Goal: Task Accomplishment & Management: Manage account settings

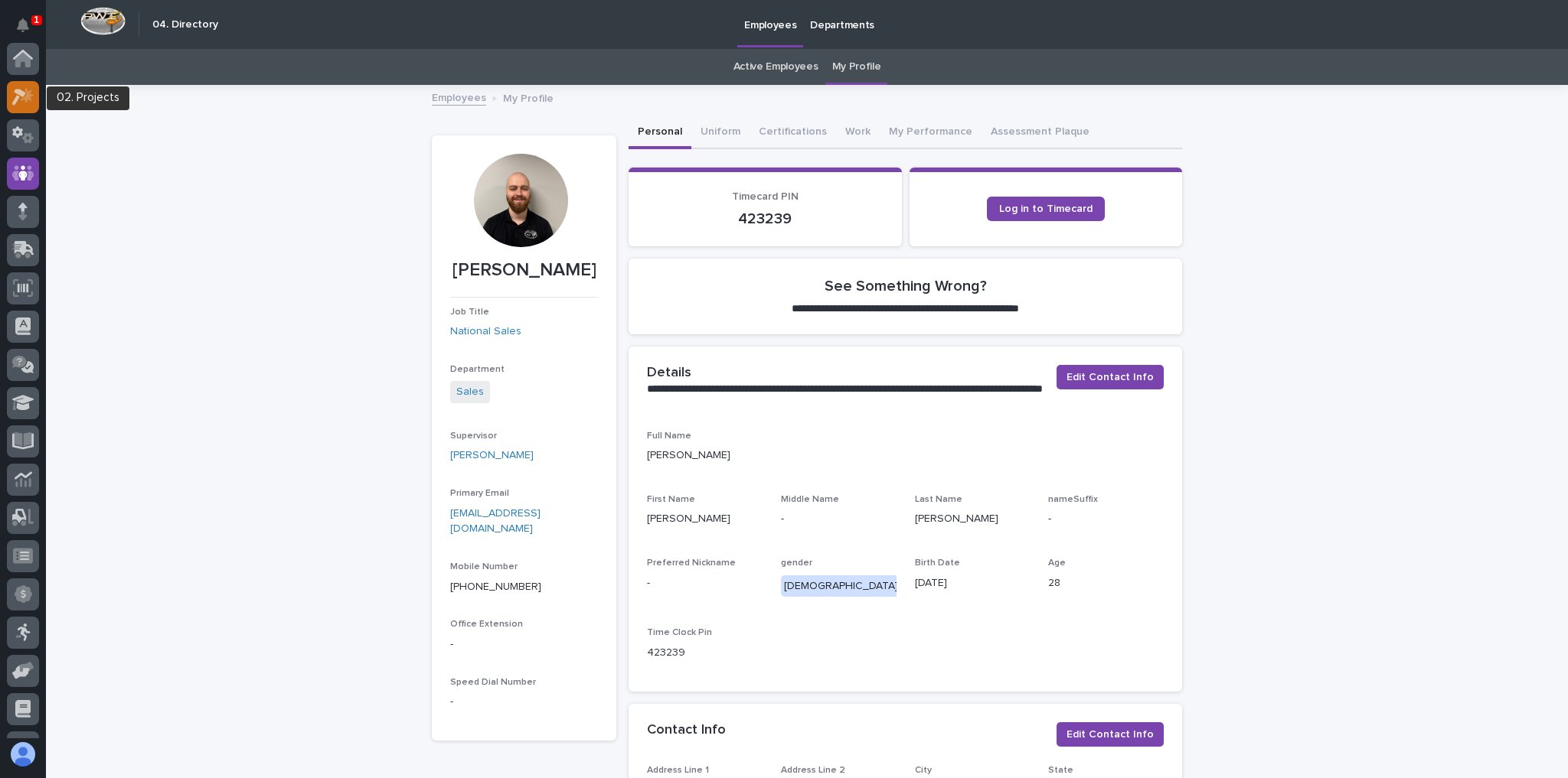
click at [27, 90] on icon at bounding box center [23, 96] width 22 height 17
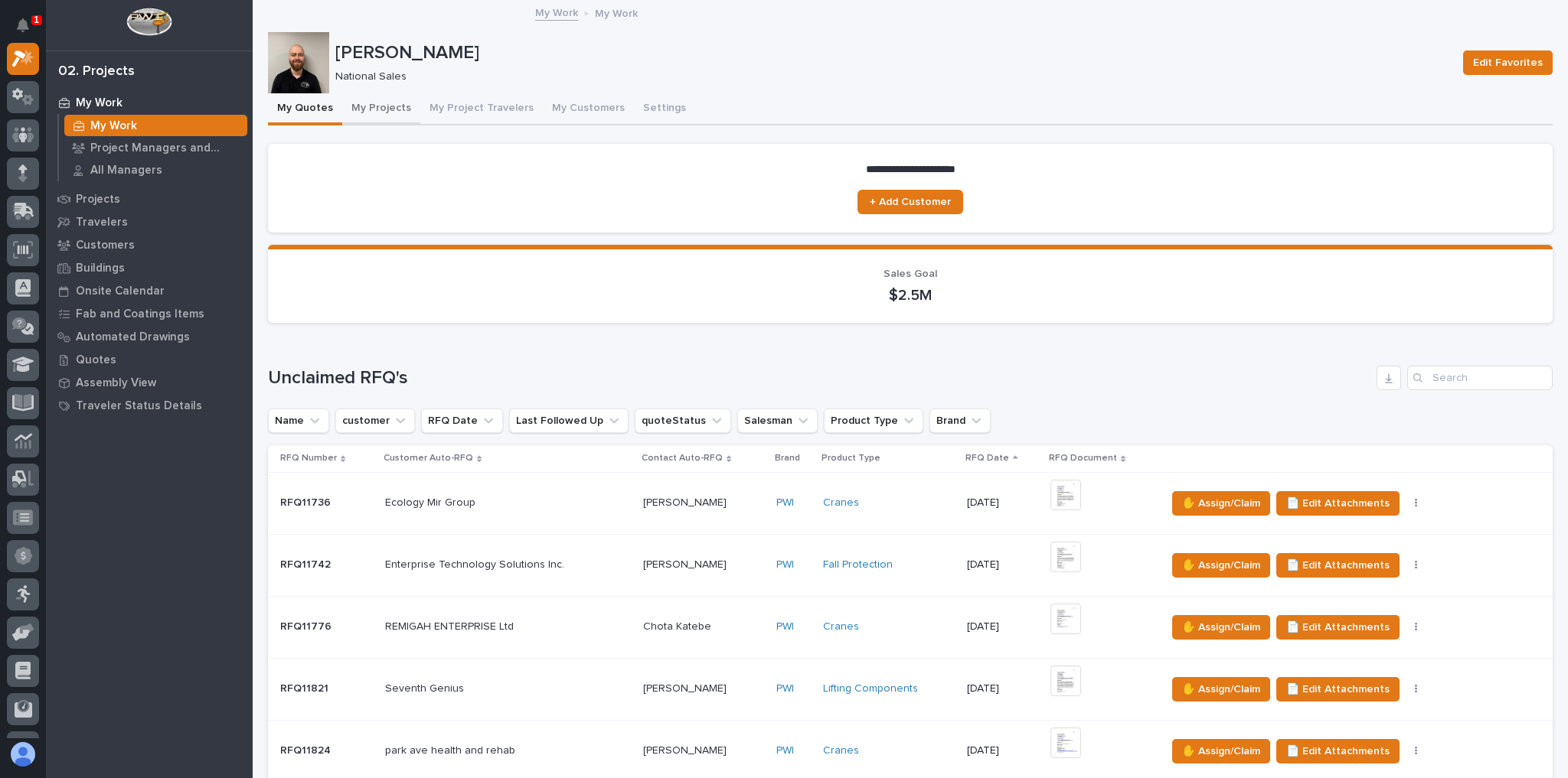
click at [375, 105] on button "My Projects" at bounding box center [381, 109] width 78 height 32
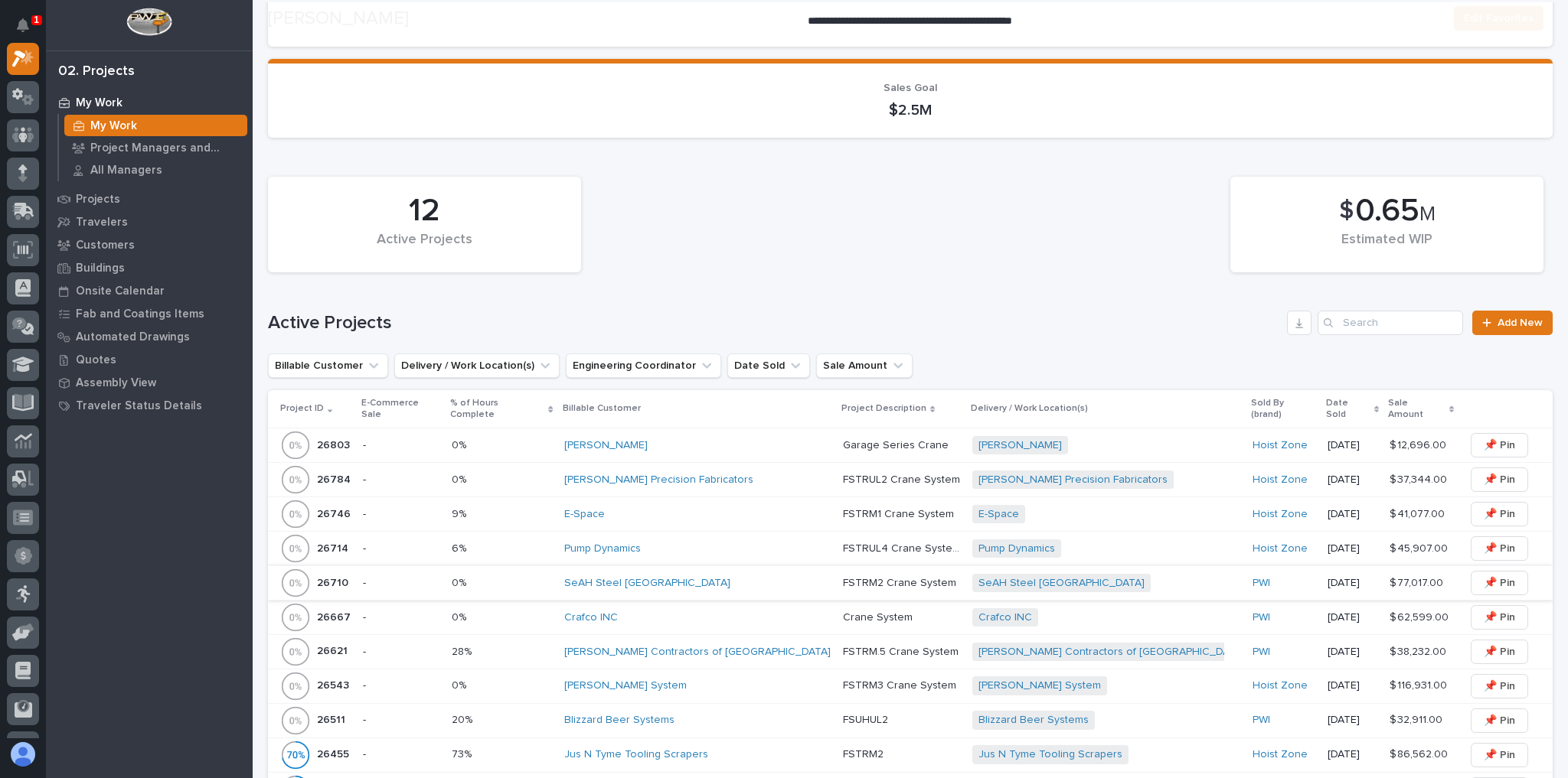
scroll to position [244, 0]
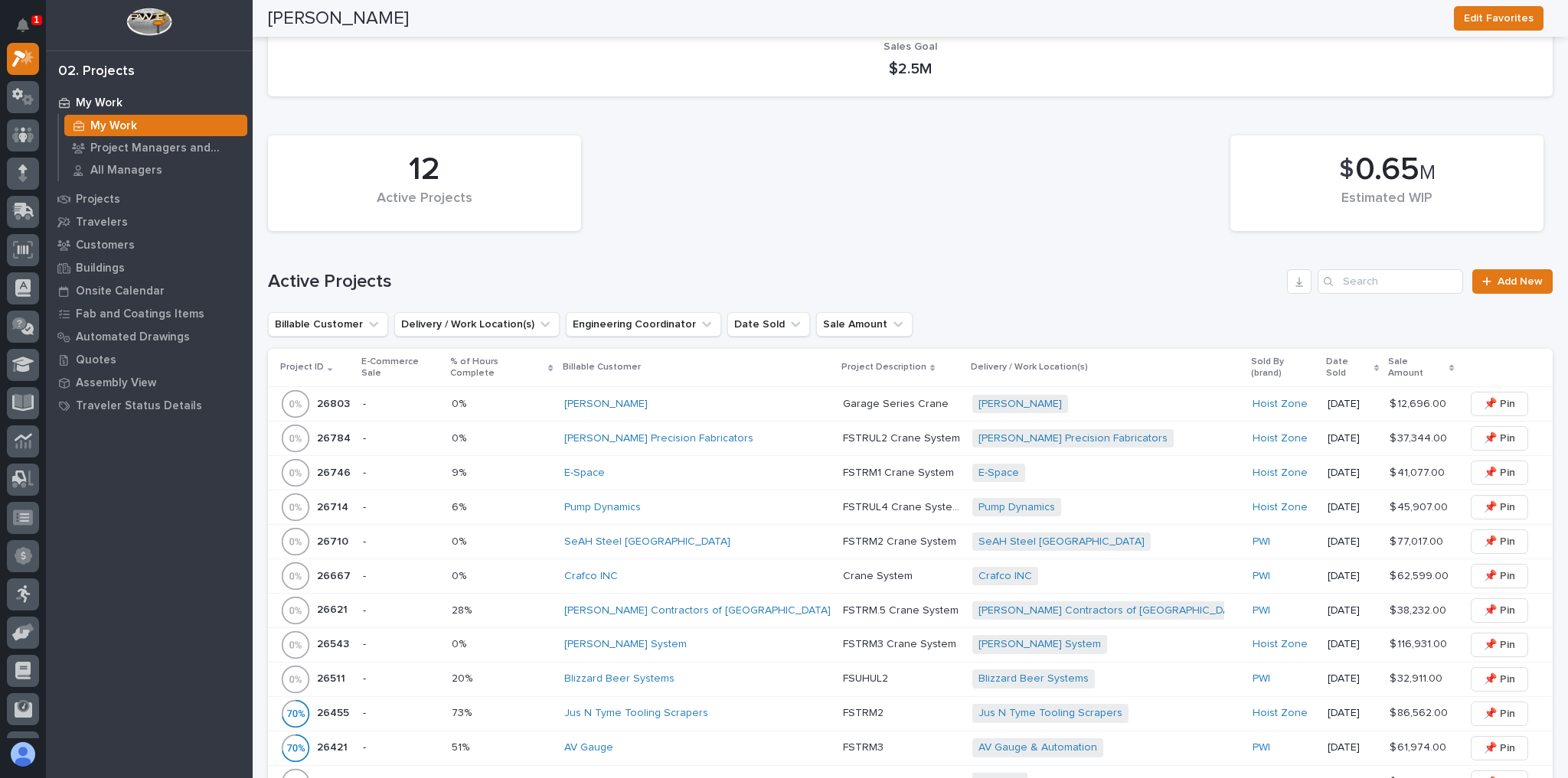
click at [843, 670] on p "FSUHUL2" at bounding box center [866, 678] width 48 height 16
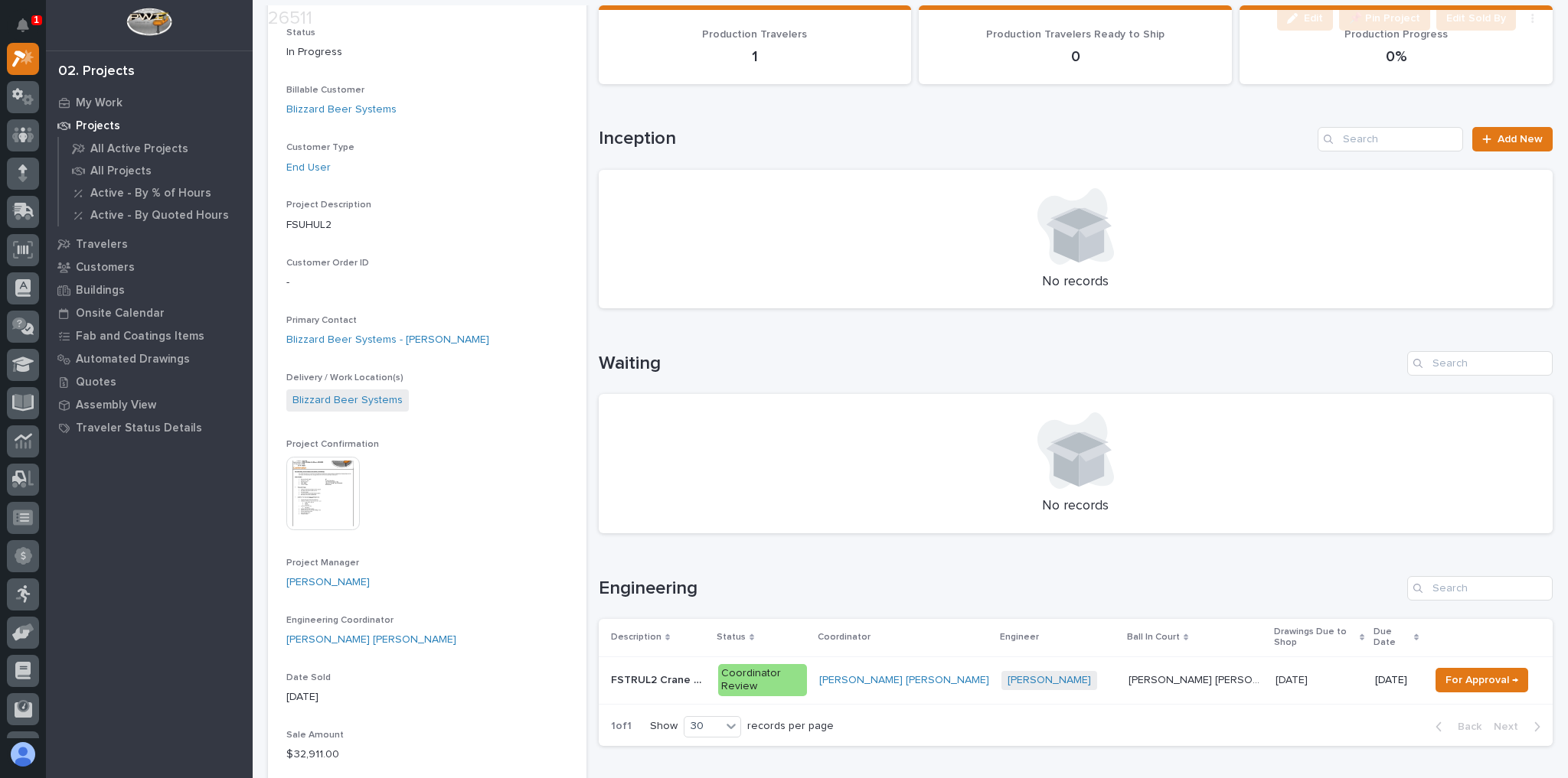
scroll to position [551, 0]
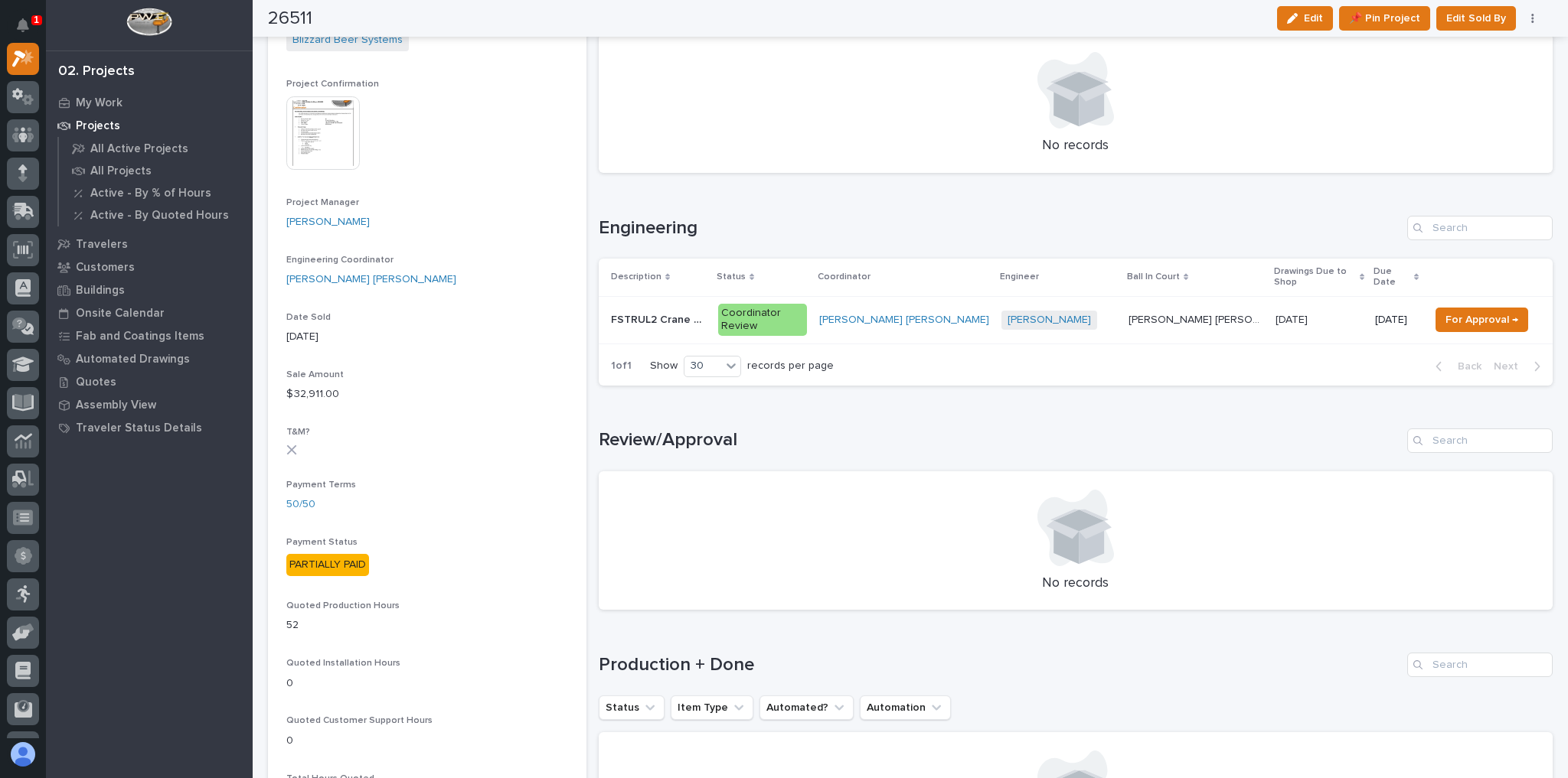
click at [1084, 311] on div "Jacob Stayton + 0" at bounding box center [1058, 320] width 115 height 19
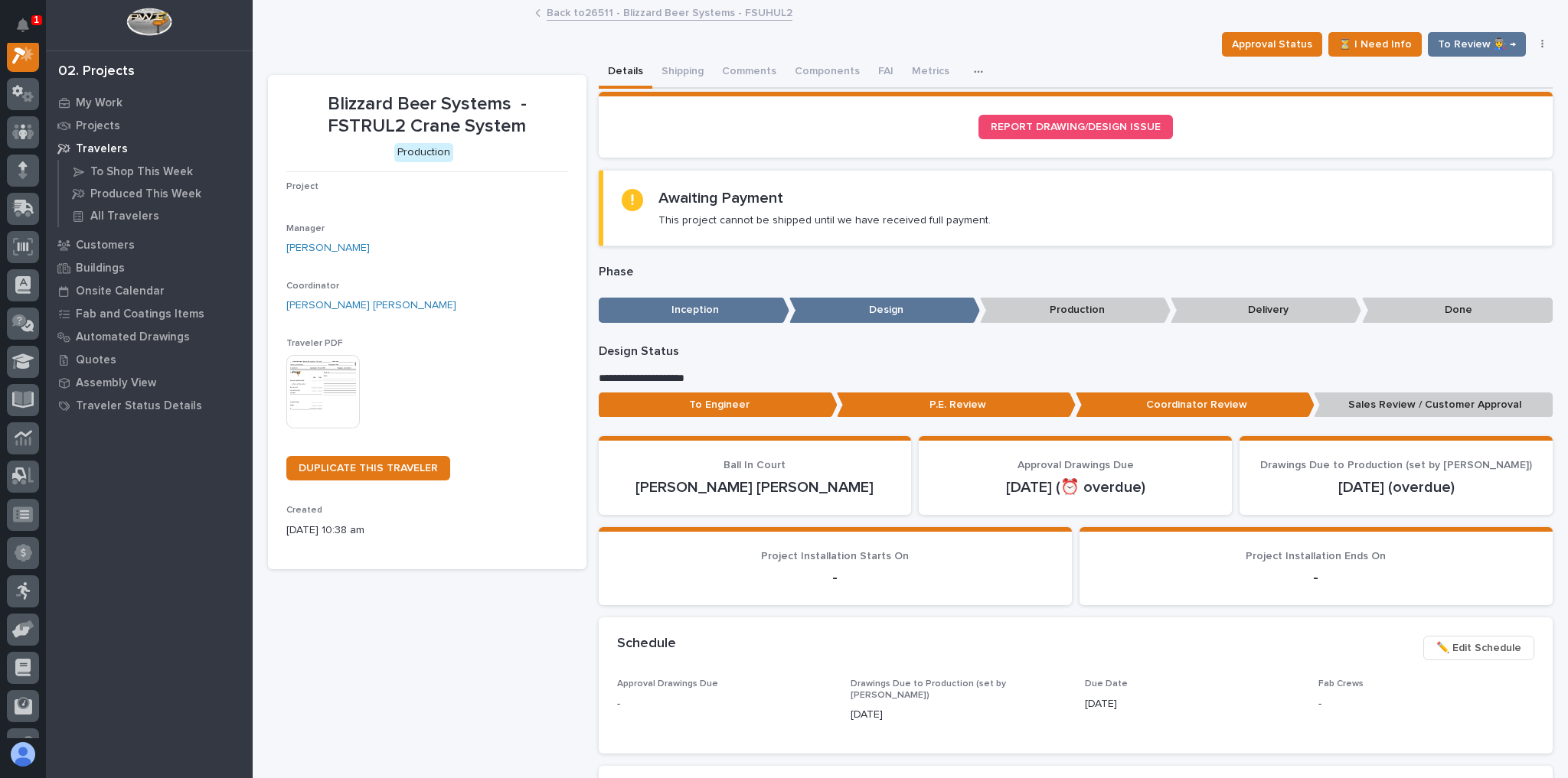
scroll to position [38, 0]
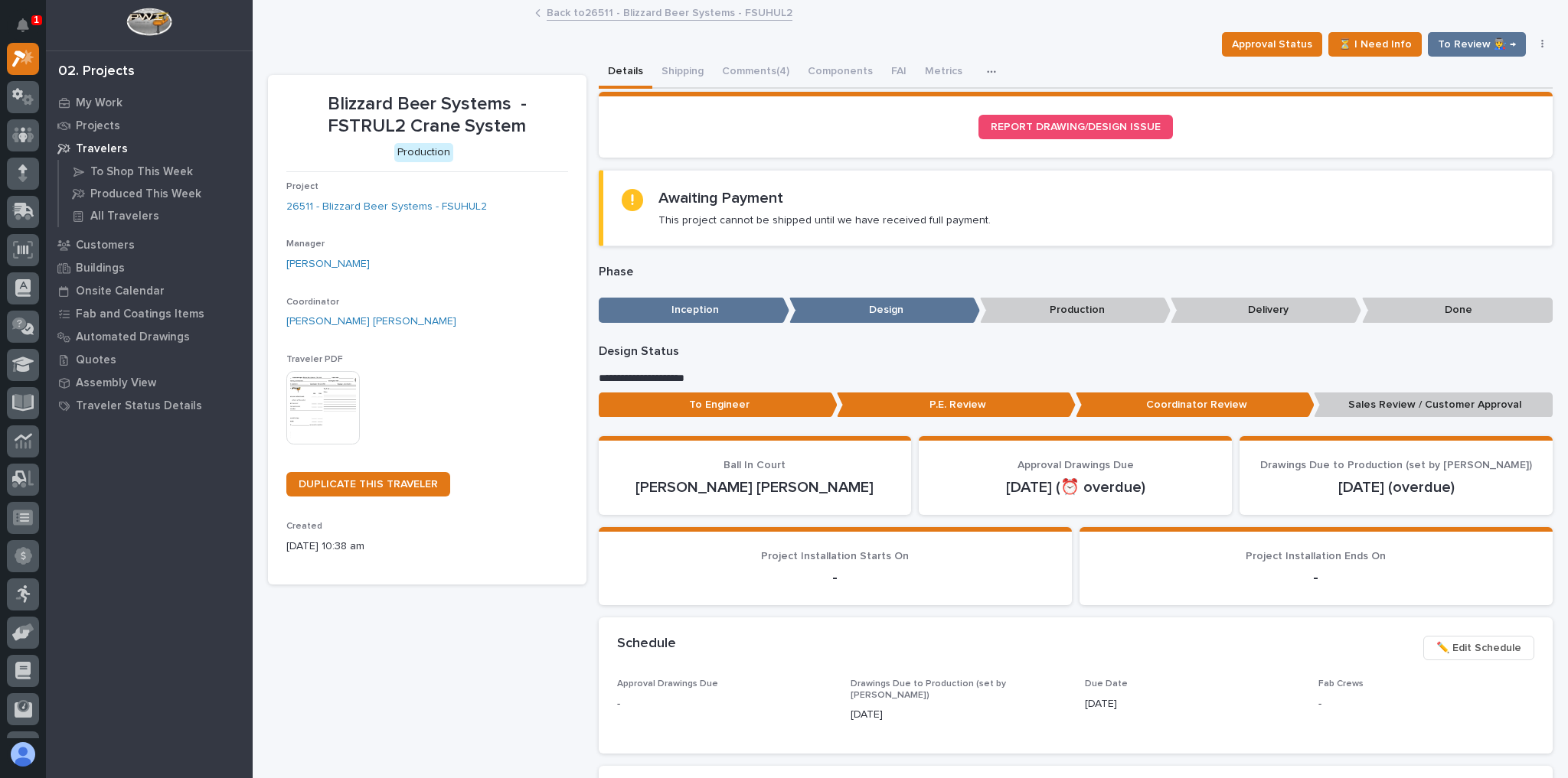
click at [594, 22] on div "Back to 26511 - Blizzard Beer Systems - FSUHUL2" at bounding box center [910, 14] width 765 height 22
click at [602, 12] on link "Back to 26511 - Blizzard Beer Systems - FSUHUL2" at bounding box center [669, 11] width 245 height 17
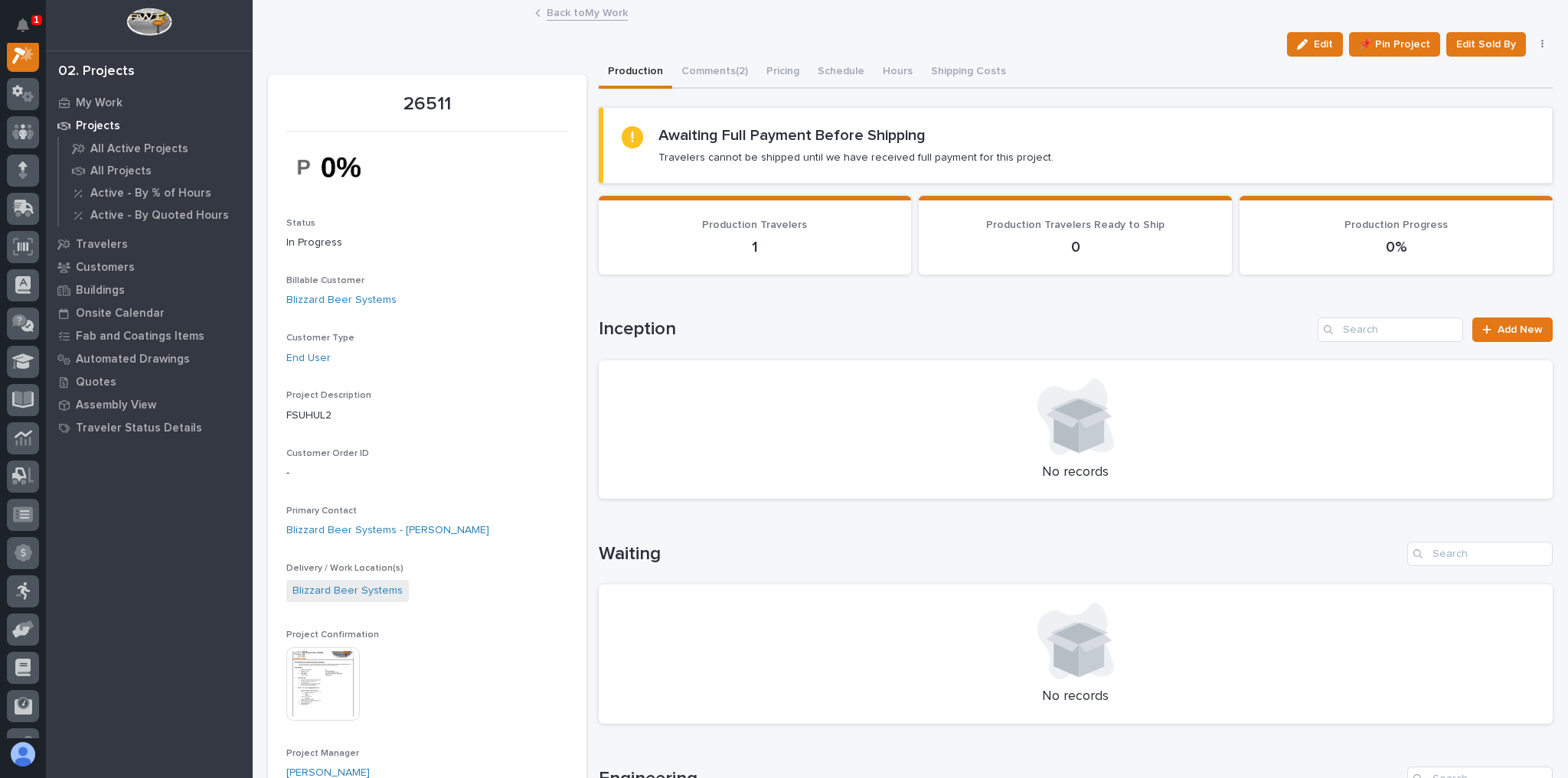
click at [592, 12] on link "Back to My Work" at bounding box center [586, 11] width 81 height 17
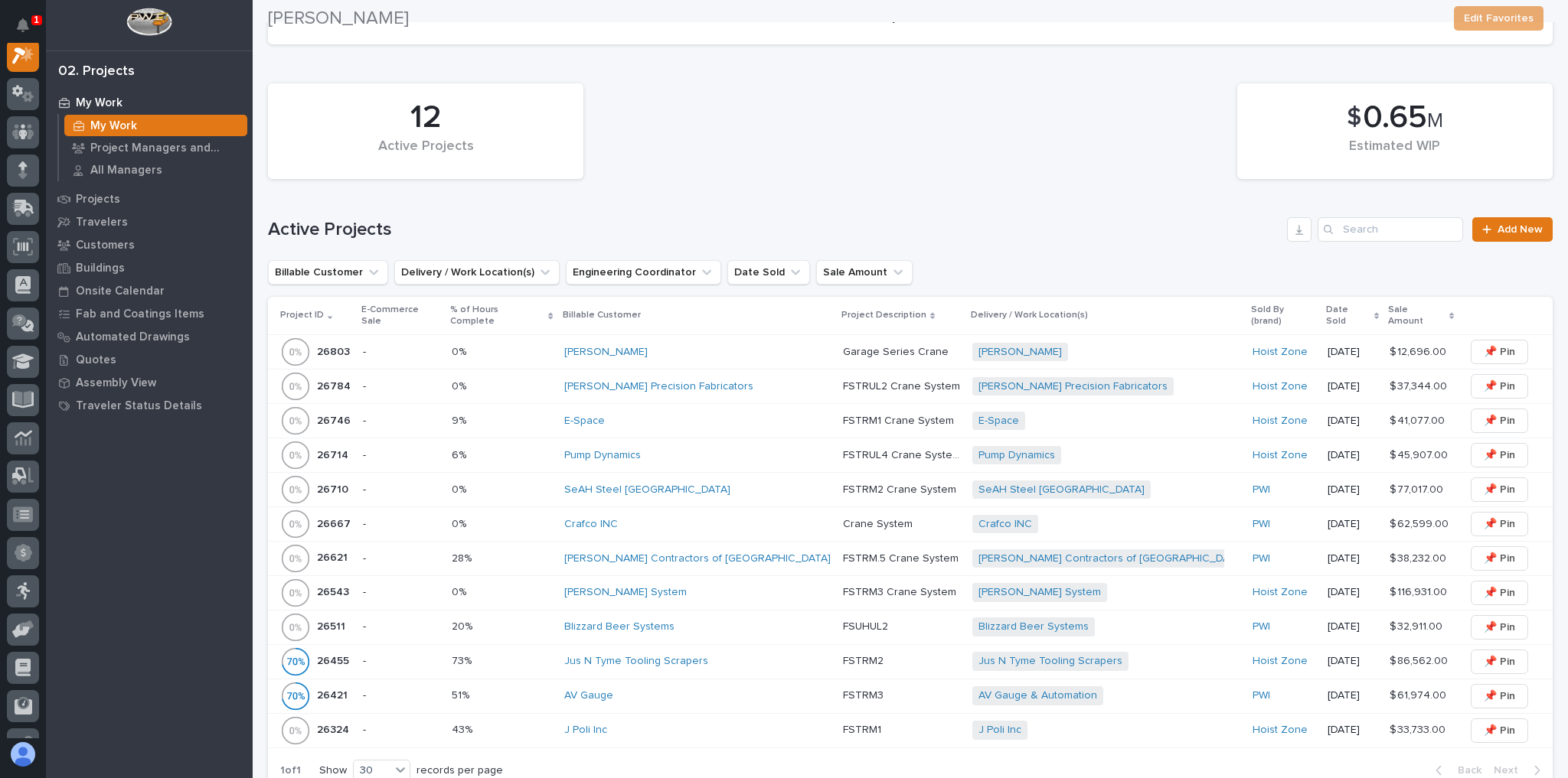
scroll to position [306, 0]
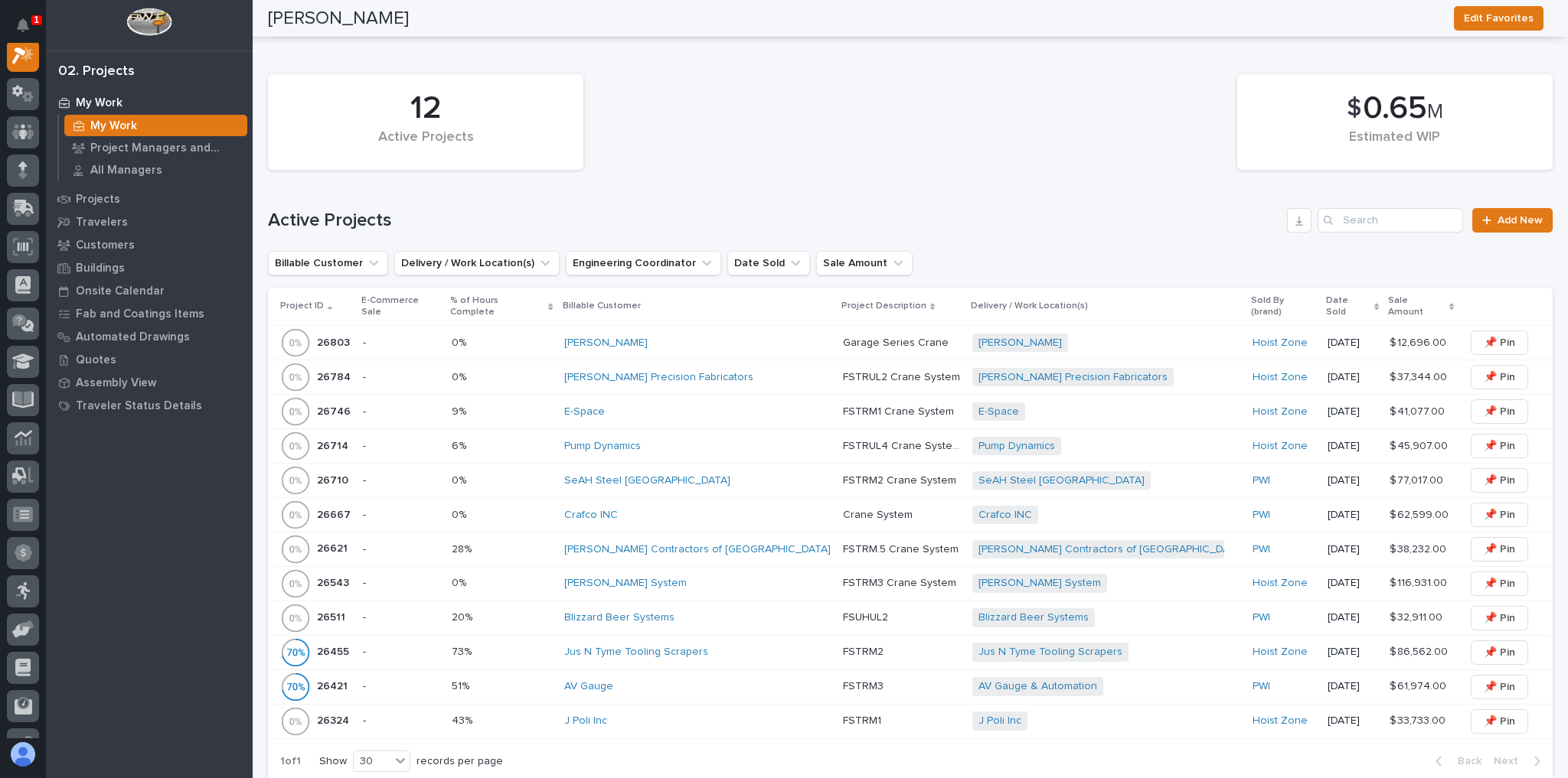
click at [756, 365] on div "Byers Precision Fabricators" at bounding box center [697, 378] width 266 height 25
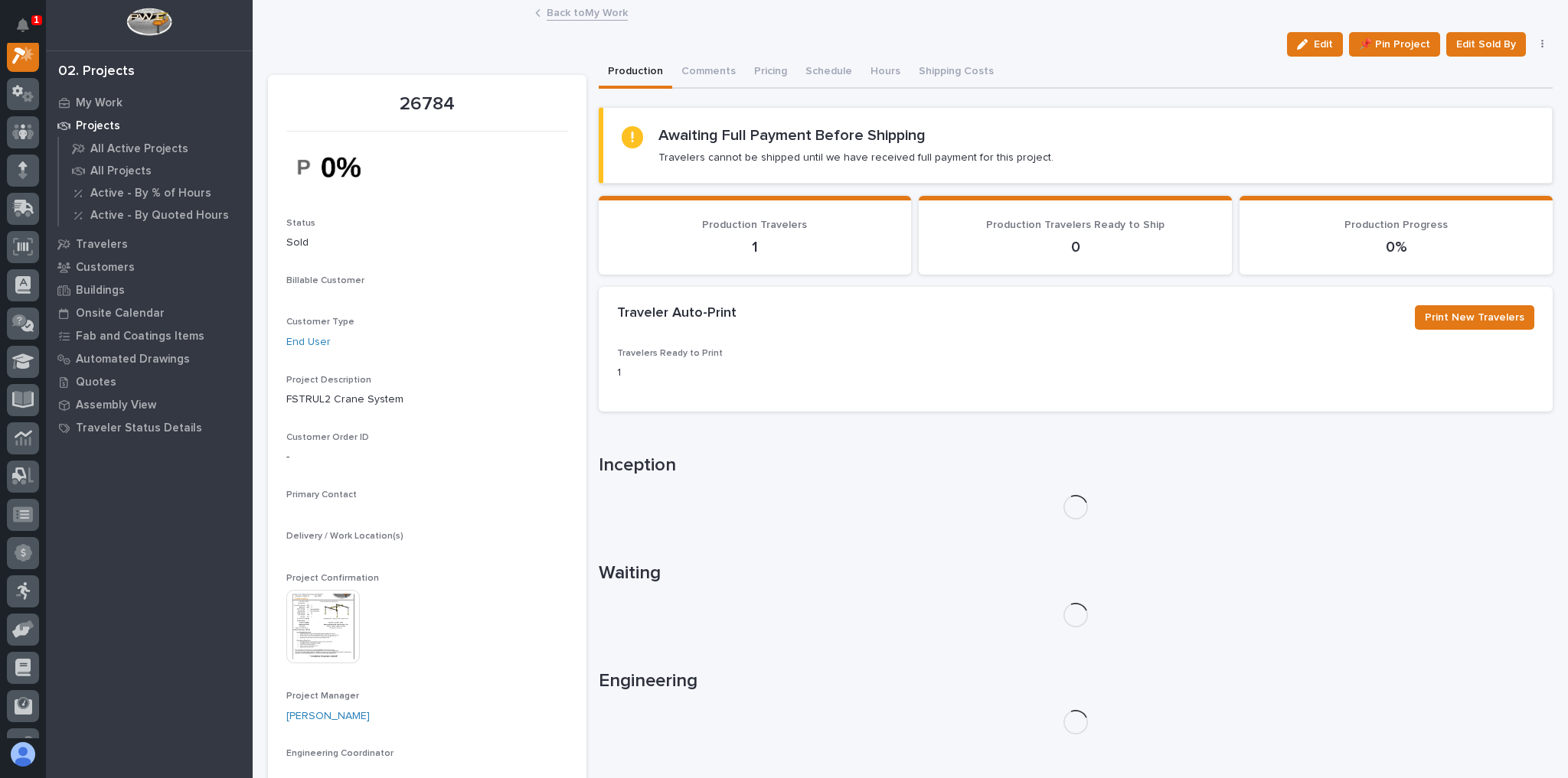
scroll to position [38, 0]
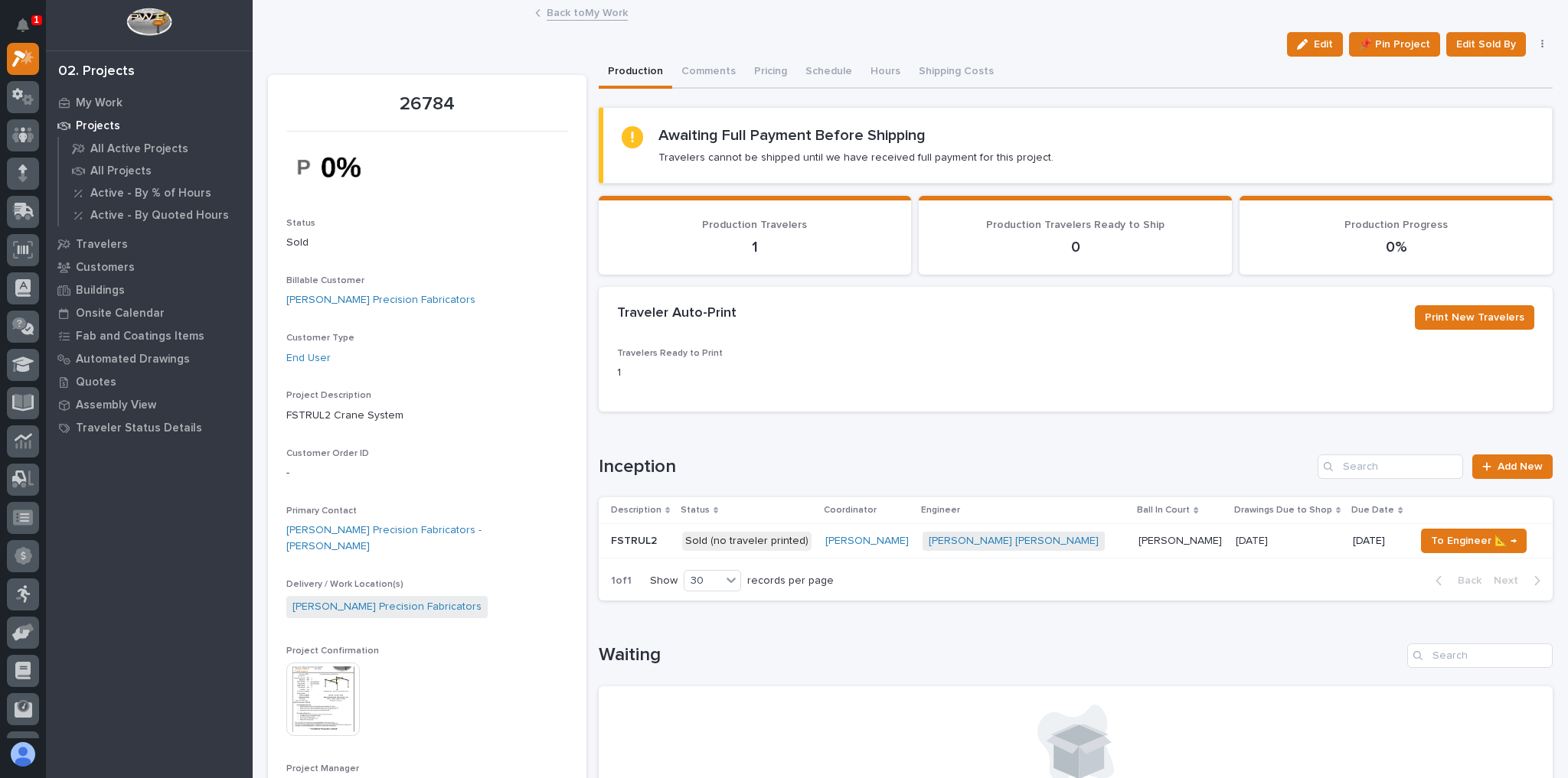
click at [1072, 542] on td "Ben Lee Miller + 0" at bounding box center [1024, 542] width 216 height 35
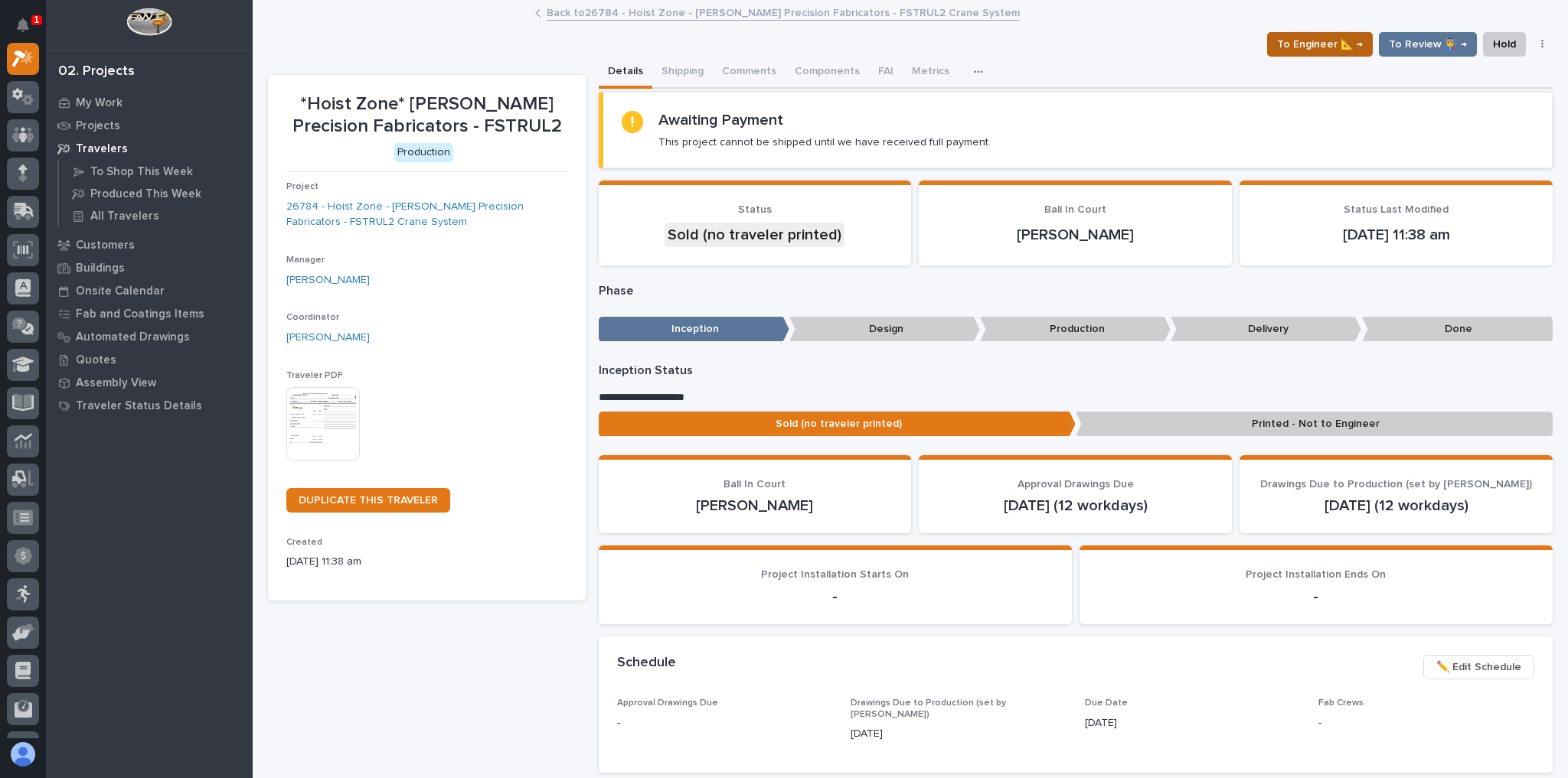
click at [1319, 42] on span "To Engineer 📐 →" at bounding box center [1320, 45] width 85 height 18
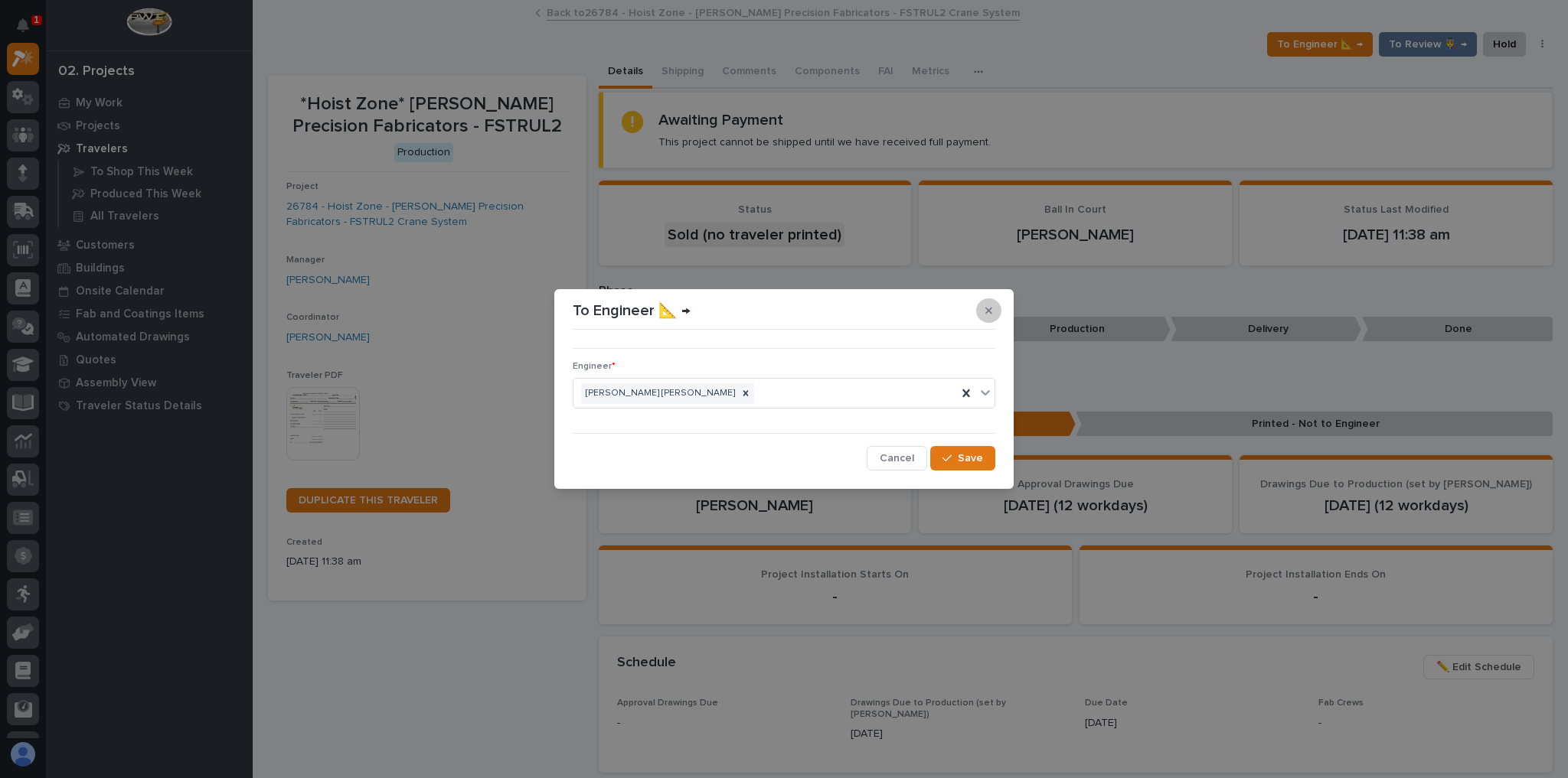
click at [986, 308] on icon "button" at bounding box center [989, 311] width 7 height 7
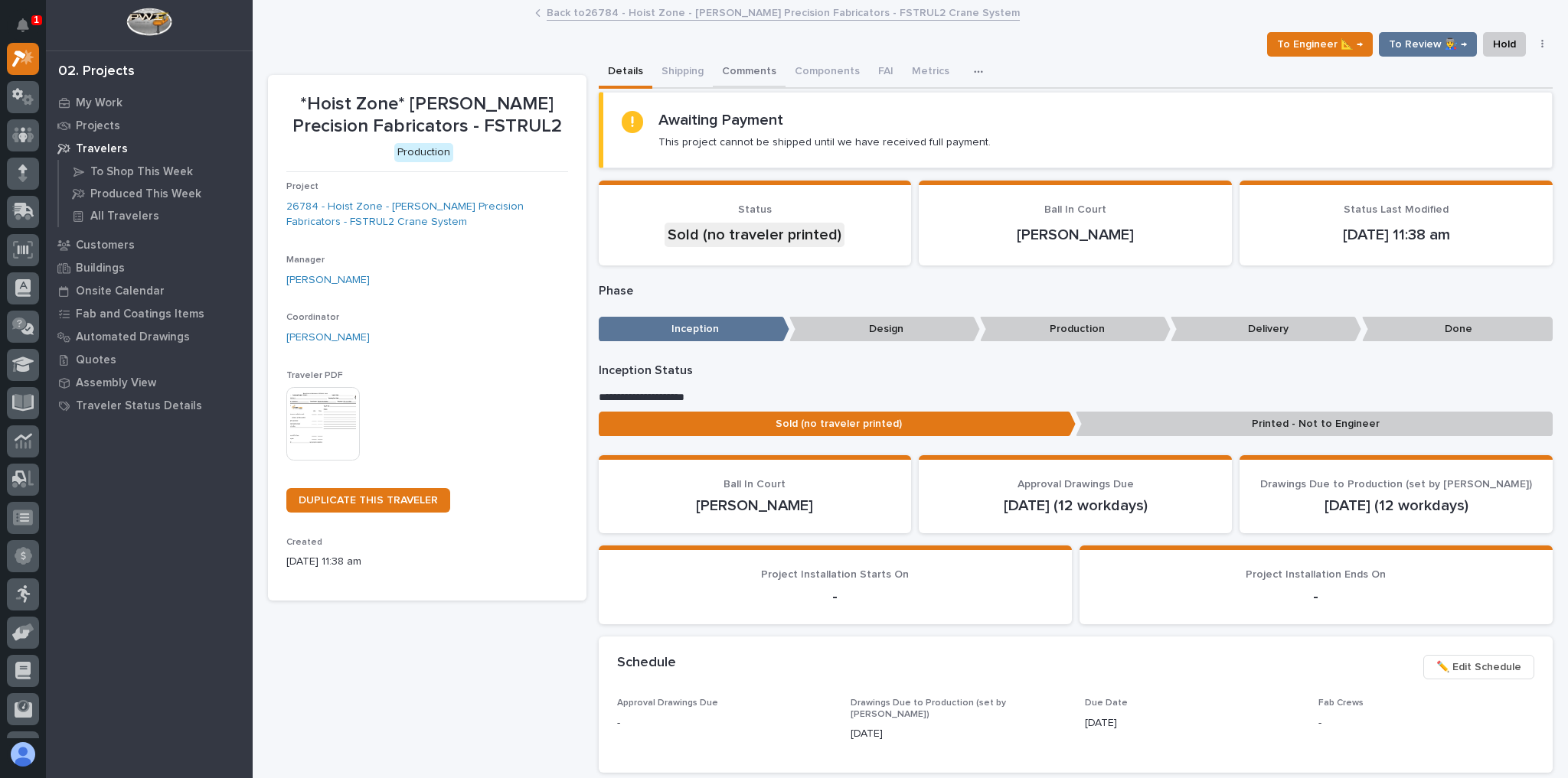
click at [754, 72] on button "Comments" at bounding box center [749, 72] width 73 height 32
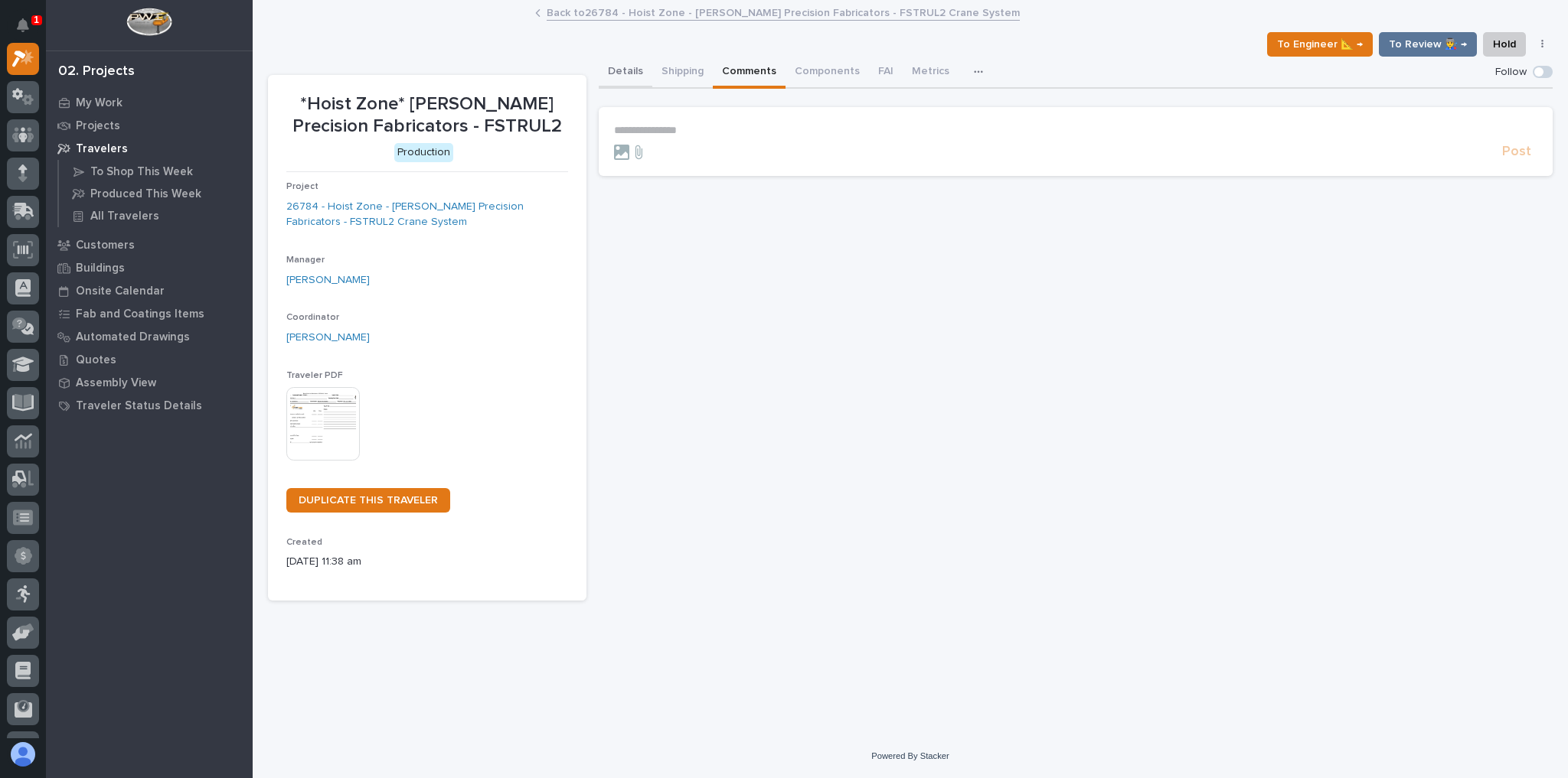
click at [636, 64] on button "Details" at bounding box center [625, 72] width 54 height 32
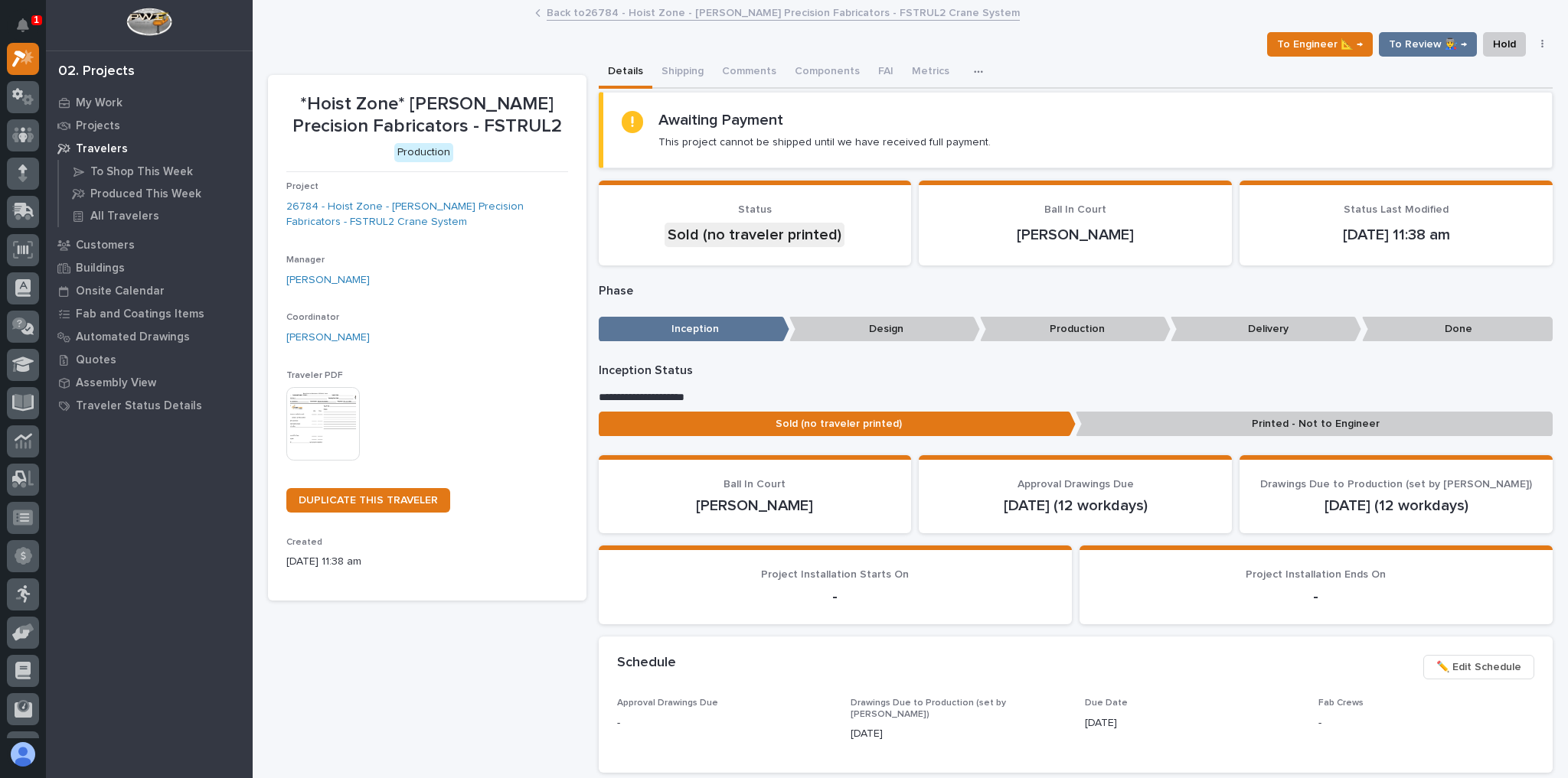
click at [656, 17] on link "Back to 26784 - Hoist Zone - Byers Precision Fabricators - FSTRUL2 Crane System" at bounding box center [783, 11] width 473 height 17
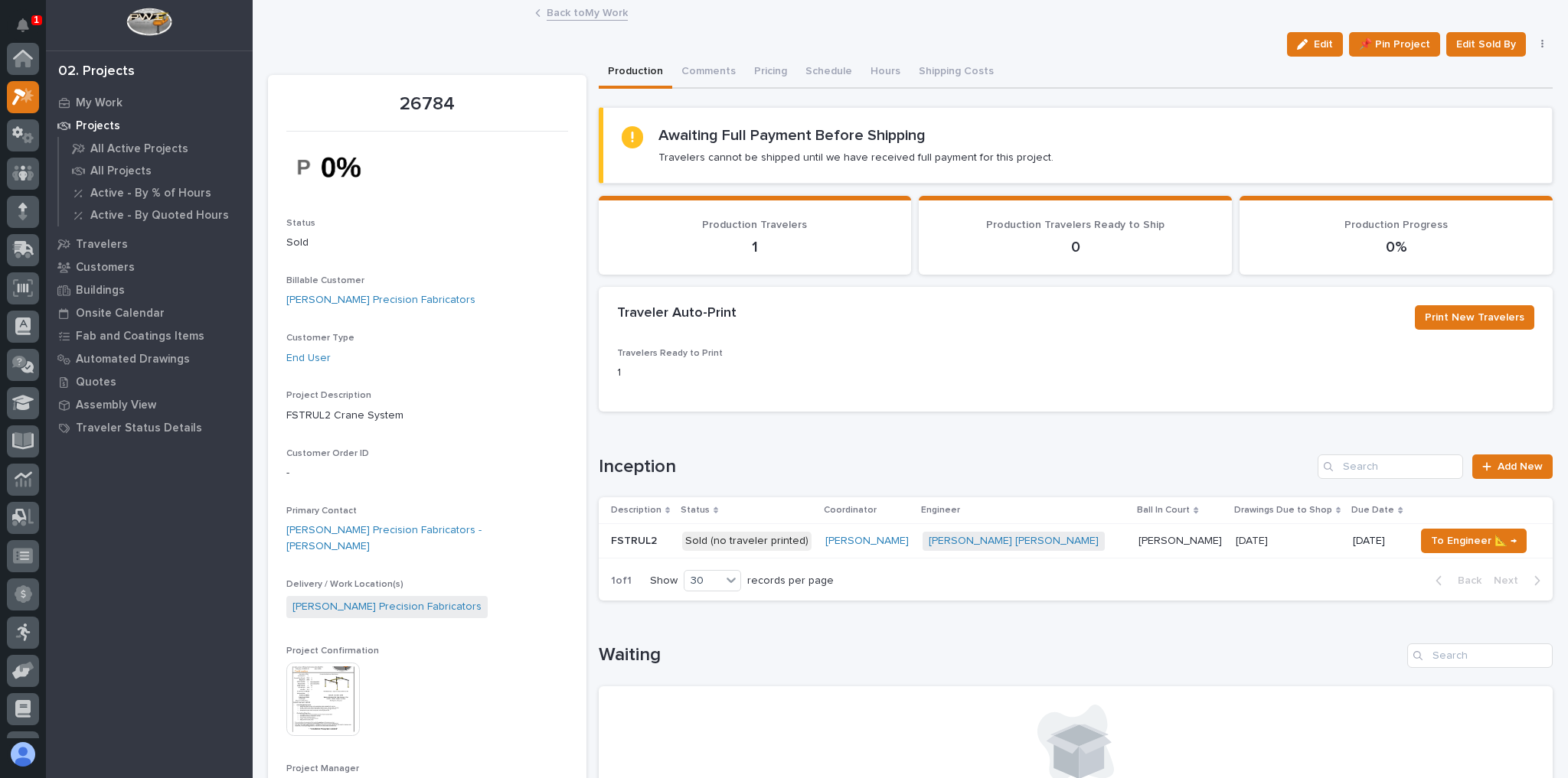
scroll to position [41, 0]
click at [1460, 539] on span "To Engineer 📐 →" at bounding box center [1473, 541] width 85 height 18
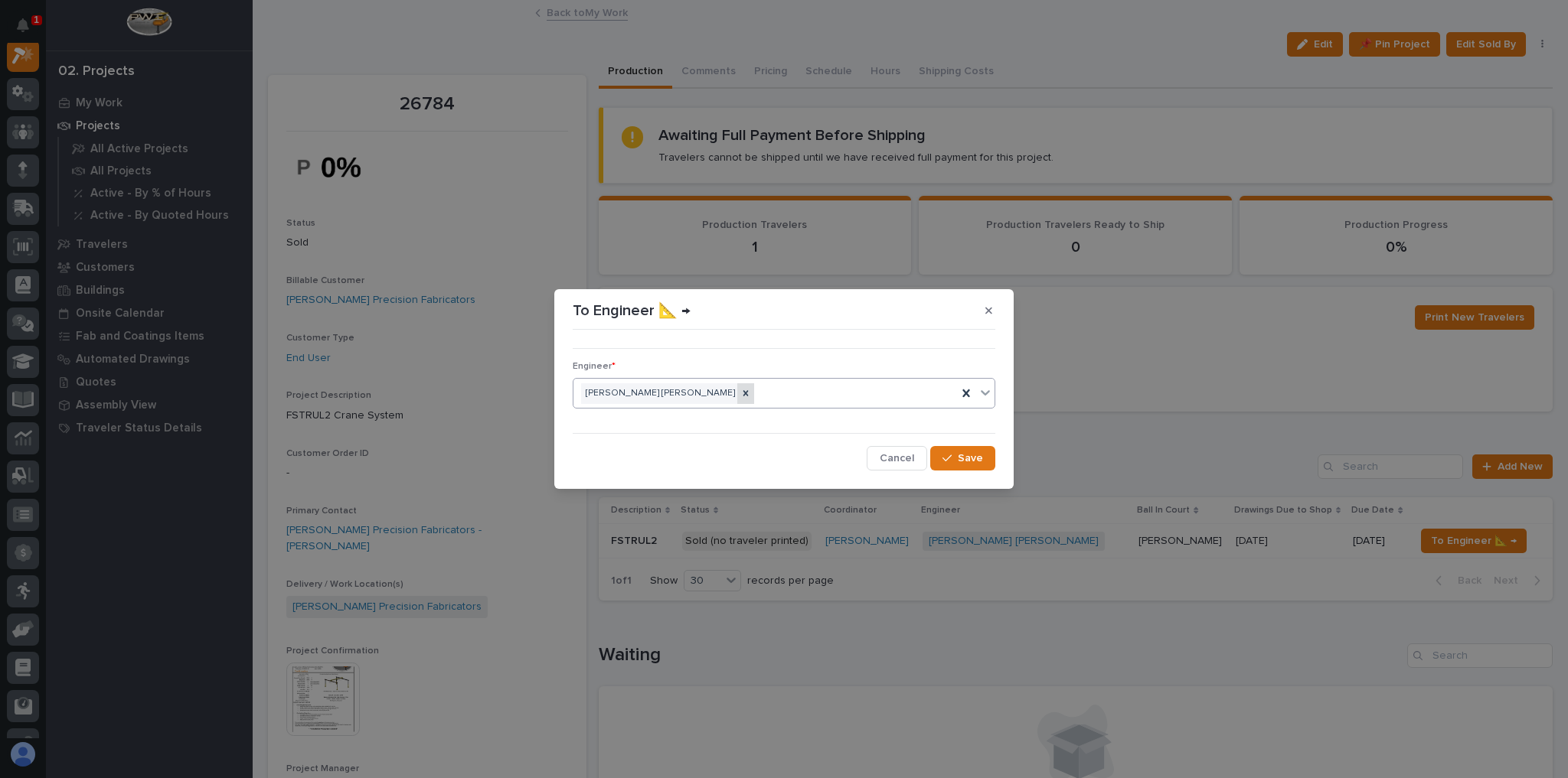
click at [740, 398] on icon at bounding box center [745, 394] width 11 height 11
type input "*"
type input "****"
click at [964, 458] on span "Save" at bounding box center [970, 458] width 25 height 14
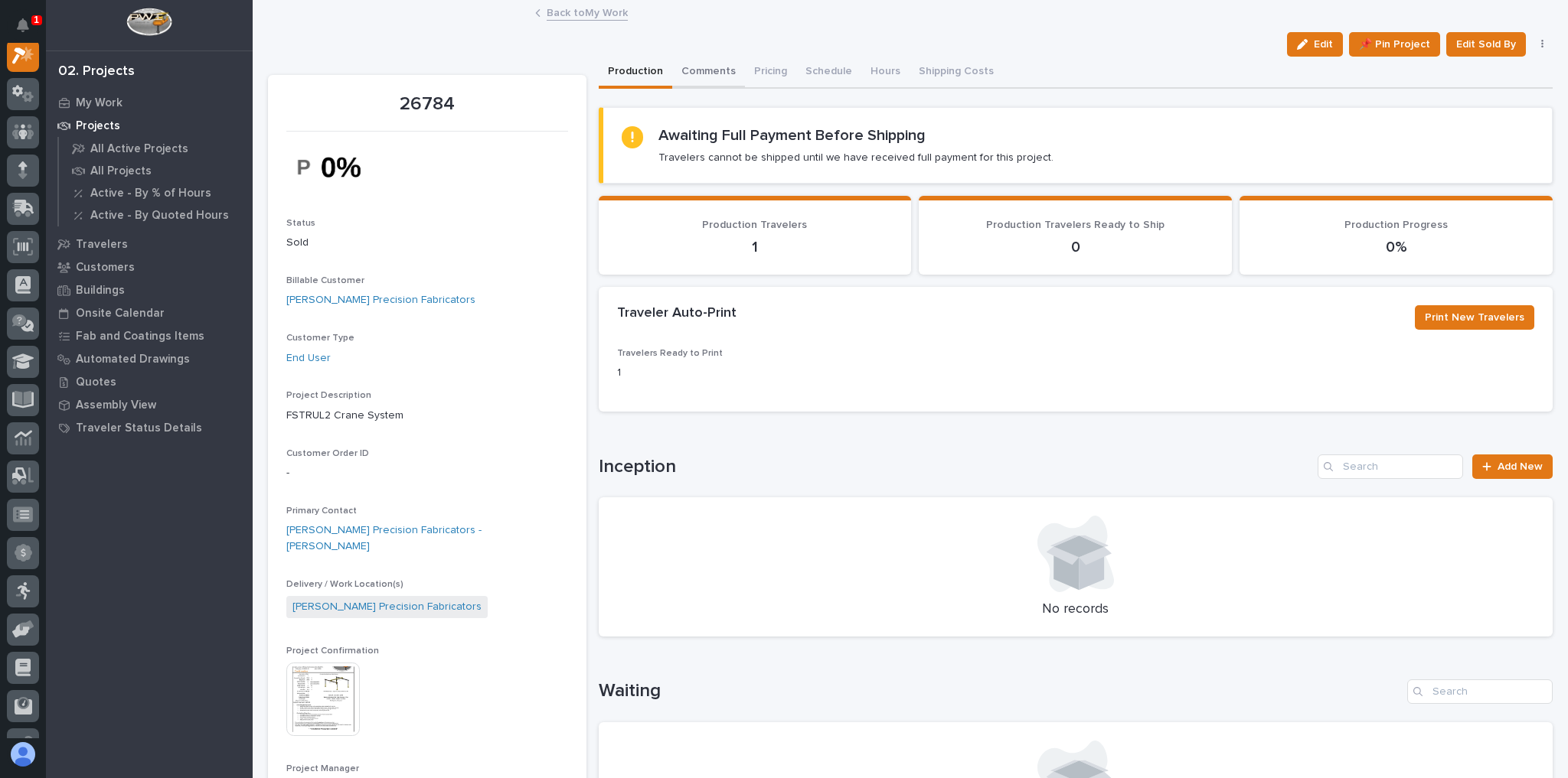
click at [689, 67] on button "Comments" at bounding box center [708, 72] width 73 height 32
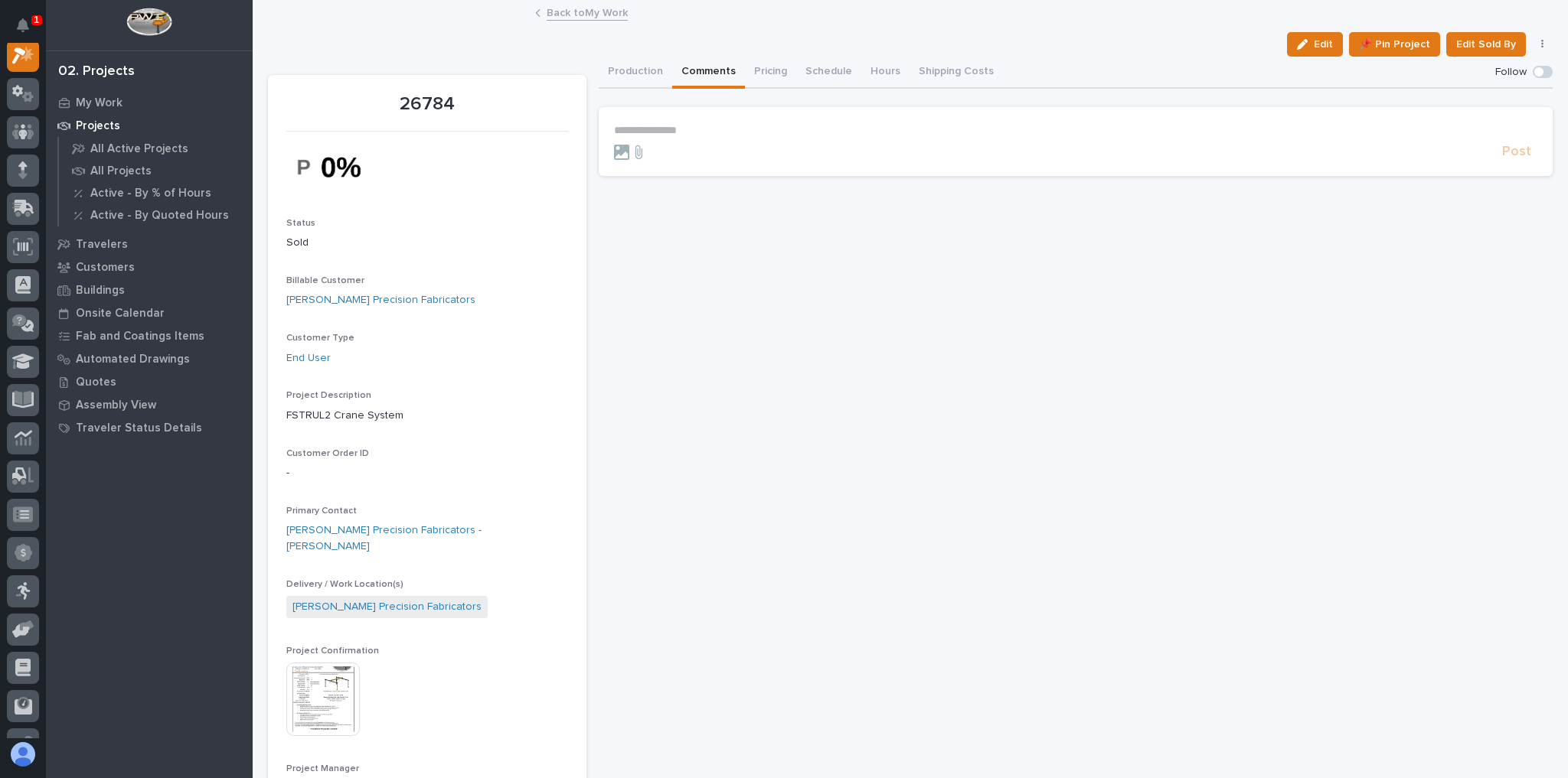
scroll to position [38, 0]
click at [653, 75] on button "Production" at bounding box center [635, 72] width 74 height 32
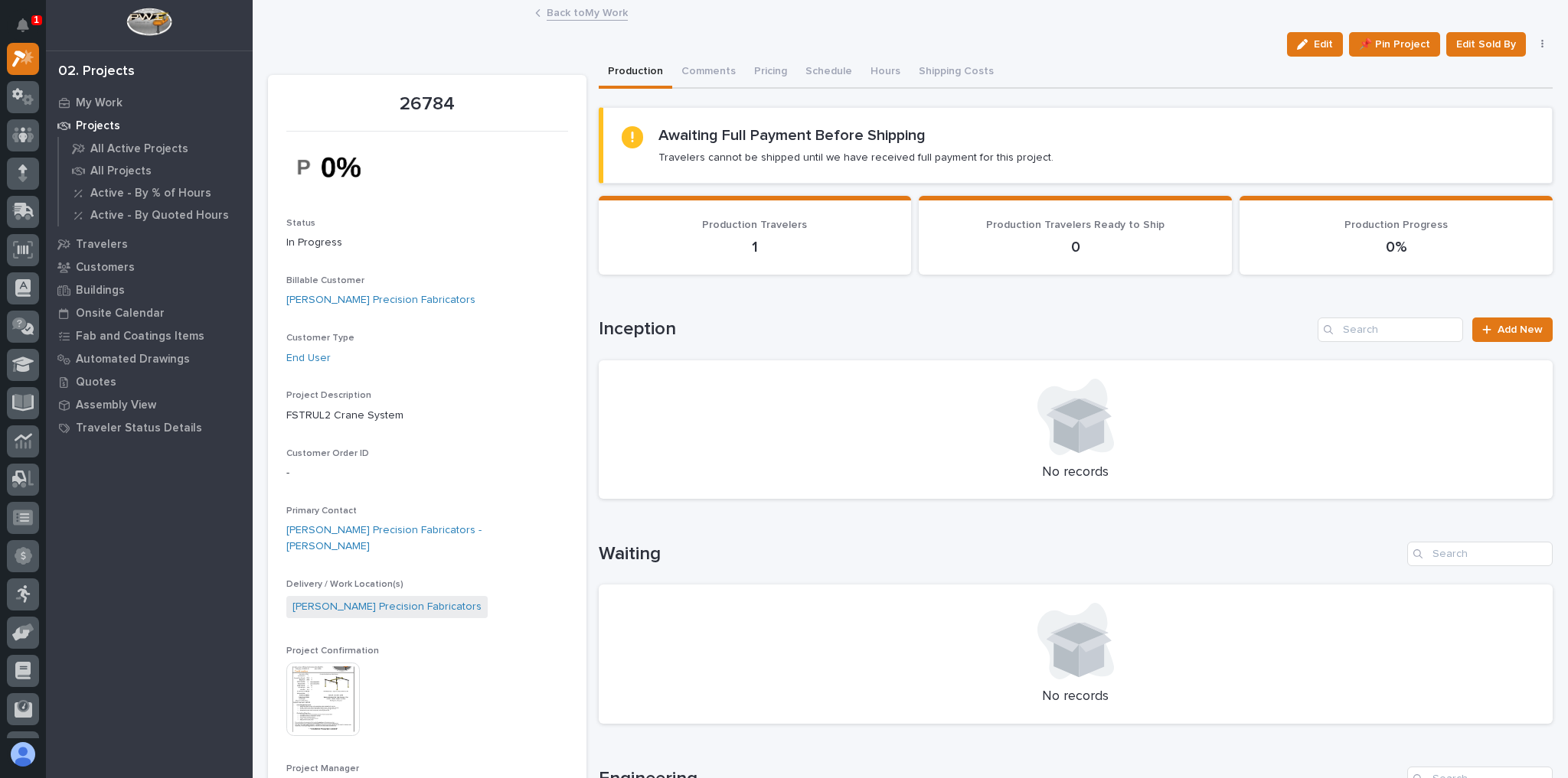
click at [579, 10] on link "Back to My Work" at bounding box center [586, 11] width 81 height 17
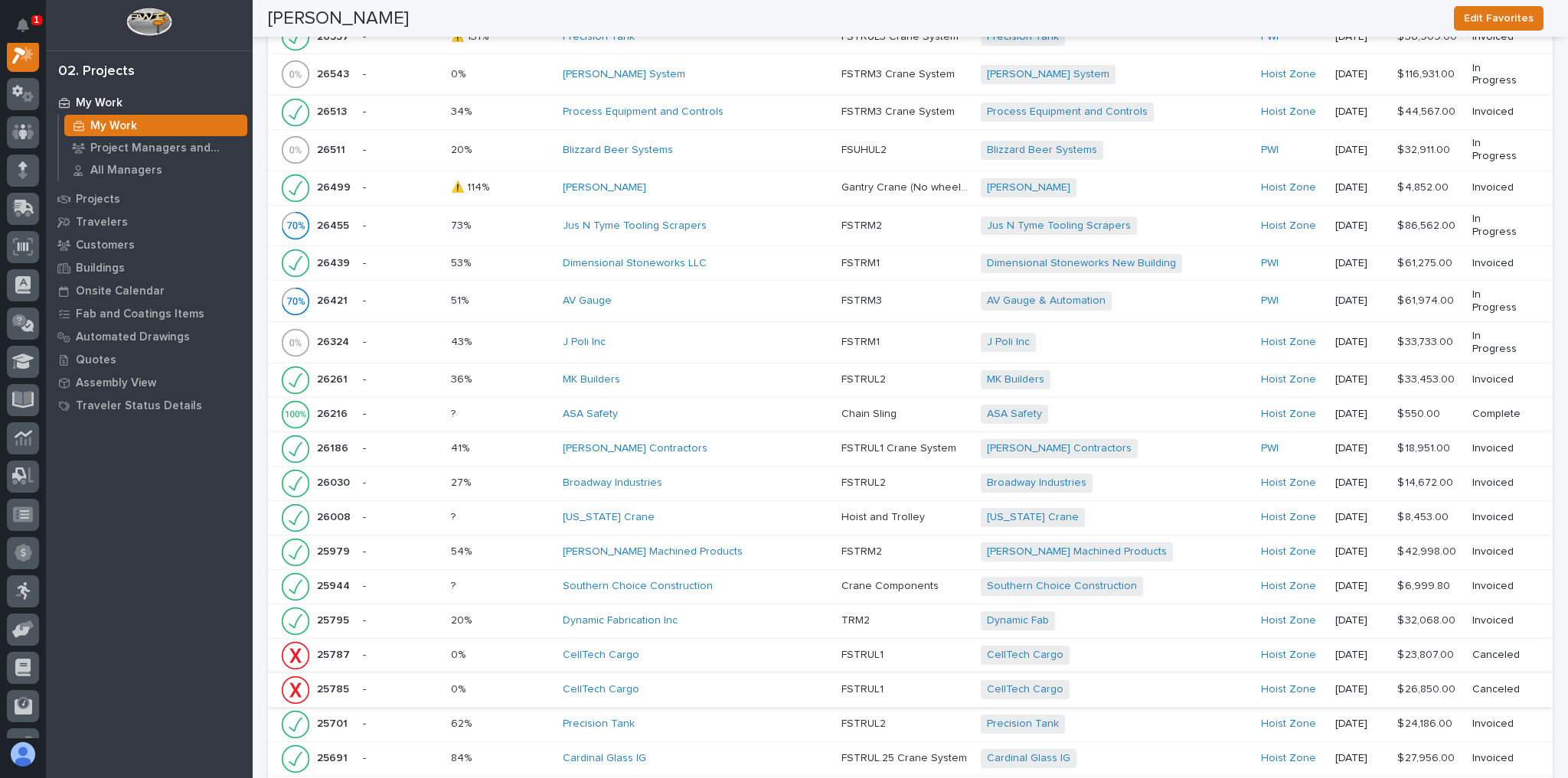
scroll to position [2050, 0]
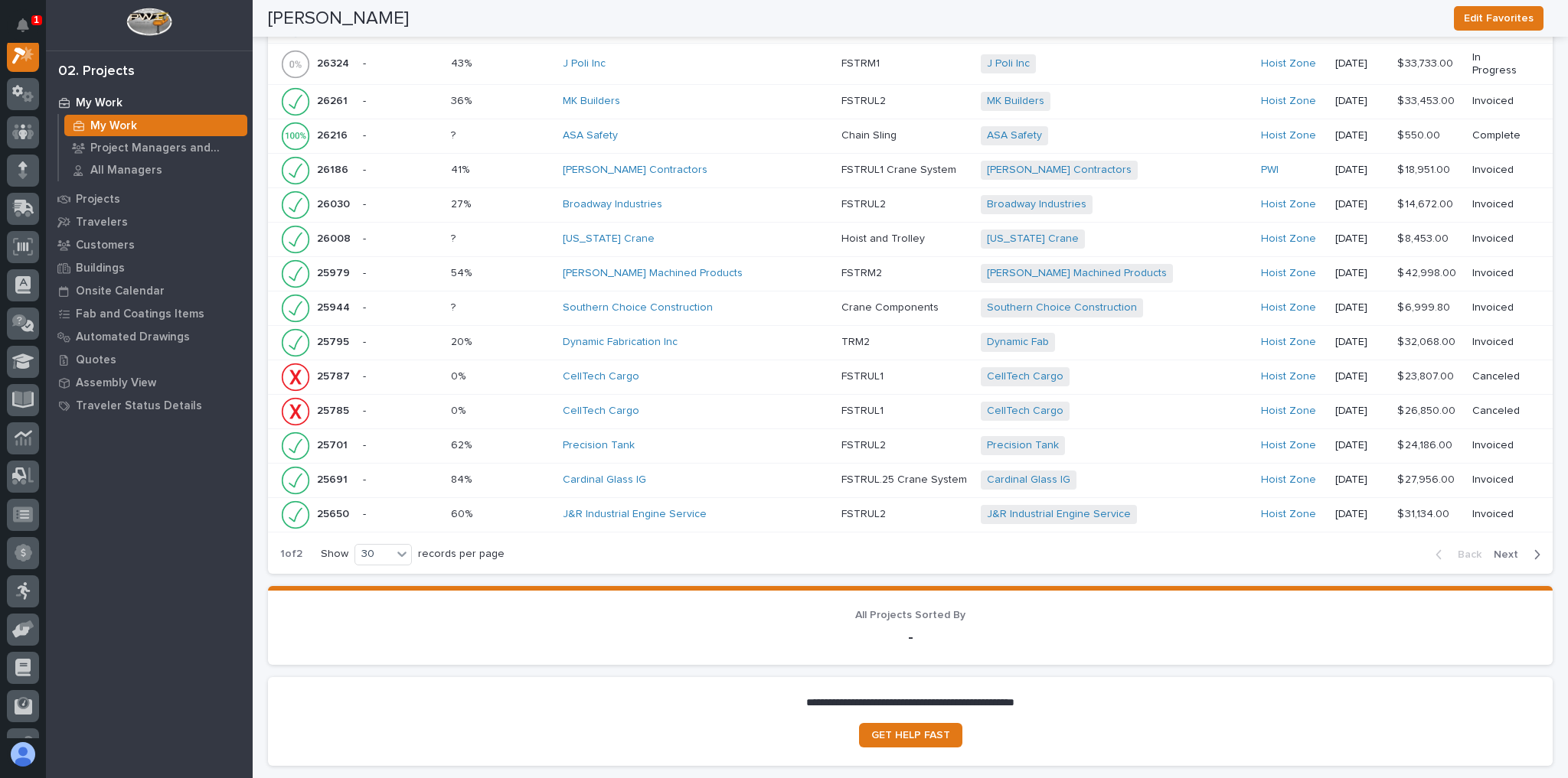
click at [1533, 548] on icon "button" at bounding box center [1537, 554] width 7 height 14
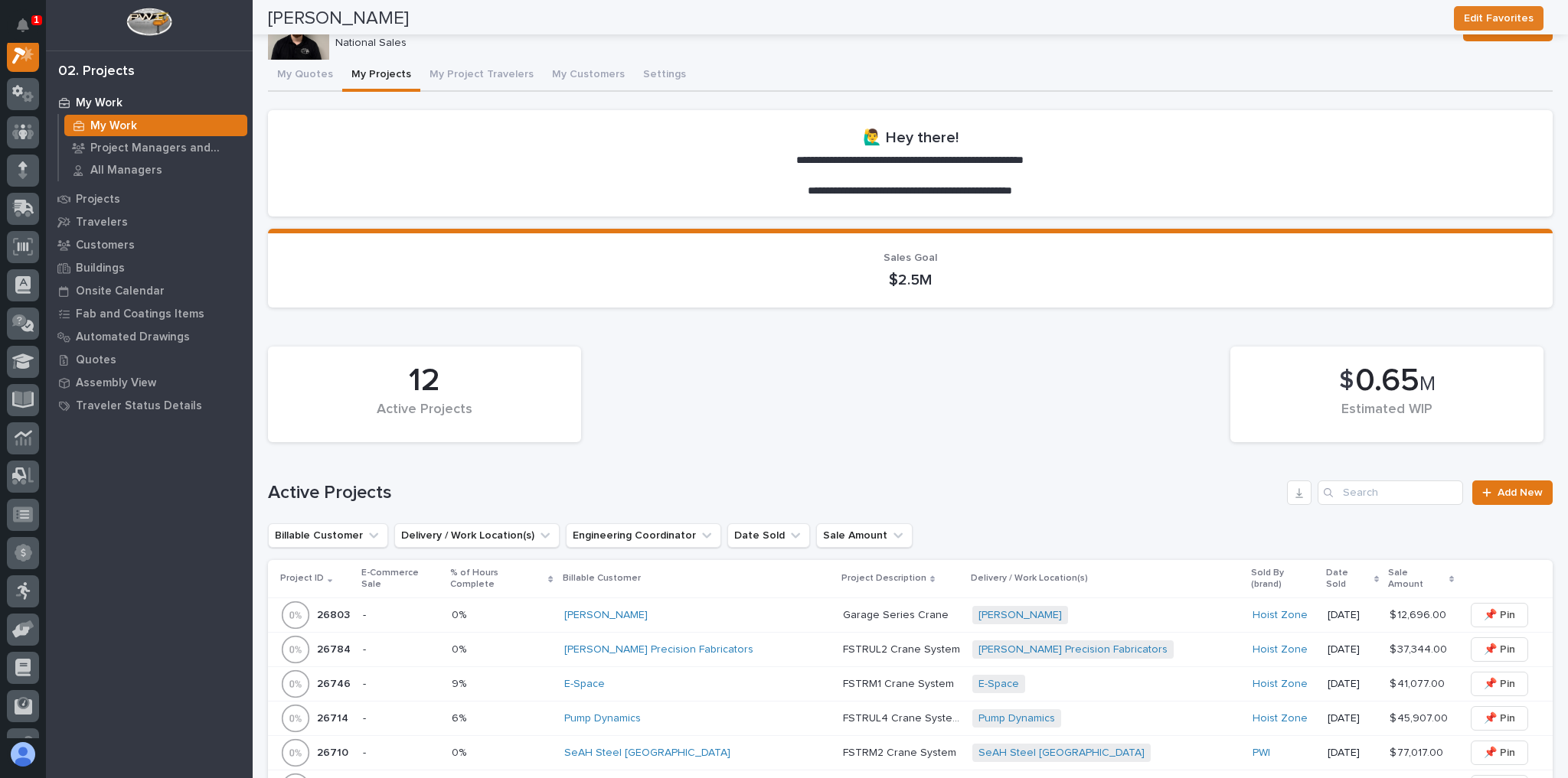
scroll to position [0, 0]
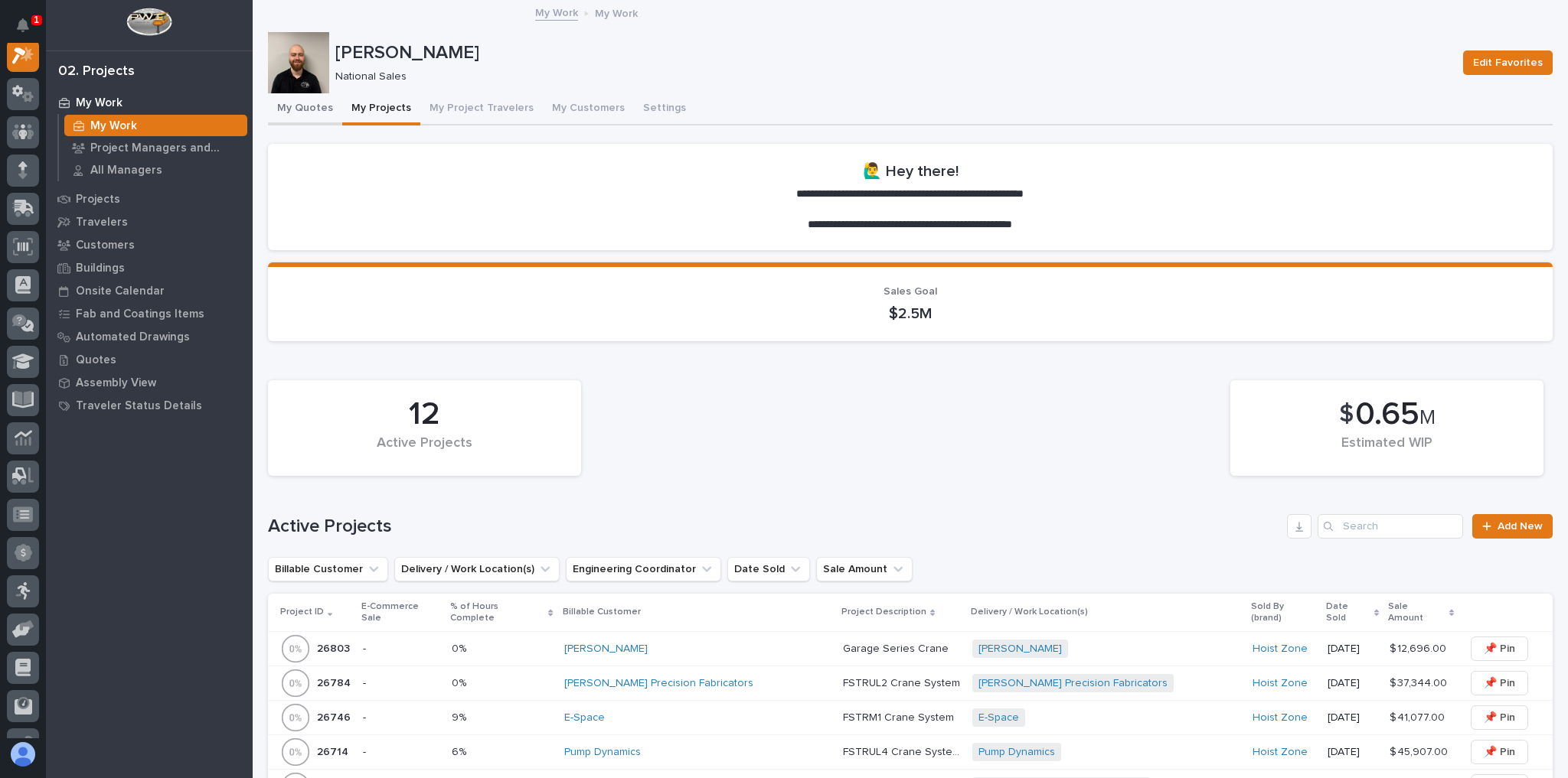
click at [281, 105] on button "My Quotes" at bounding box center [305, 109] width 75 height 32
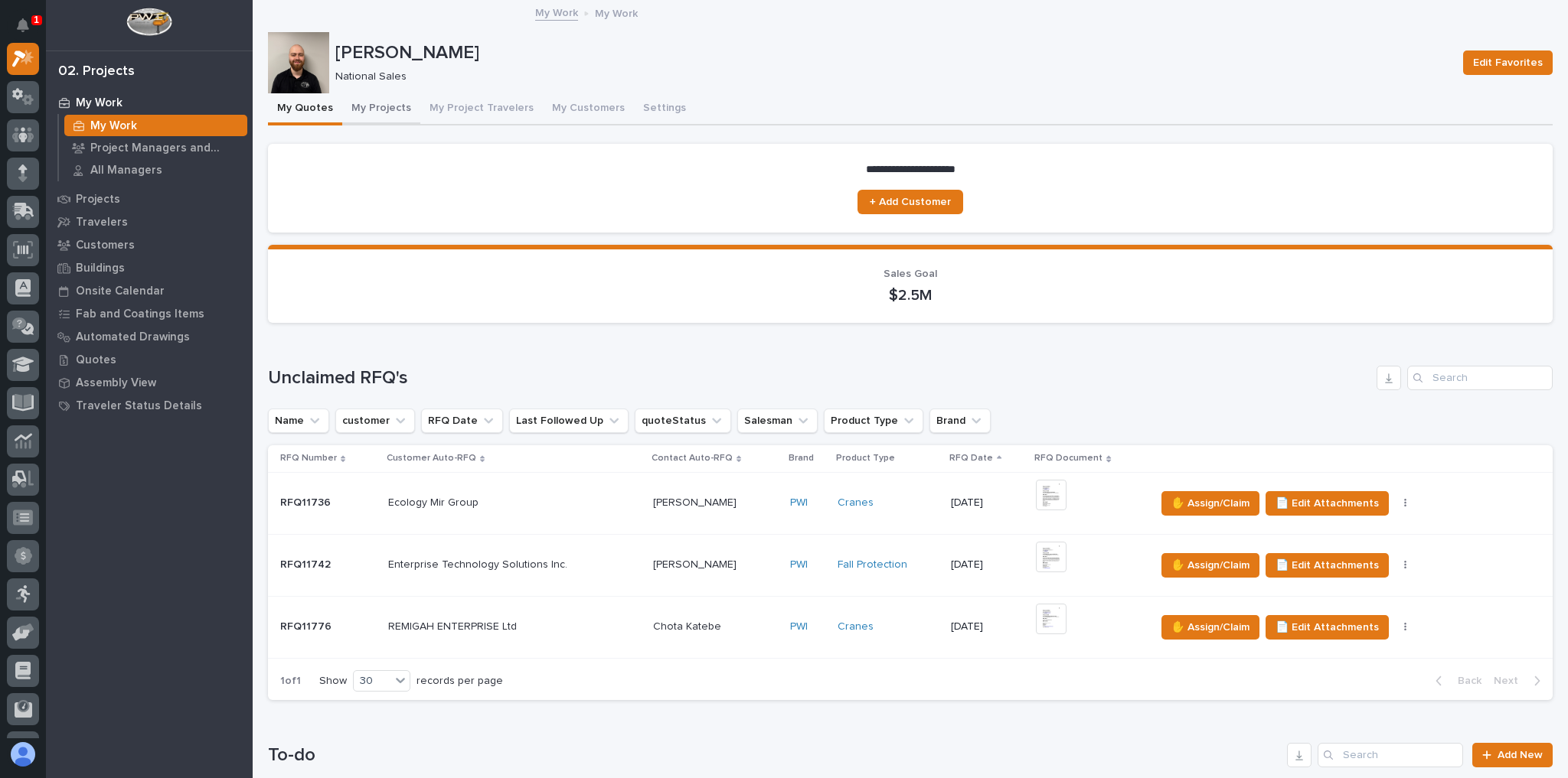
click at [395, 118] on button "My Projects" at bounding box center [381, 109] width 78 height 32
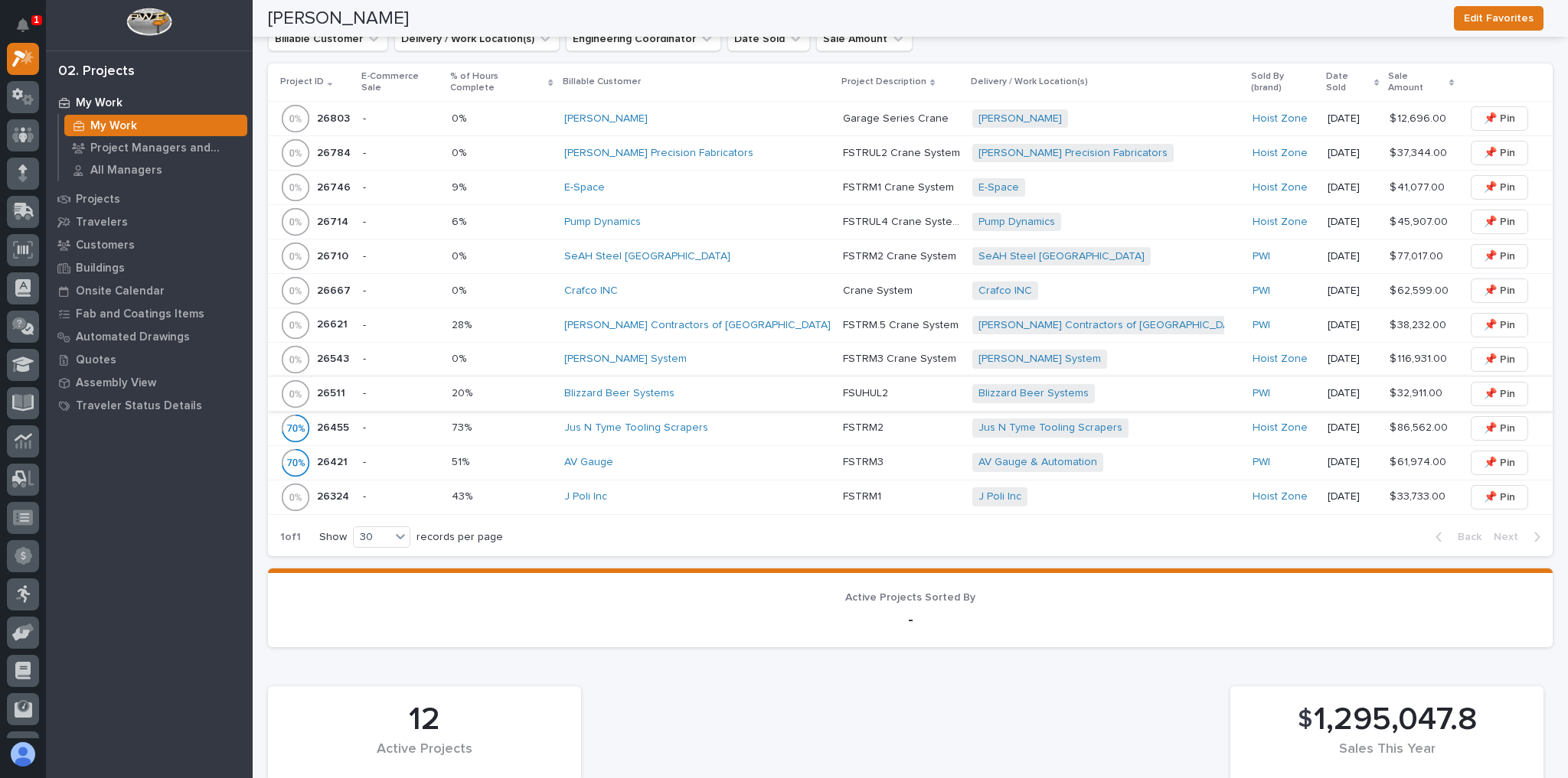
scroll to position [335, 0]
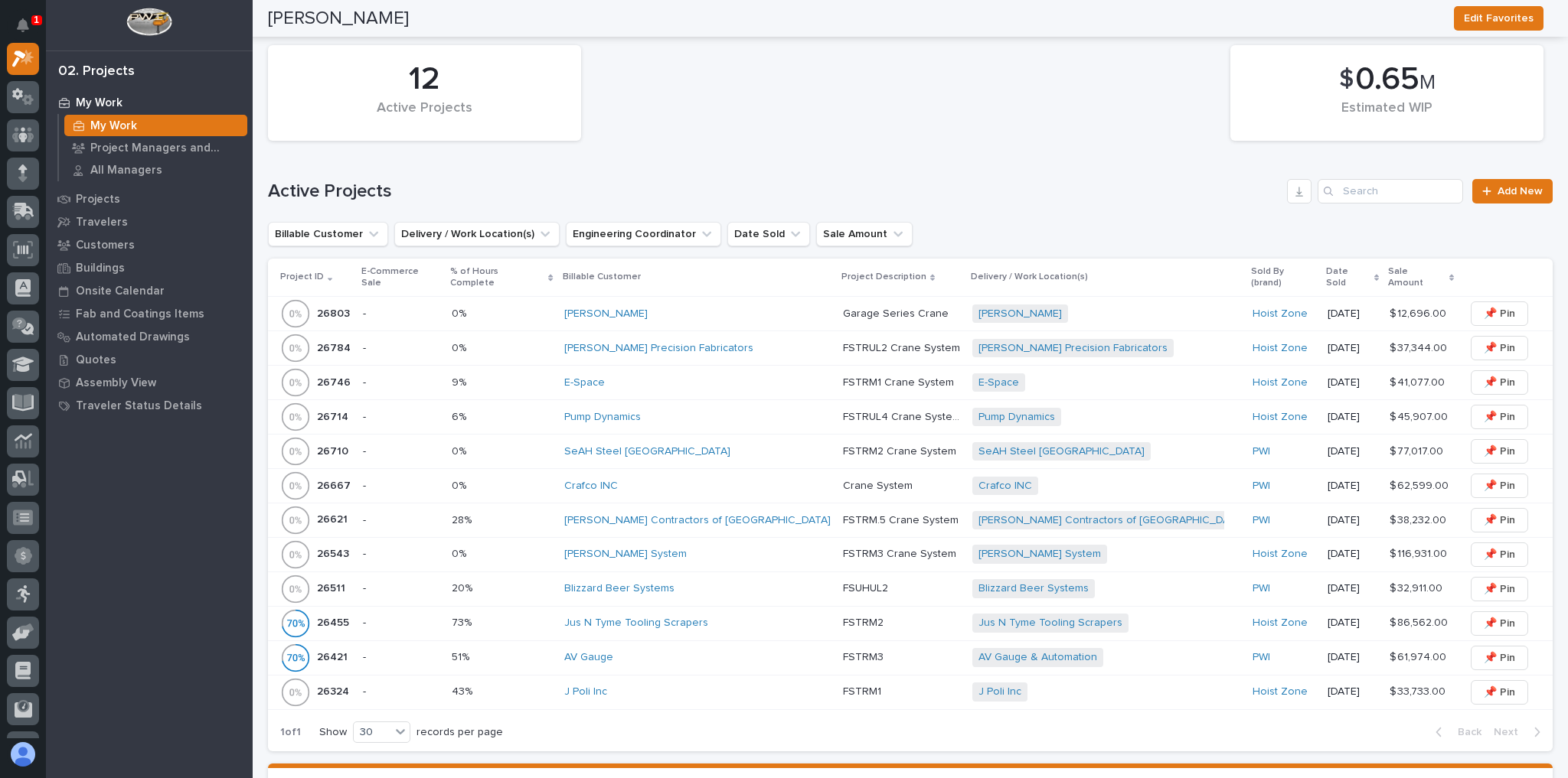
click at [744, 480] on div "Crafco INC" at bounding box center [697, 486] width 266 height 13
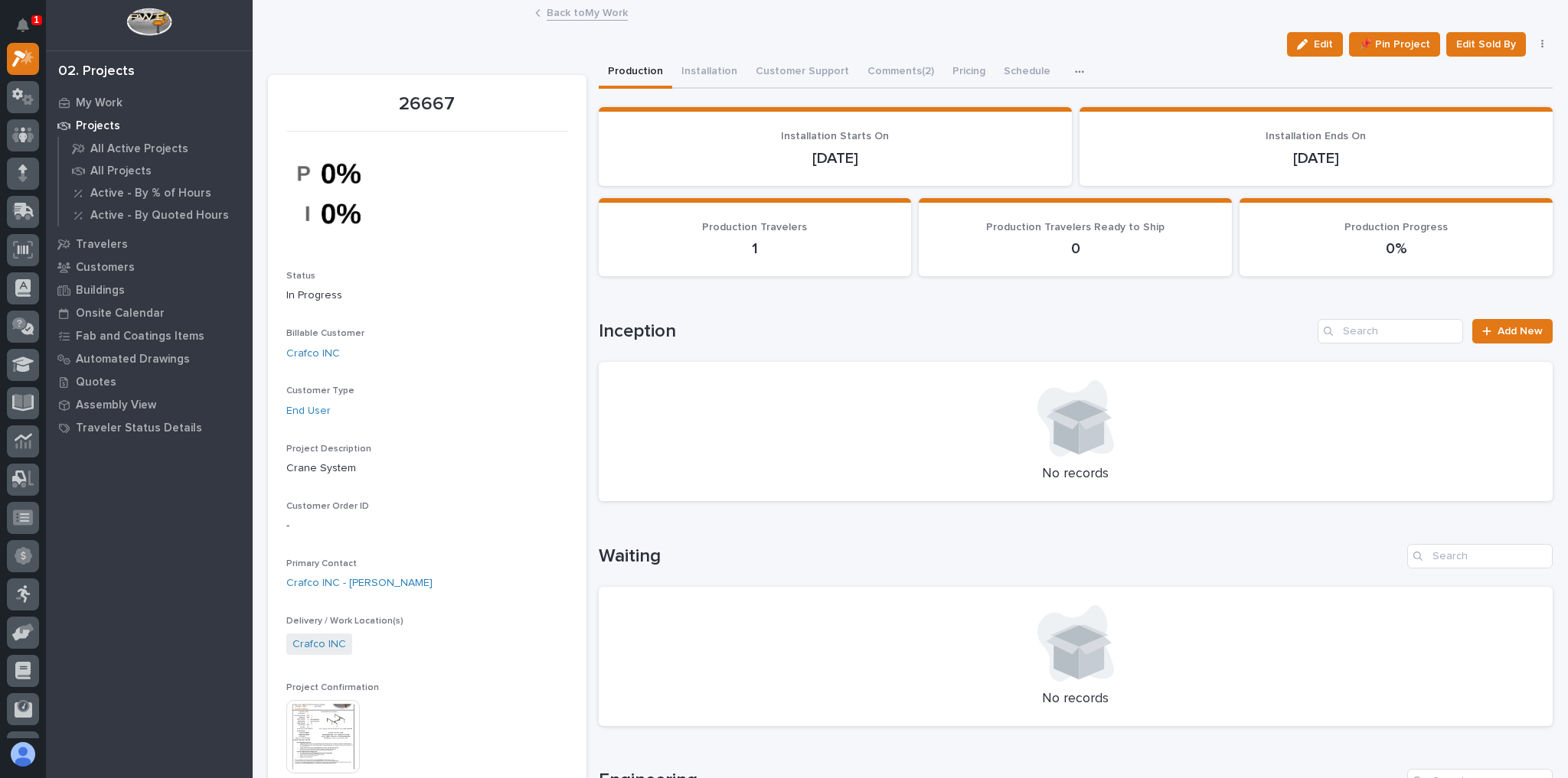
click at [607, 9] on link "Back to My Work" at bounding box center [586, 11] width 81 height 17
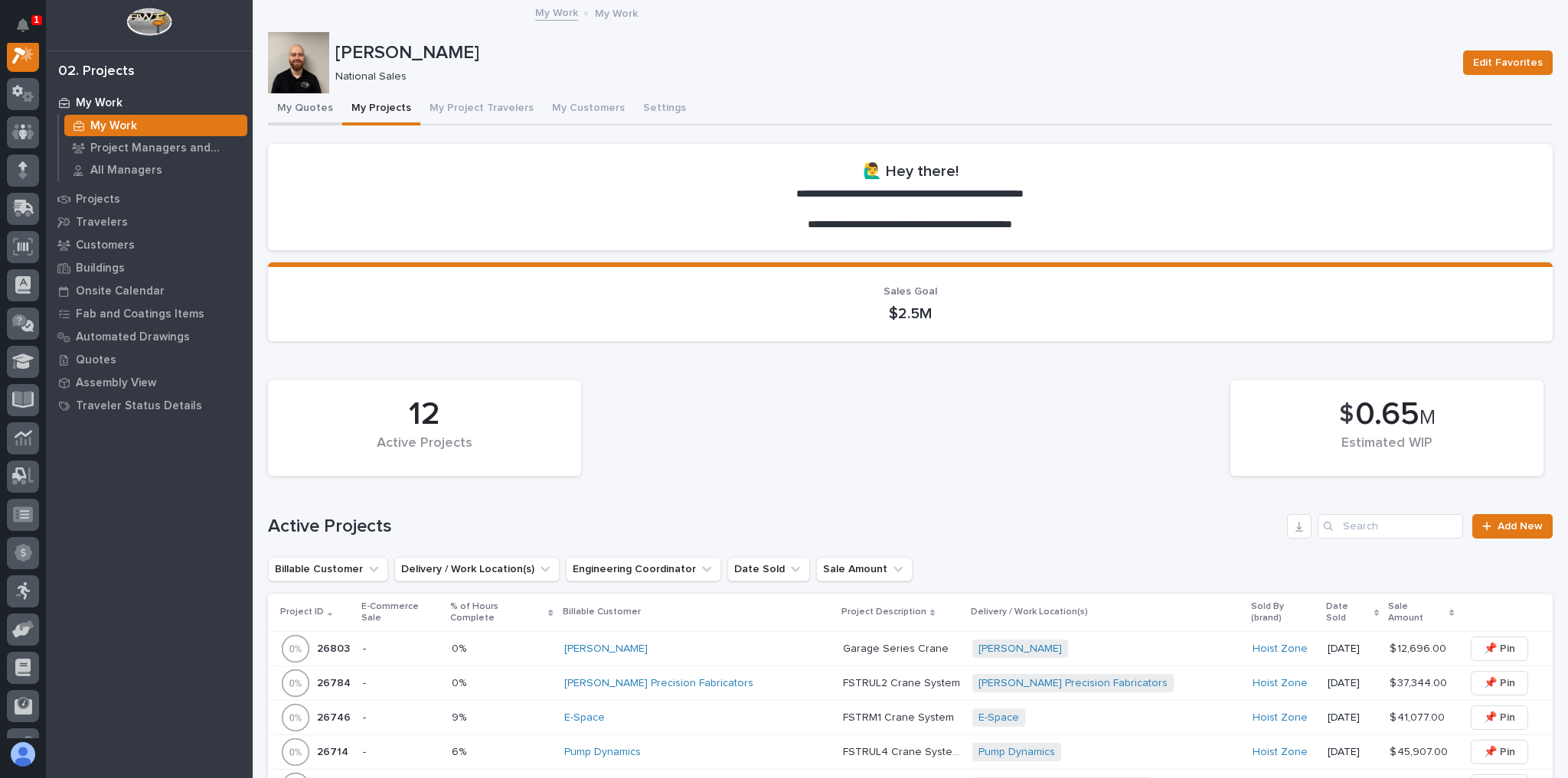
click at [319, 109] on button "My Quotes" at bounding box center [305, 109] width 75 height 32
click at [320, 109] on button "My Quotes" at bounding box center [305, 109] width 75 height 32
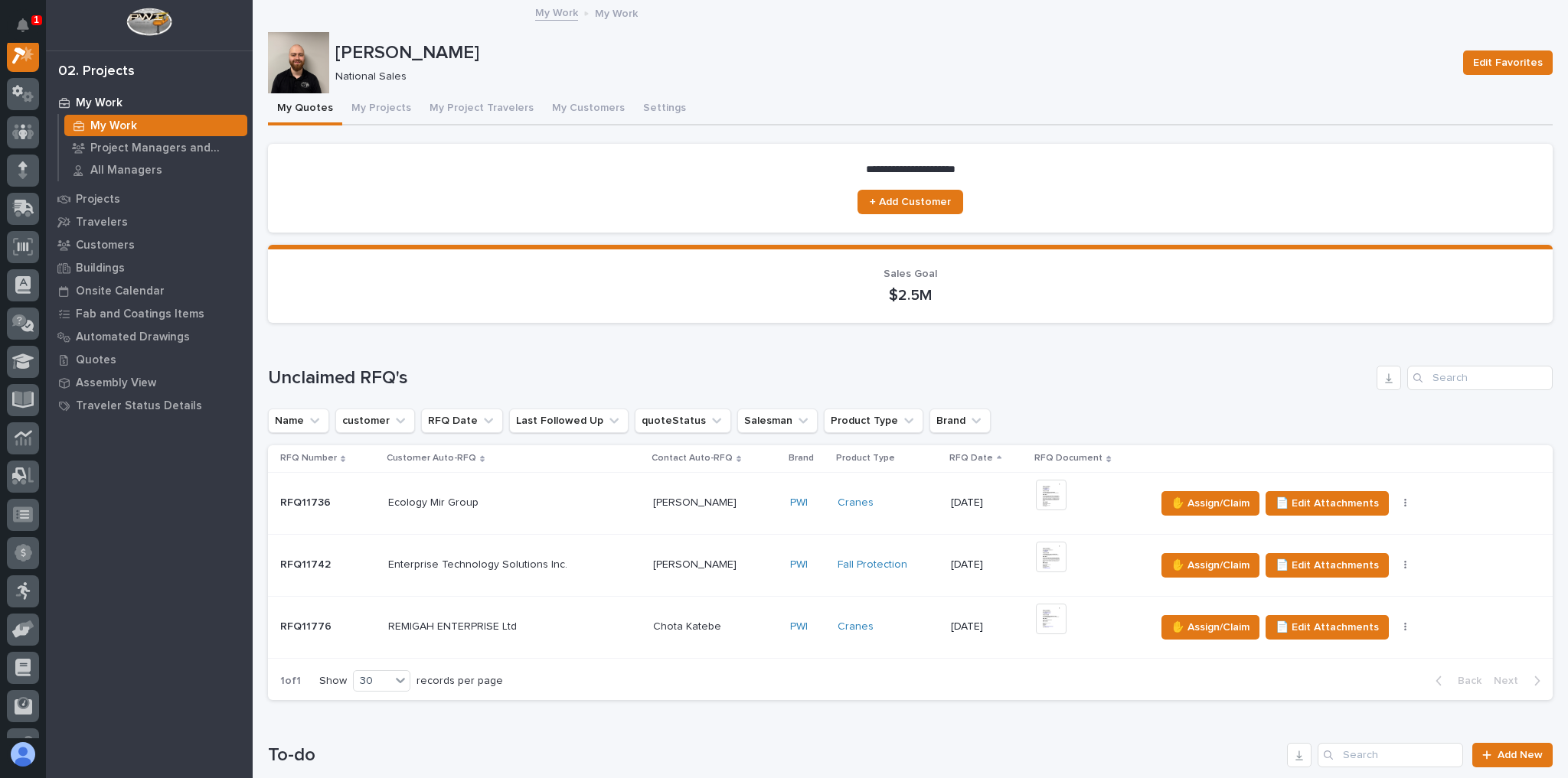
click at [323, 109] on button "My Quotes" at bounding box center [305, 109] width 75 height 32
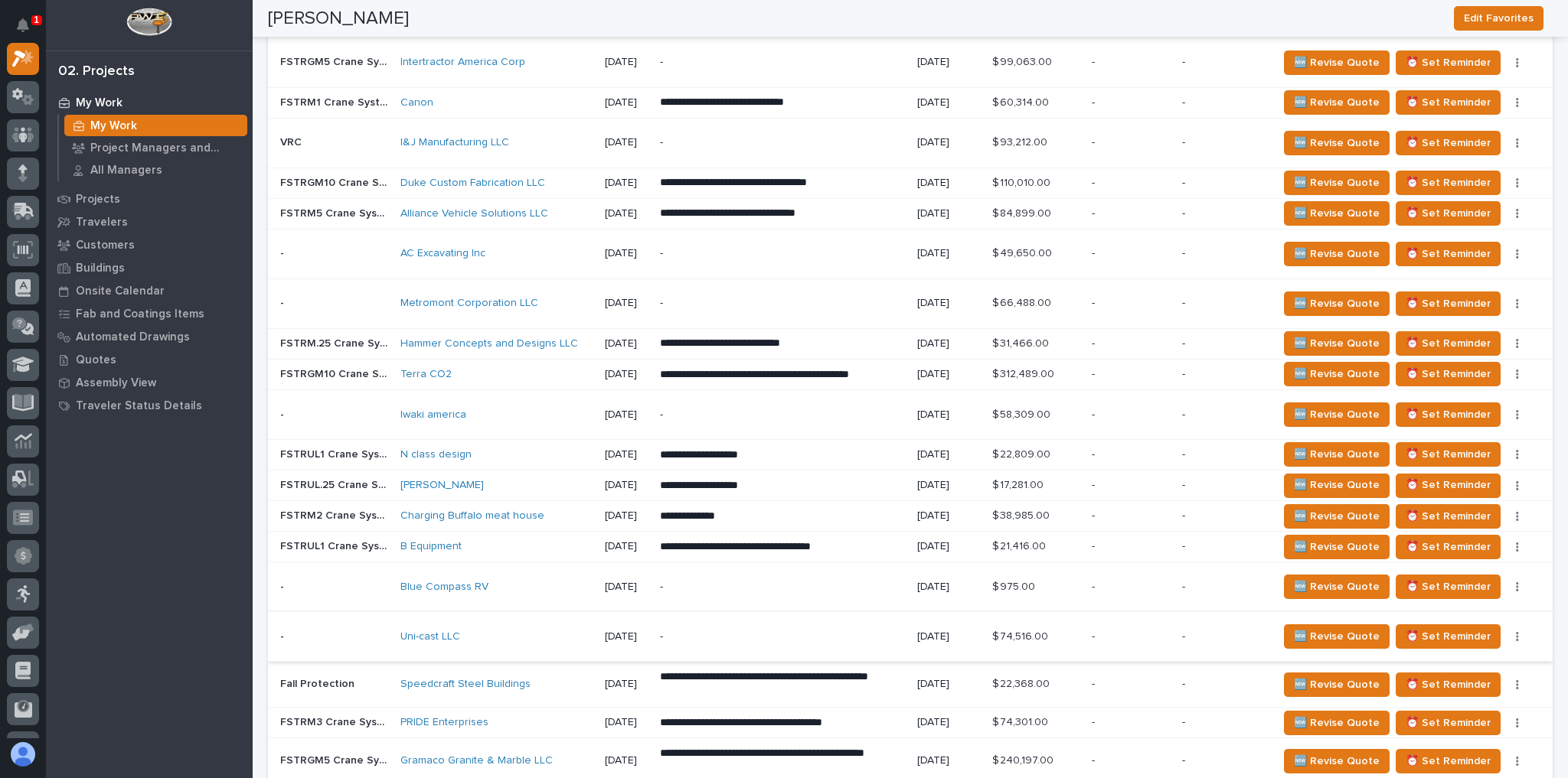
scroll to position [1592, 0]
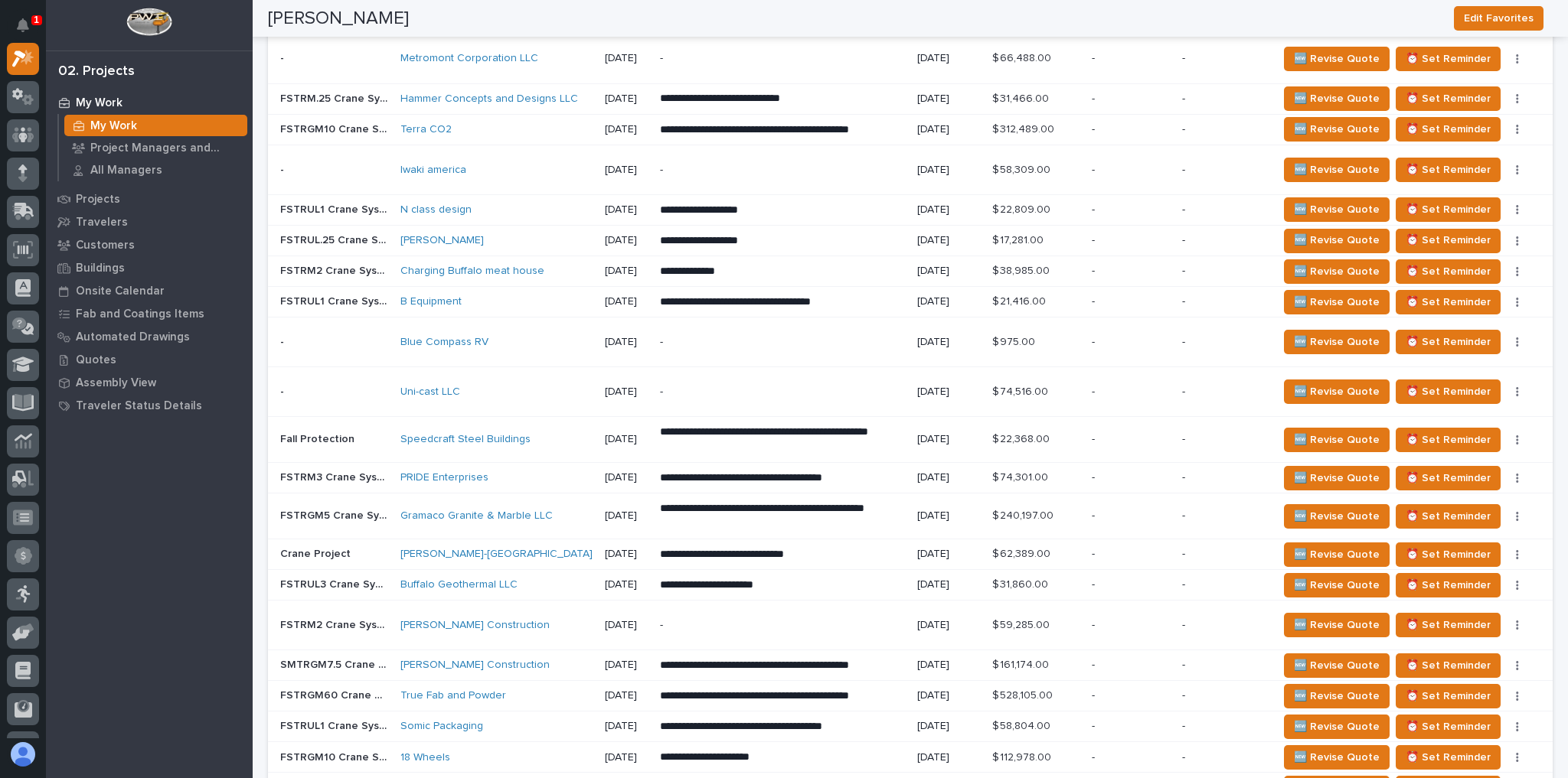
click at [541, 690] on div "True Fab and Powder" at bounding box center [495, 696] width 192 height 13
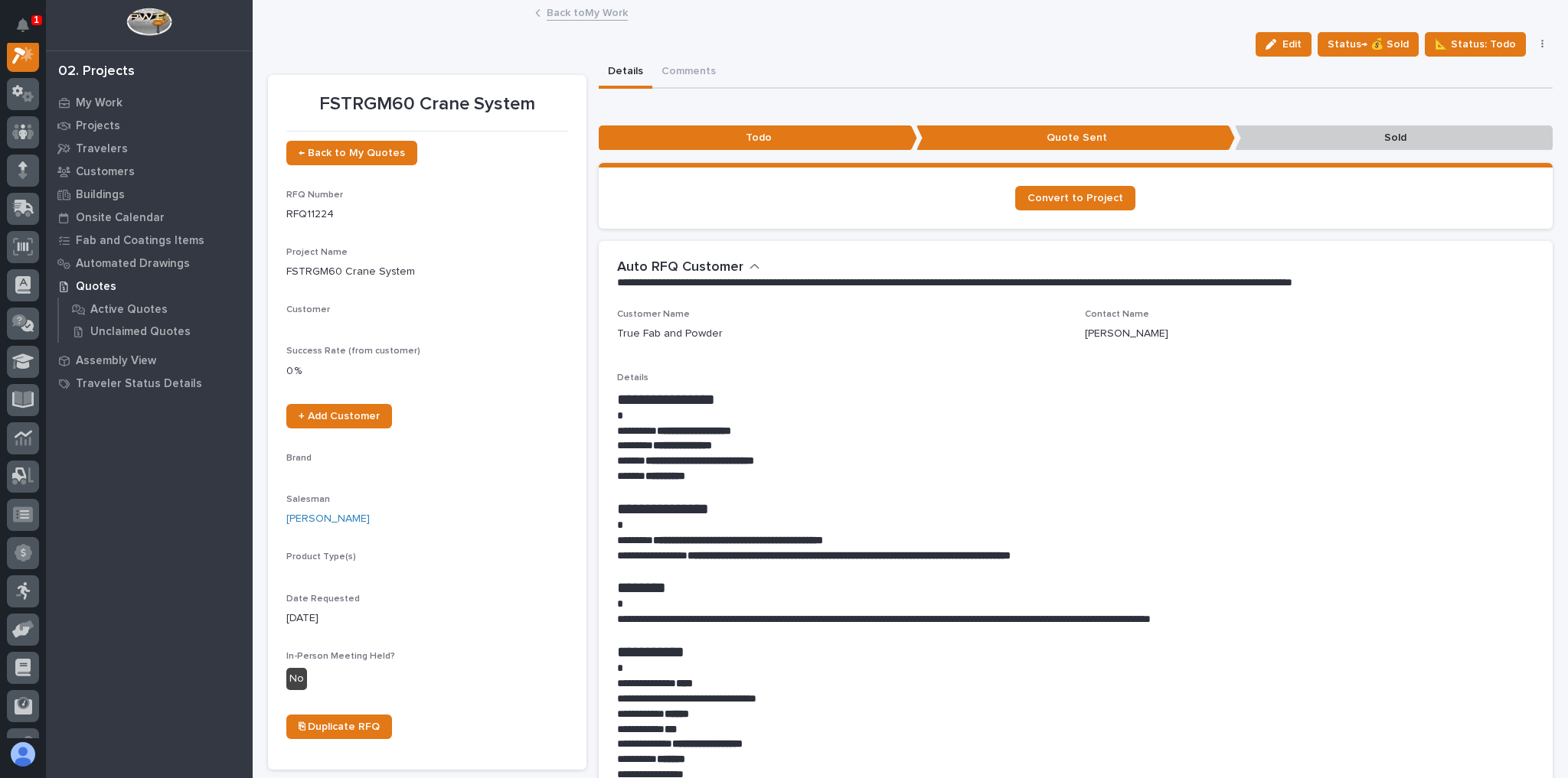
scroll to position [38, 0]
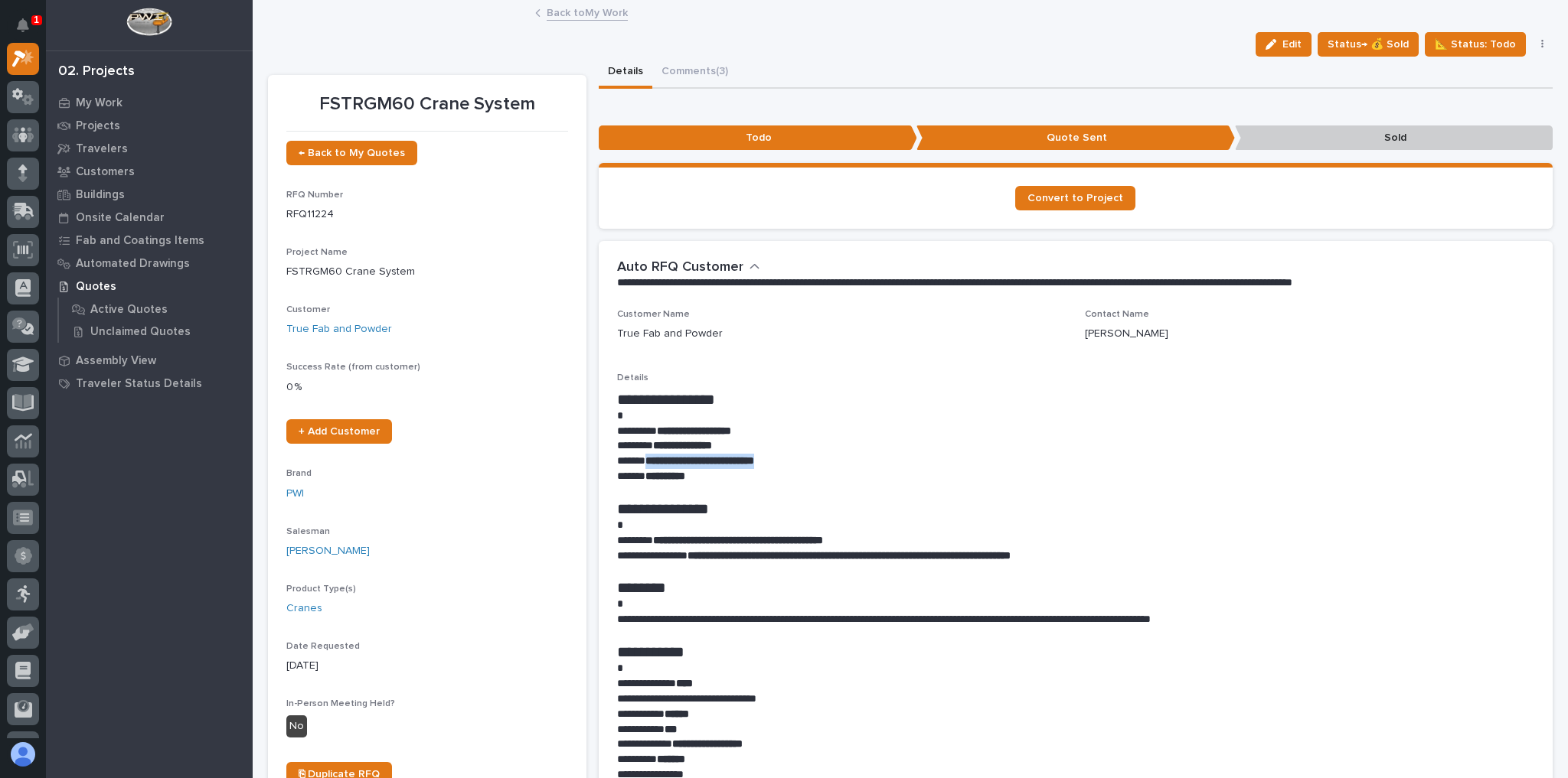
drag, startPoint x: 806, startPoint y: 463, endPoint x: 644, endPoint y: 465, distance: 162.0
click at [644, 465] on p "**********" at bounding box center [1072, 461] width 910 height 15
copy strong "**********"
click at [1283, 50] on span "Edit" at bounding box center [1292, 44] width 19 height 14
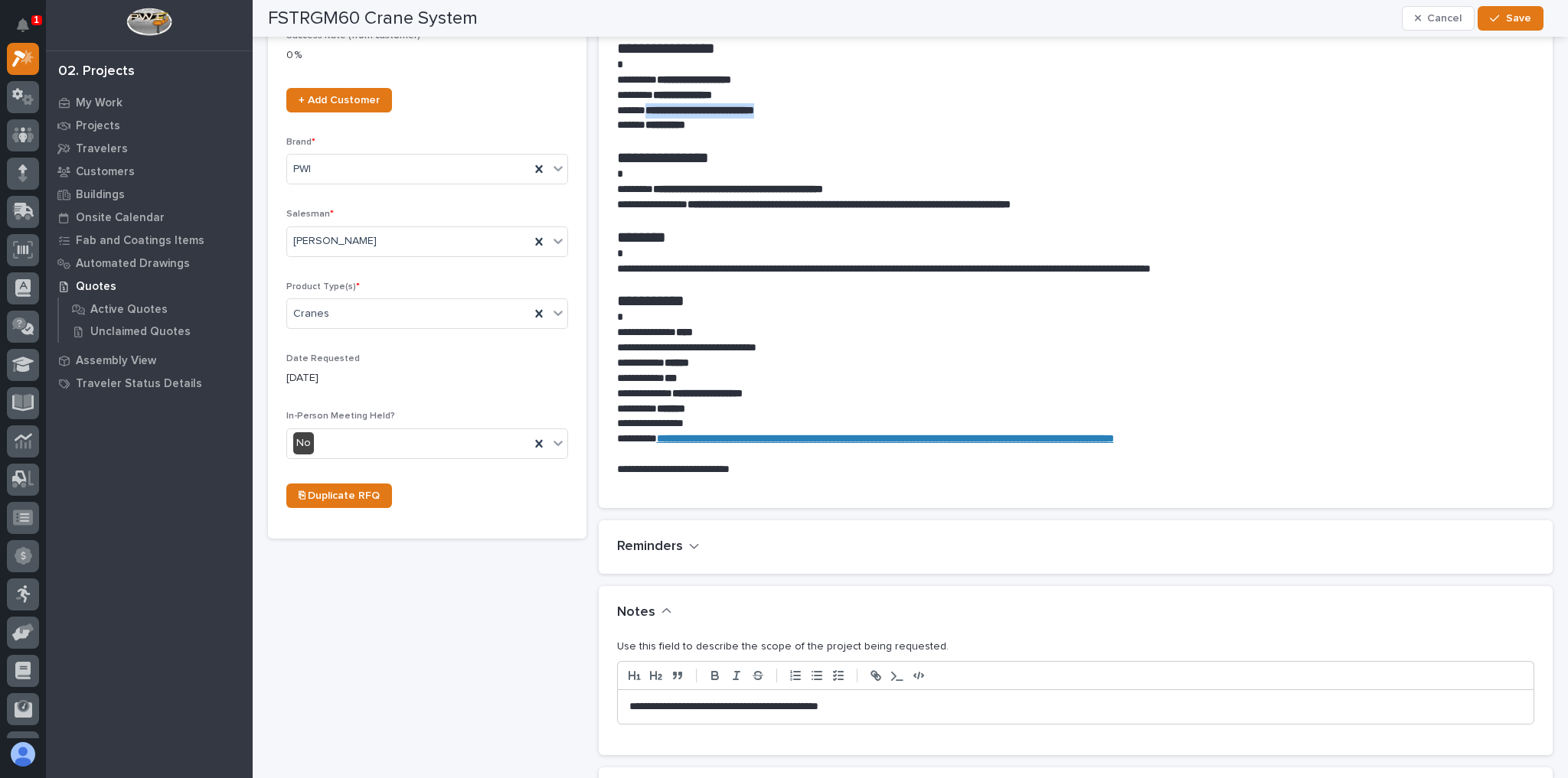
scroll to position [551, 0]
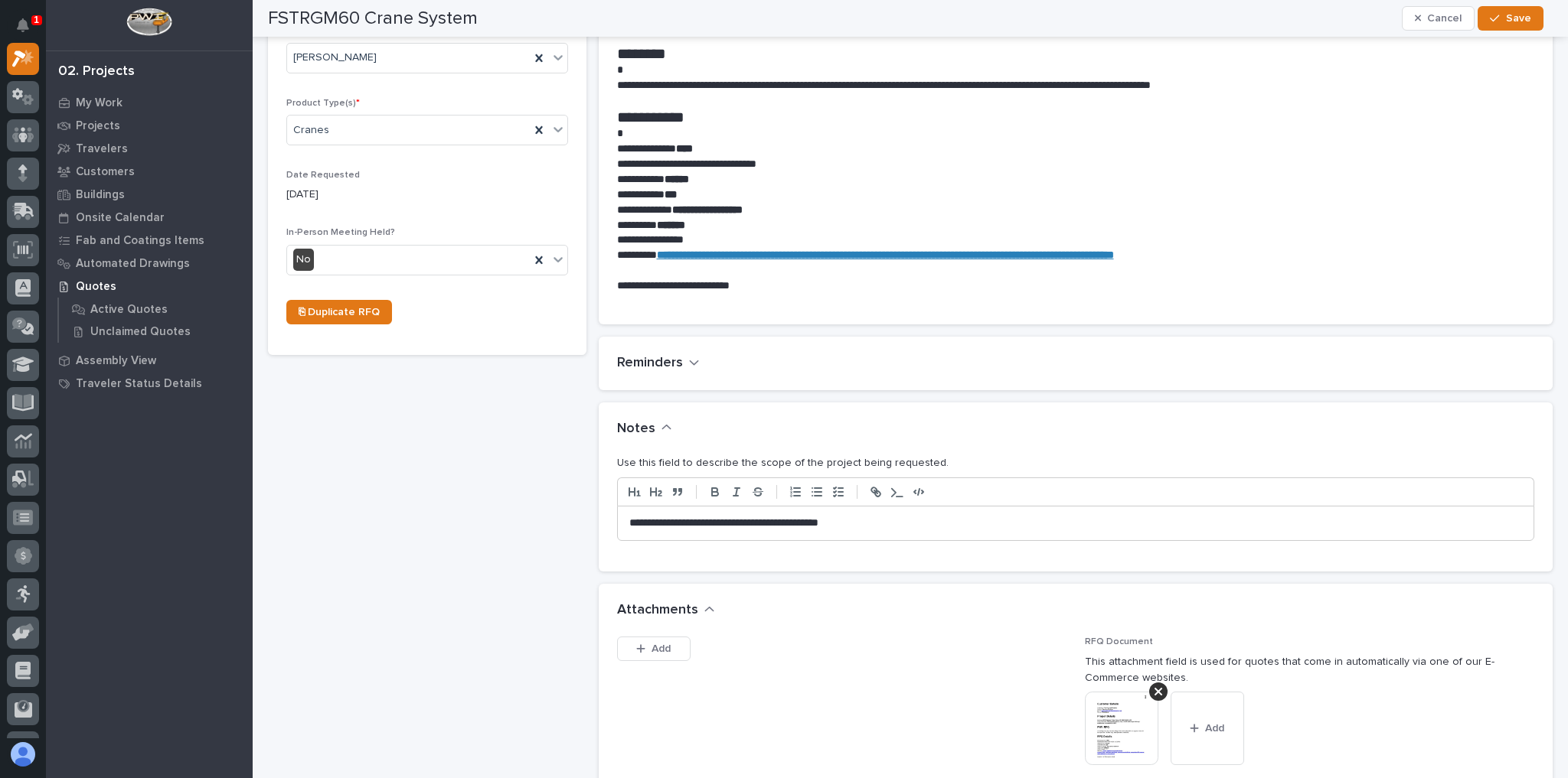
click at [911, 507] on div "**********" at bounding box center [1076, 523] width 916 height 34
drag, startPoint x: 911, startPoint y: 511, endPoint x: 688, endPoint y: 519, distance: 223.1
click at [688, 519] on div "**********" at bounding box center [1076, 523] width 916 height 34
click at [1513, 25] on span "Save" at bounding box center [1518, 18] width 25 height 14
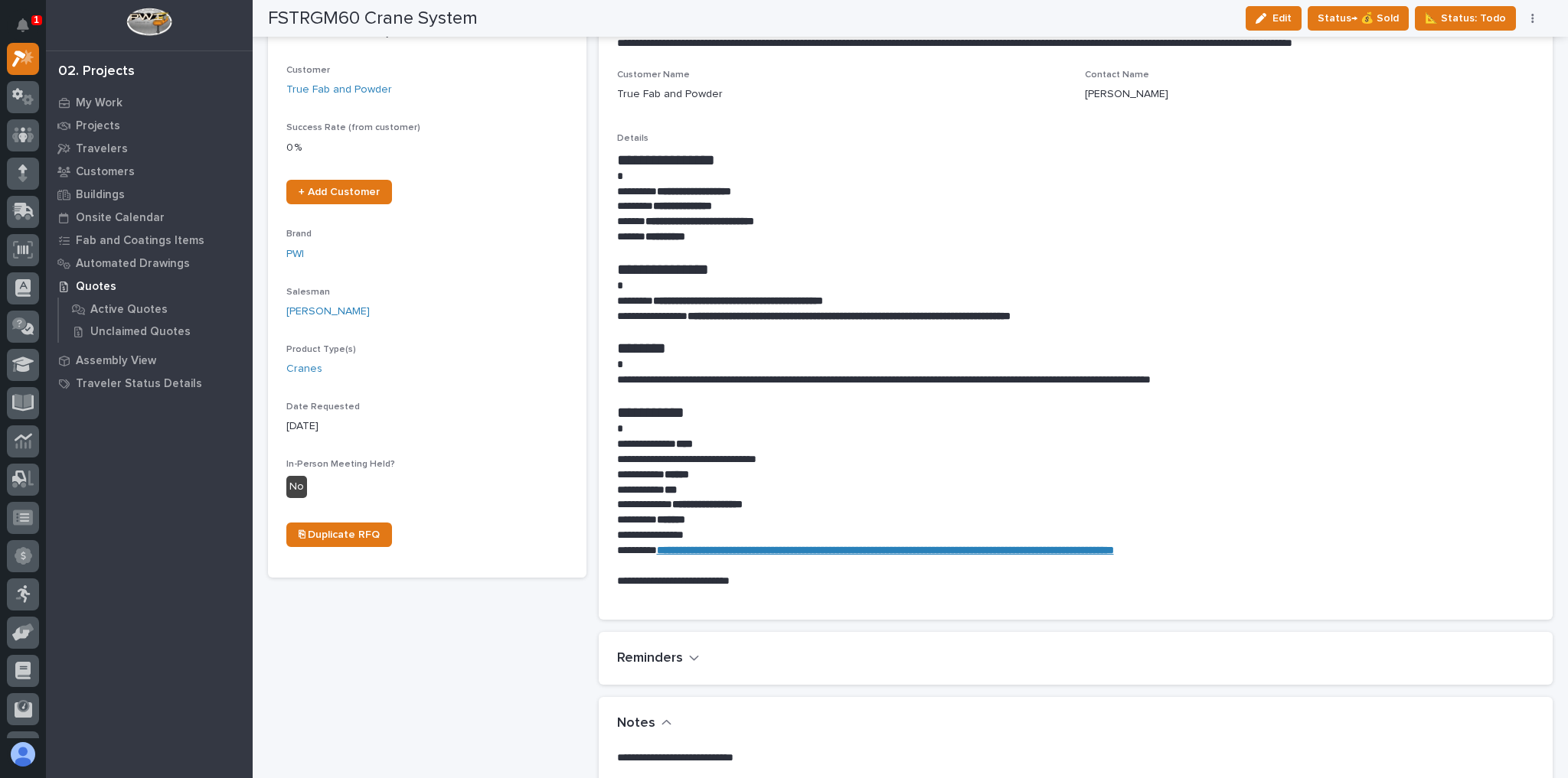
scroll to position [0, 0]
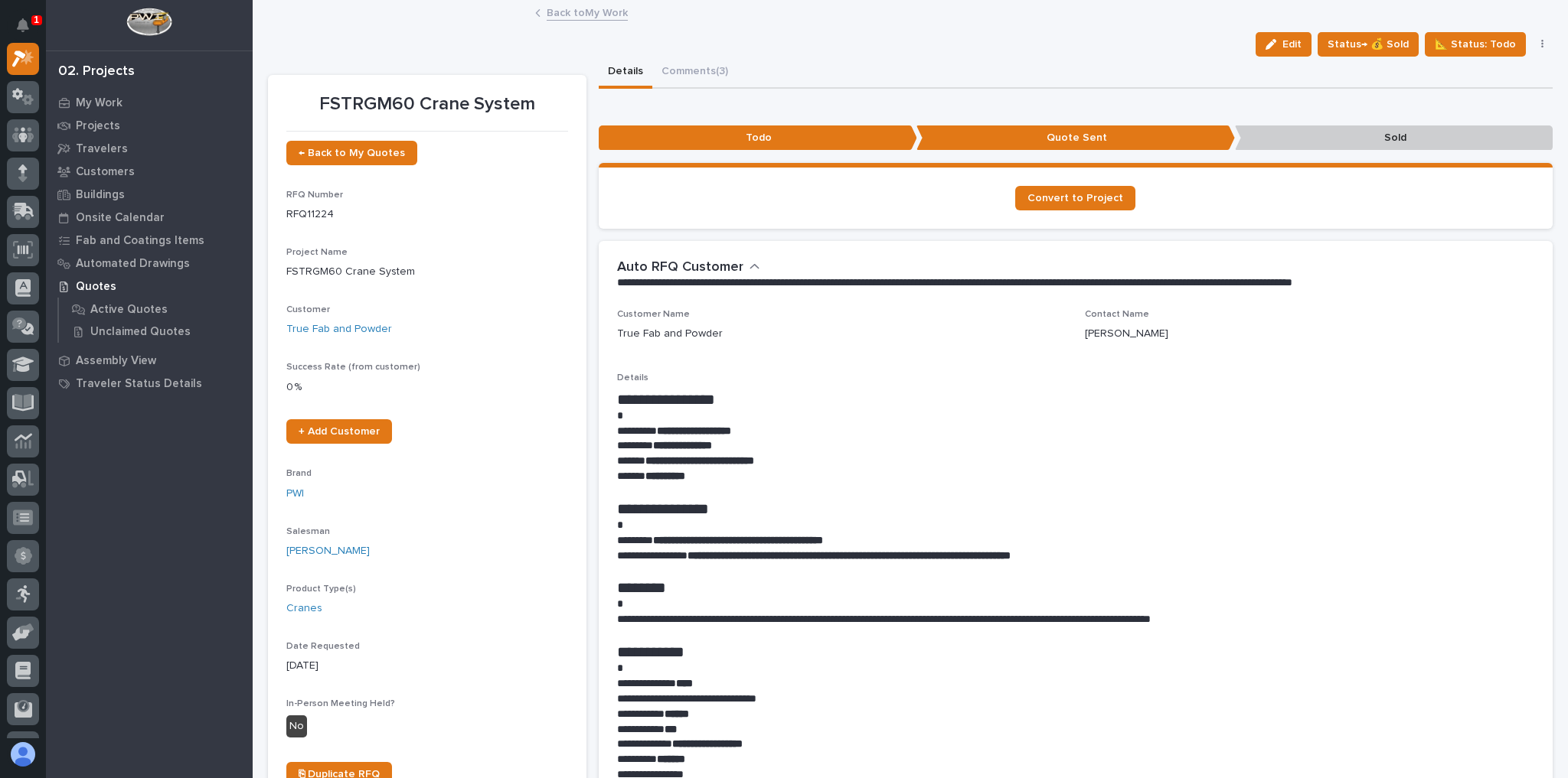
click at [597, 18] on link "Back to My Work" at bounding box center [586, 11] width 81 height 17
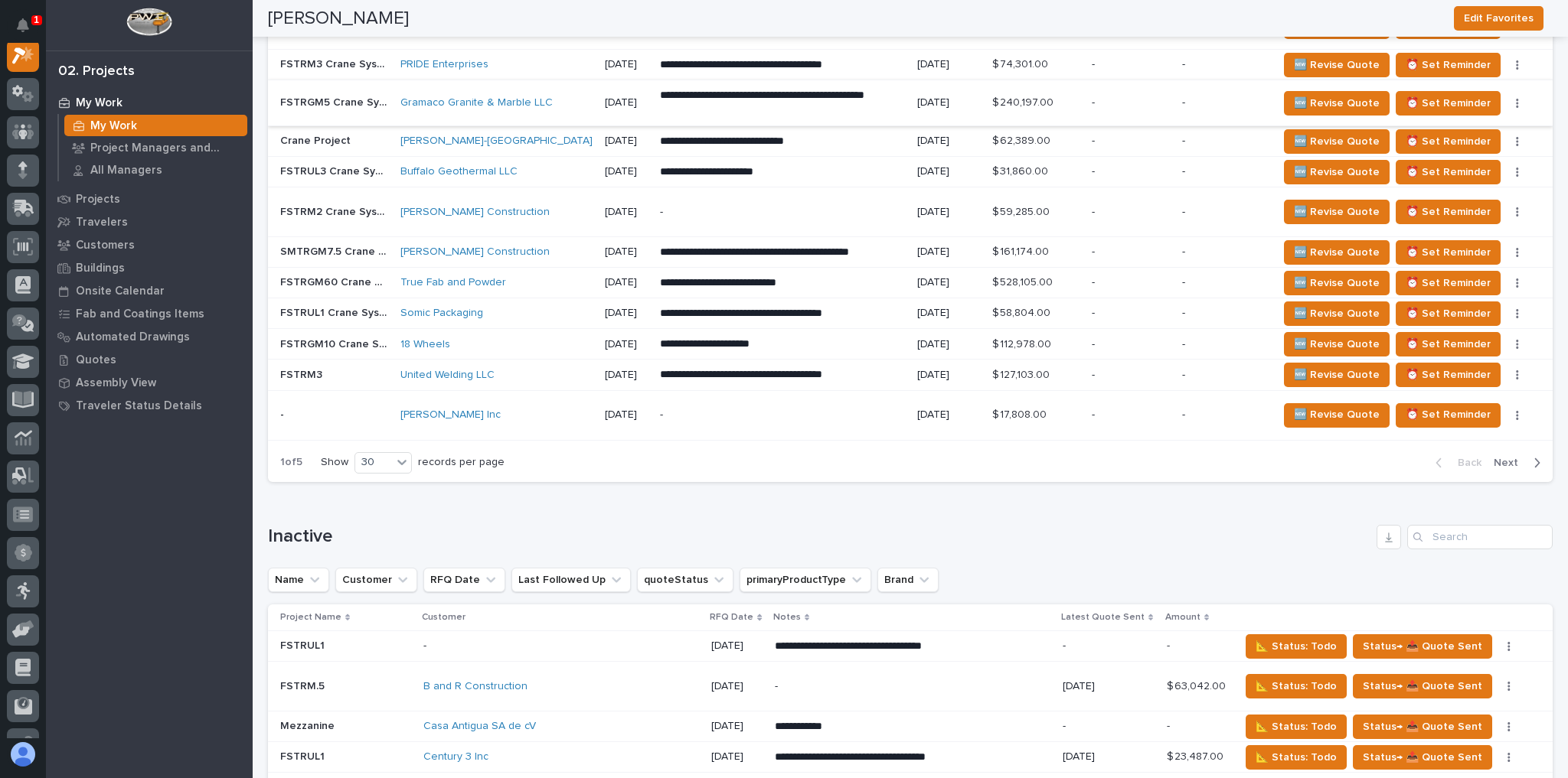
scroll to position [2020, 0]
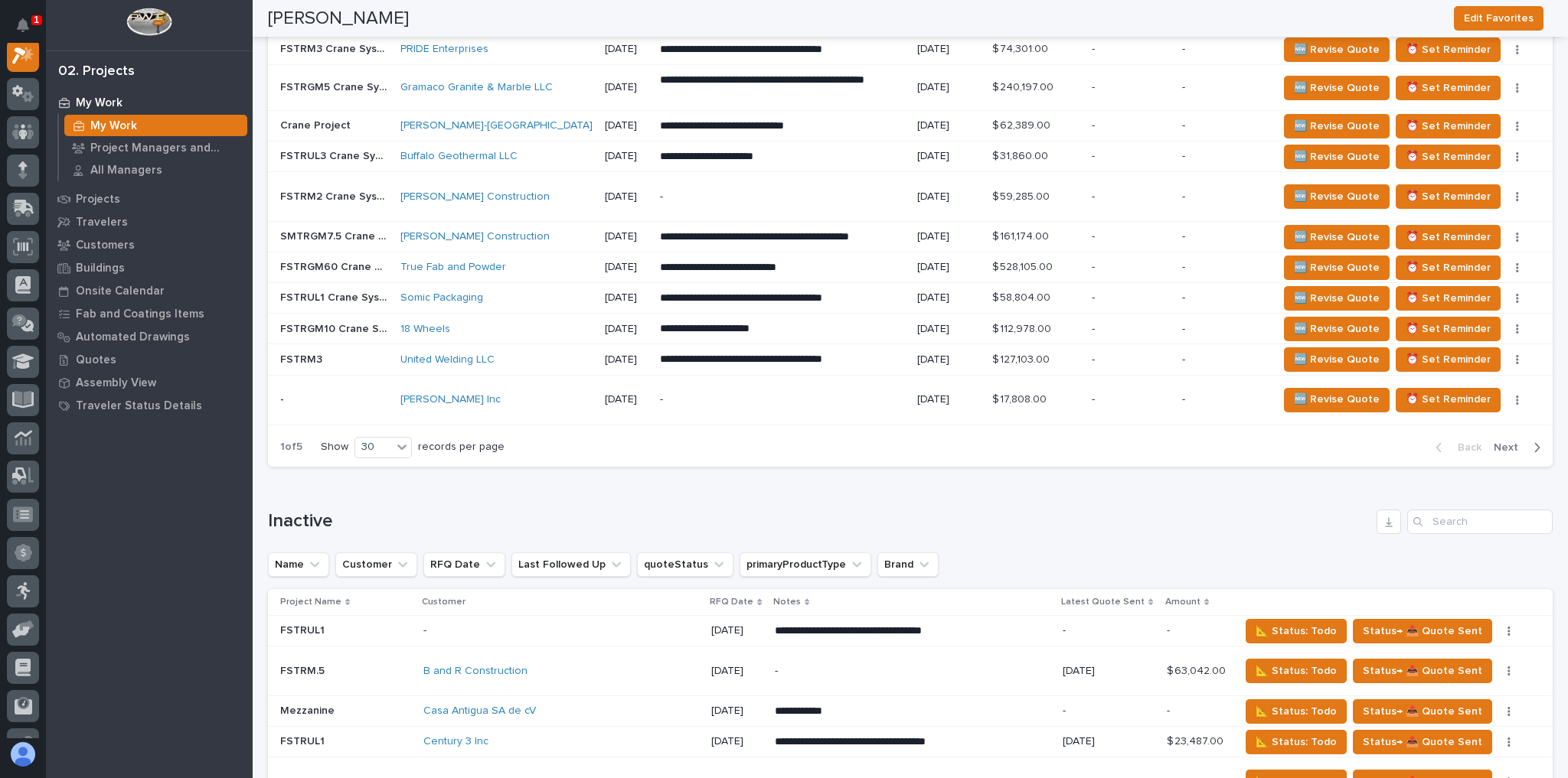
click at [537, 230] on div "McGough Construction" at bounding box center [495, 236] width 192 height 13
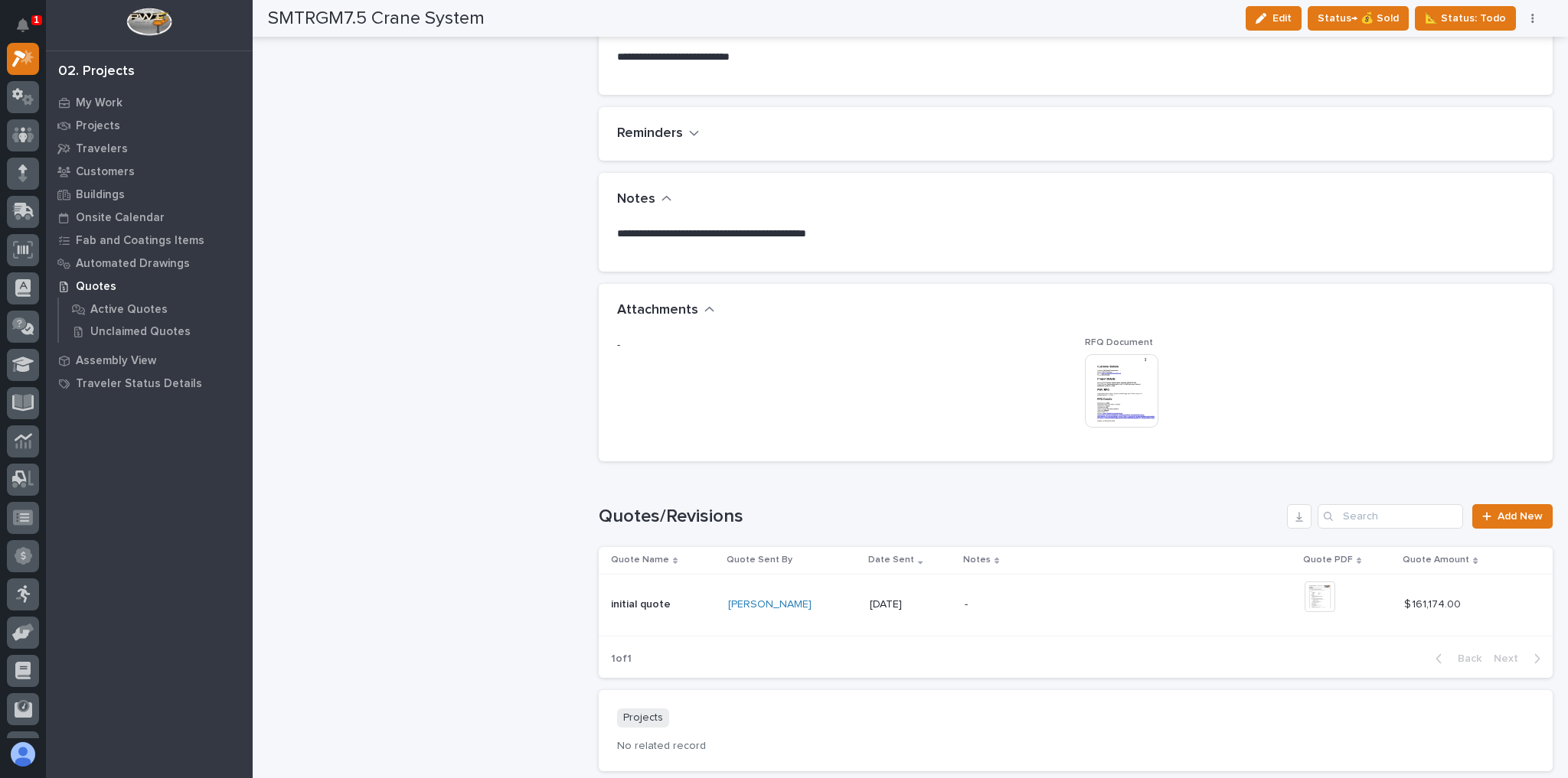
scroll to position [796, 0]
click at [1321, 594] on img at bounding box center [1320, 595] width 31 height 31
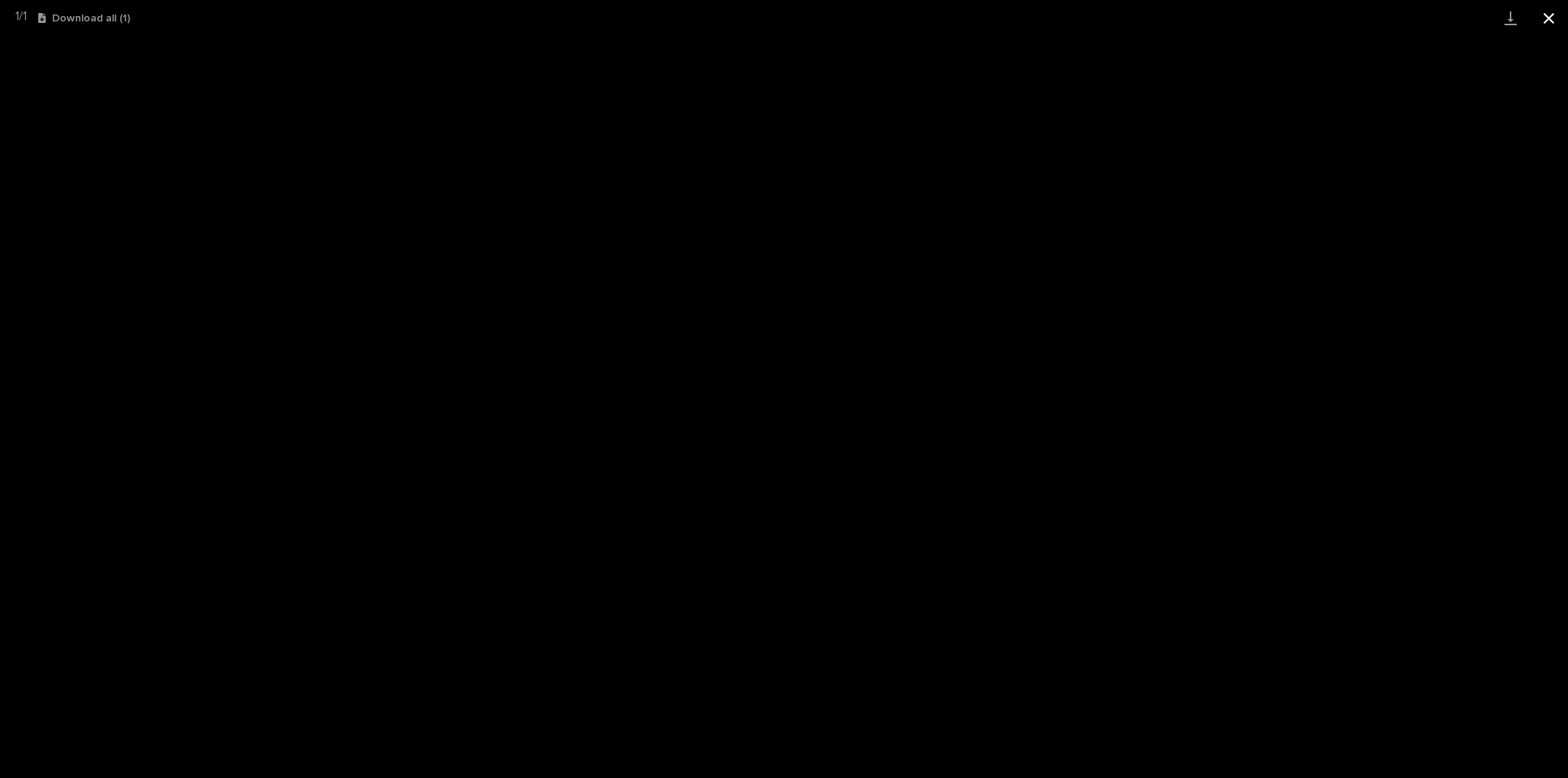
click at [1549, 11] on button "Close gallery" at bounding box center [1549, 18] width 38 height 36
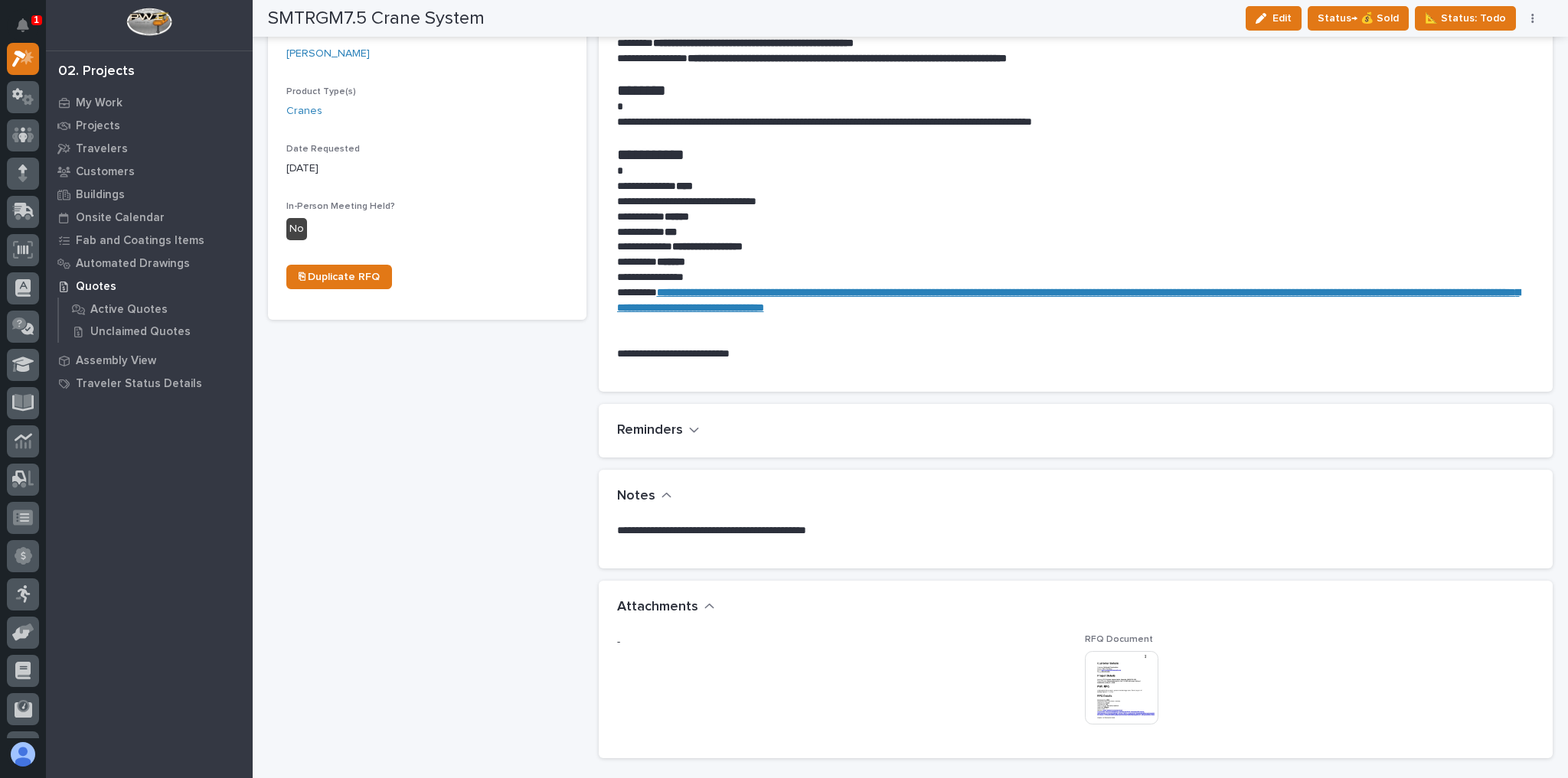
scroll to position [613, 0]
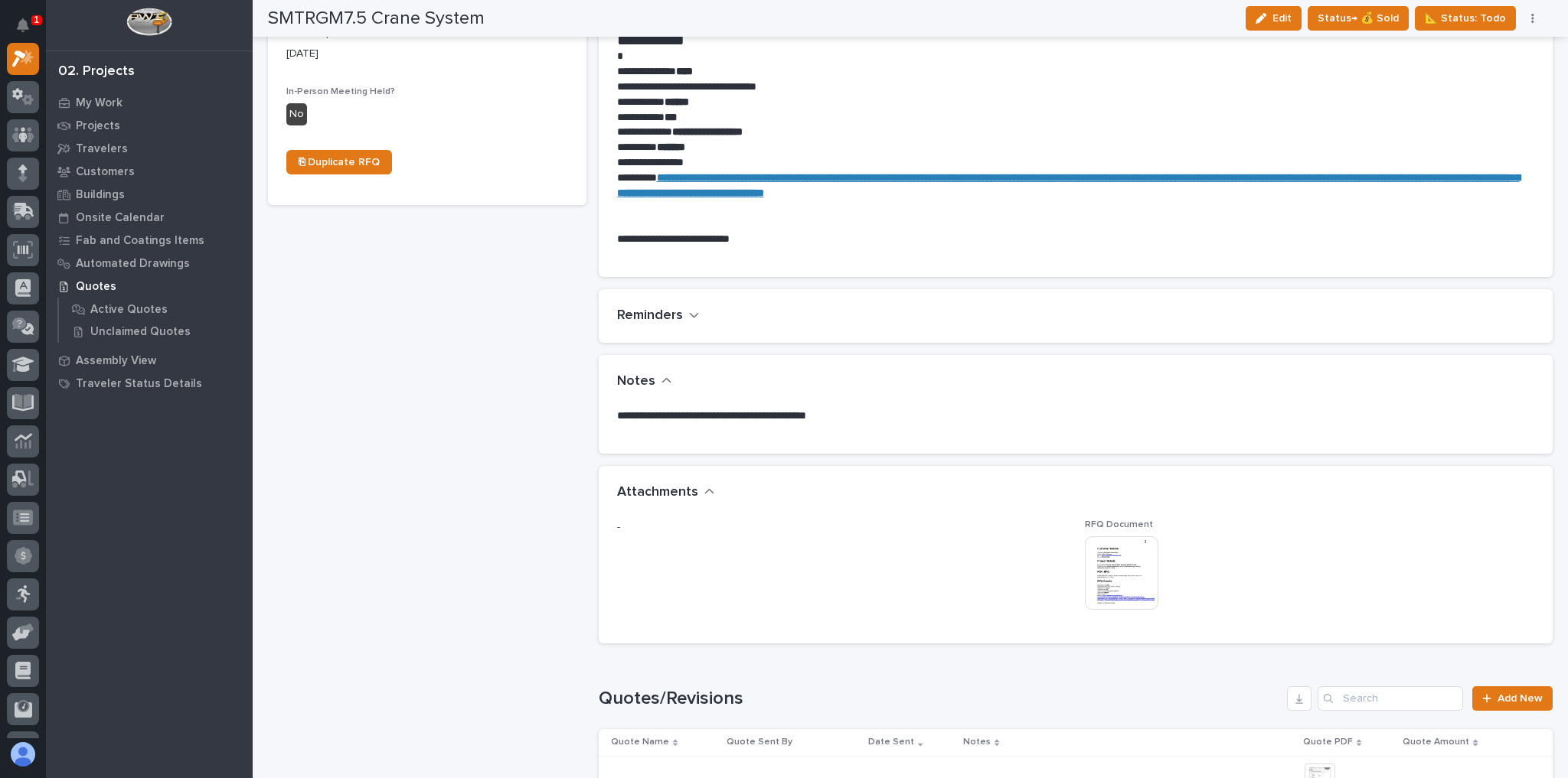
click at [1146, 560] on img at bounding box center [1121, 573] width 74 height 74
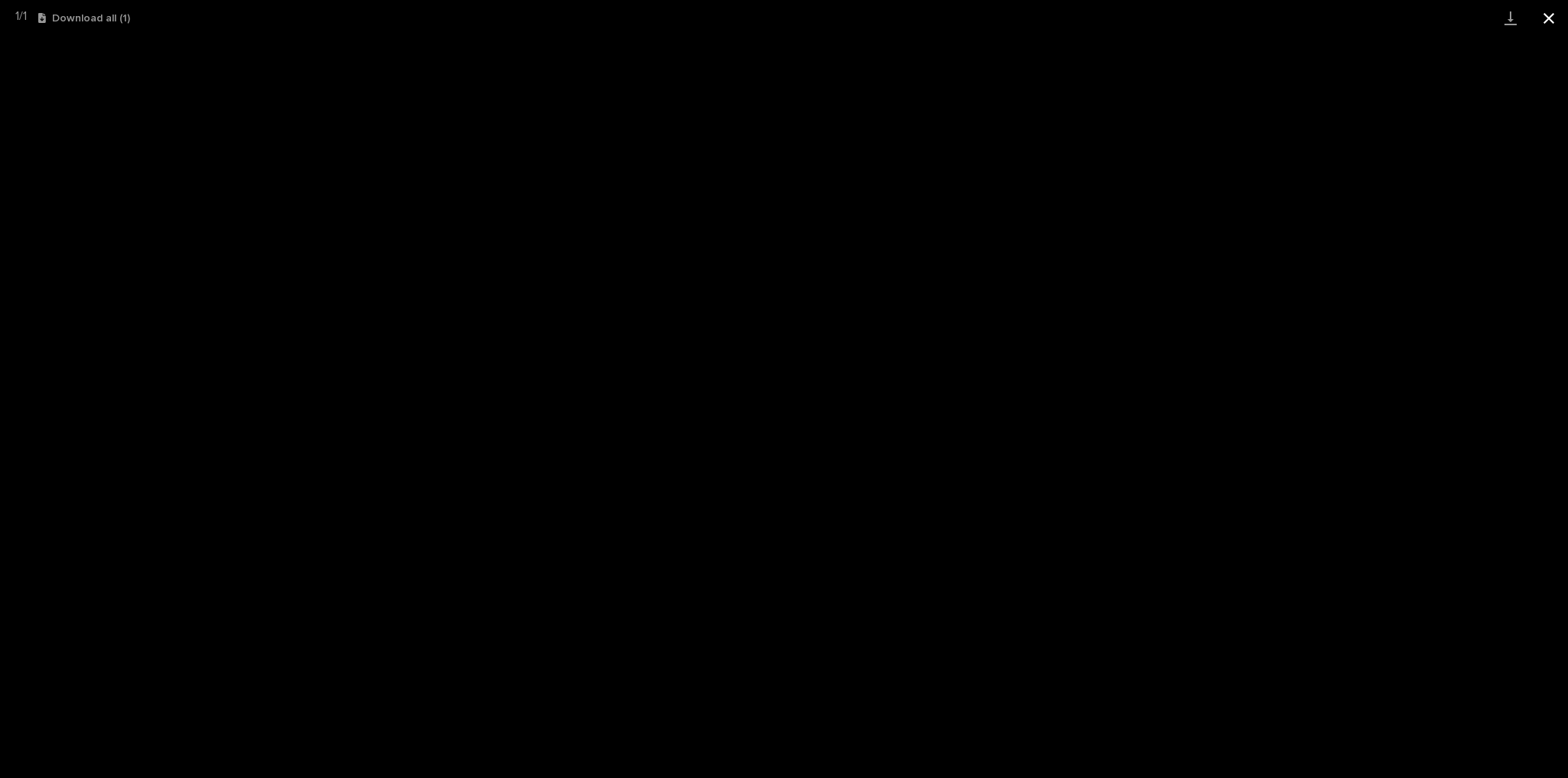
click at [1557, 22] on button "Close gallery" at bounding box center [1549, 18] width 38 height 36
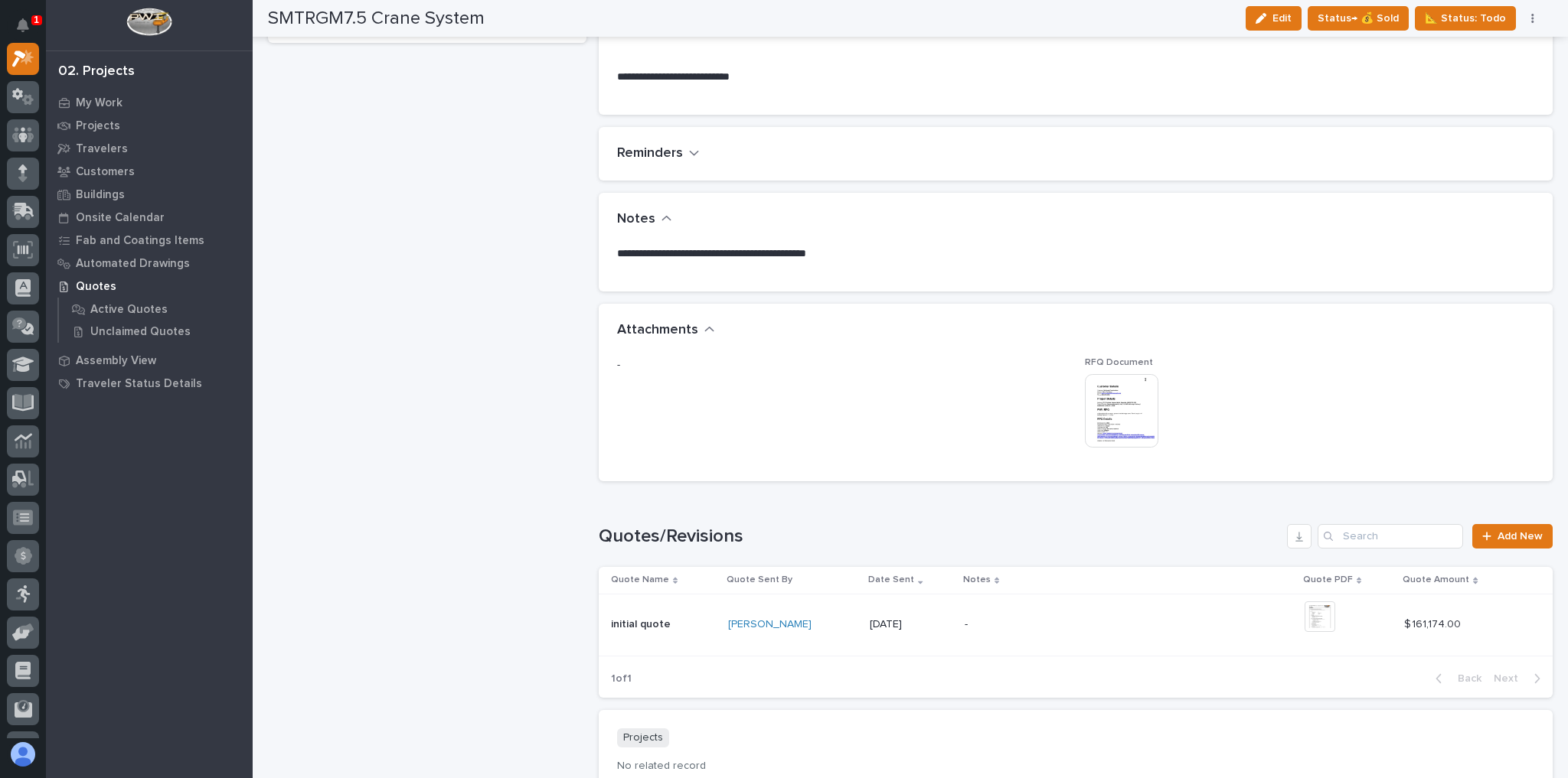
scroll to position [980, 0]
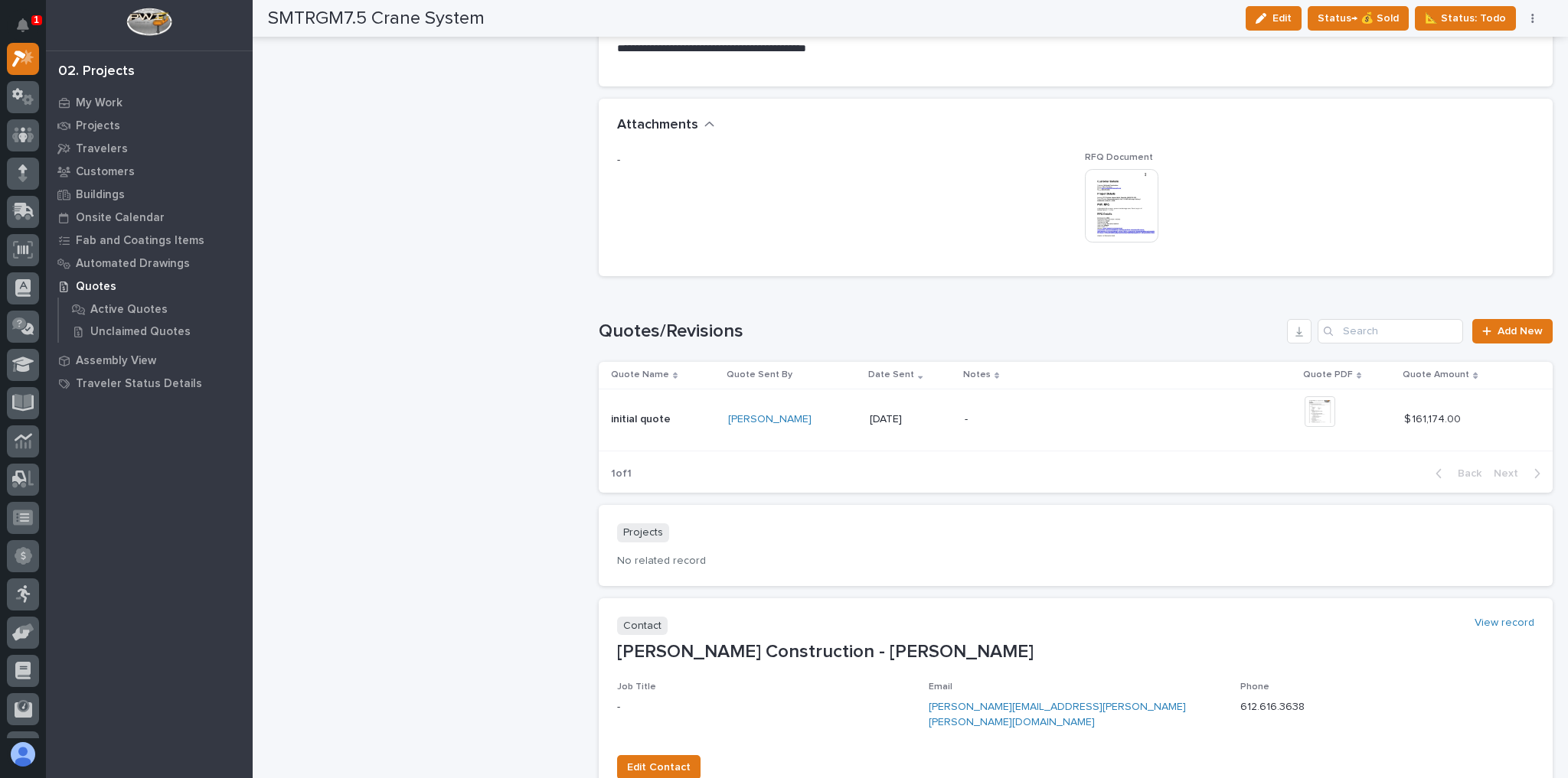
click at [1339, 413] on div "+ 0" at bounding box center [1327, 419] width 46 height 46
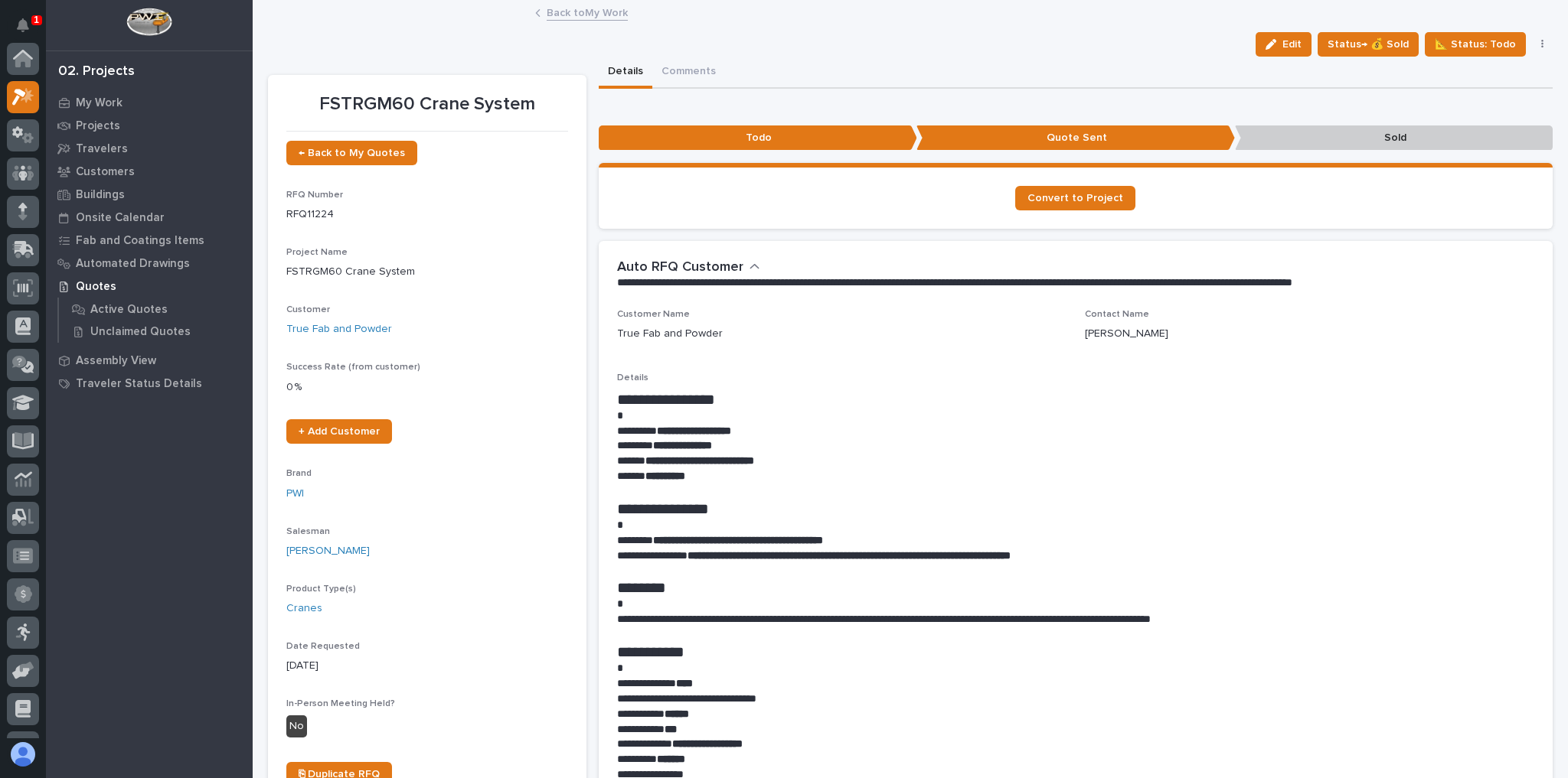
scroll to position [41, 0]
click at [595, 14] on link "Back to My Work" at bounding box center [586, 11] width 81 height 17
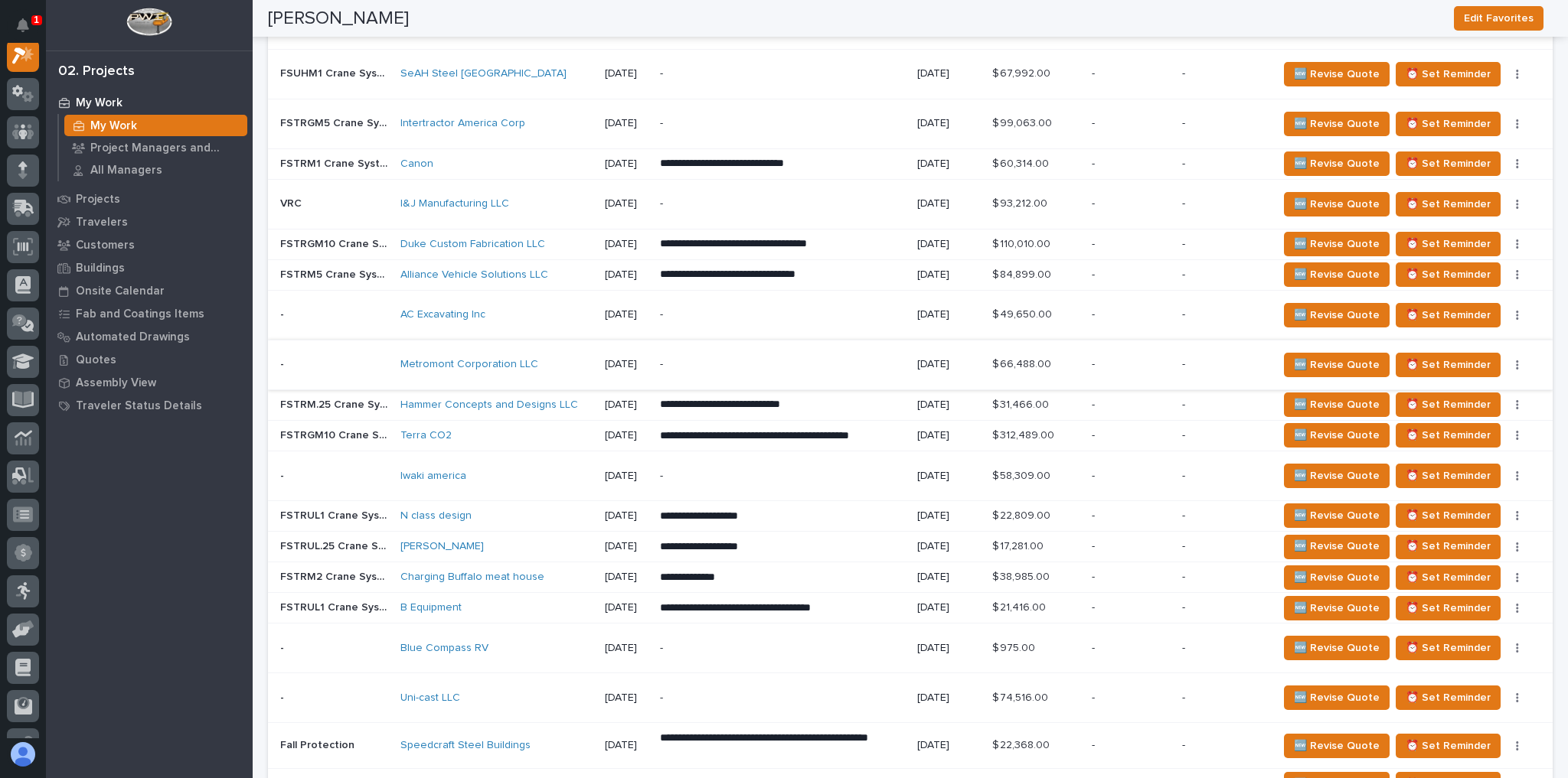
scroll to position [1531, 0]
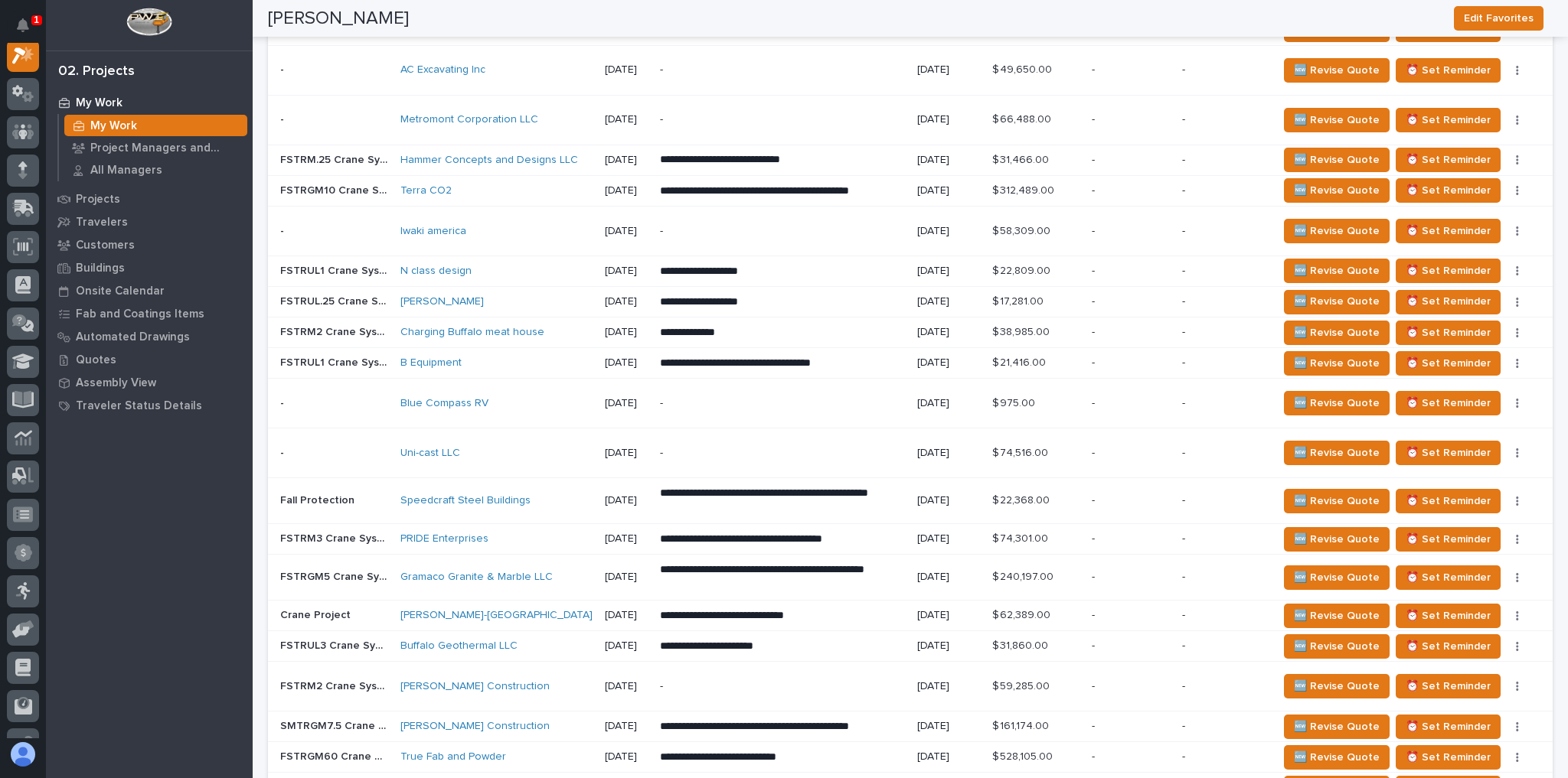
click at [540, 526] on div "PRIDE Enterprises" at bounding box center [495, 539] width 192 height 25
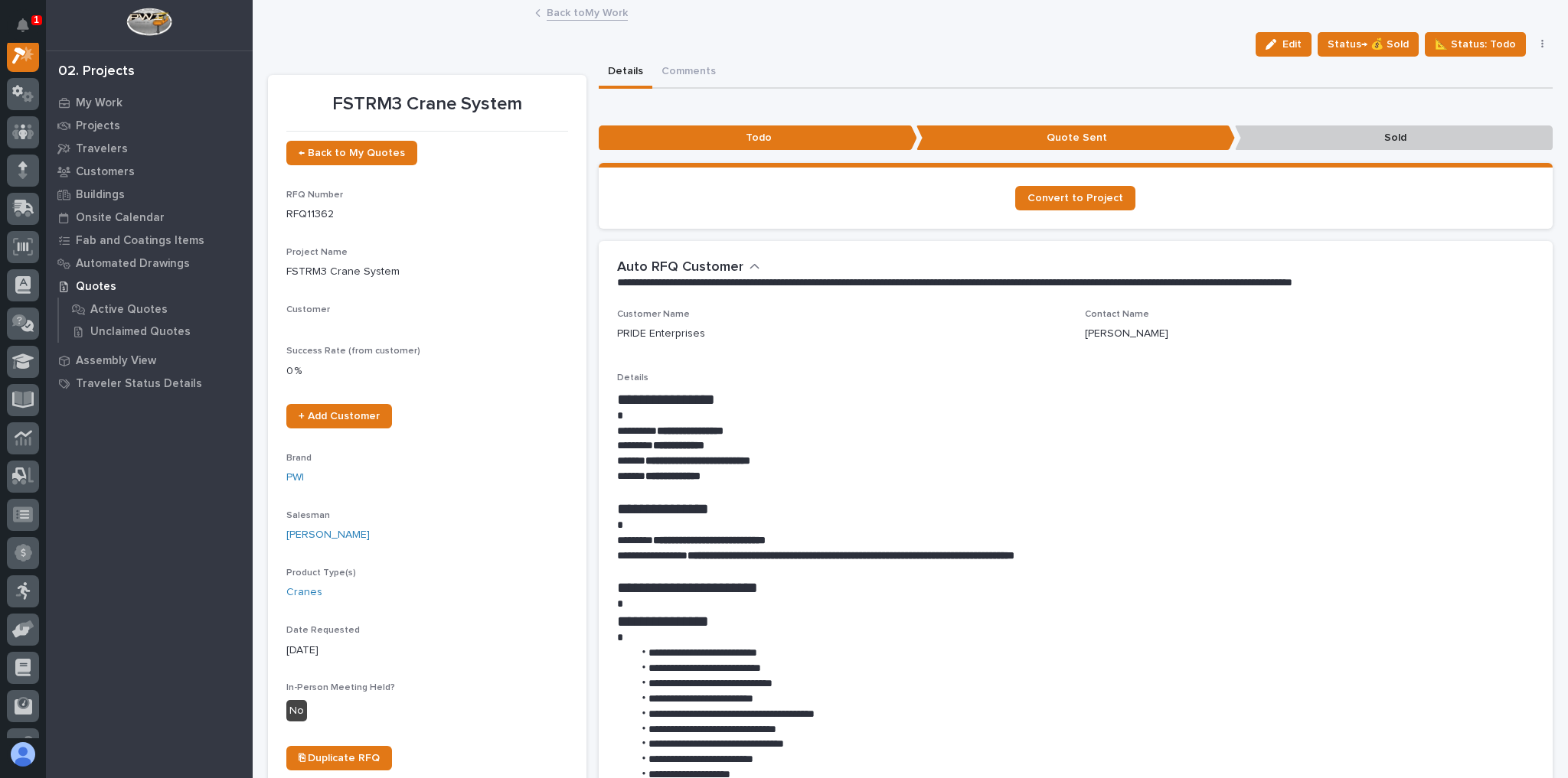
scroll to position [38, 0]
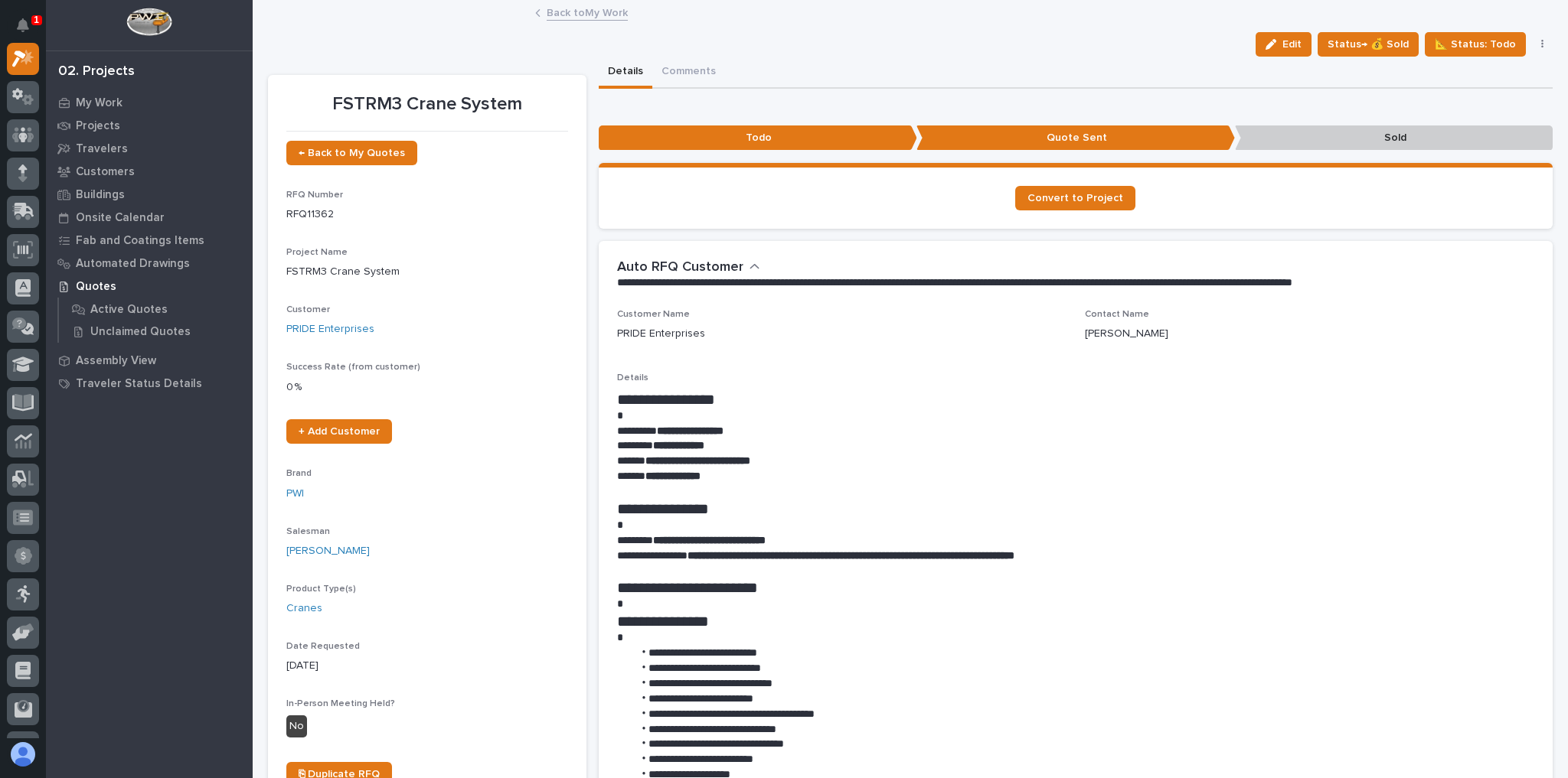
drag, startPoint x: 1282, startPoint y: 41, endPoint x: 1054, endPoint y: 184, distance: 269.1
click at [1275, 41] on div "button" at bounding box center [1273, 45] width 17 height 11
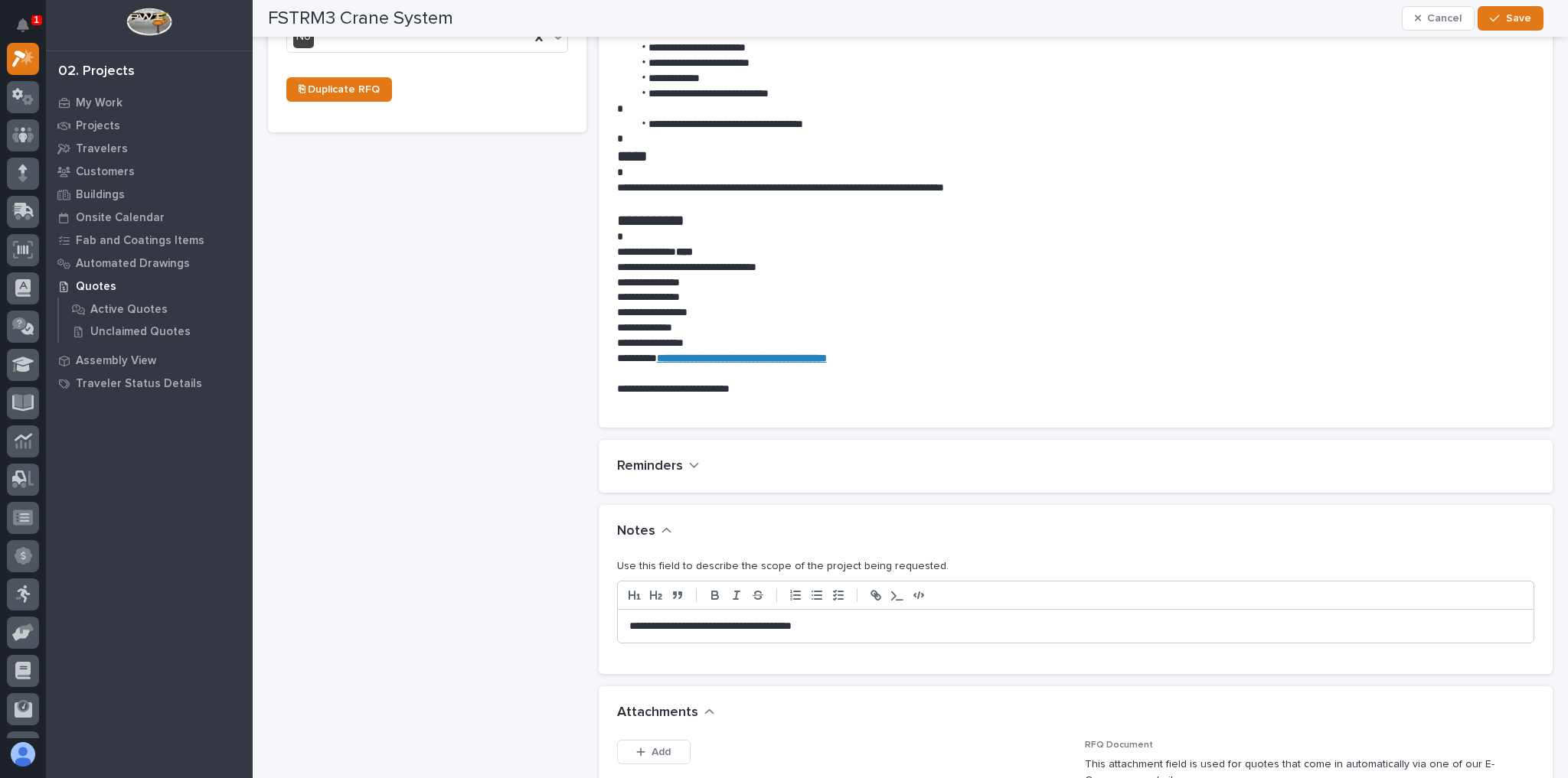
scroll to position [796, 0]
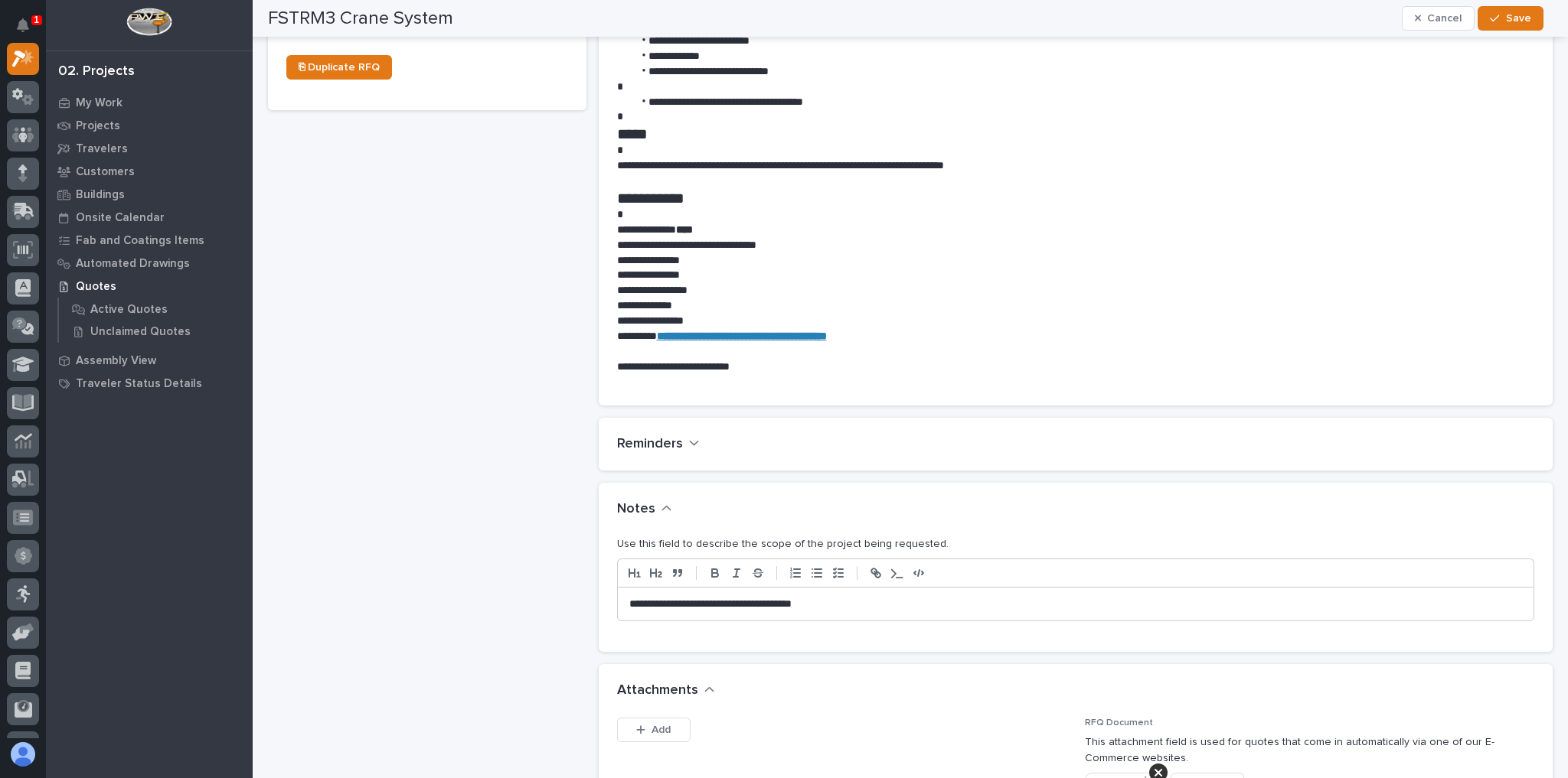
click at [854, 604] on p "**********" at bounding box center [1072, 604] width 886 height 15
click at [1489, 20] on button "Save" at bounding box center [1510, 18] width 65 height 25
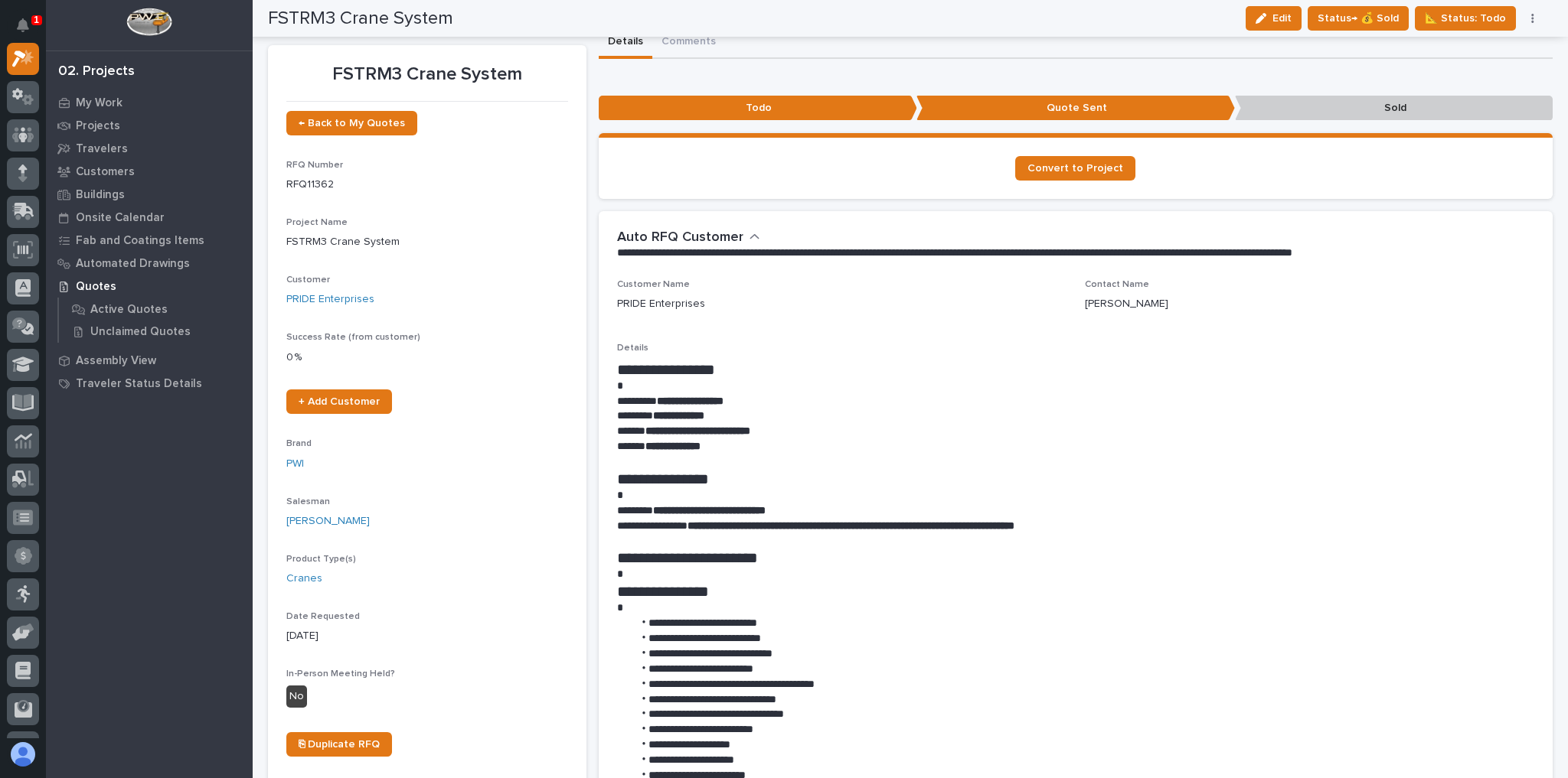
scroll to position [0, 0]
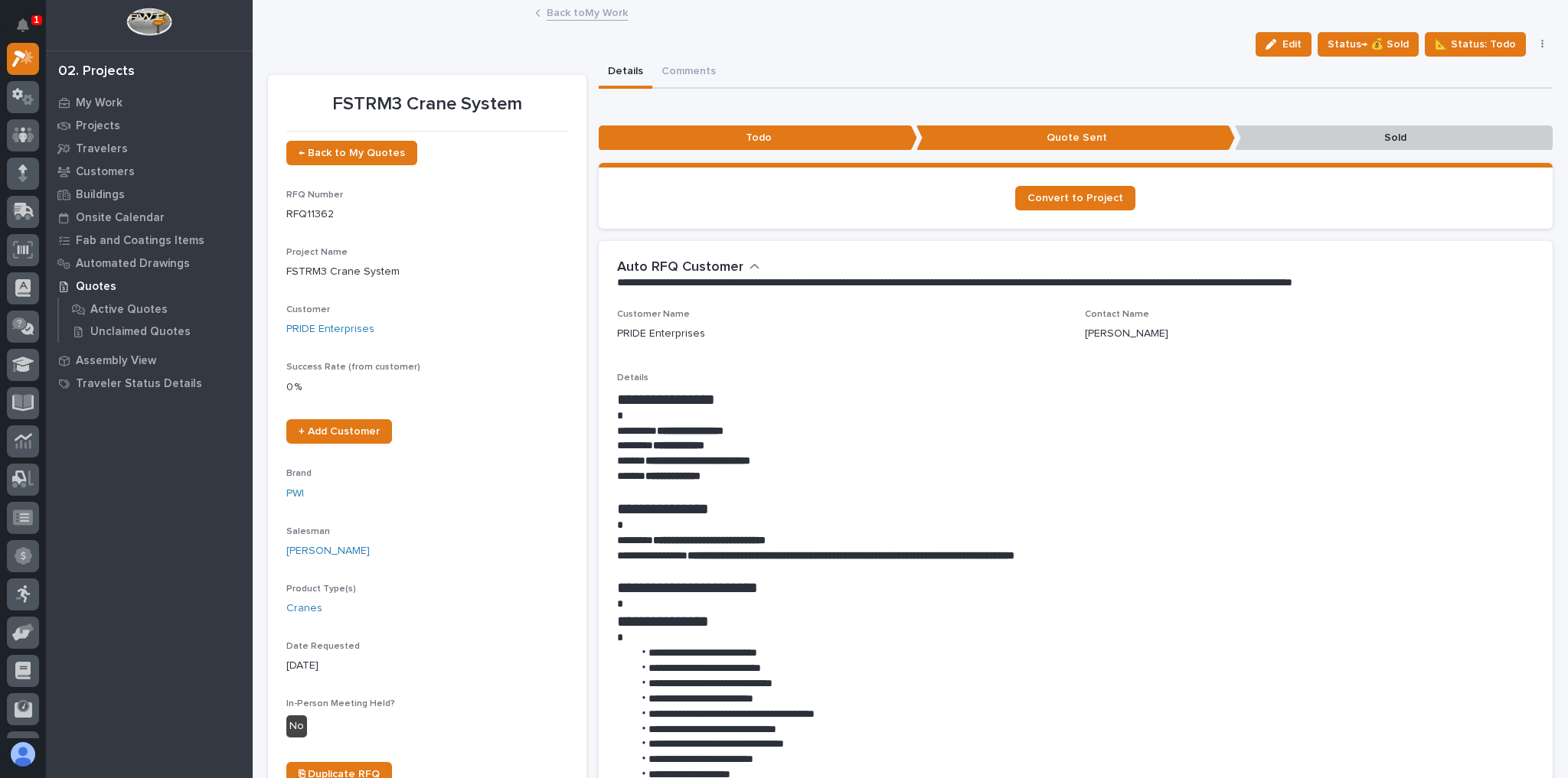
click at [594, 14] on link "Back to My Work" at bounding box center [586, 11] width 81 height 17
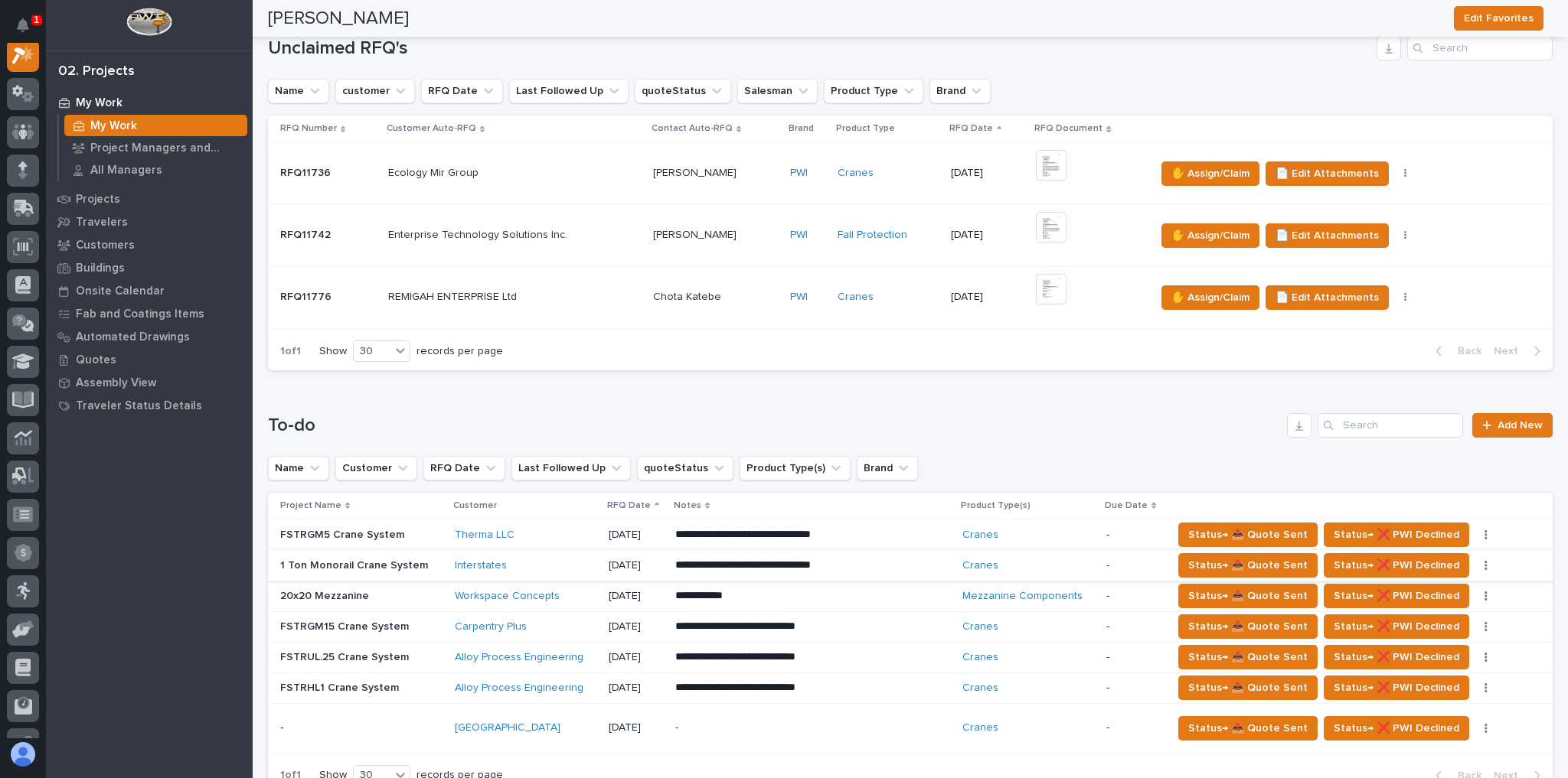
scroll to position [429, 0]
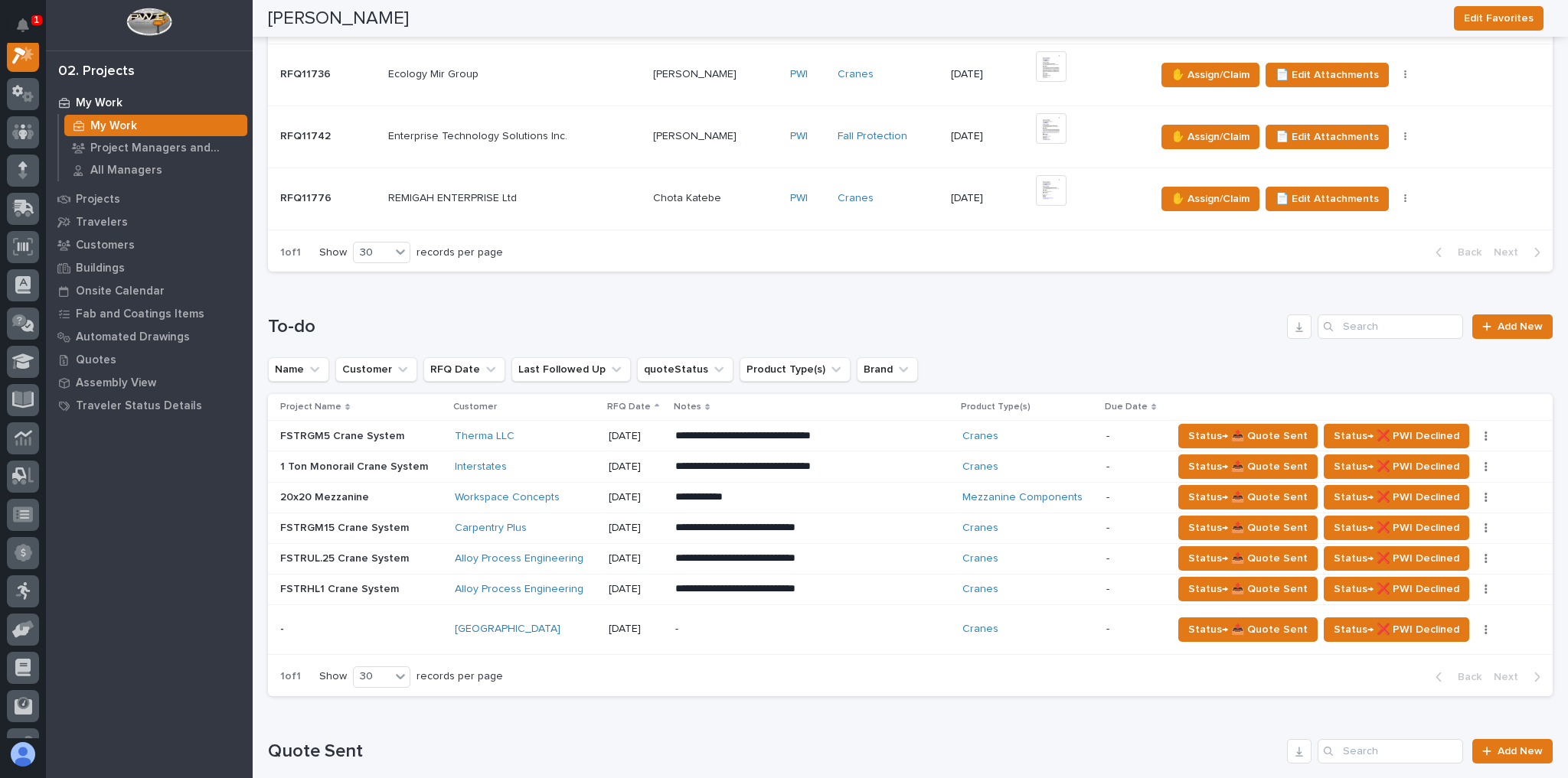
click at [581, 431] on div "Therma LLC" at bounding box center [524, 436] width 141 height 13
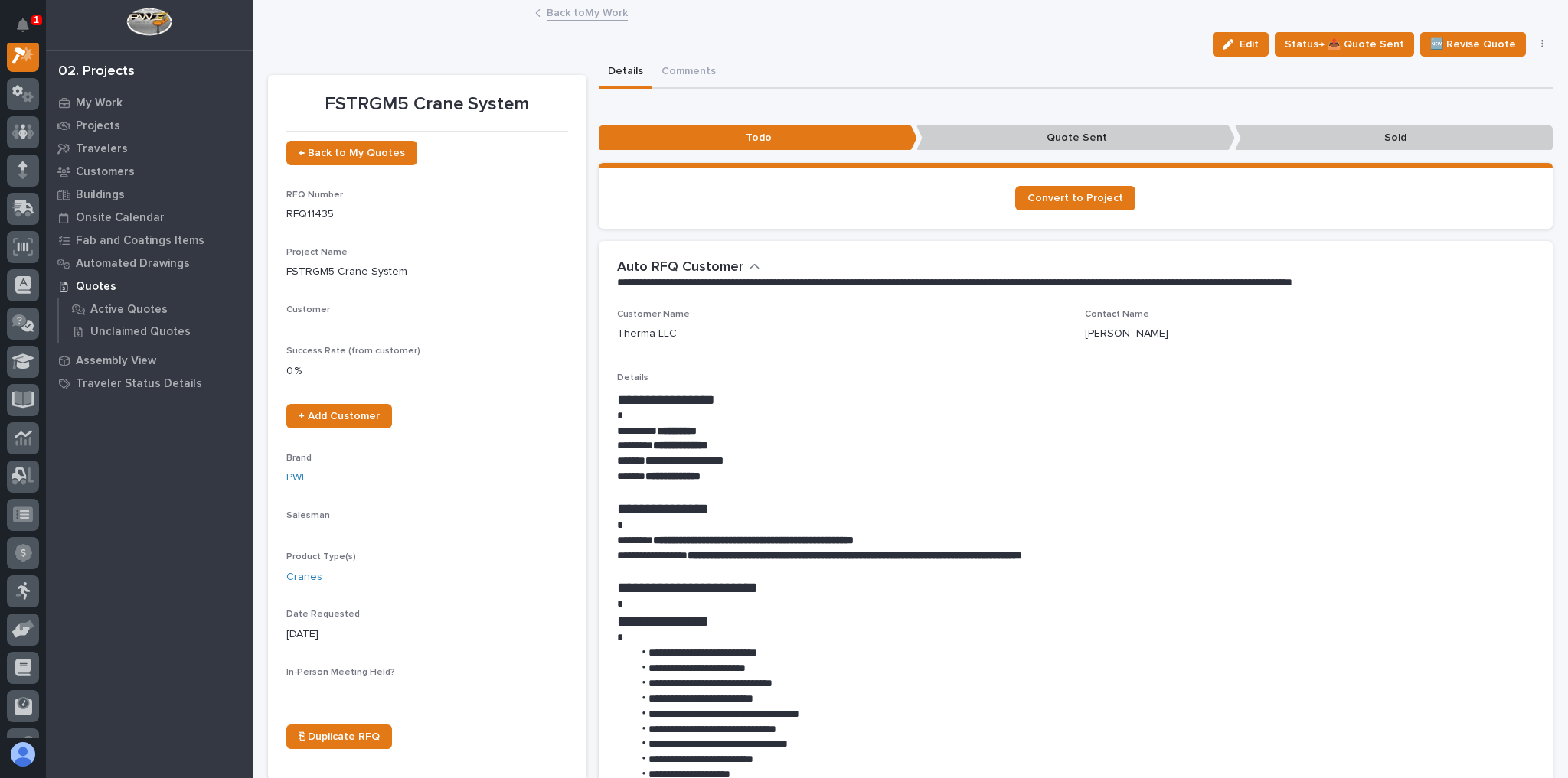
scroll to position [38, 0]
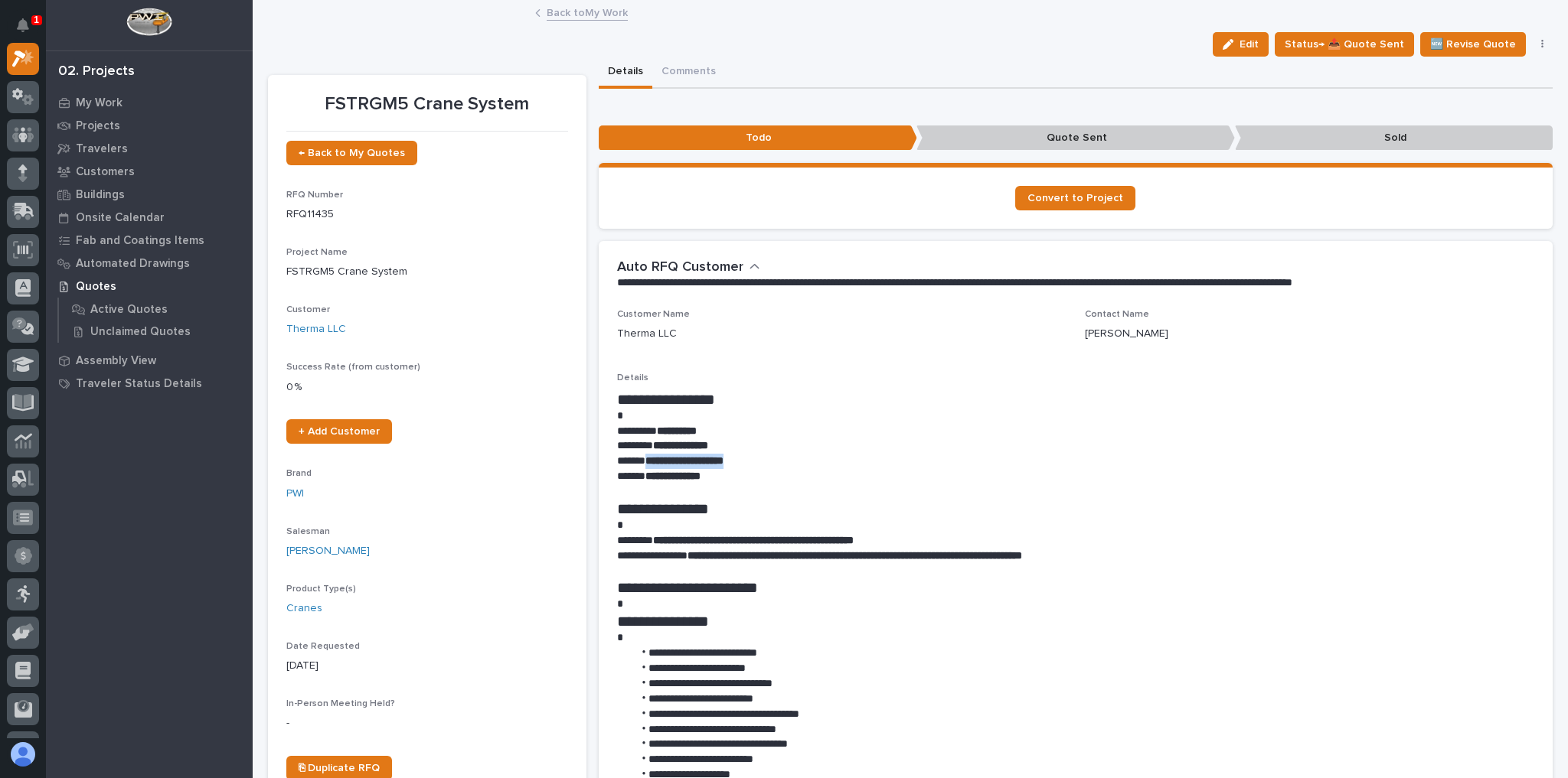
drag, startPoint x: 772, startPoint y: 461, endPoint x: 644, endPoint y: 466, distance: 128.1
click at [644, 466] on p "**********" at bounding box center [1072, 461] width 910 height 15
copy strong "**********"
click at [1122, 466] on p "**********" at bounding box center [1072, 461] width 910 height 15
click at [1541, 44] on icon "button" at bounding box center [1542, 45] width 3 height 9
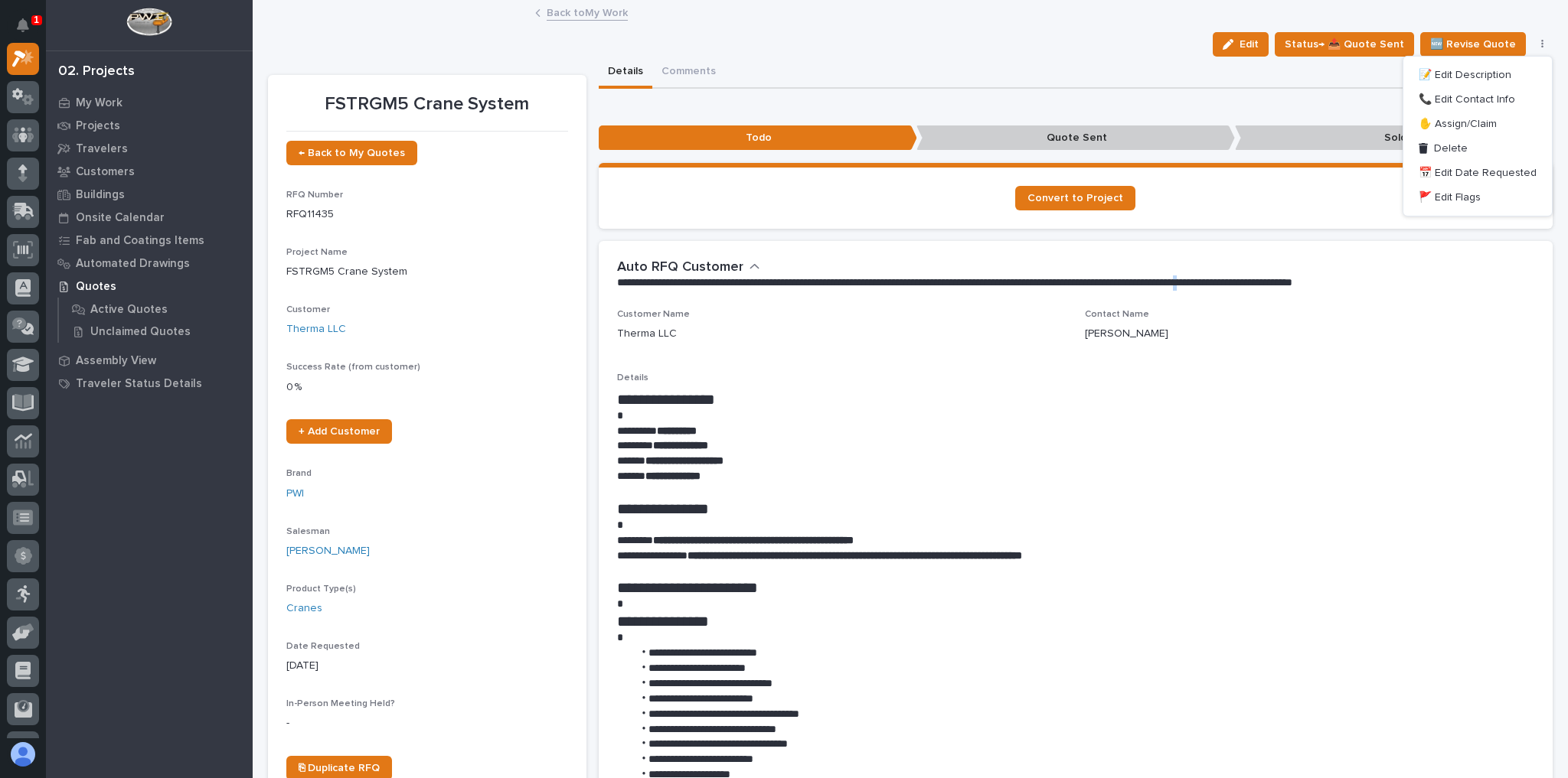
drag, startPoint x: 1314, startPoint y: 250, endPoint x: 1283, endPoint y: 255, distance: 31.4
click at [1308, 257] on div "**********" at bounding box center [1076, 274] width 954 height 68
click at [606, 19] on link "Back to My Work" at bounding box center [586, 11] width 81 height 17
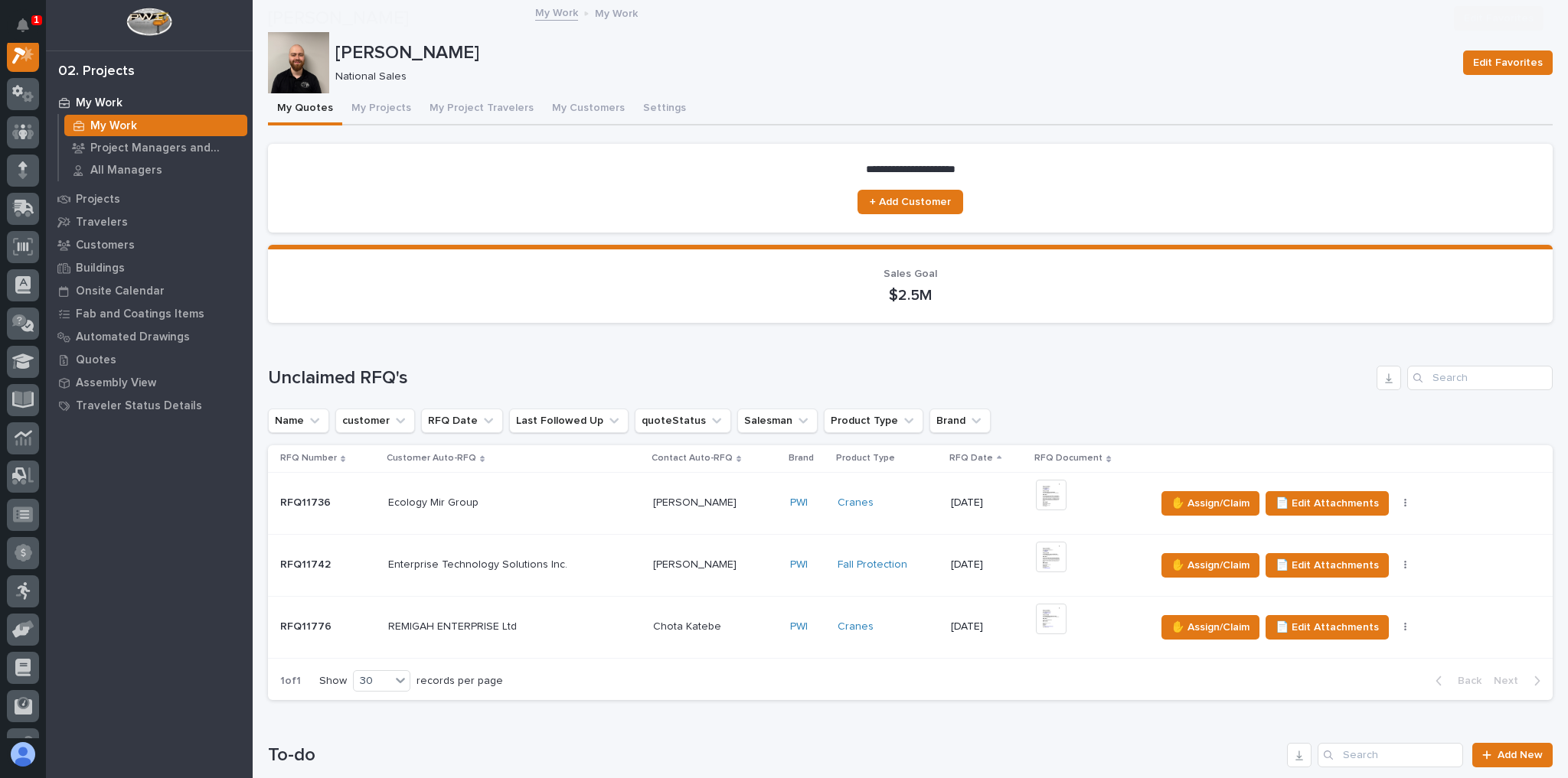
scroll to position [367, 0]
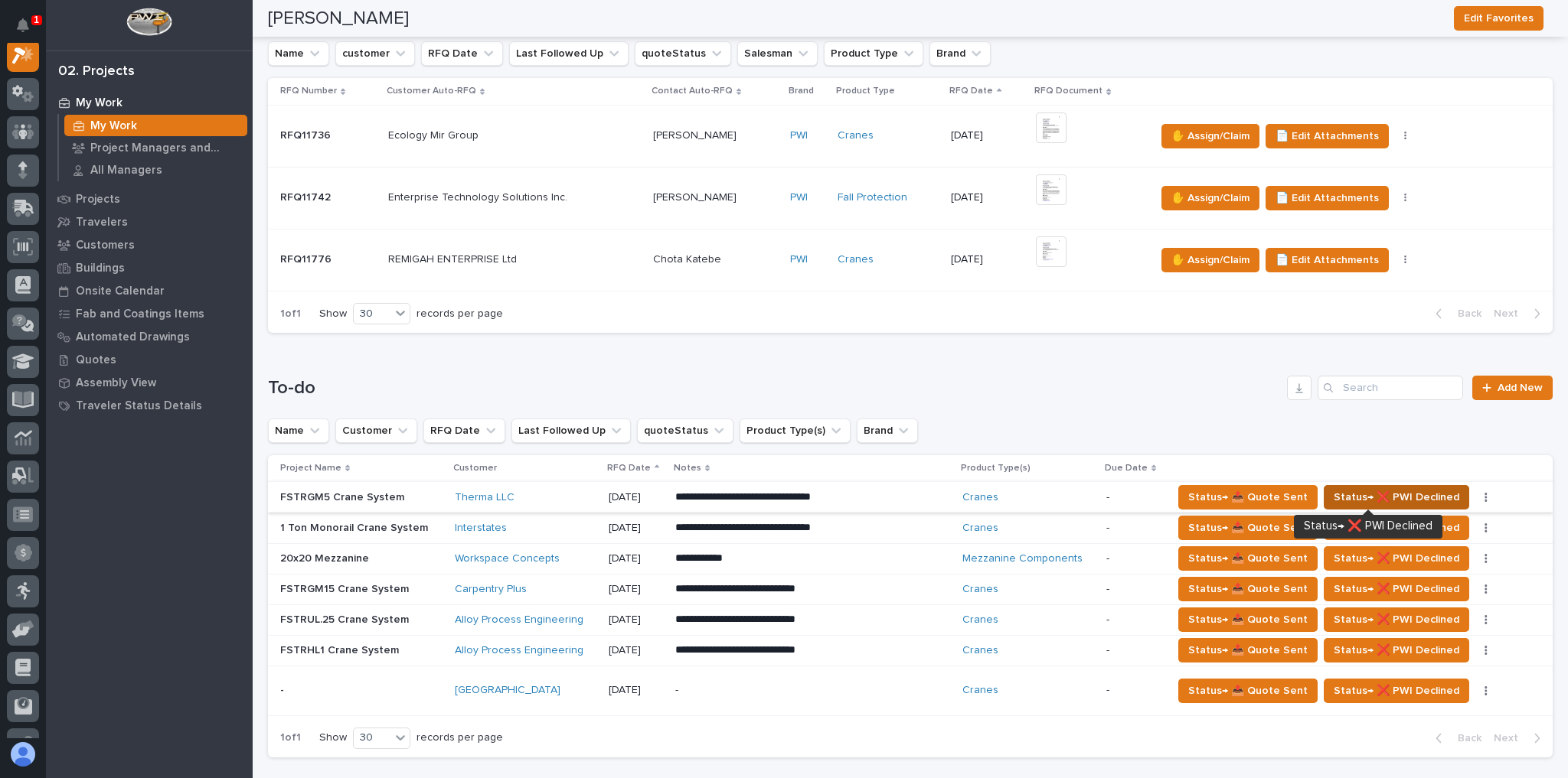
click at [1343, 496] on span "Status→ ❌ PWI Declined" at bounding box center [1396, 497] width 125 height 18
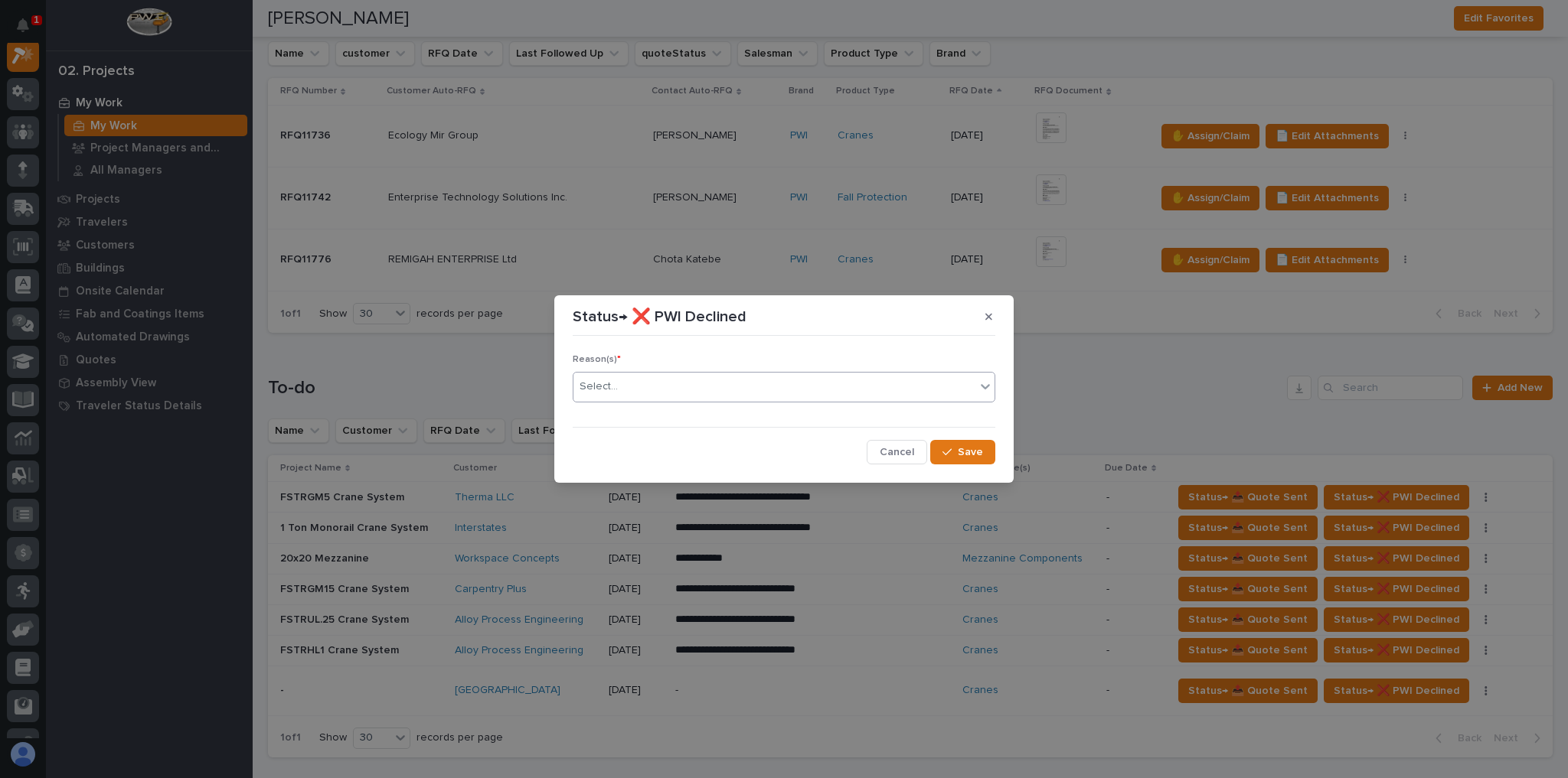
drag, startPoint x: 788, startPoint y: 380, endPoint x: 789, endPoint y: 391, distance: 11.0
click at [788, 380] on div "Select..." at bounding box center [774, 387] width 402 height 25
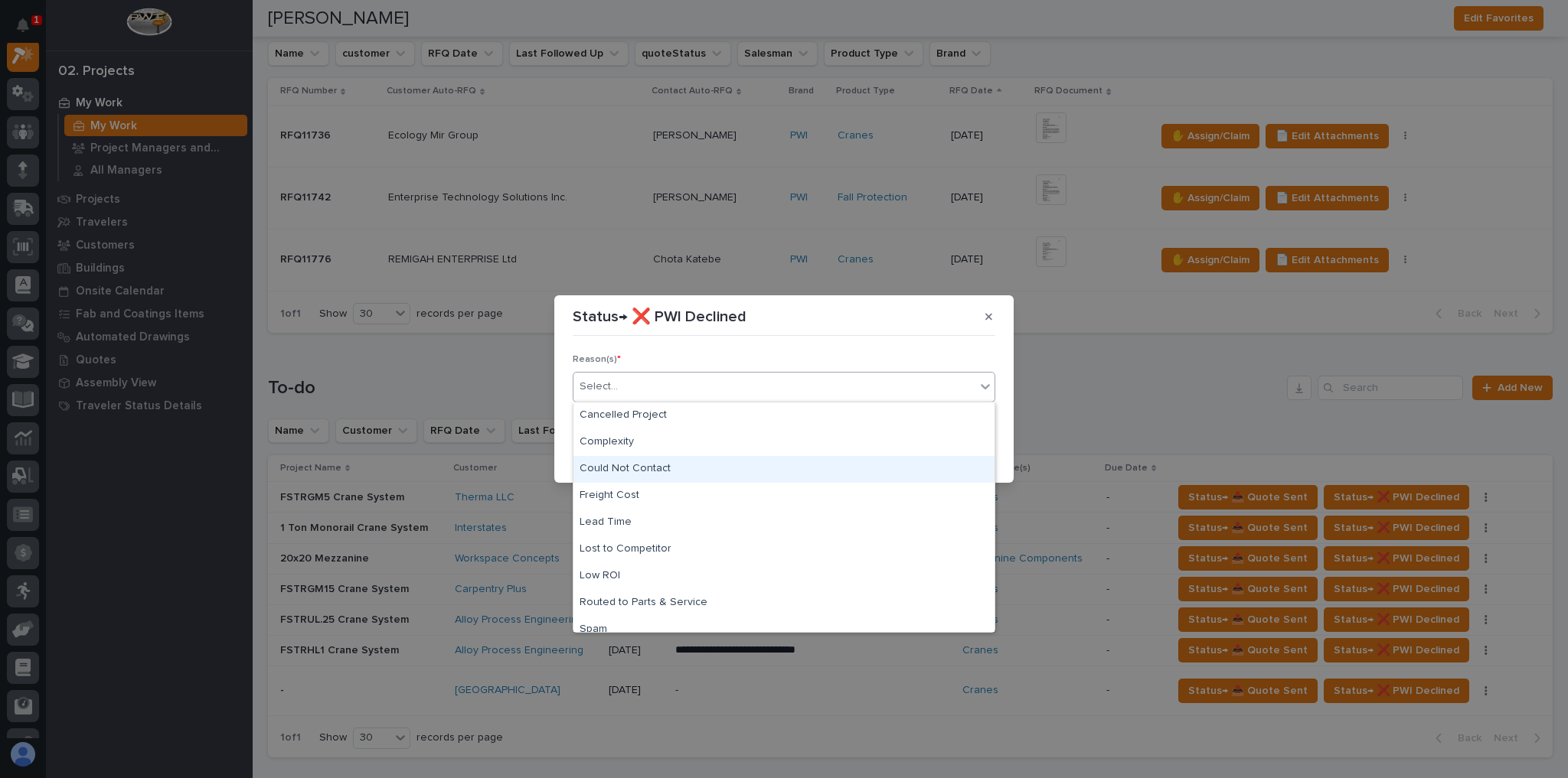
click at [730, 467] on div "Could Not Contact" at bounding box center [784, 469] width 421 height 26
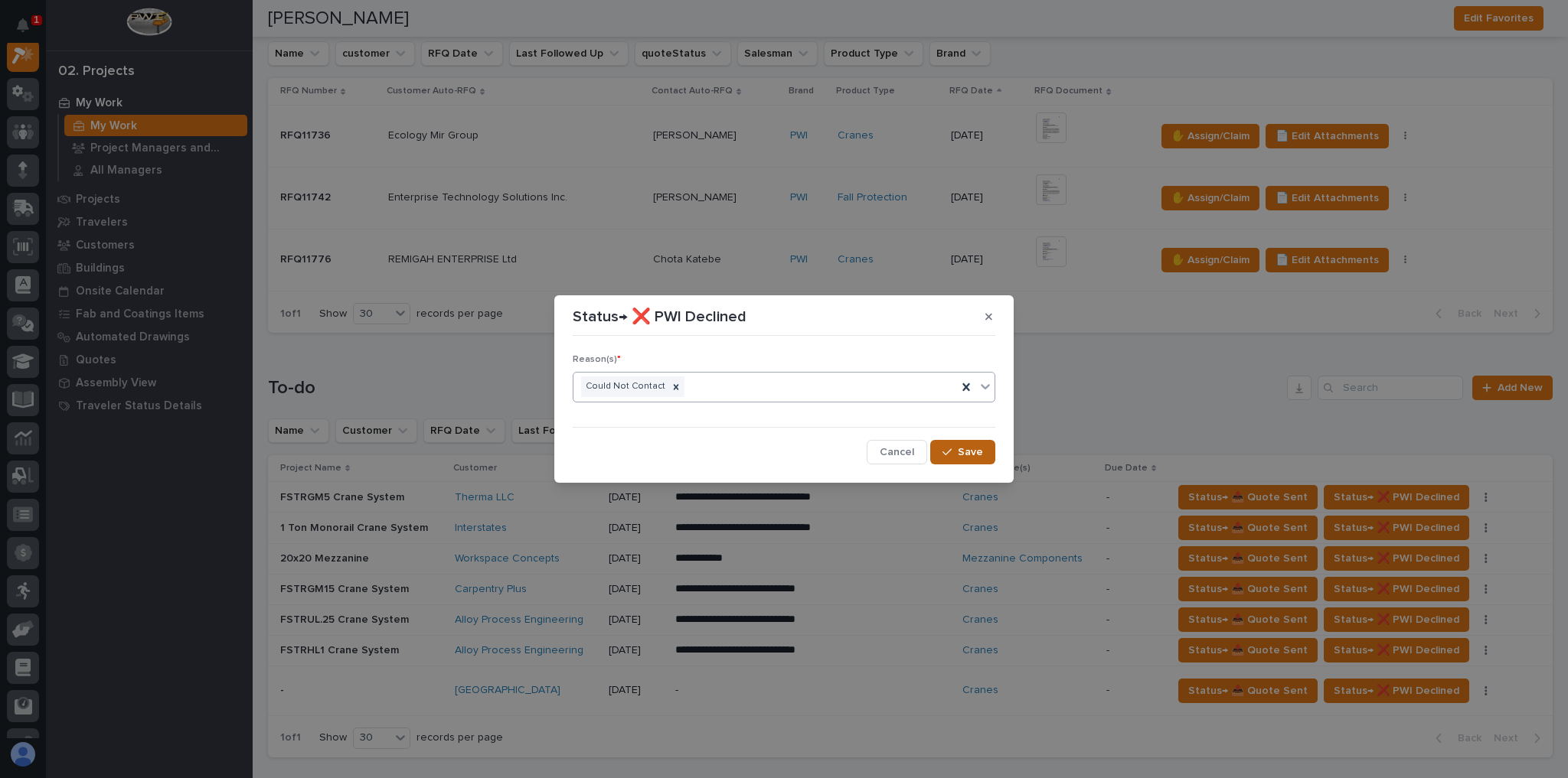
click at [977, 449] on span "Save" at bounding box center [970, 452] width 25 height 14
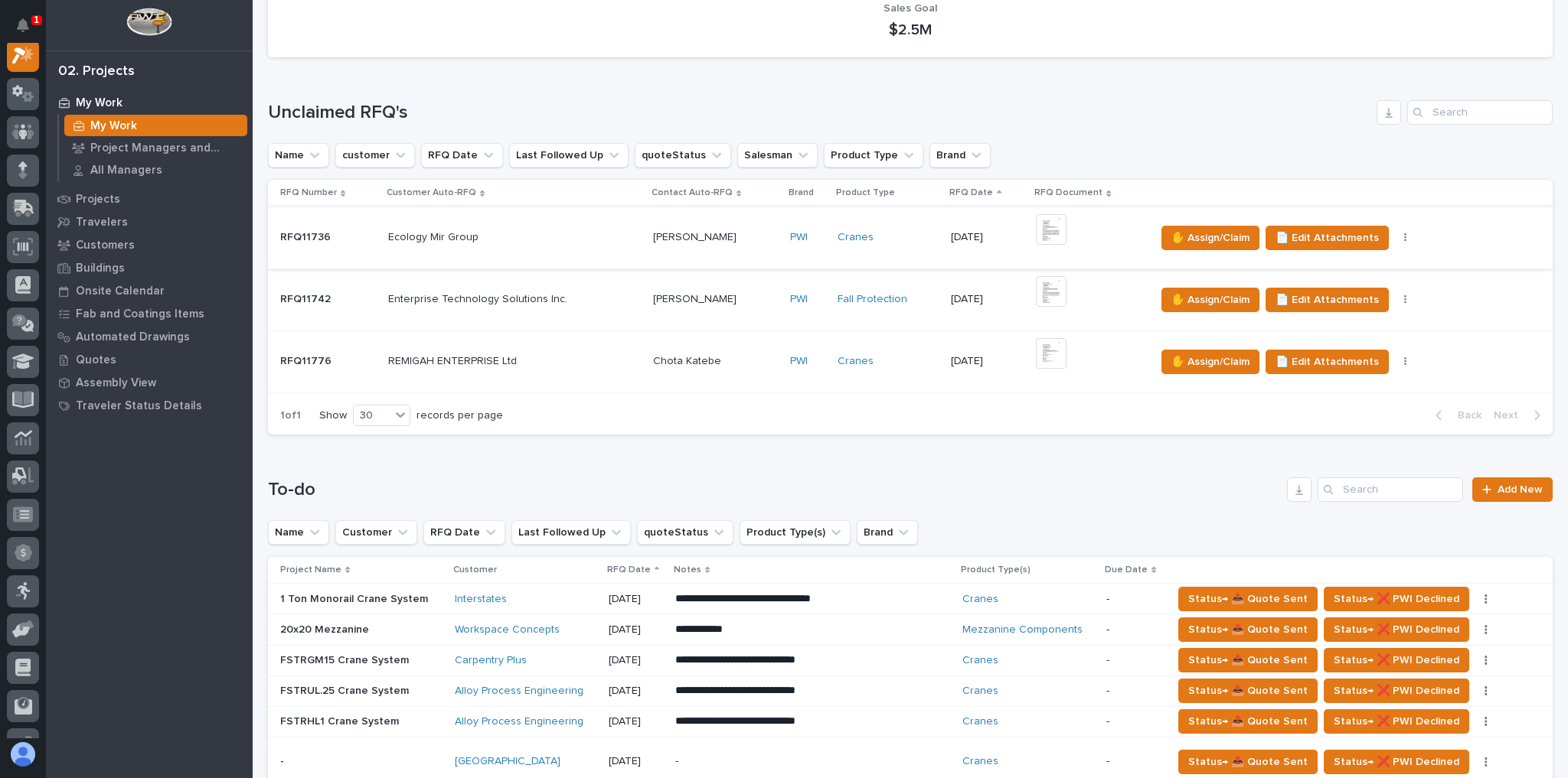
scroll to position [551, 0]
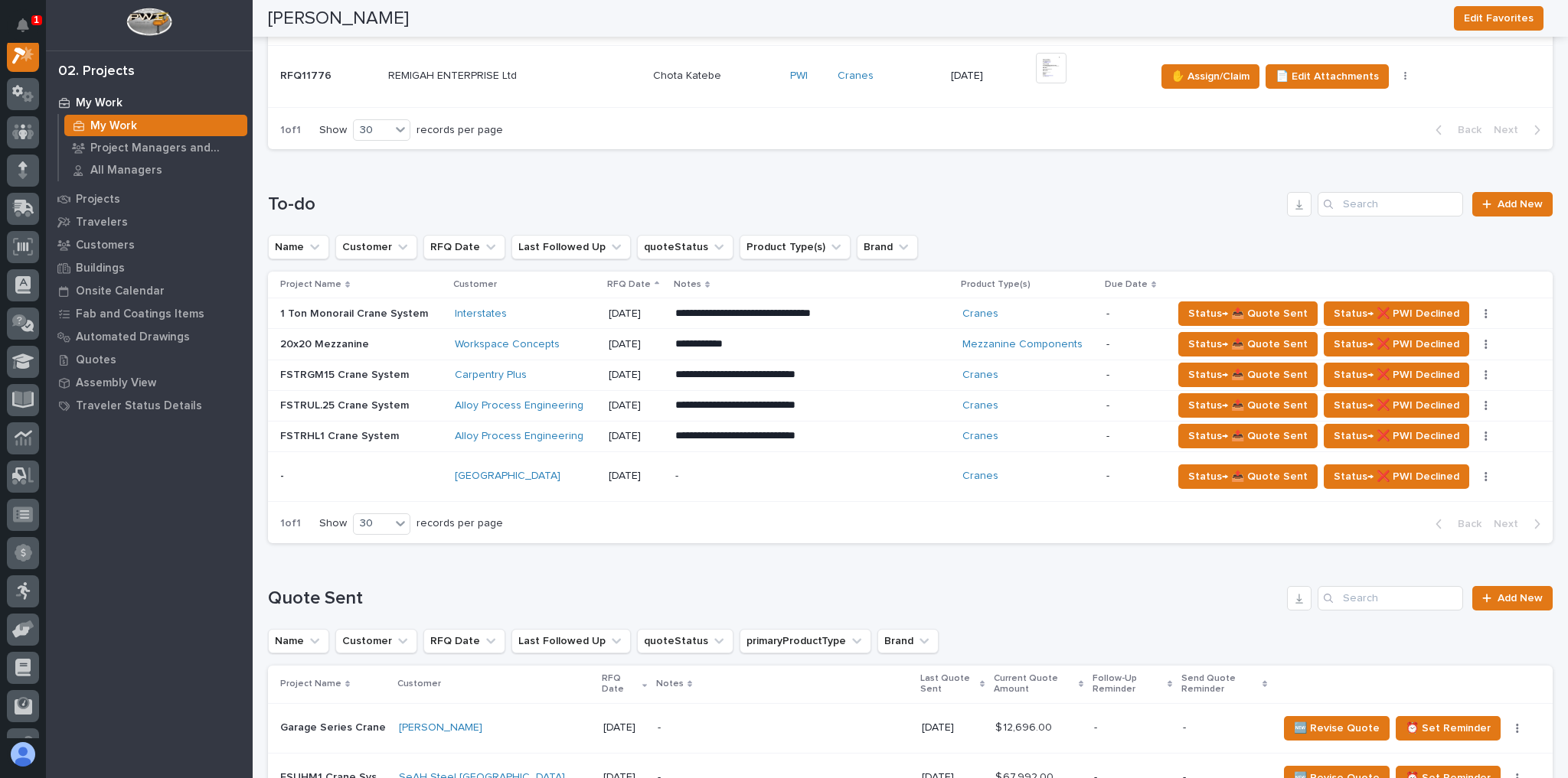
click at [904, 92] on td "Cranes" at bounding box center [888, 76] width 114 height 62
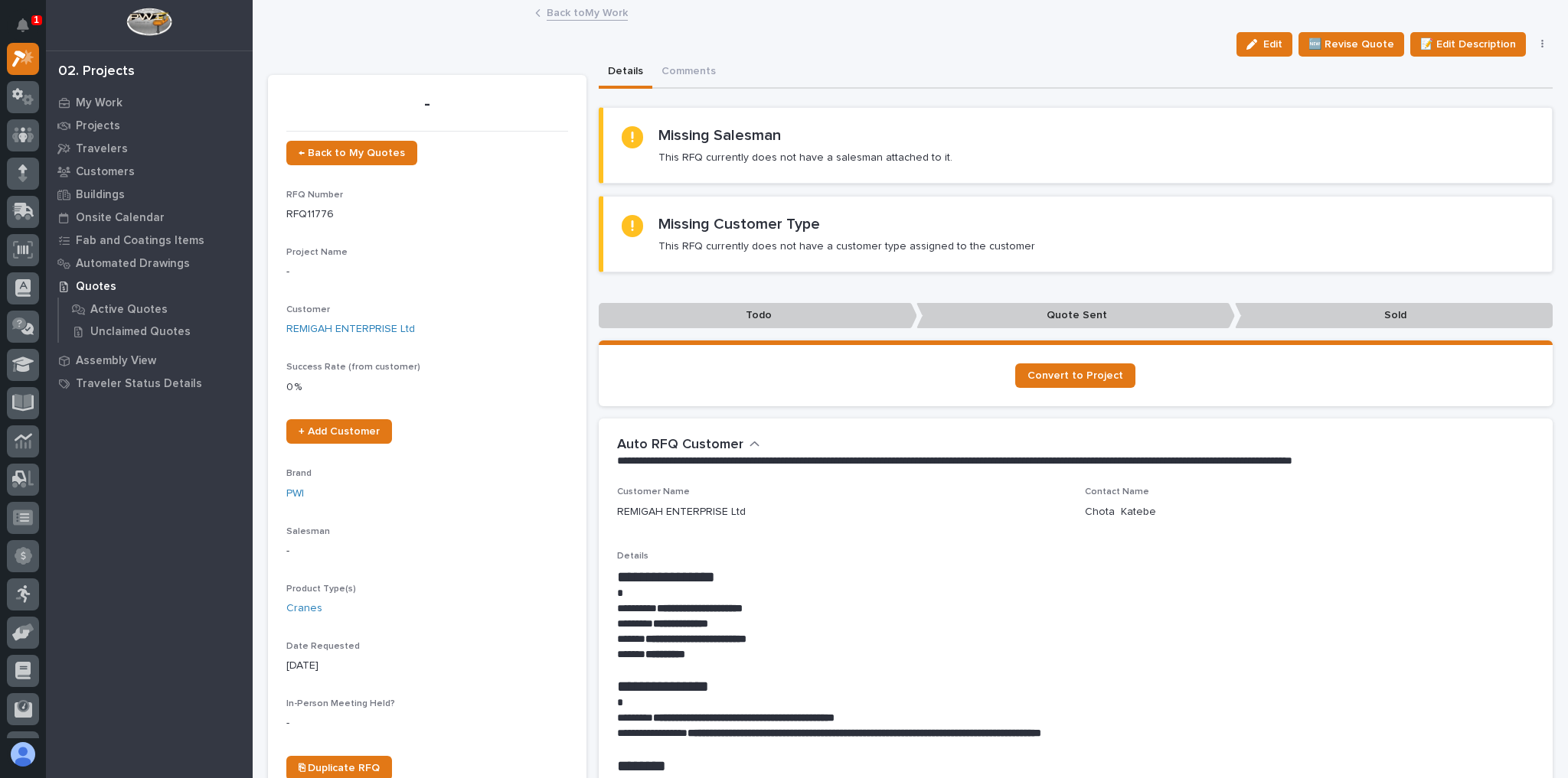
click at [1532, 41] on button "button" at bounding box center [1543, 45] width 22 height 11
click at [1477, 87] on button "✋ Assign/Claim" at bounding box center [1477, 99] width 136 height 25
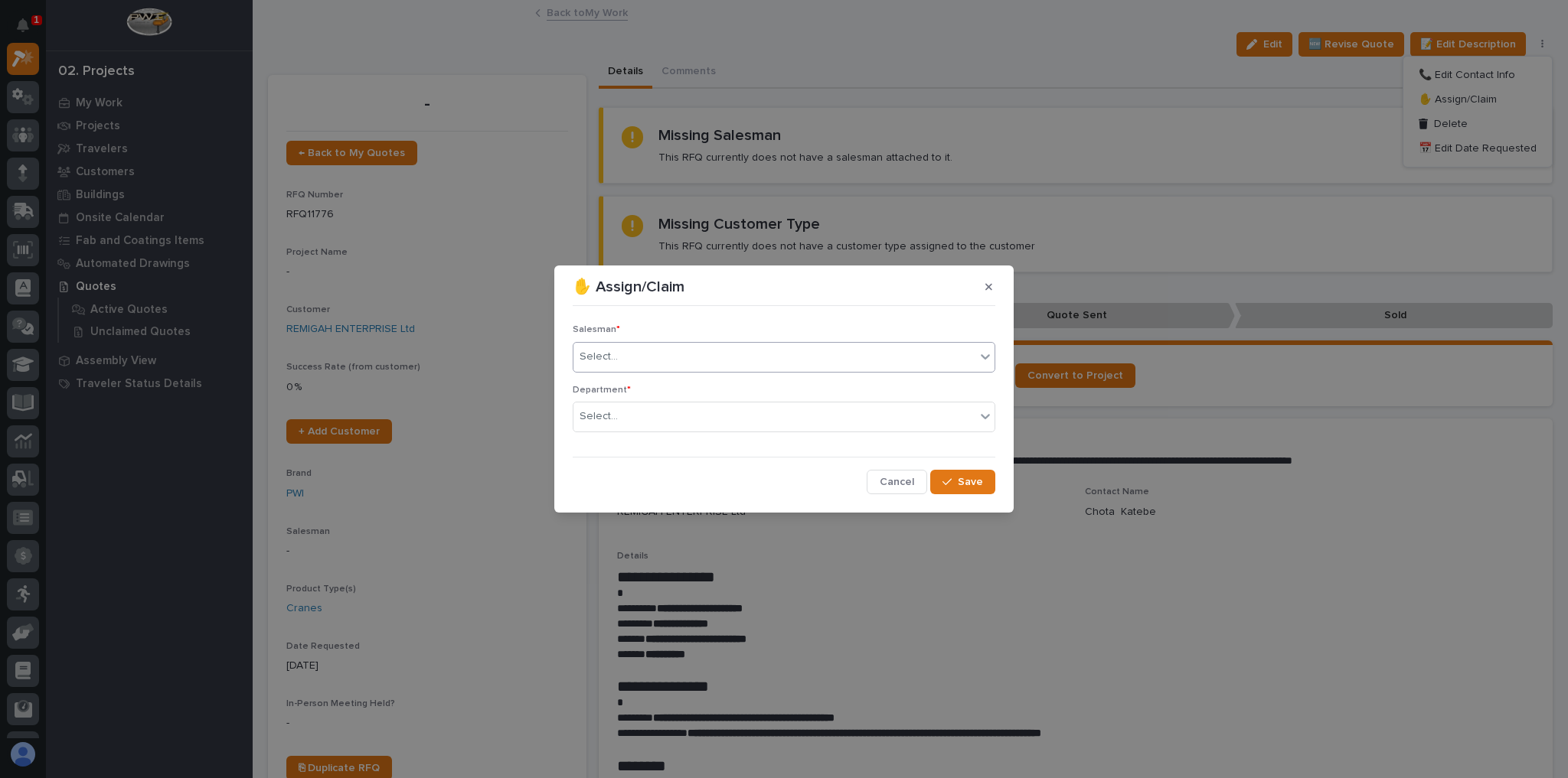
click at [816, 354] on div "Select..." at bounding box center [774, 357] width 402 height 25
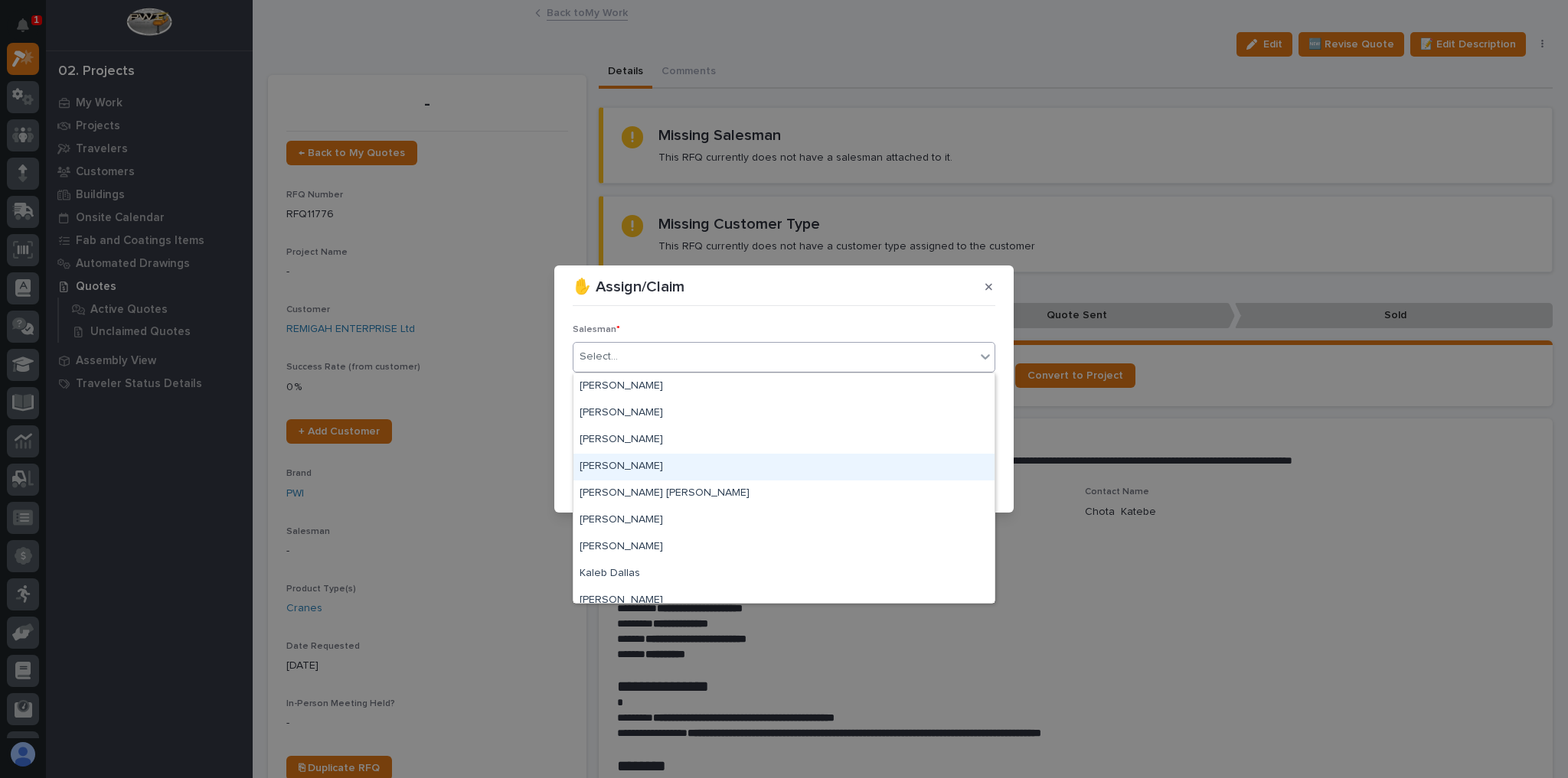
scroll to position [332, 0]
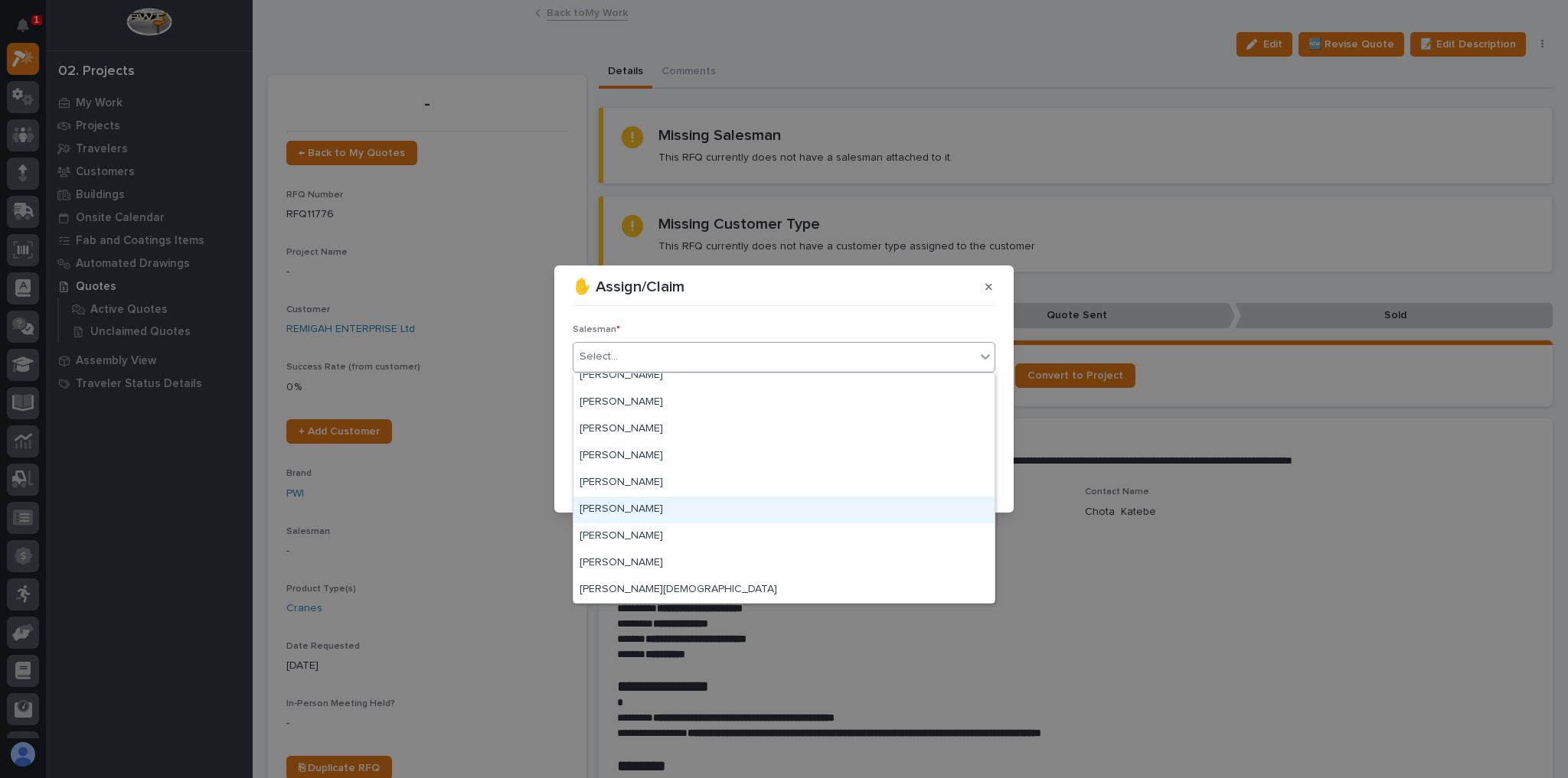
click at [685, 502] on div "[PERSON_NAME]" at bounding box center [784, 510] width 421 height 26
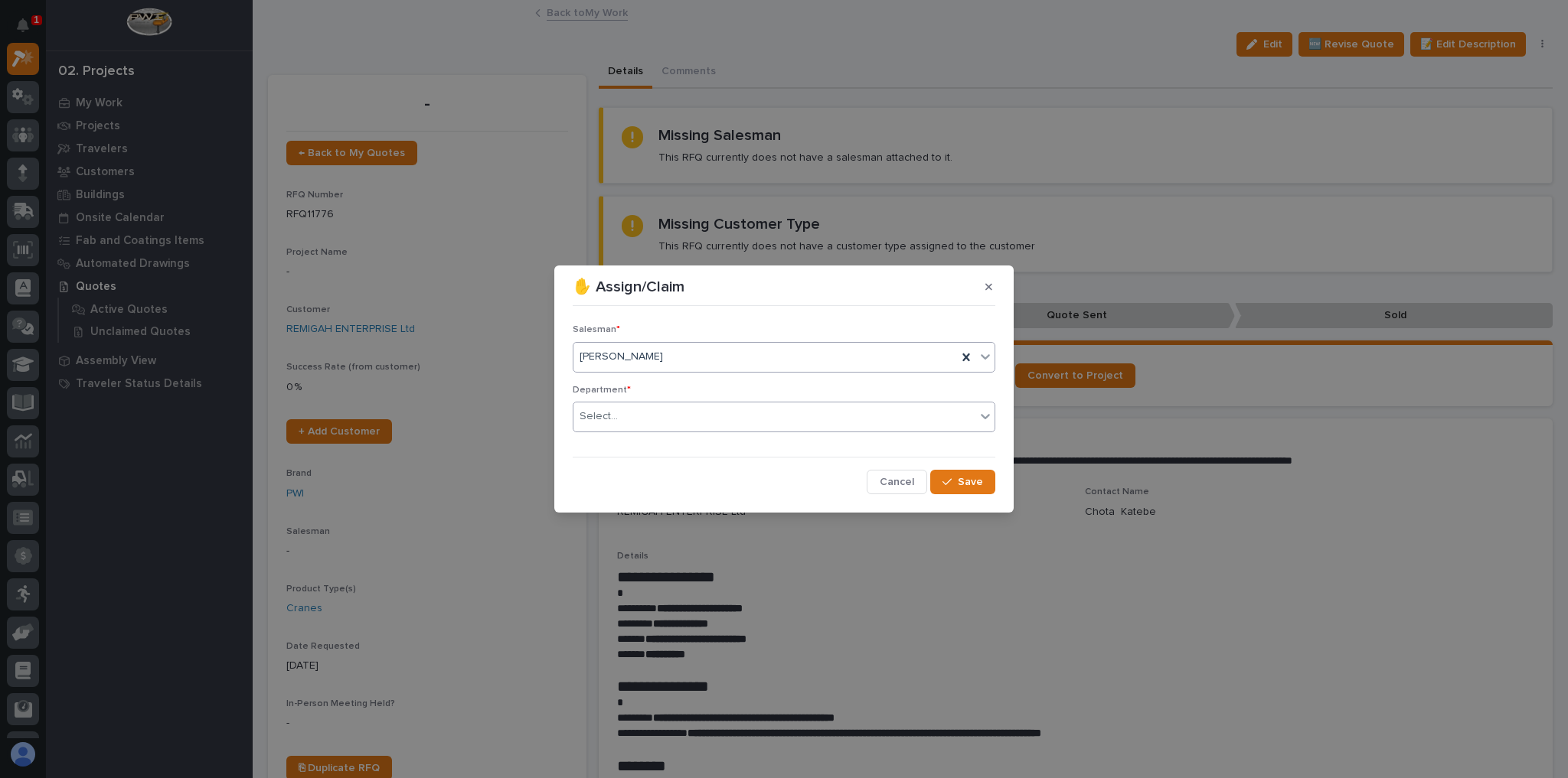
click at [683, 414] on div "Select..." at bounding box center [774, 417] width 402 height 25
click at [675, 444] on div "National Sales" at bounding box center [784, 445] width 421 height 26
click at [954, 477] on div "button" at bounding box center [950, 483] width 15 height 11
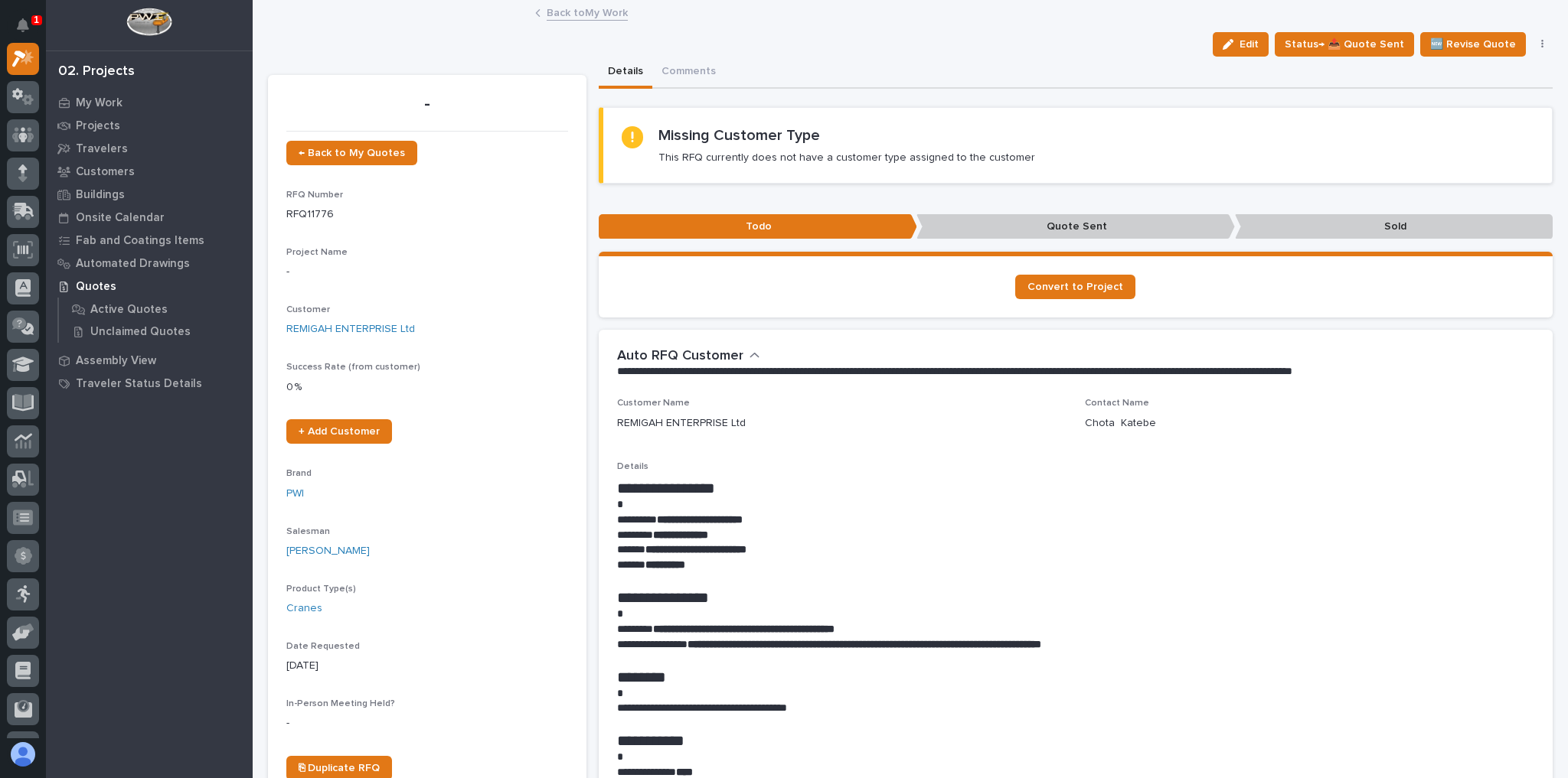
click at [603, 12] on link "Back to My Work" at bounding box center [586, 11] width 81 height 17
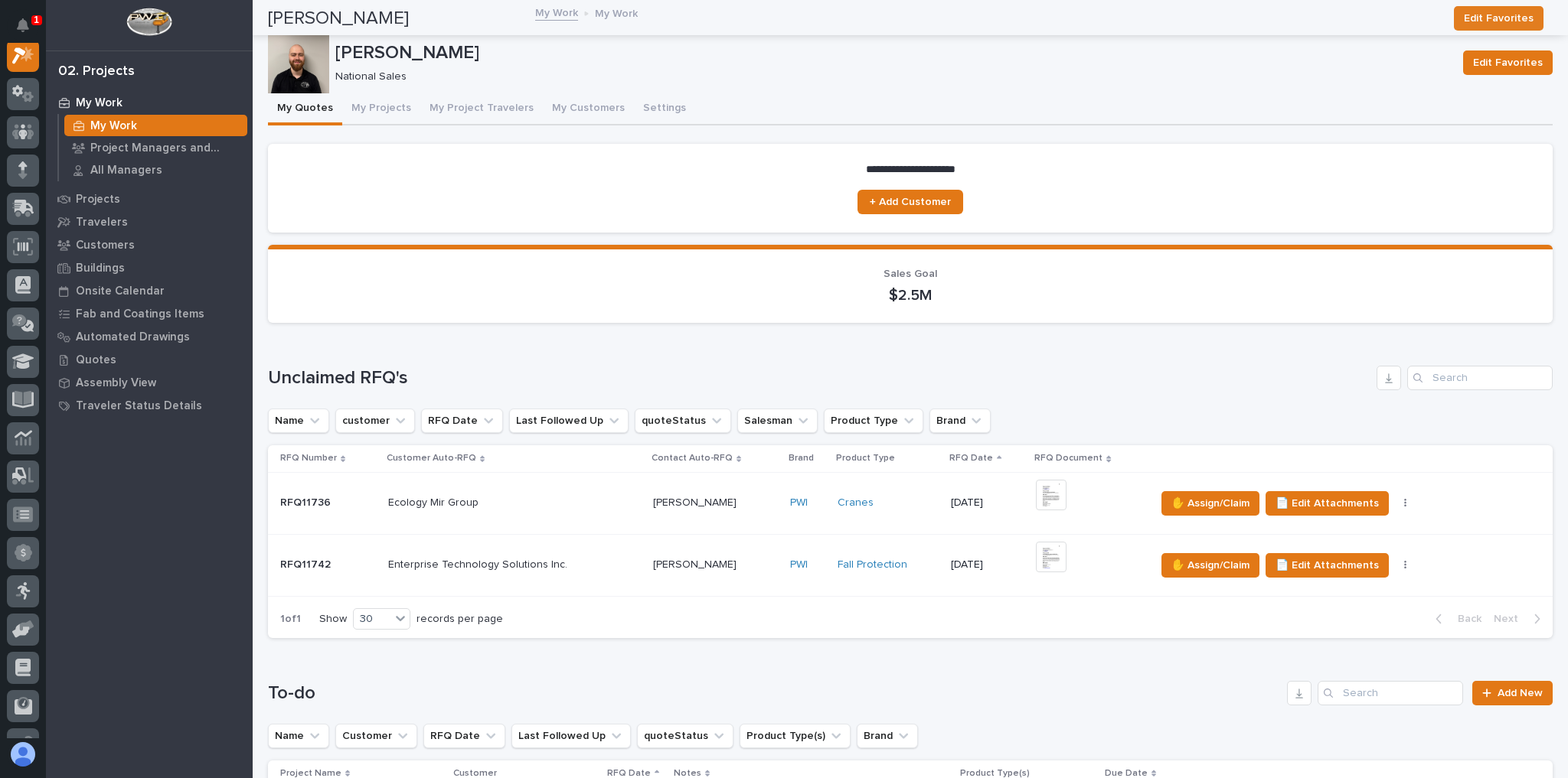
scroll to position [306, 0]
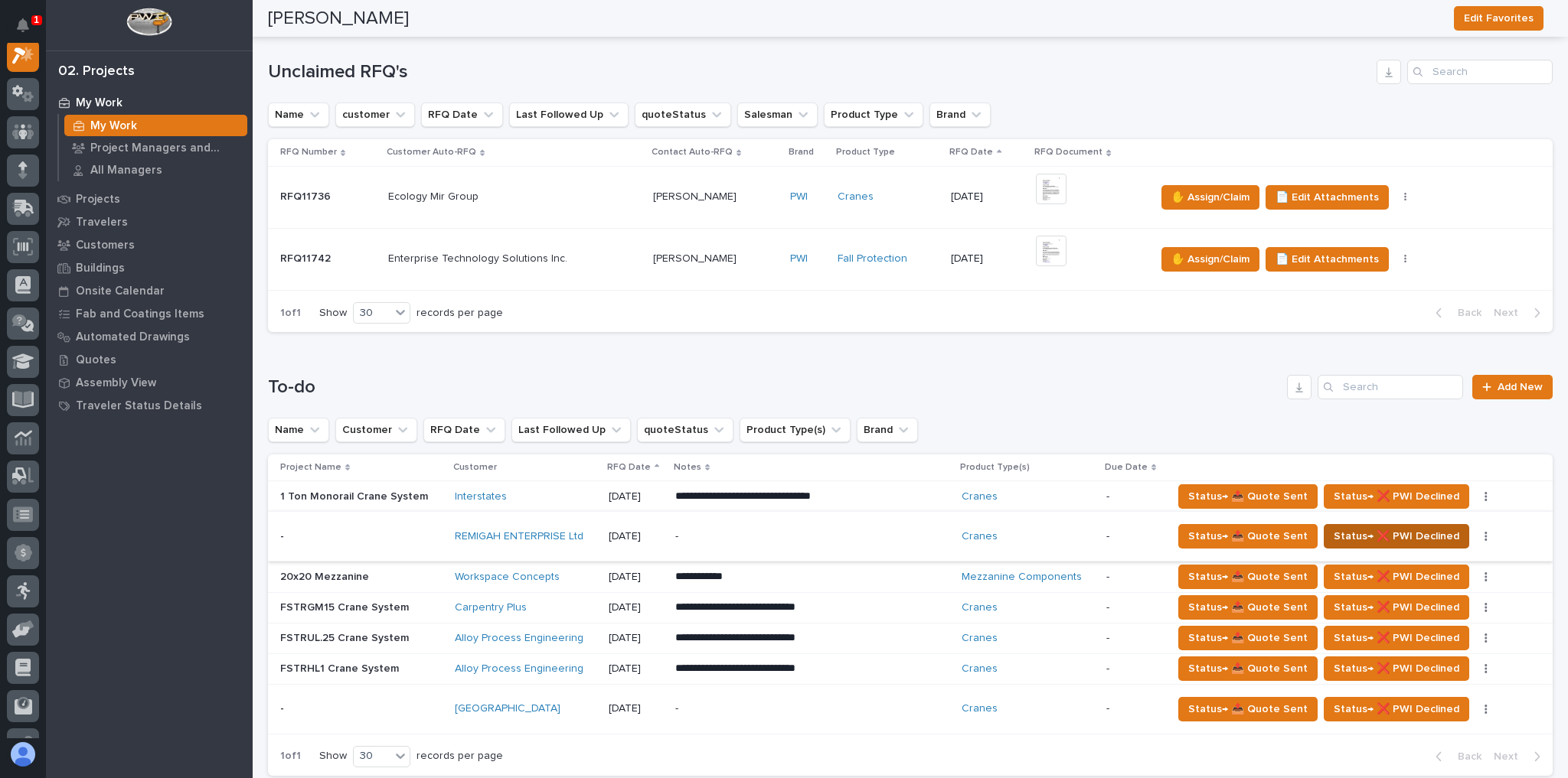
click at [1333, 532] on span "Status→ ❌ PWI Declined" at bounding box center [1396, 536] width 125 height 18
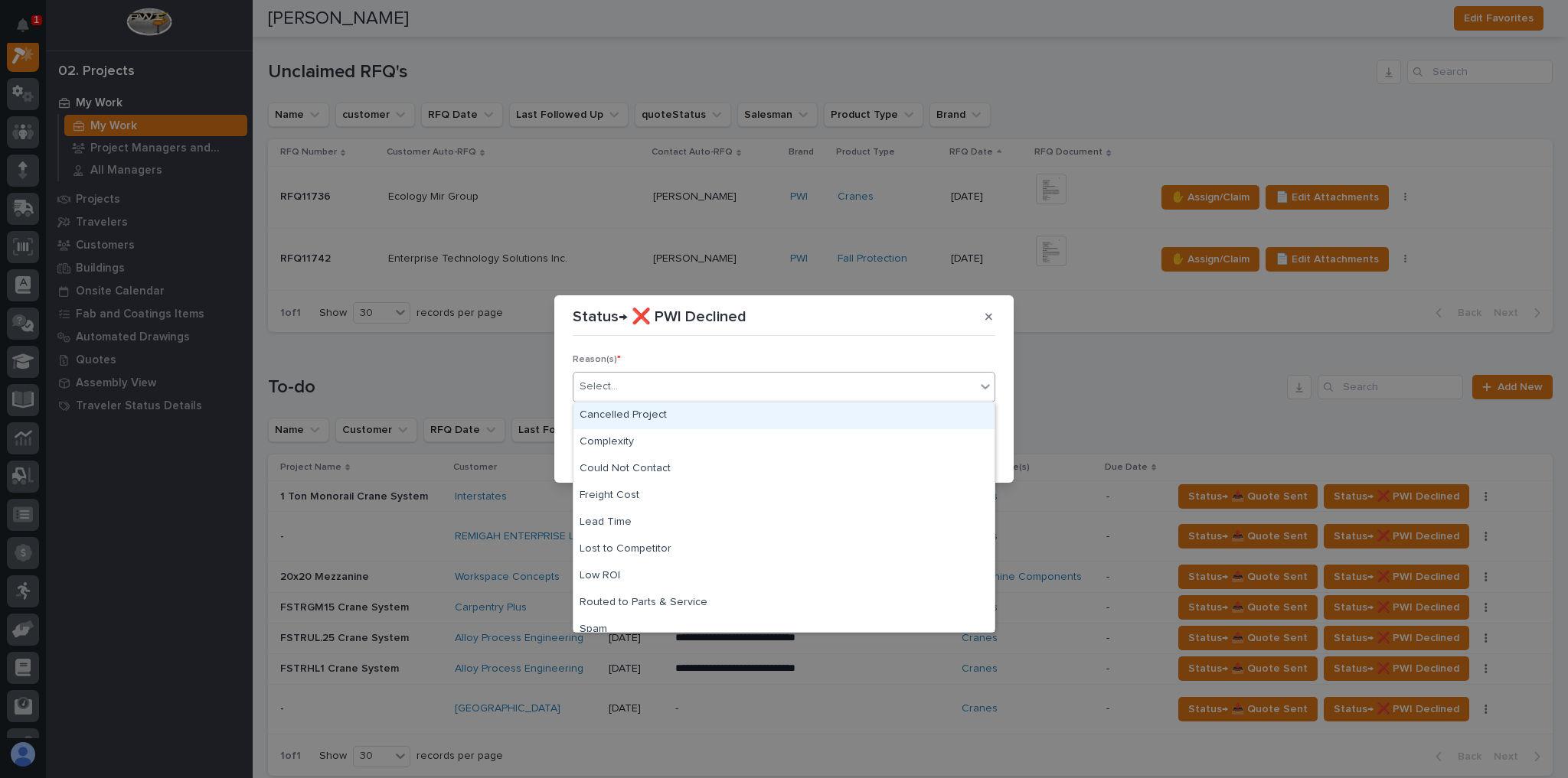
click at [702, 397] on div "Select..." at bounding box center [774, 387] width 402 height 25
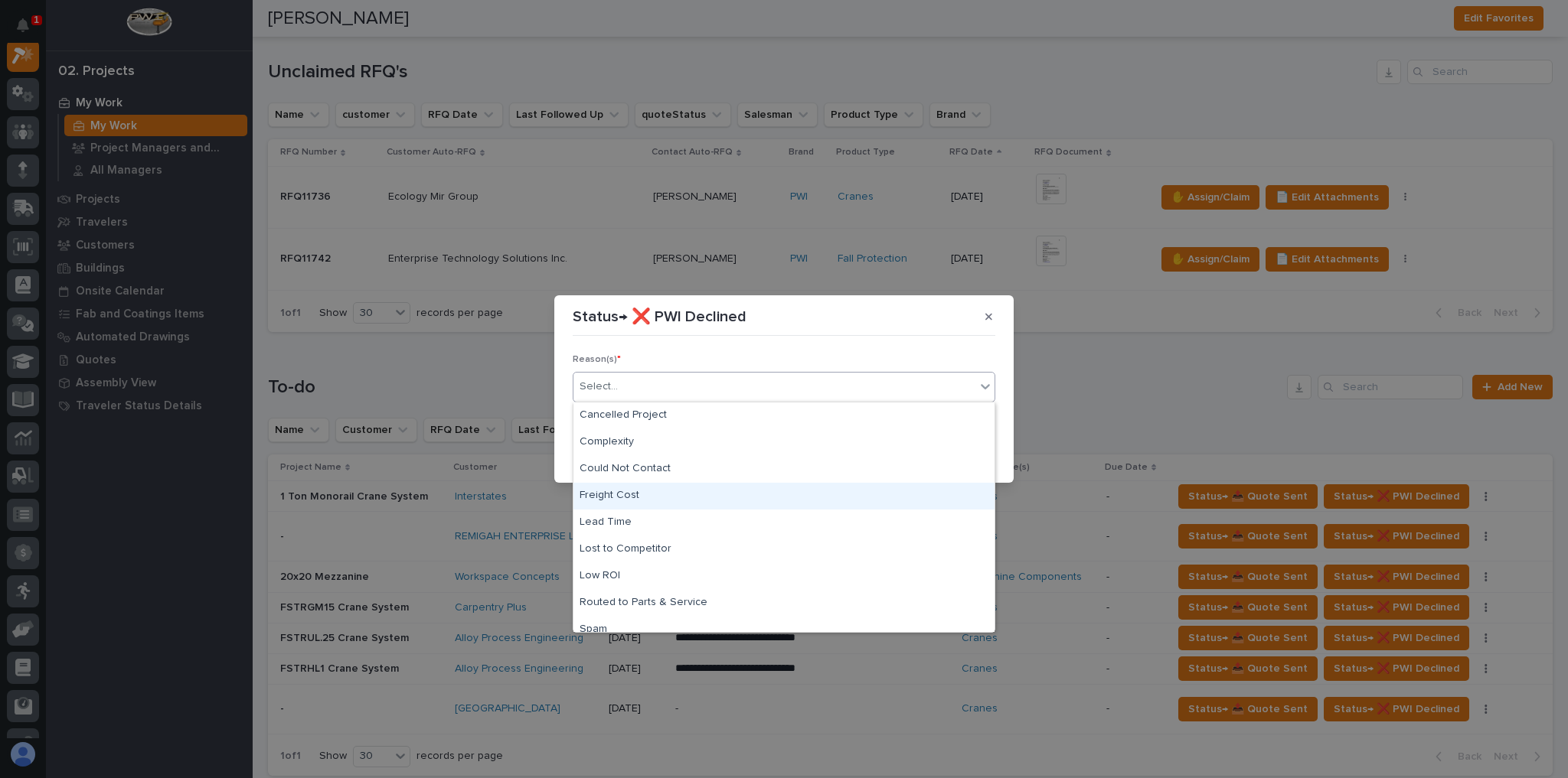
click at [634, 489] on div "Freight Cost" at bounding box center [784, 495] width 421 height 26
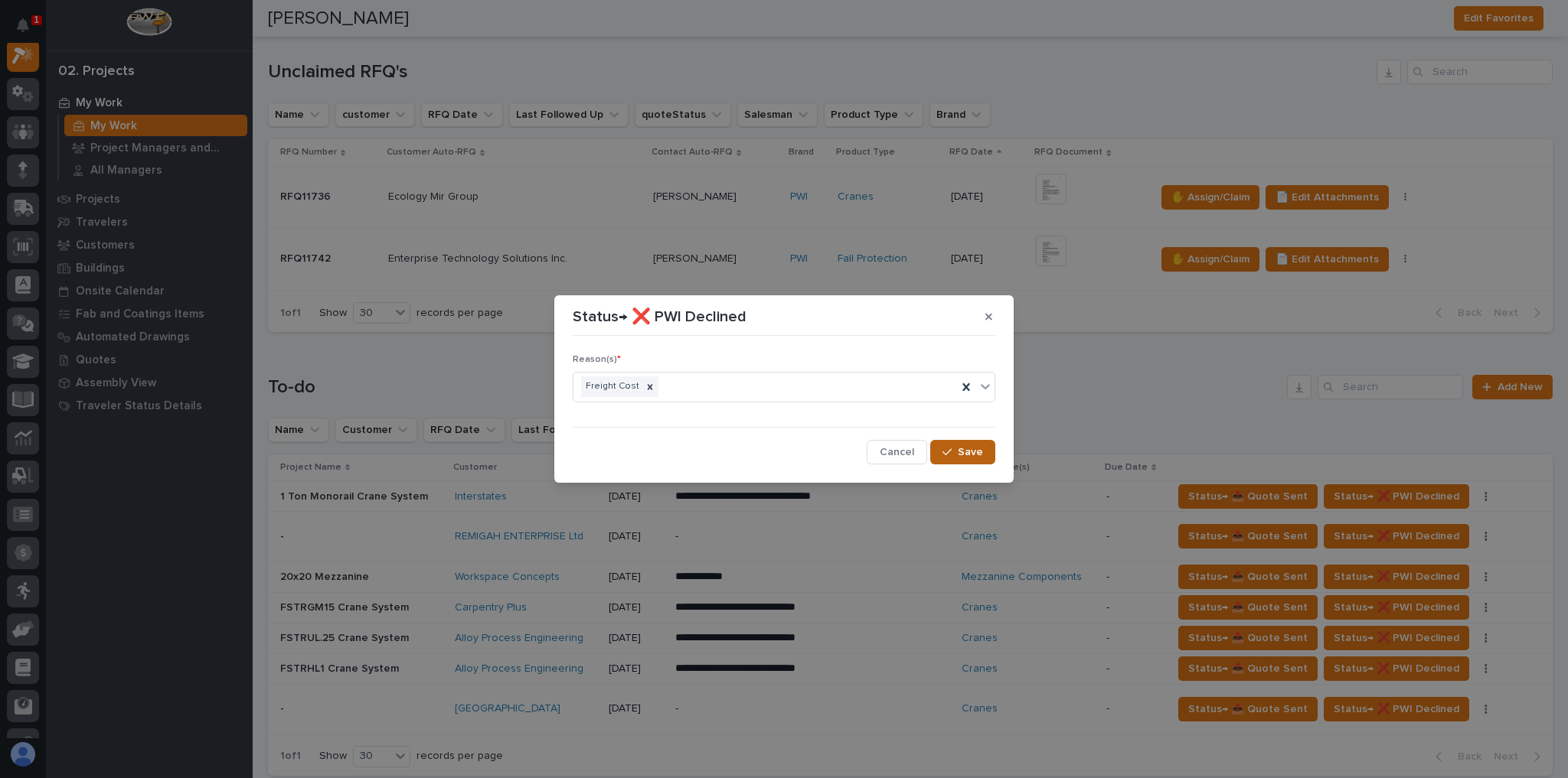
click at [975, 455] on span "Save" at bounding box center [970, 452] width 25 height 14
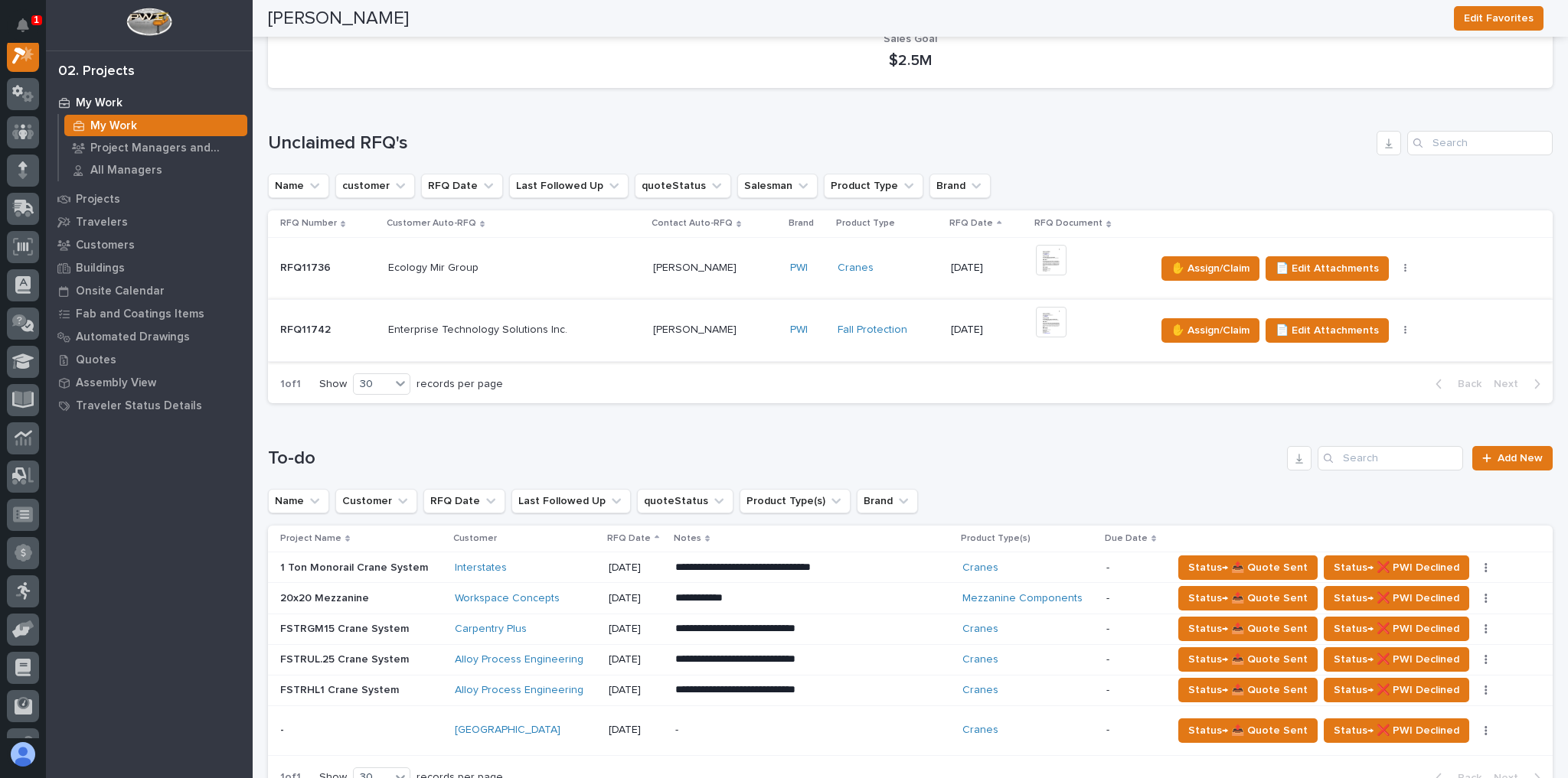
scroll to position [184, 0]
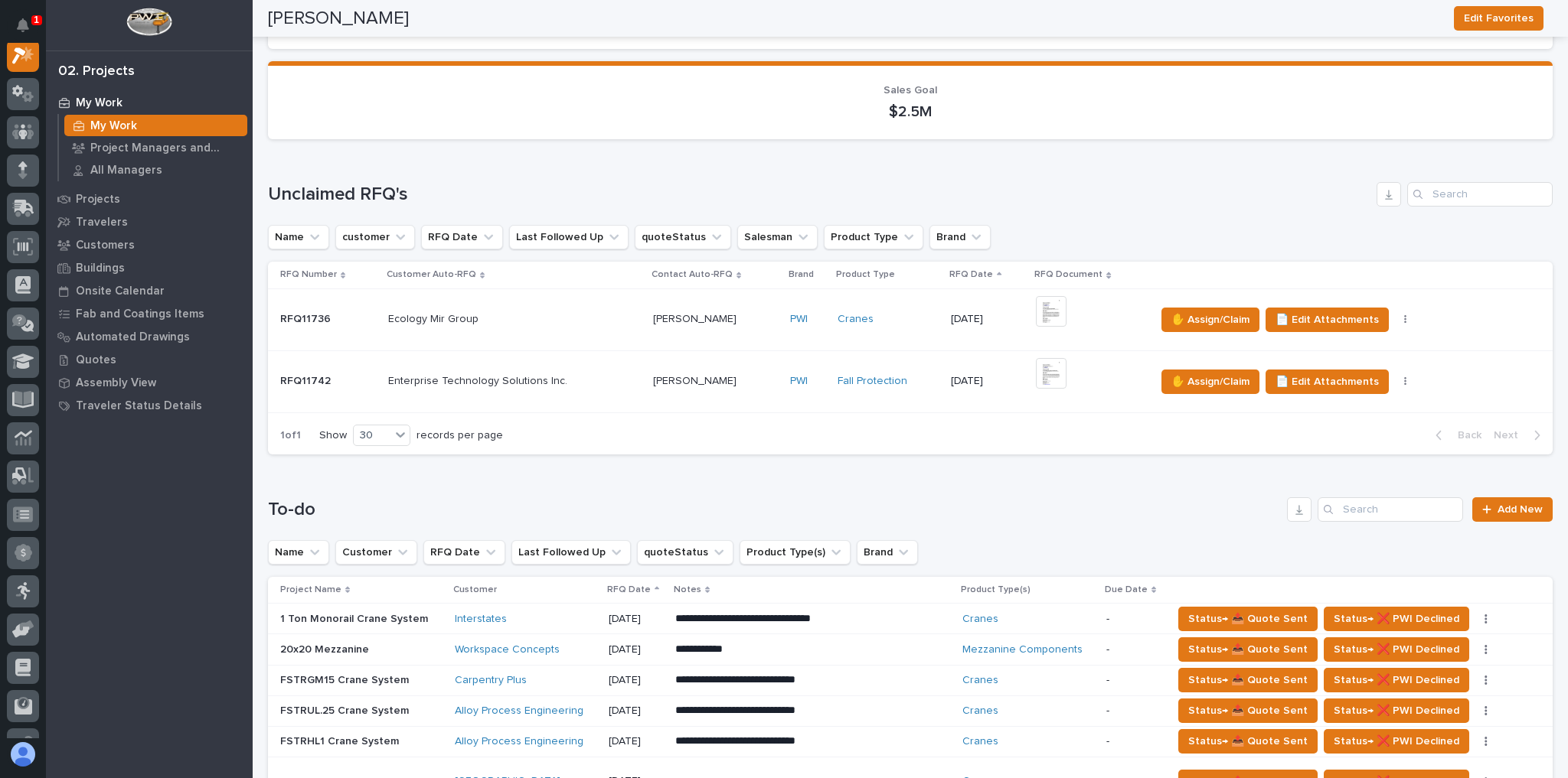
click at [596, 321] on p at bounding box center [514, 319] width 253 height 13
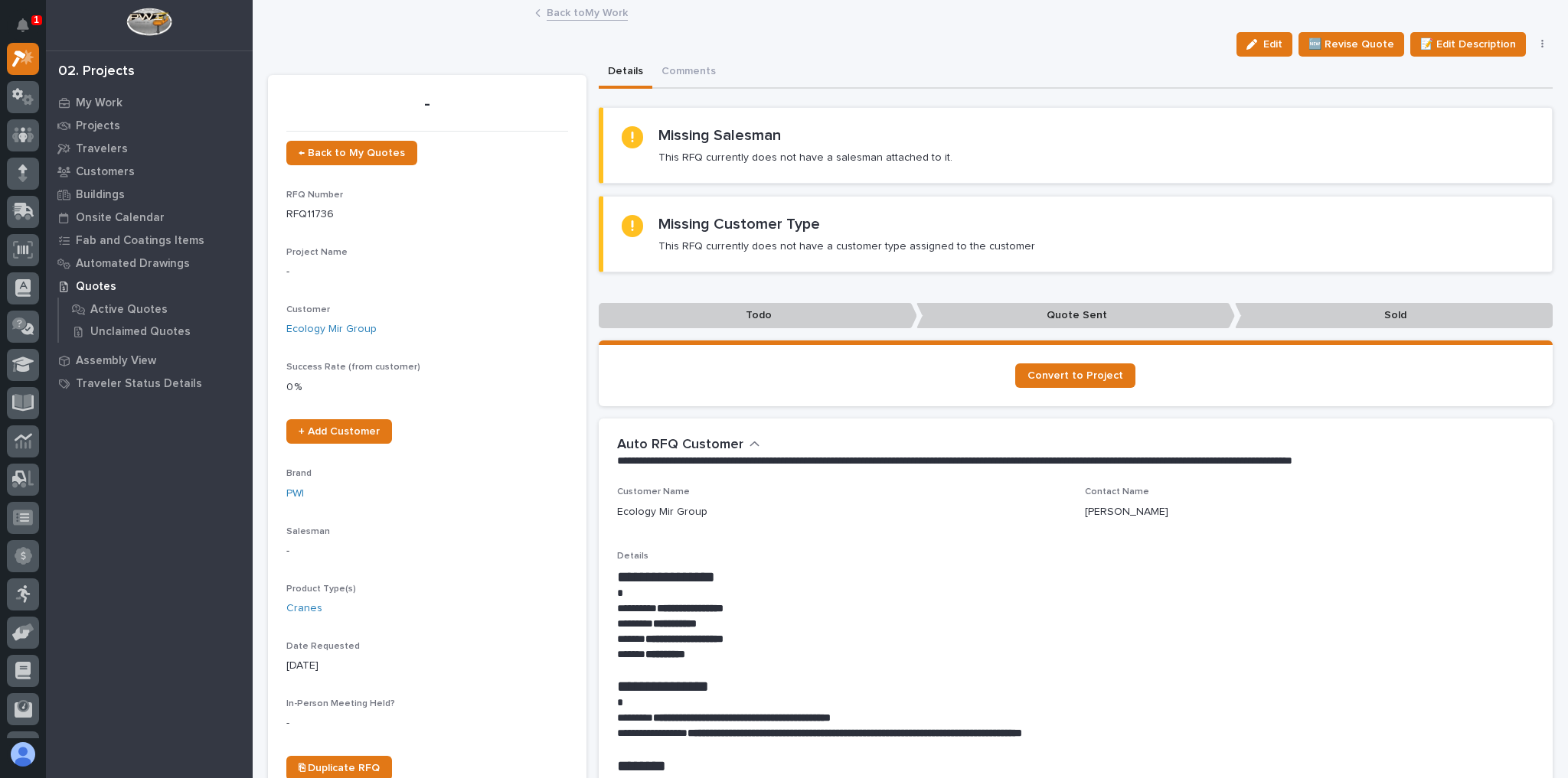
click at [579, 15] on link "Back to My Work" at bounding box center [586, 11] width 81 height 17
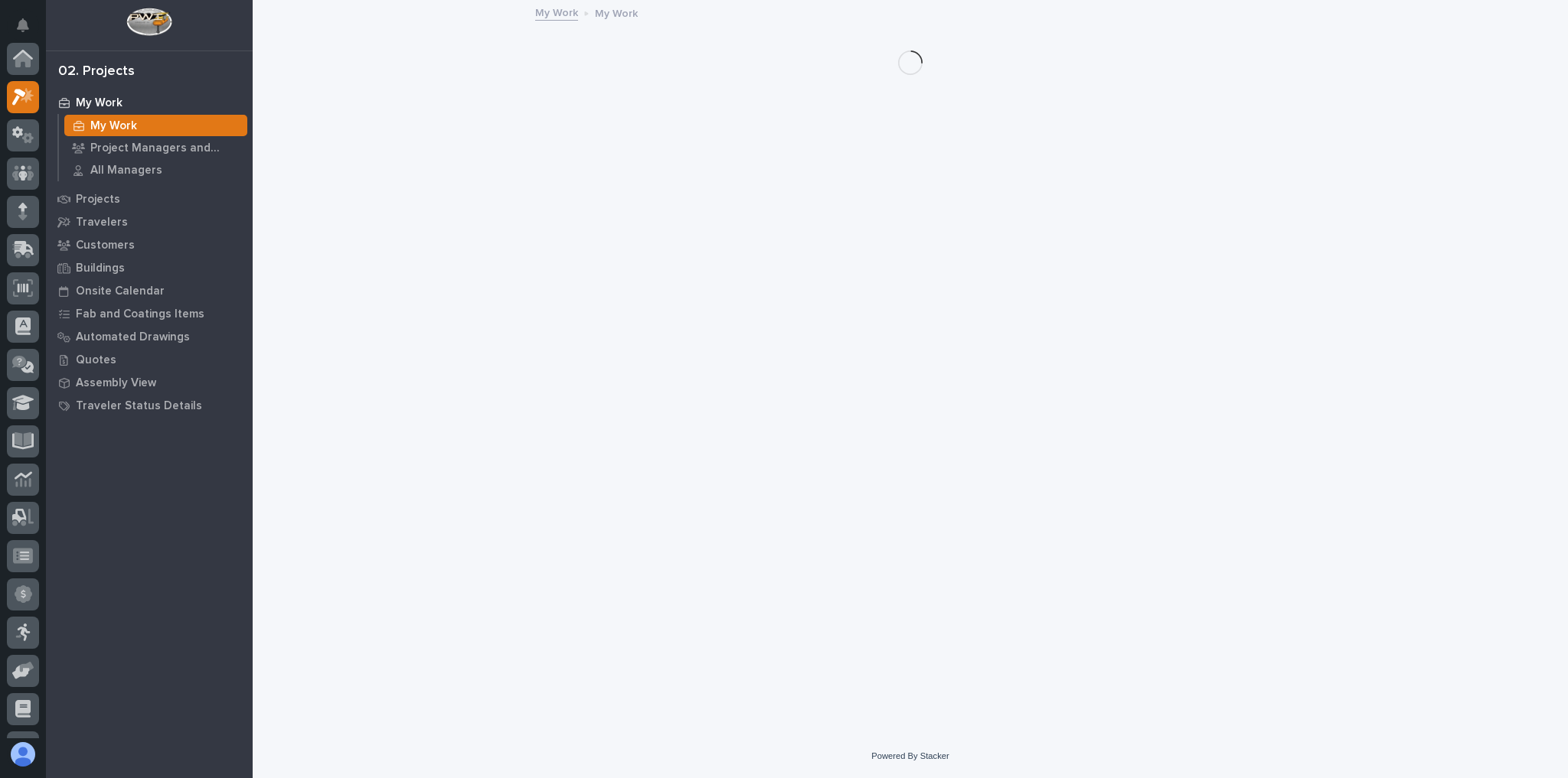
scroll to position [41, 0]
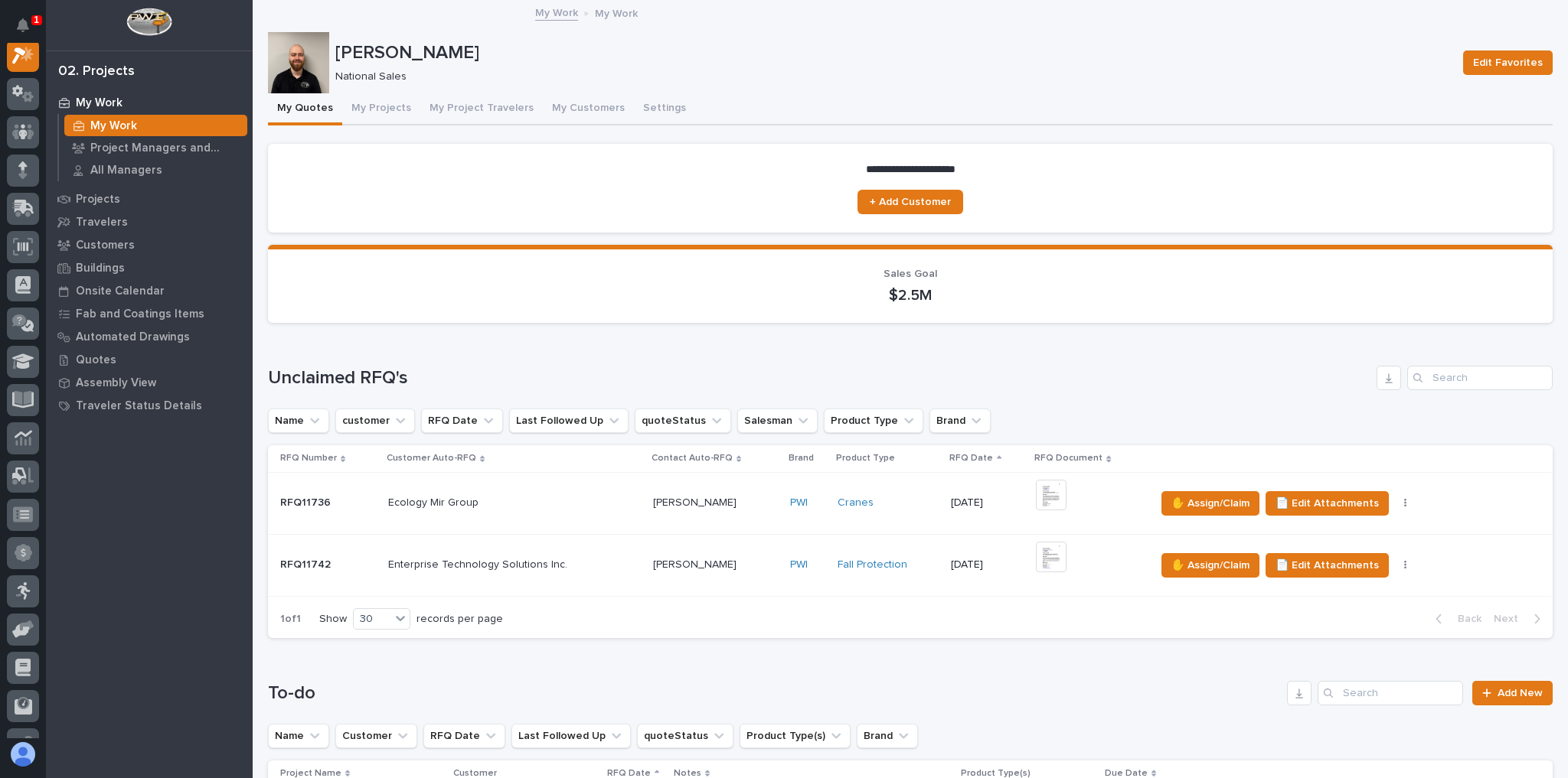
click at [584, 554] on div "Enterprise Technology Solutions Inc. Enterprise Technology Solutions Inc." at bounding box center [514, 565] width 253 height 25
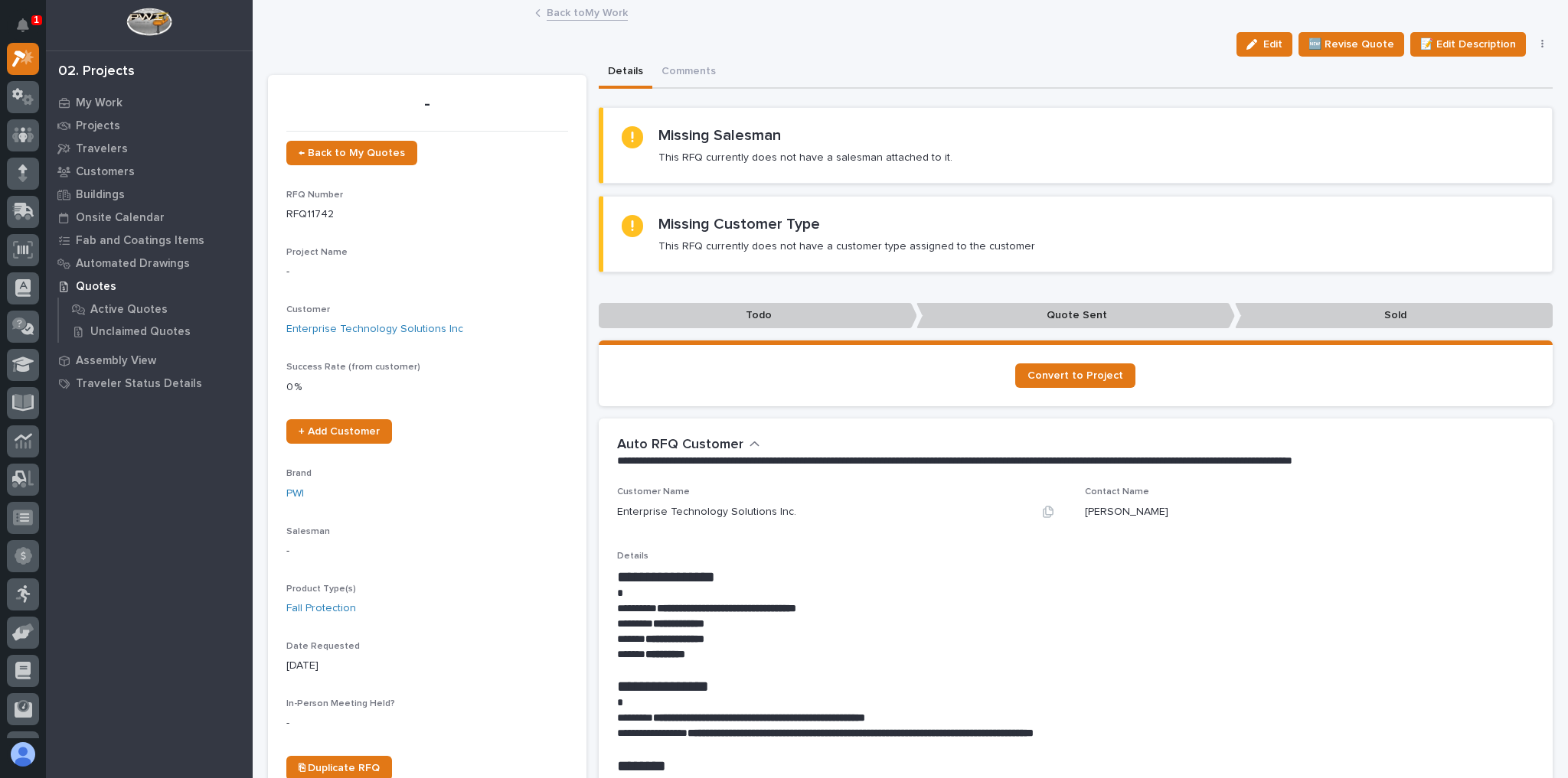
scroll to position [244, 0]
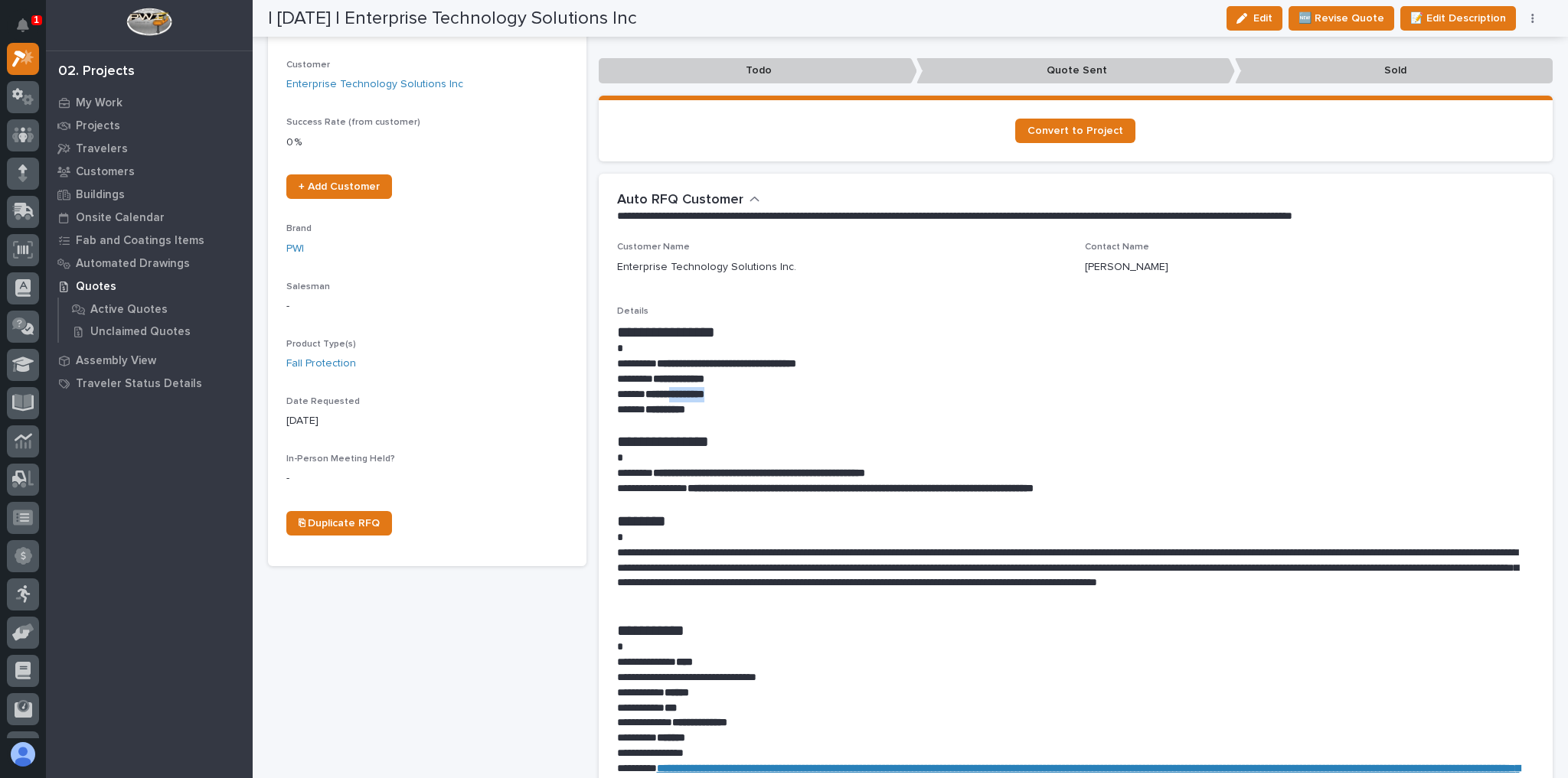
drag, startPoint x: 739, startPoint y: 394, endPoint x: 687, endPoint y: 395, distance: 52.0
click at [687, 395] on p "**********" at bounding box center [1072, 394] width 910 height 15
copy strong "*********"
click at [831, 343] on p at bounding box center [1072, 349] width 910 height 15
drag, startPoint x: 658, startPoint y: 468, endPoint x: 856, endPoint y: 472, distance: 198.0
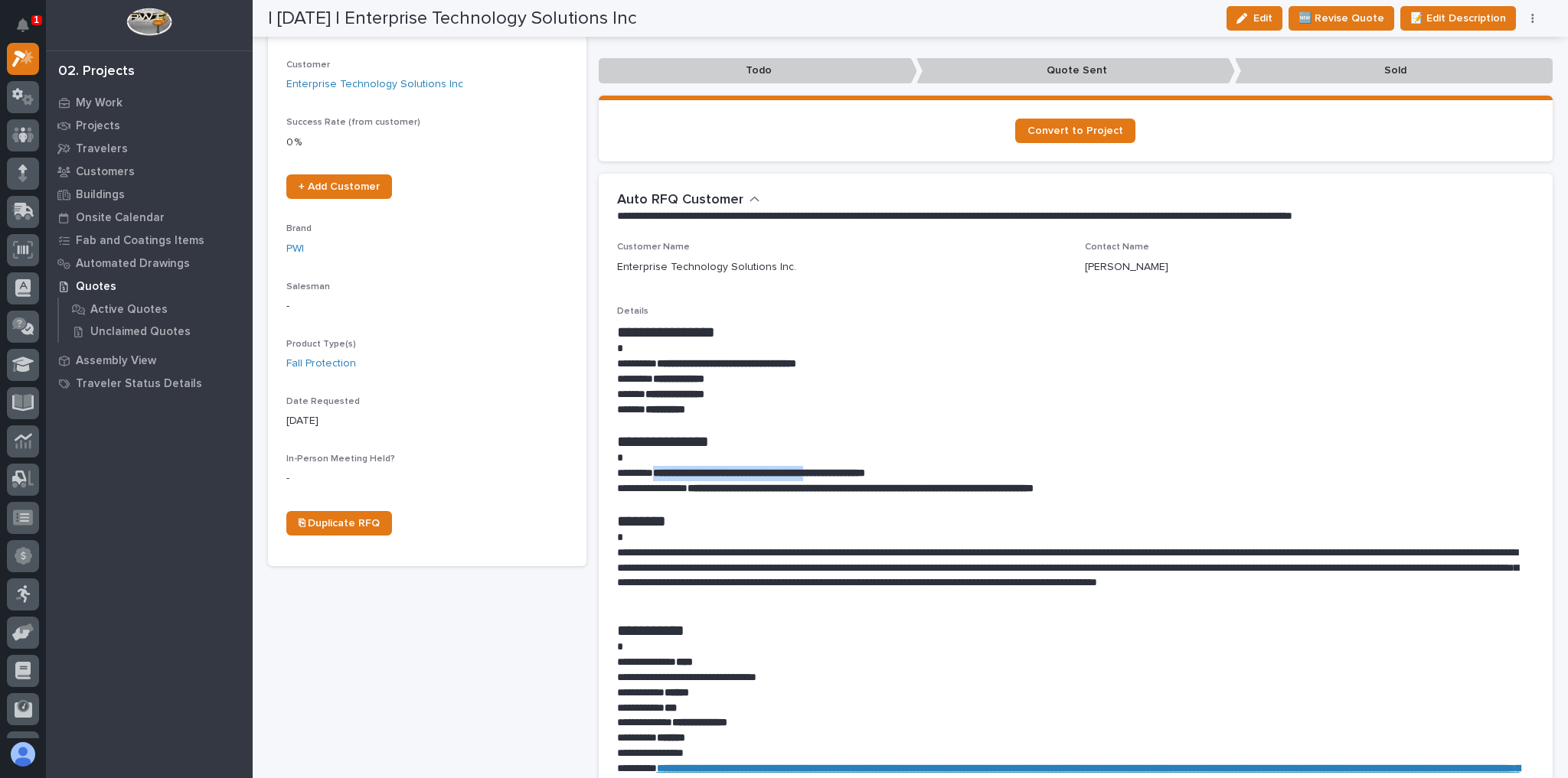
click at [856, 472] on strong "**********" at bounding box center [758, 474] width 212 height 11
copy strong "**********"
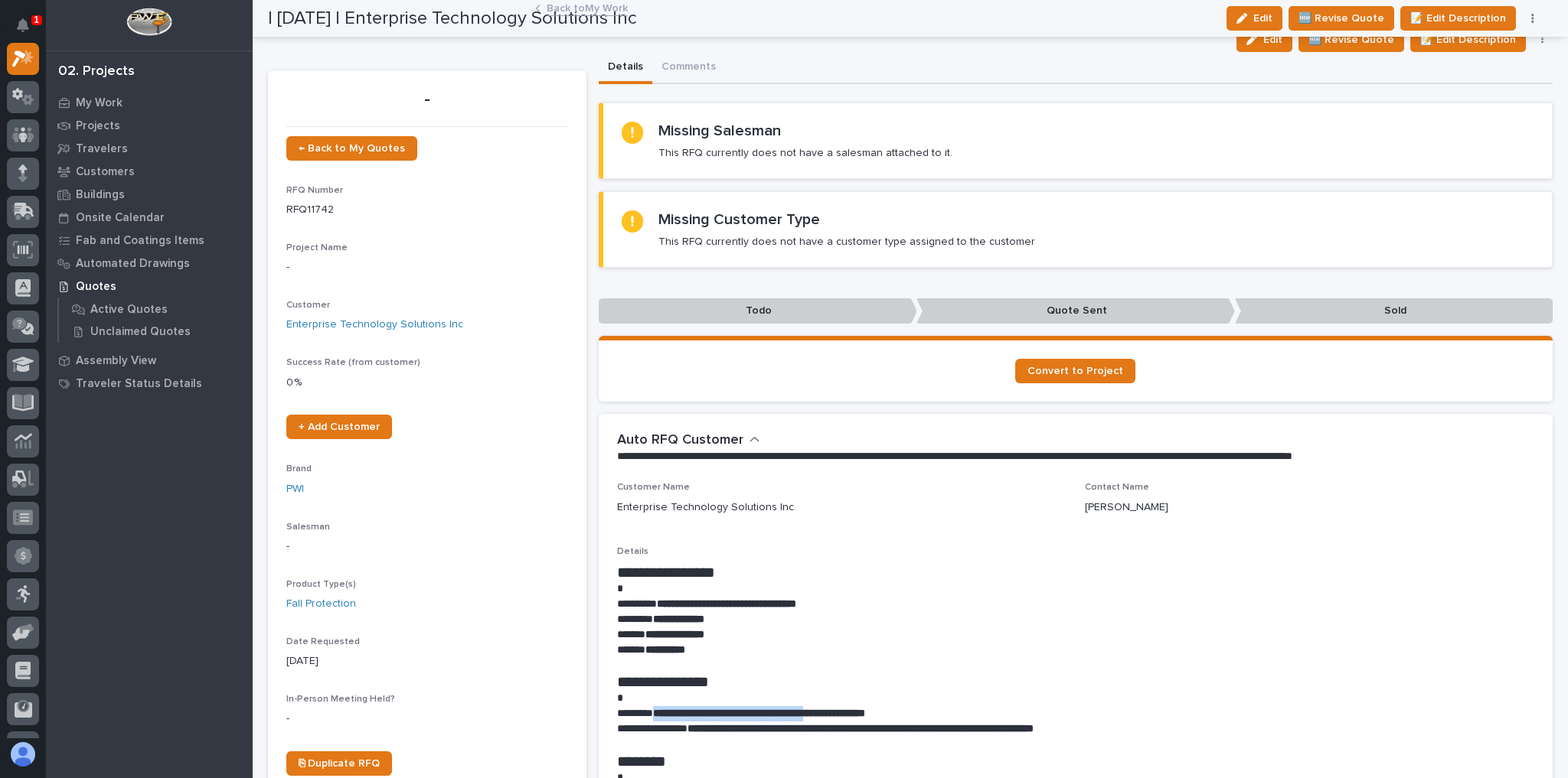
scroll to position [0, 0]
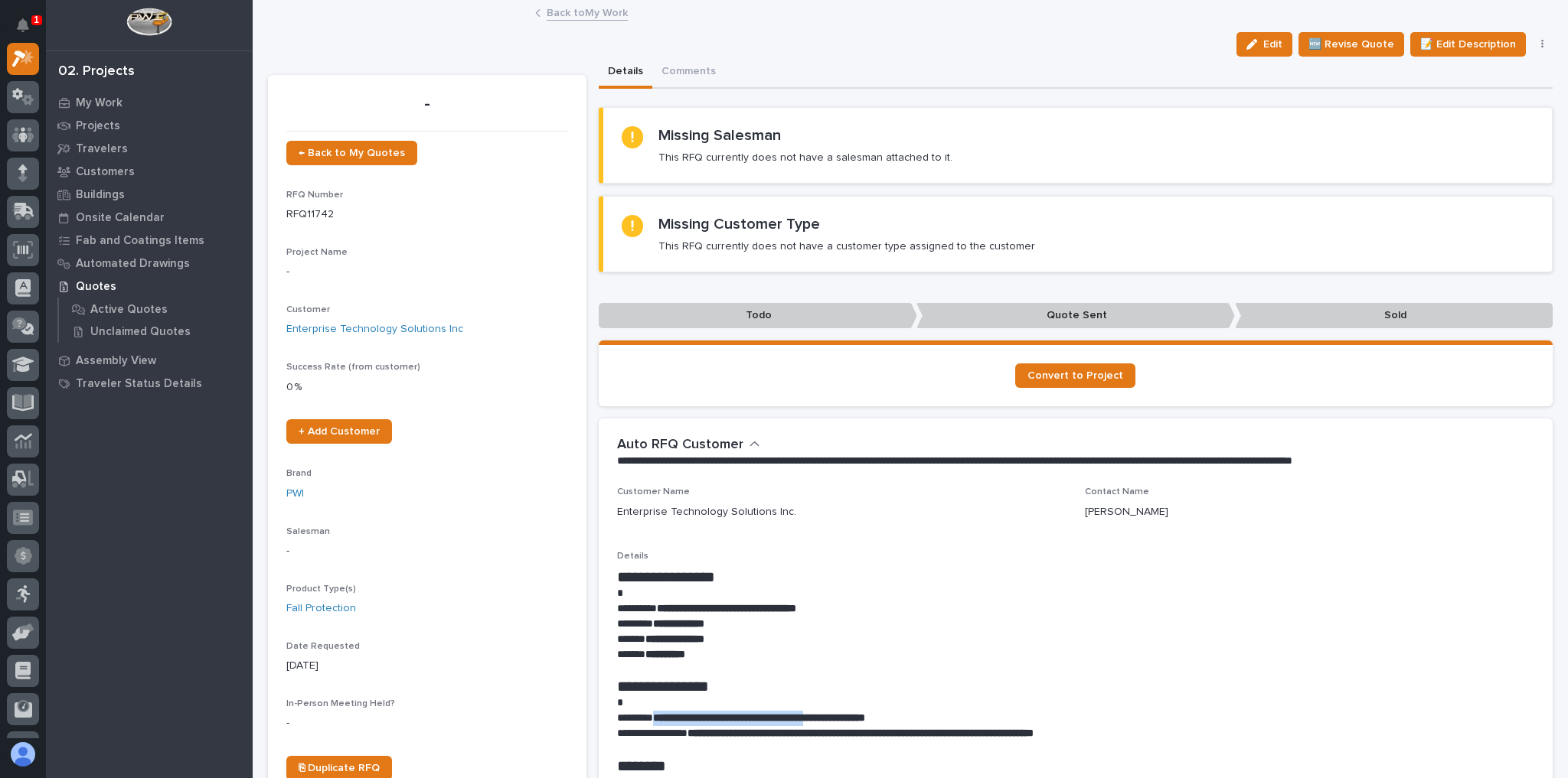
click at [593, 13] on link "Back to My Work" at bounding box center [586, 11] width 81 height 17
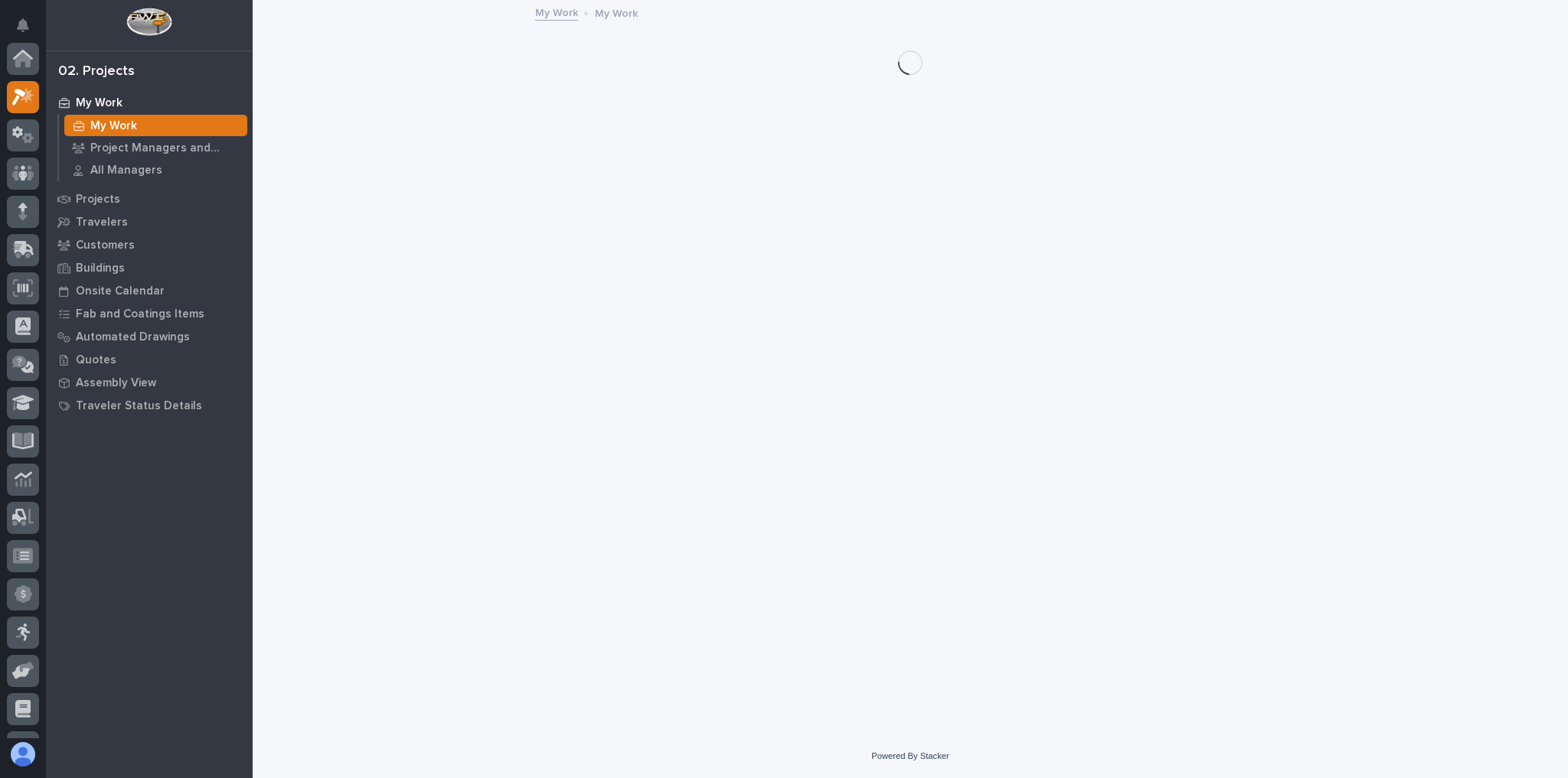
scroll to position [41, 0]
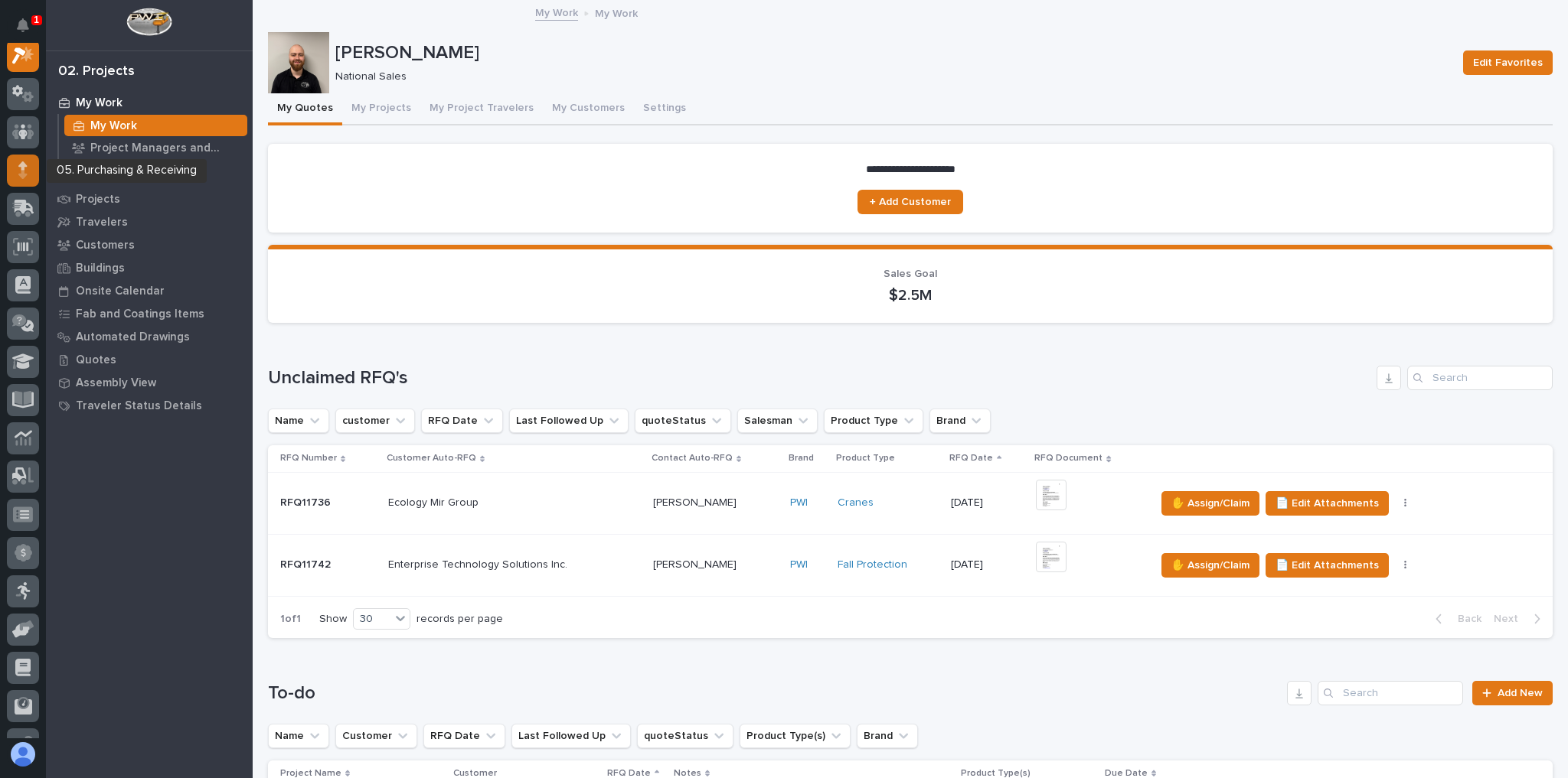
click at [16, 175] on div at bounding box center [23, 170] width 32 height 32
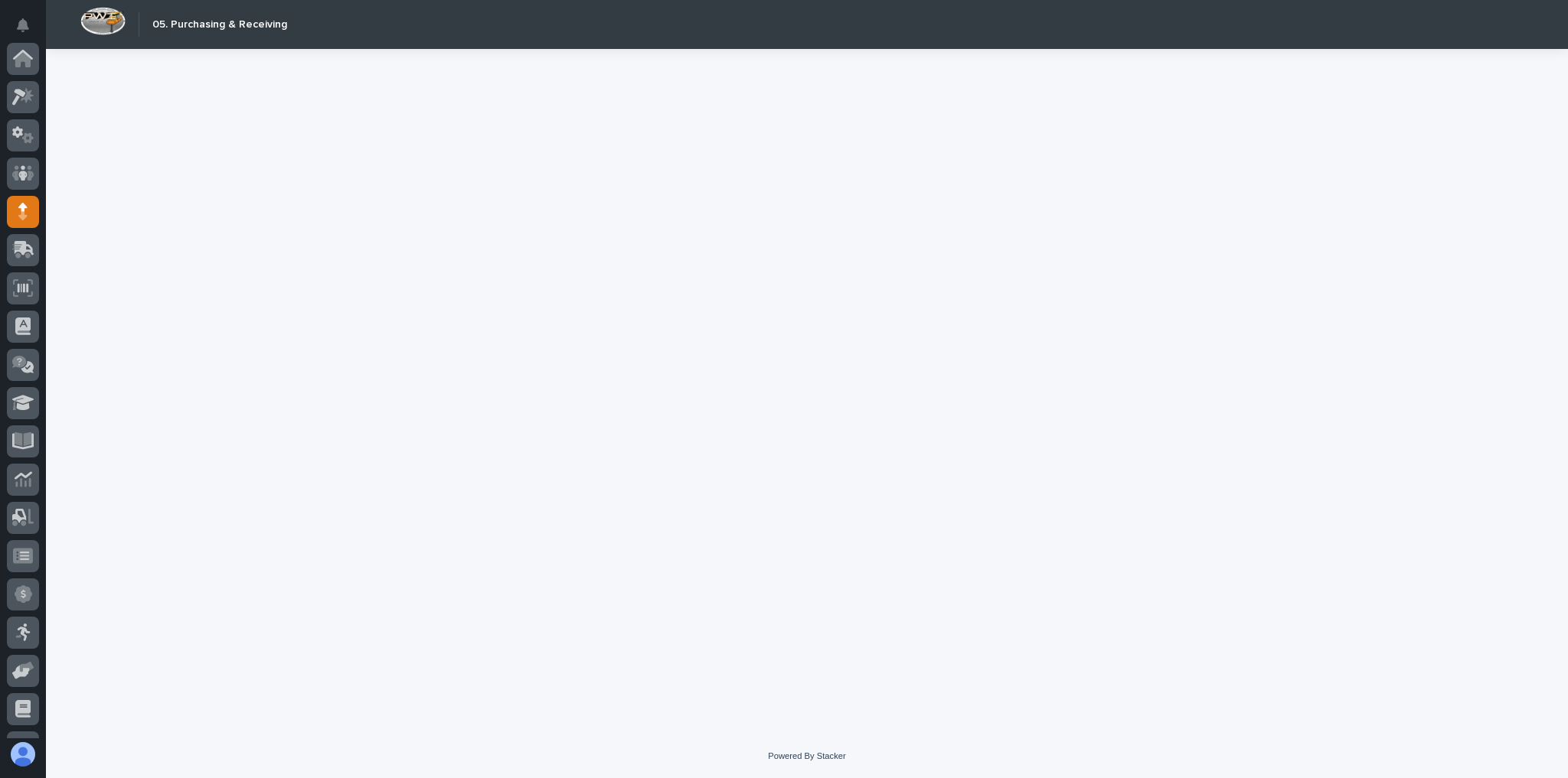
scroll to position [153, 0]
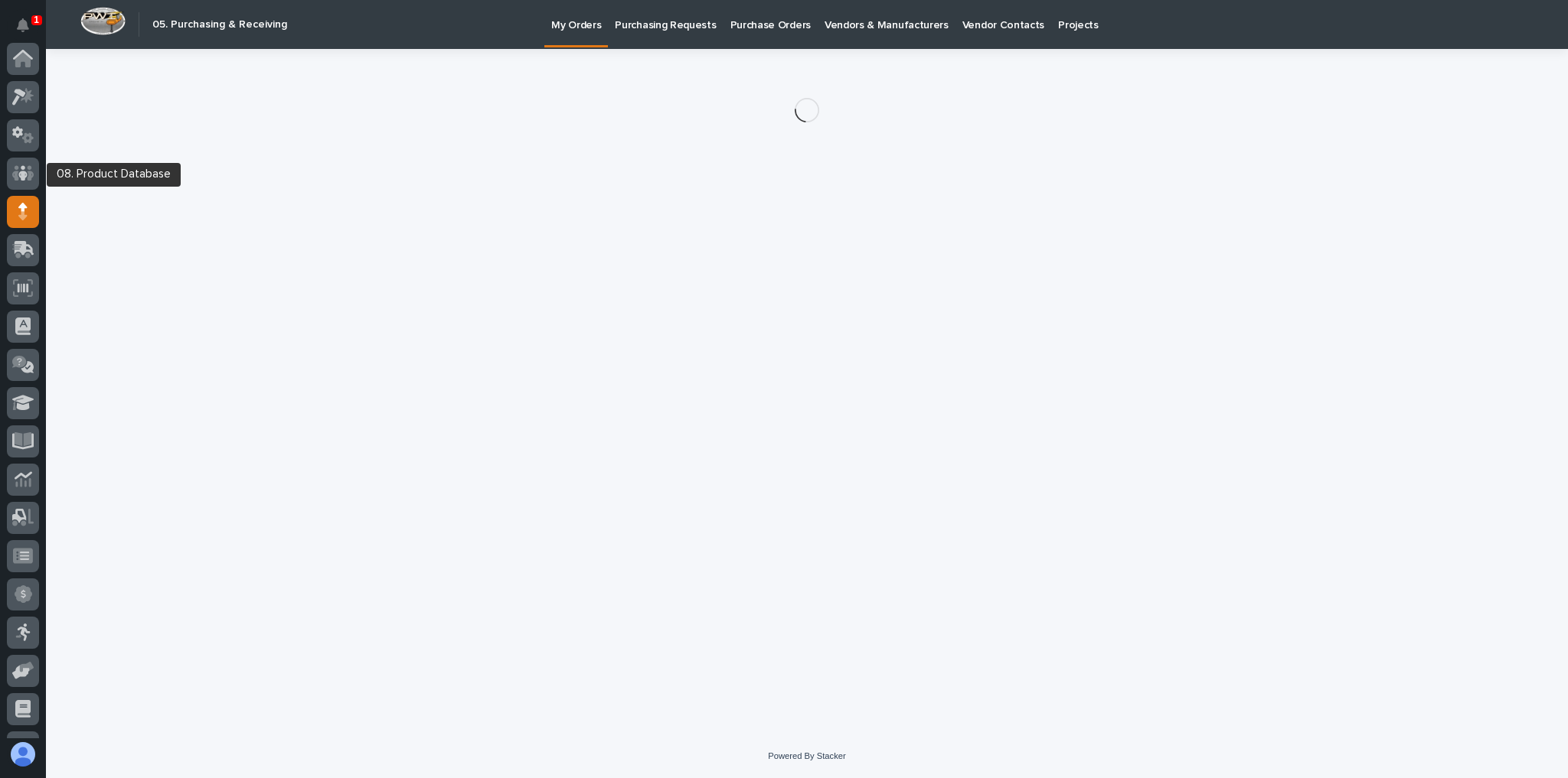
scroll to position [153, 0]
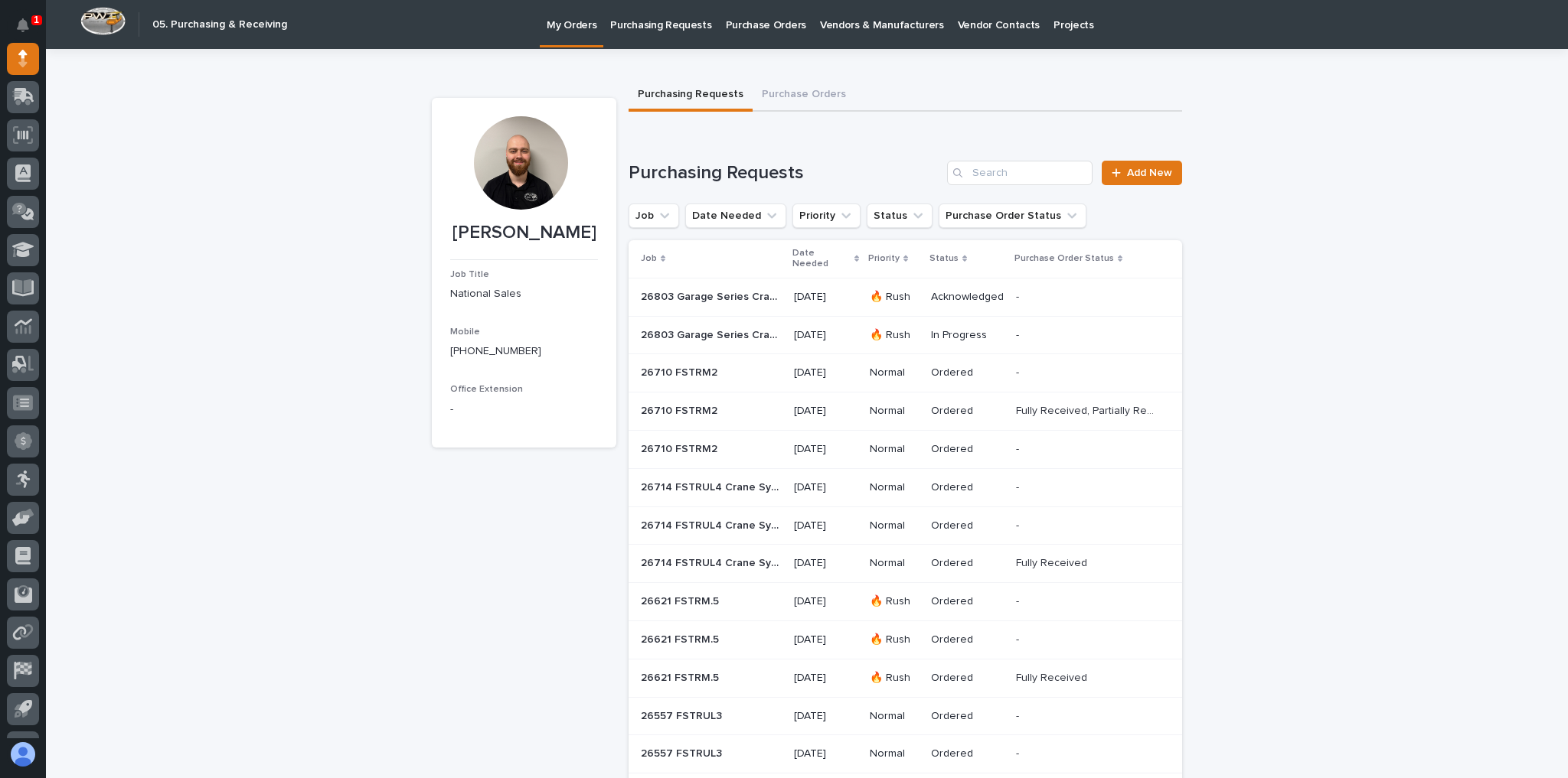
click at [754, 326] on p "26803 Garage Series Crane" at bounding box center [713, 334] width 144 height 16
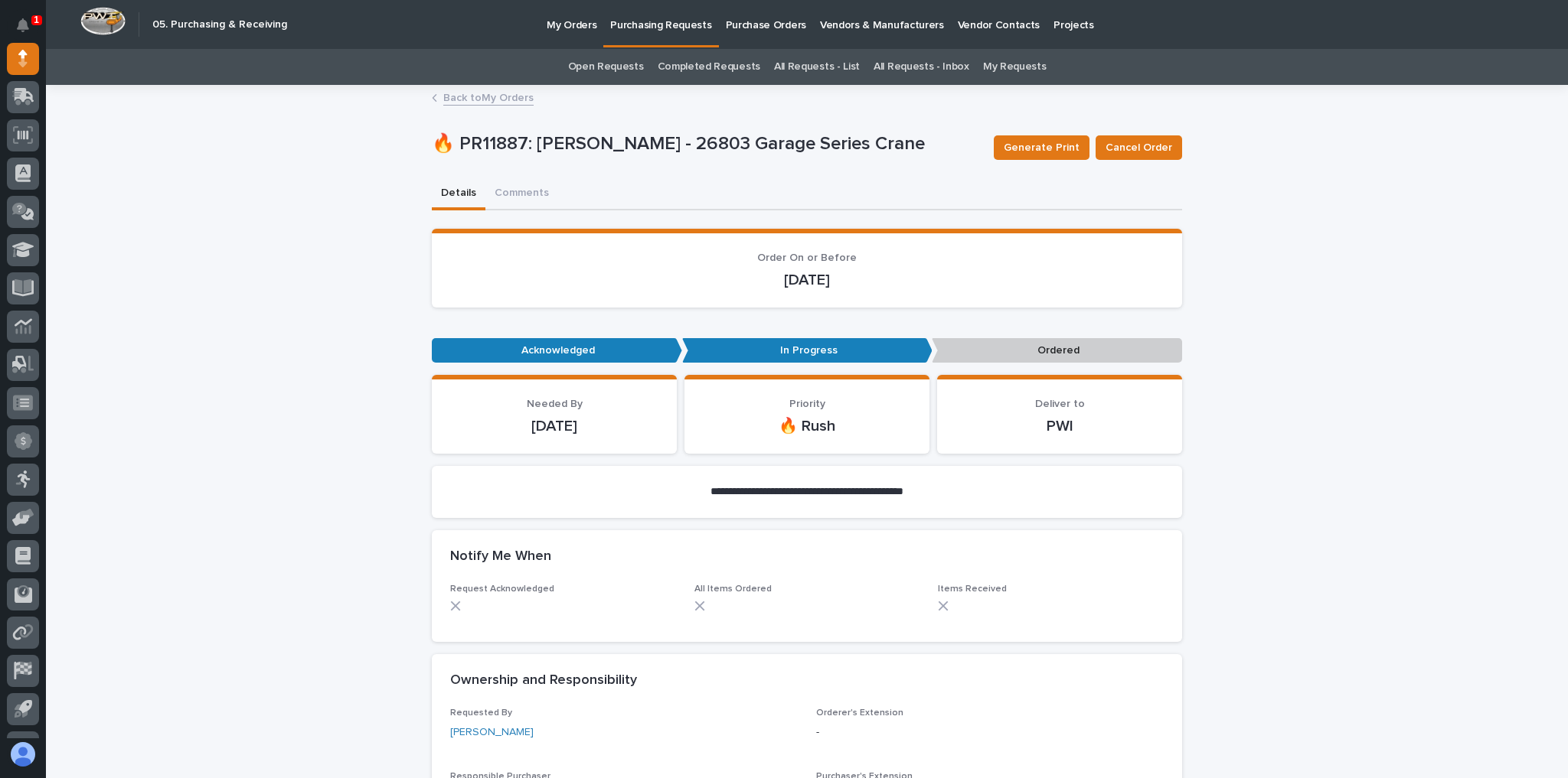
click at [482, 98] on link "Back to My Orders" at bounding box center [488, 96] width 90 height 17
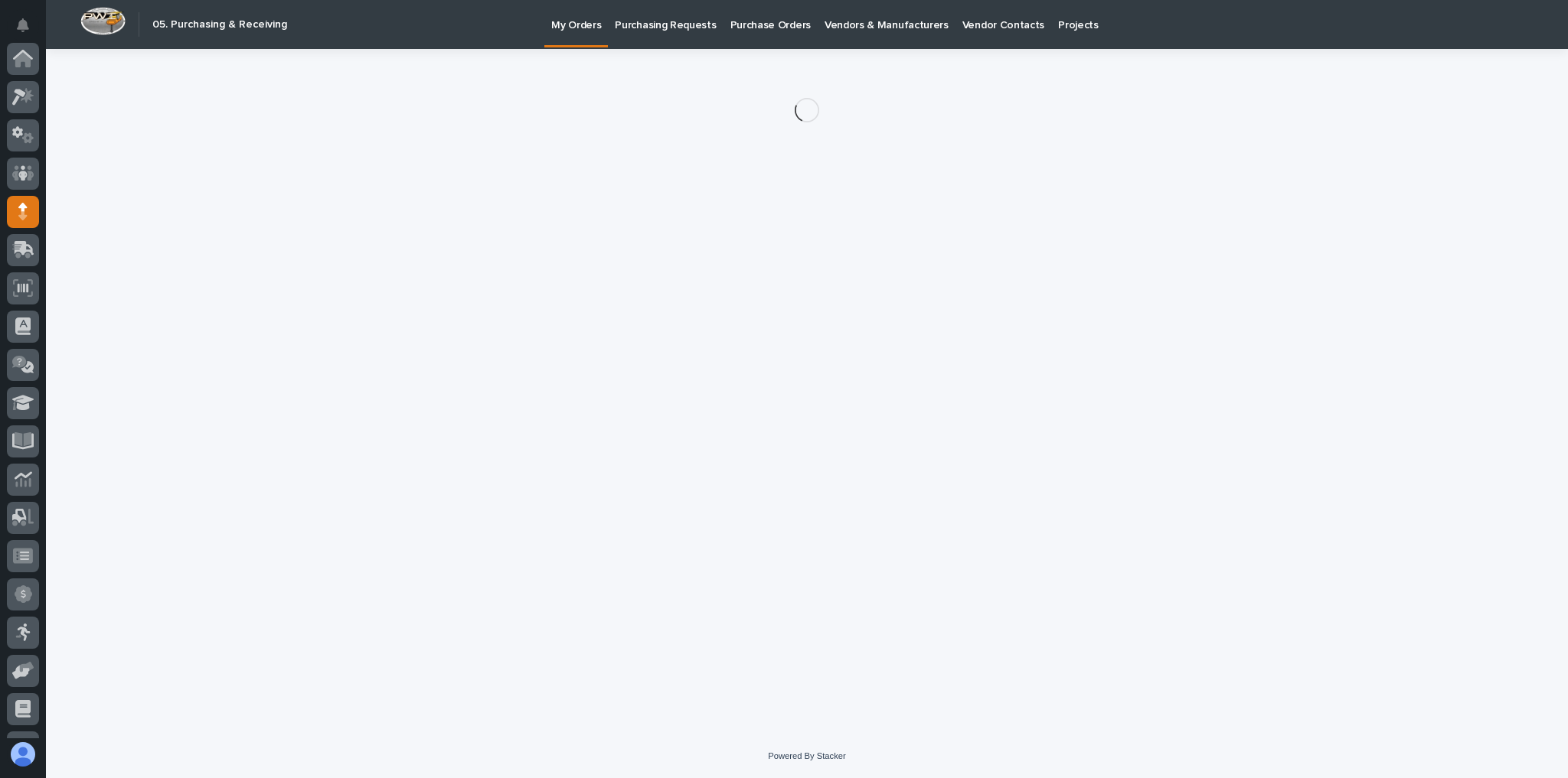
scroll to position [153, 0]
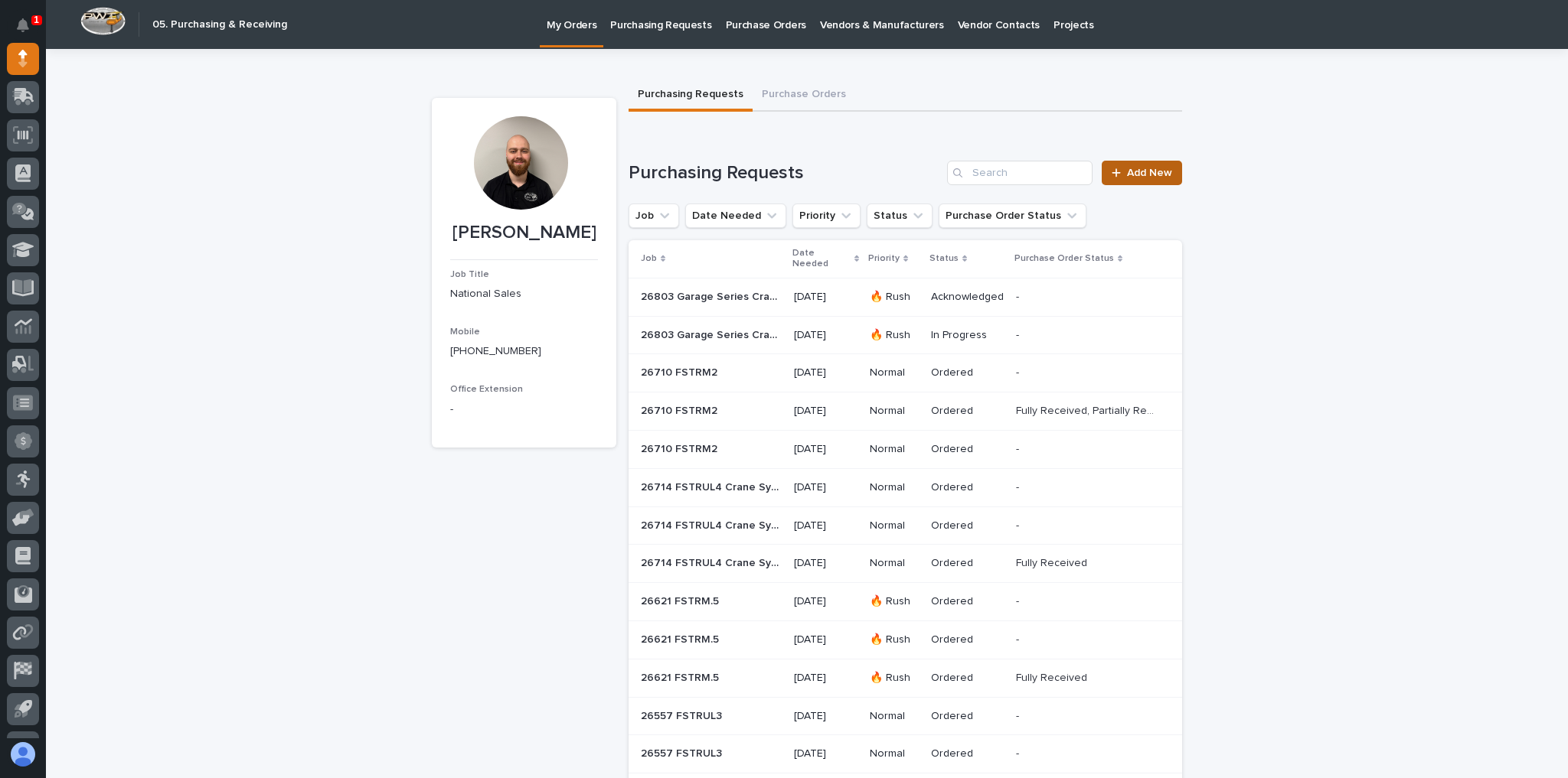
click at [1140, 166] on link "Add New" at bounding box center [1142, 173] width 80 height 25
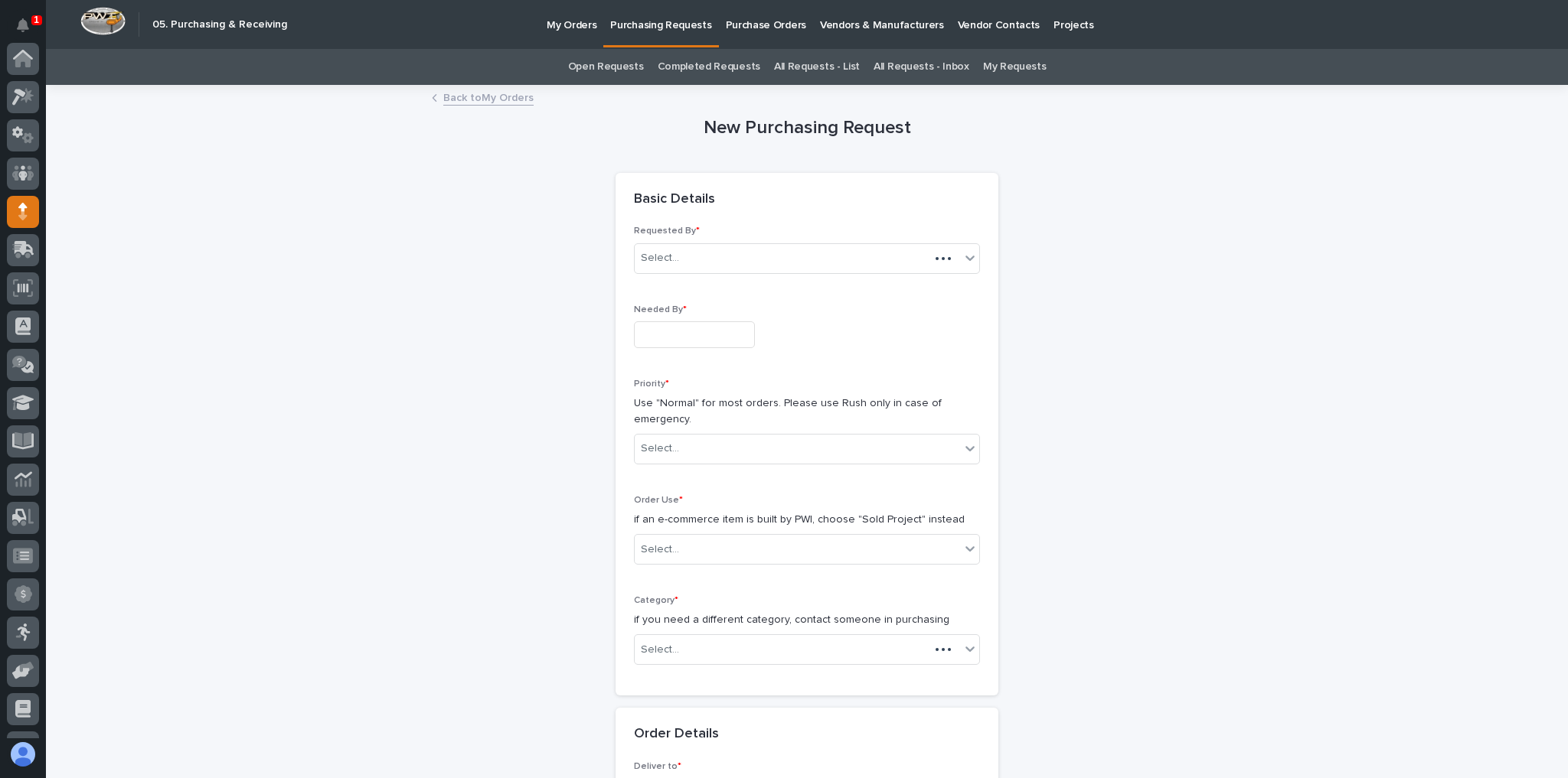
scroll to position [153, 0]
click at [695, 328] on input "text" at bounding box center [694, 334] width 121 height 26
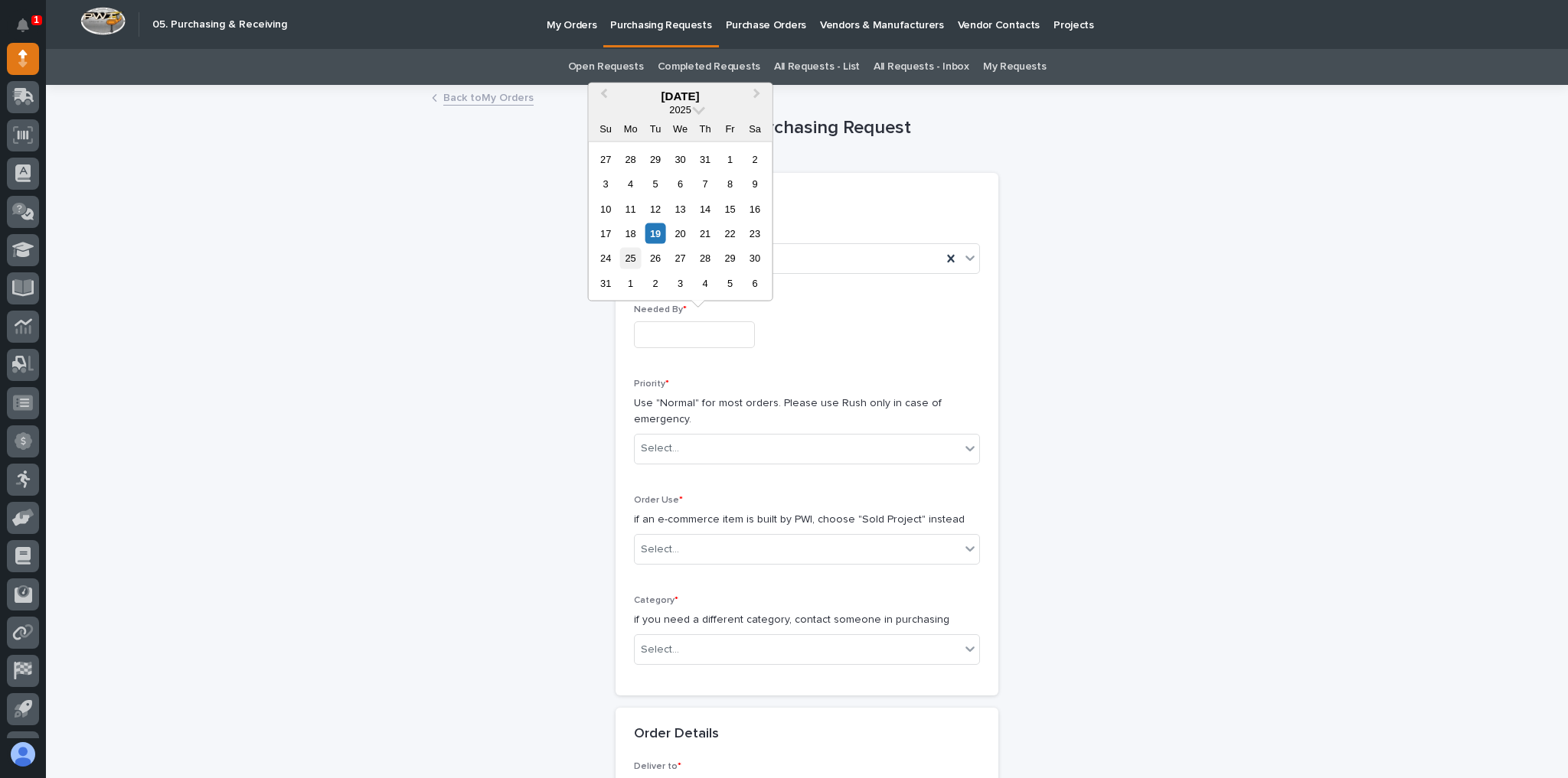
click at [637, 258] on div "25" at bounding box center [630, 258] width 21 height 21
type input "**********"
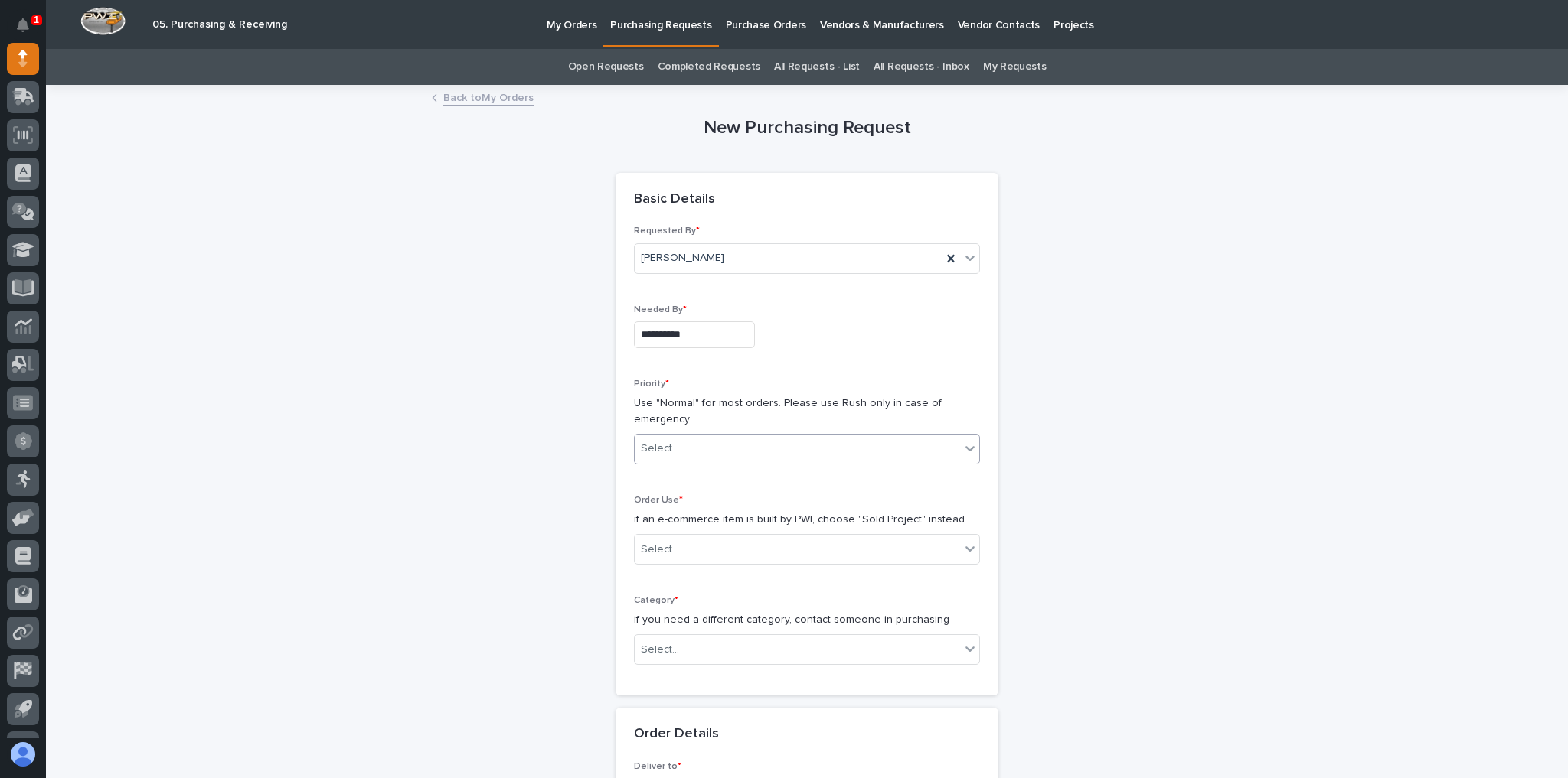
click at [670, 451] on div "Select..." at bounding box center [660, 449] width 38 height 16
click at [669, 522] on div "Normal" at bounding box center [802, 529] width 345 height 26
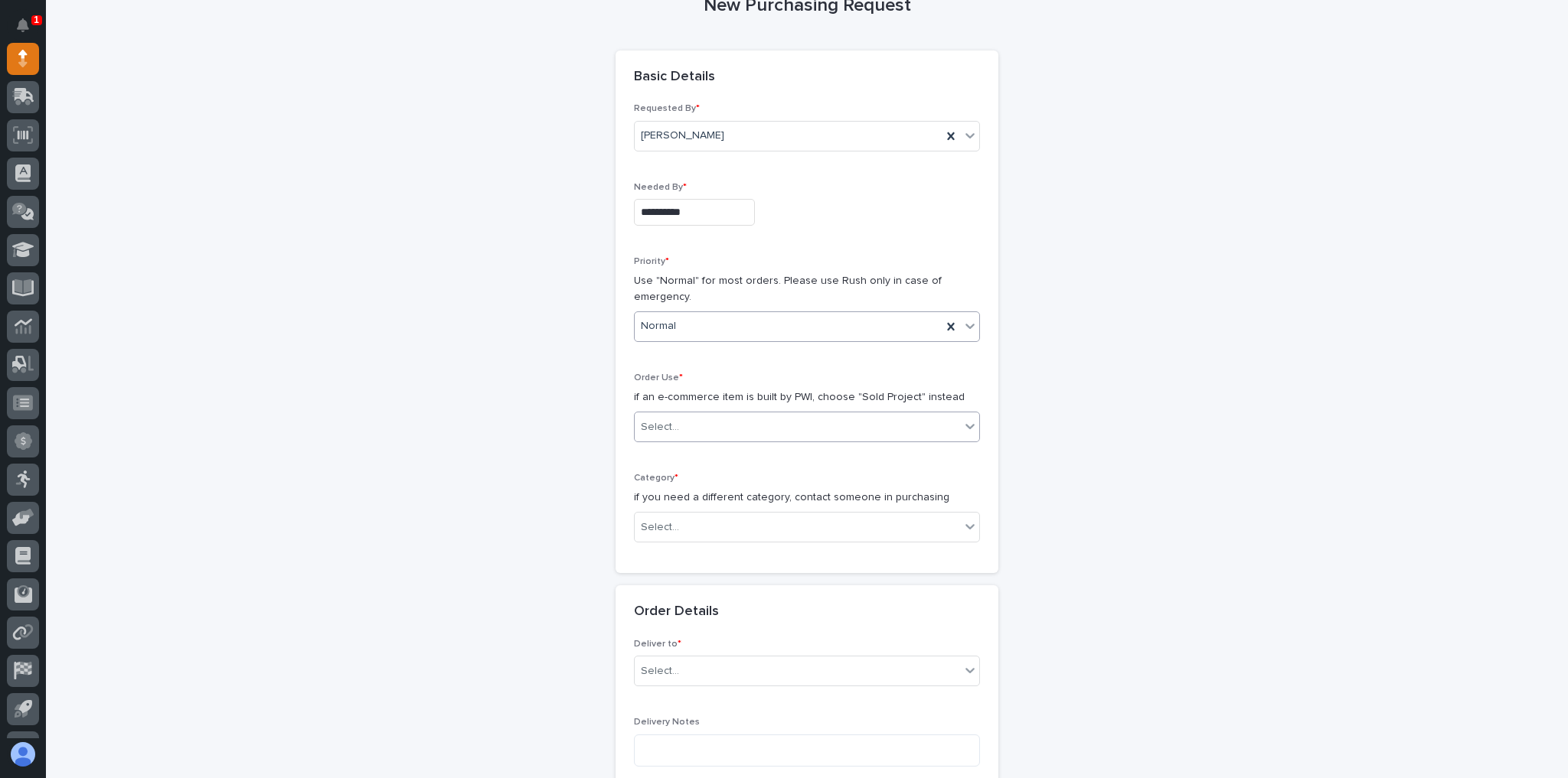
click at [690, 422] on div "Select..." at bounding box center [797, 427] width 325 height 25
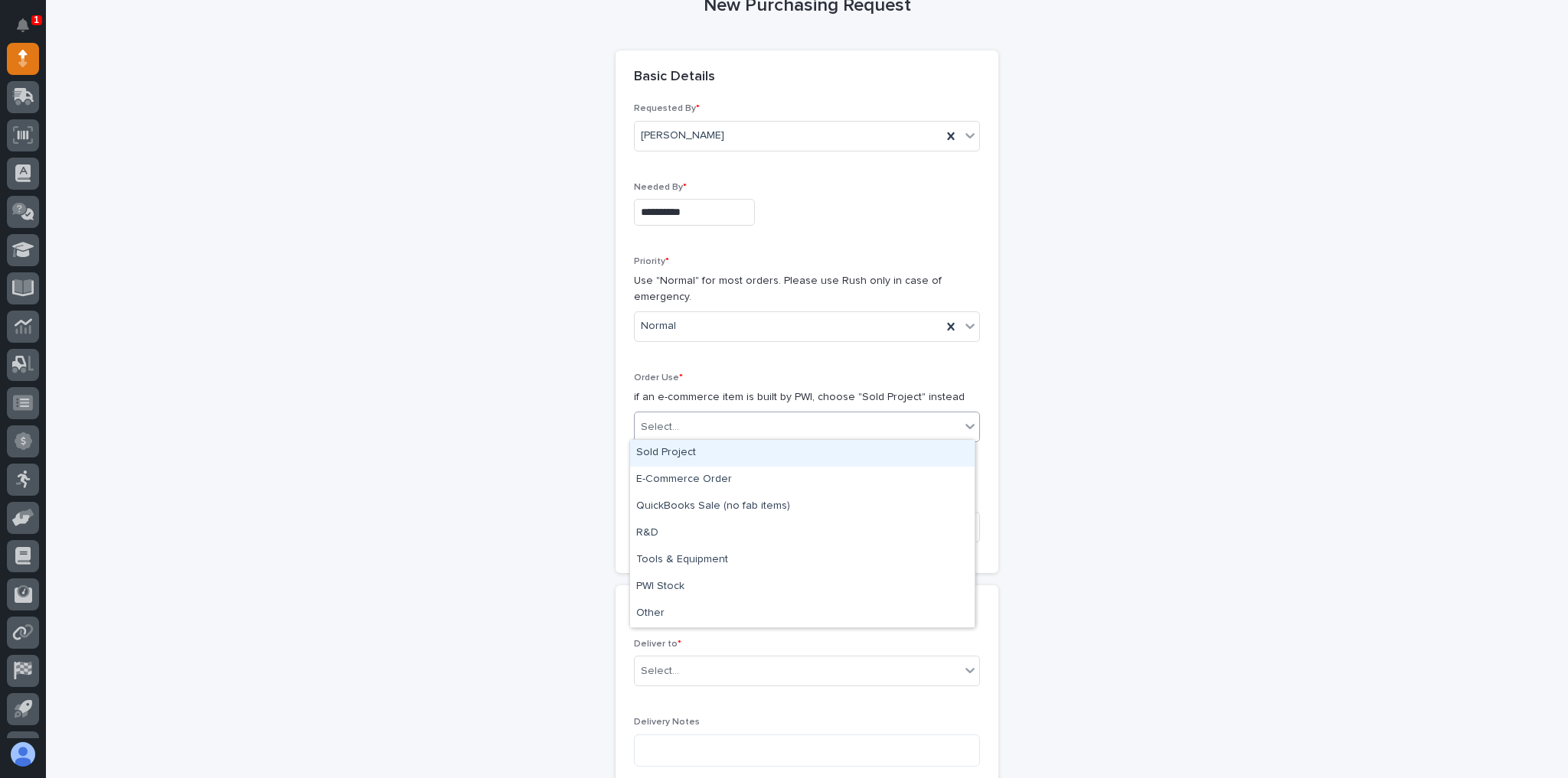
click at [684, 453] on div "Sold Project" at bounding box center [802, 453] width 345 height 26
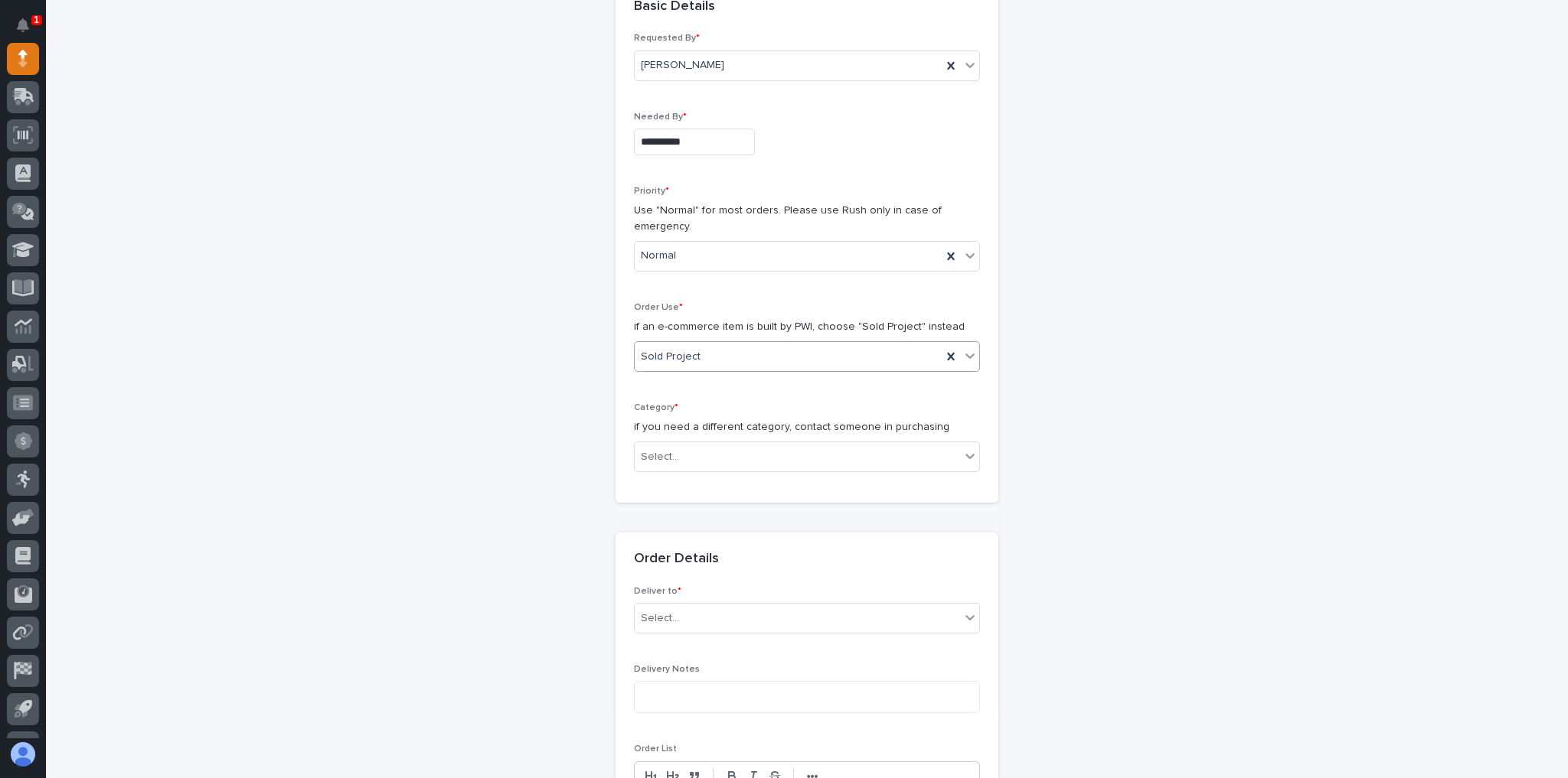
click at [714, 318] on div "Order Use * if an e-commerce item is built by PWI, choose "Sold Project" instea…" at bounding box center [806, 344] width 346 height 82
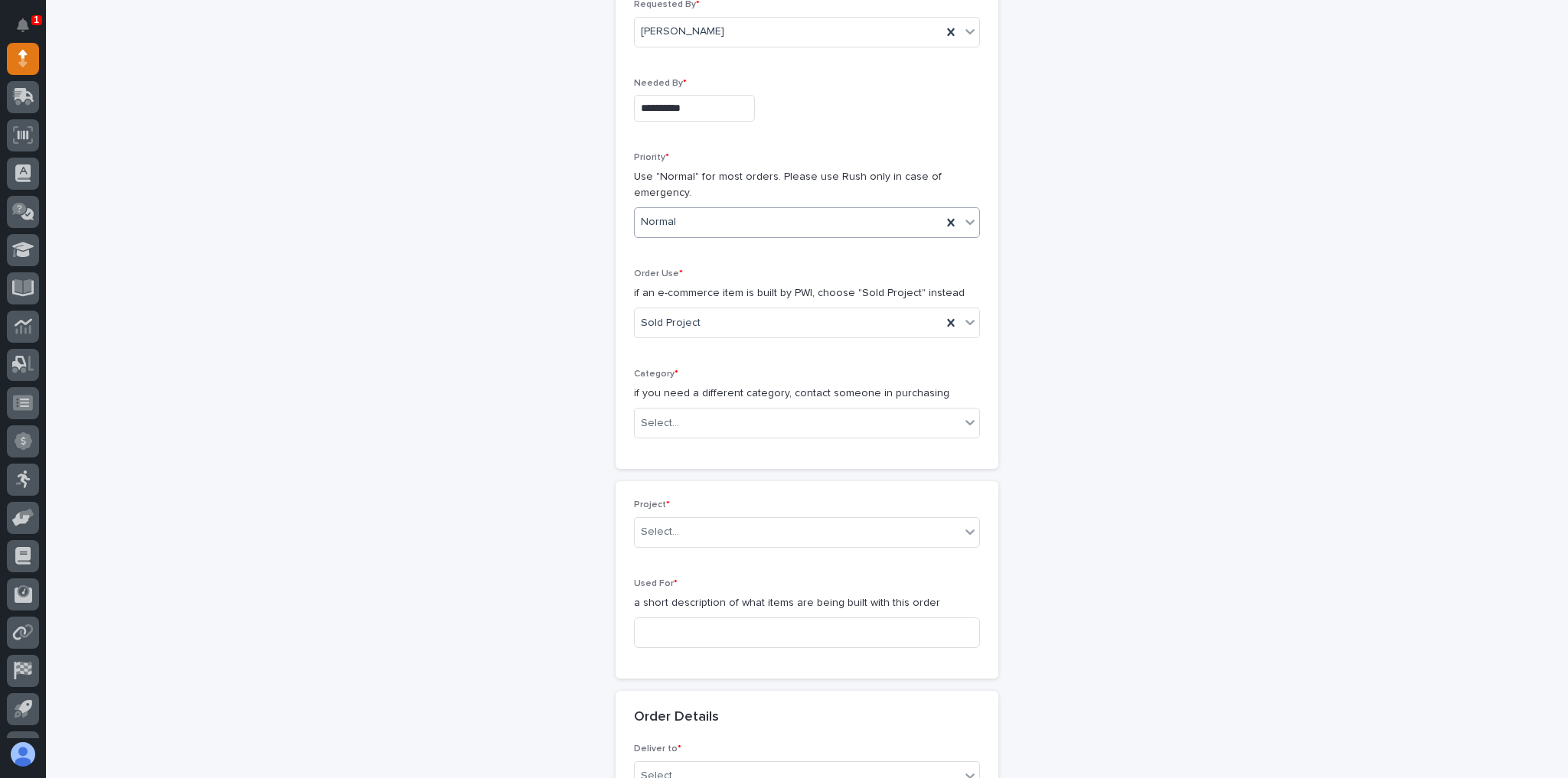
click at [720, 201] on div "Priority * Use "Normal" for most orders. Please use Rush only in case of emerge…" at bounding box center [806, 202] width 346 height 98
click at [714, 214] on div "Normal" at bounding box center [788, 223] width 307 height 25
click at [714, 256] on div "🔥 Rush" at bounding box center [802, 249] width 345 height 26
click at [671, 419] on div "Select..." at bounding box center [797, 424] width 325 height 25
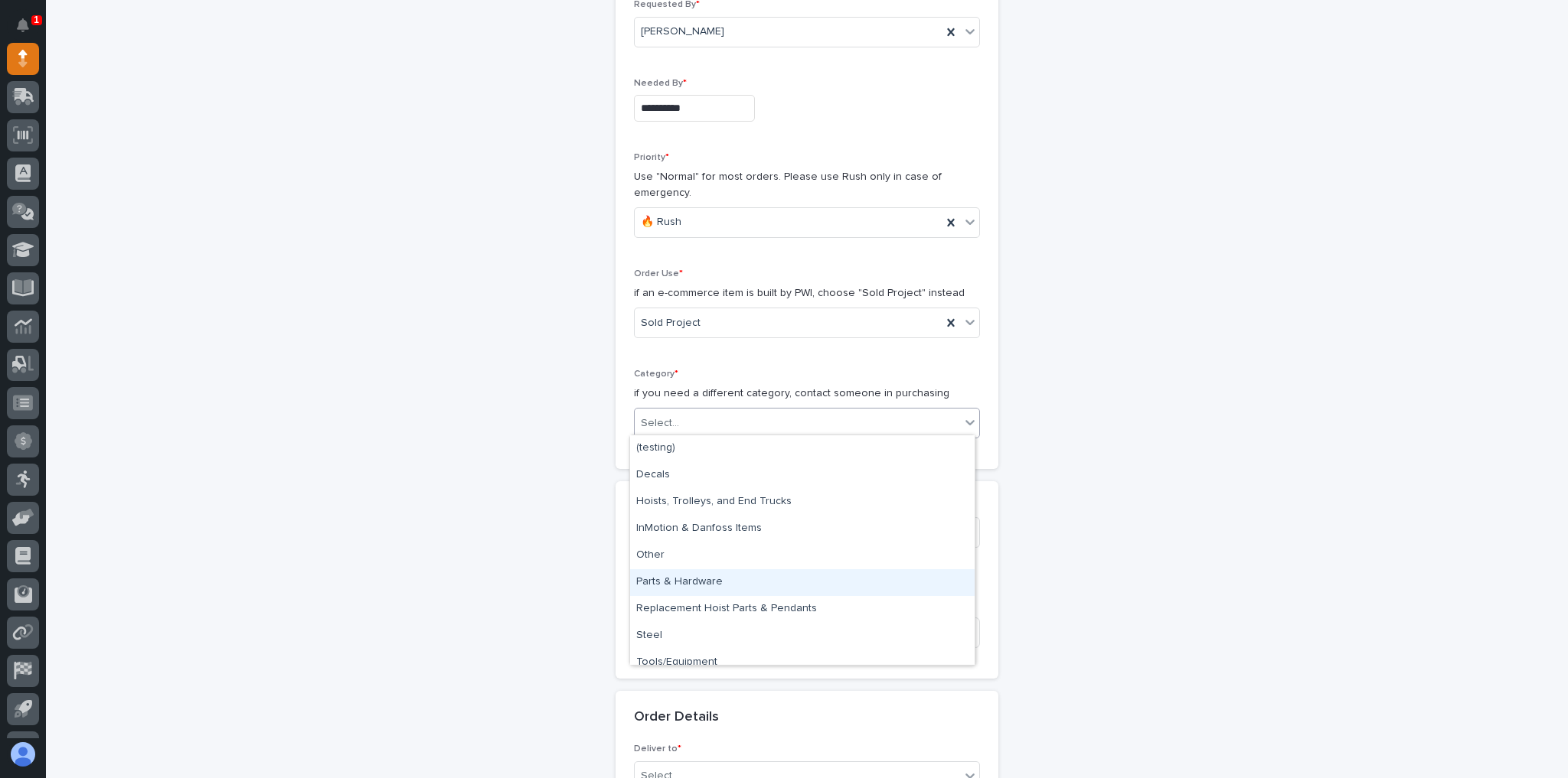
click at [686, 575] on div "Parts & Hardware" at bounding box center [802, 583] width 345 height 26
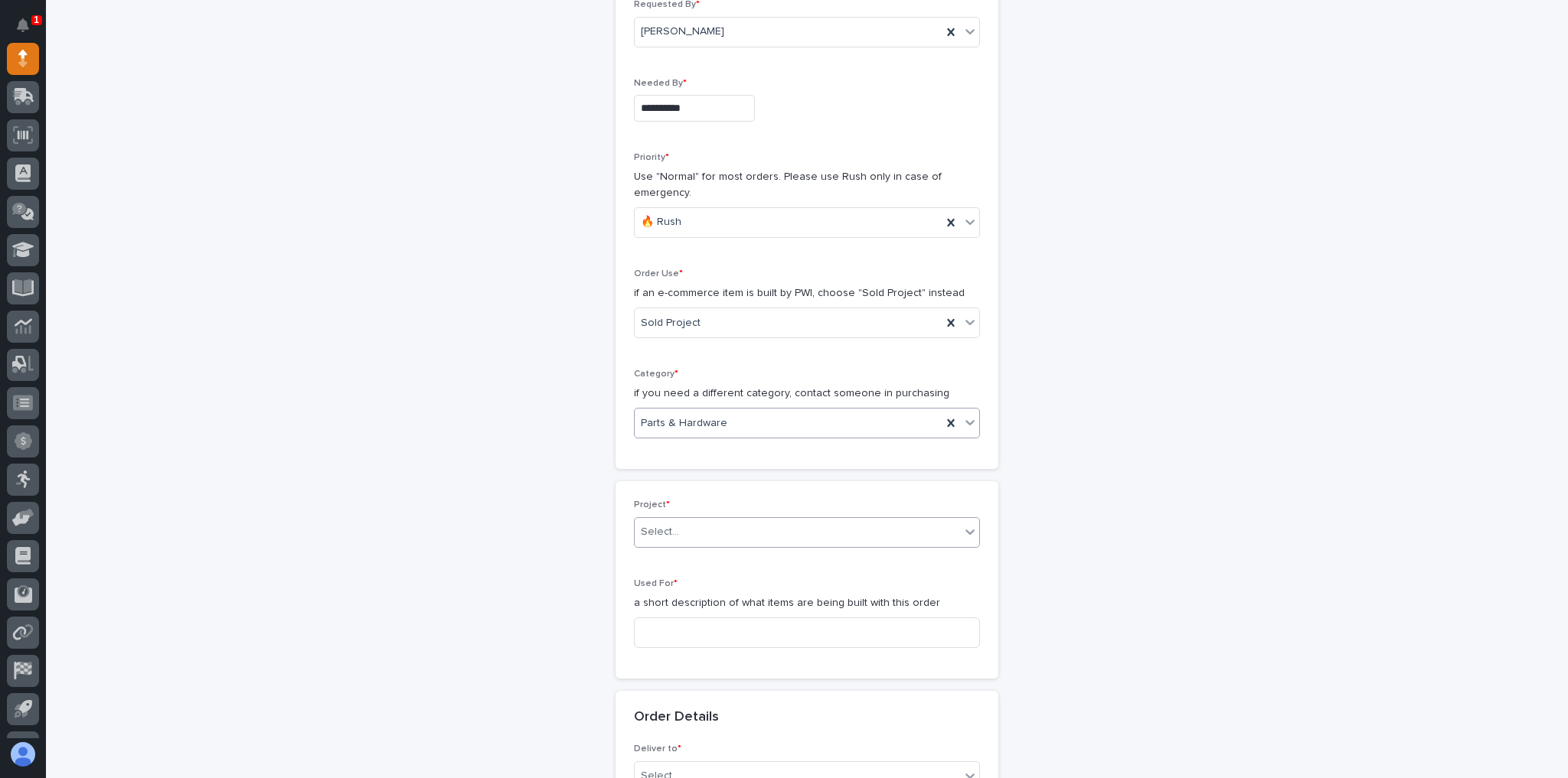
click at [688, 535] on div "Select..." at bounding box center [797, 533] width 325 height 25
type input "*****"
click at [880, 559] on div "26803 - Hoist Zone - Curtiss-Wright - Garage Series Crane" at bounding box center [802, 557] width 345 height 26
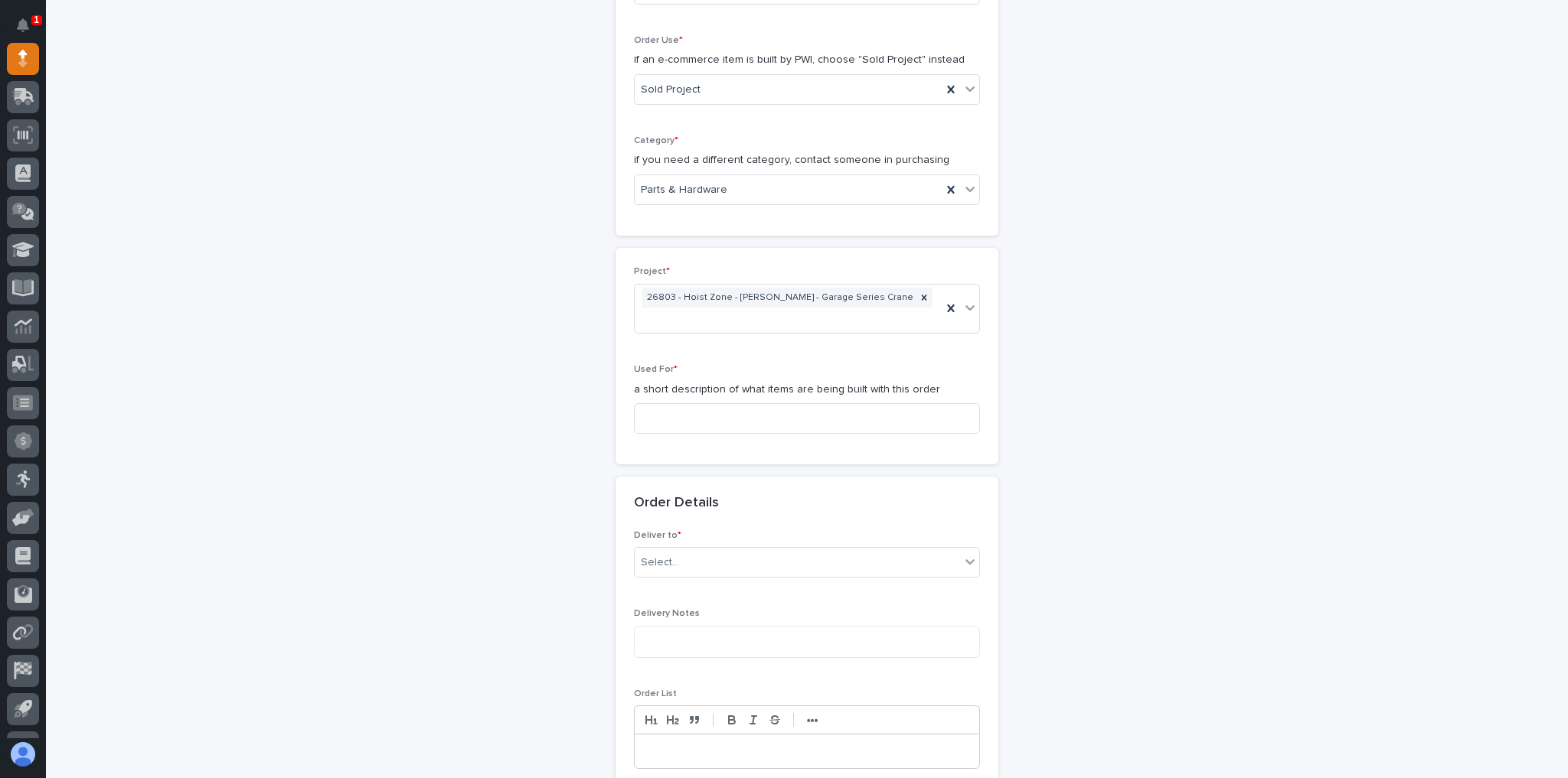
scroll to position [472, 0]
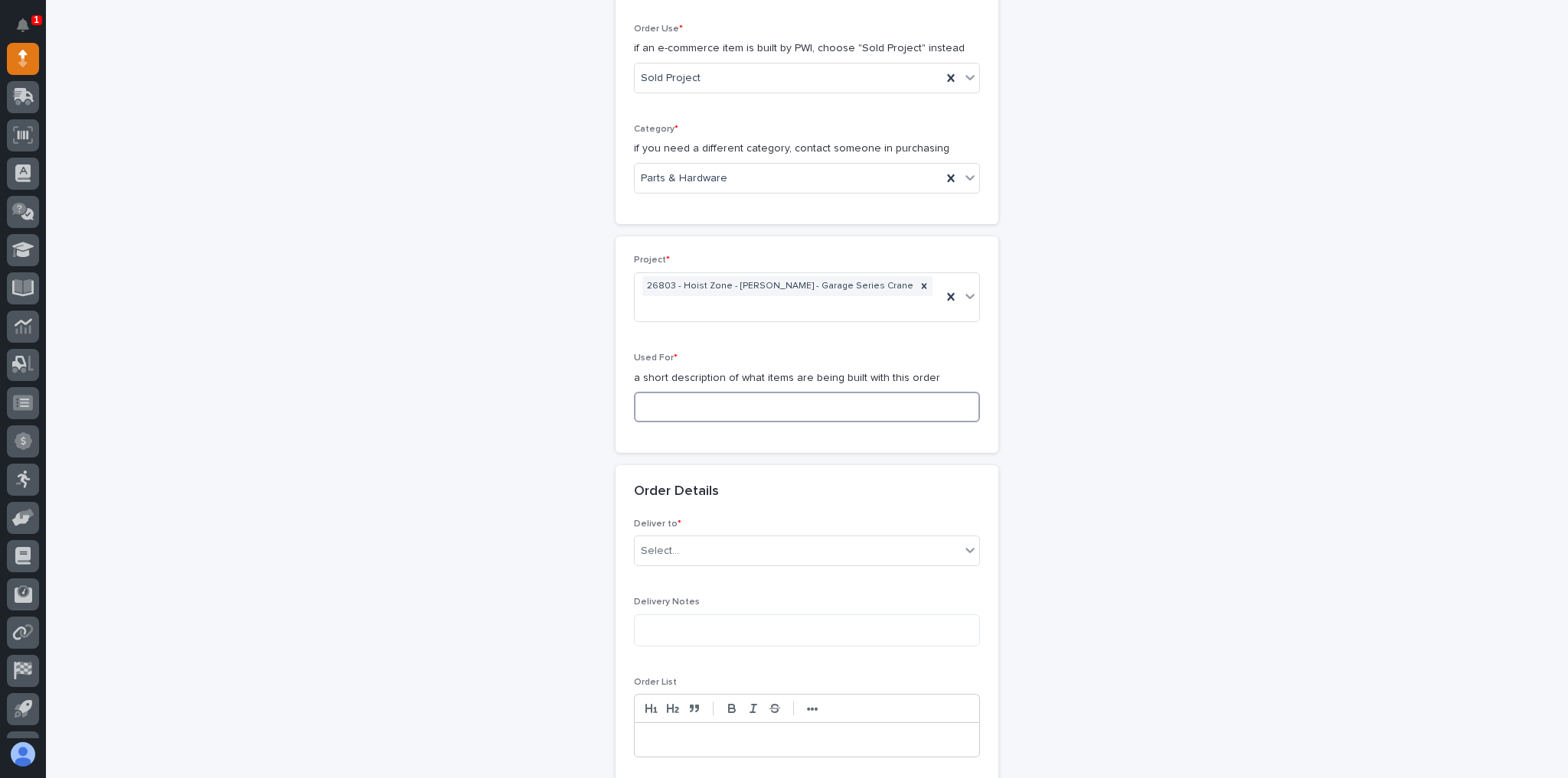
click at [682, 392] on input at bounding box center [806, 407] width 346 height 31
type input "Garage Series Crane"
click at [702, 541] on body "**********" at bounding box center [784, 389] width 1568 height 778
click at [693, 550] on div "PWI" at bounding box center [802, 555] width 345 height 26
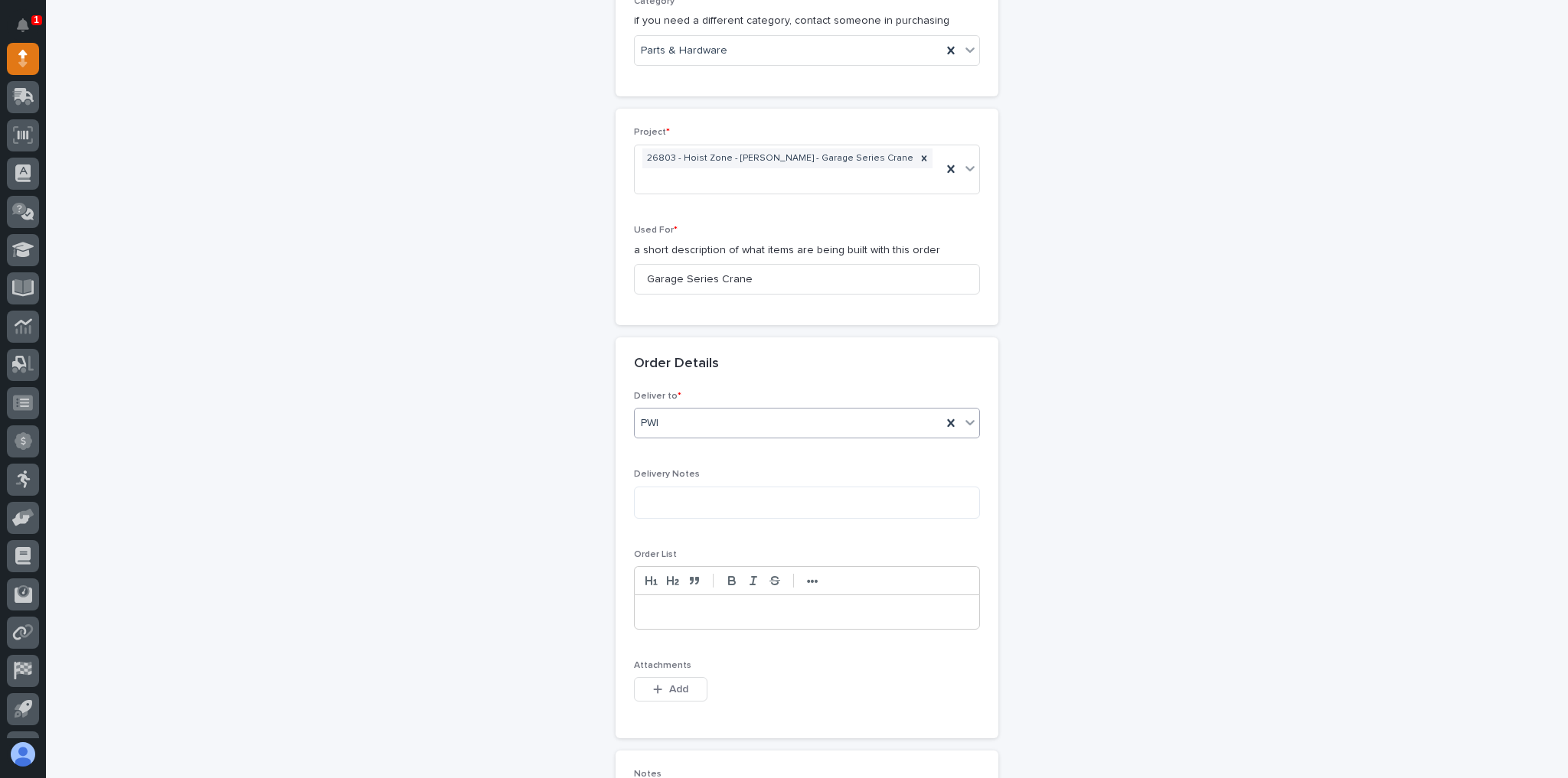
scroll to position [655, 0]
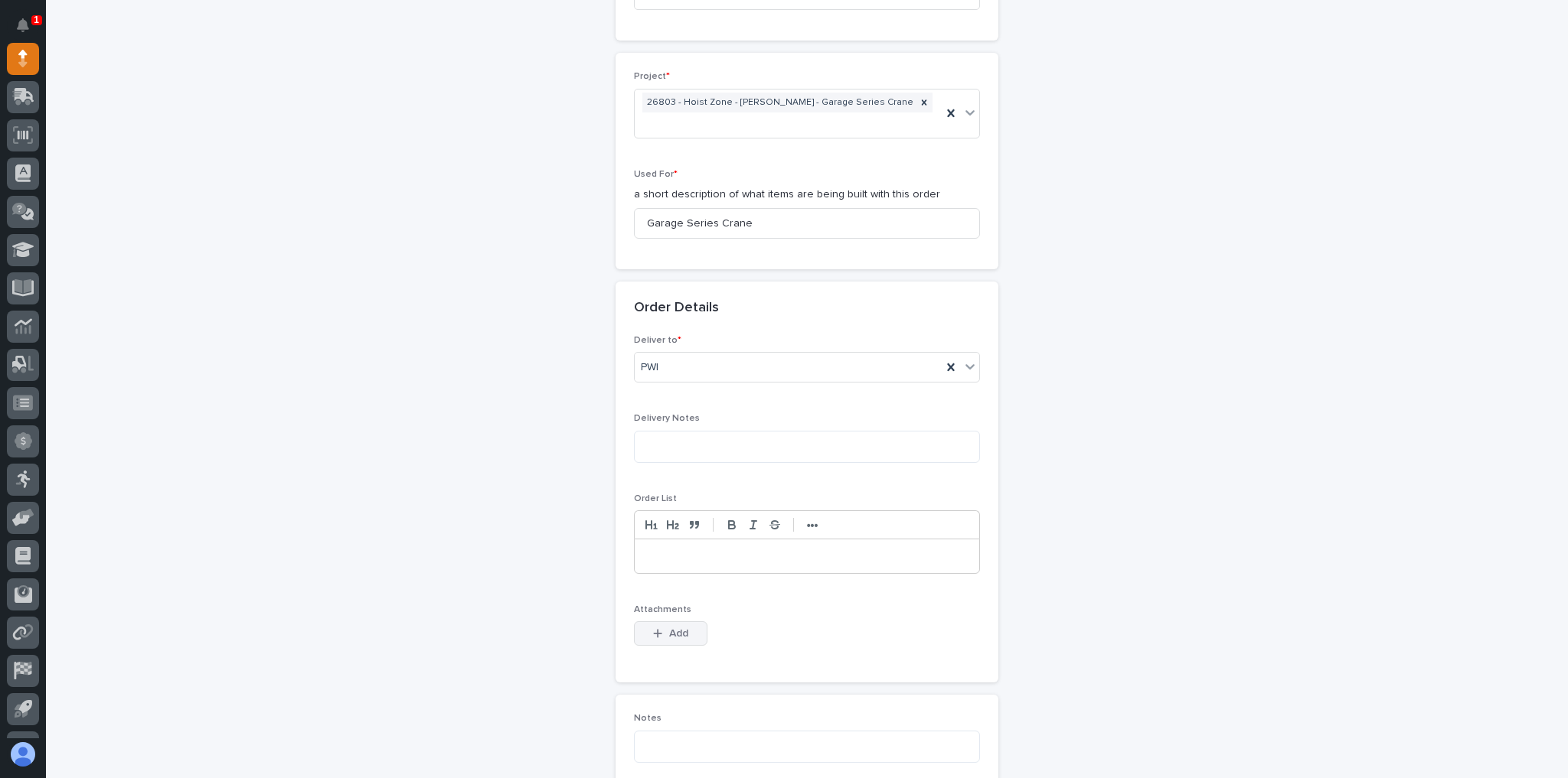
click at [670, 628] on span "Add" at bounding box center [678, 633] width 19 height 11
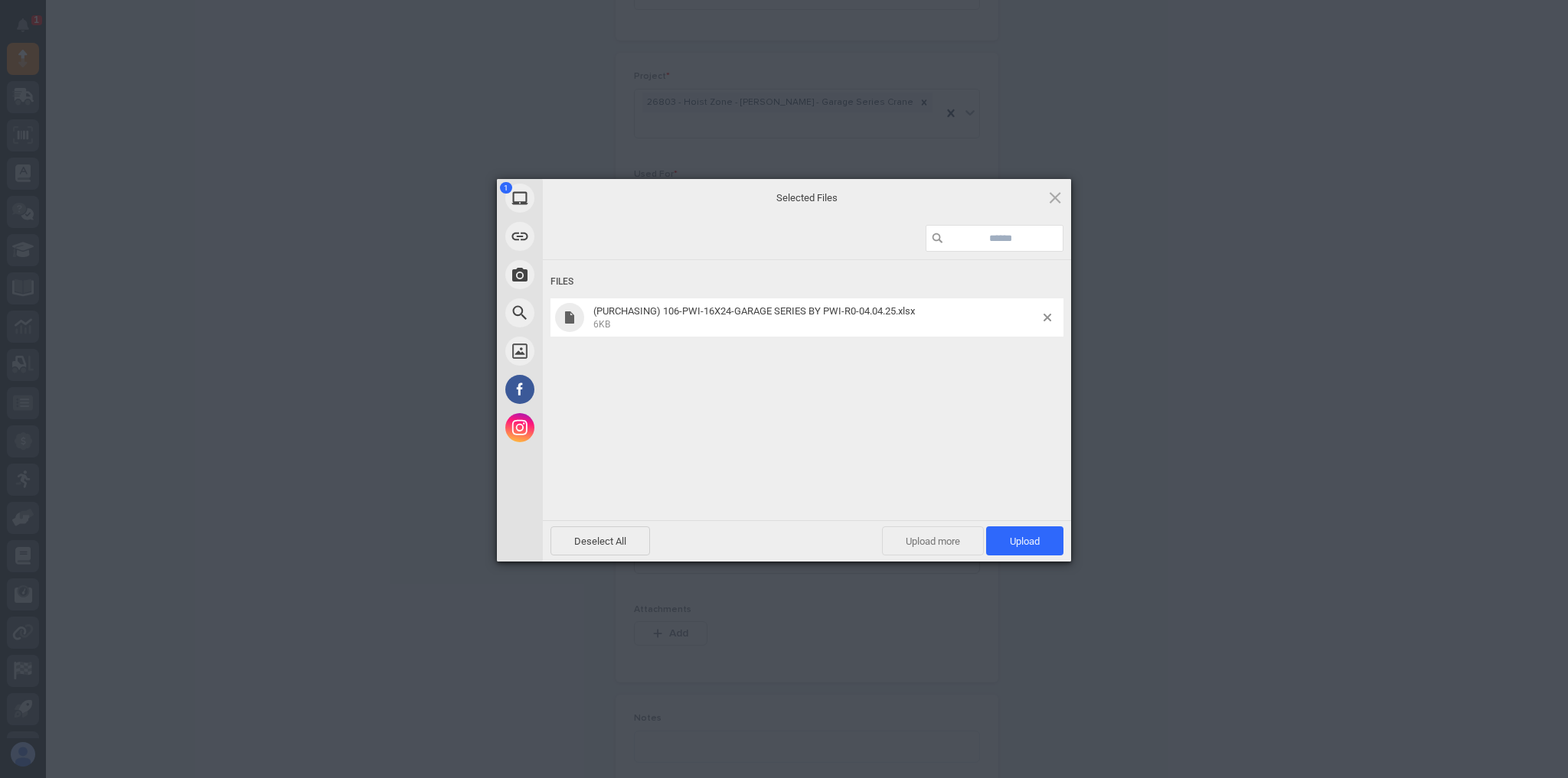
click at [955, 546] on span "Upload more" at bounding box center [933, 541] width 102 height 29
click at [701, 367] on span "2KB" at bounding box center [816, 364] width 445 height 14
click at [757, 364] on span "2KB" at bounding box center [816, 364] width 445 height 14
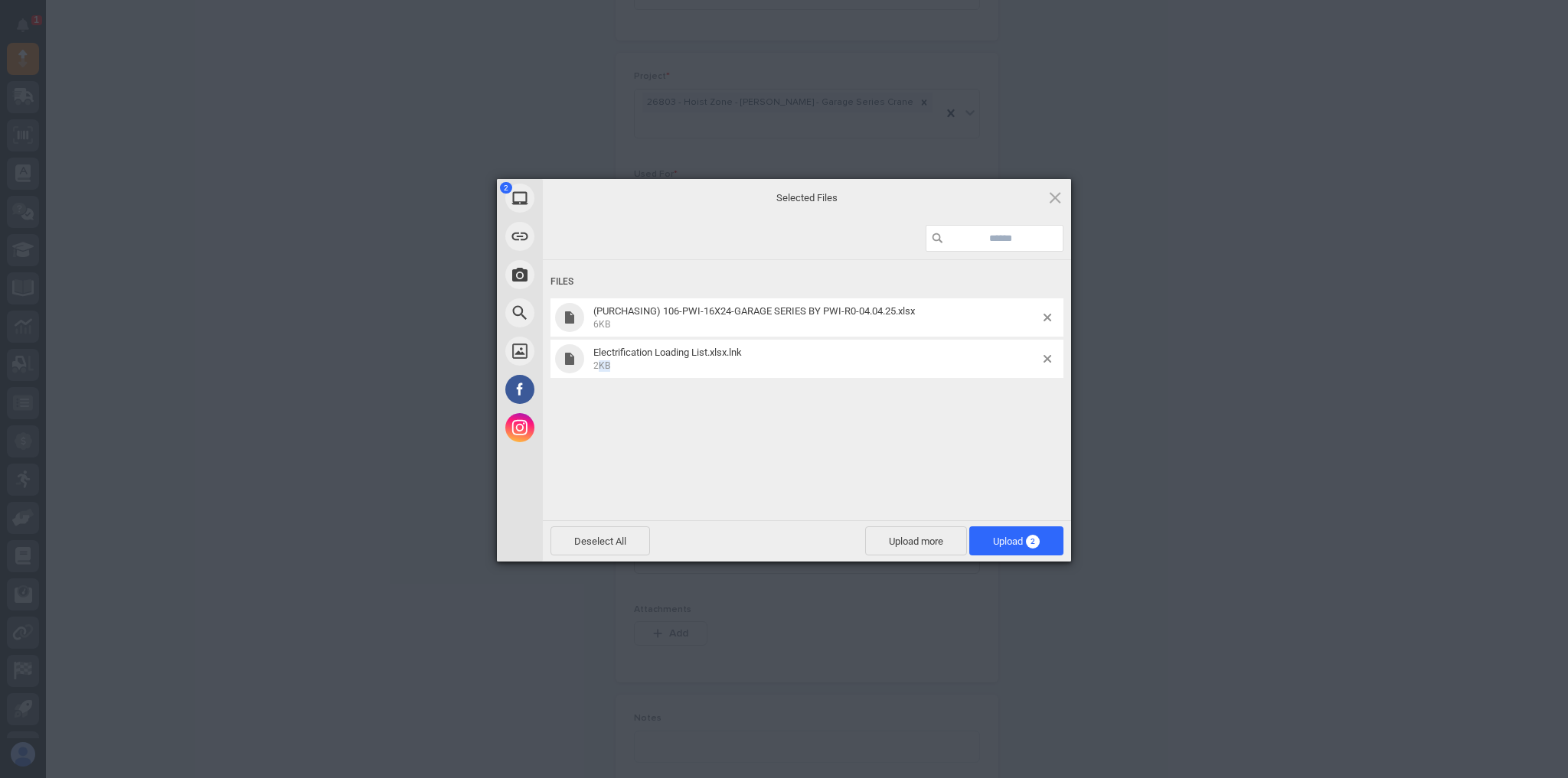
click at [757, 364] on span "2KB" at bounding box center [816, 364] width 445 height 14
click at [684, 356] on span "Electrification Loading List.xlsx.lnk" at bounding box center [667, 352] width 148 height 12
click at [654, 353] on span "Electrification Loading List.xlsx.lnk" at bounding box center [667, 352] width 148 height 12
click at [565, 353] on span at bounding box center [569, 358] width 15 height 12
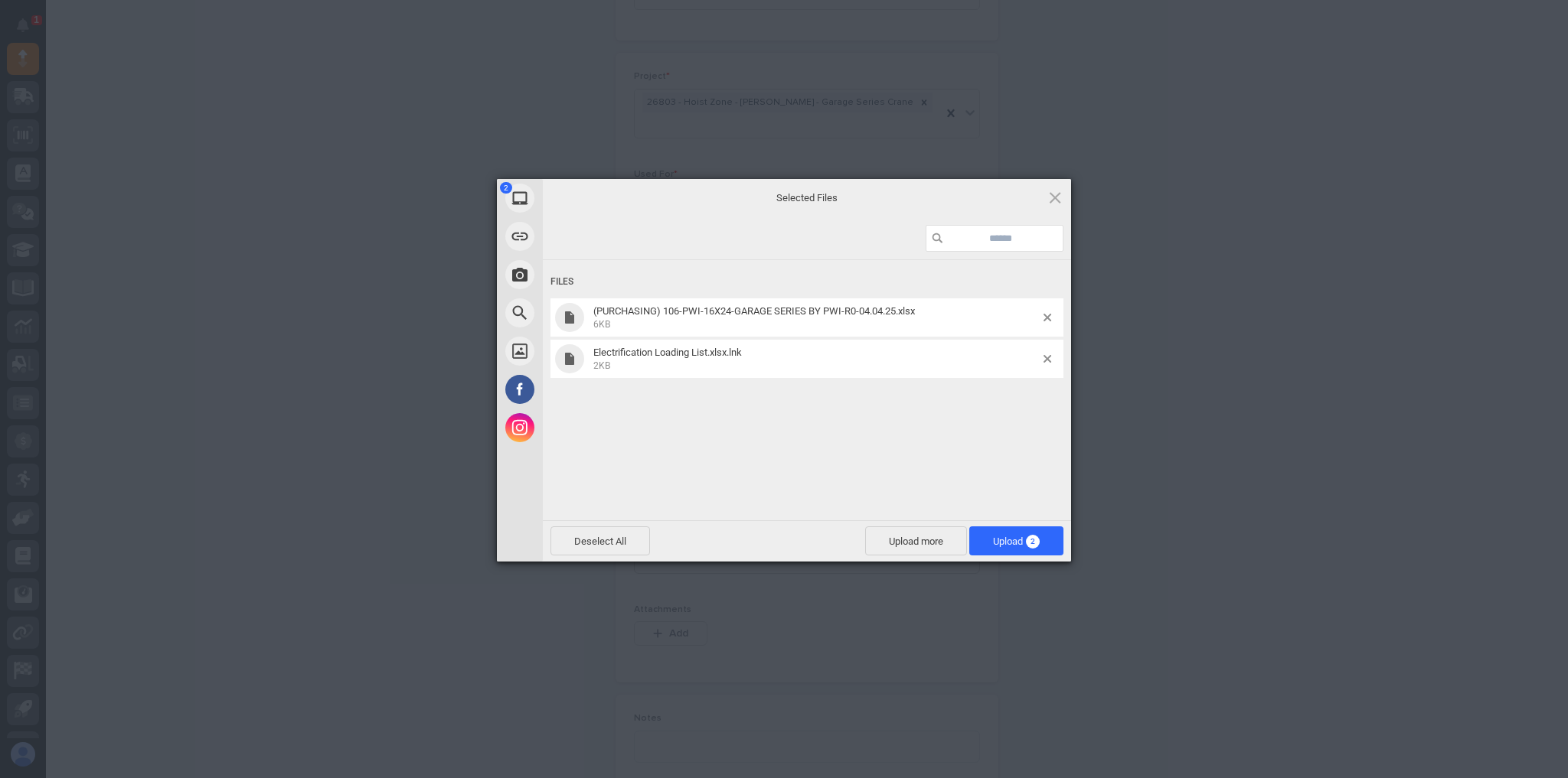
click at [565, 353] on span at bounding box center [569, 358] width 15 height 12
click at [993, 541] on span "Upload 2" at bounding box center [1015, 541] width 46 height 12
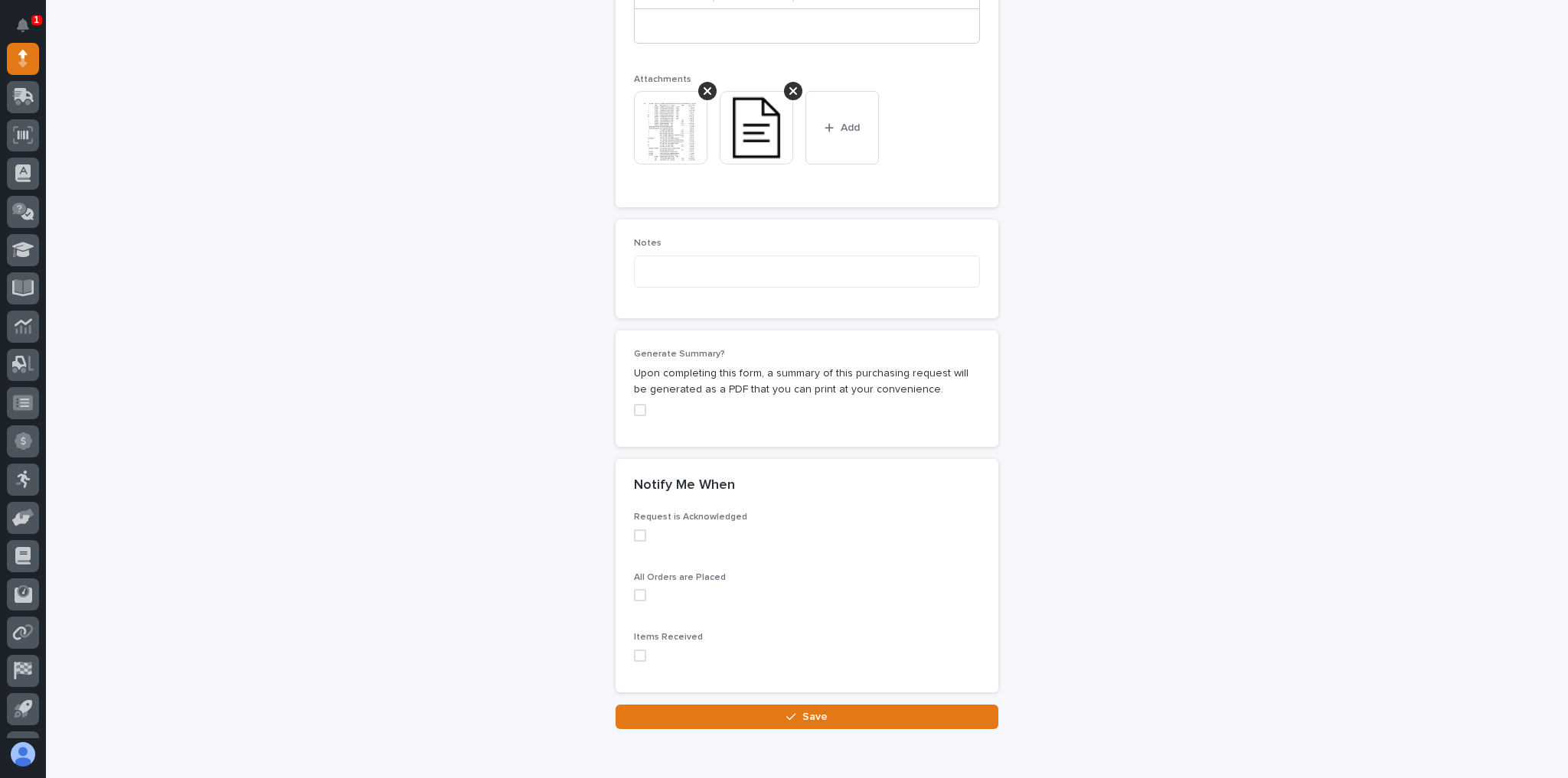
scroll to position [1230, 0]
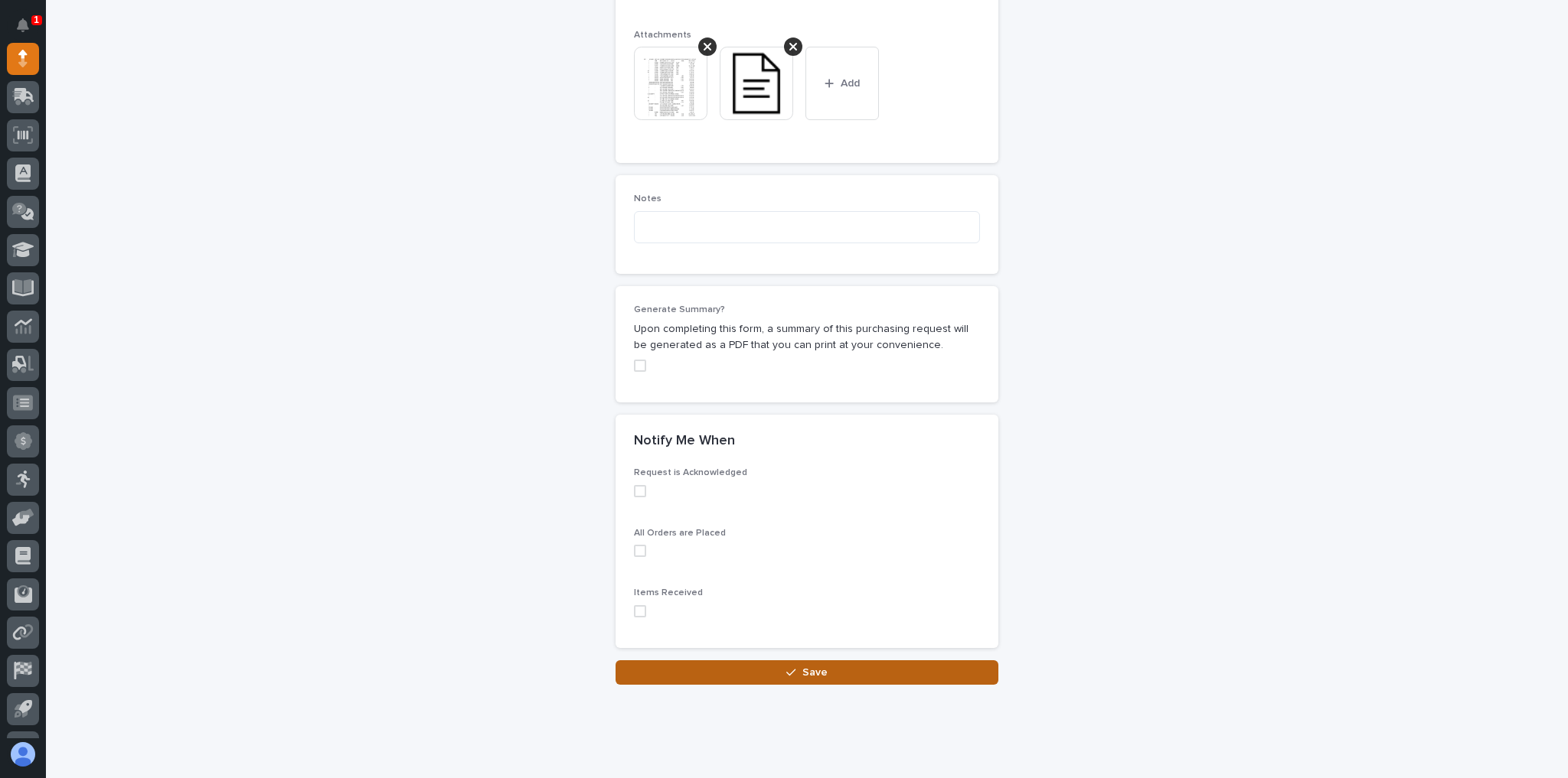
click at [715, 661] on button "Save" at bounding box center [806, 673] width 383 height 25
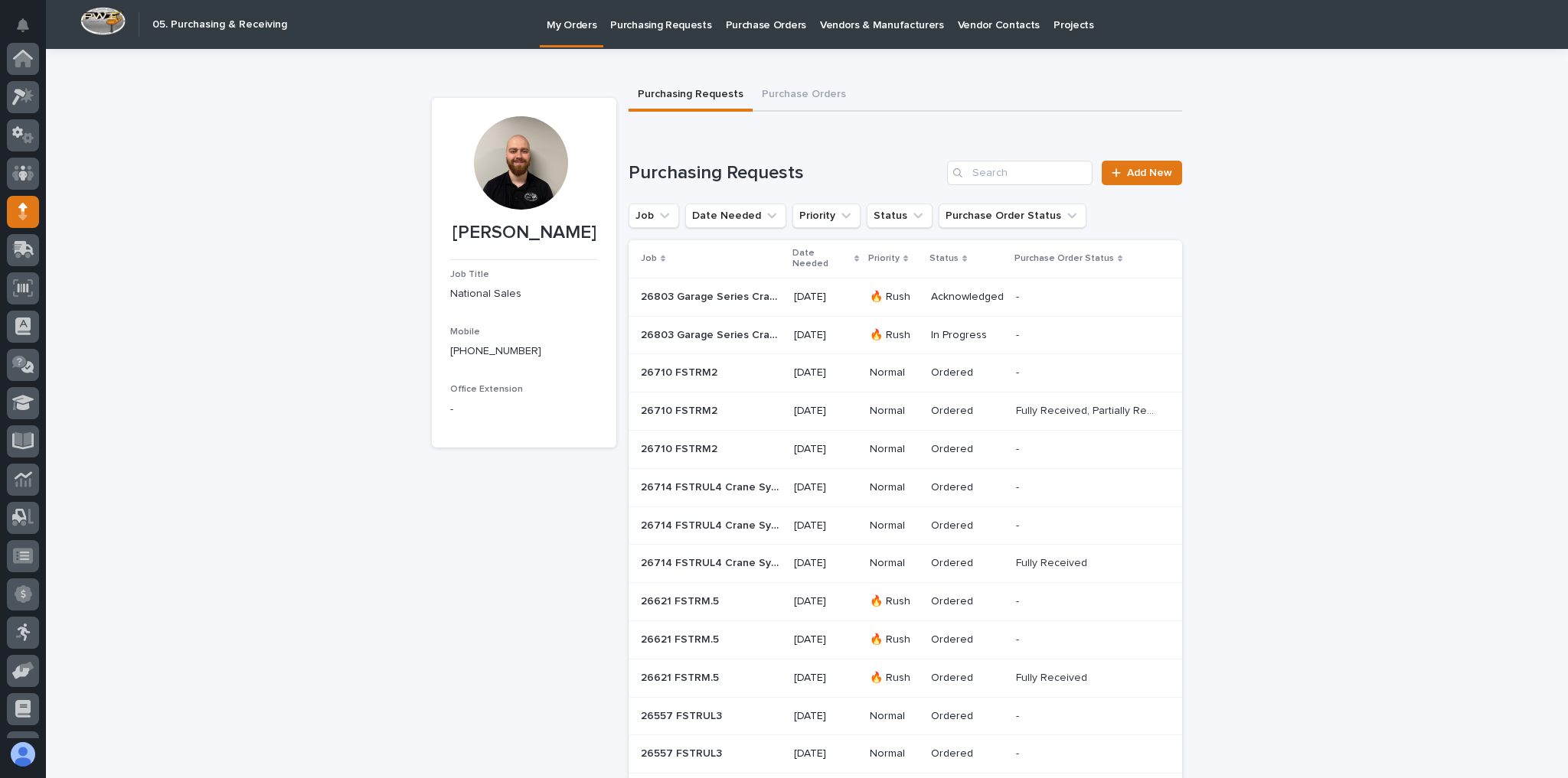
scroll to position [153, 0]
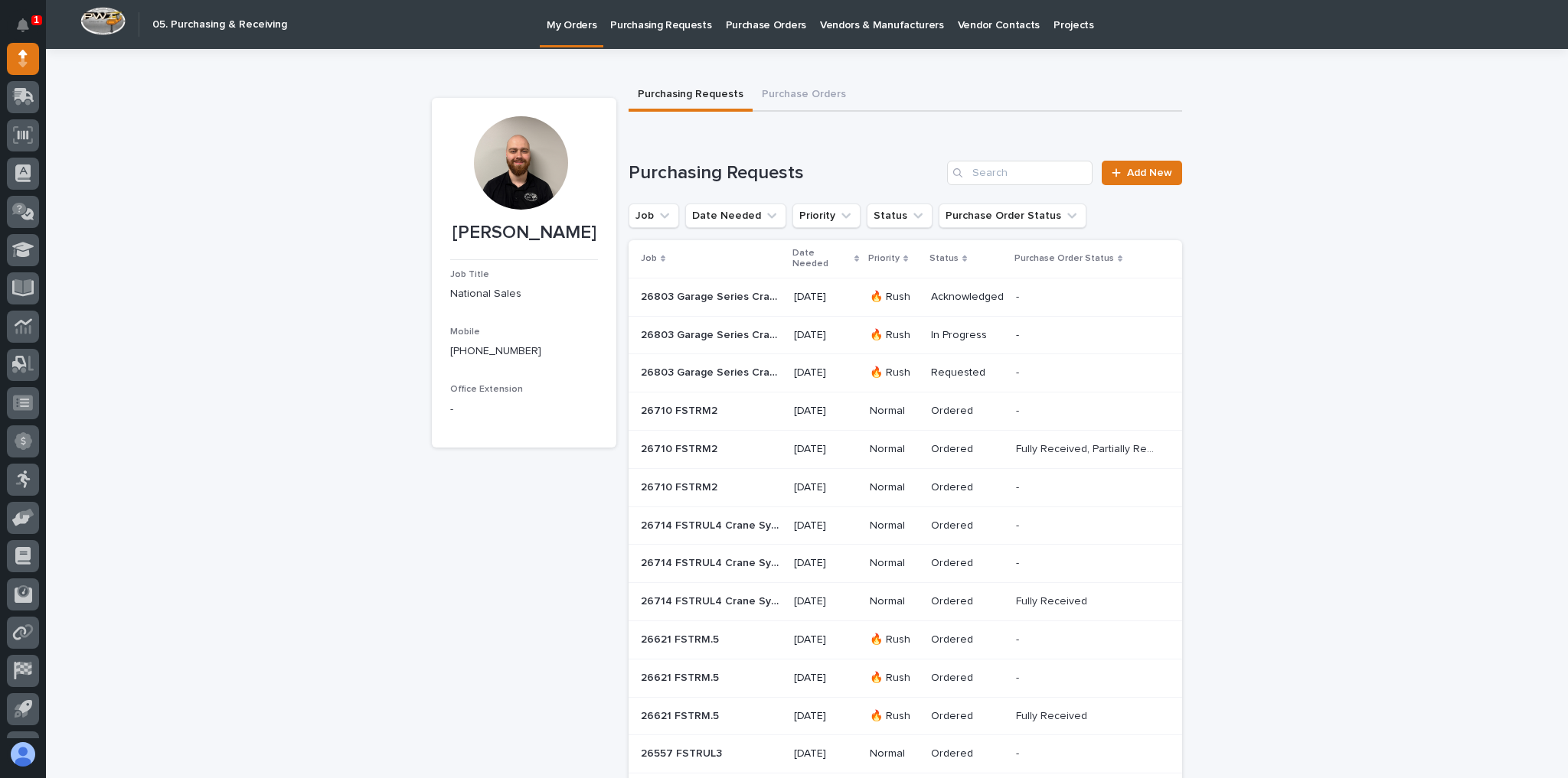
click at [791, 324] on td "08/25/2025" at bounding box center [825, 335] width 75 height 38
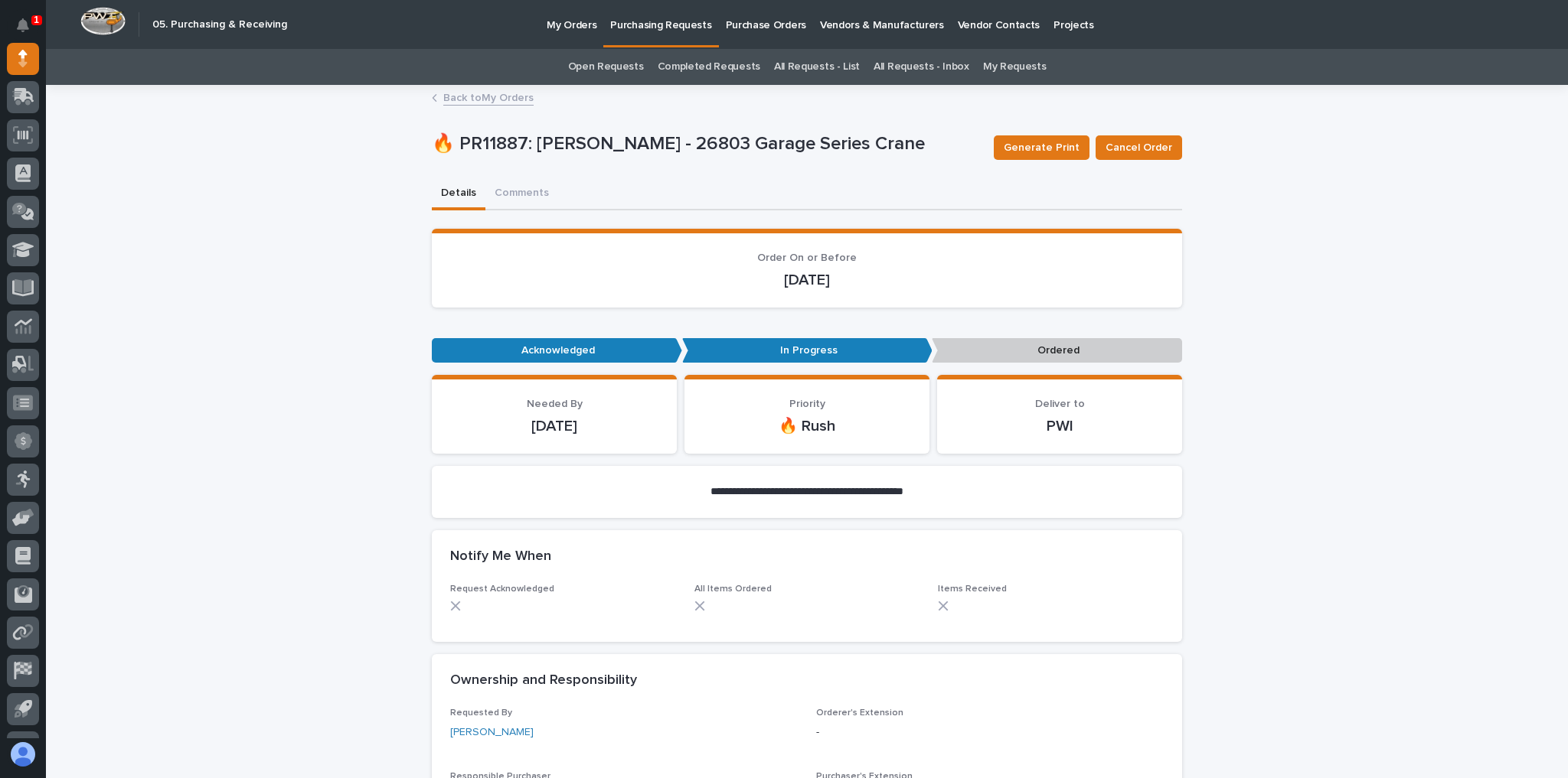
click at [484, 99] on link "Back to My Orders" at bounding box center [488, 96] width 90 height 17
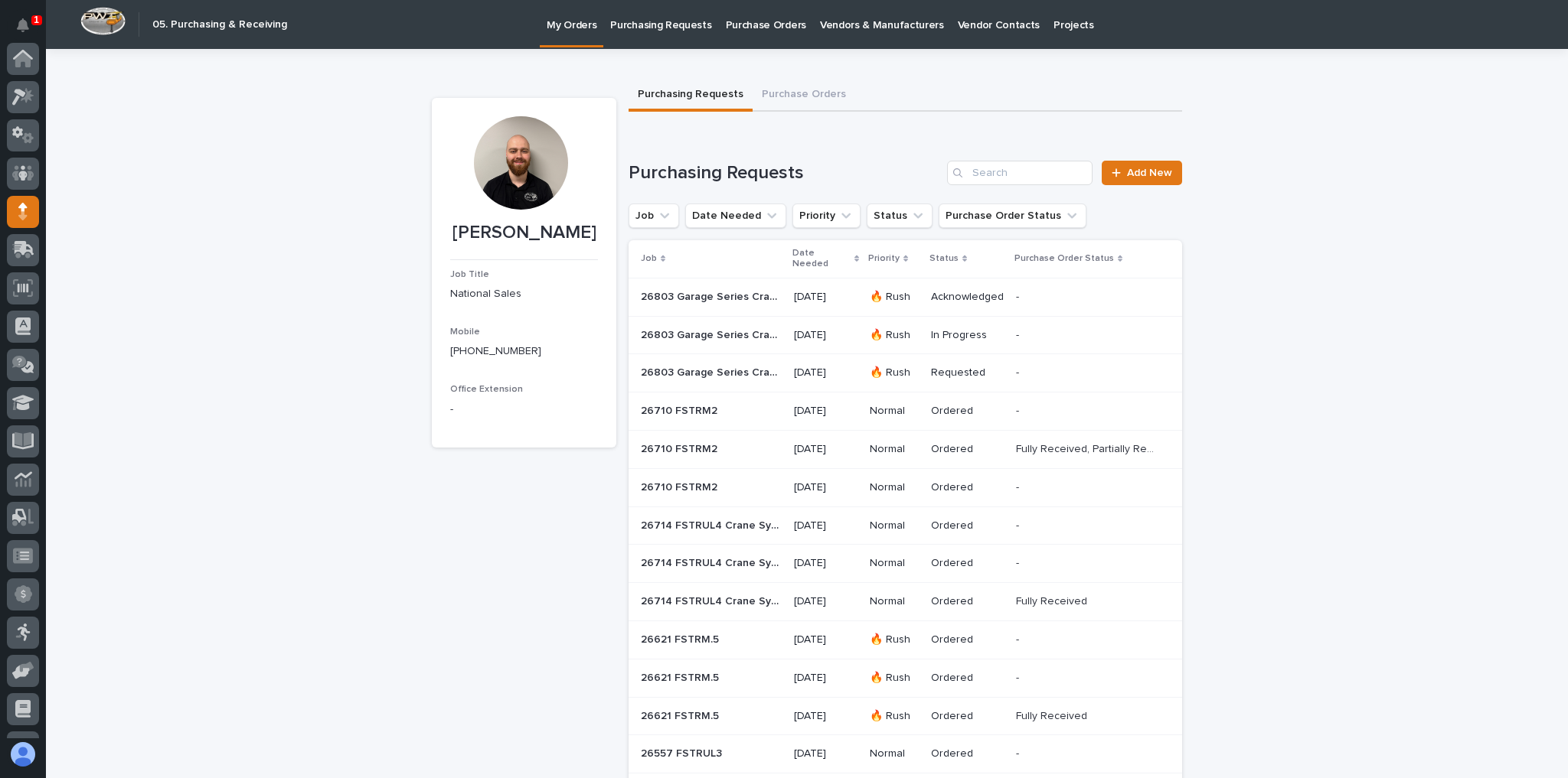
scroll to position [153, 0]
click at [768, 374] on p "26803 Garage Series Crane" at bounding box center [713, 372] width 144 height 16
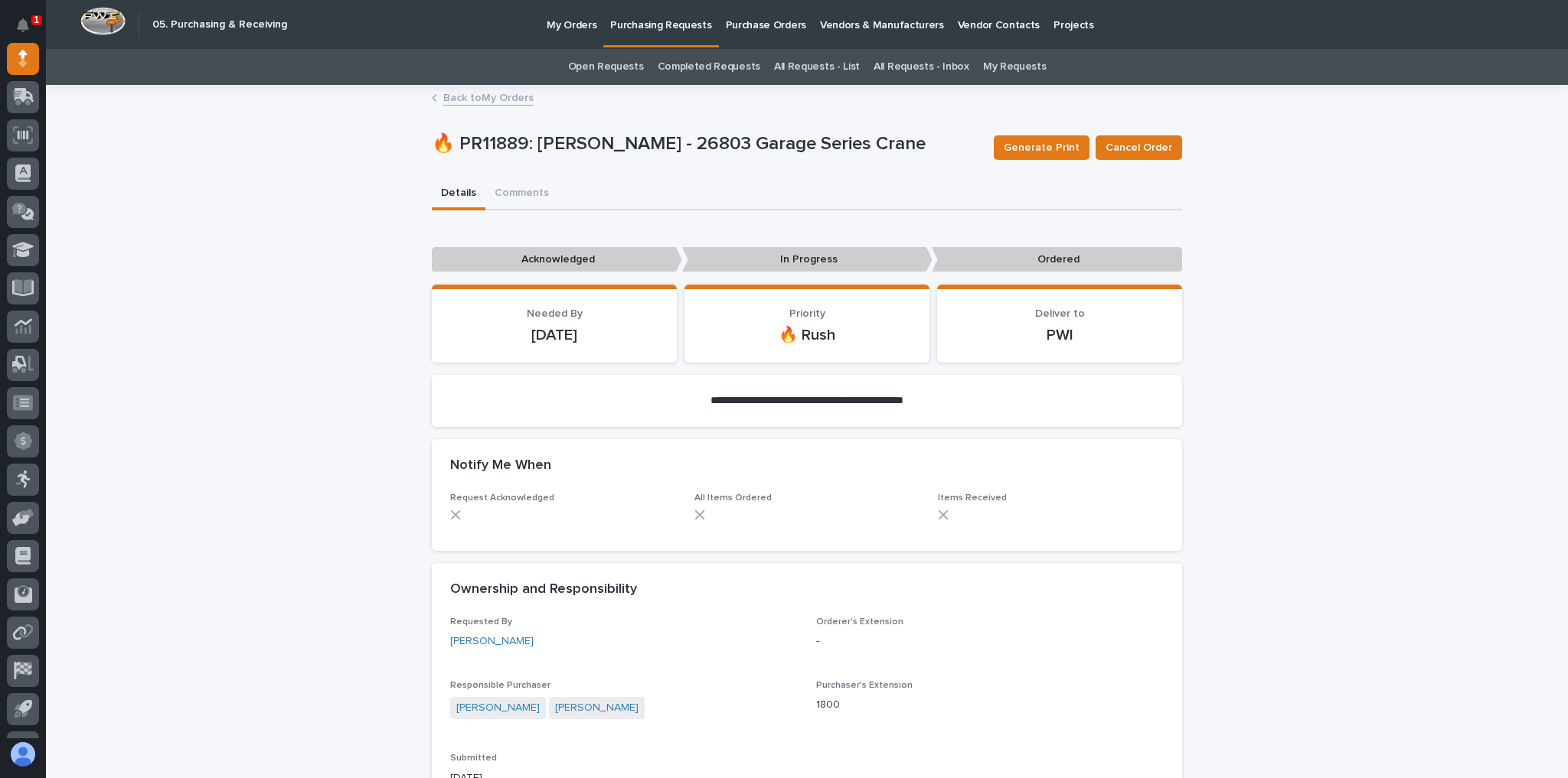
click at [484, 90] on link "Back to My Orders" at bounding box center [488, 96] width 90 height 17
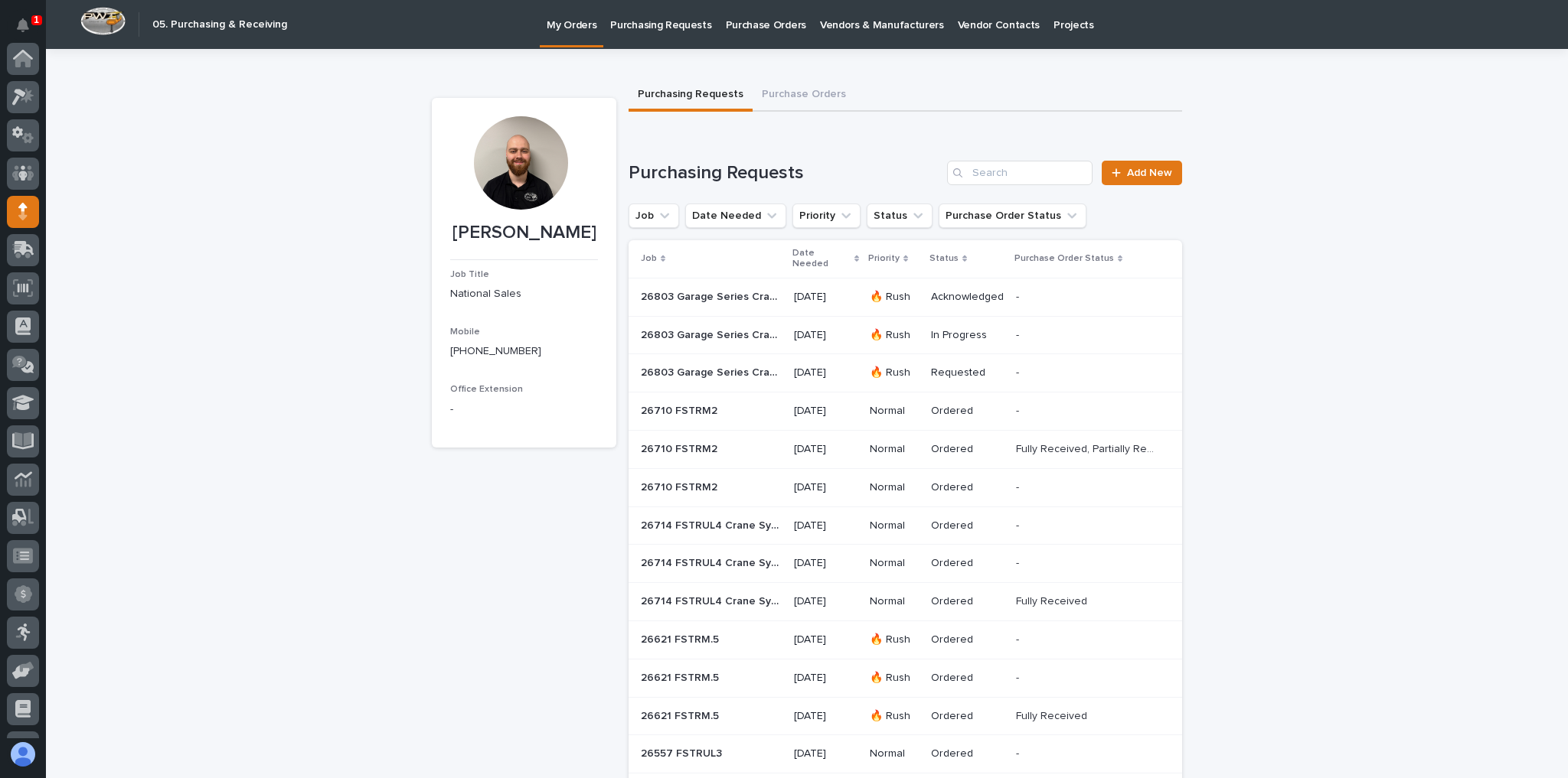
drag, startPoint x: 27, startPoint y: 26, endPoint x: 5, endPoint y: 20, distance: 22.8
click at [27, 26] on icon "Notifications" at bounding box center [23, 25] width 12 height 14
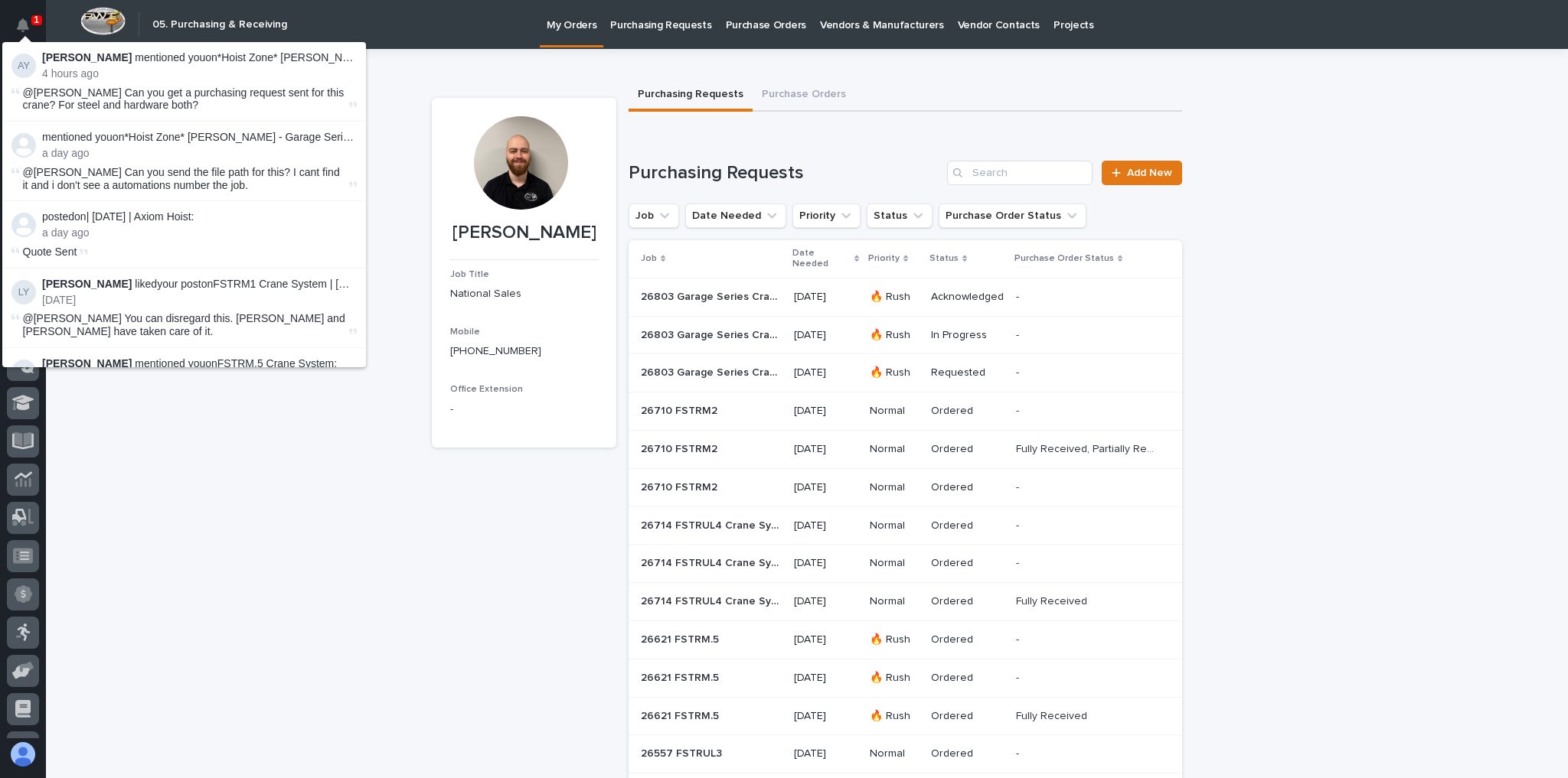
scroll to position [153, 0]
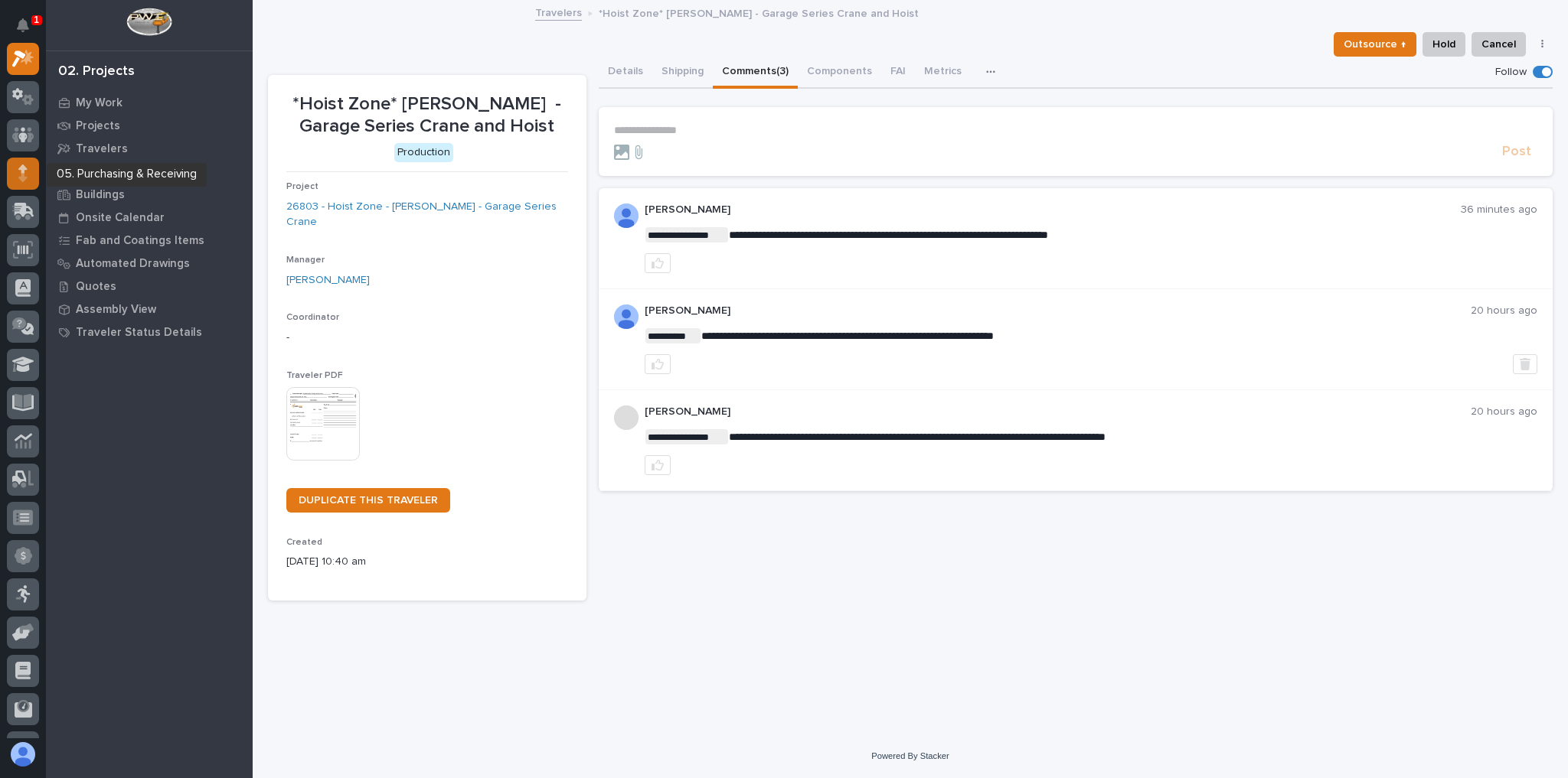
click at [17, 175] on div at bounding box center [23, 173] width 32 height 32
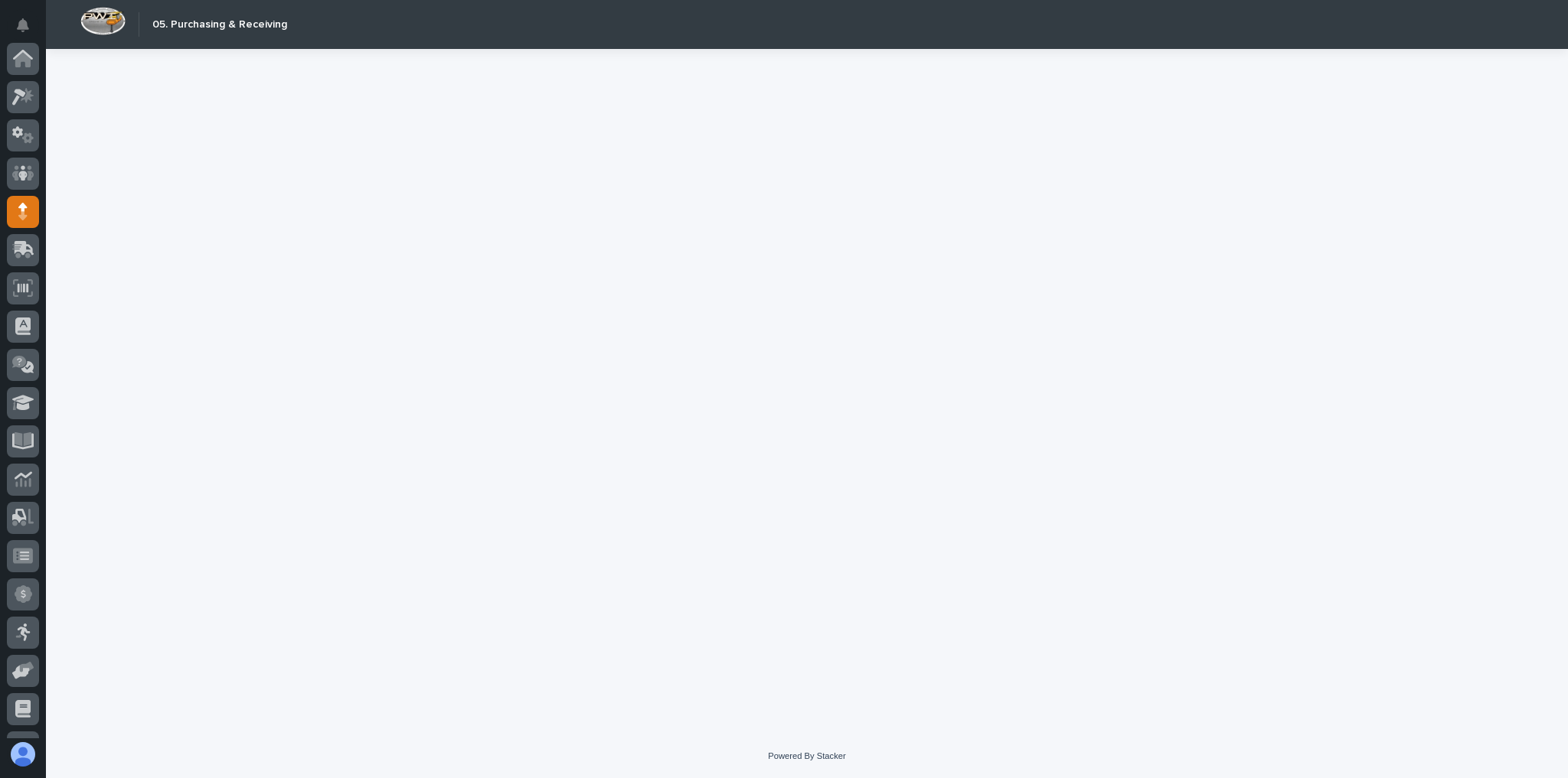
scroll to position [153, 0]
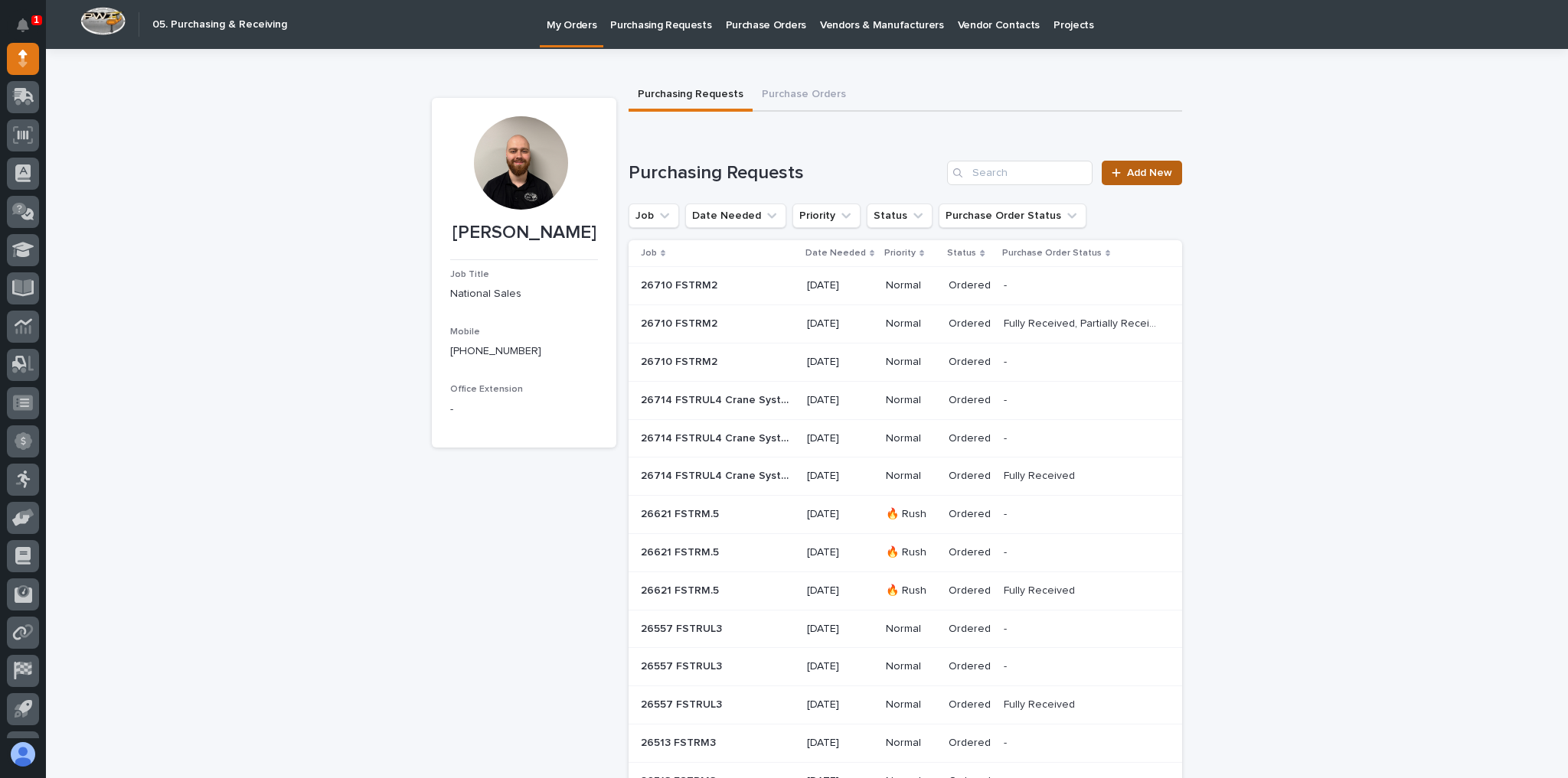
click at [1152, 167] on span "Add New" at bounding box center [1150, 173] width 45 height 11
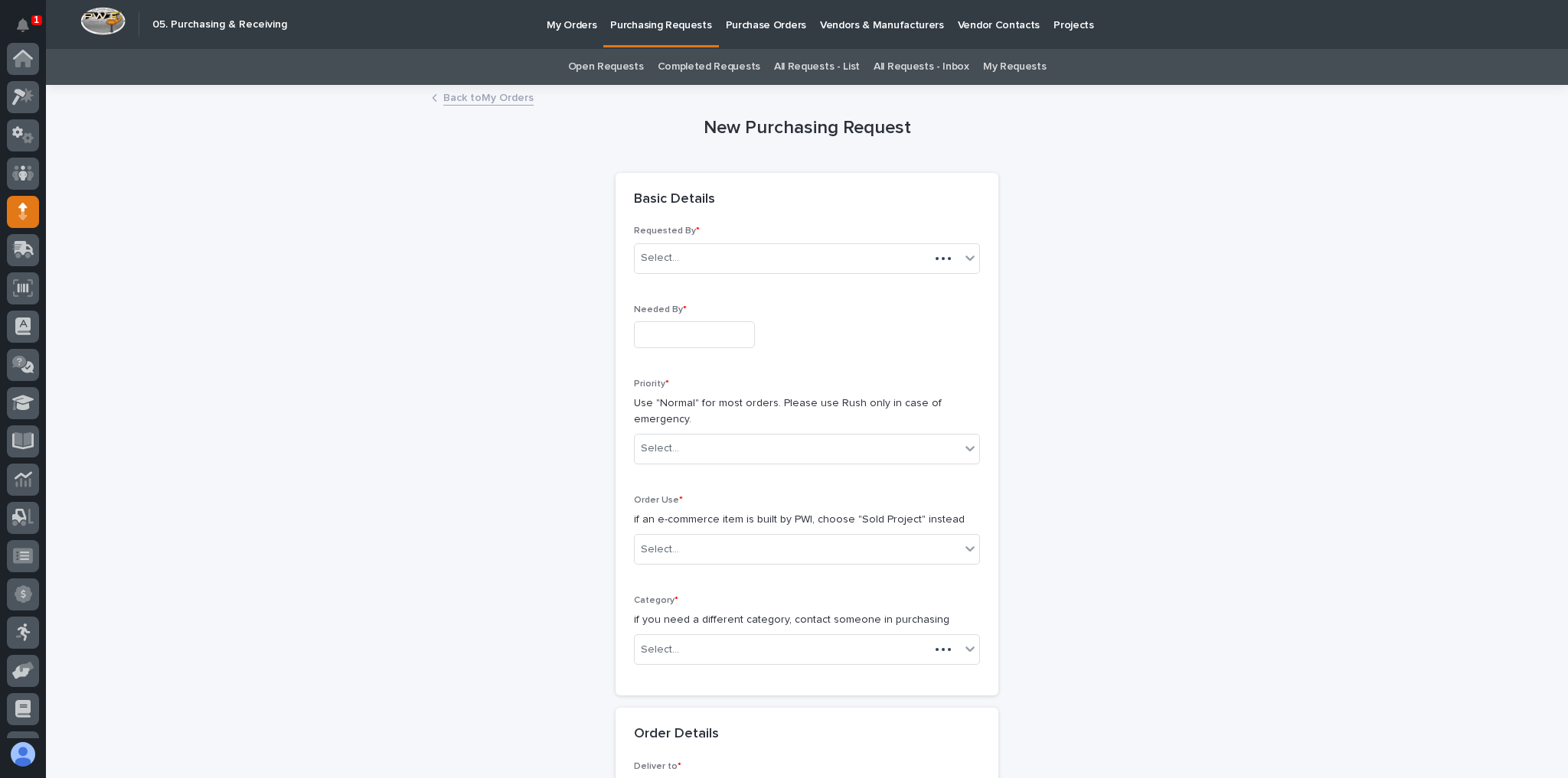
scroll to position [153, 0]
click at [666, 328] on input "text" at bounding box center [694, 334] width 121 height 26
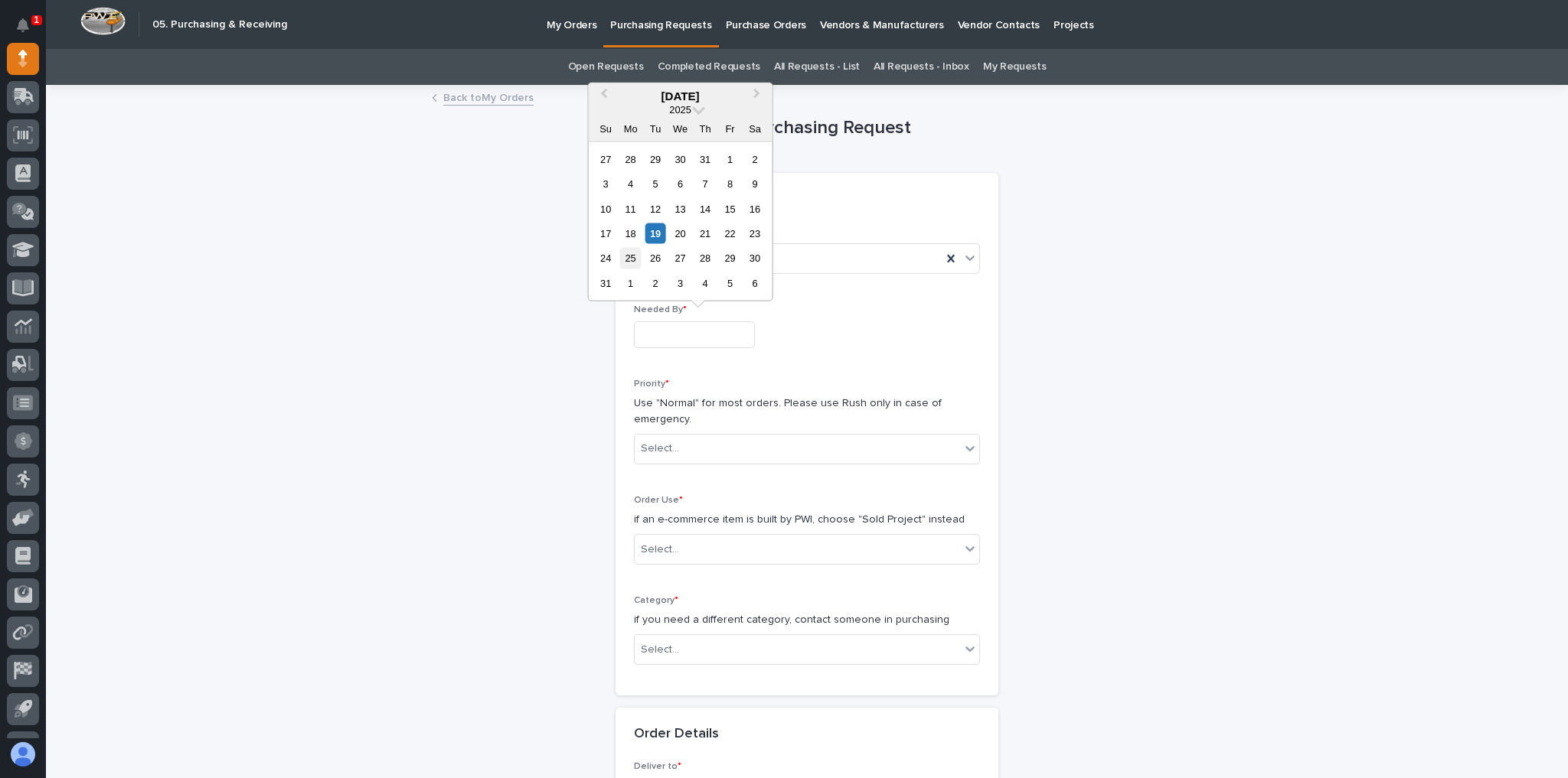
click at [632, 258] on div "25" at bounding box center [630, 258] width 21 height 21
type input "**********"
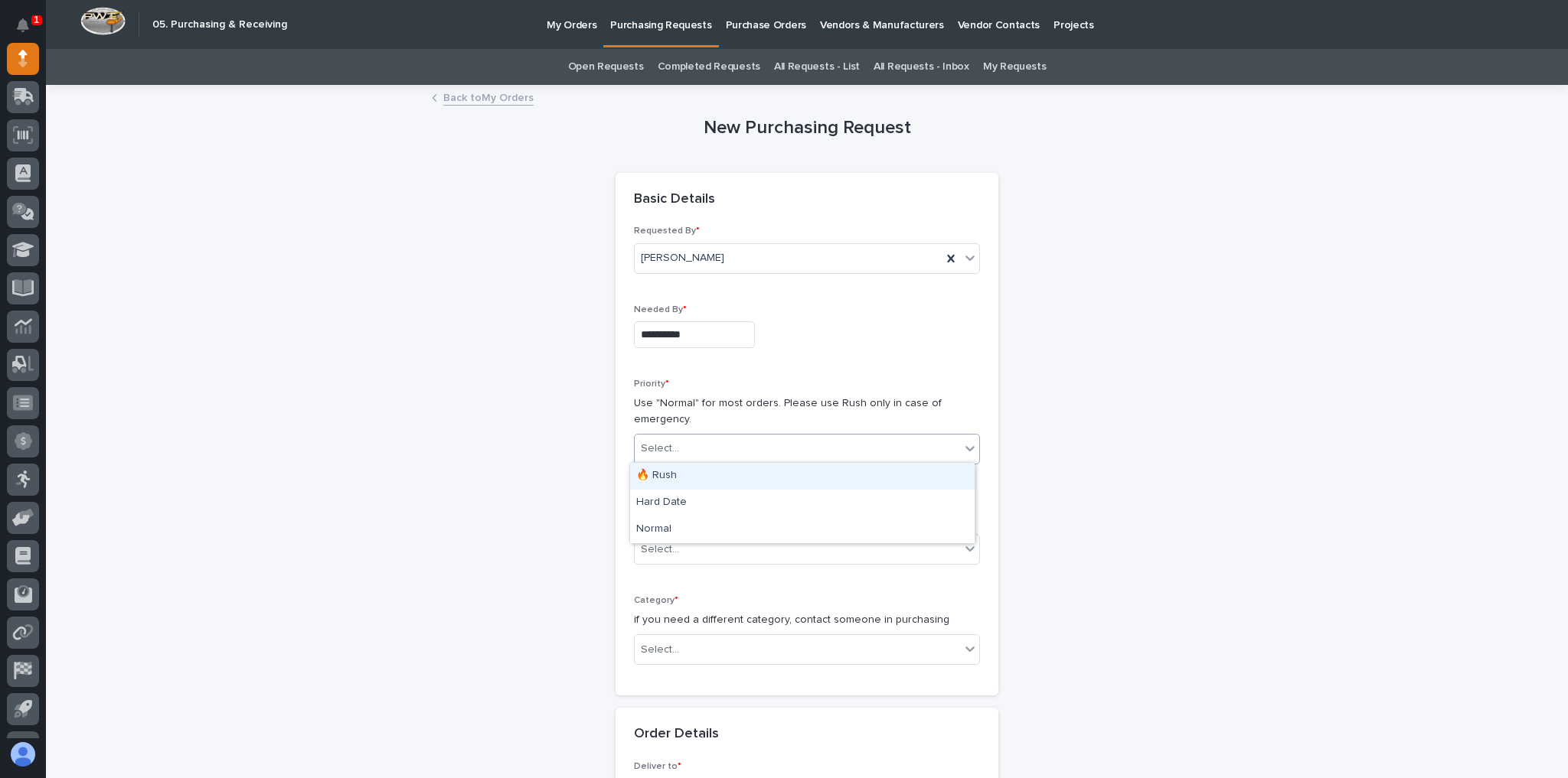
click at [695, 434] on div "Select..." at bounding box center [806, 449] width 346 height 31
click at [680, 474] on div "🔥 Rush" at bounding box center [802, 475] width 345 height 26
click at [663, 537] on div "Select..." at bounding box center [797, 550] width 325 height 25
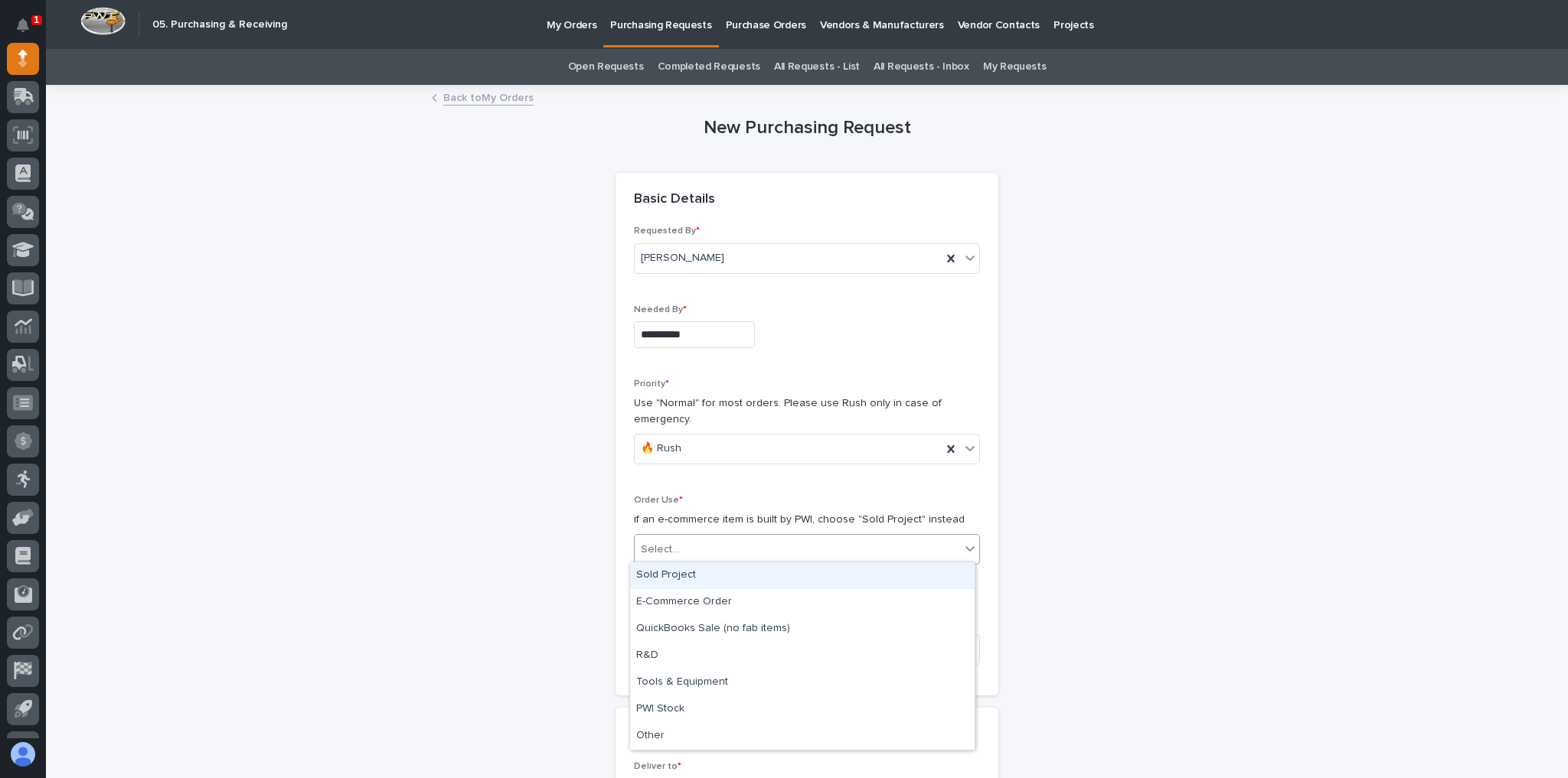
click at [662, 574] on div "Sold Project" at bounding box center [802, 575] width 345 height 26
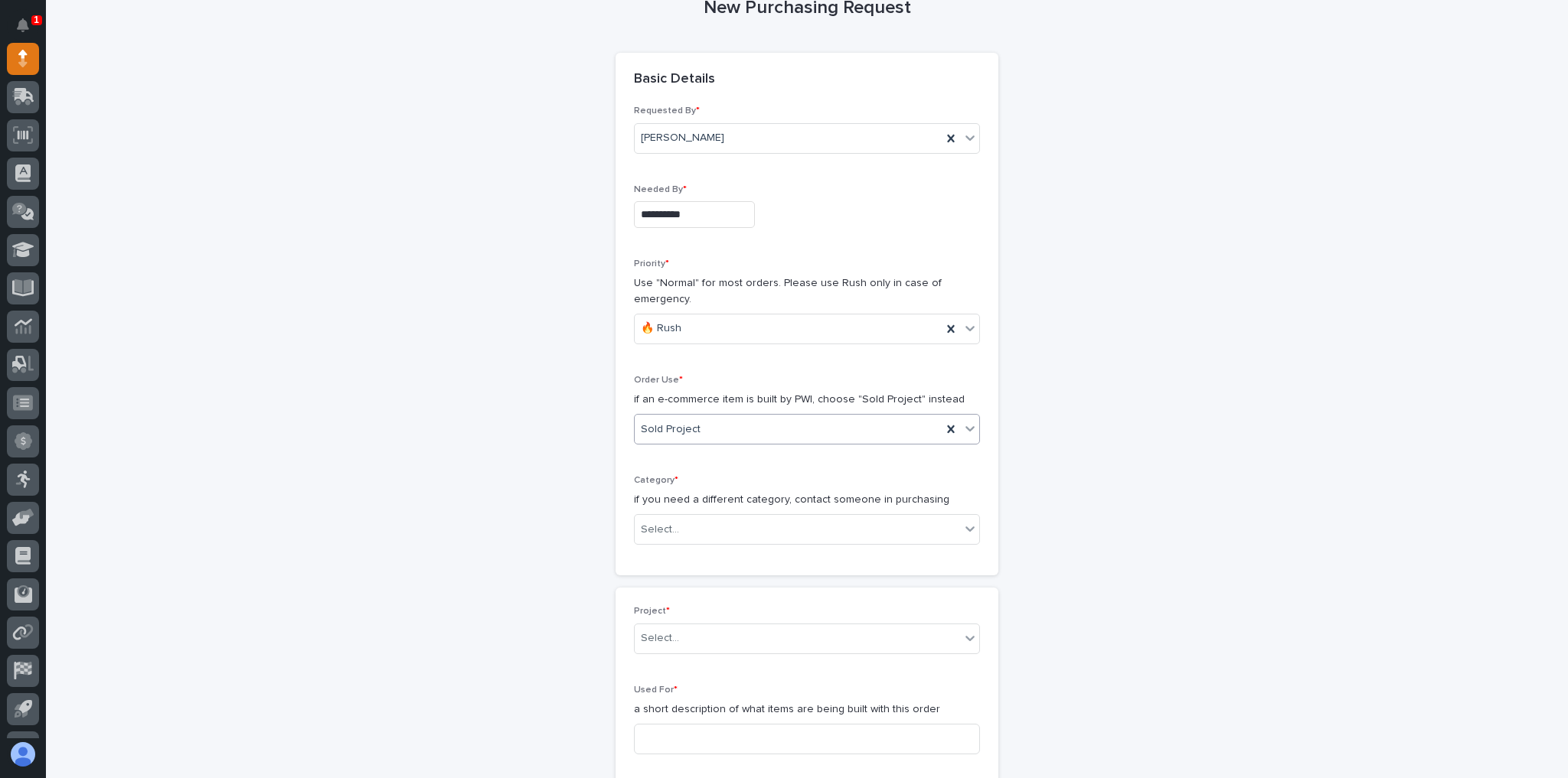
scroll to position [123, 0]
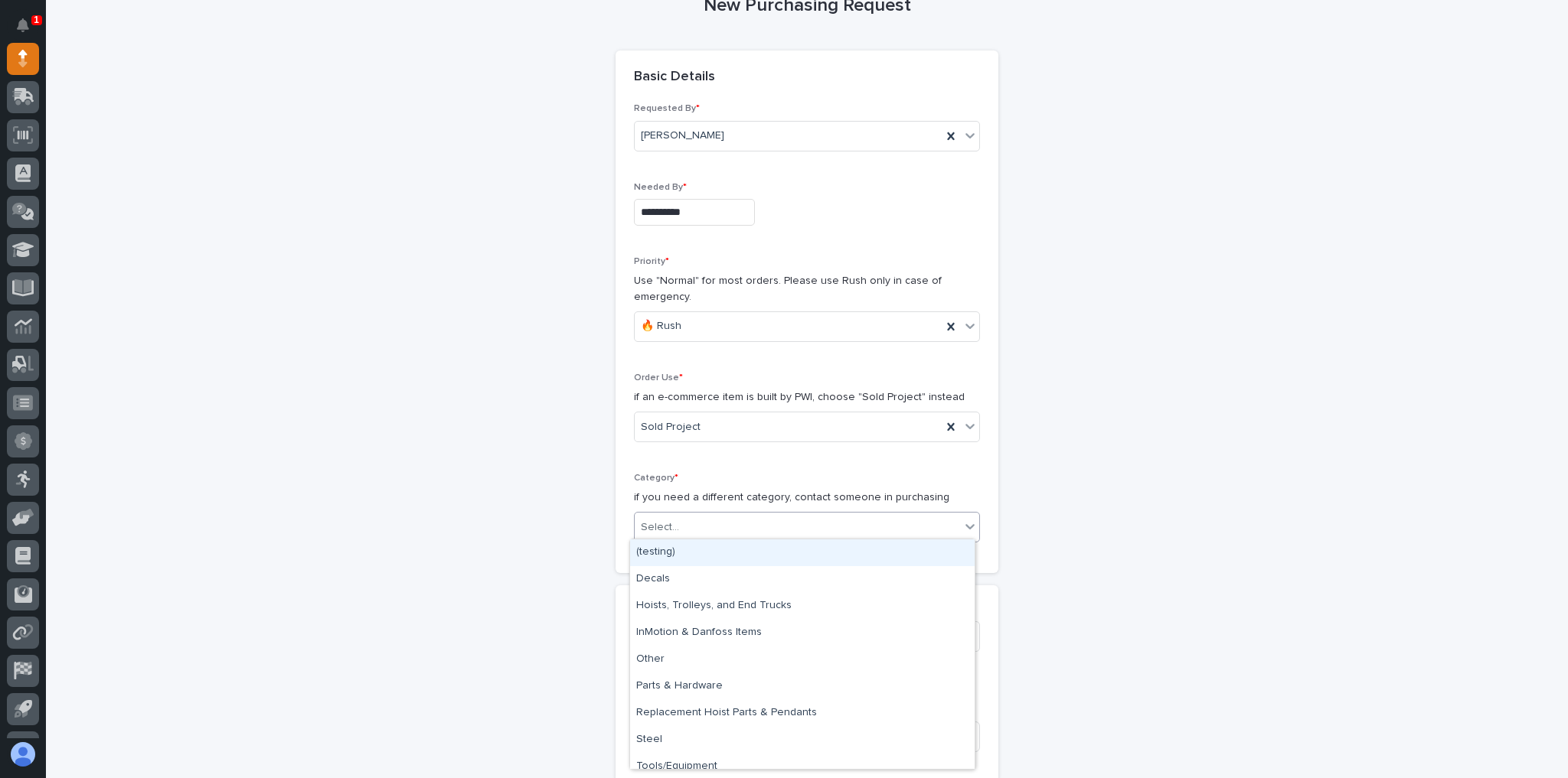
click at [668, 526] on div "Select..." at bounding box center [660, 528] width 38 height 16
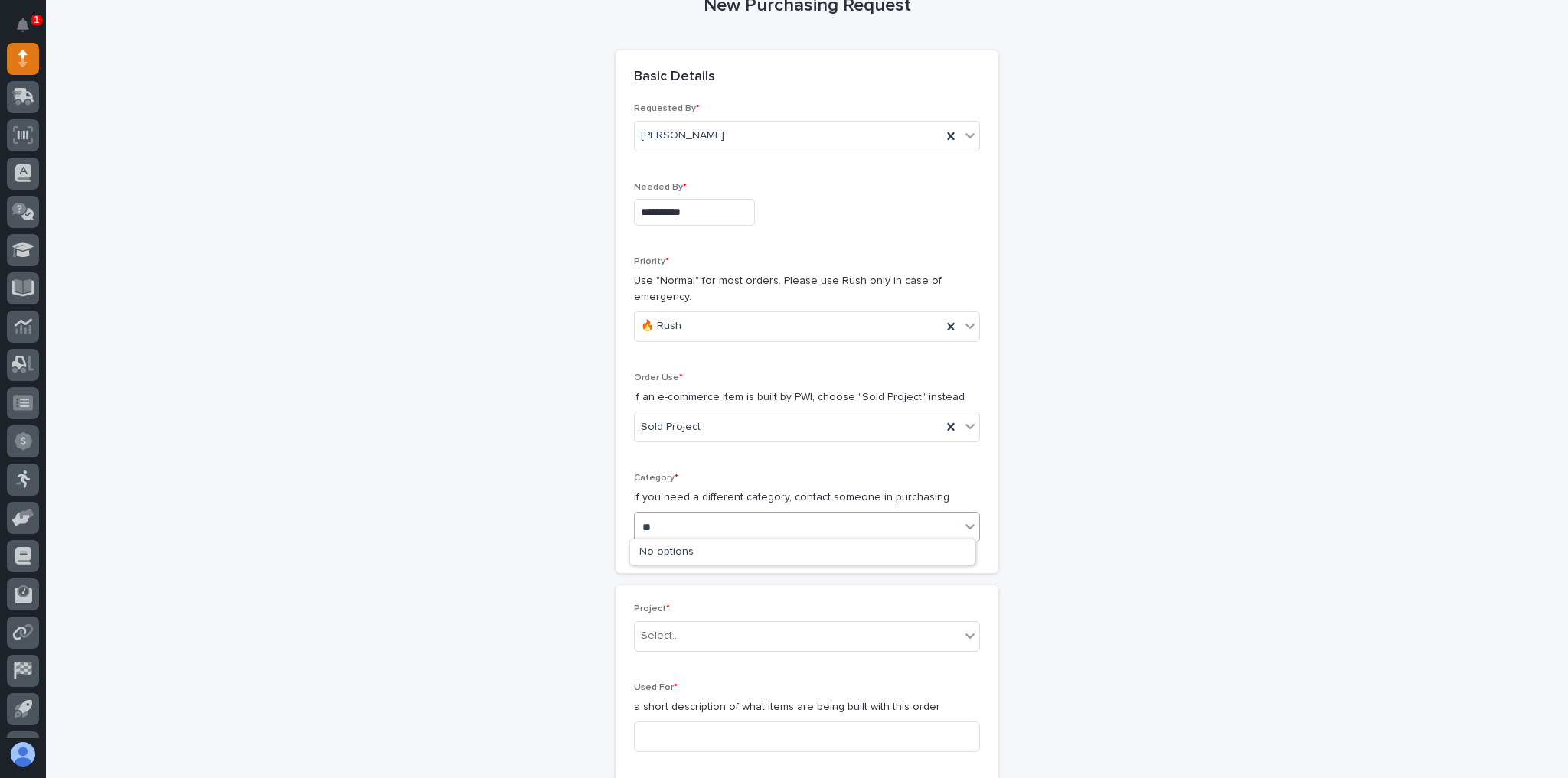
type input "*"
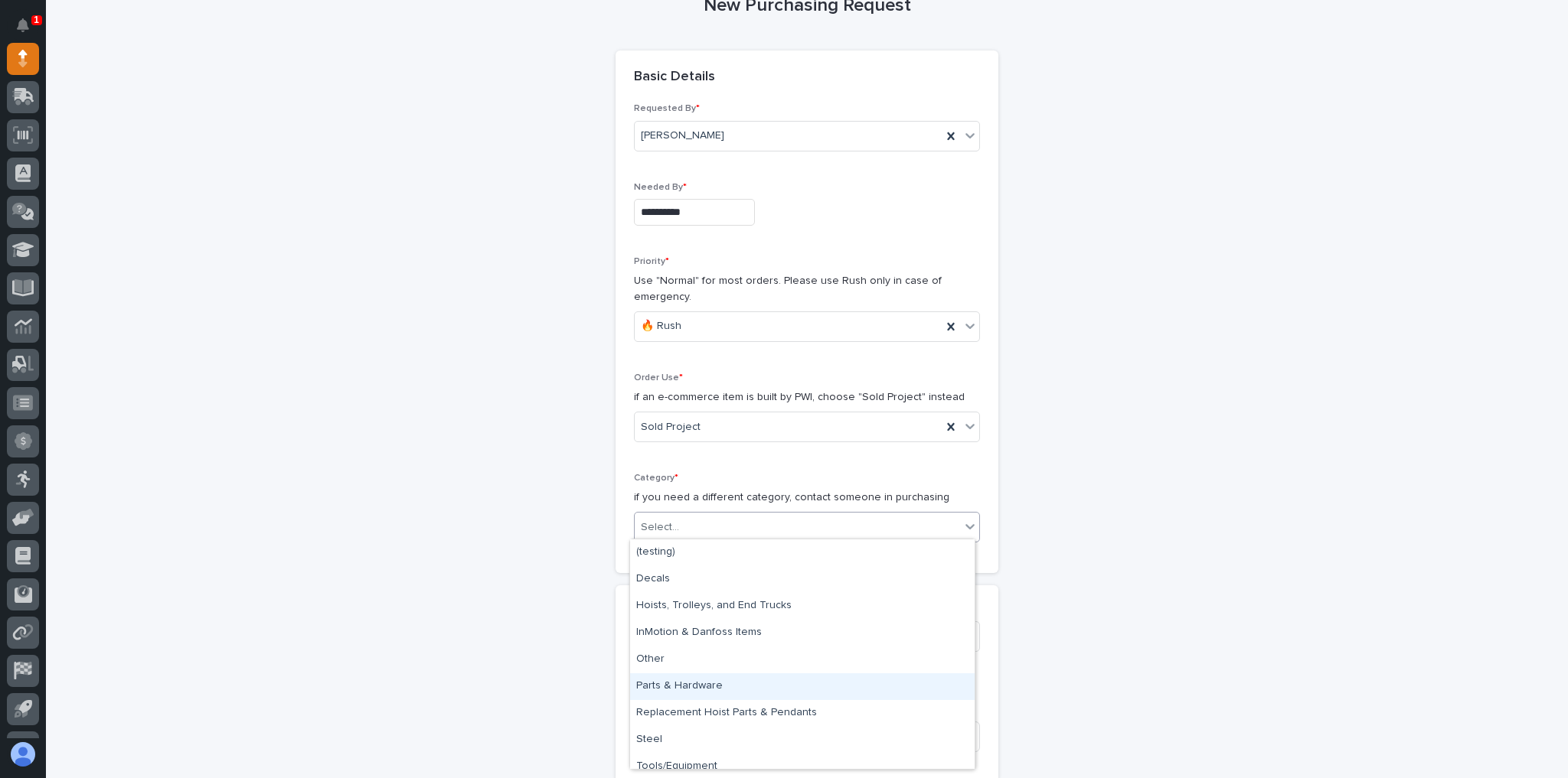
click at [705, 689] on div "Parts & Hardware" at bounding box center [802, 686] width 345 height 26
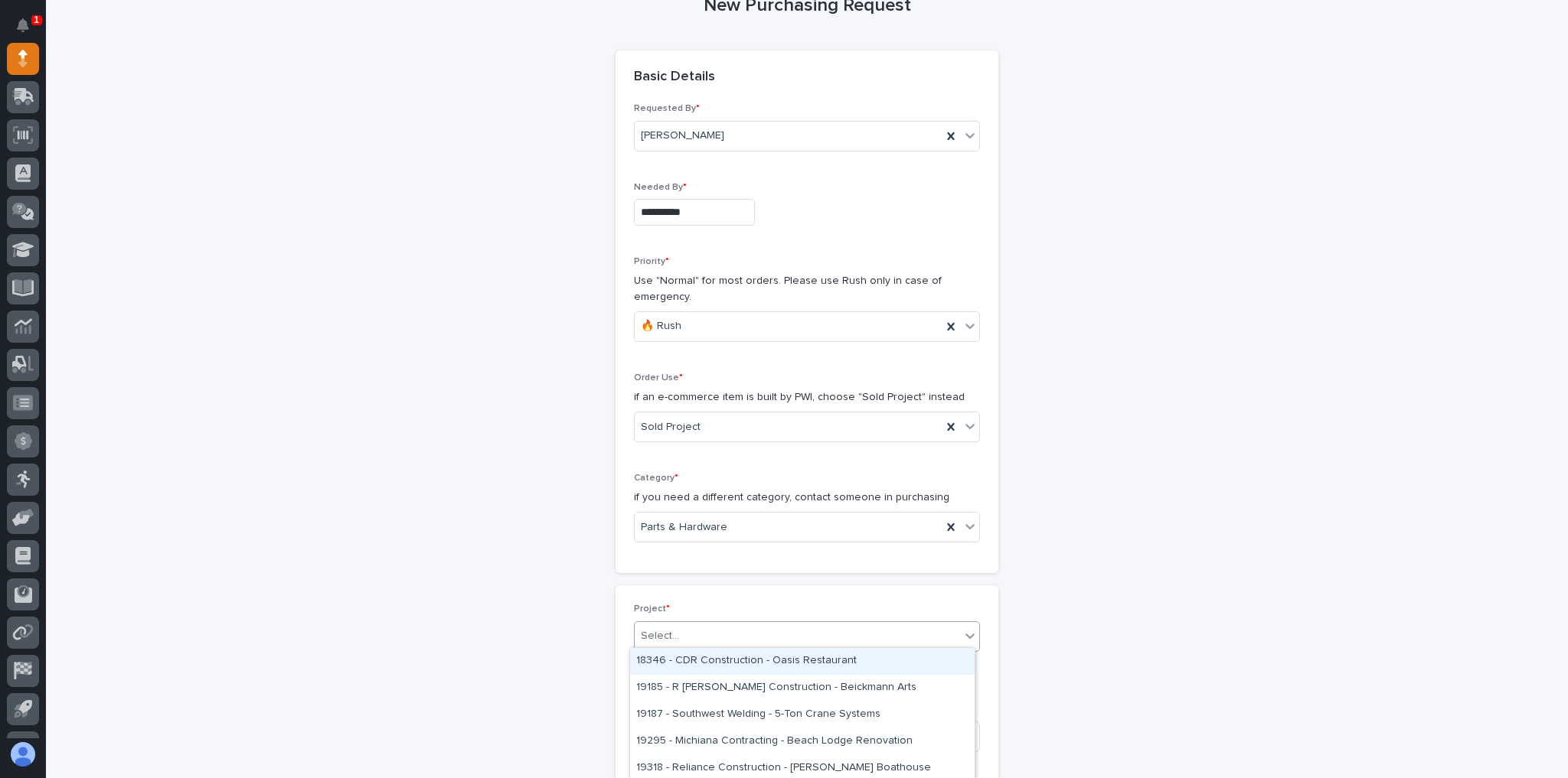
click at [681, 633] on input "text" at bounding box center [682, 636] width 2 height 13
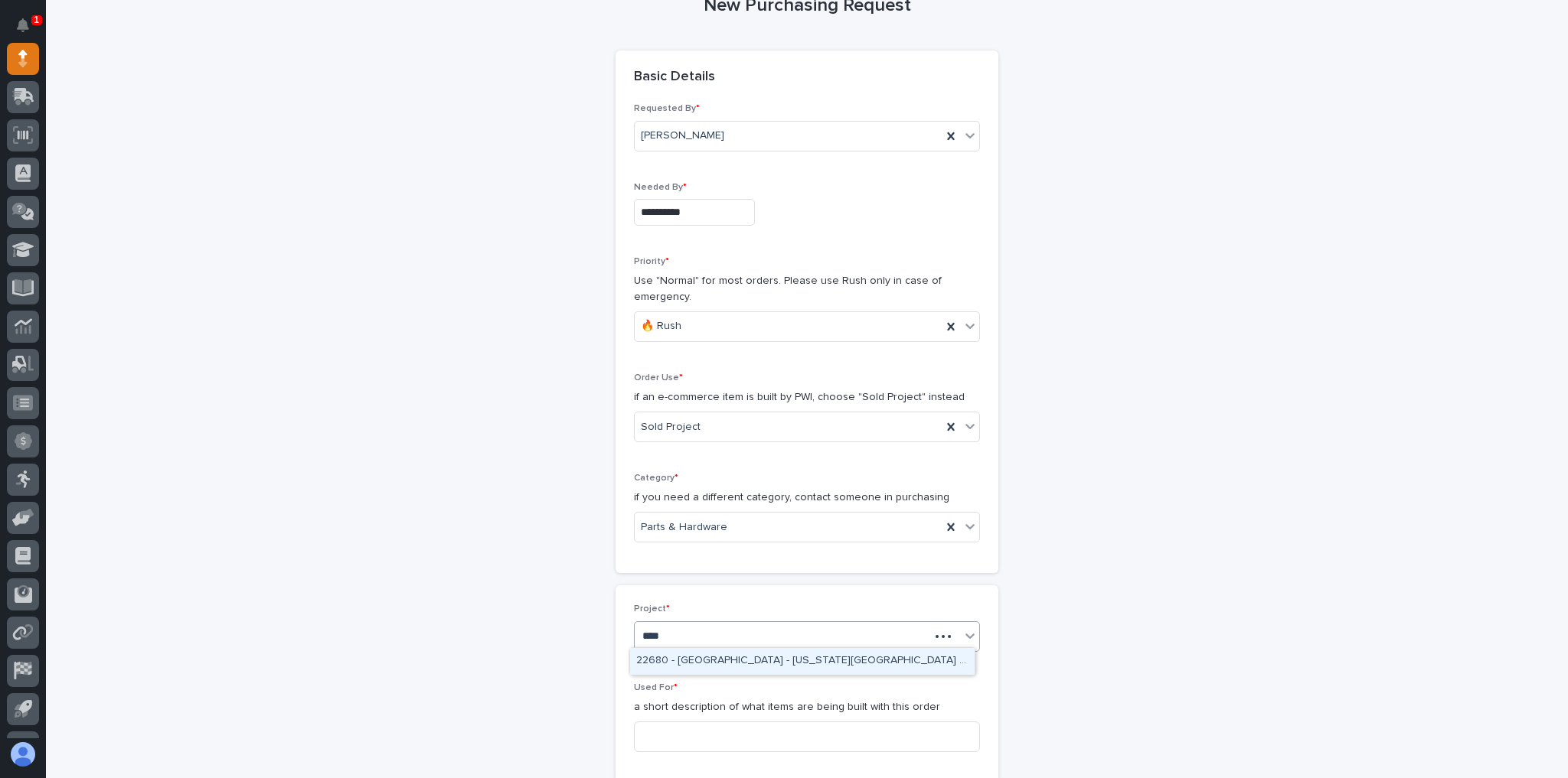
type input "*****"
click at [689, 662] on div "26803 - Hoist Zone - Curtiss-Wright - Garage Series Crane" at bounding box center [802, 661] width 345 height 26
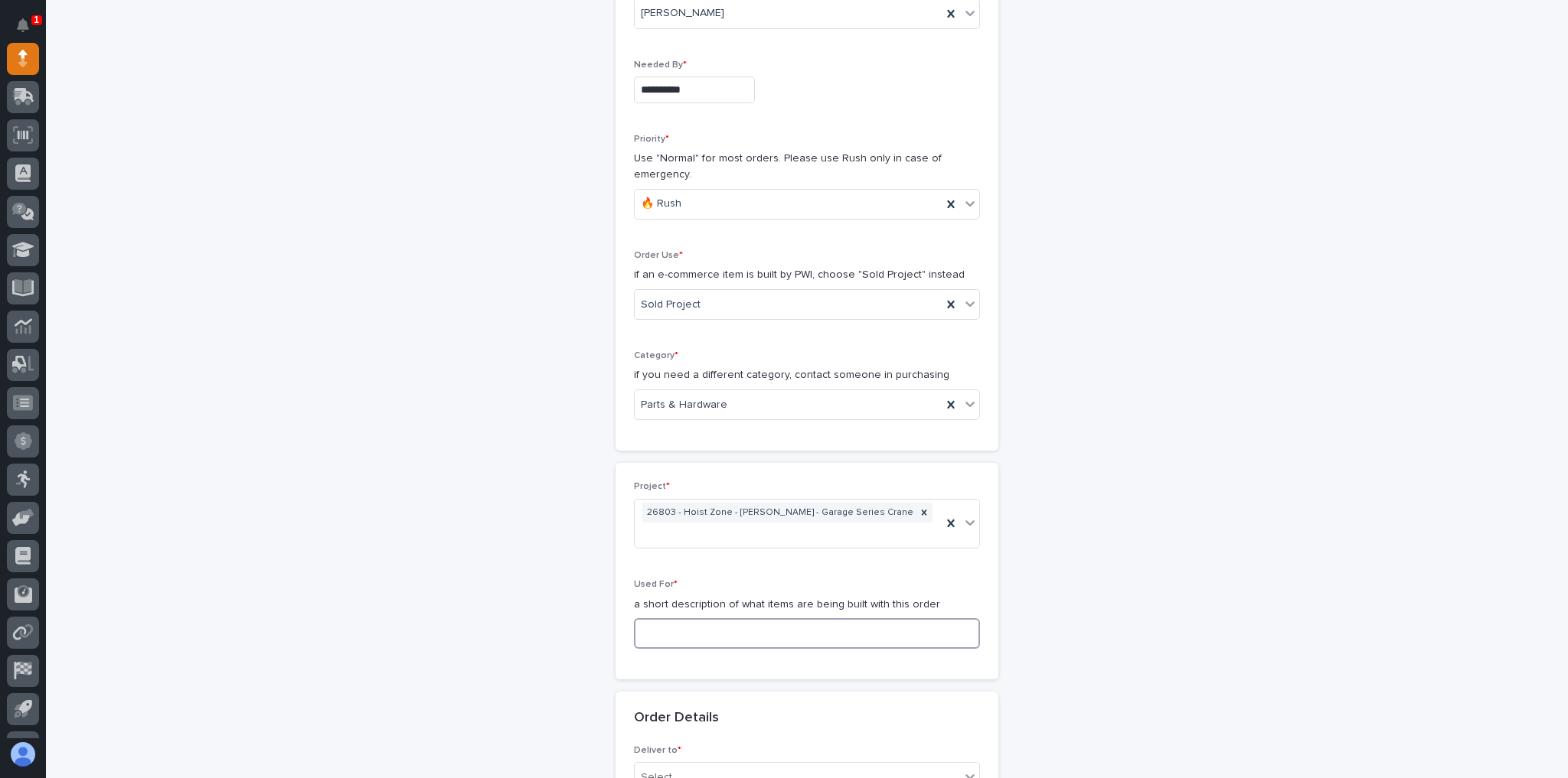
click at [694, 618] on input at bounding box center [806, 633] width 346 height 31
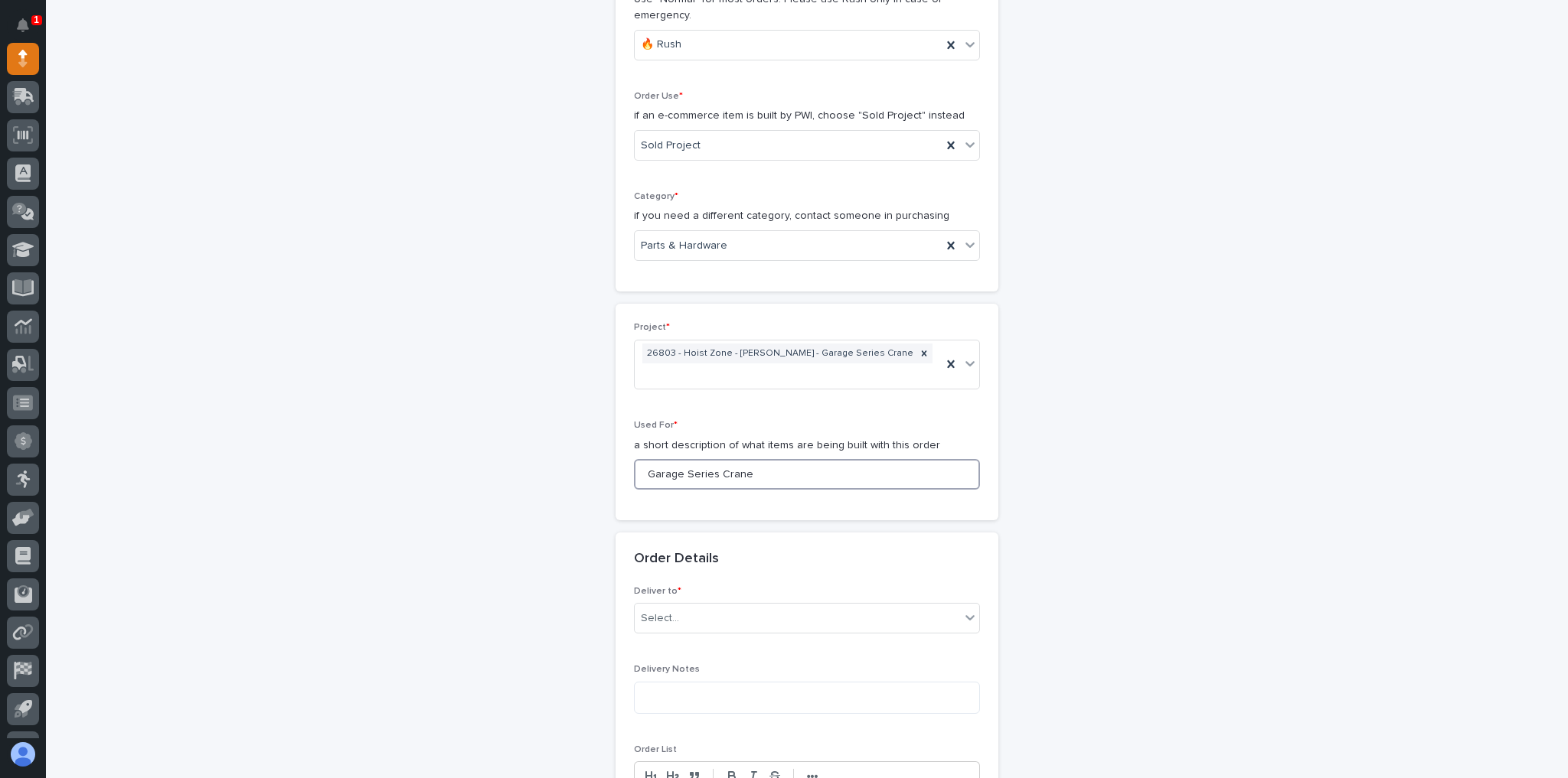
scroll to position [429, 0]
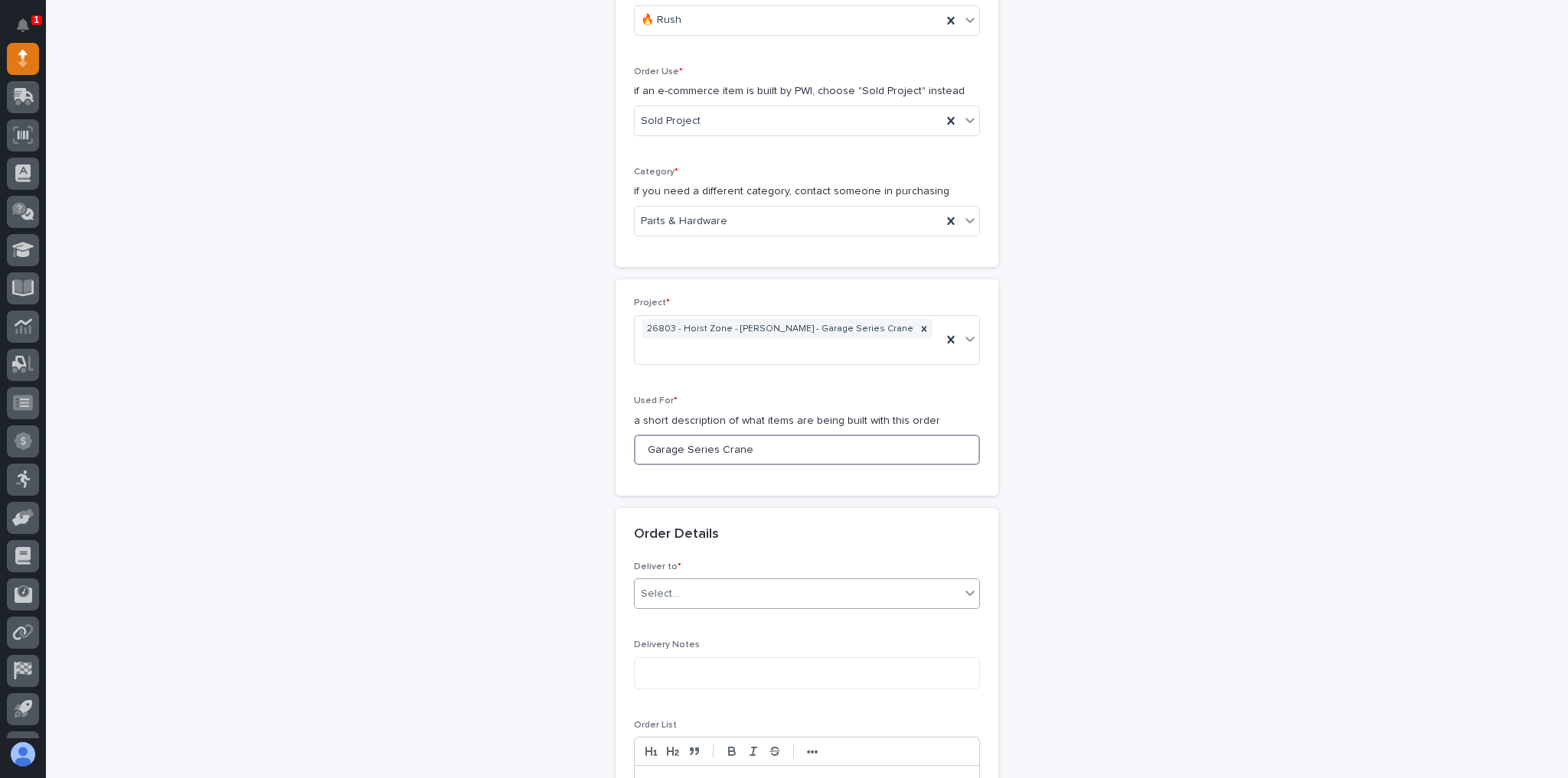
type input "Garage Series Crane"
click at [824, 582] on div "Select..." at bounding box center [797, 594] width 325 height 25
click at [724, 603] on div "PWI" at bounding box center [802, 598] width 345 height 26
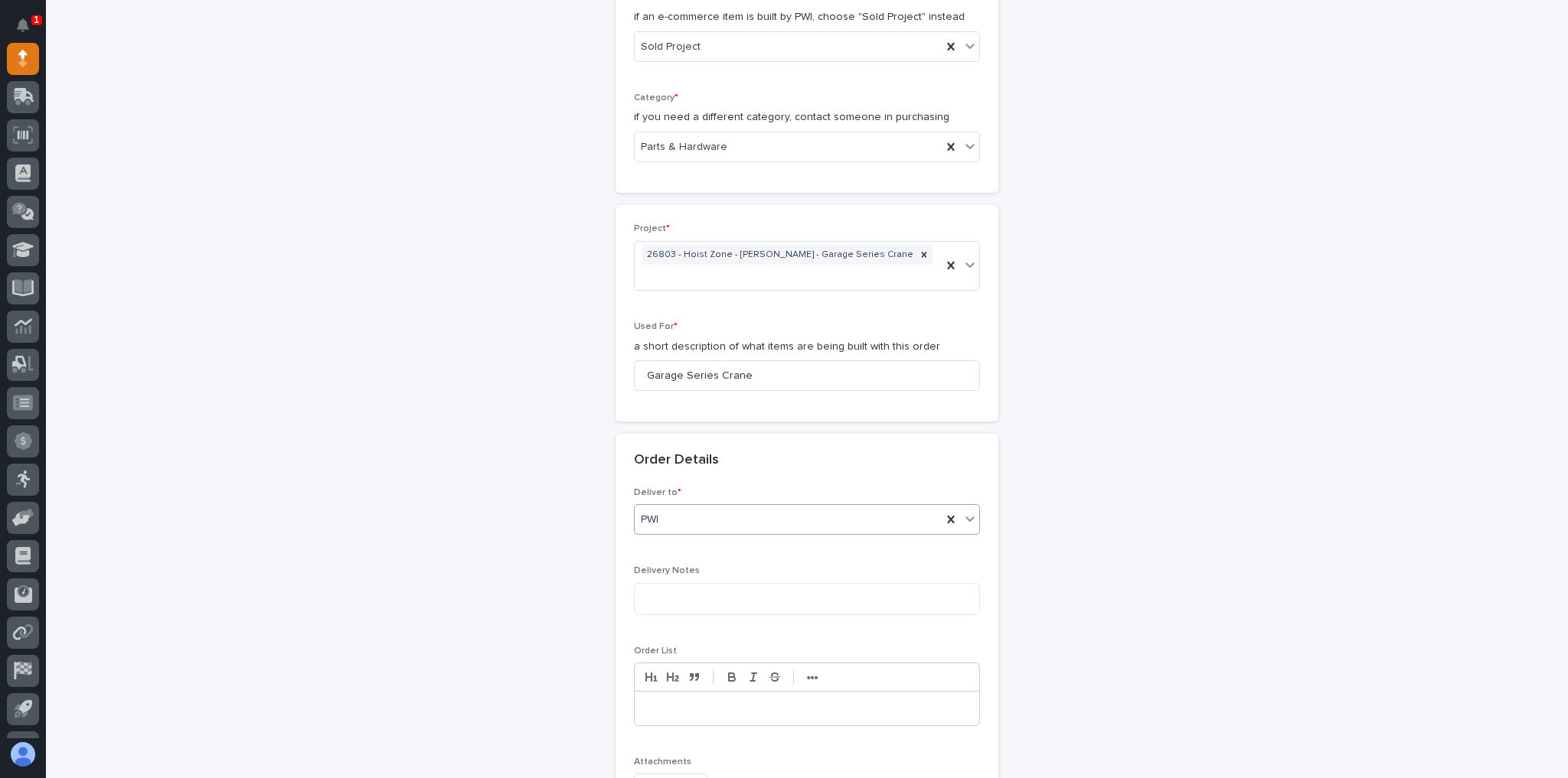
scroll to position [613, 0]
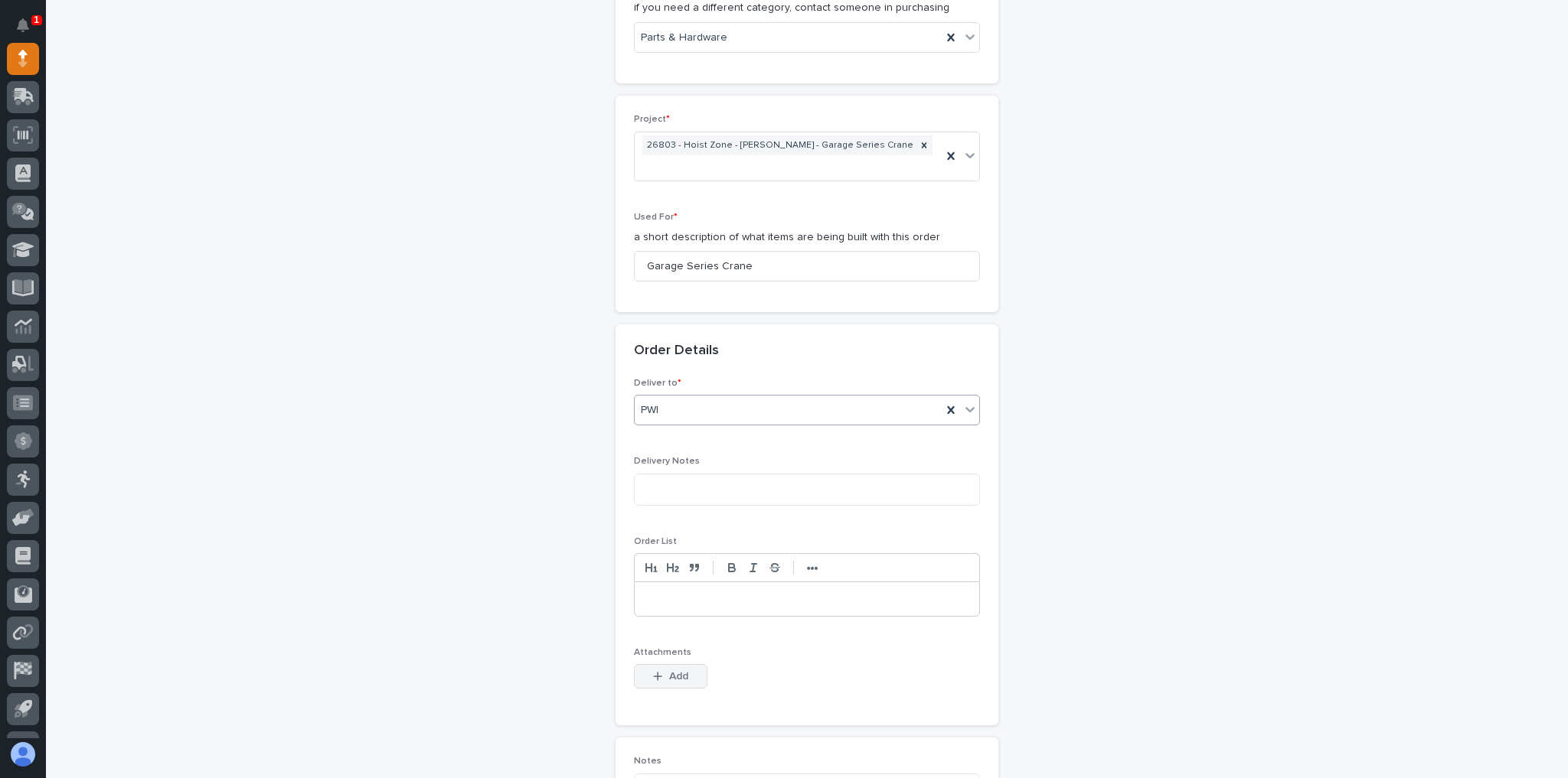
click at [689, 664] on button "Add" at bounding box center [670, 676] width 74 height 25
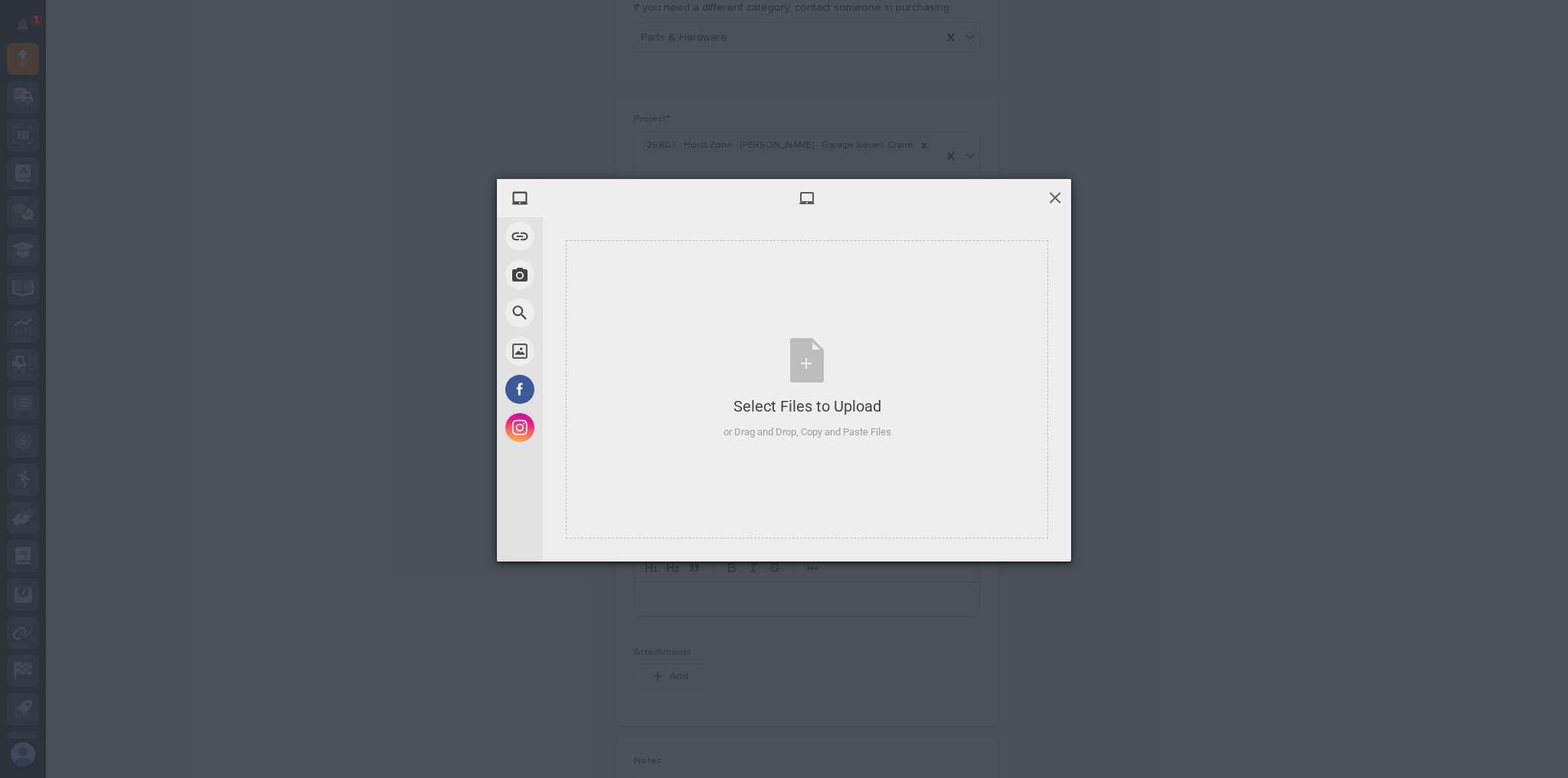
click at [1047, 190] on span at bounding box center [1054, 197] width 17 height 17
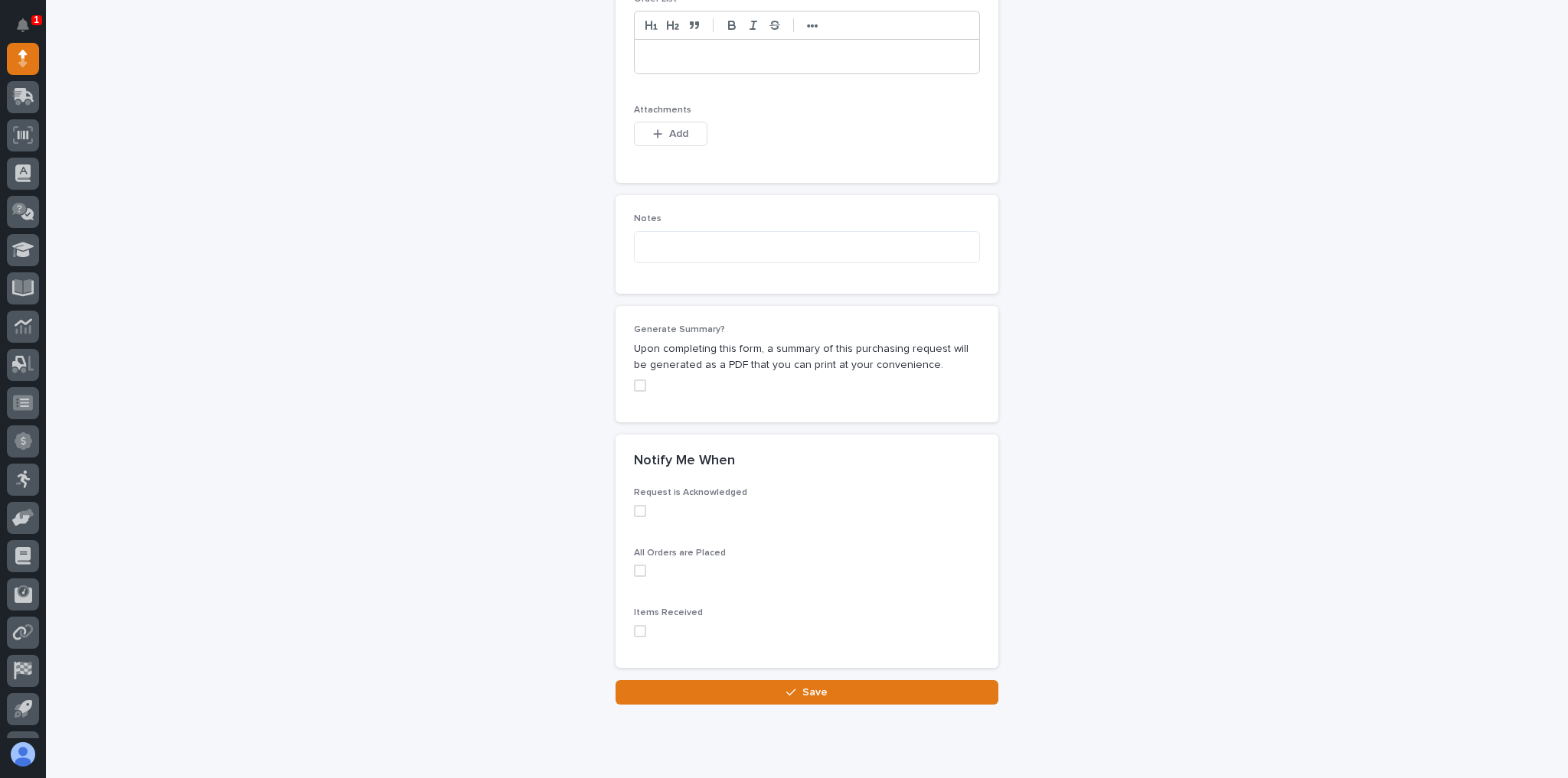
scroll to position [1163, 0]
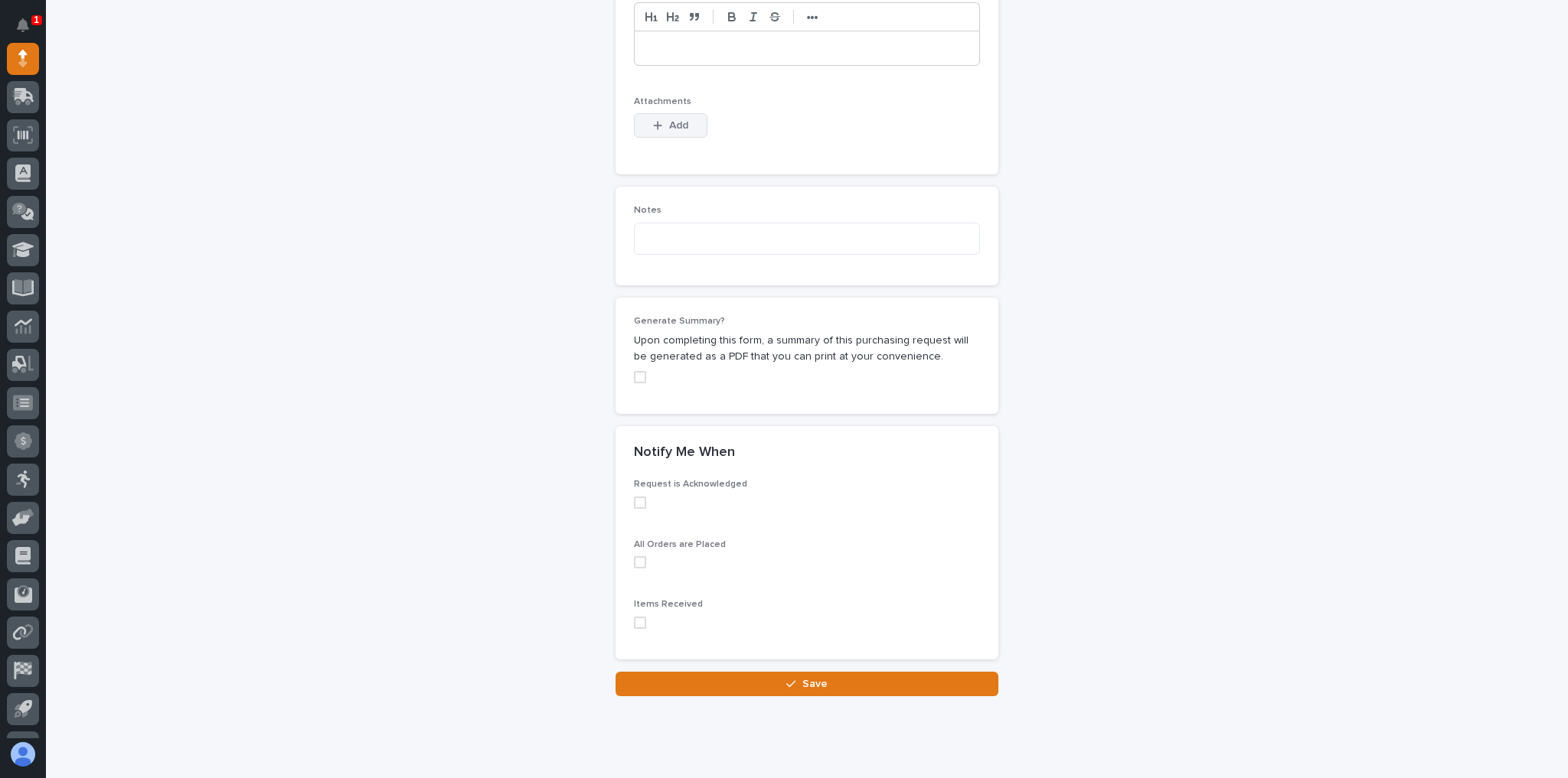
click at [681, 120] on span "Add" at bounding box center [678, 125] width 19 height 11
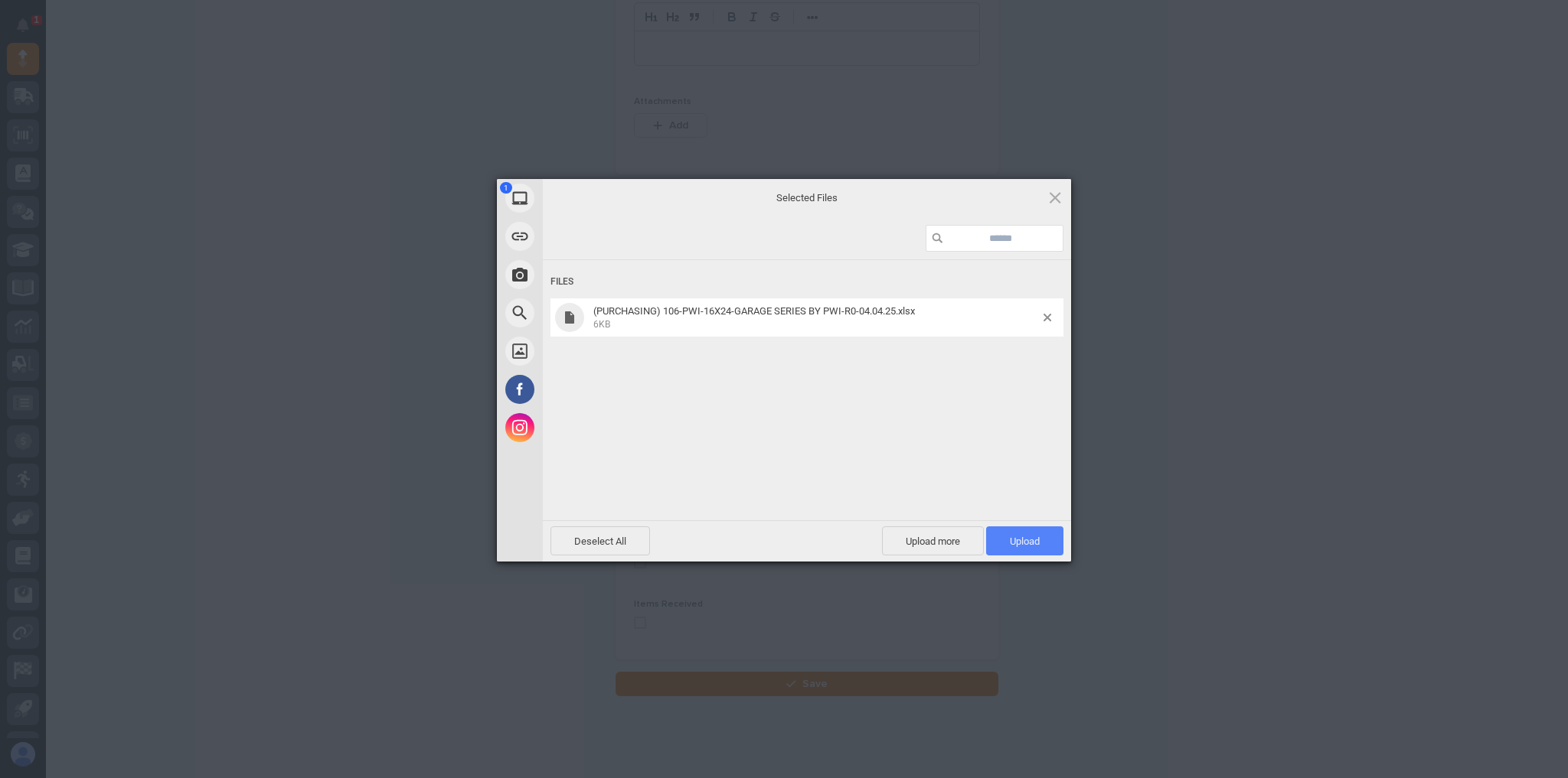
click at [1019, 532] on span "Upload 1" at bounding box center [1024, 541] width 77 height 29
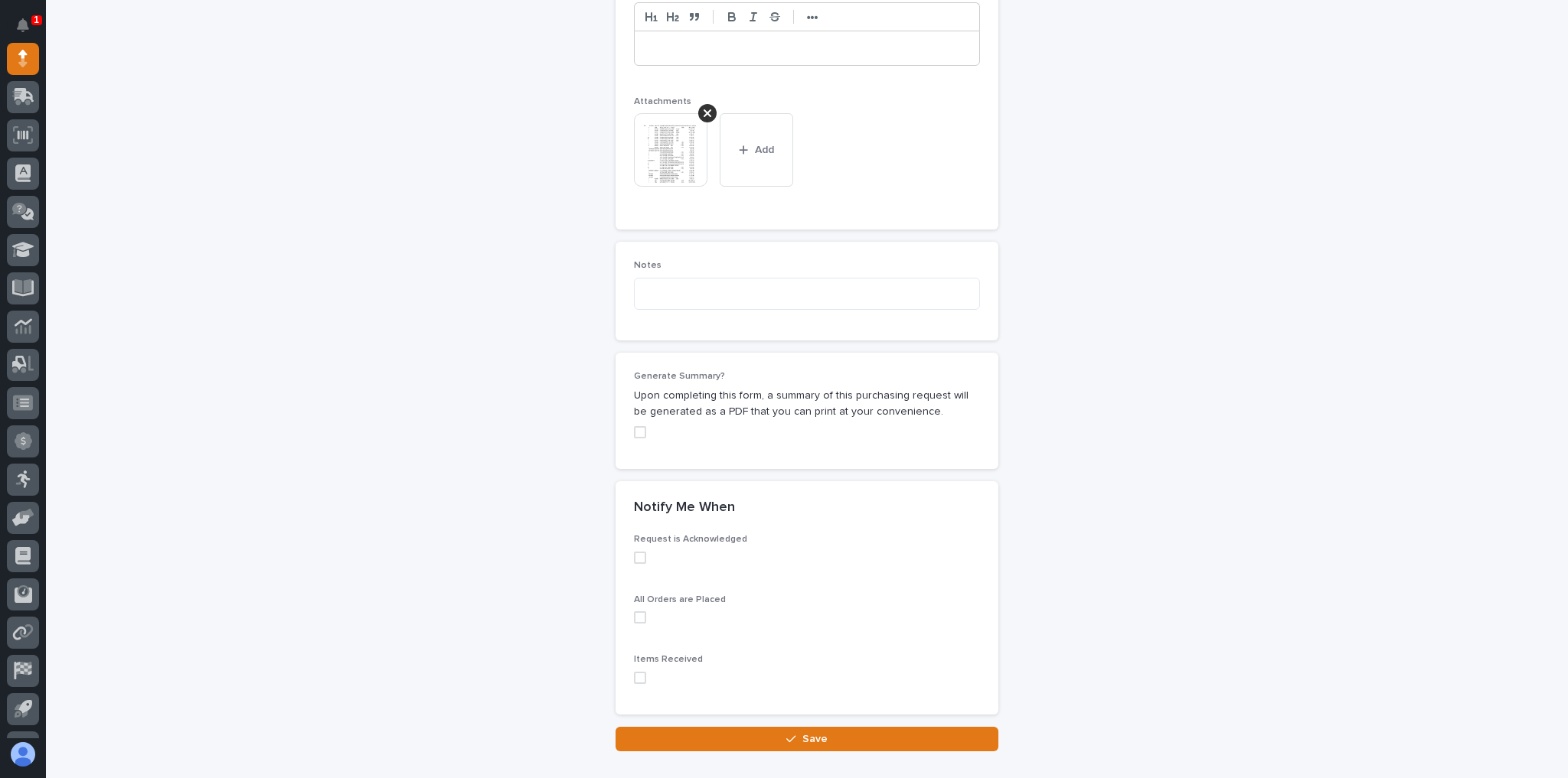
click at [836, 727] on button "Save" at bounding box center [806, 739] width 383 height 25
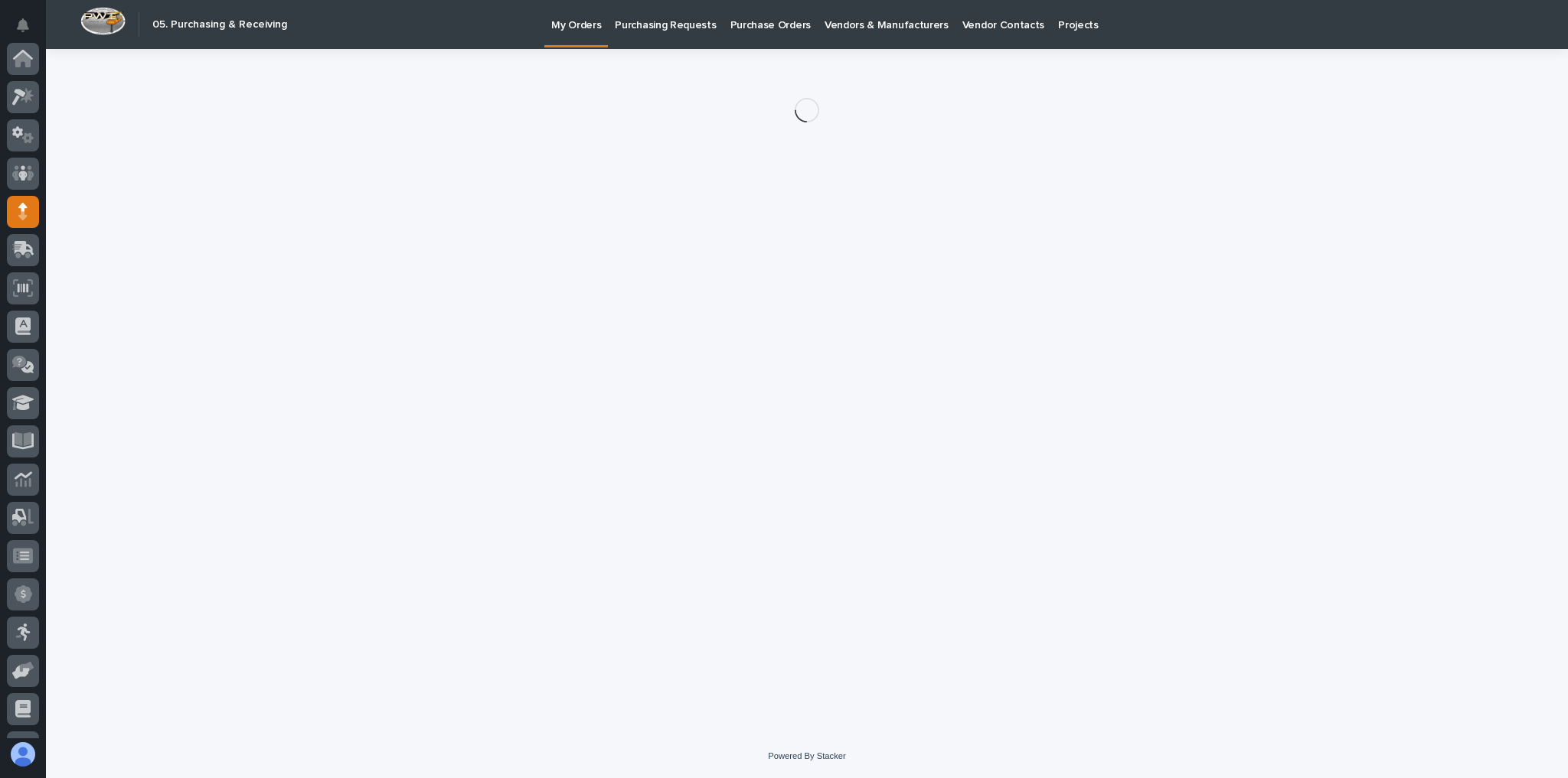
scroll to position [153, 0]
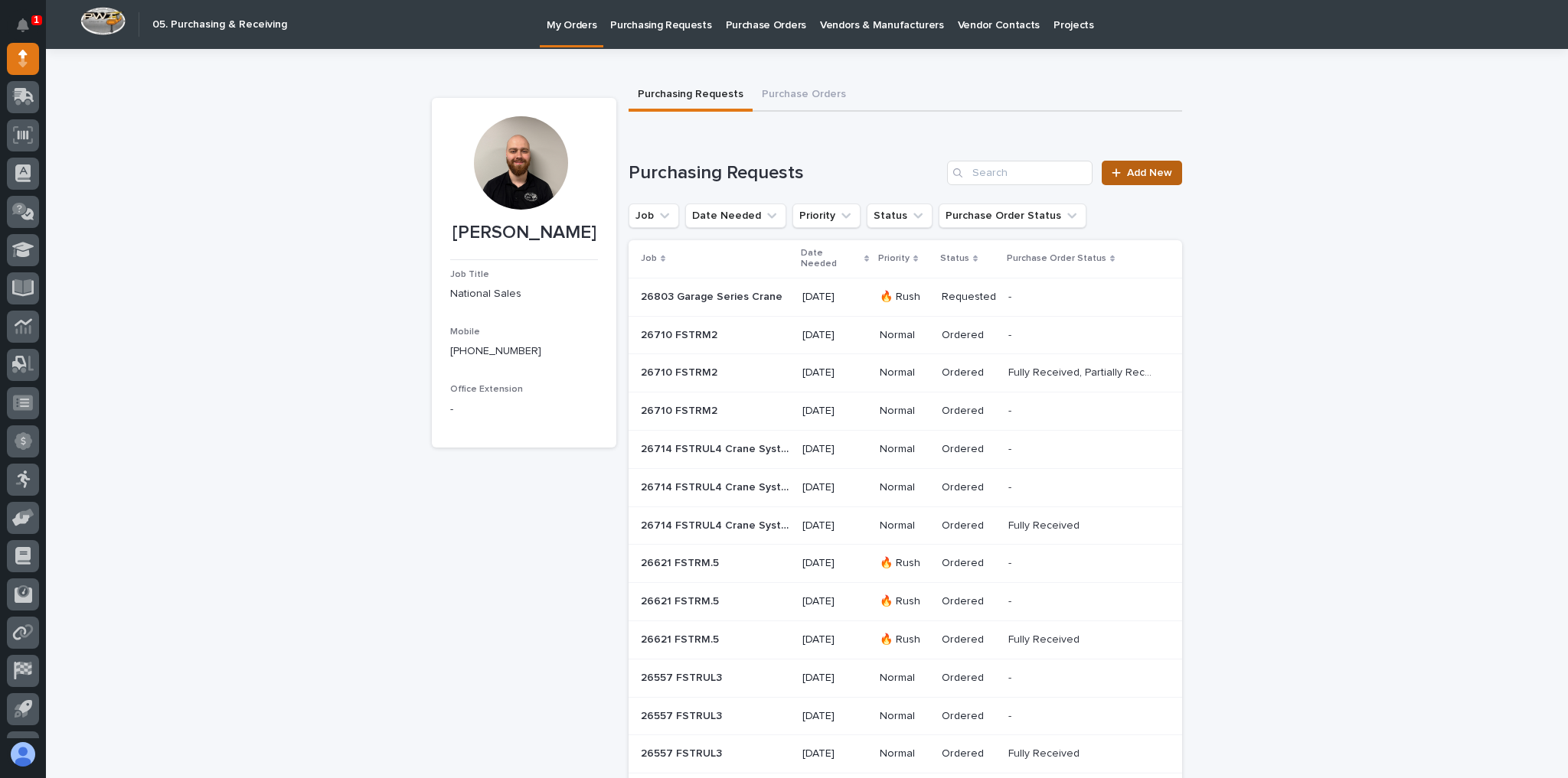
click at [1146, 165] on link "Add New" at bounding box center [1142, 173] width 80 height 25
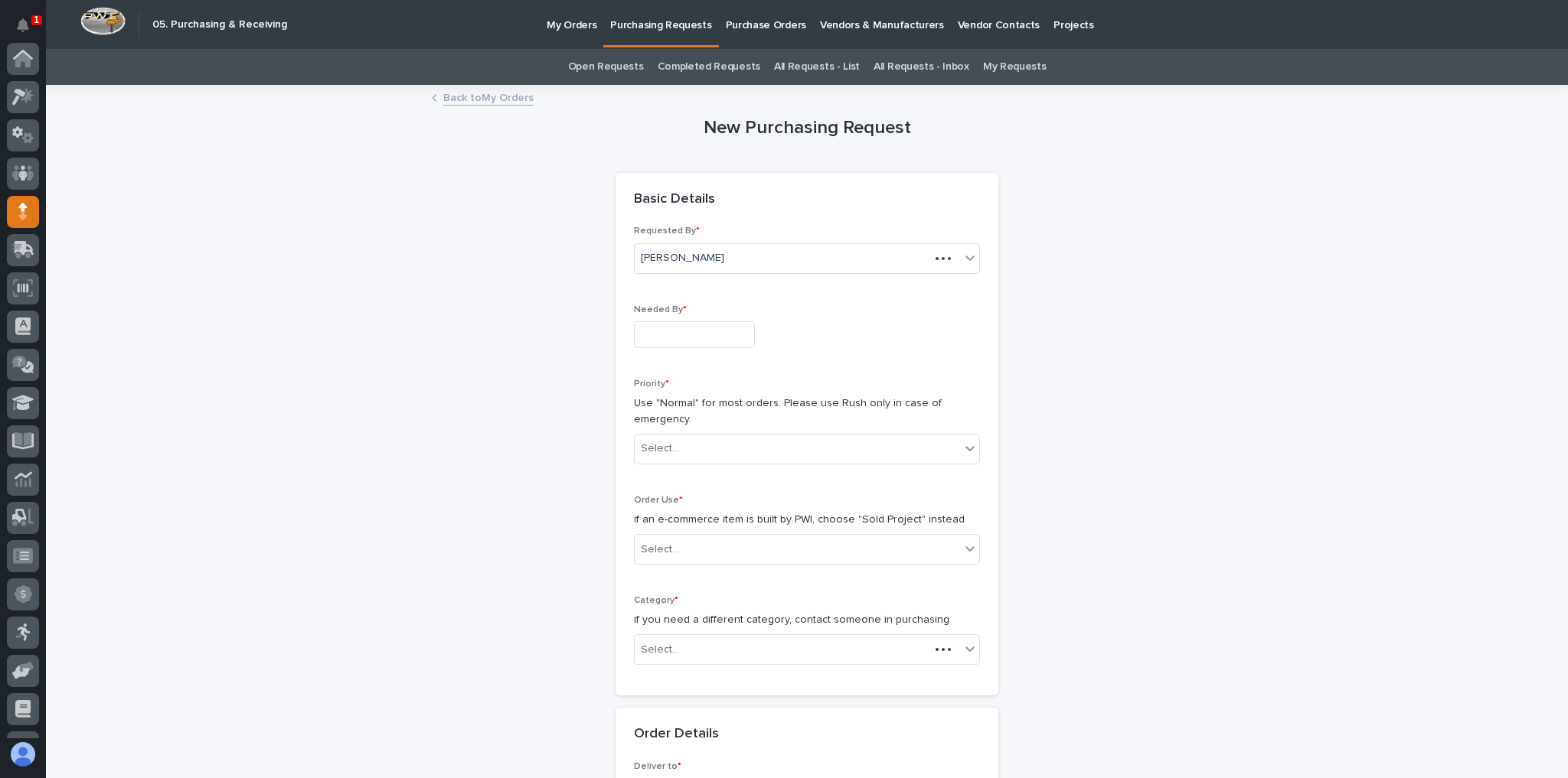
scroll to position [153, 0]
click at [682, 338] on input "text" at bounding box center [694, 334] width 121 height 26
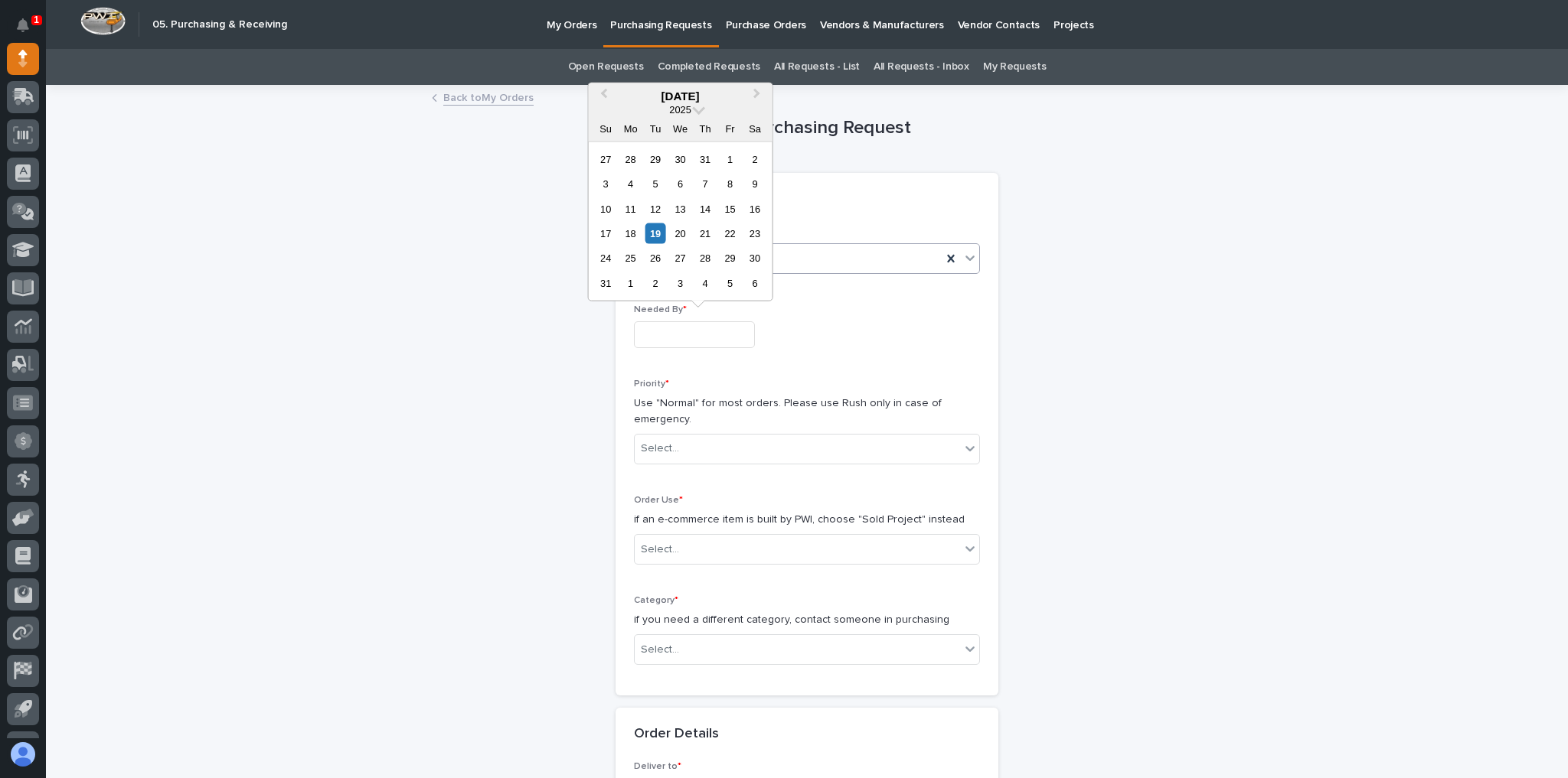
click at [634, 259] on div "25" at bounding box center [630, 258] width 21 height 21
type input "**********"
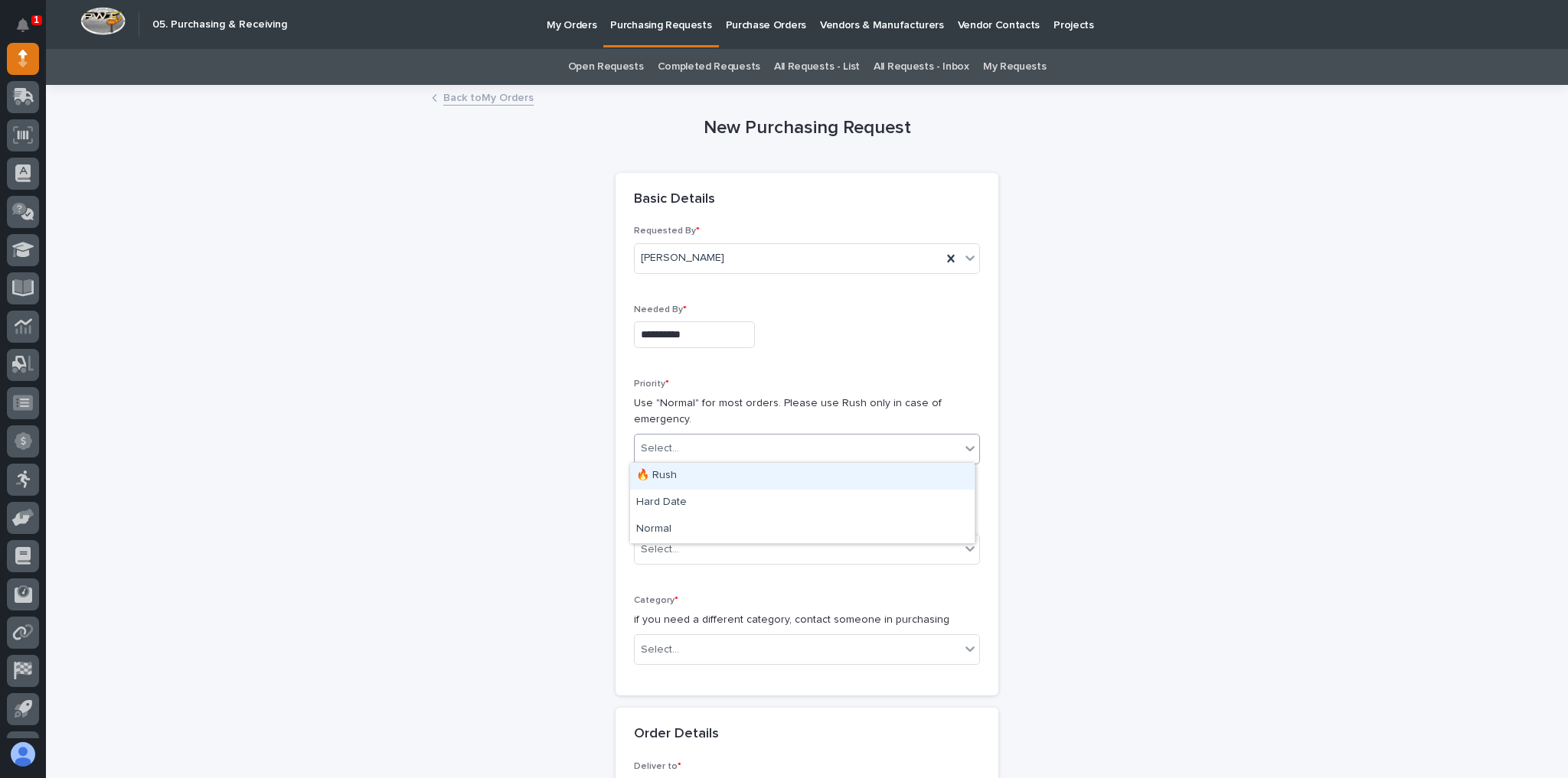
click at [662, 447] on div "Select..." at bounding box center [660, 449] width 38 height 16
click at [665, 477] on div "🔥 Rush" at bounding box center [802, 475] width 345 height 26
click at [676, 547] on div "Select..." at bounding box center [797, 550] width 325 height 25
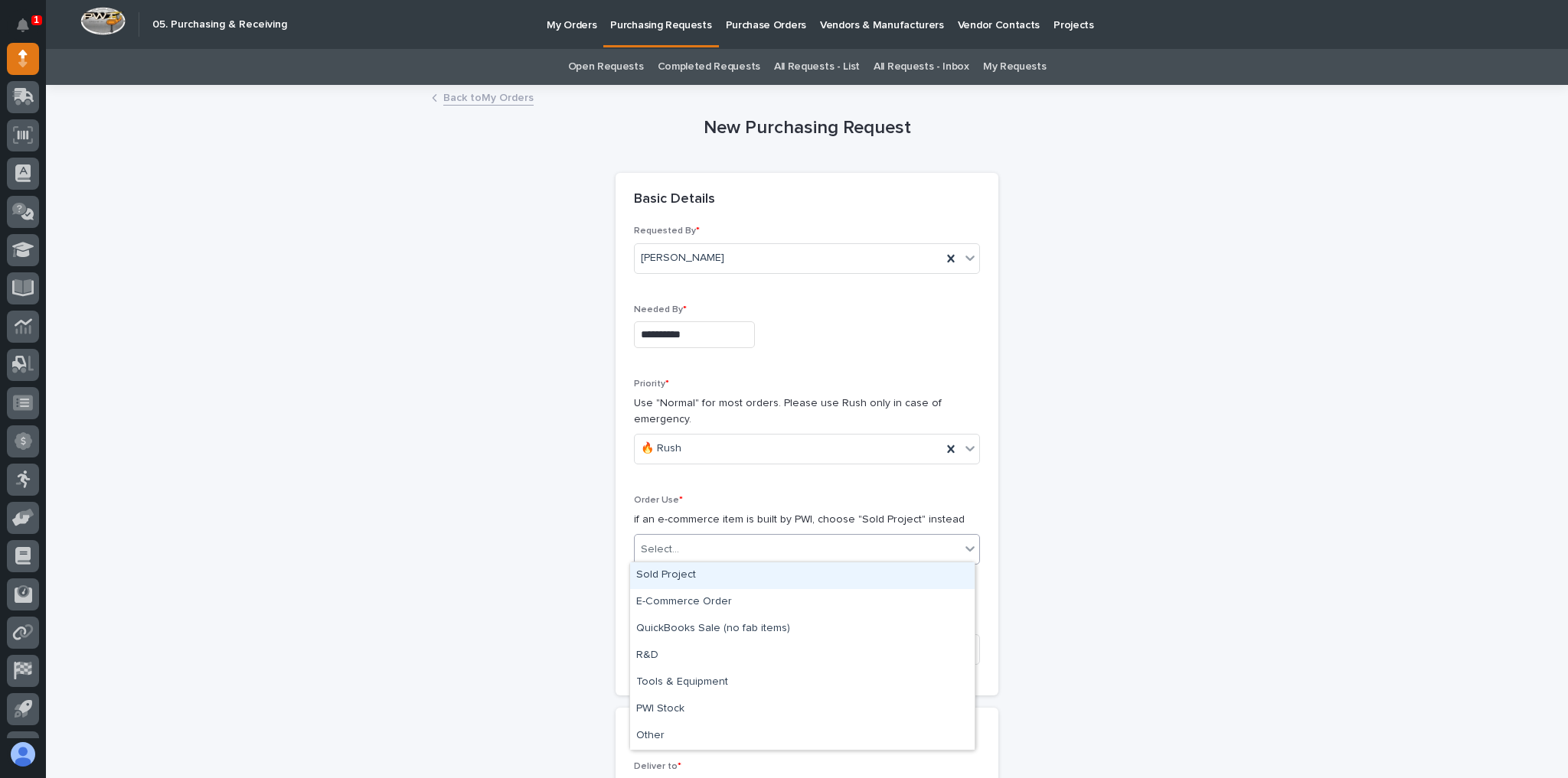
click at [682, 579] on div "Sold Project" at bounding box center [802, 575] width 345 height 26
click at [674, 637] on div "Select..." at bounding box center [797, 650] width 325 height 25
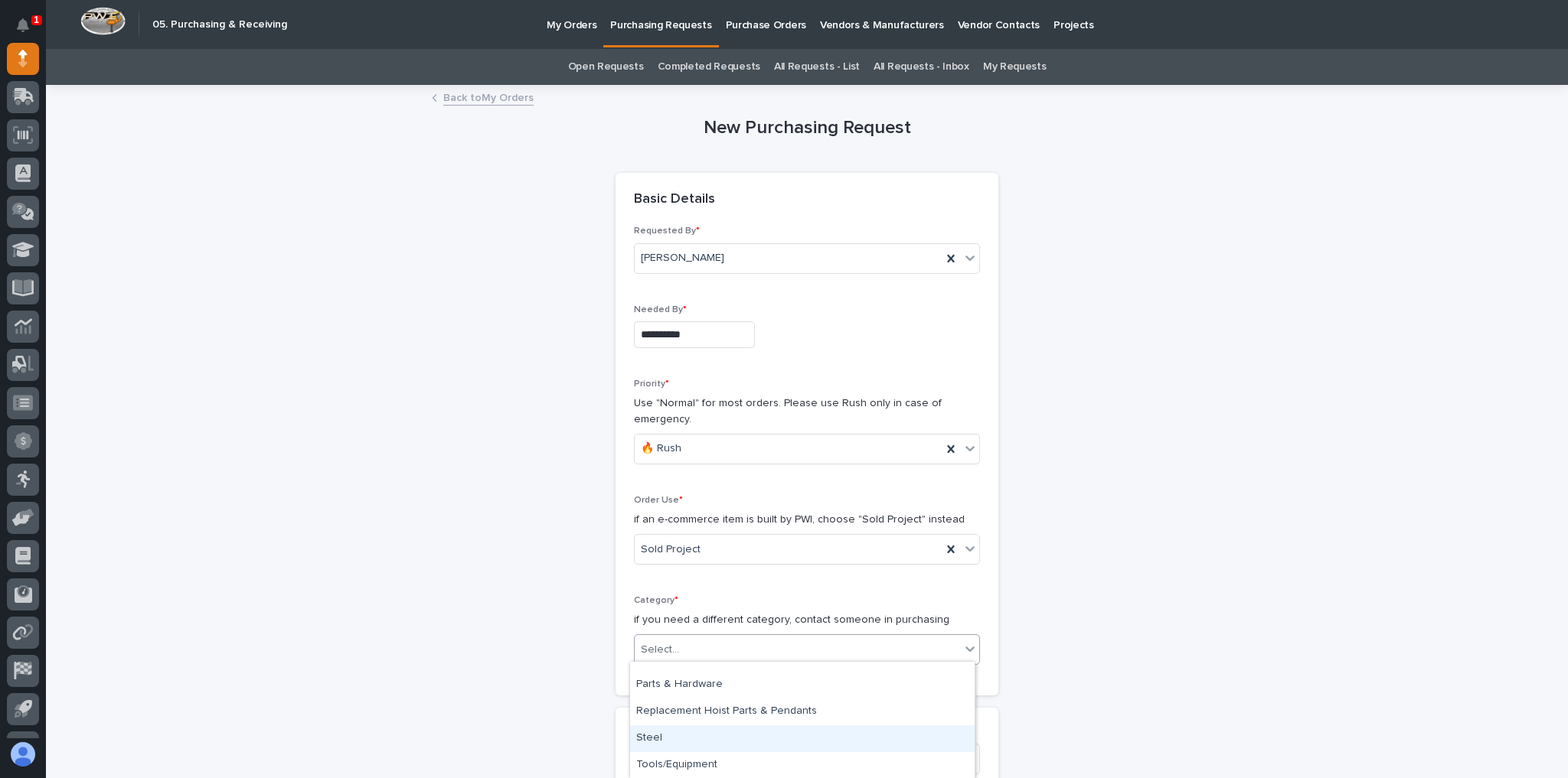
click at [679, 730] on div "Steel" at bounding box center [802, 738] width 345 height 26
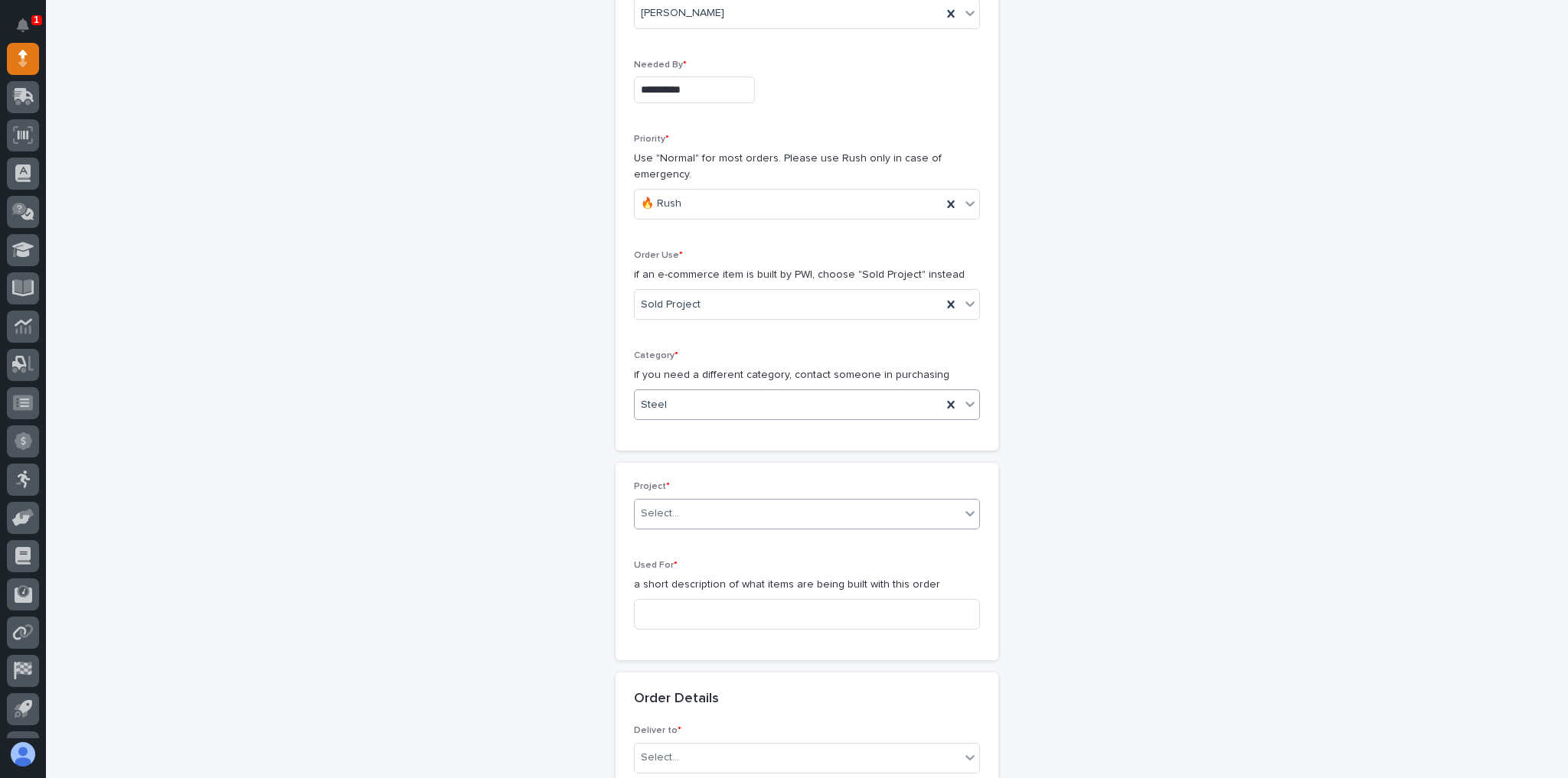
click at [701, 509] on div "Select..." at bounding box center [797, 514] width 325 height 25
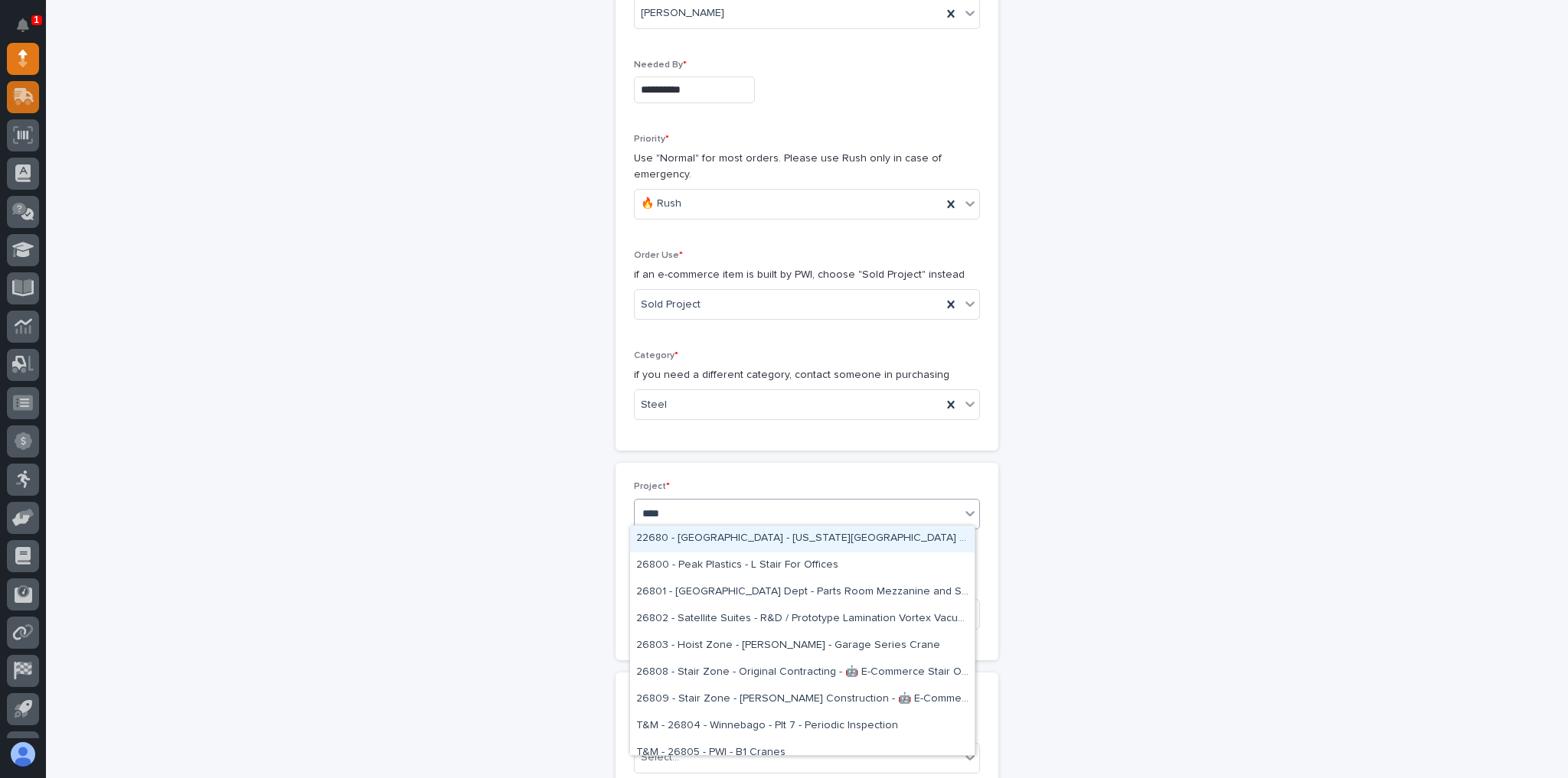
type input "*****"
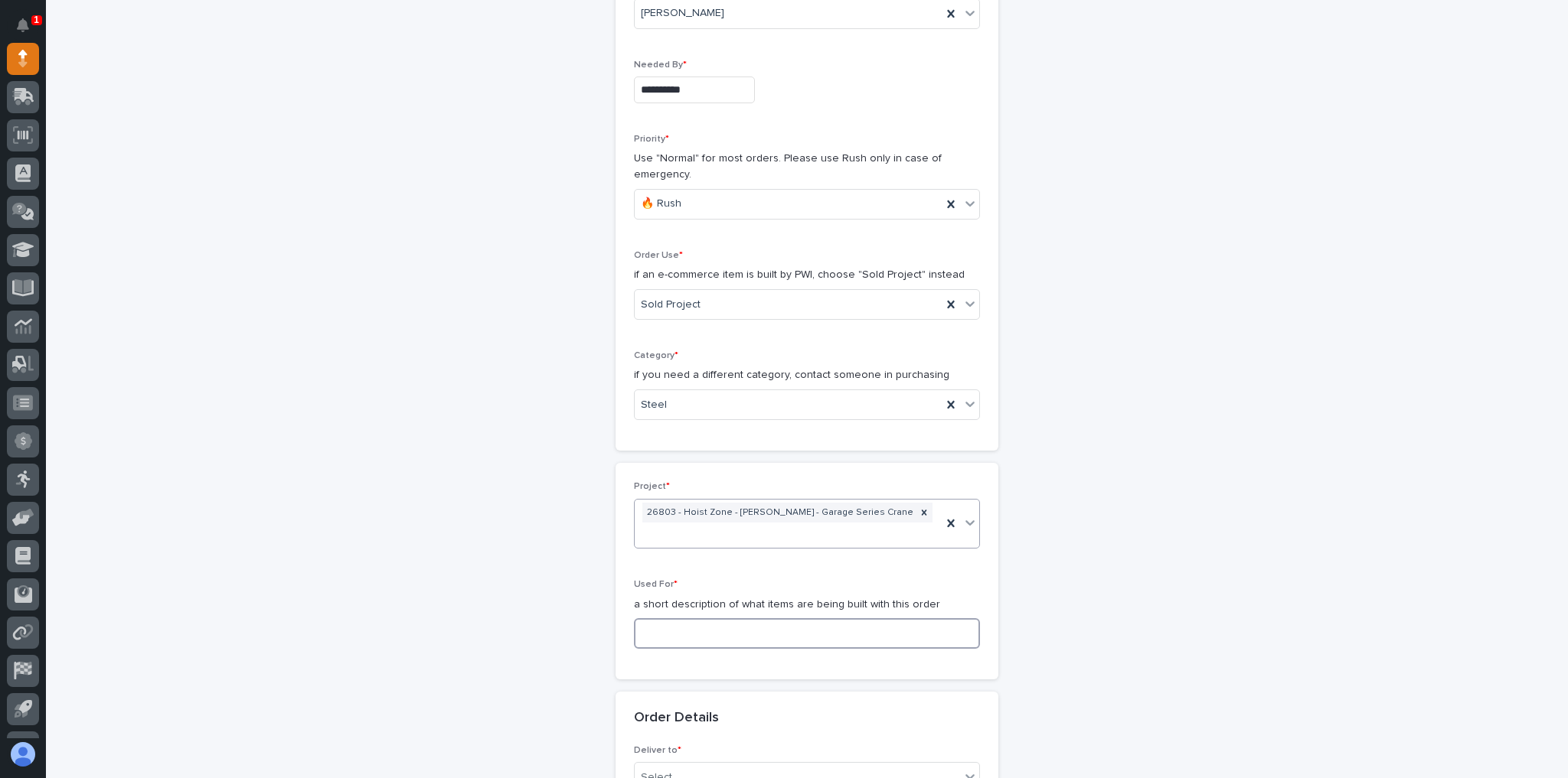
click at [832, 618] on input at bounding box center [806, 633] width 346 height 31
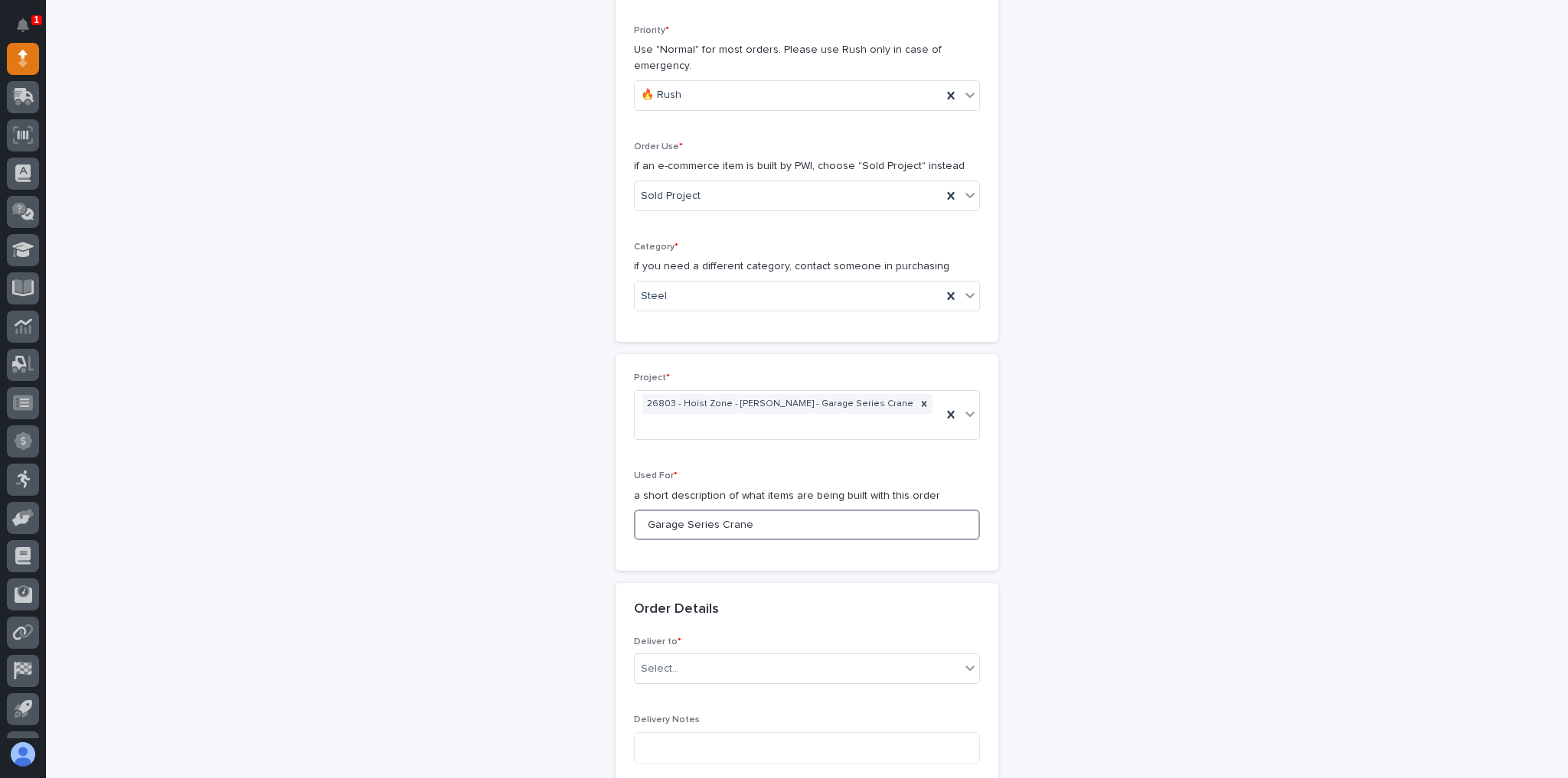
scroll to position [490, 0]
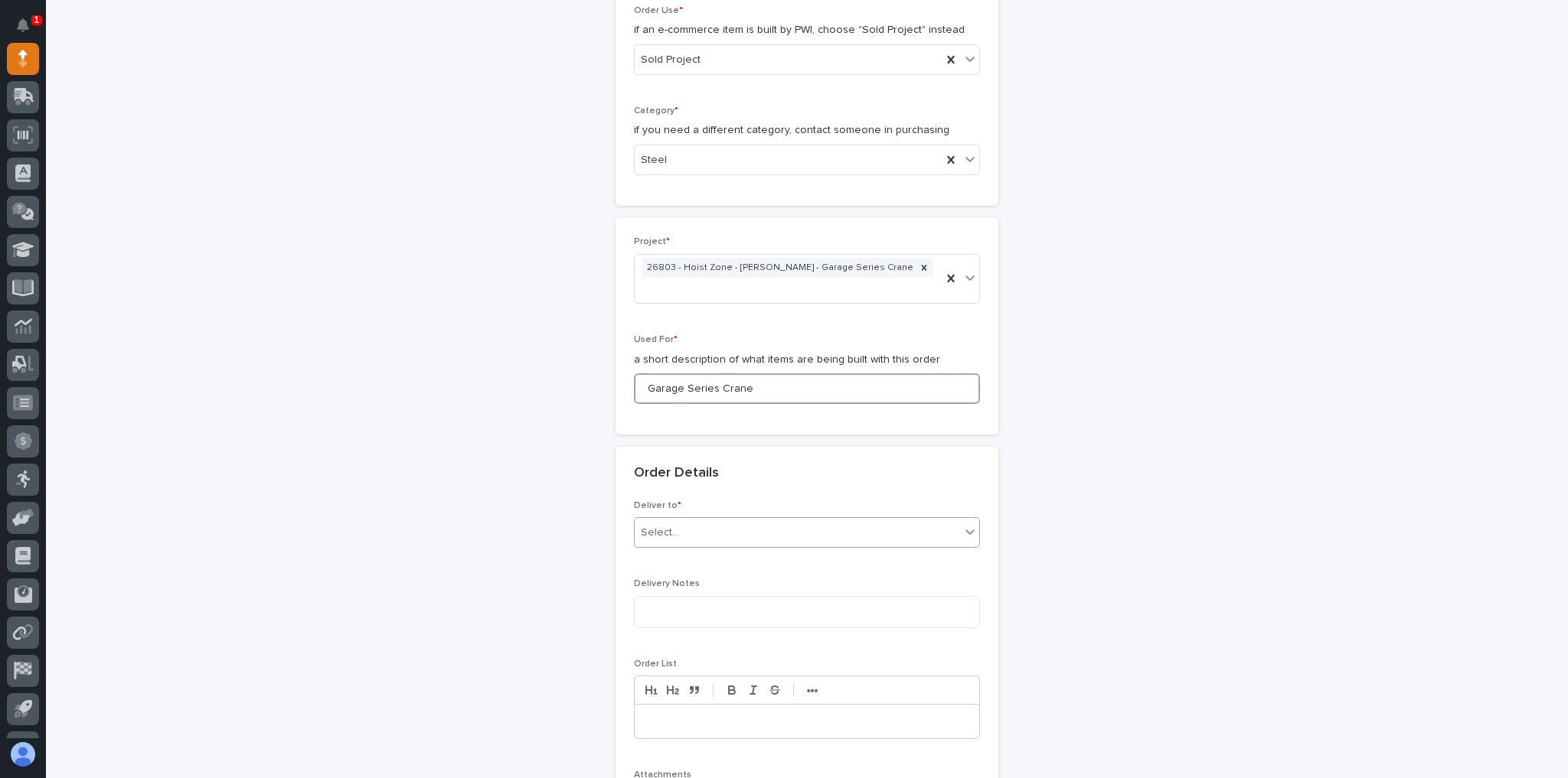
type input "Garage Series Crane"
click at [653, 525] on div "Select..." at bounding box center [660, 534] width 38 height 16
click at [670, 545] on div "PWI" at bounding box center [802, 537] width 345 height 26
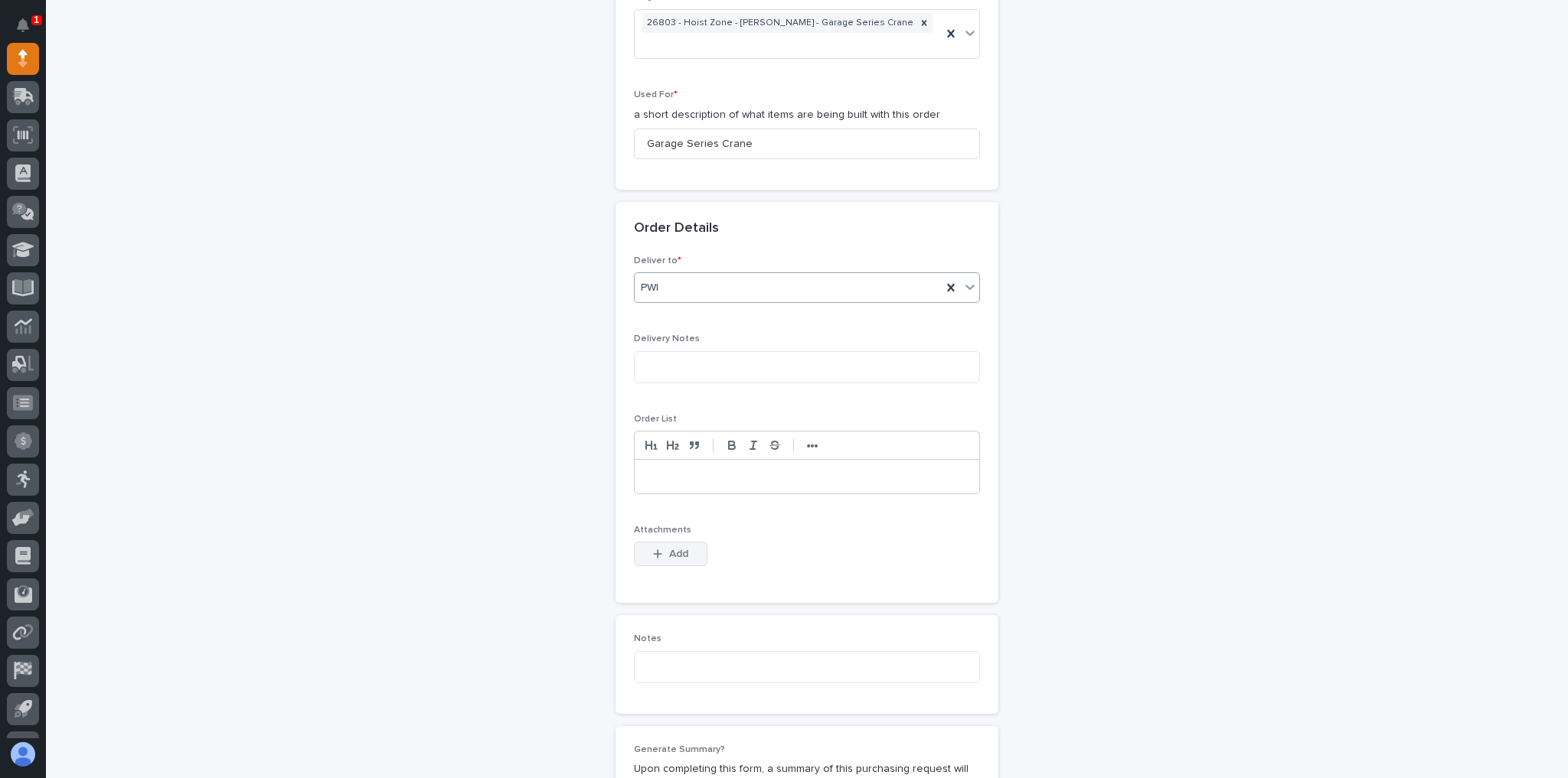
click at [680, 549] on span "Add" at bounding box center [678, 554] width 19 height 11
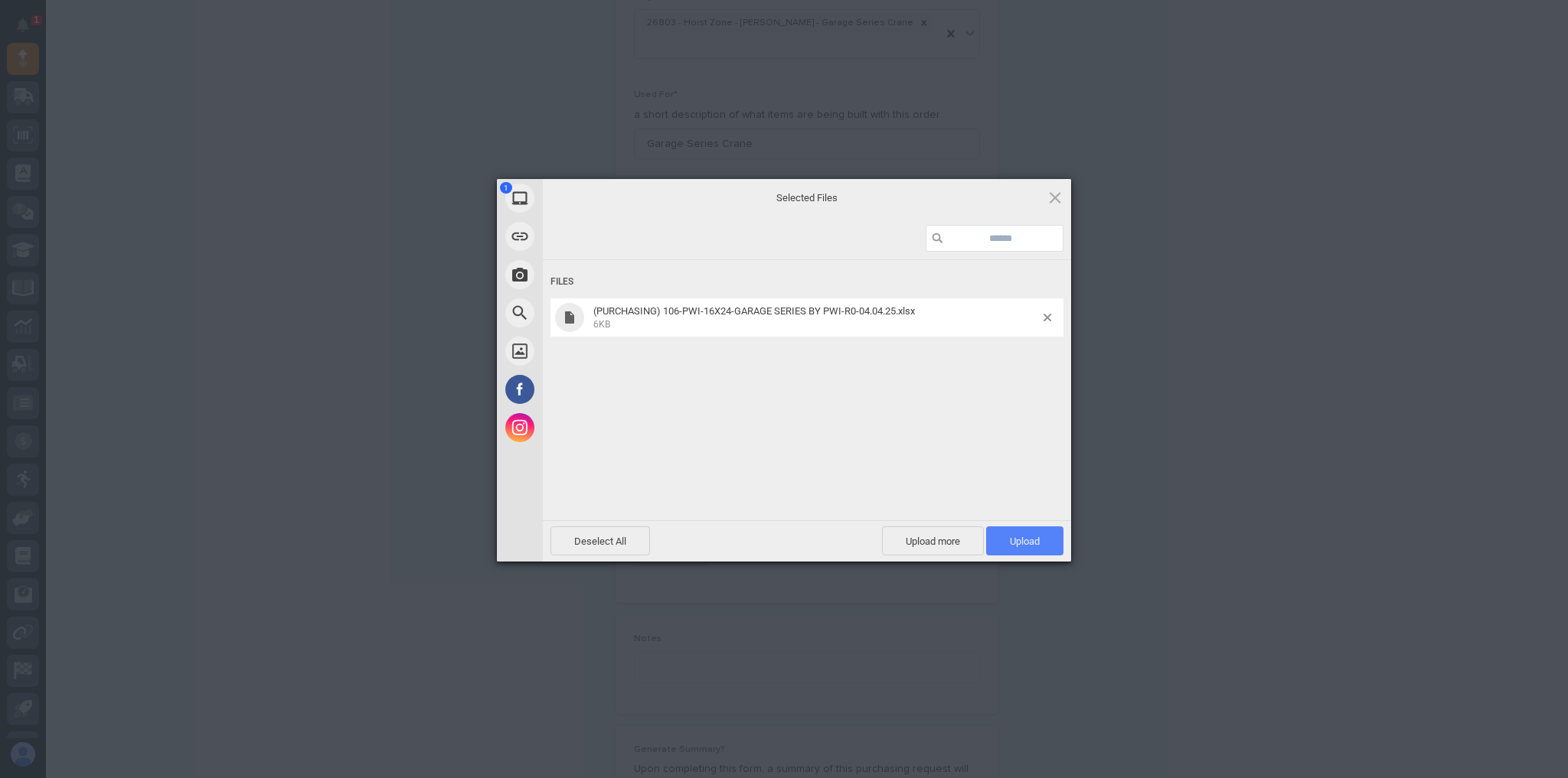
click at [1001, 549] on span "Upload 1" at bounding box center [1024, 541] width 77 height 29
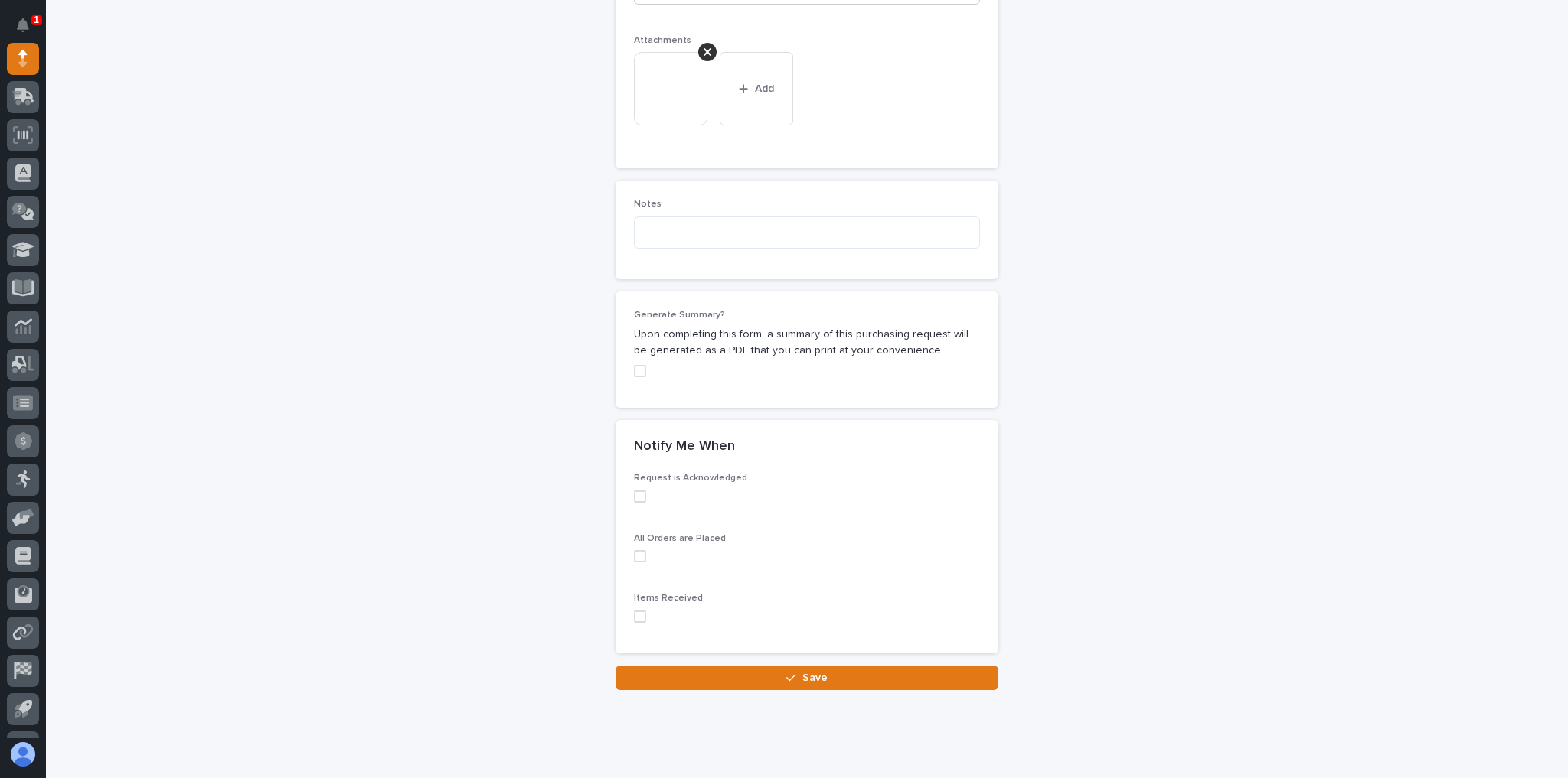
scroll to position [1230, 0]
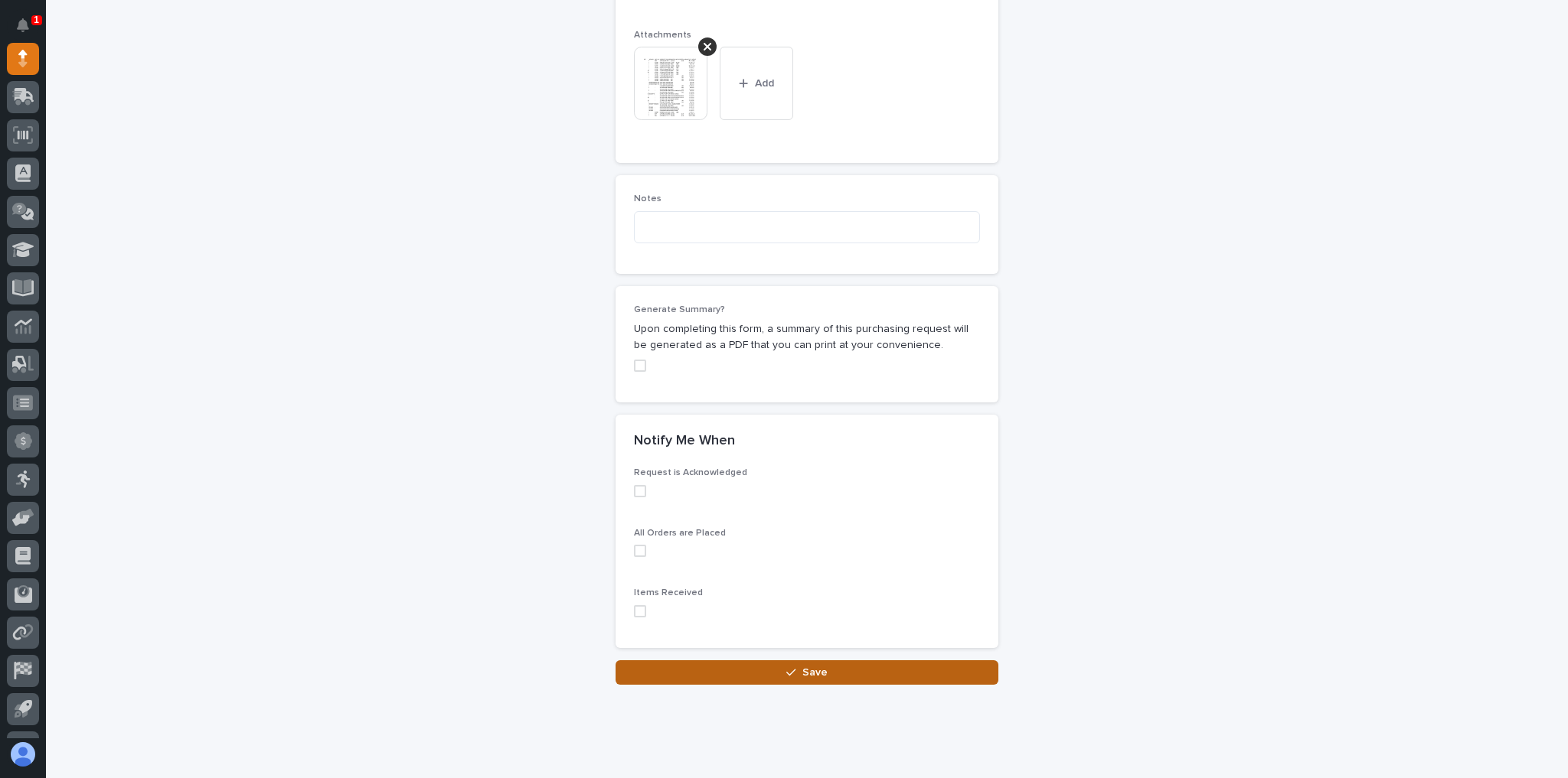
click at [847, 661] on button "Save" at bounding box center [806, 673] width 383 height 25
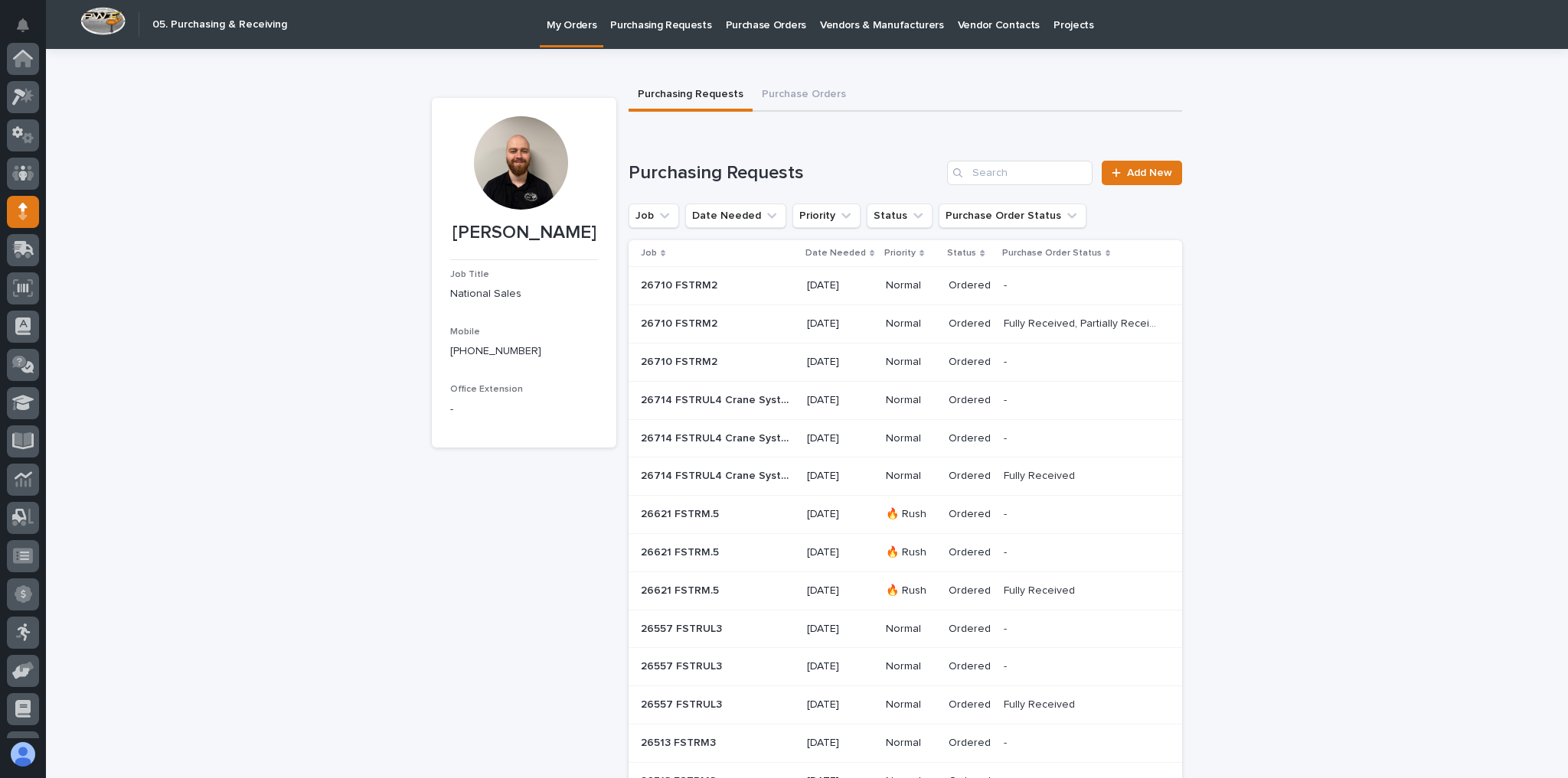
scroll to position [153, 0]
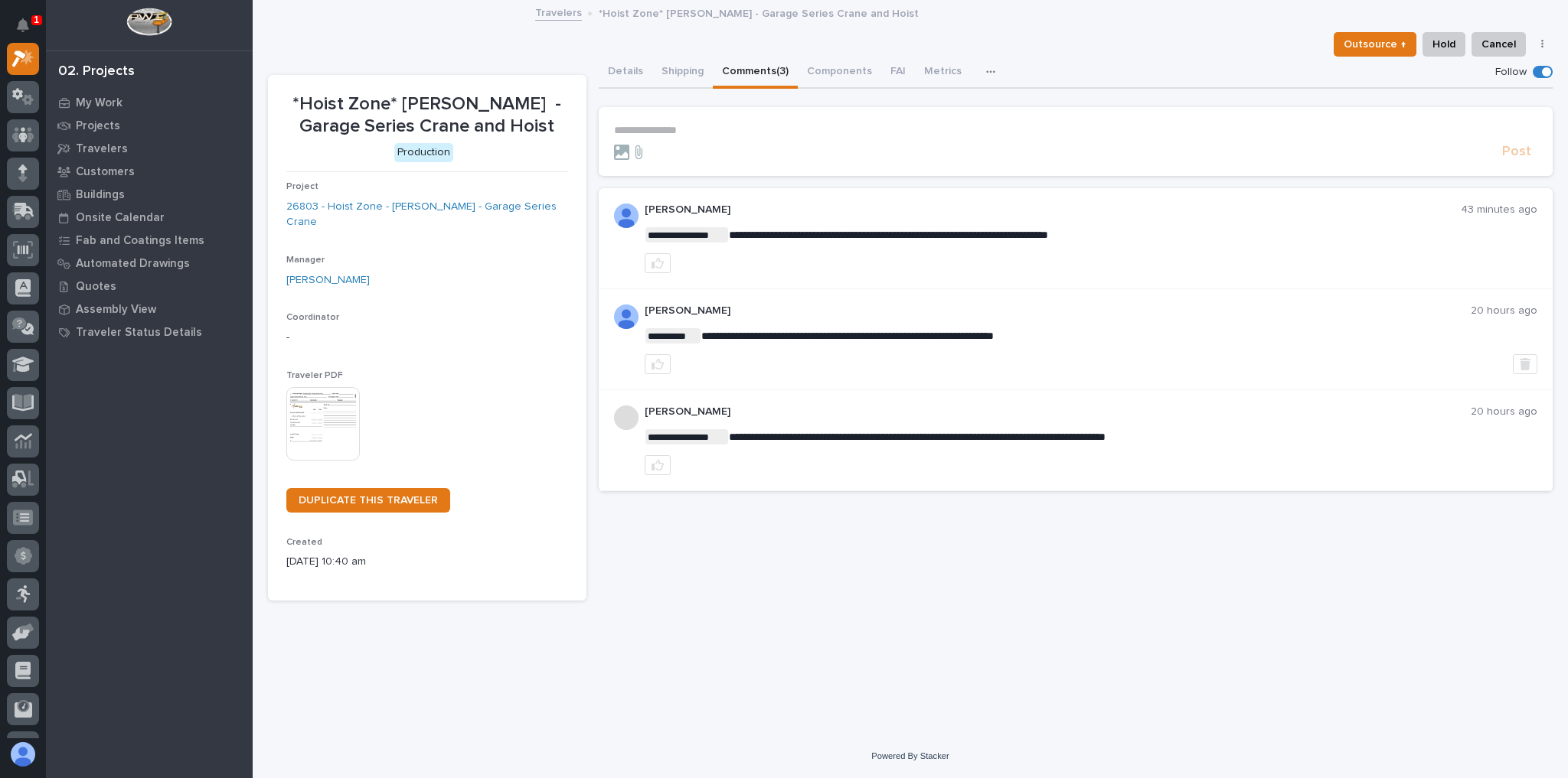
click at [751, 139] on form "**********" at bounding box center [1075, 142] width 924 height 36
click at [744, 134] on p "**********" at bounding box center [1075, 130] width 924 height 13
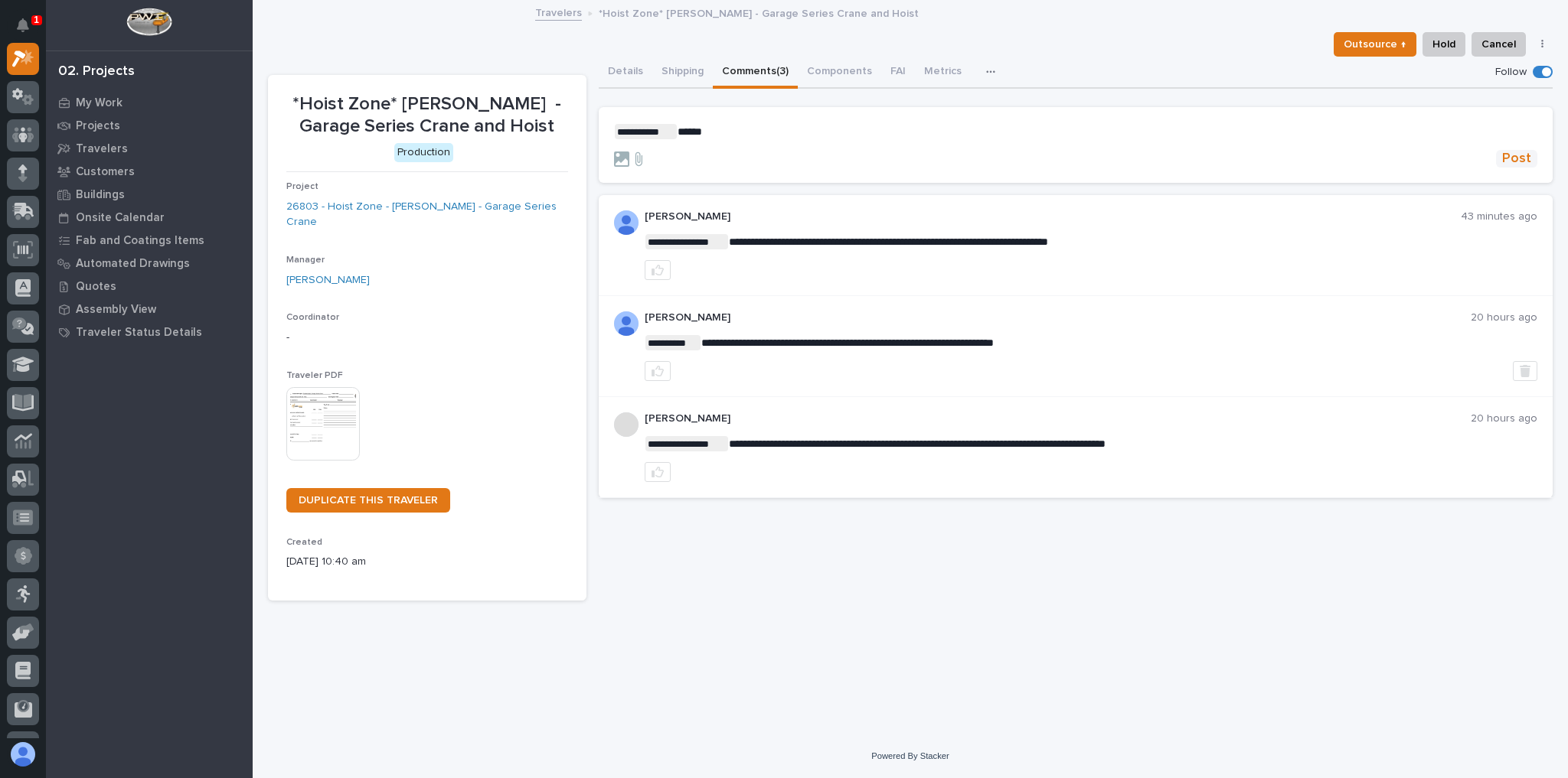
click at [1510, 150] on span "Post" at bounding box center [1516, 158] width 29 height 17
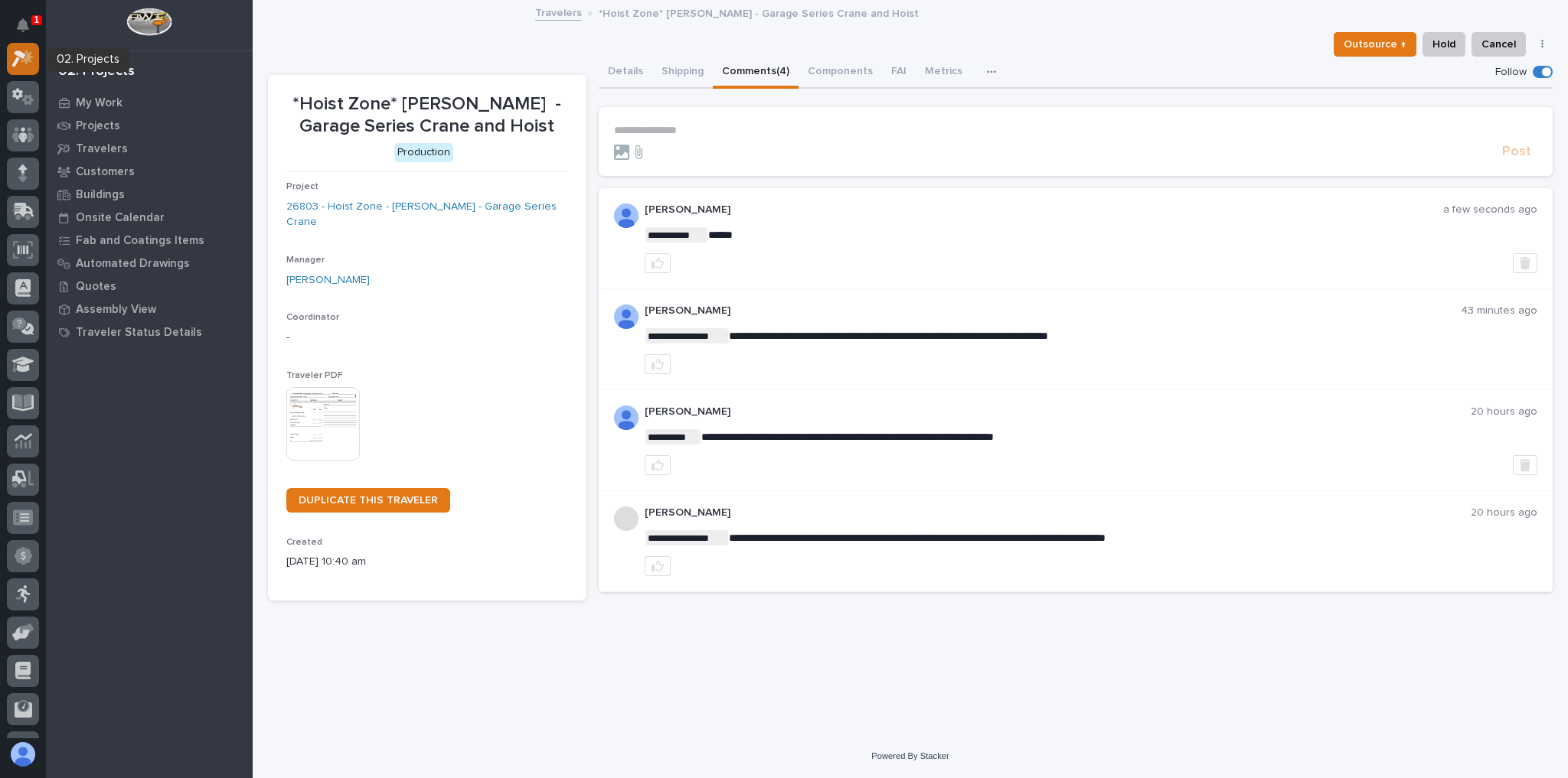
click at [19, 55] on icon at bounding box center [18, 59] width 14 height 17
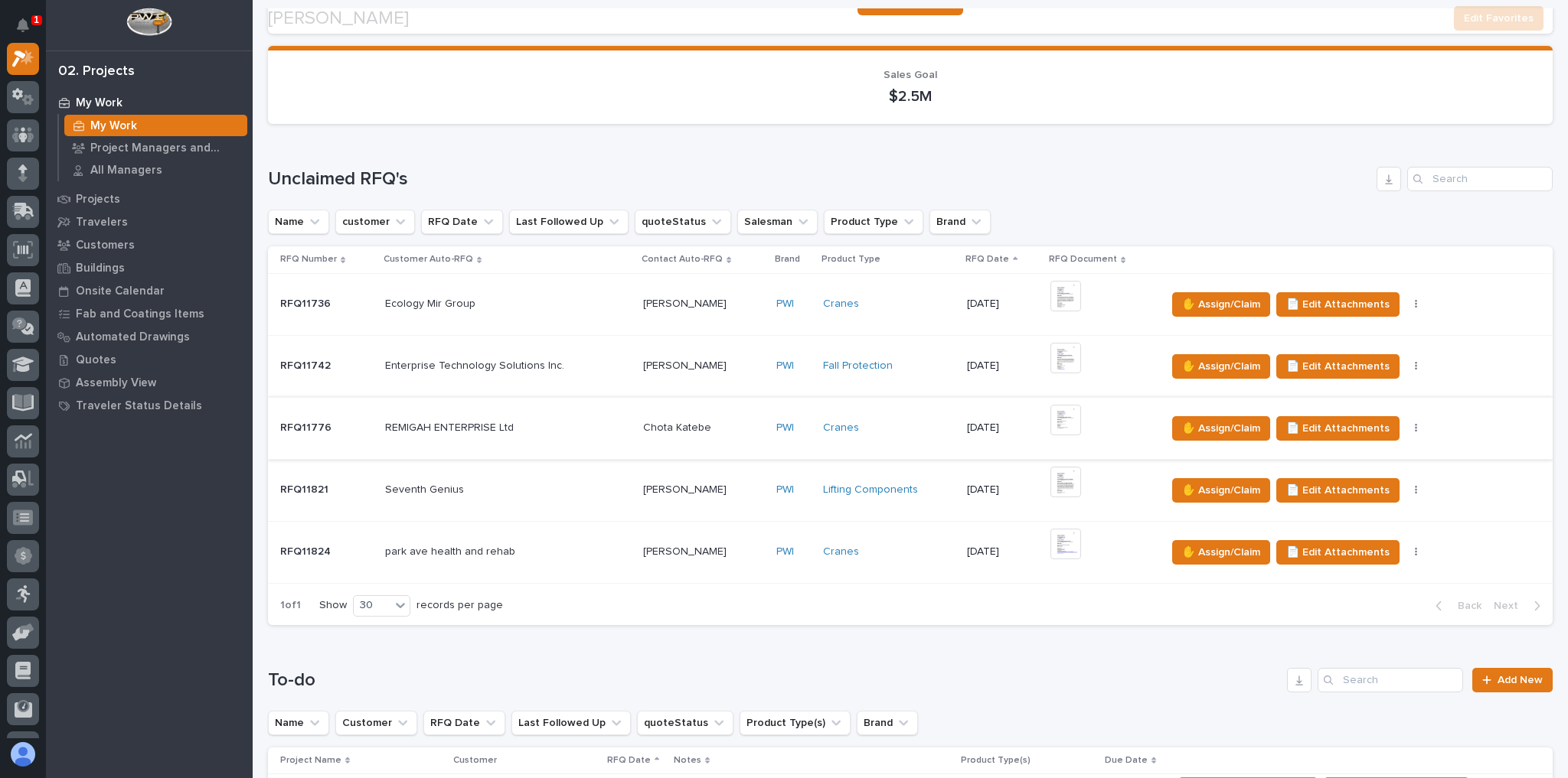
scroll to position [244, 0]
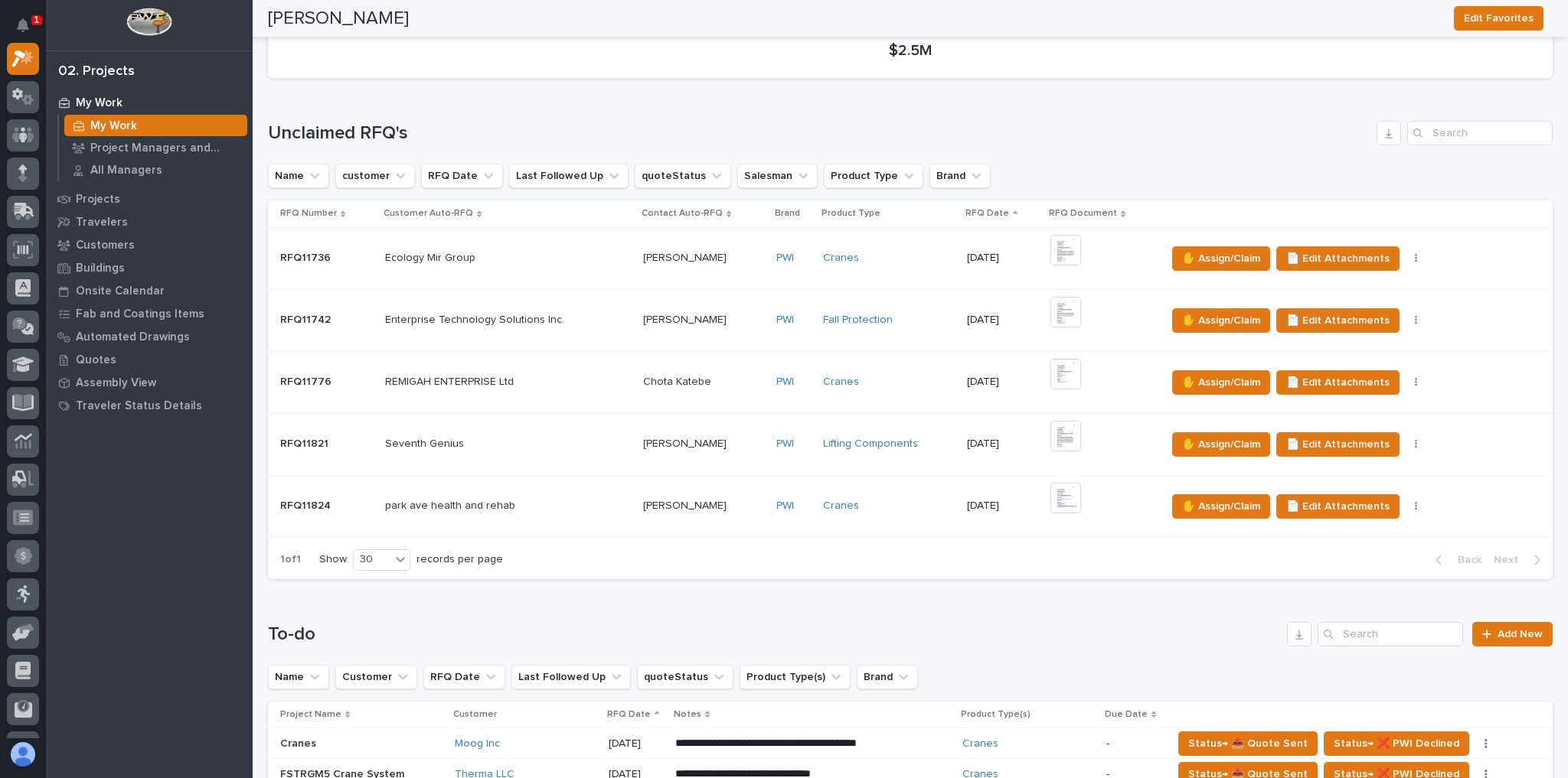
click at [904, 494] on div "Cranes" at bounding box center [889, 506] width 133 height 25
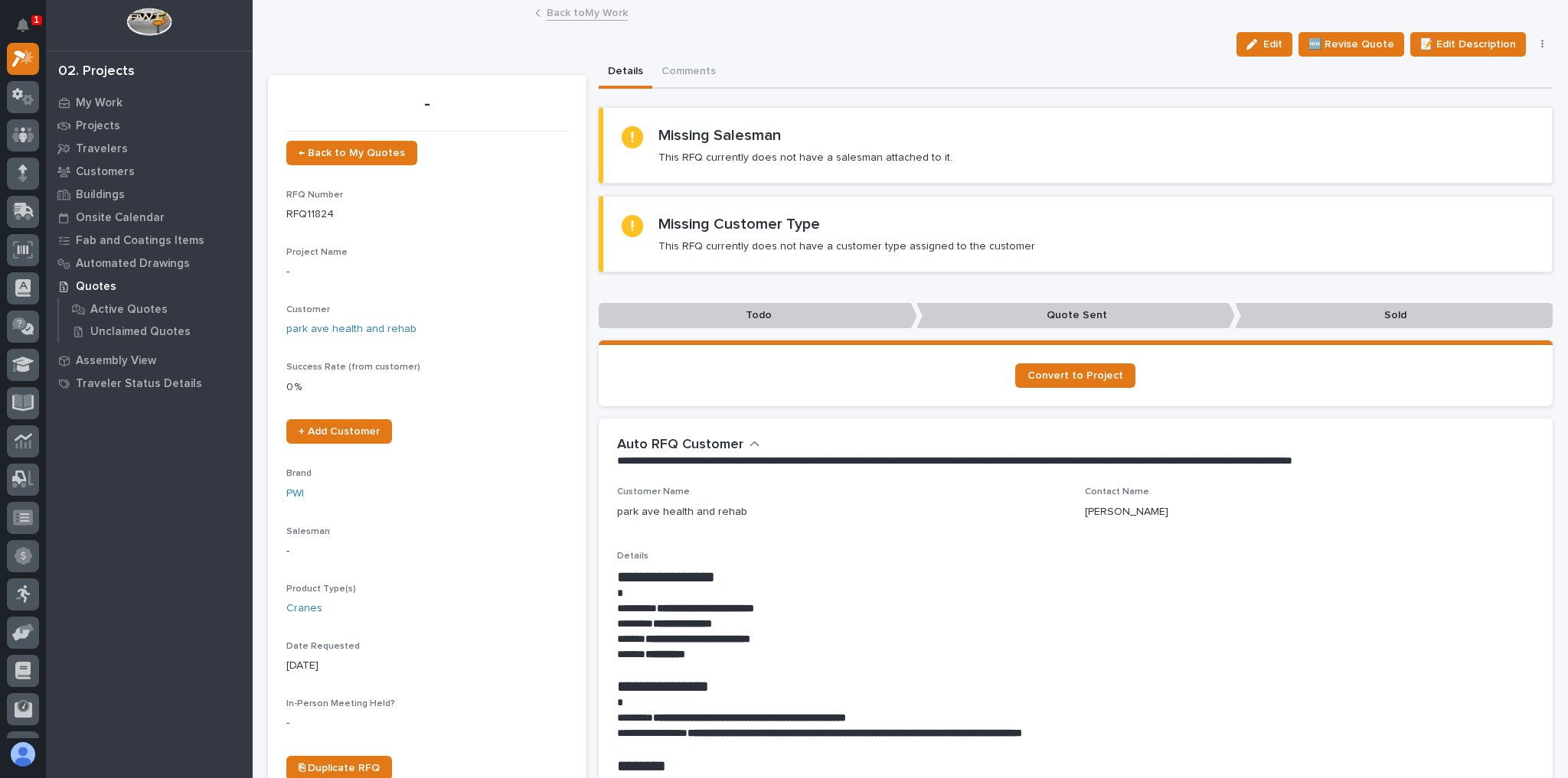
click at [1534, 40] on button "button" at bounding box center [1543, 45] width 22 height 11
click at [1500, 90] on button "✋ Assign/Claim" at bounding box center [1477, 99] width 136 height 25
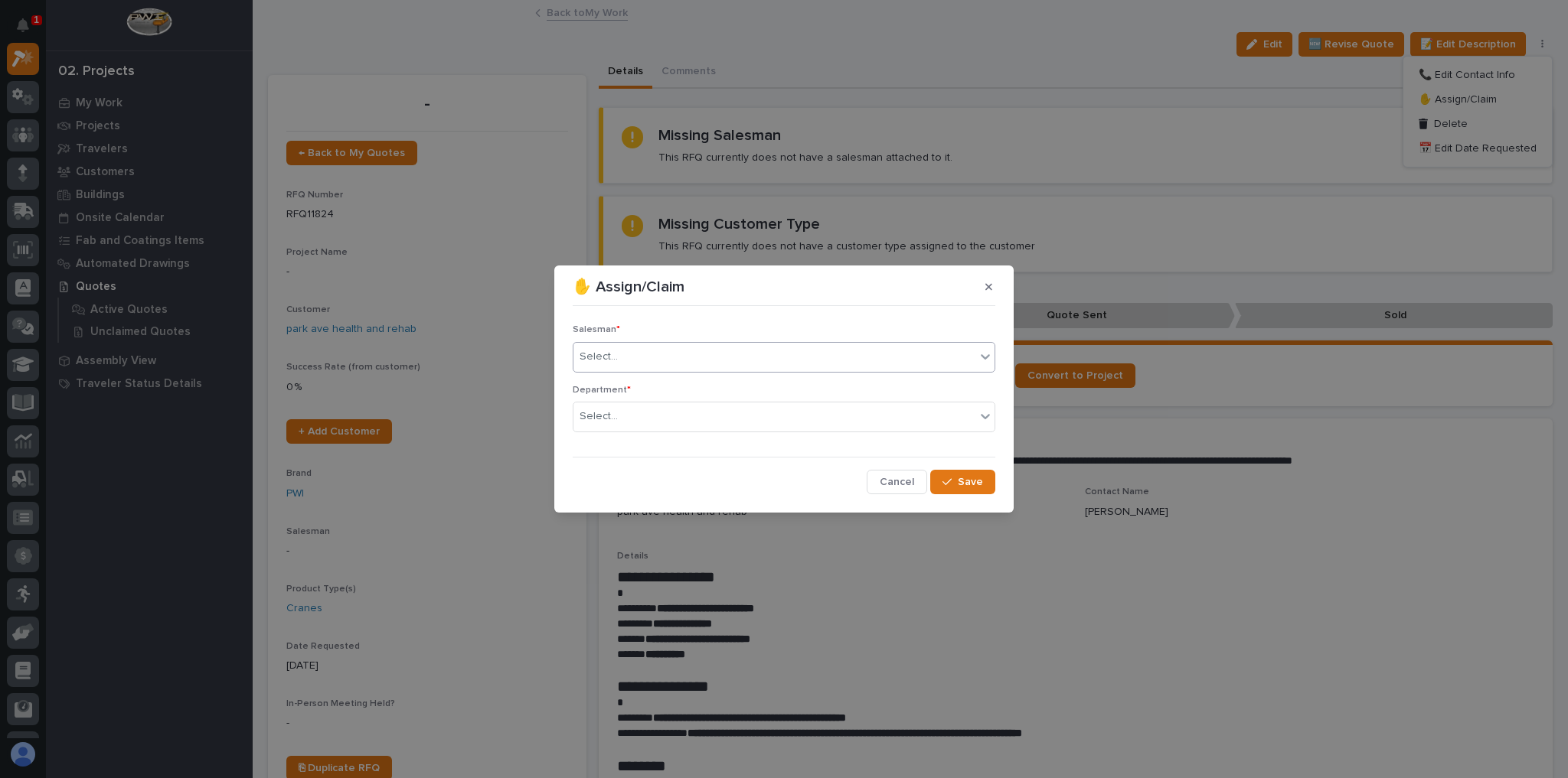
click at [662, 352] on div "Select..." at bounding box center [774, 357] width 402 height 25
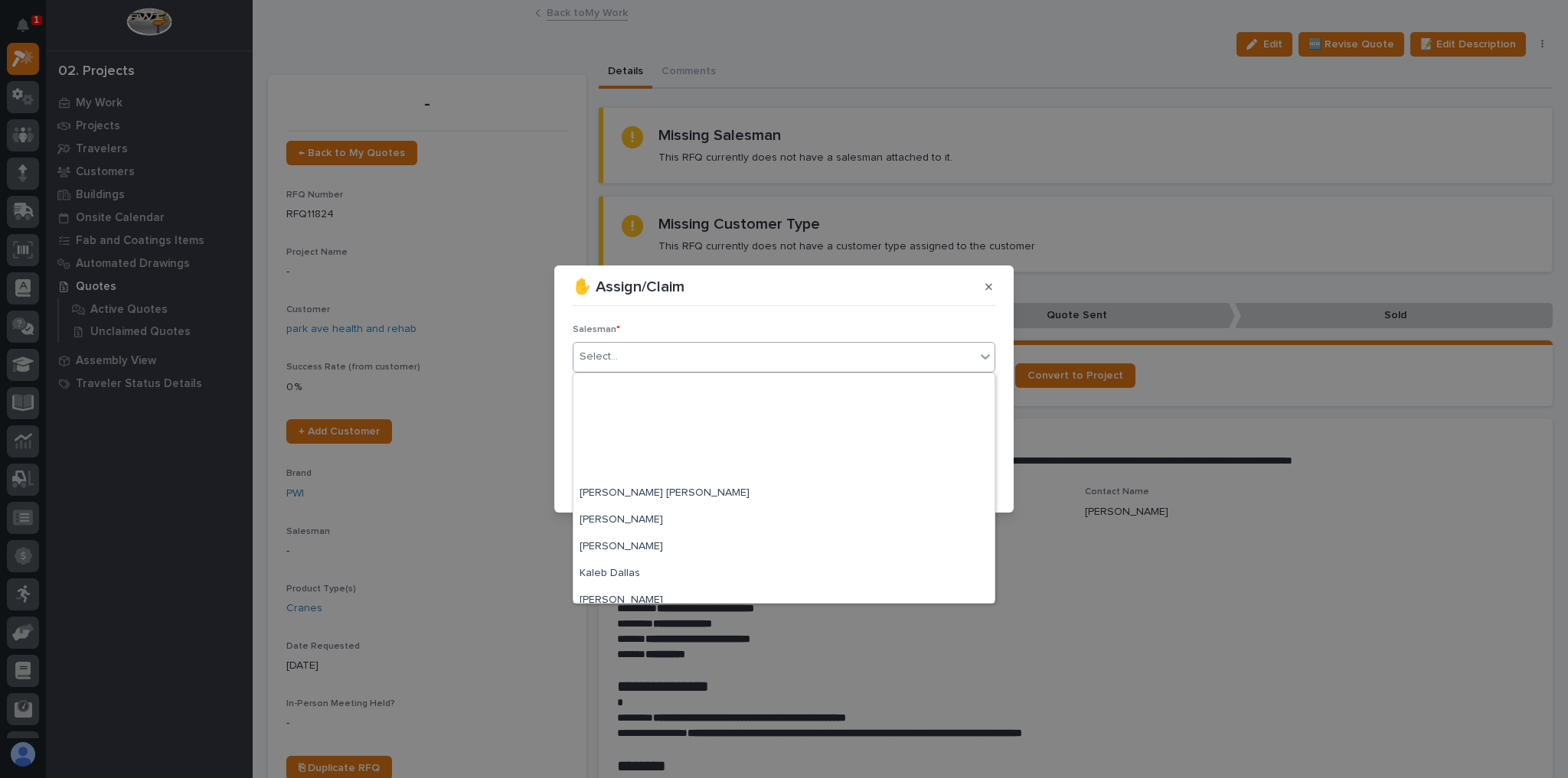
scroll to position [332, 0]
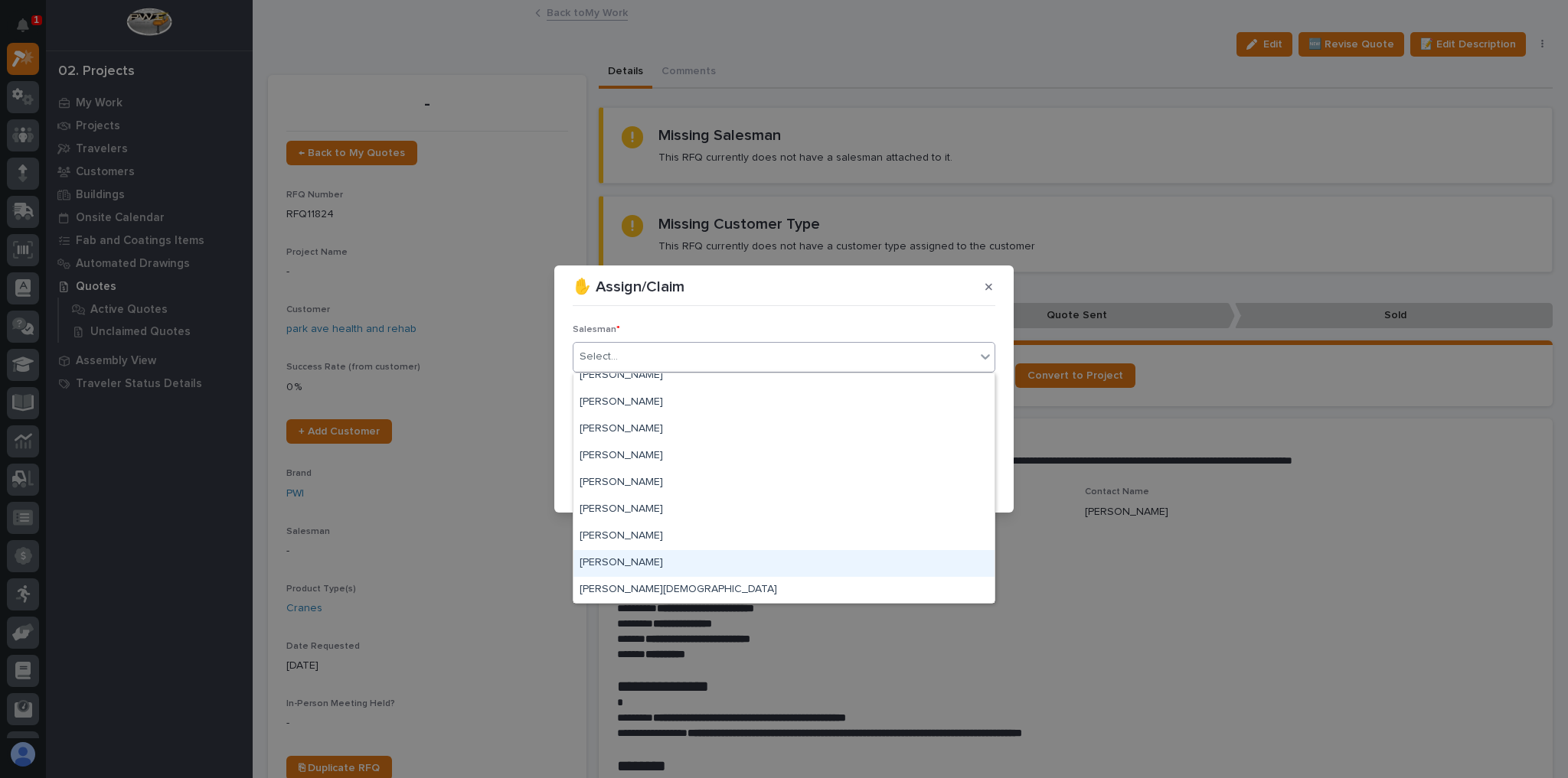
click at [1196, 574] on div "✋ Assign/Claim Salesman * option Zac Lechlitner focused, 20 of 21. 21 results a…" at bounding box center [784, 389] width 1568 height 778
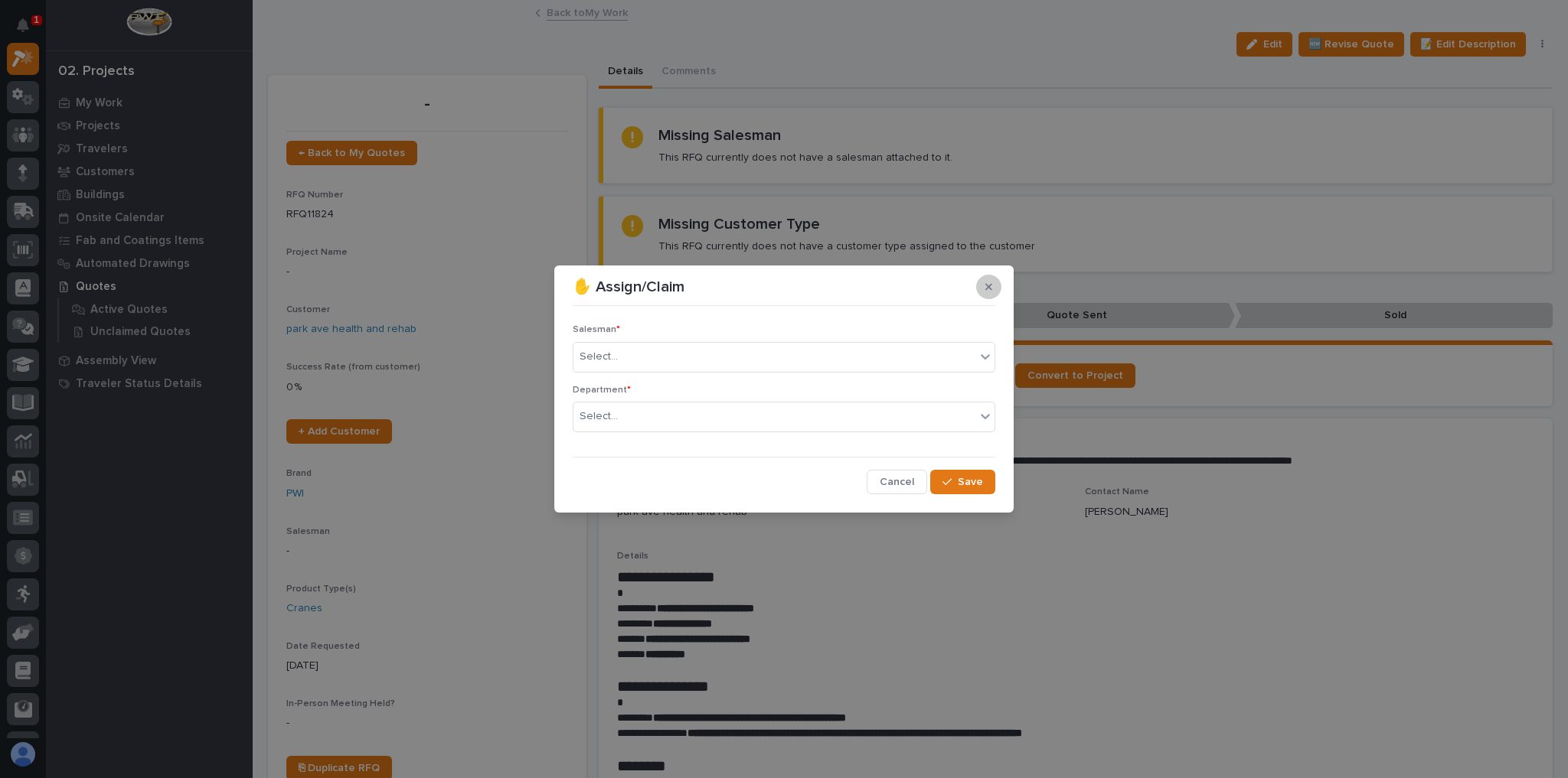
click at [993, 287] on button "button" at bounding box center [989, 286] width 25 height 25
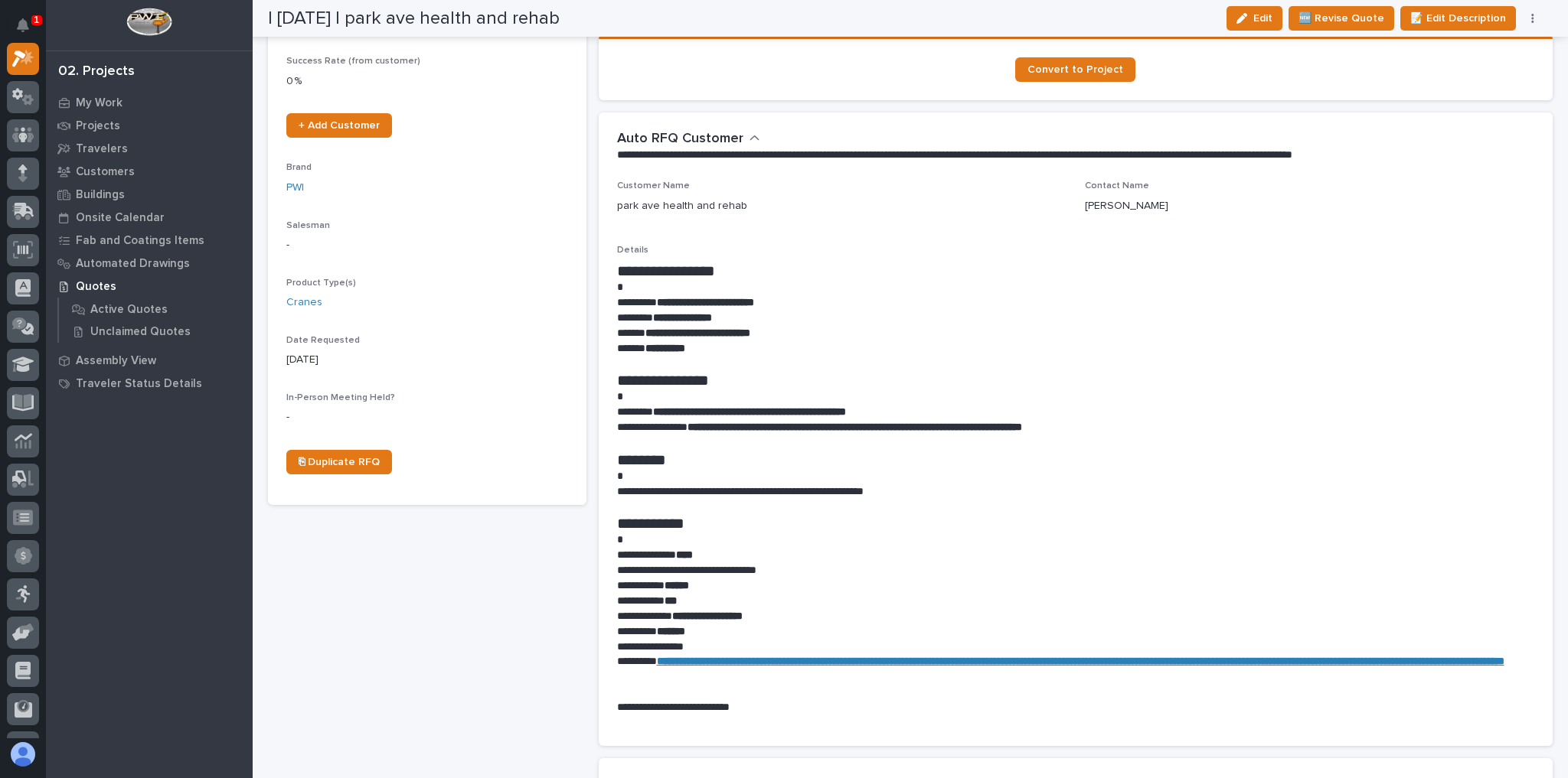
scroll to position [0, 0]
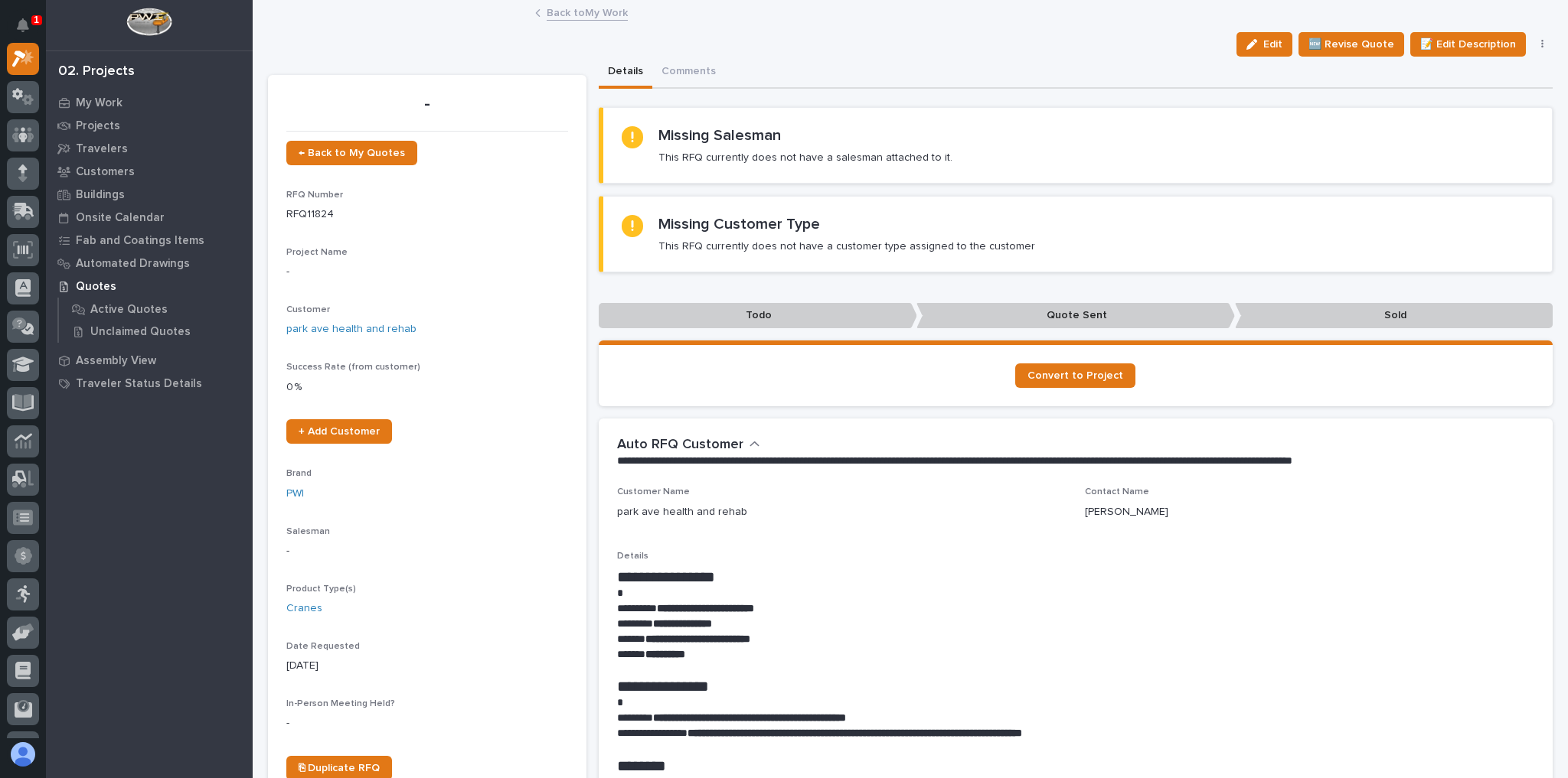
click at [1532, 45] on button "button" at bounding box center [1543, 45] width 22 height 11
click at [1450, 94] on span "✋ Assign/Claim" at bounding box center [1457, 99] width 78 height 18
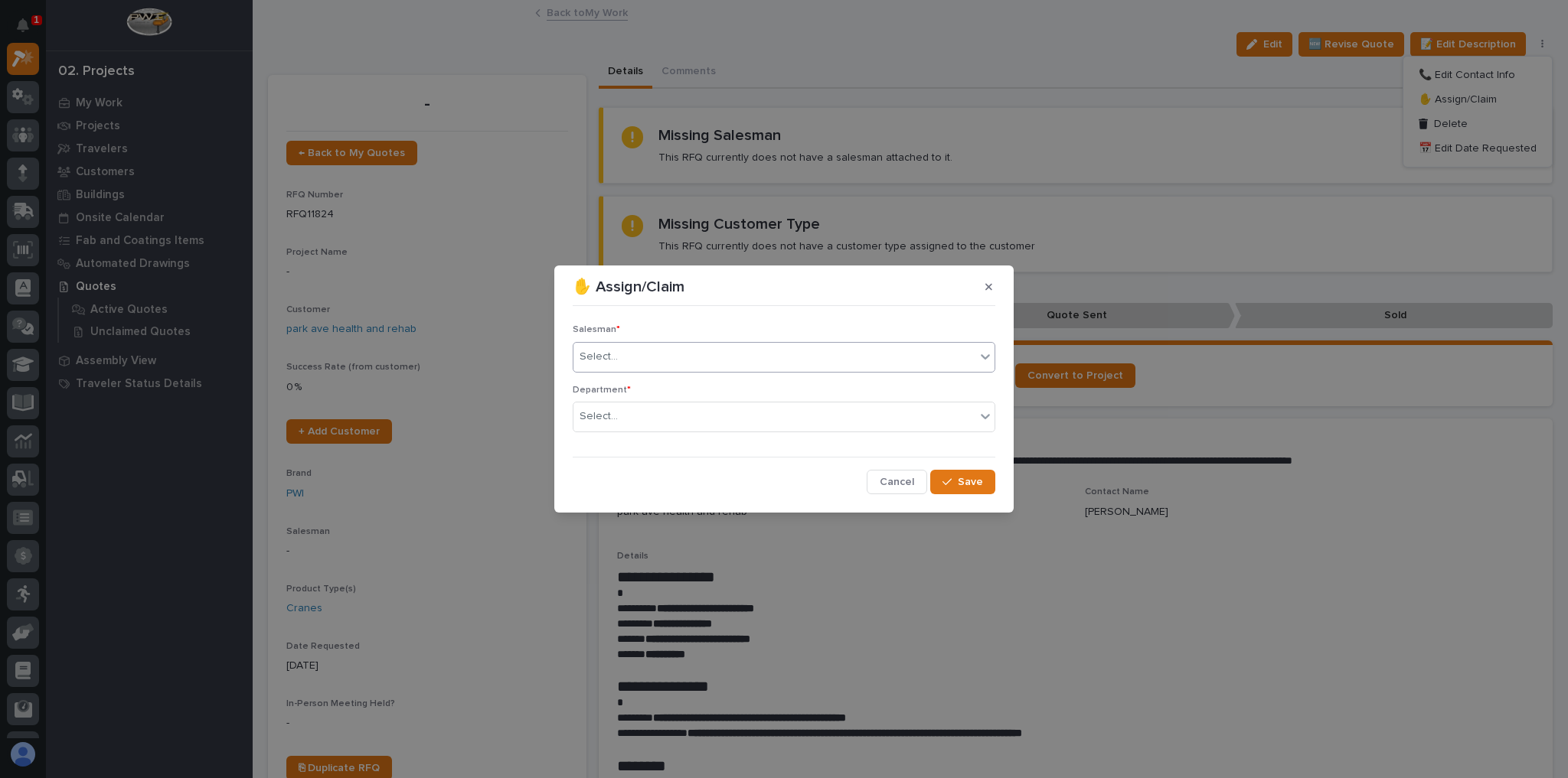
click at [599, 361] on div "Select..." at bounding box center [598, 357] width 38 height 16
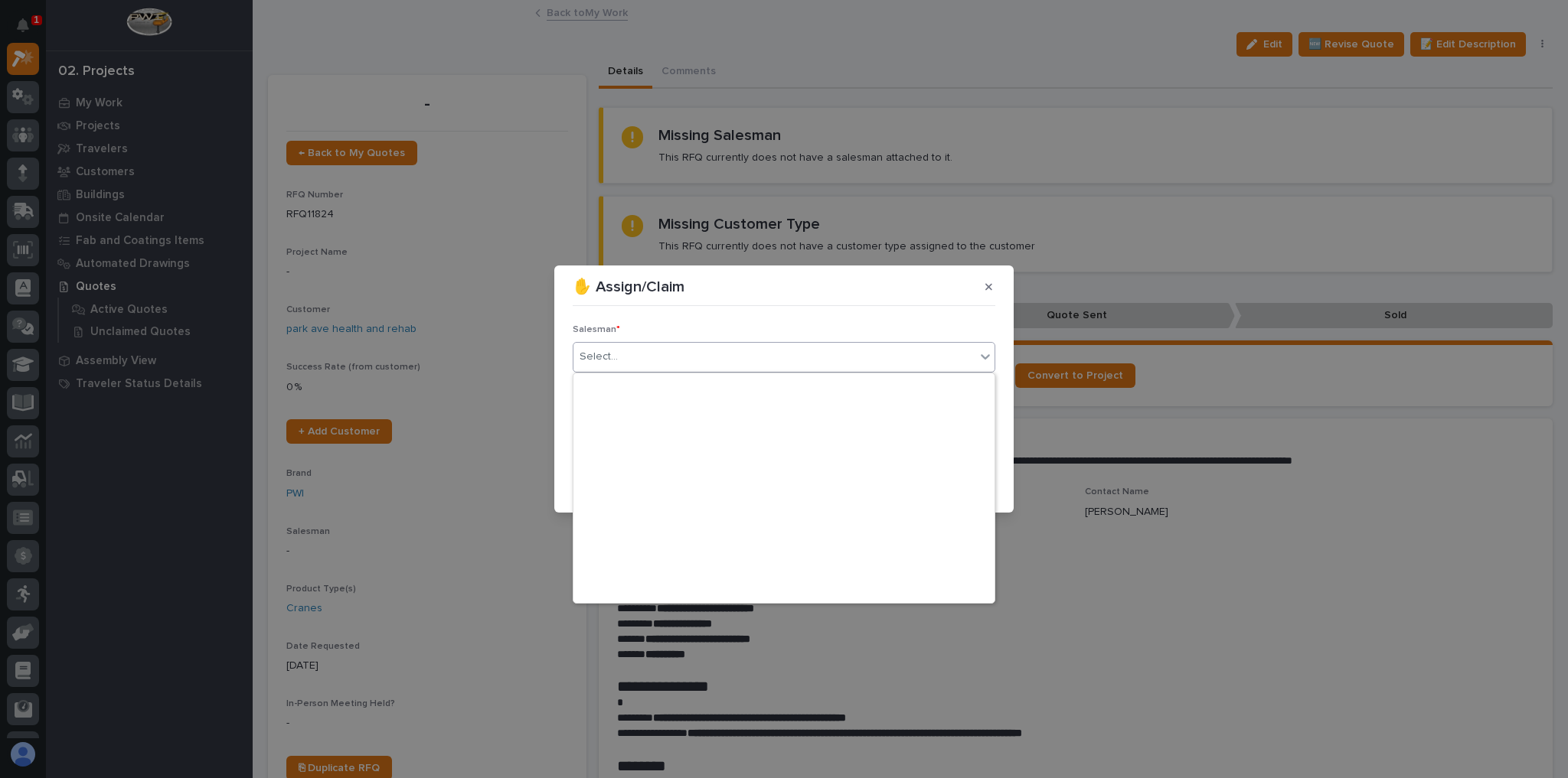
scroll to position [332, 0]
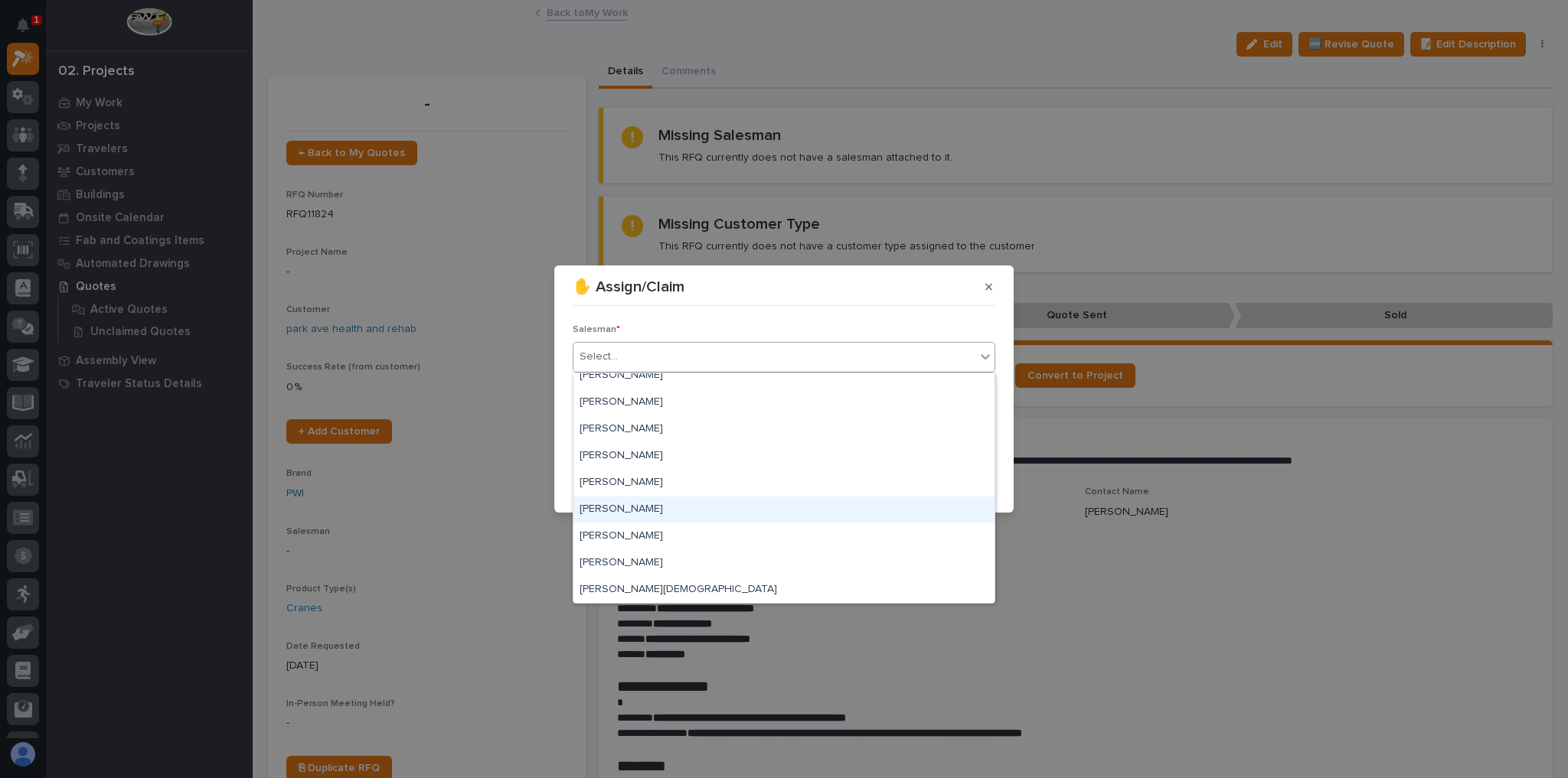
click at [652, 506] on div "[PERSON_NAME]" at bounding box center [784, 510] width 421 height 26
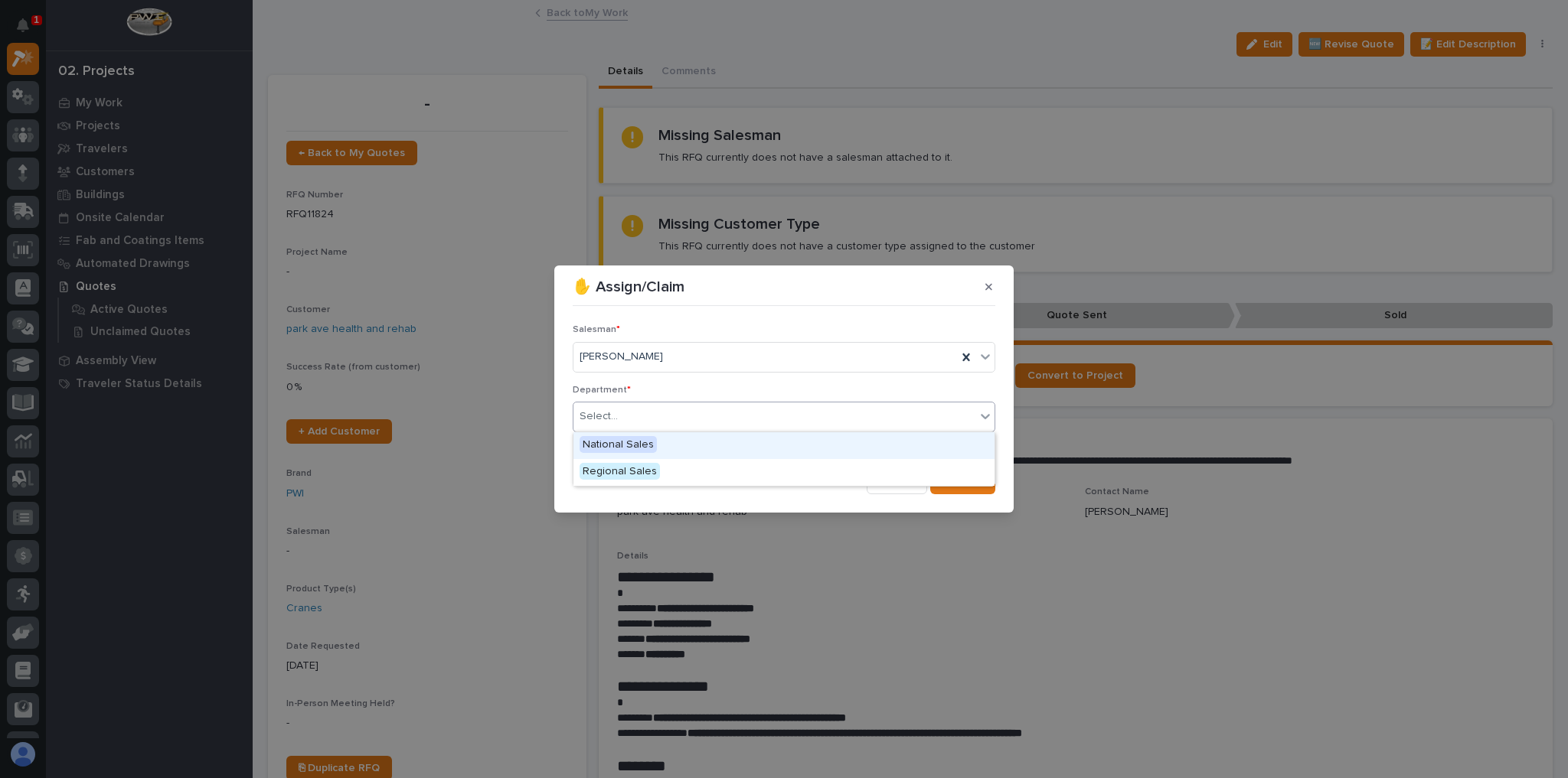
click at [664, 408] on div "Select..." at bounding box center [774, 417] width 402 height 25
click at [650, 439] on span "National Sales" at bounding box center [617, 444] width 77 height 17
drag, startPoint x: 947, startPoint y: 473, endPoint x: 932, endPoint y: 469, distance: 15.5
click at [945, 473] on button "Save" at bounding box center [963, 482] width 65 height 25
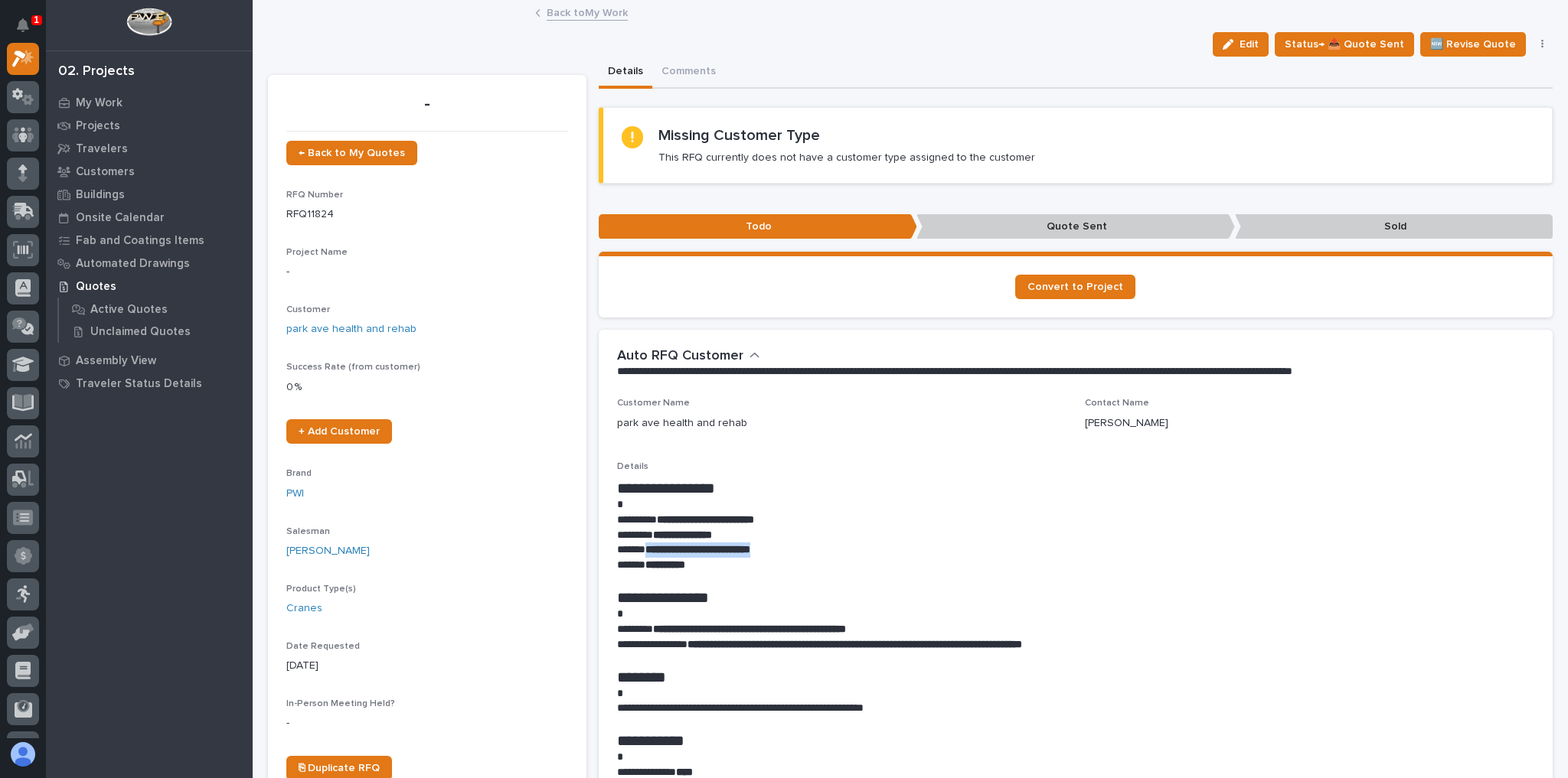
drag, startPoint x: 789, startPoint y: 548, endPoint x: 646, endPoint y: 550, distance: 143.0
click at [646, 550] on p "**********" at bounding box center [1072, 550] width 910 height 15
copy strong "**********"
click at [1331, 161] on div "Missing Customer Type This RFQ currently does not have a customer type assigned…" at bounding box center [1078, 145] width 913 height 38
click at [1541, 42] on icon "button" at bounding box center [1542, 45] width 3 height 11
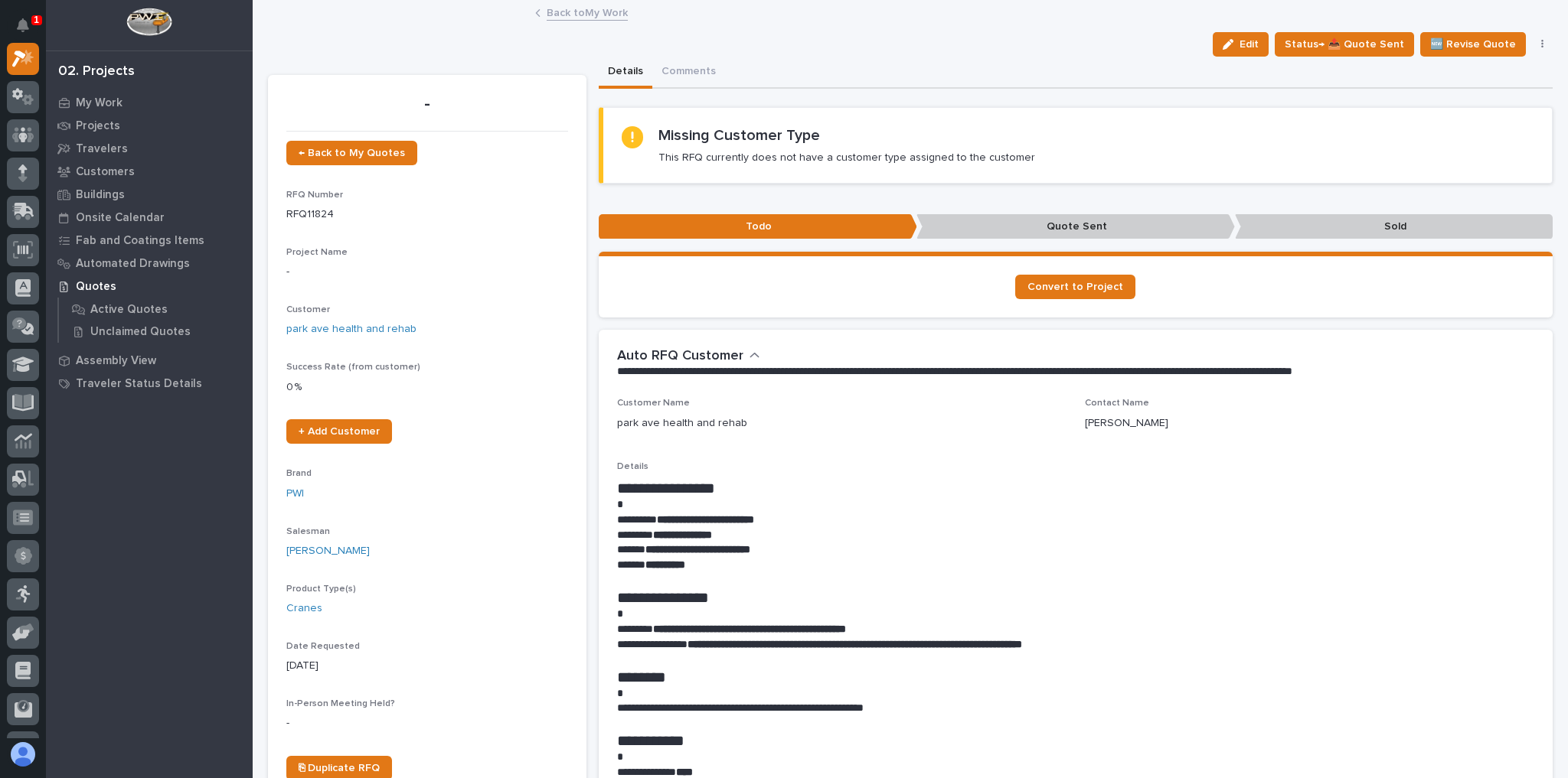
click at [637, 15] on div "Back to My Work" at bounding box center [910, 14] width 765 height 22
click at [607, 12] on link "Back to My Work" at bounding box center [586, 11] width 81 height 17
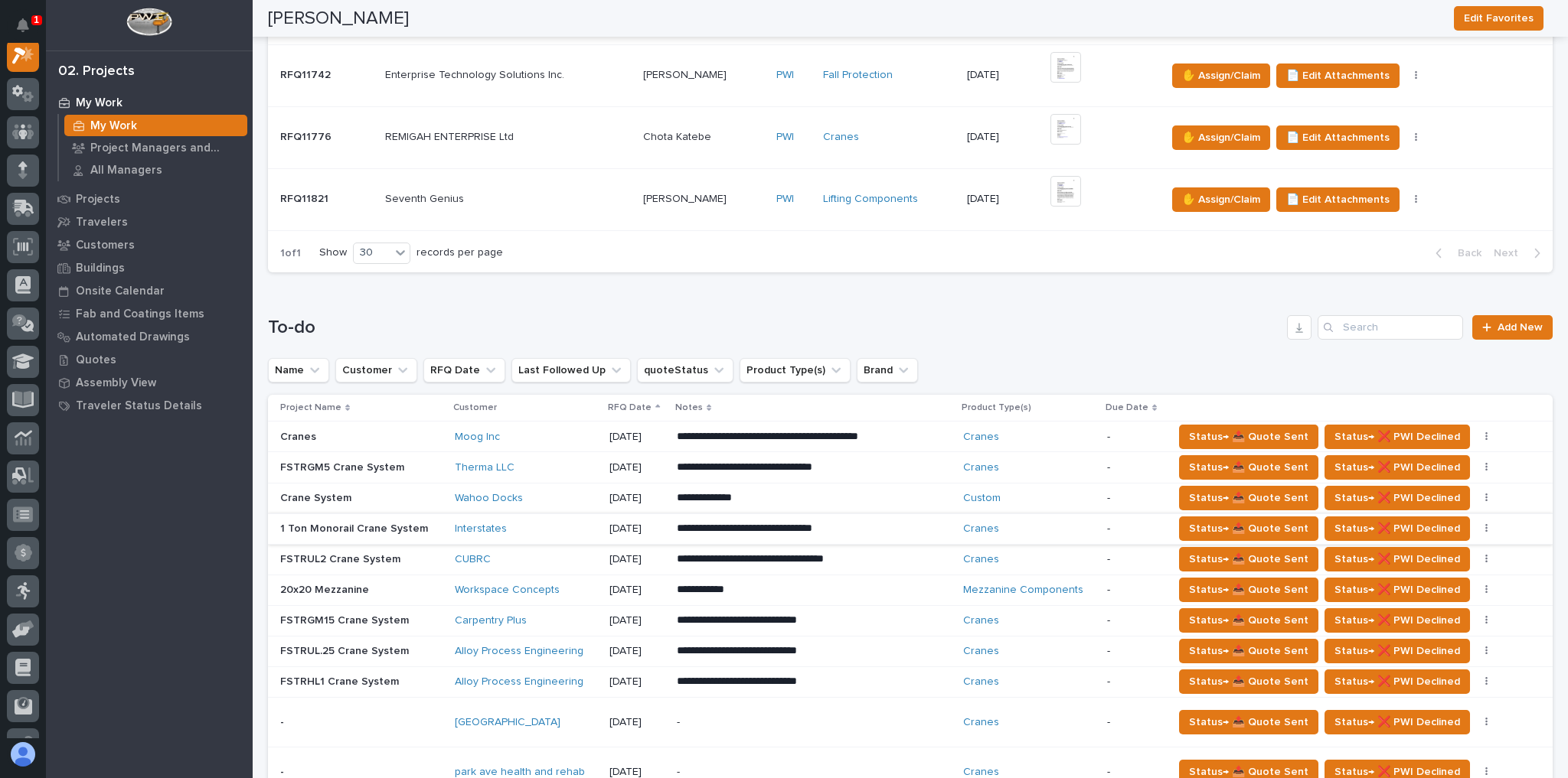
scroll to position [613, 0]
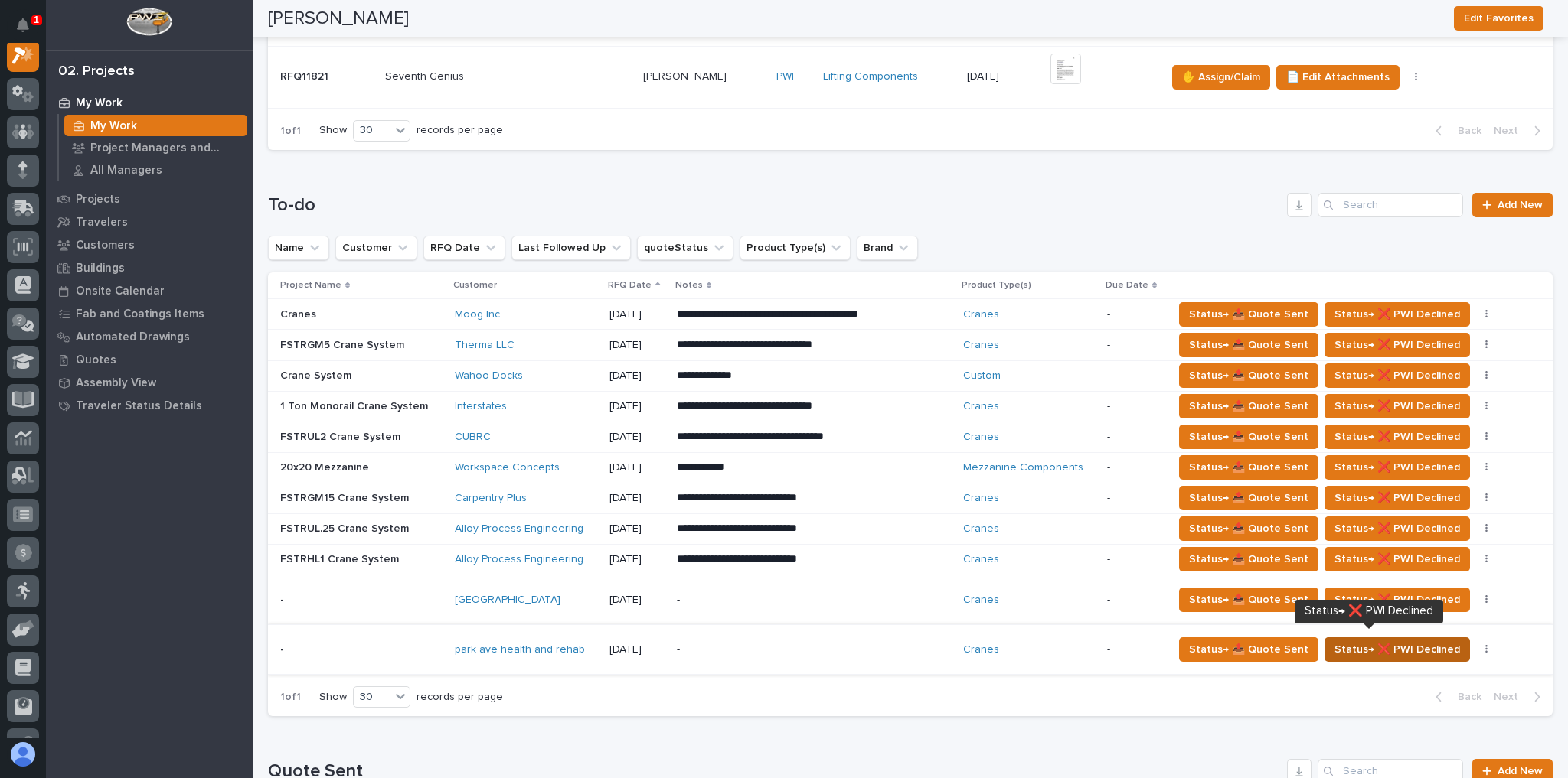
click at [1398, 644] on span "Status→ ❌ PWI Declined" at bounding box center [1397, 650] width 125 height 18
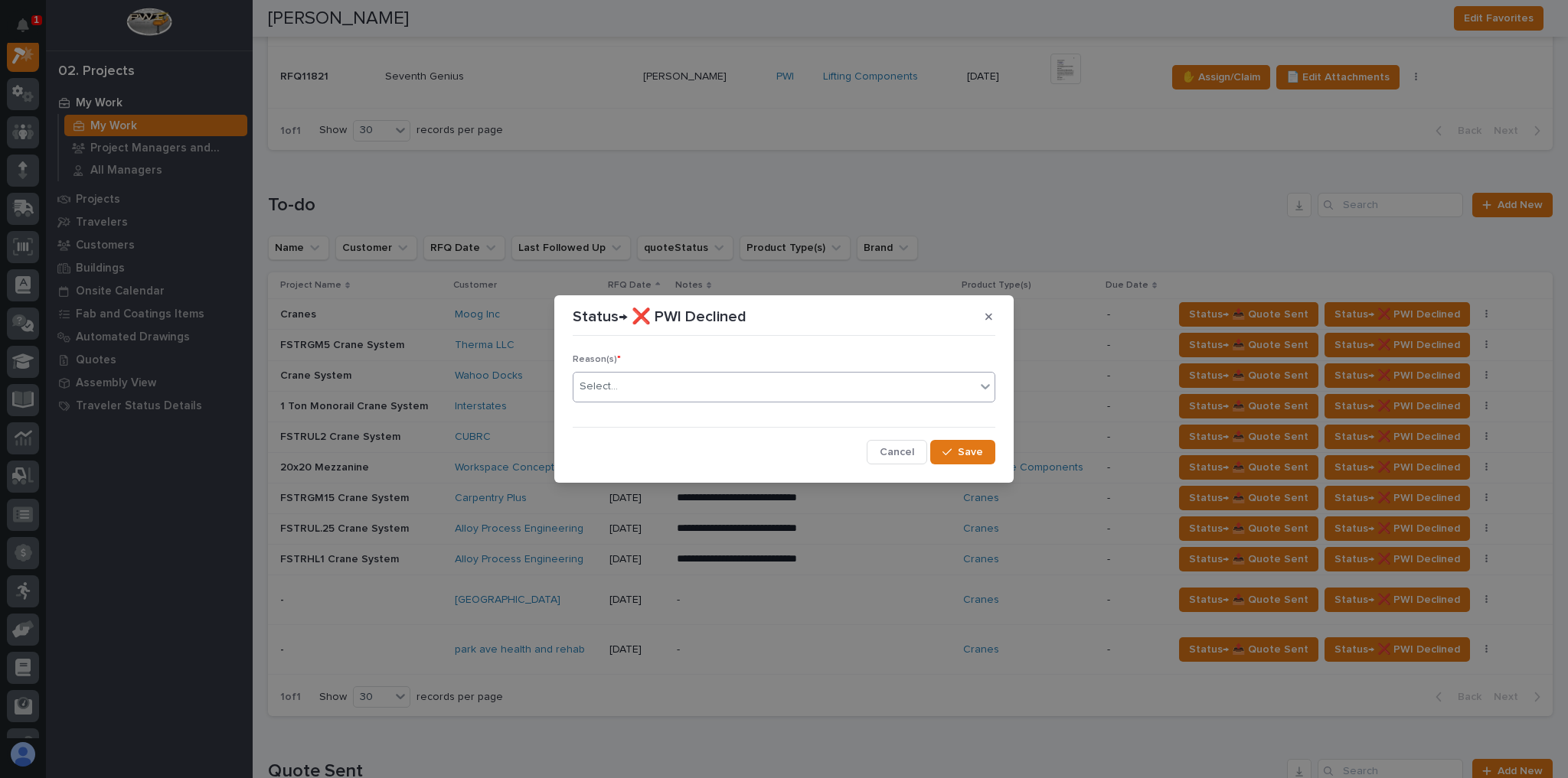
click at [705, 376] on div "Select..." at bounding box center [774, 387] width 402 height 25
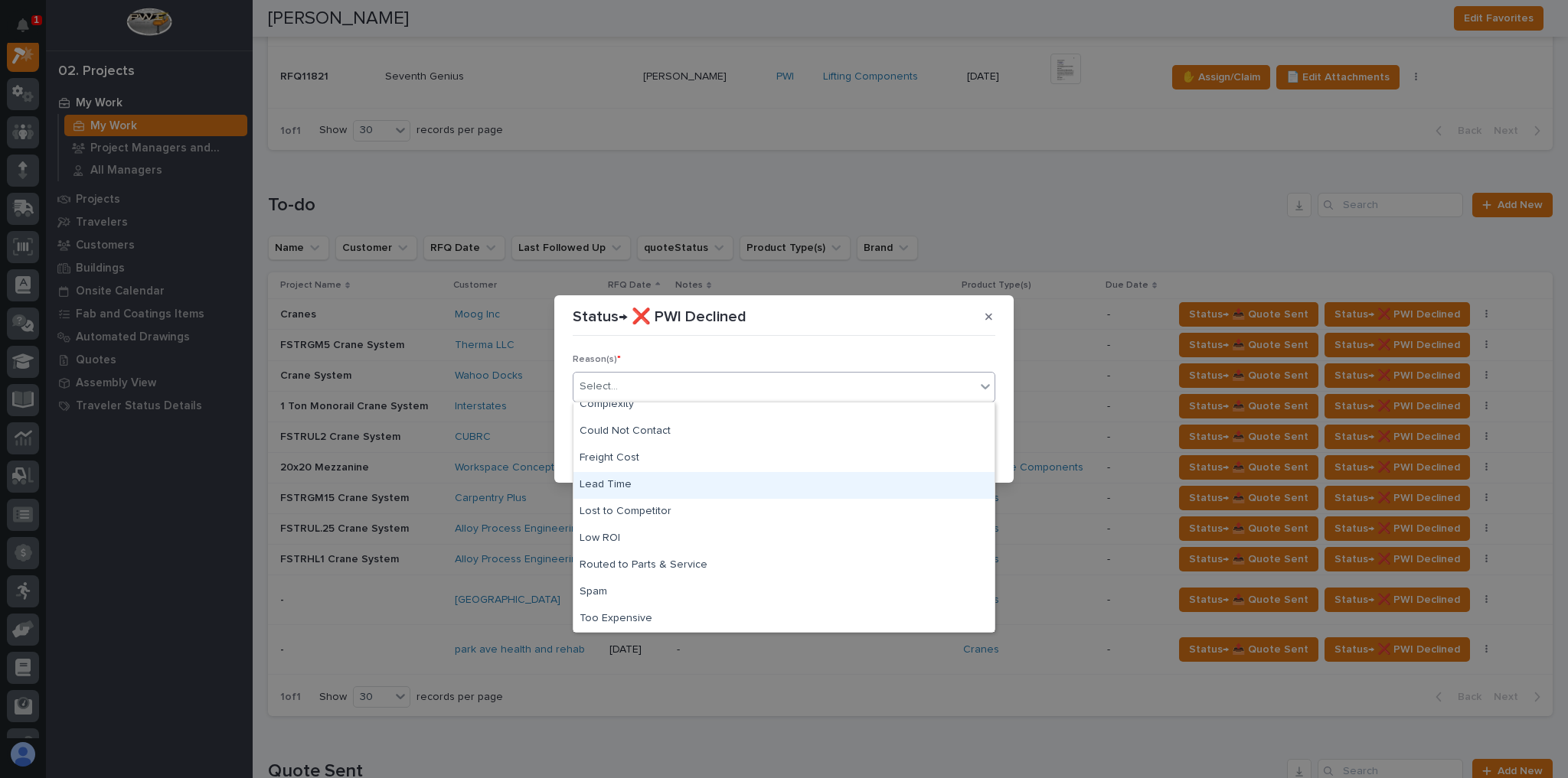
scroll to position [0, 0]
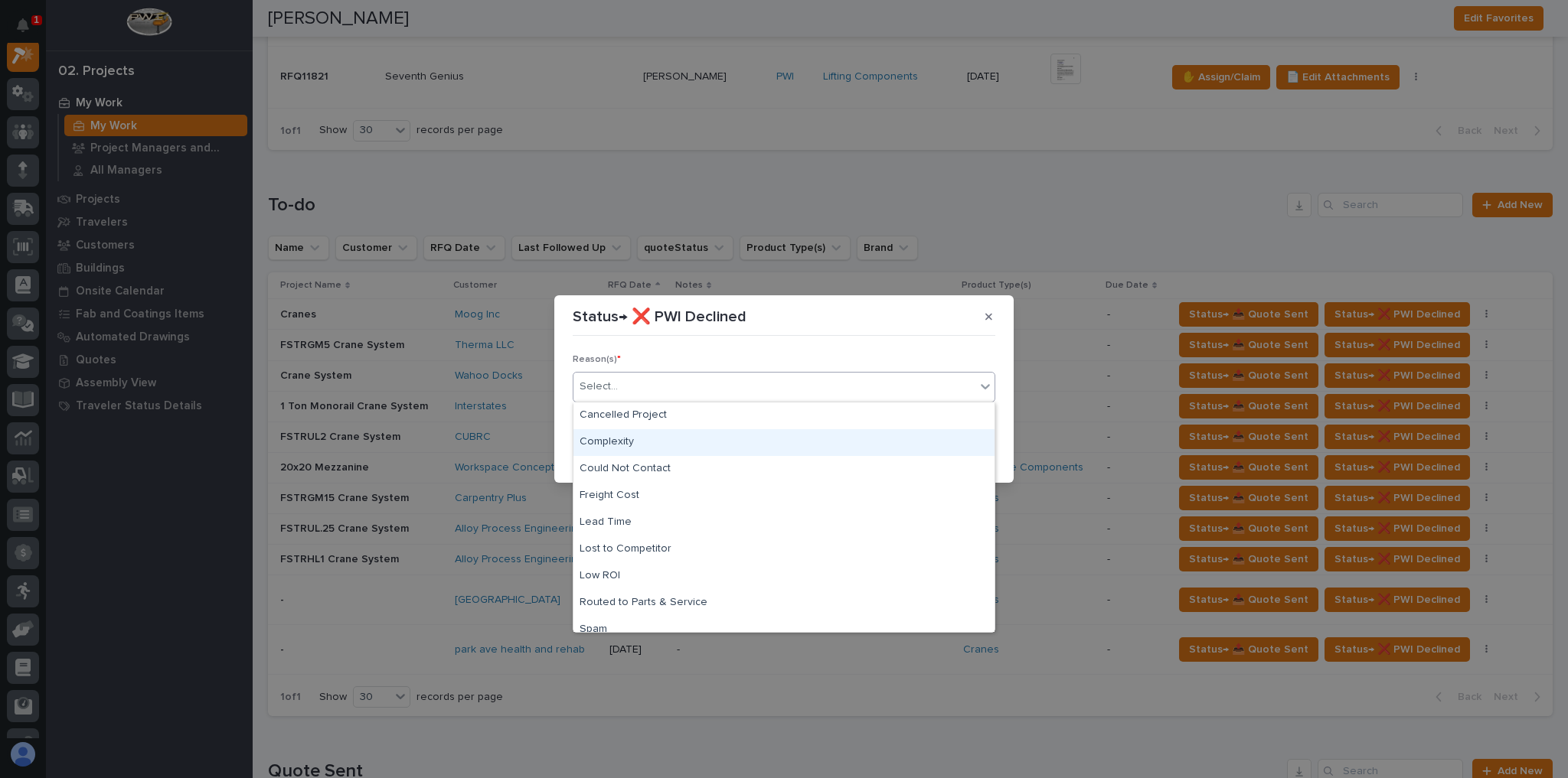
click at [646, 436] on div "Complexity" at bounding box center [784, 442] width 421 height 26
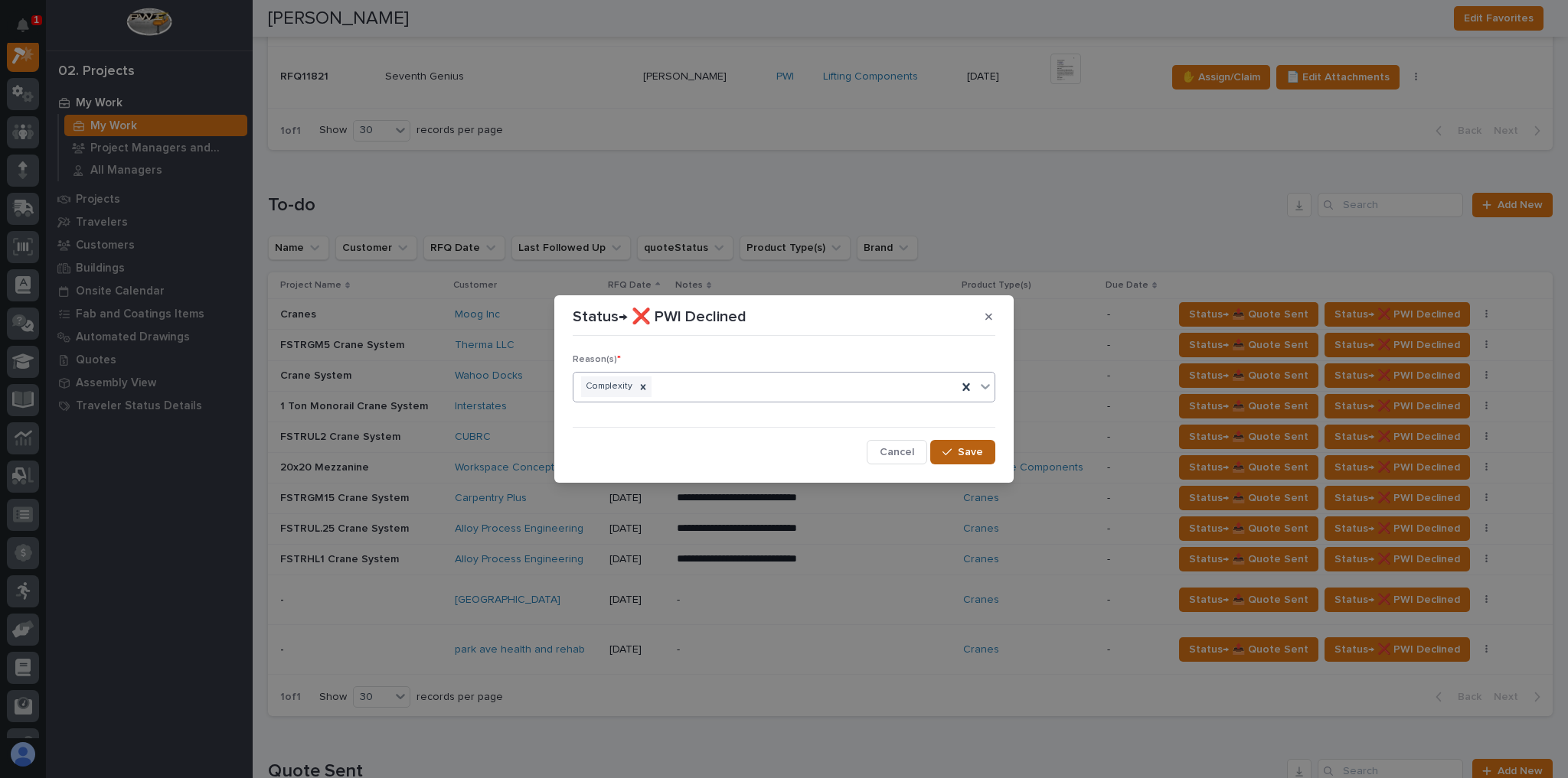
click at [953, 447] on div "button" at bounding box center [950, 453] width 15 height 11
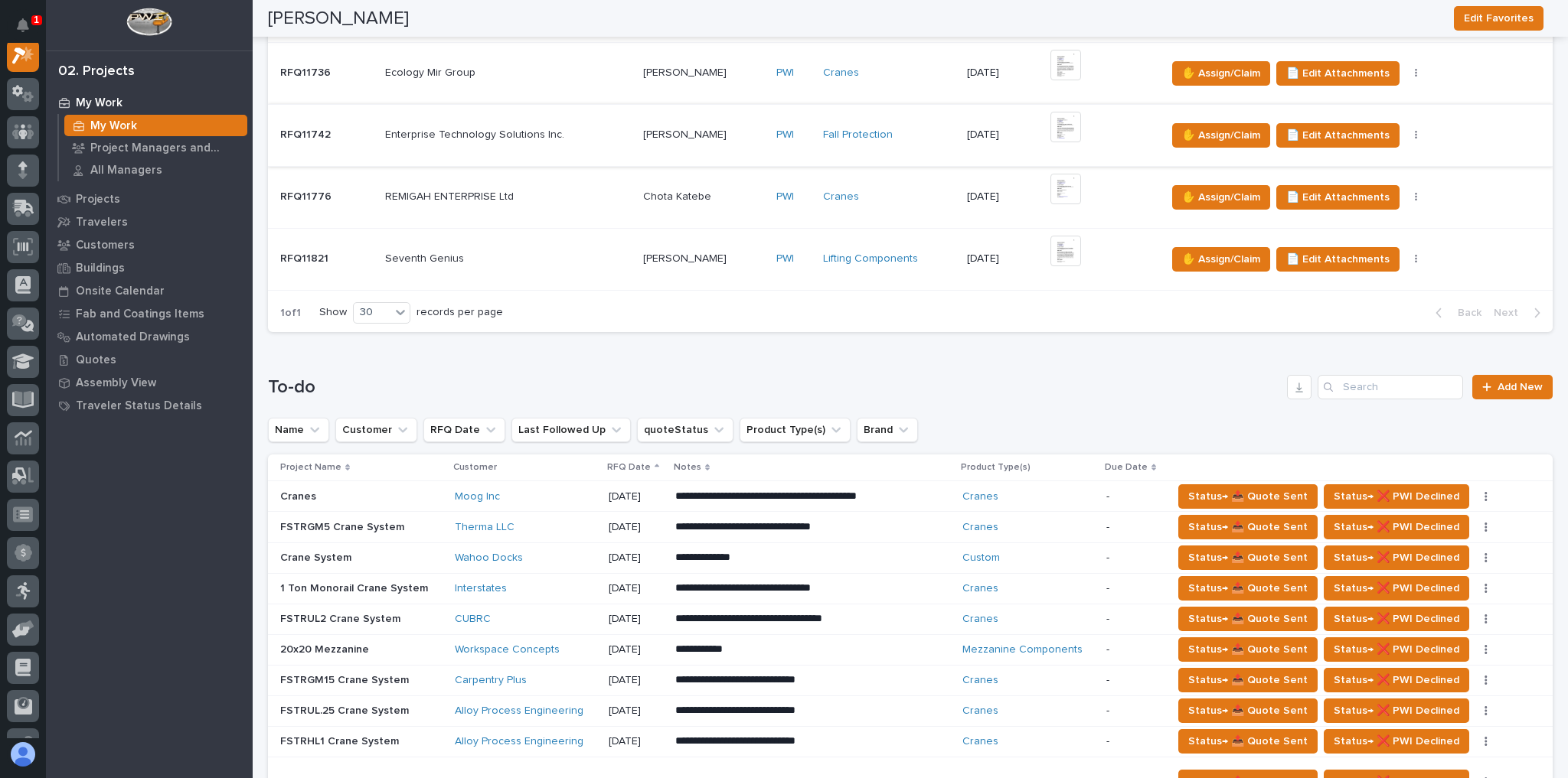
scroll to position [306, 0]
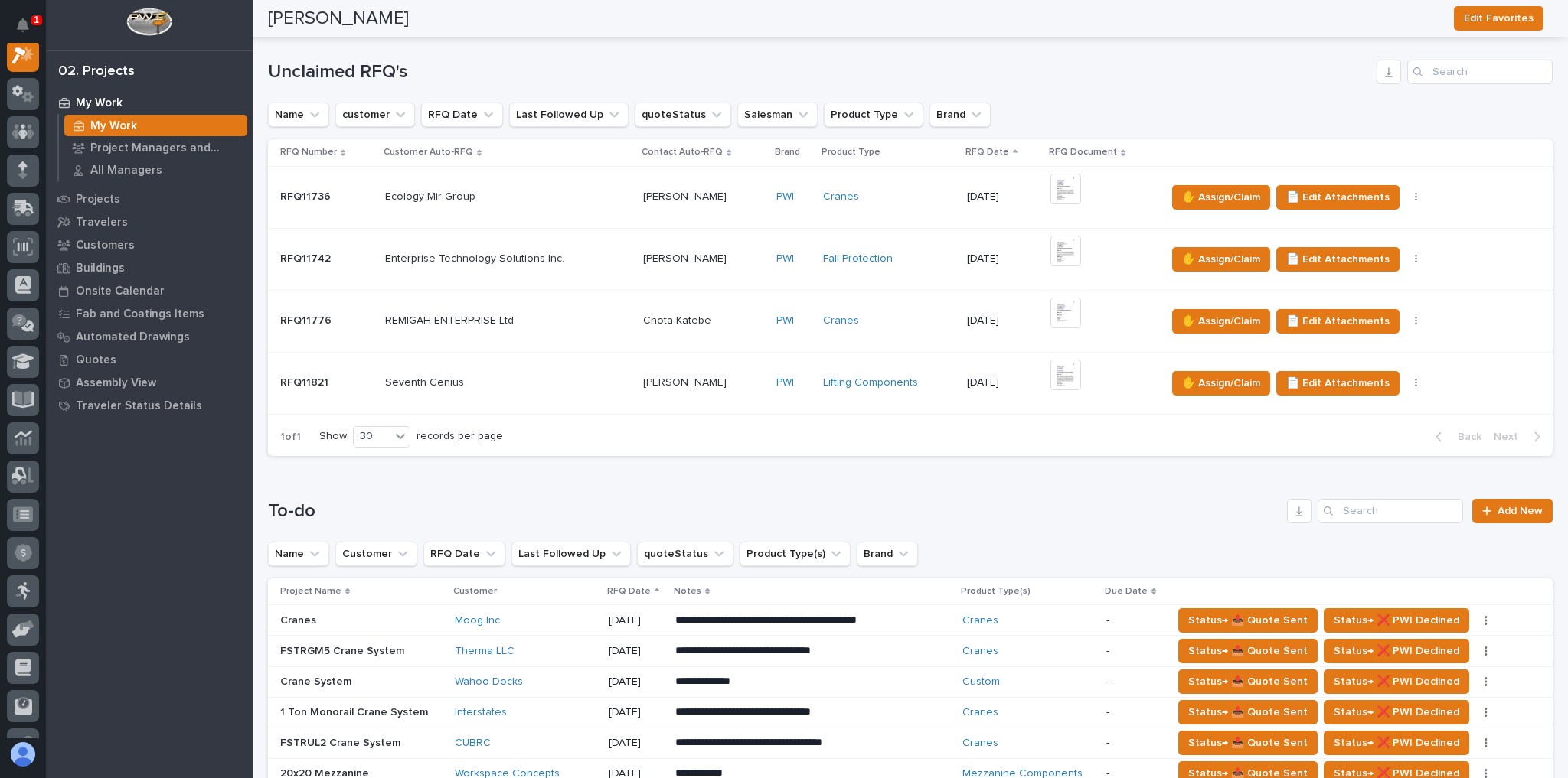
click at [725, 391] on div "Jessica Cooper Jessica Cooper" at bounding box center [703, 384] width 121 height 25
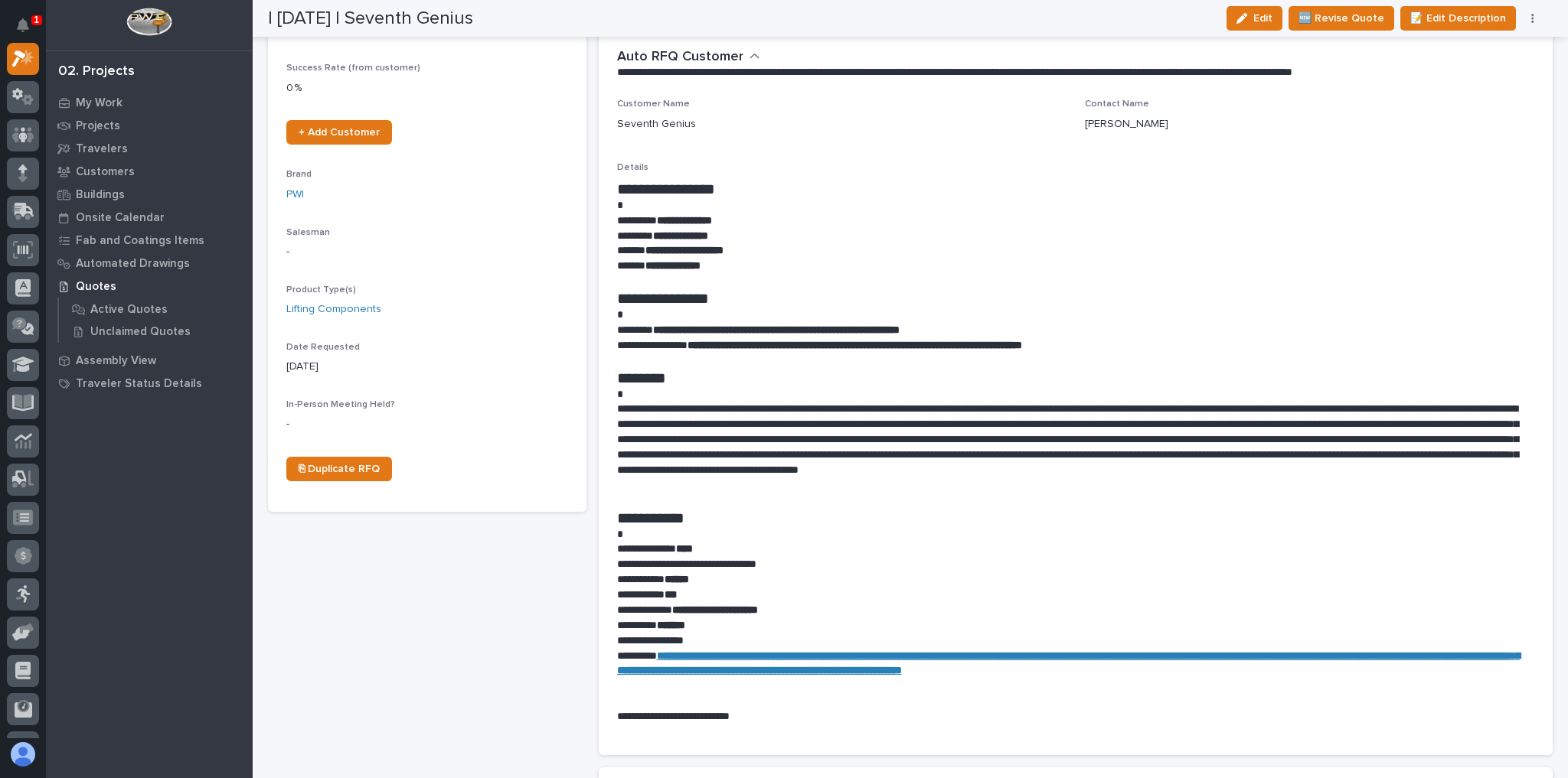
scroll to position [306, 0]
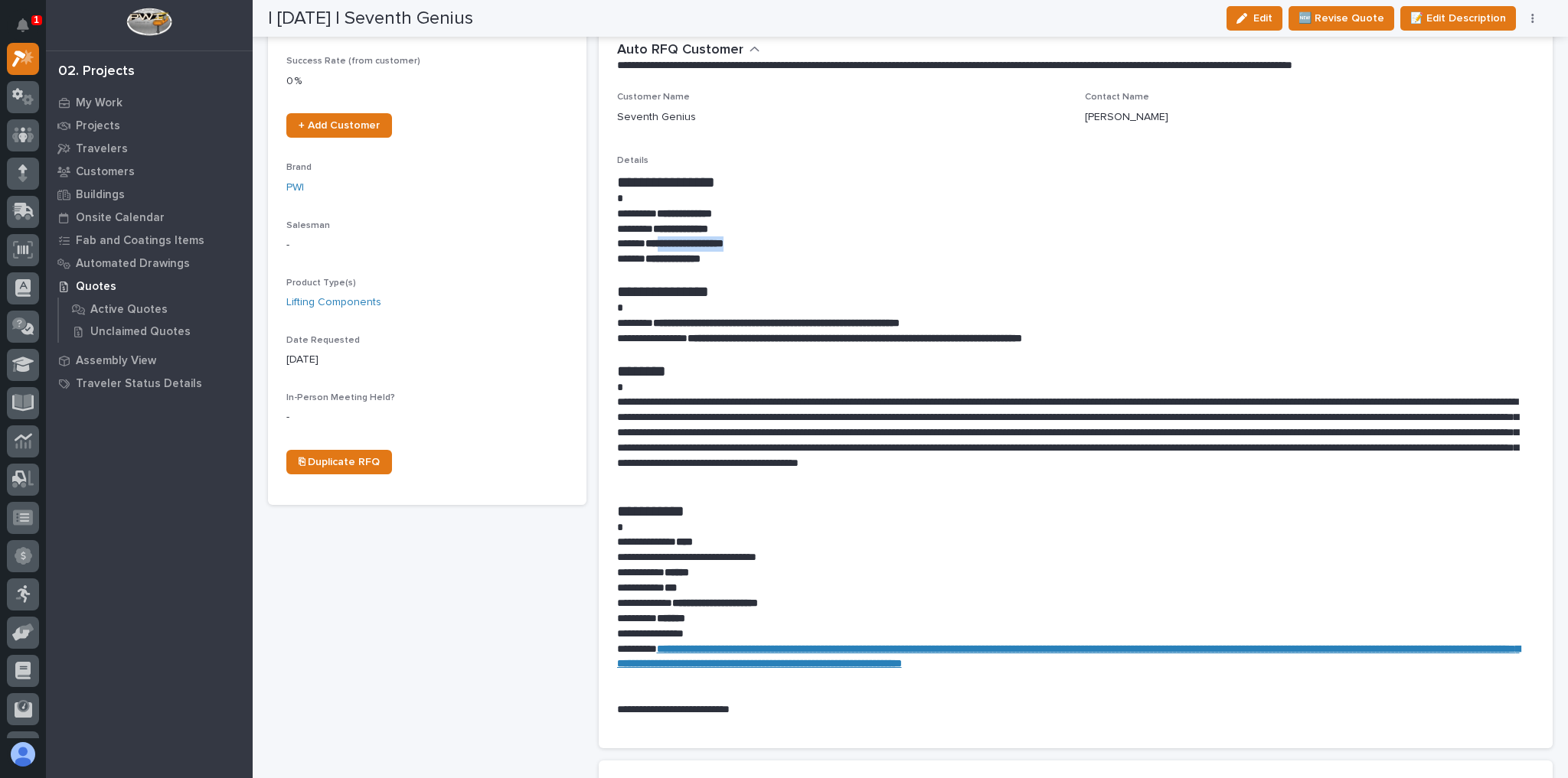
drag, startPoint x: 764, startPoint y: 244, endPoint x: 662, endPoint y: 240, distance: 102.1
click at [662, 240] on p "**********" at bounding box center [1072, 244] width 910 height 15
copy strong "**********"
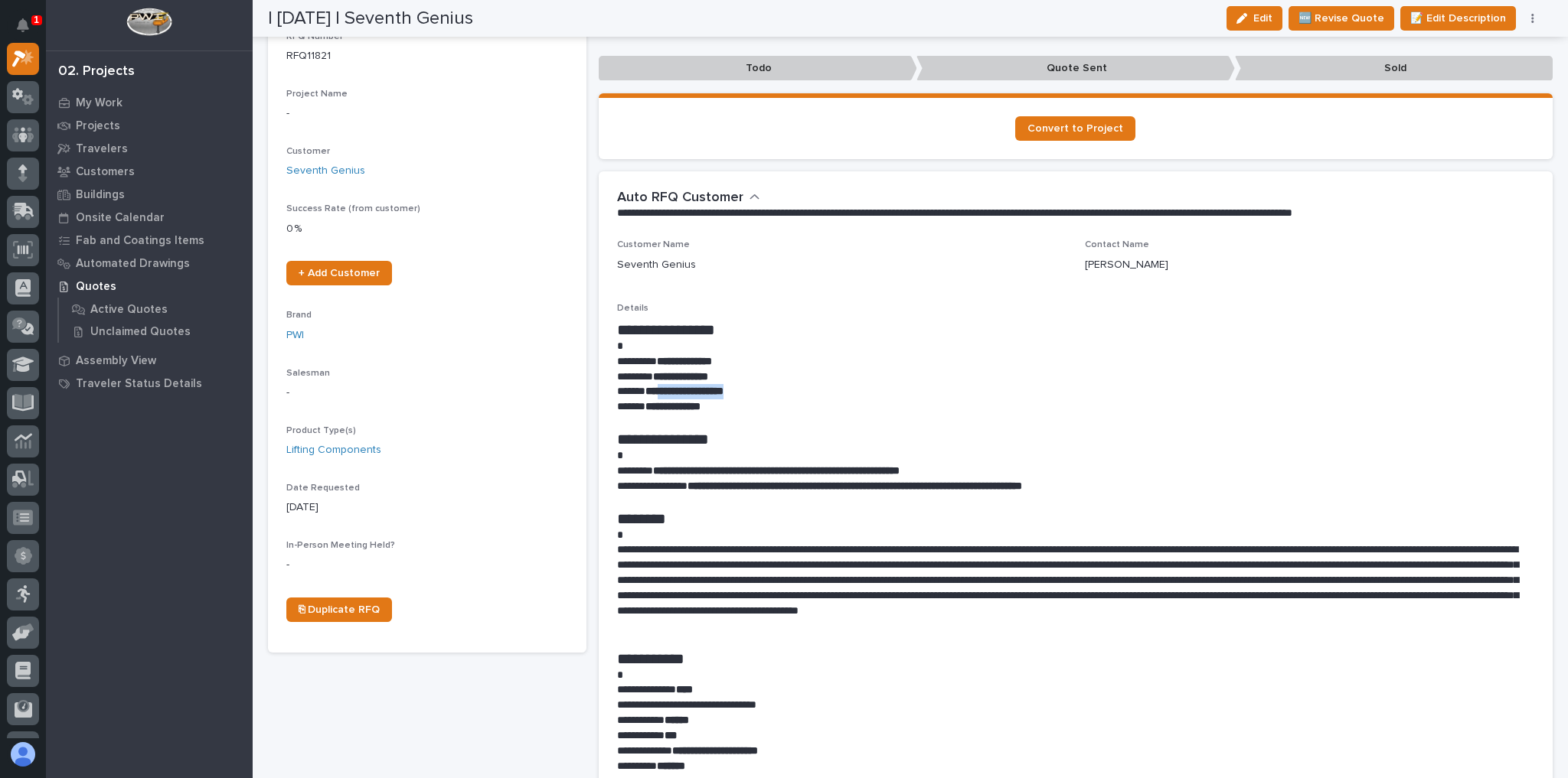
scroll to position [0, 0]
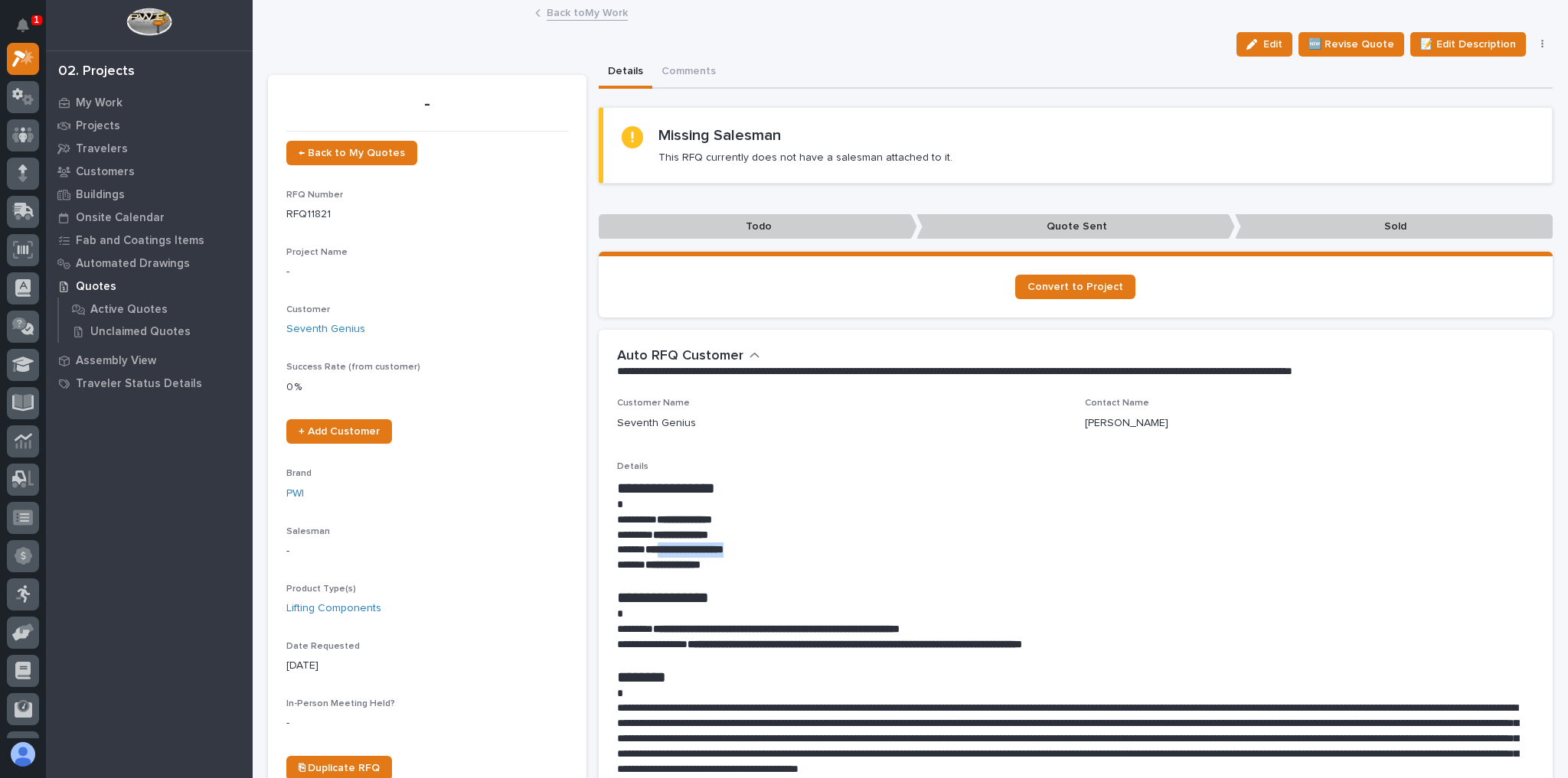
click at [1541, 41] on icon "button" at bounding box center [1542, 45] width 3 height 9
click at [1494, 105] on button "✋ Assign/Claim" at bounding box center [1477, 99] width 136 height 25
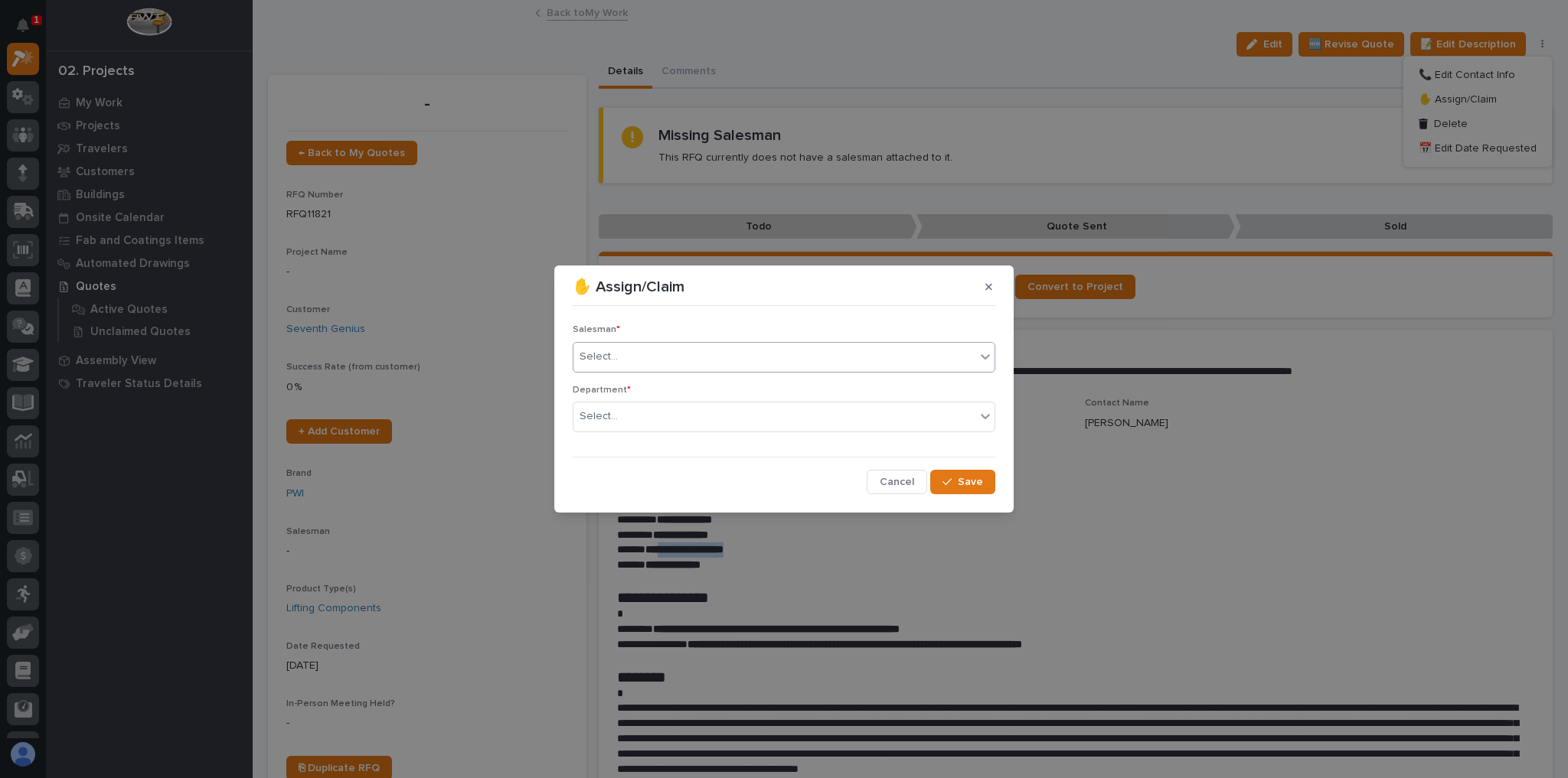
click at [758, 359] on div "Select..." at bounding box center [774, 357] width 402 height 25
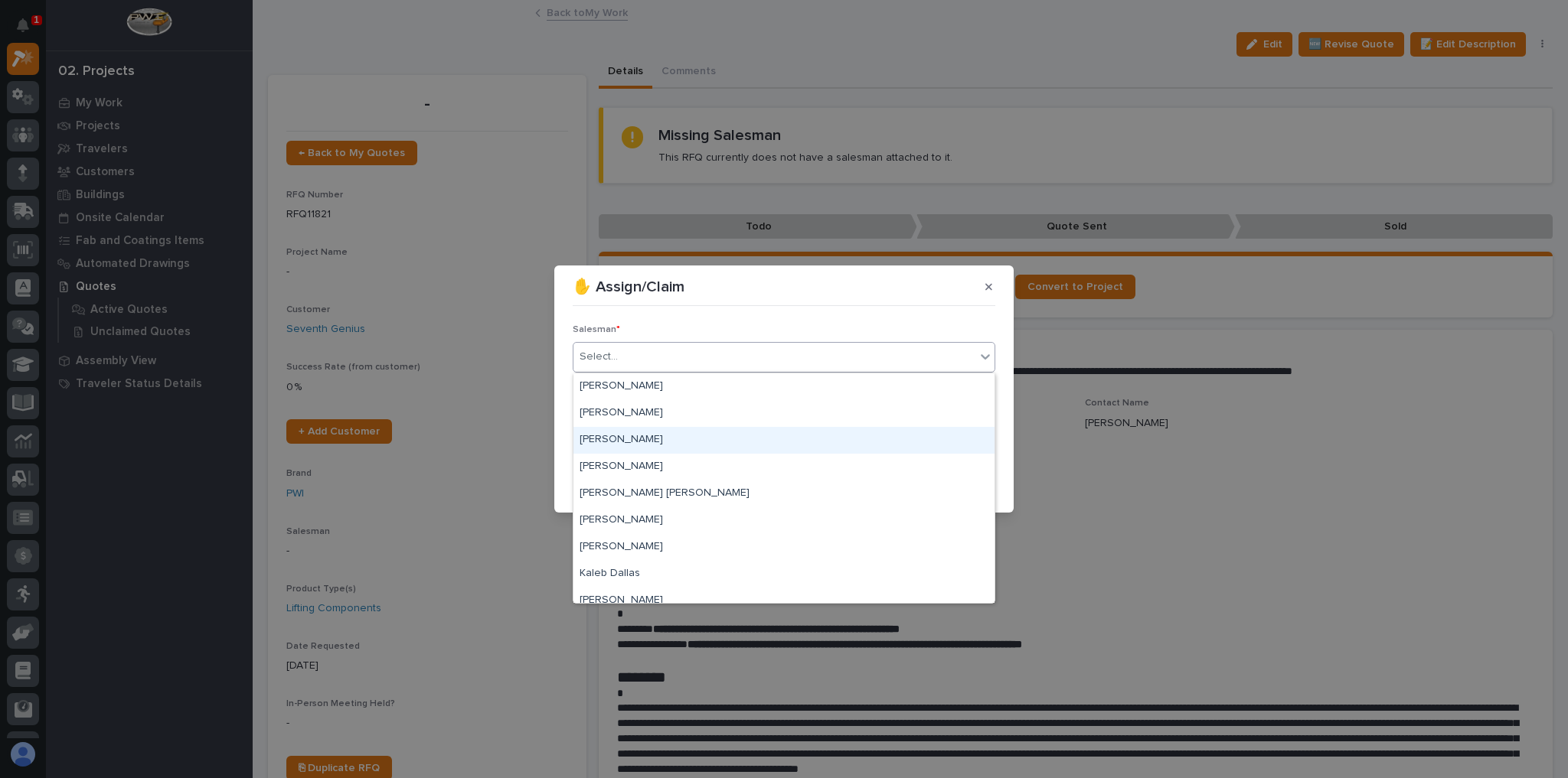
scroll to position [332, 0]
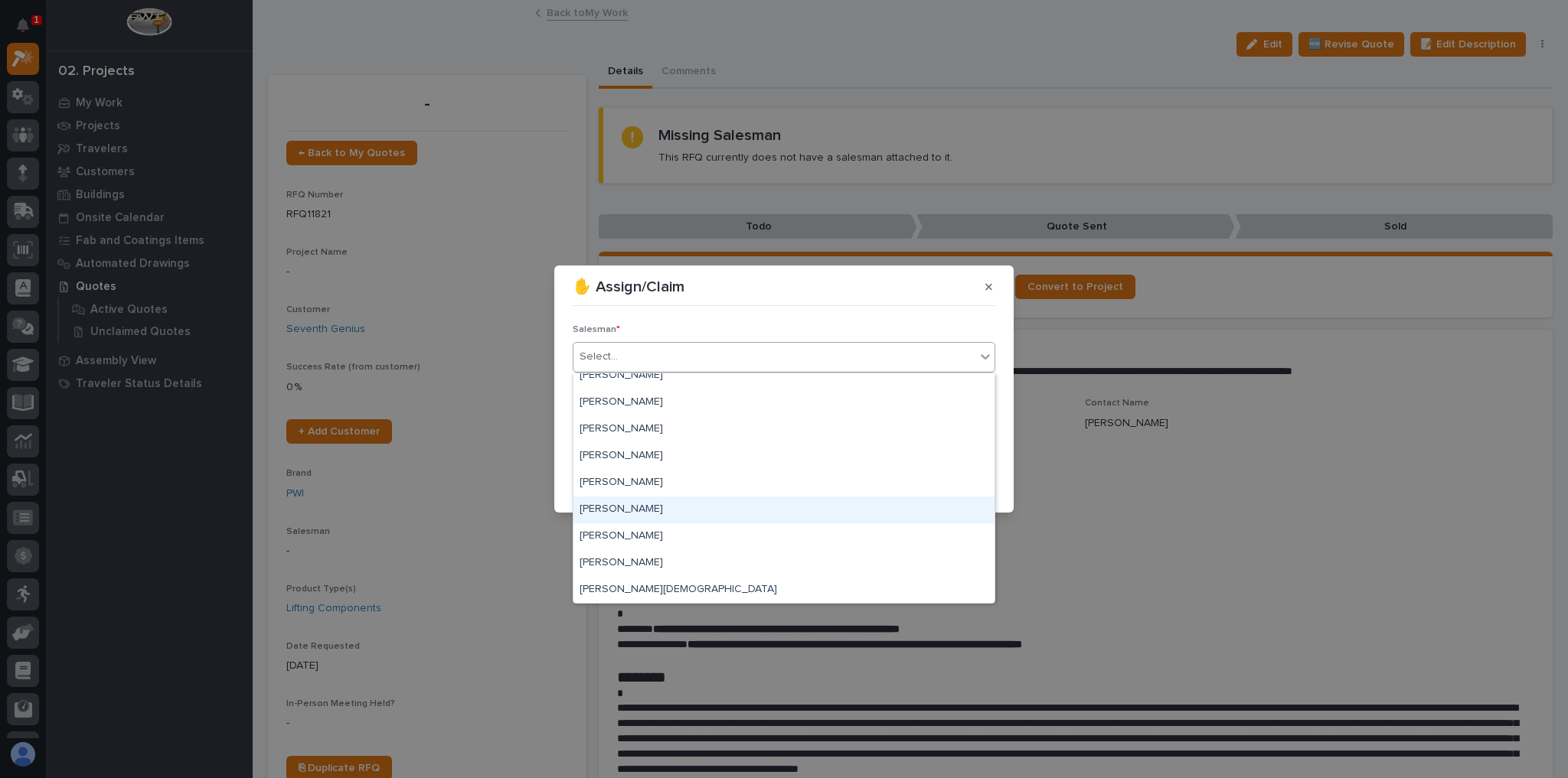
click at [643, 510] on div "[PERSON_NAME]" at bounding box center [784, 510] width 421 height 26
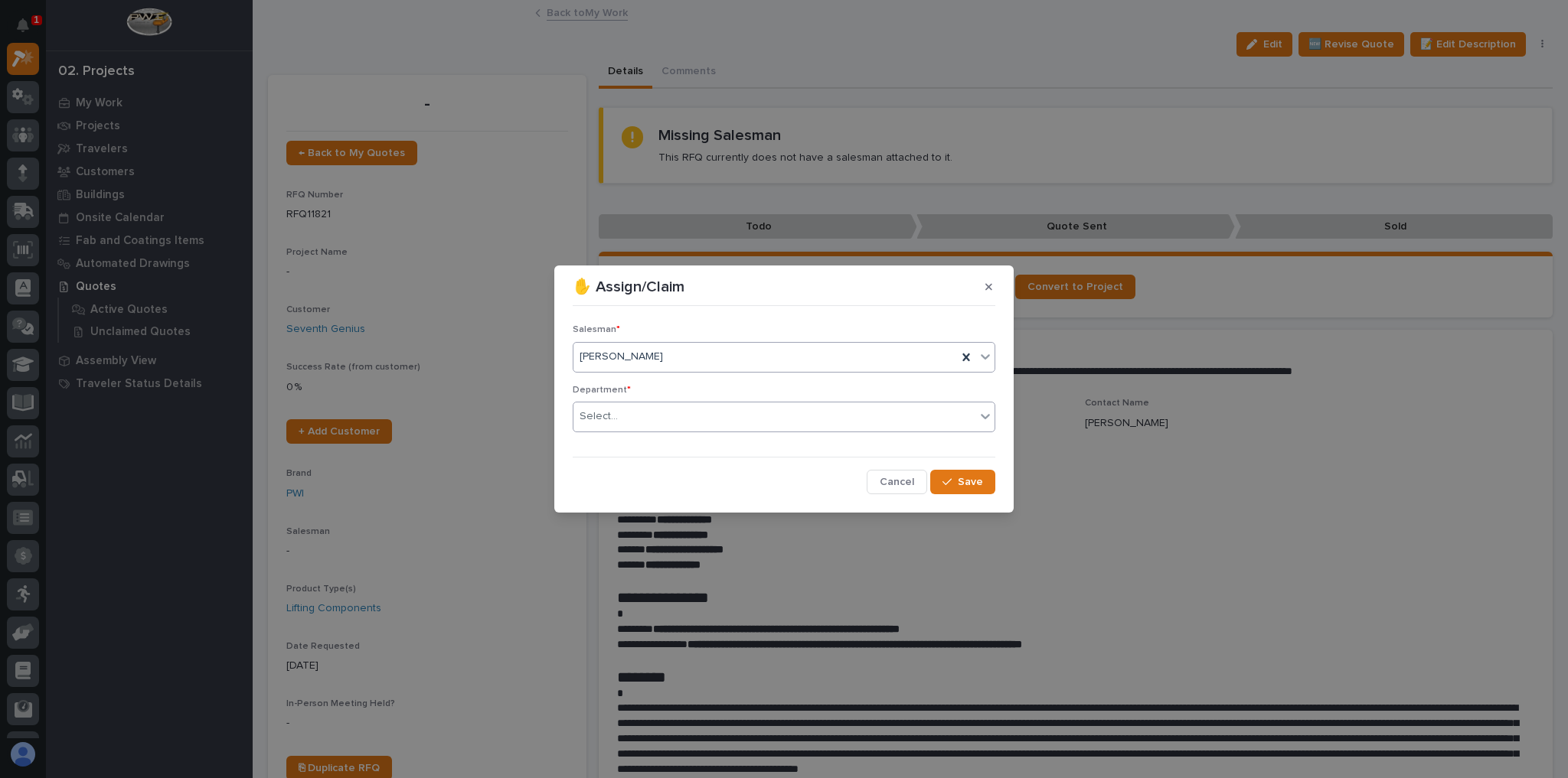
click at [659, 432] on body "1 My Settings Log Out 02. Projects My Work Projects Travelers Customers Buildin…" at bounding box center [784, 389] width 1568 height 778
click at [651, 444] on span "National Sales" at bounding box center [617, 444] width 77 height 17
click at [963, 487] on span "Save" at bounding box center [970, 482] width 25 height 14
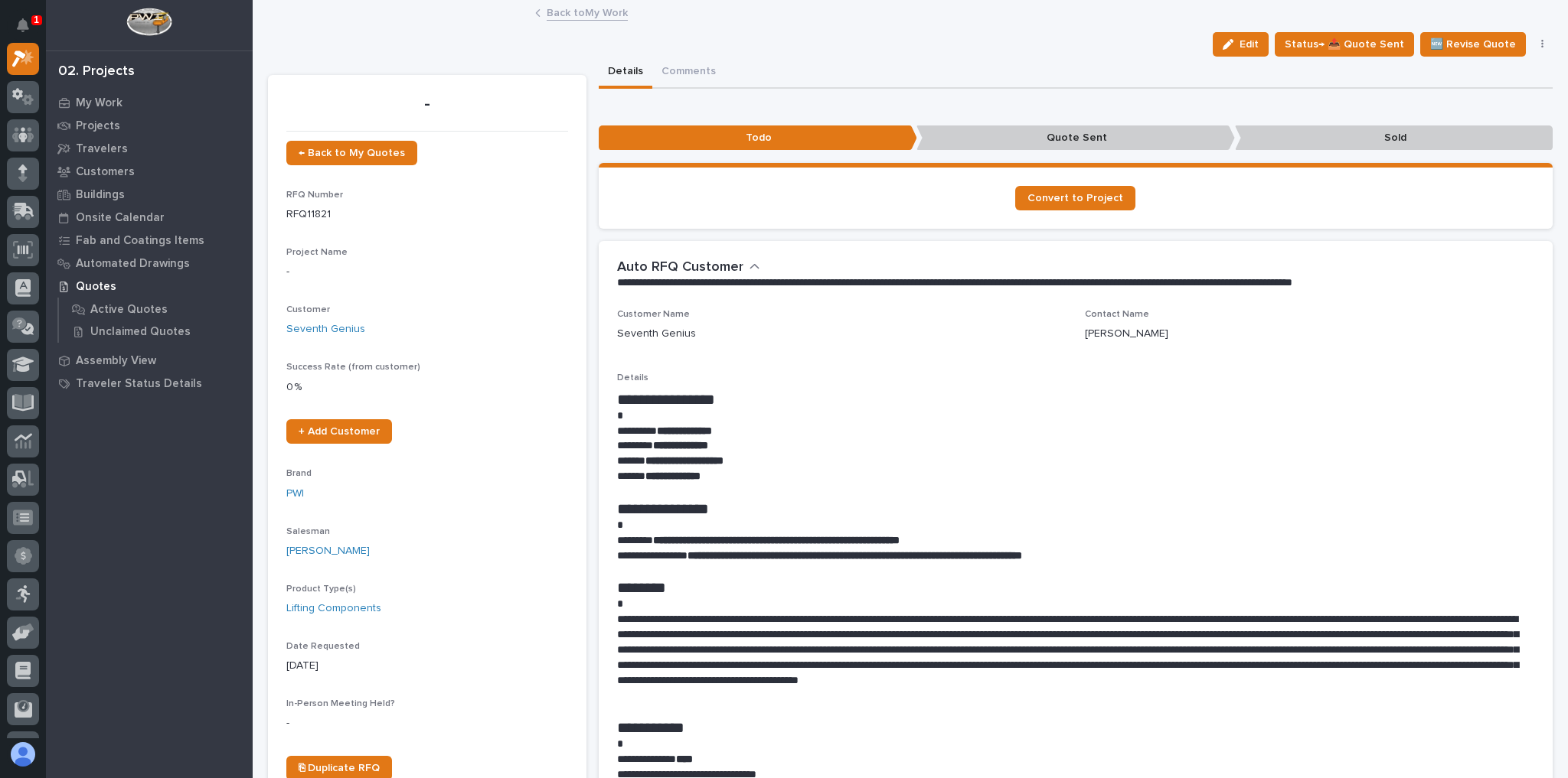
click at [617, 14] on link "Back to My Work" at bounding box center [586, 11] width 81 height 17
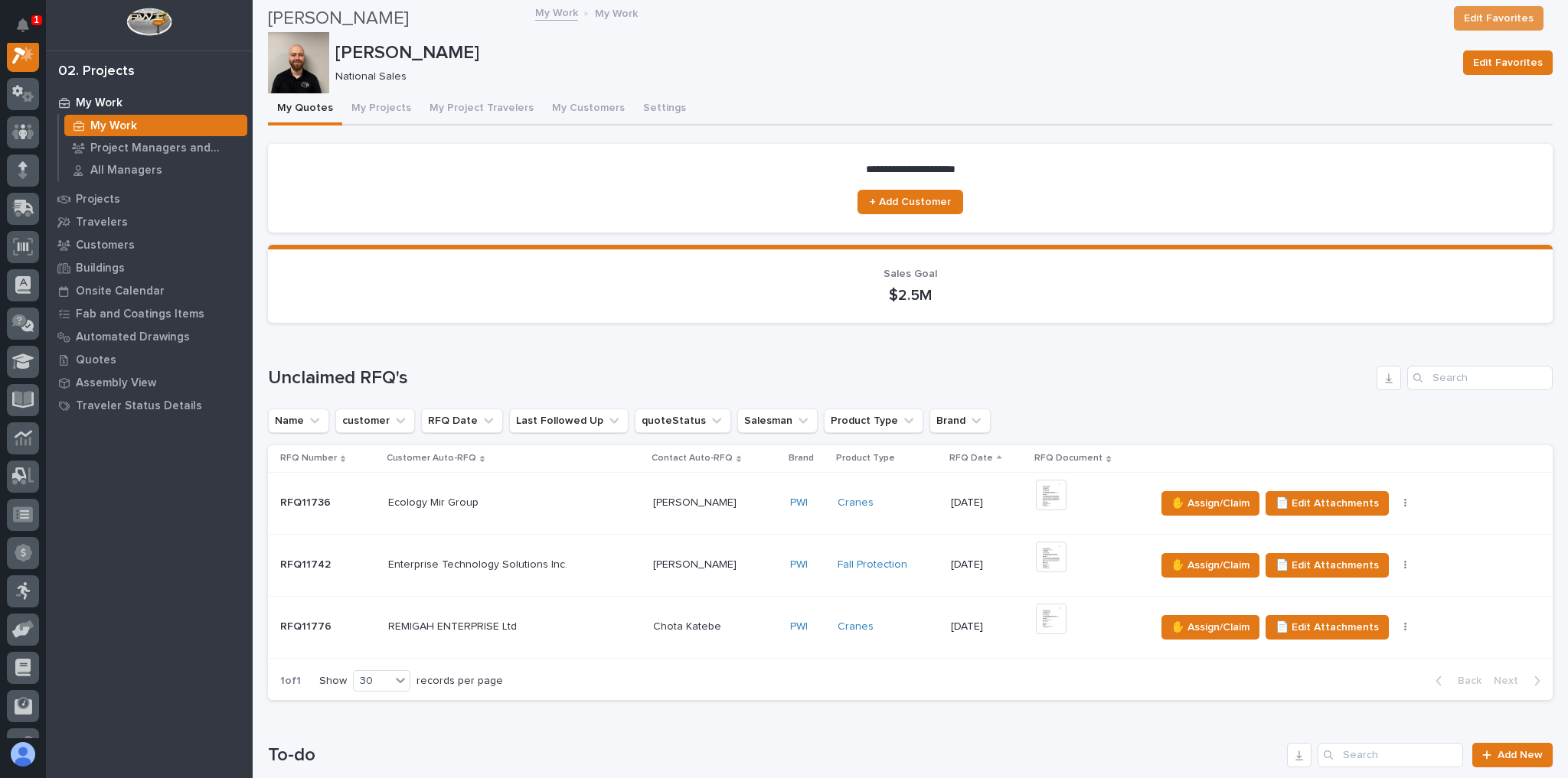
scroll to position [490, 0]
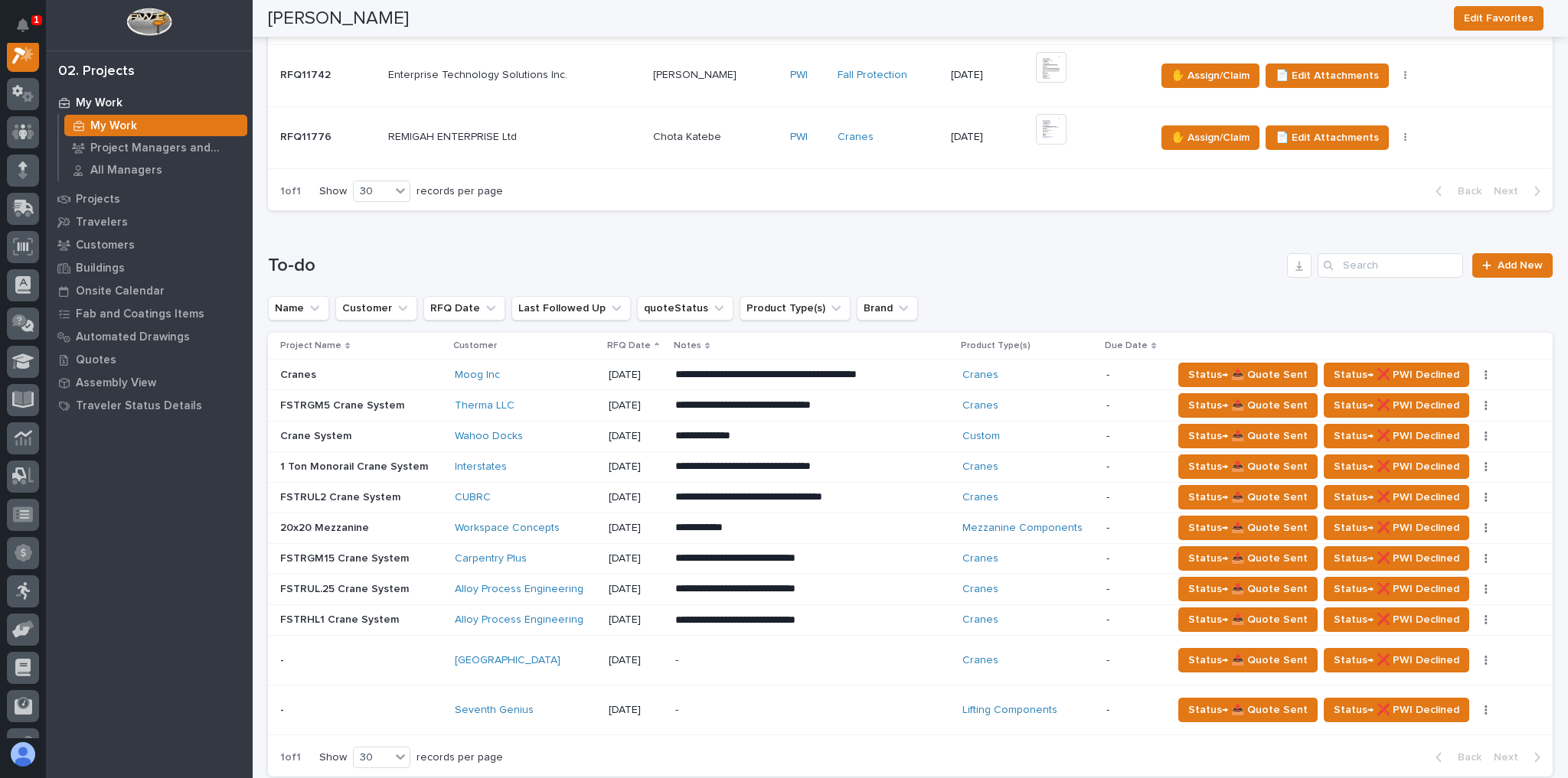
click at [554, 705] on div "Seventh Genius" at bounding box center [524, 711] width 141 height 13
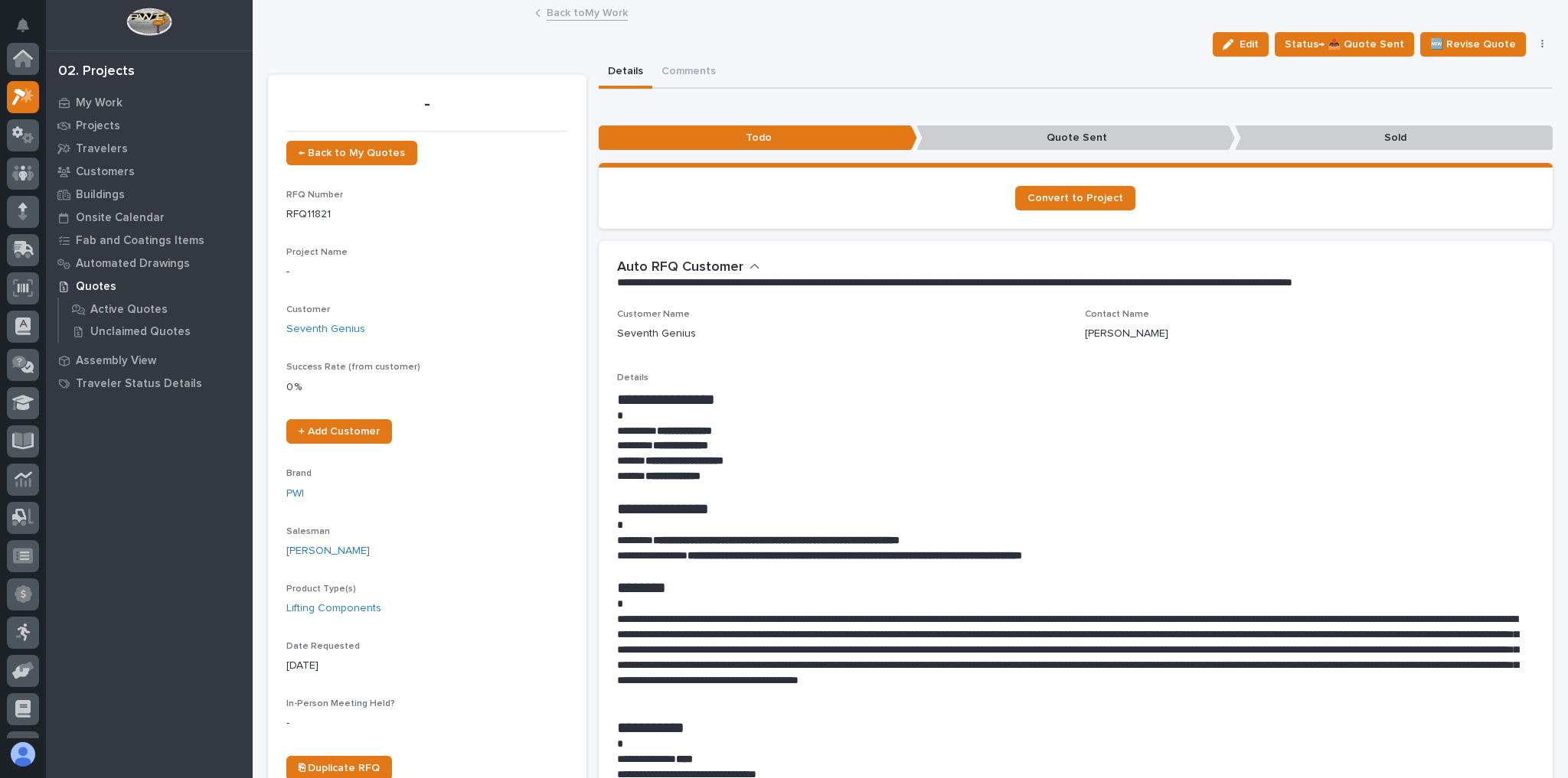
scroll to position [38, 0]
click at [1532, 46] on button "button" at bounding box center [1543, 45] width 22 height 11
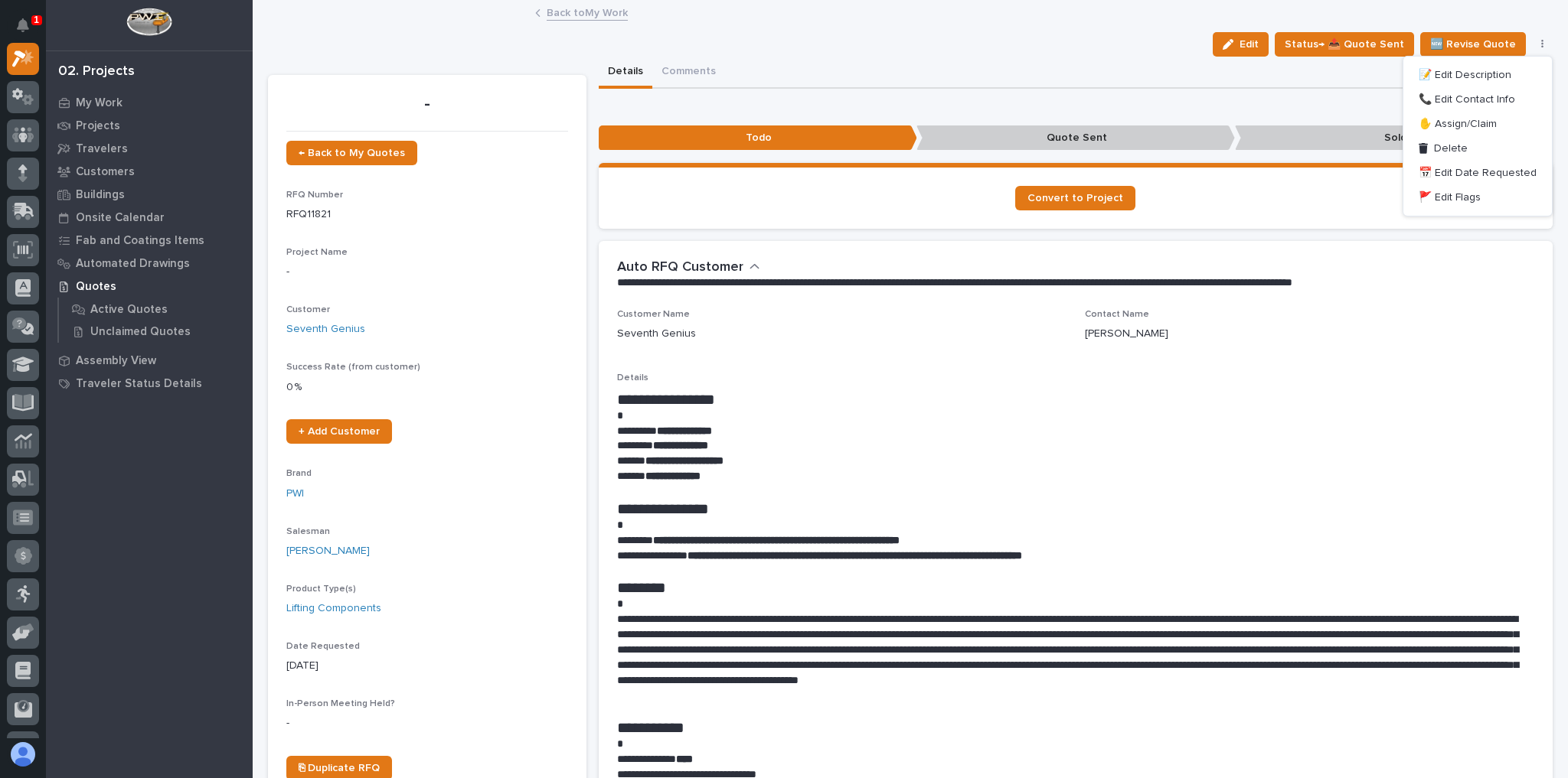
click at [607, 22] on div "Back to My Work" at bounding box center [910, 14] width 765 height 22
click at [578, 15] on link "Back to My Work" at bounding box center [586, 11] width 81 height 17
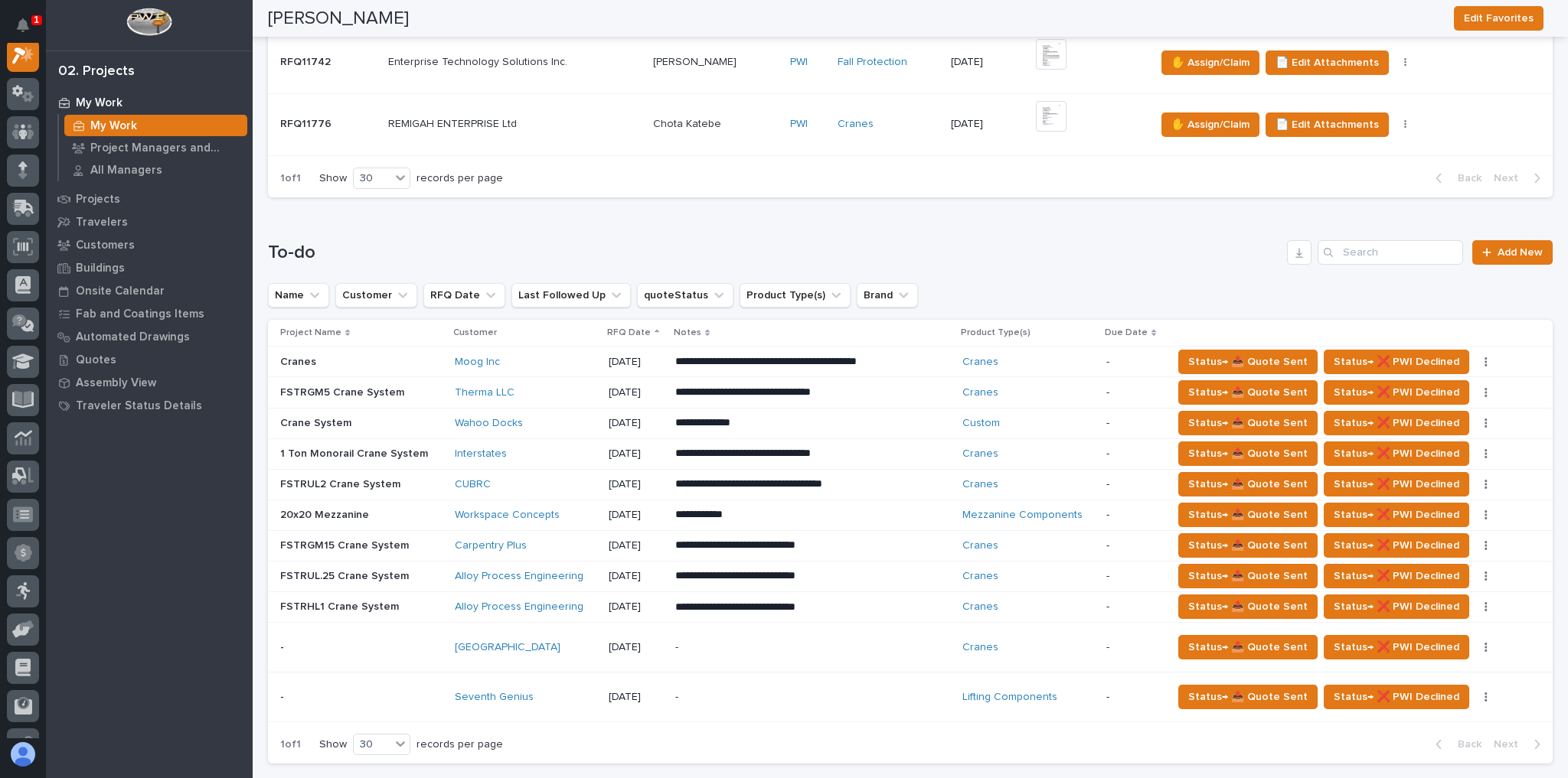
scroll to position [613, 0]
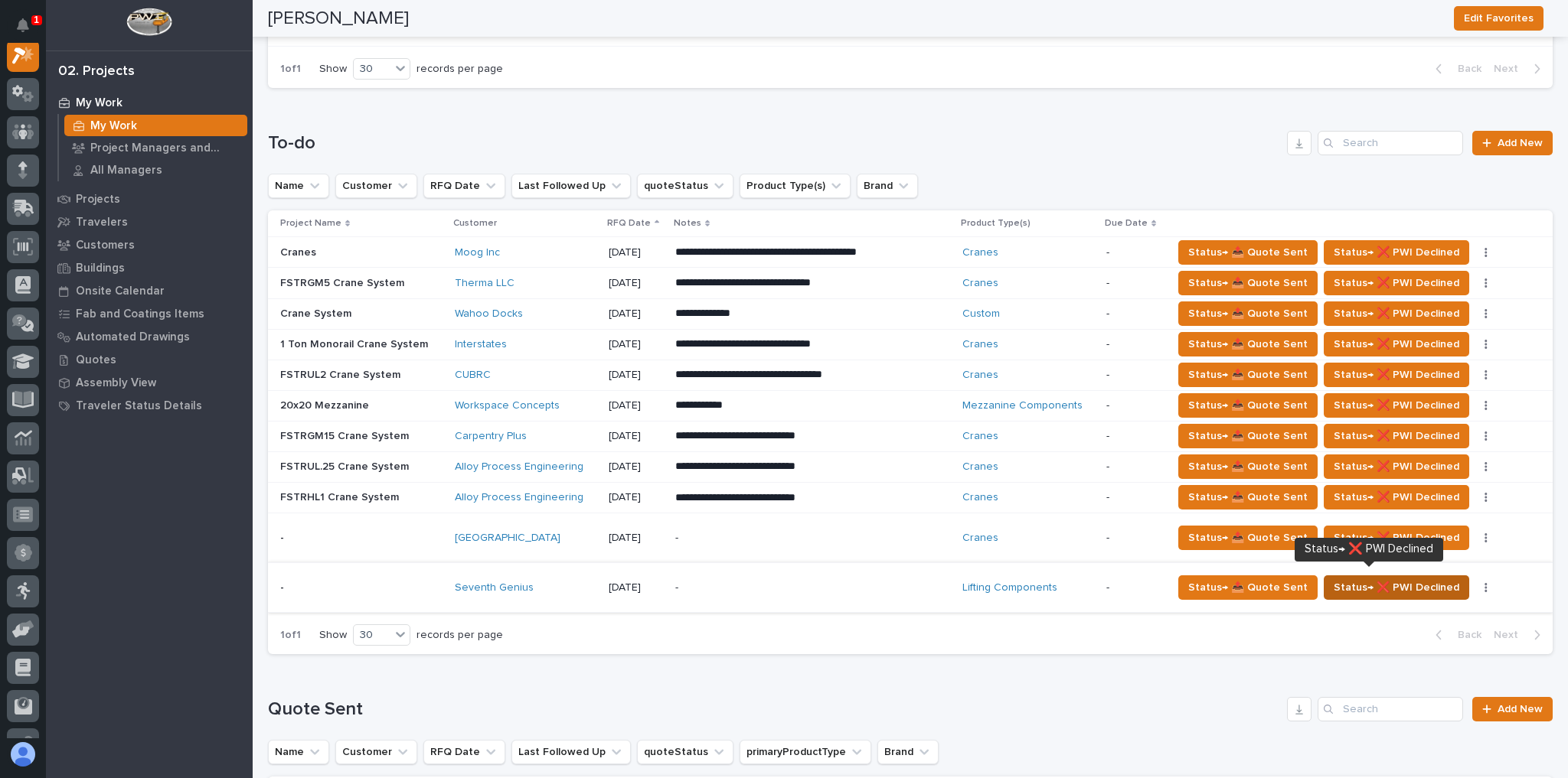
click at [1408, 579] on span "Status→ ❌ PWI Declined" at bounding box center [1396, 588] width 125 height 18
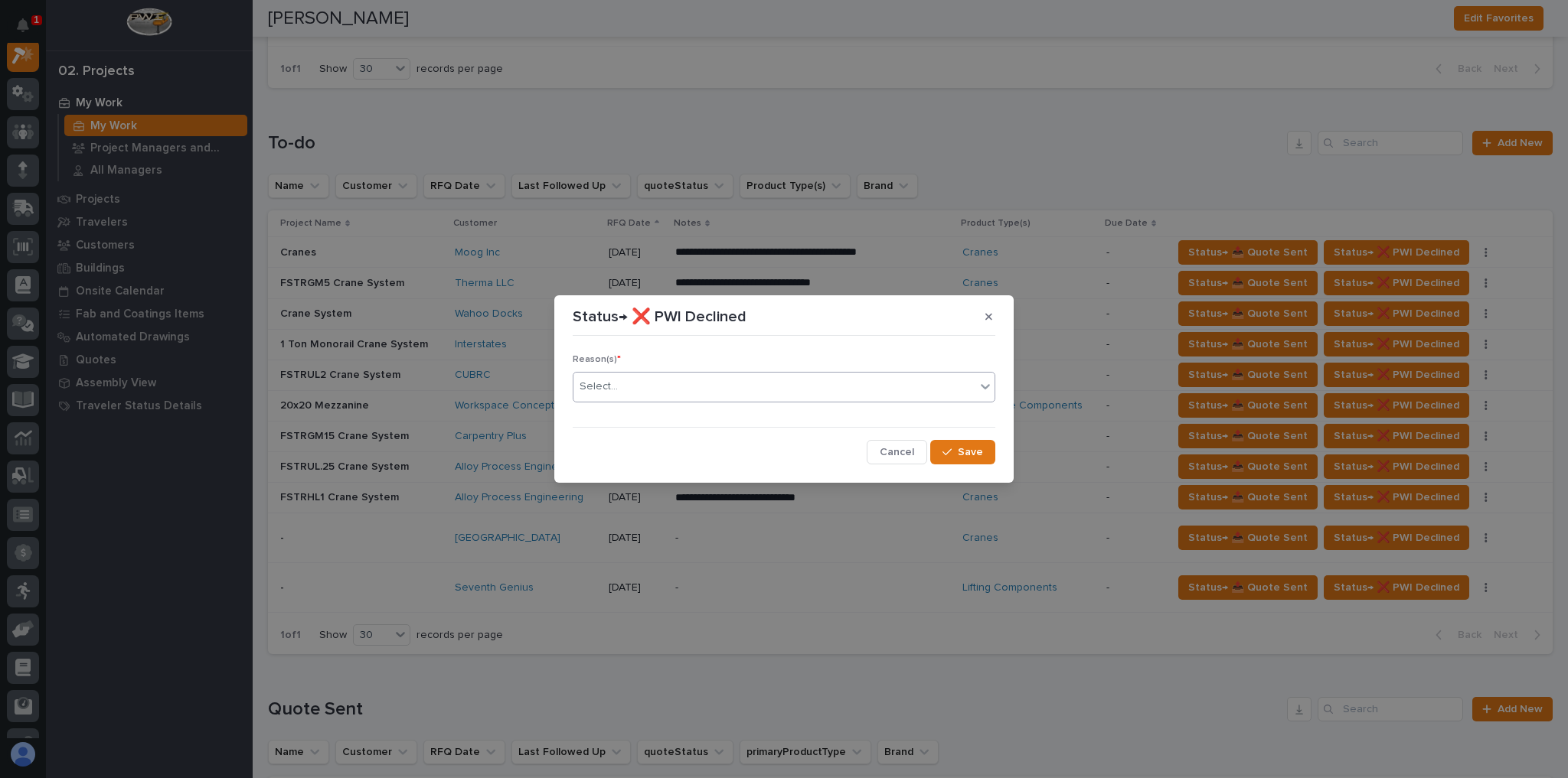
click at [829, 380] on div "Select..." at bounding box center [774, 387] width 402 height 25
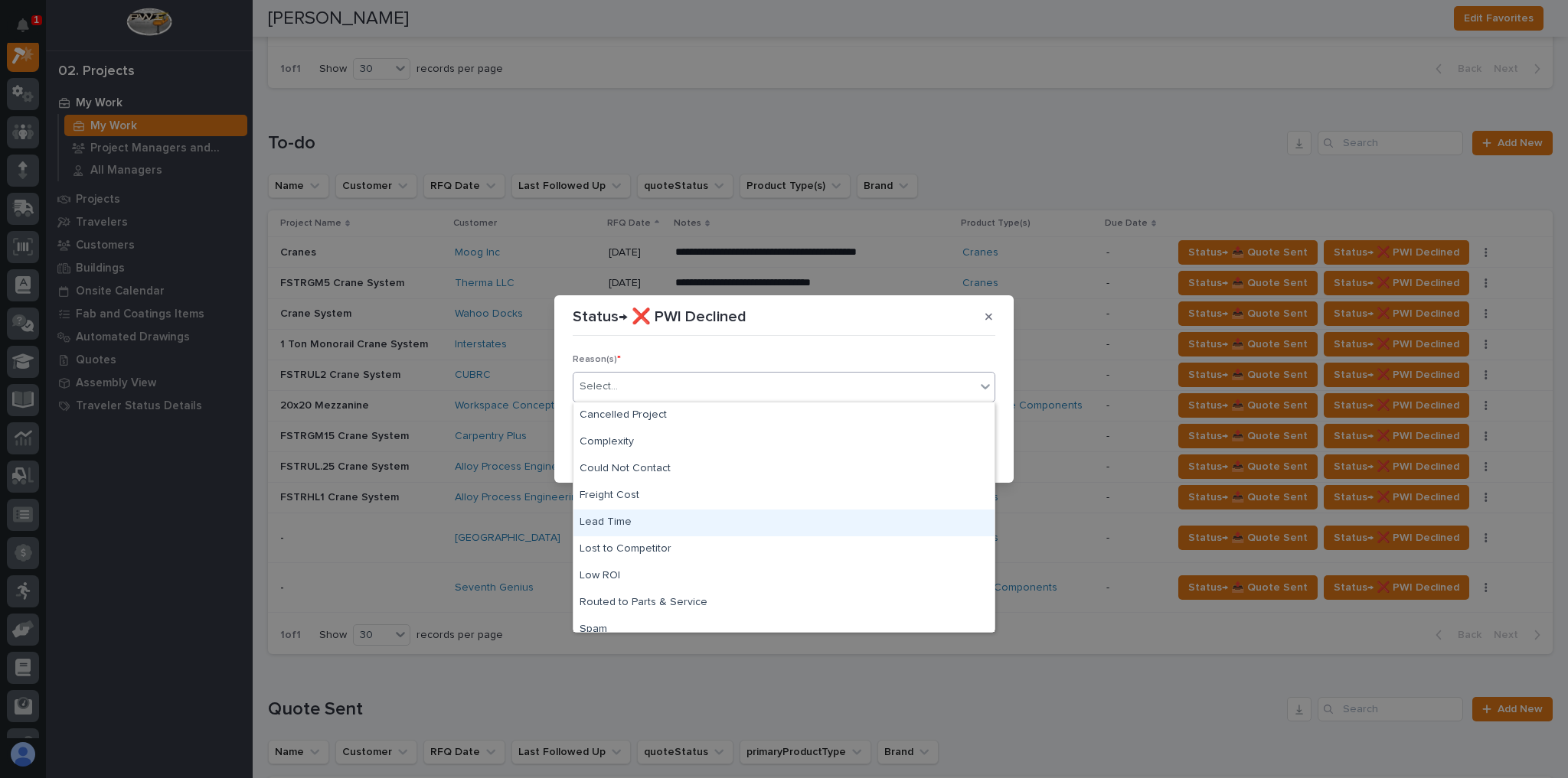
scroll to position [37, 0]
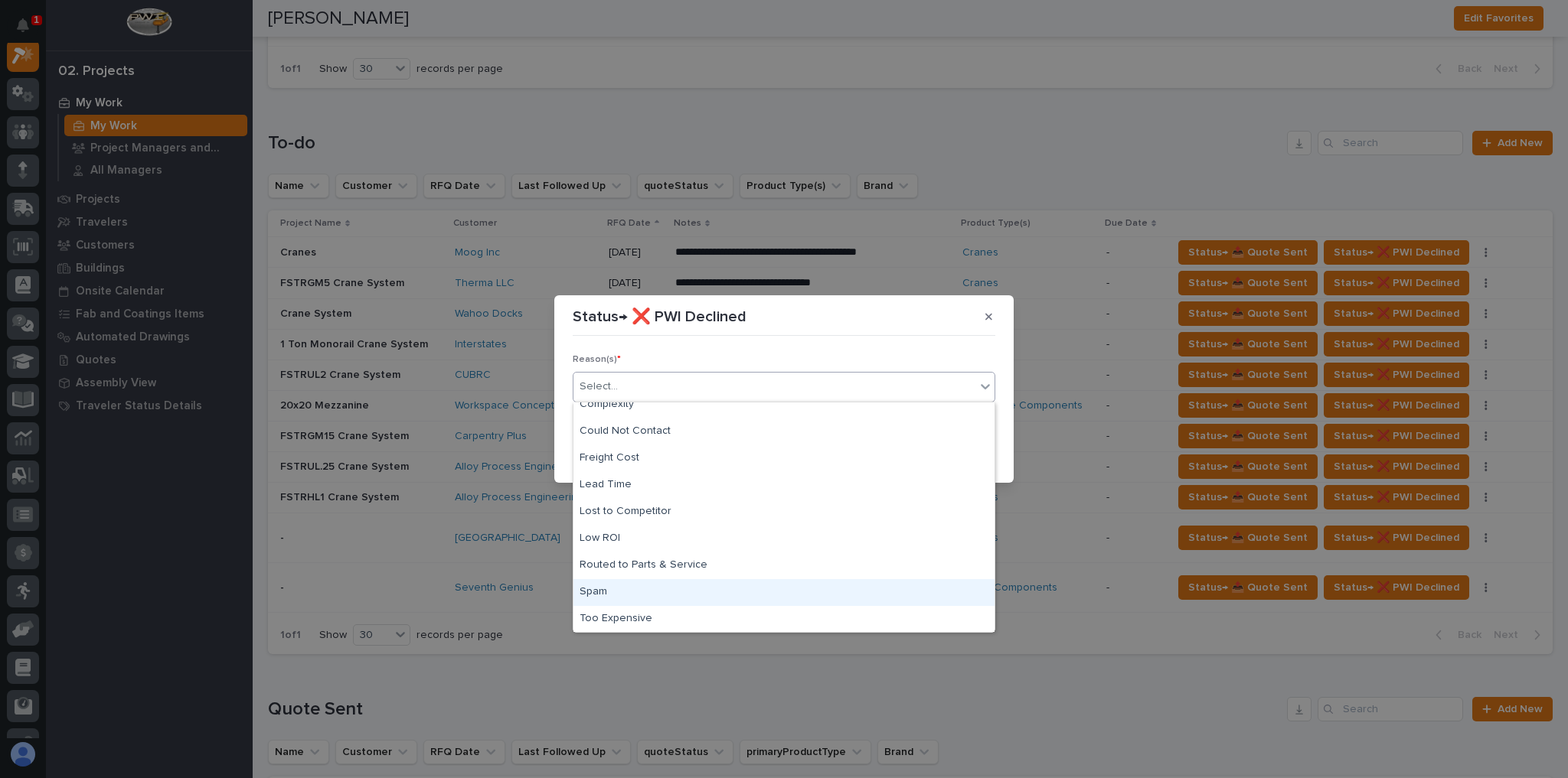
click at [649, 599] on div "Spam" at bounding box center [784, 592] width 421 height 26
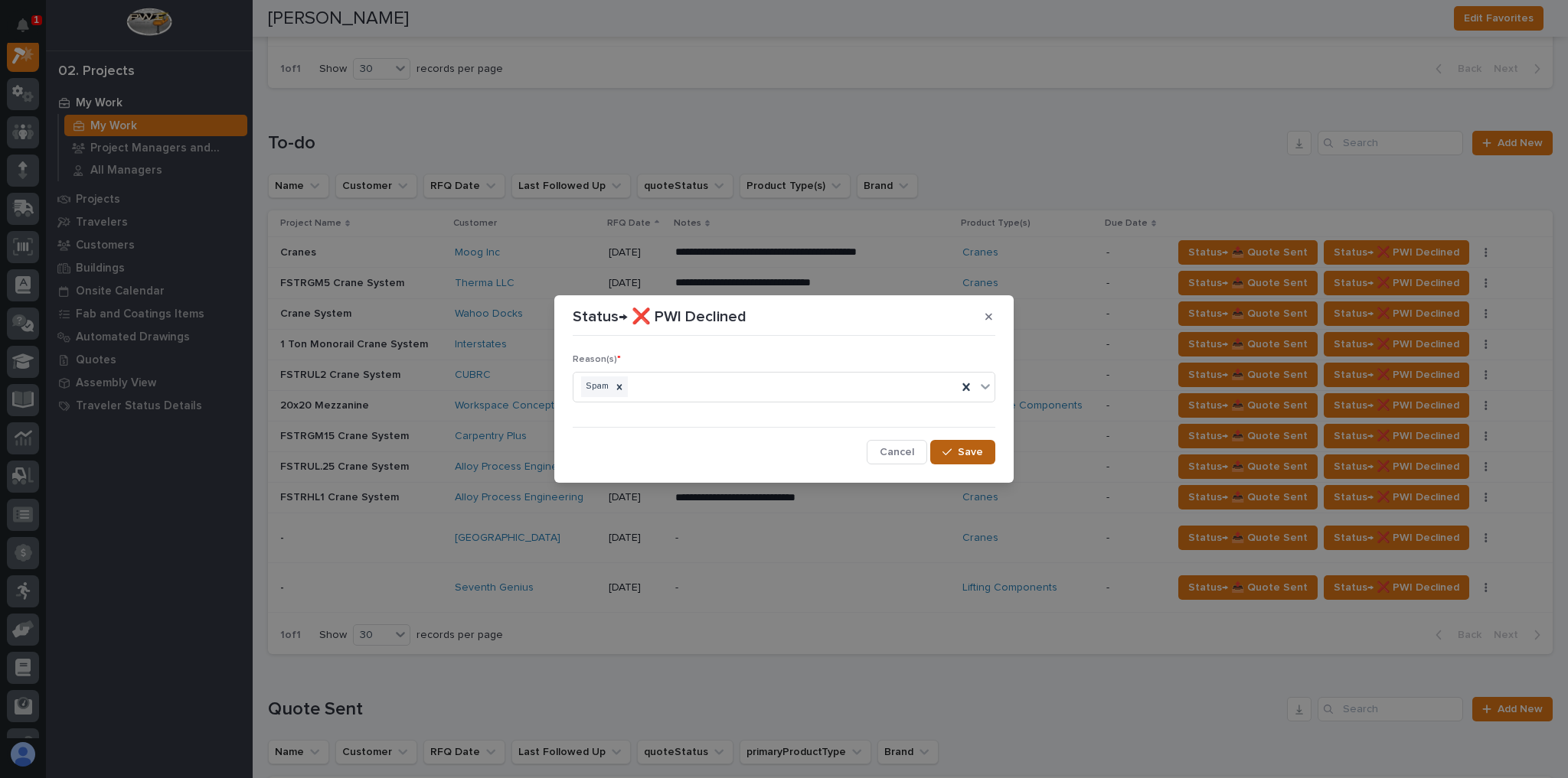
click at [970, 451] on span "Save" at bounding box center [970, 452] width 25 height 14
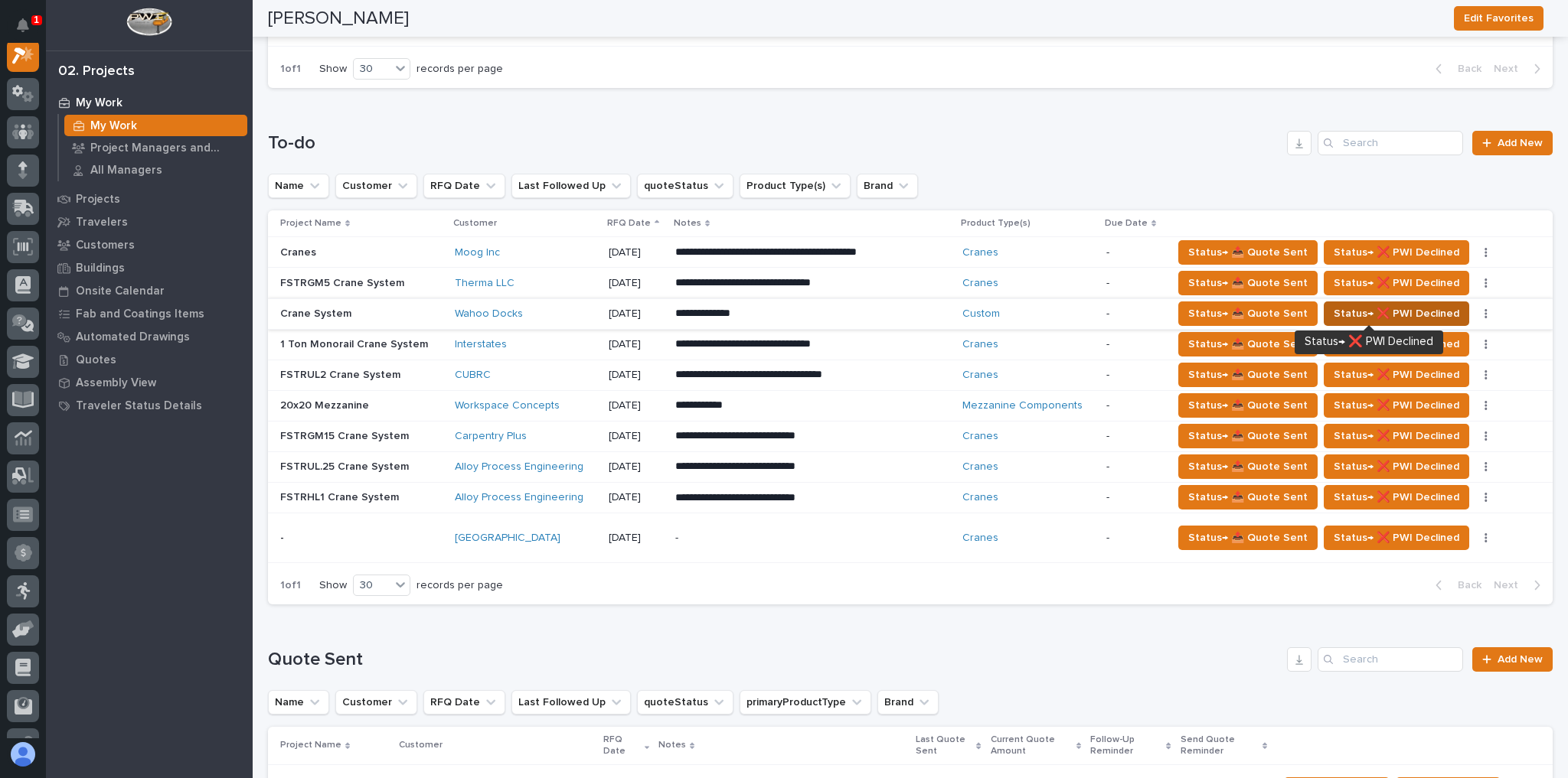
click at [1404, 308] on span "Status→ ❌ PWI Declined" at bounding box center [1396, 314] width 125 height 18
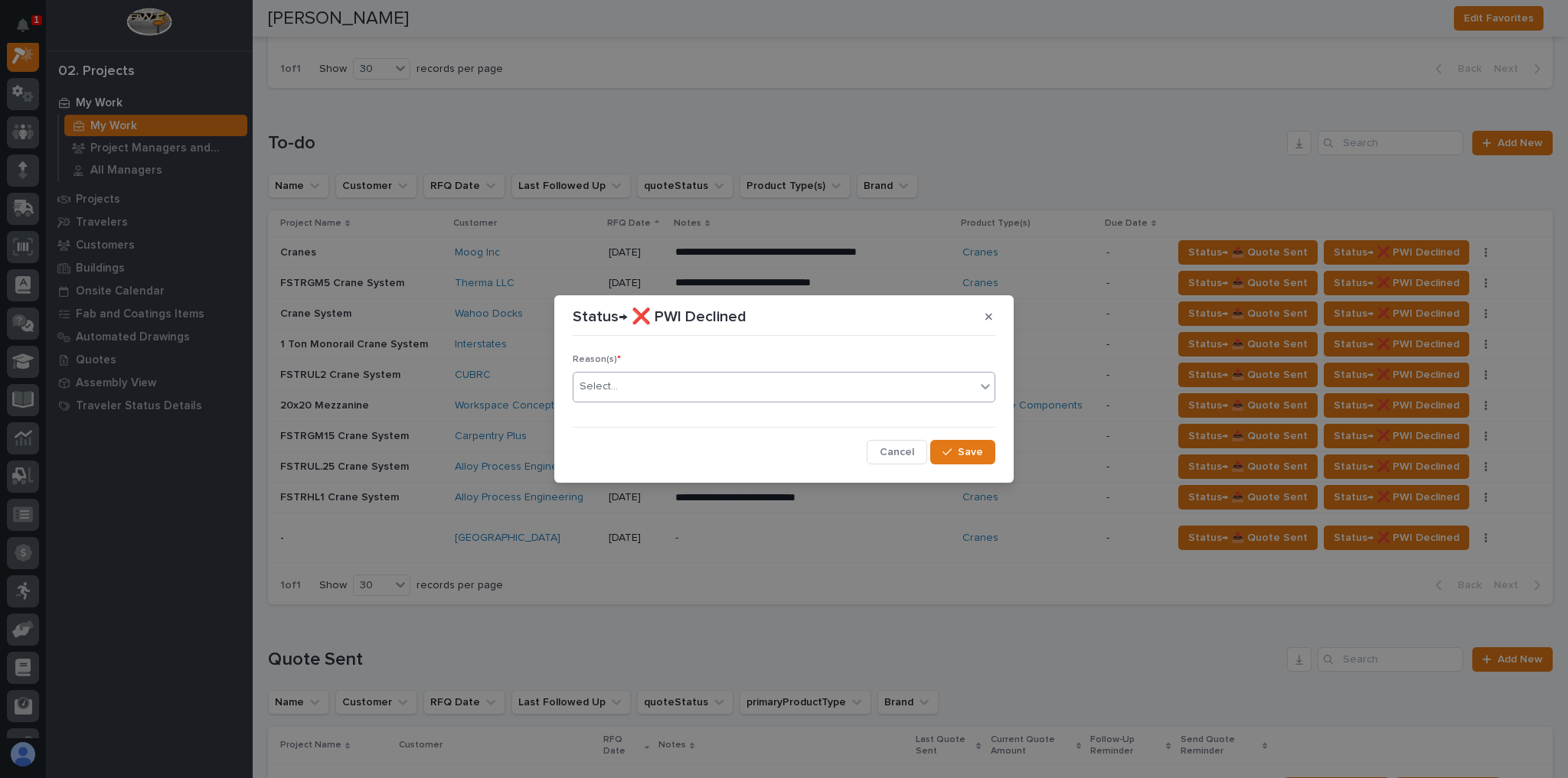
click at [741, 402] on body "**********" at bounding box center [784, 389] width 1568 height 778
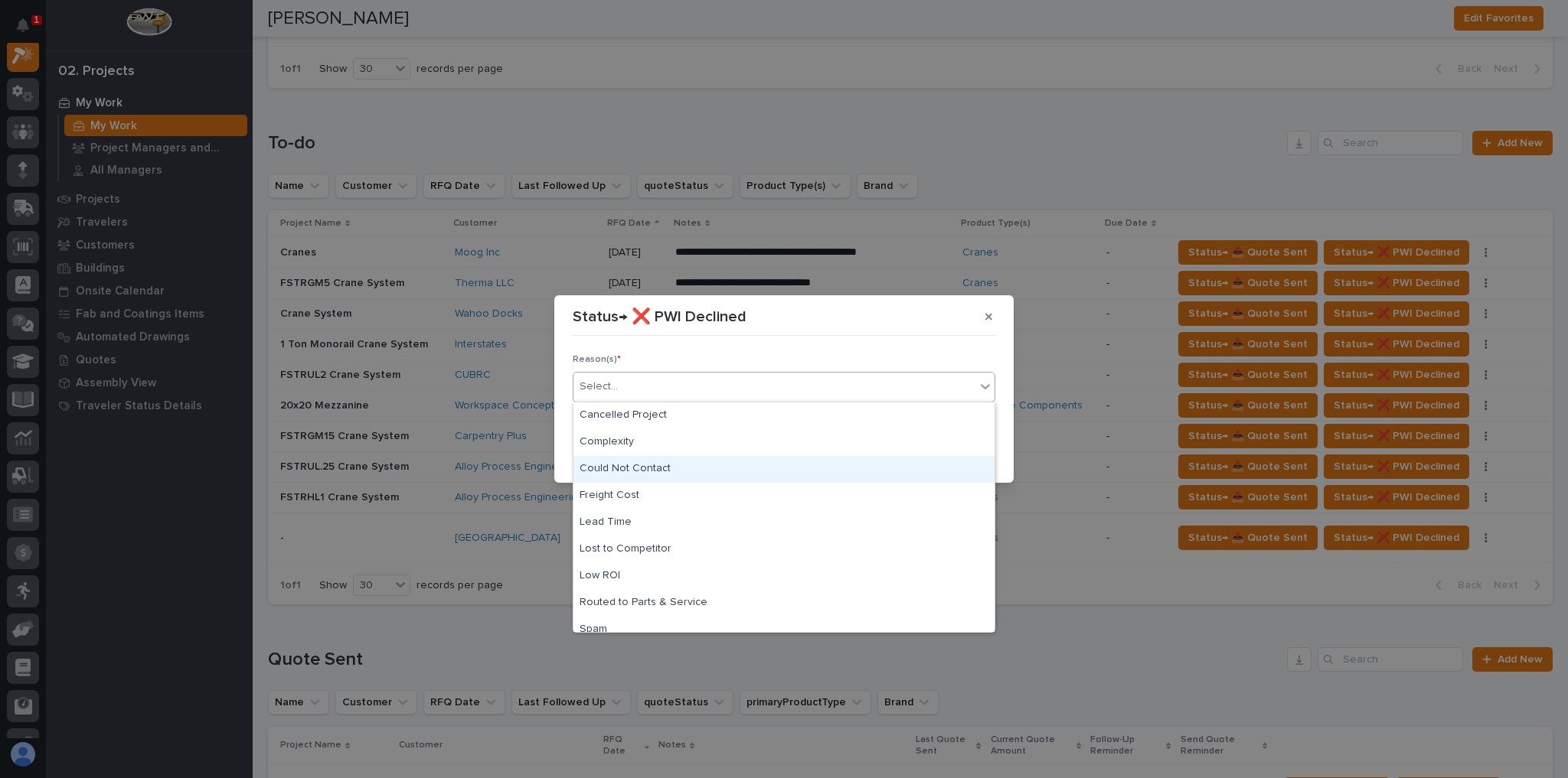
click at [662, 465] on div "Could Not Contact" at bounding box center [784, 469] width 421 height 26
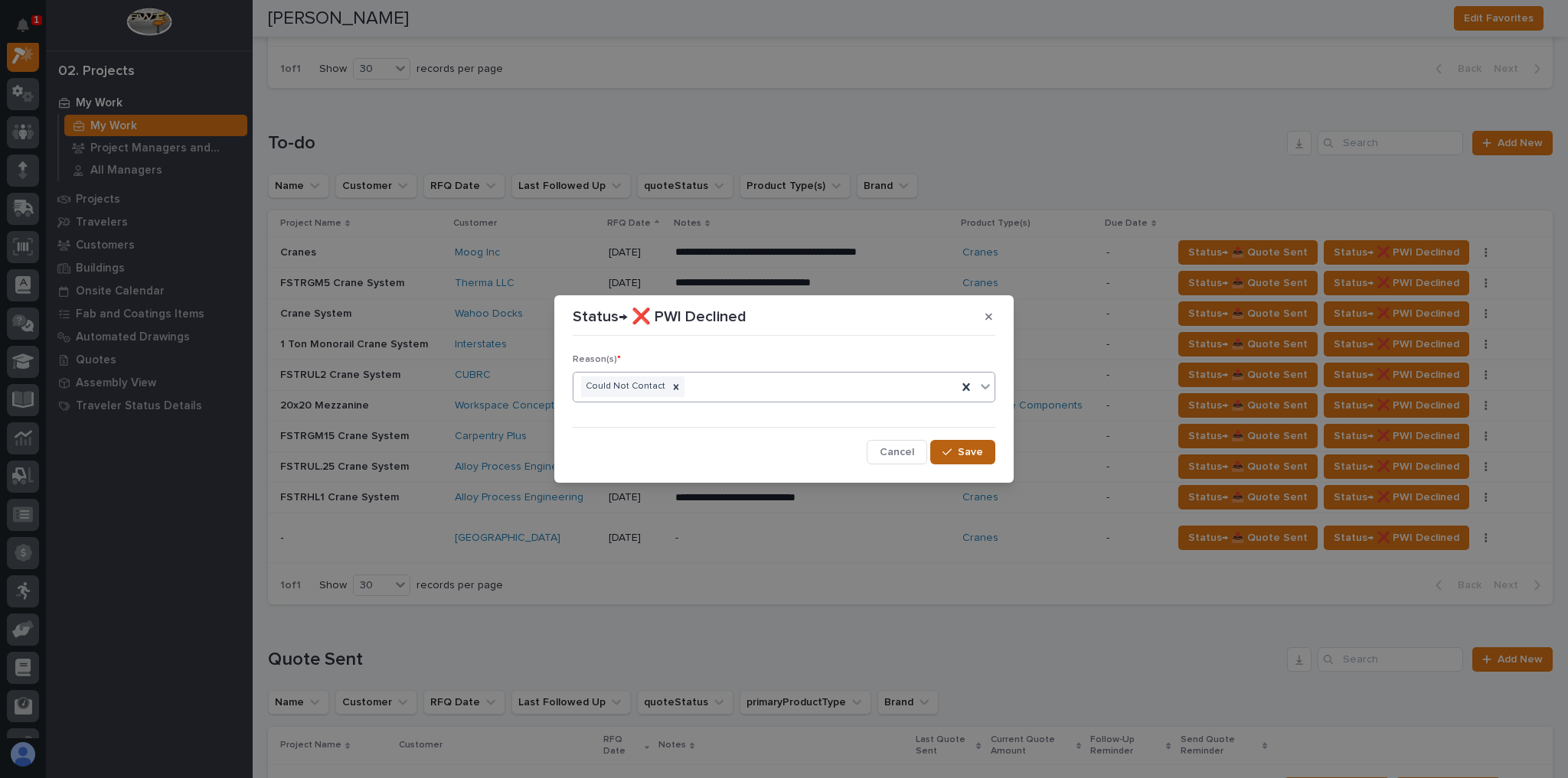
click at [976, 452] on span "Save" at bounding box center [970, 452] width 25 height 14
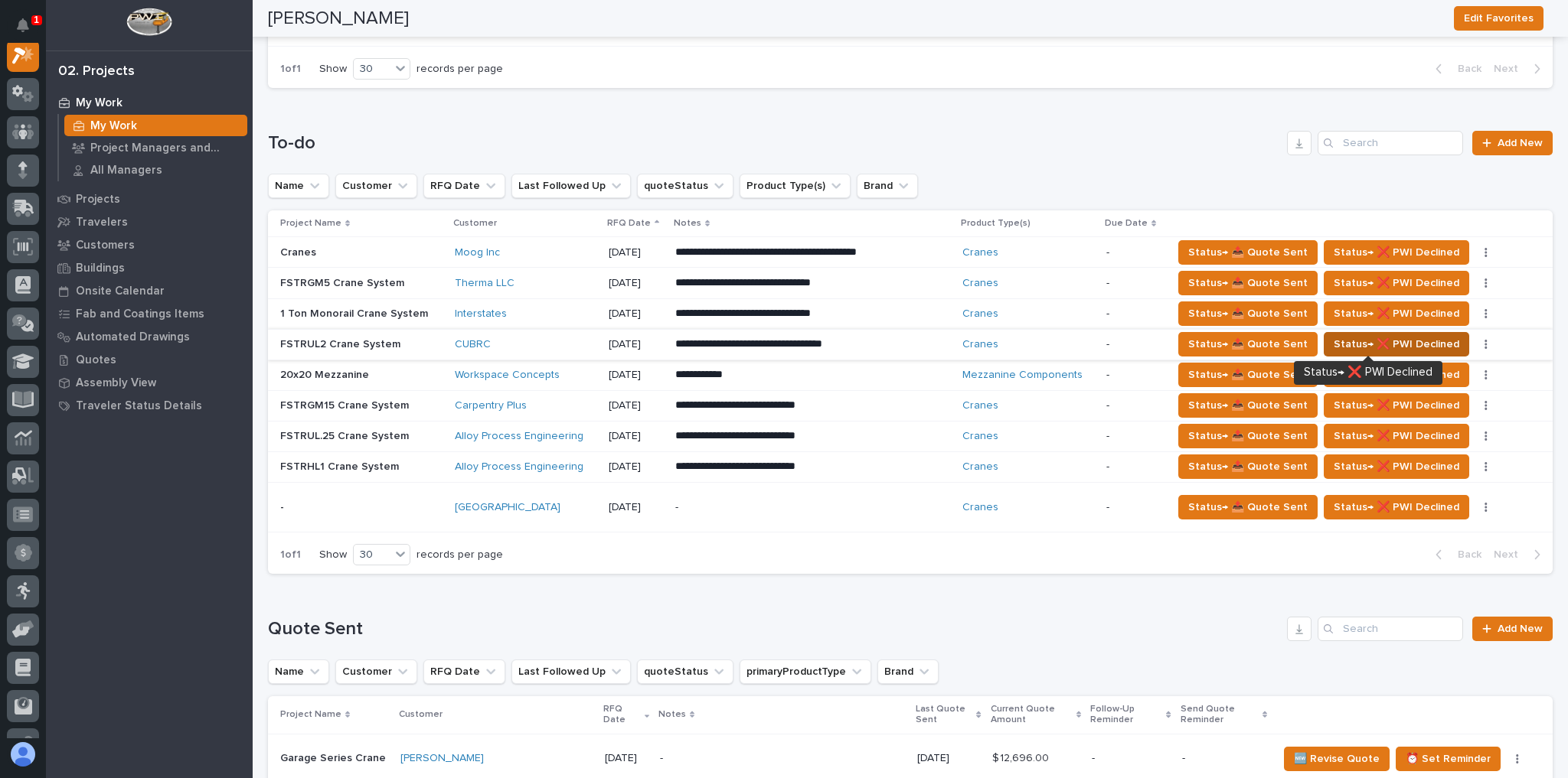
click at [1333, 335] on span "Status→ ❌ PWI Declined" at bounding box center [1396, 344] width 125 height 18
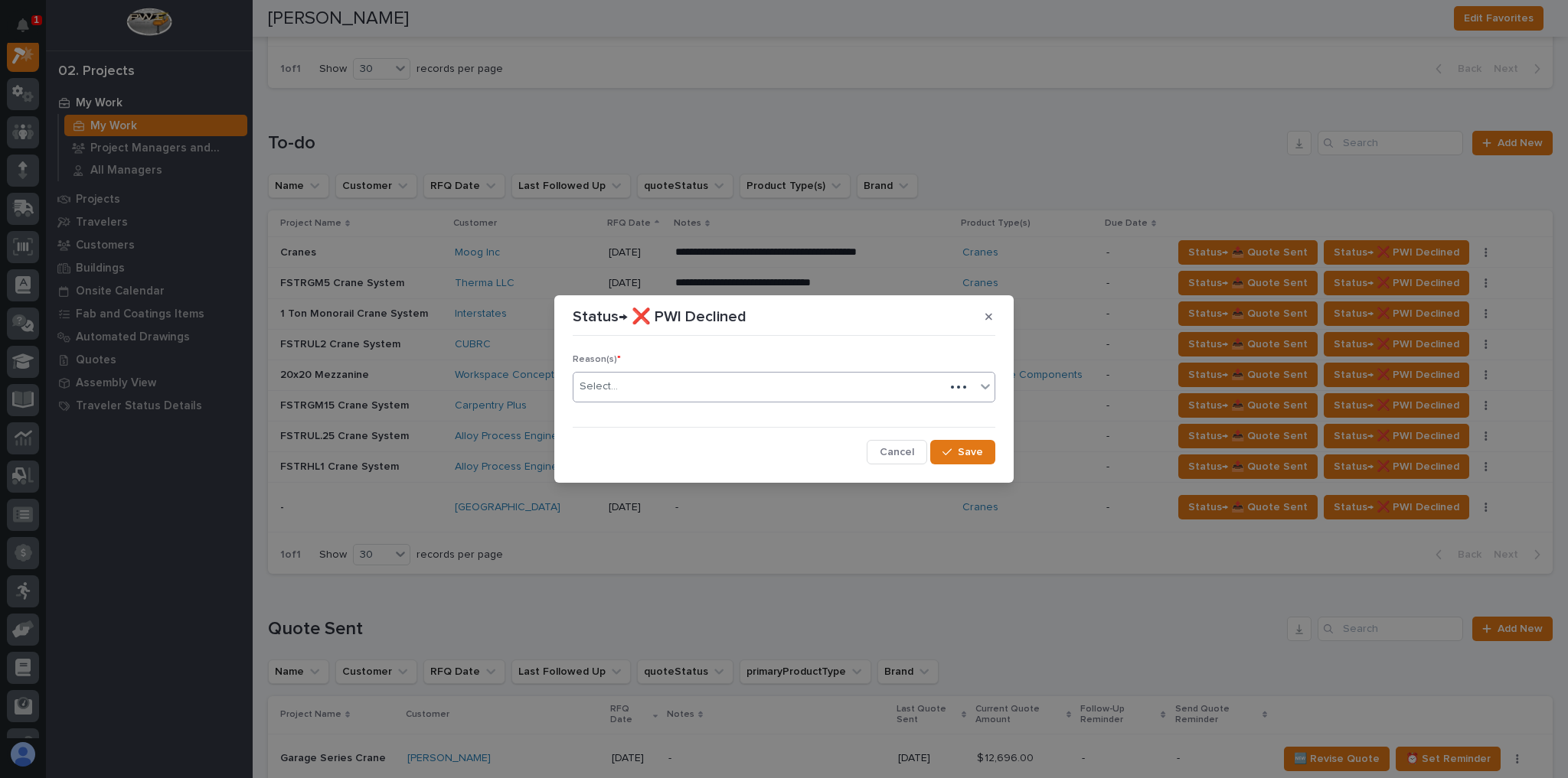
click at [739, 389] on div "Select..." at bounding box center [759, 387] width 371 height 25
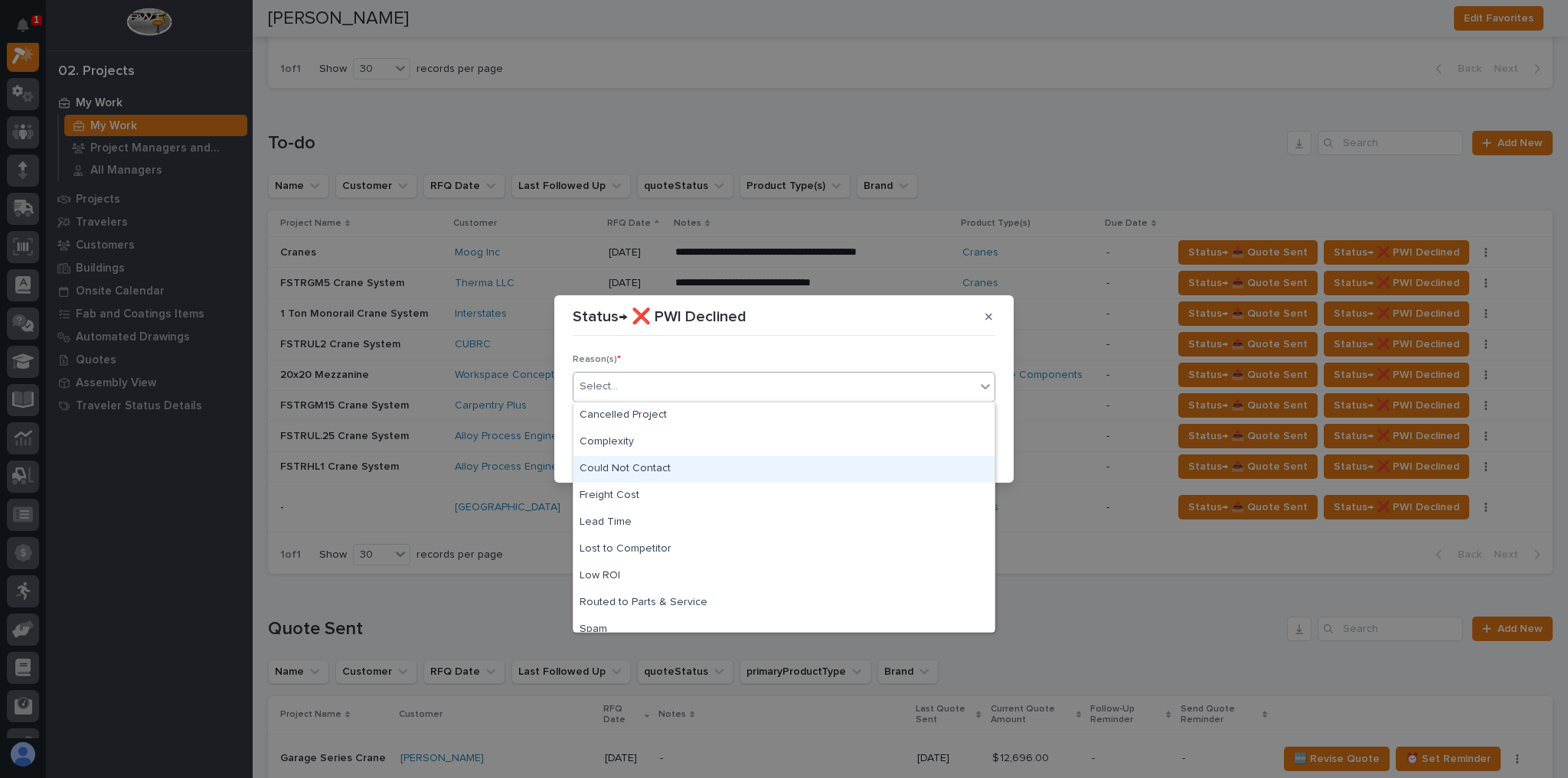
click at [676, 459] on div "Could Not Contact" at bounding box center [784, 469] width 421 height 26
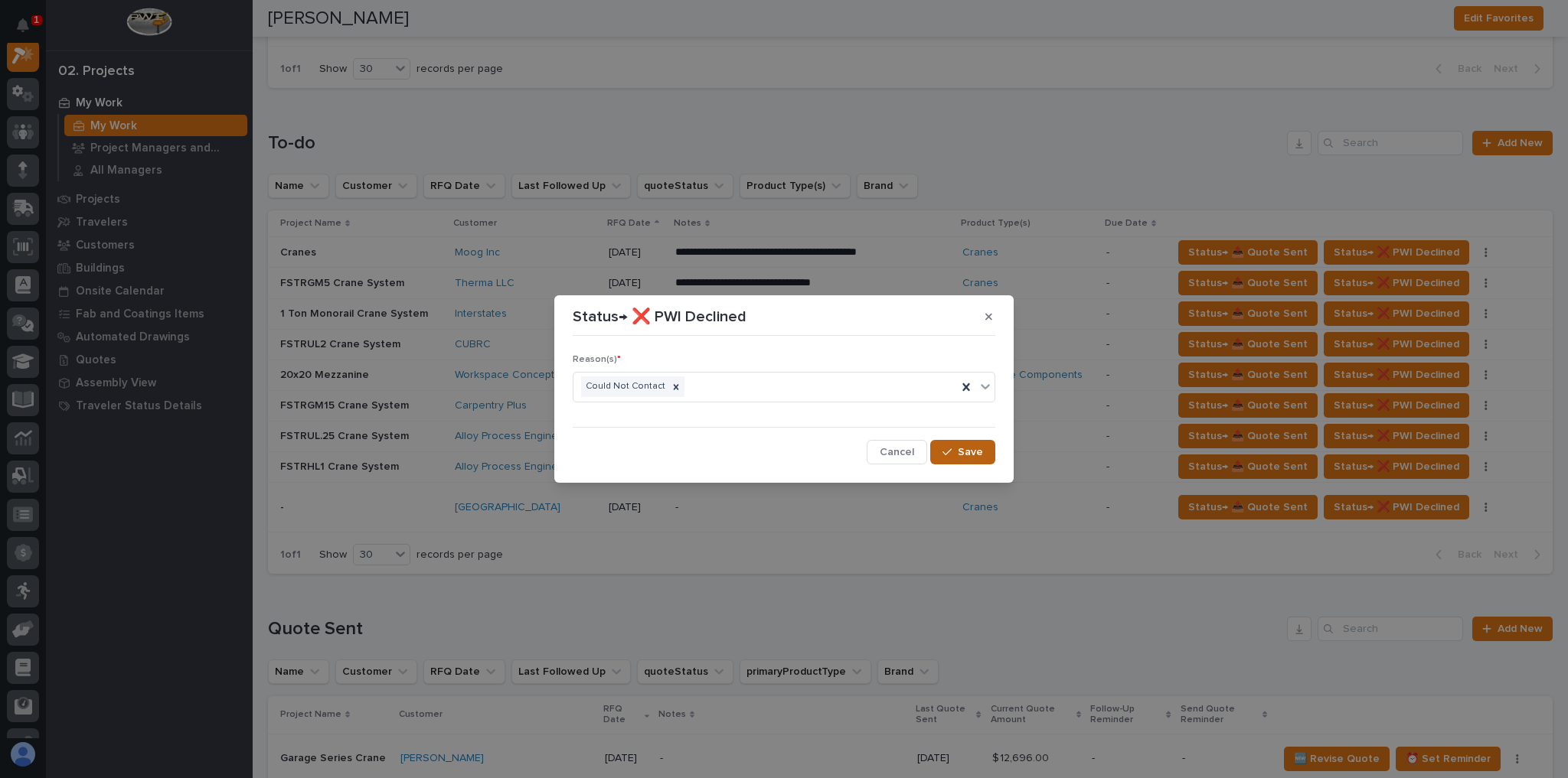
click at [946, 445] on button "Save" at bounding box center [963, 452] width 65 height 25
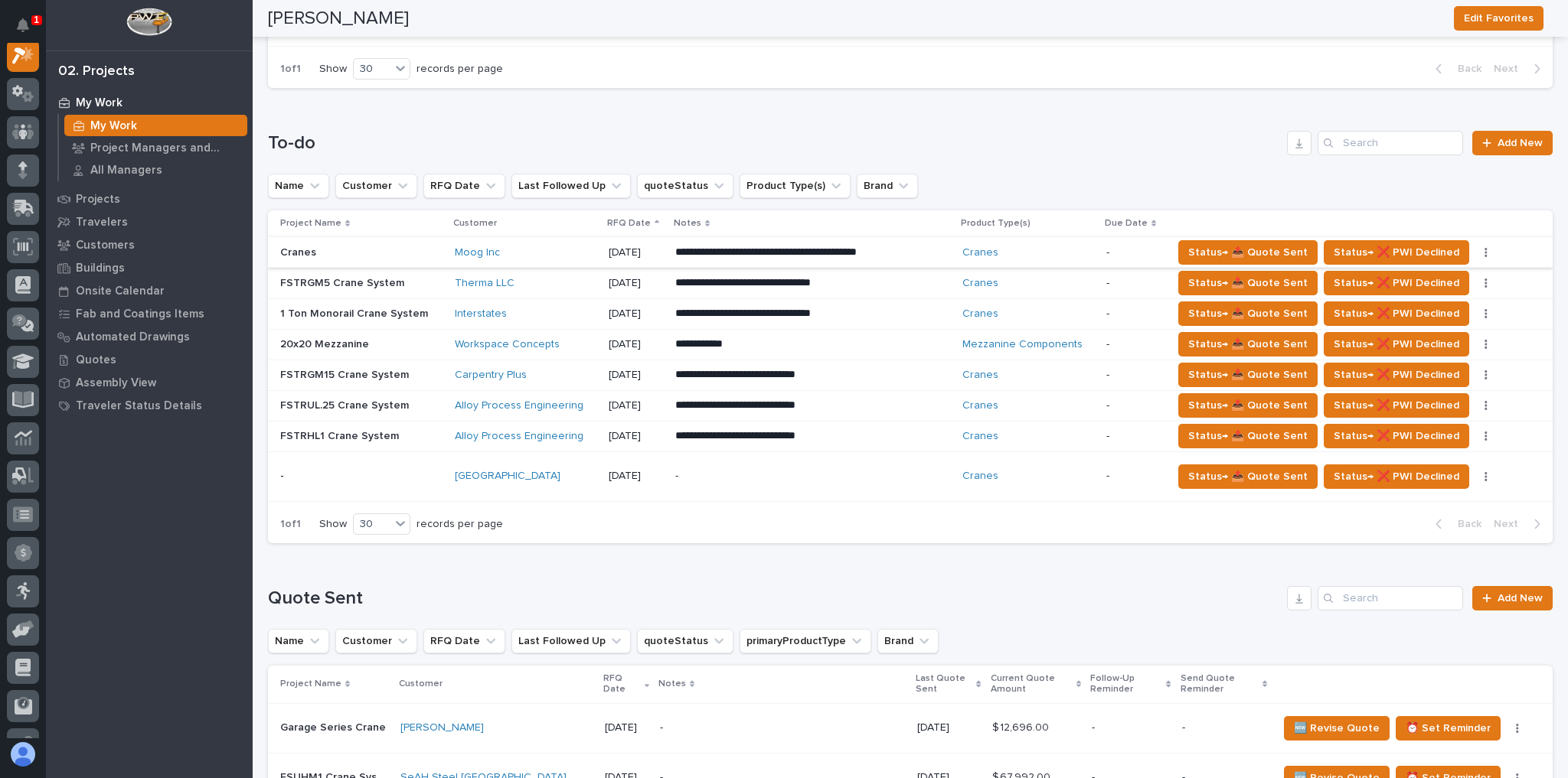
click at [1475, 249] on button "button" at bounding box center [1486, 253] width 22 height 11
click at [1433, 279] on span "Status→ ⏳ Inactive" at bounding box center [1414, 283] width 94 height 18
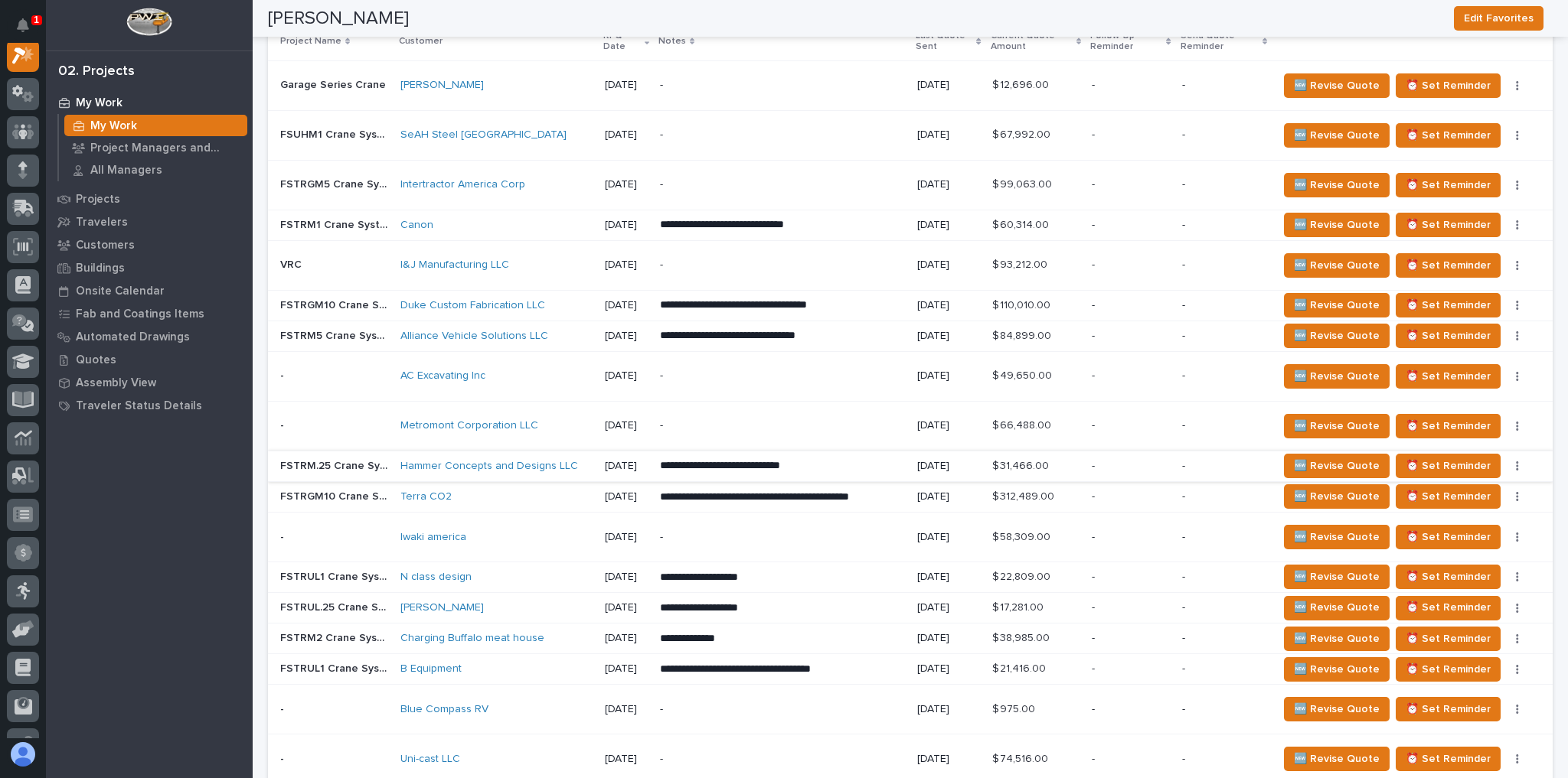
scroll to position [1470, 0]
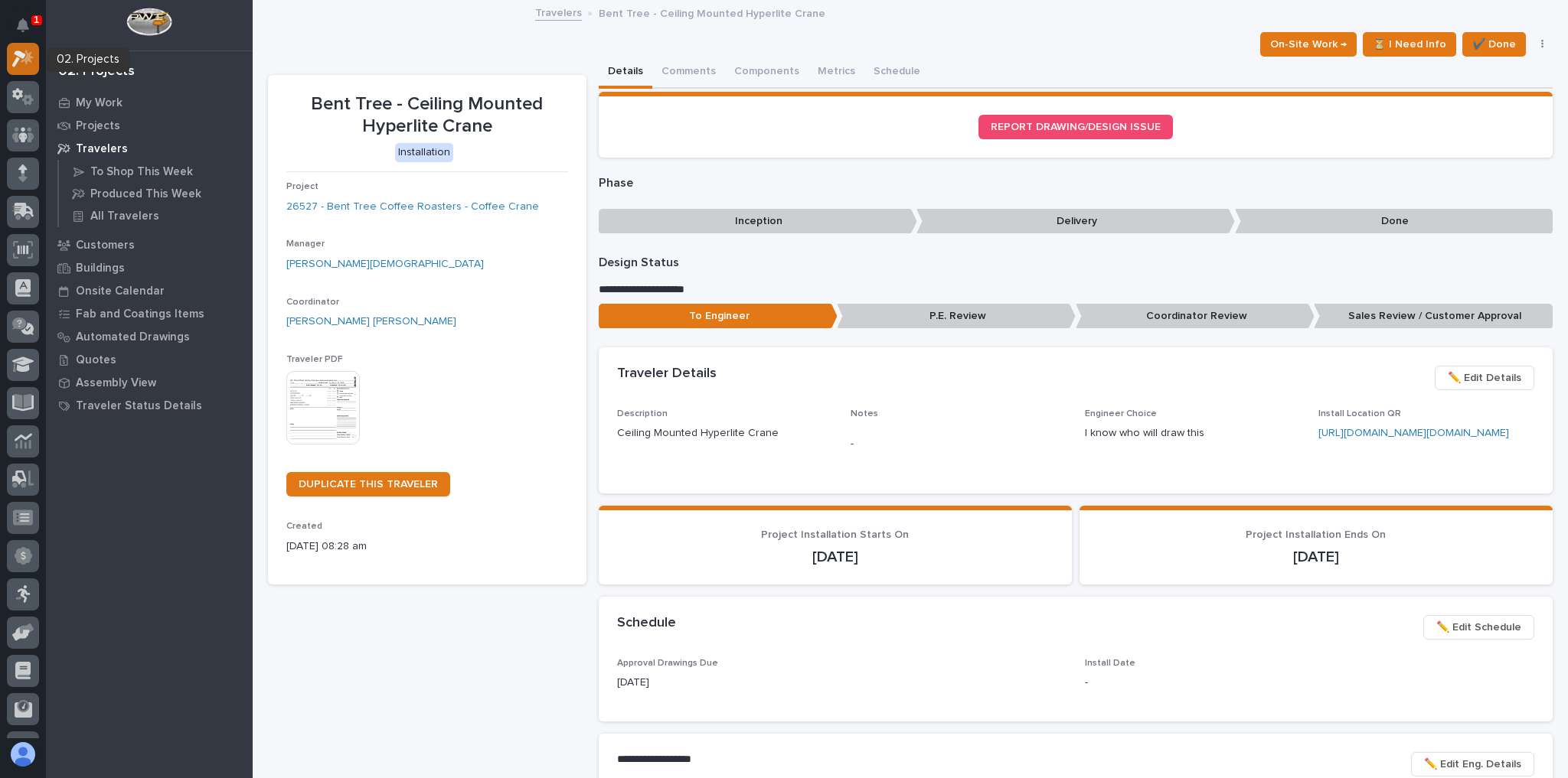
click at [20, 52] on icon at bounding box center [18, 59] width 14 height 17
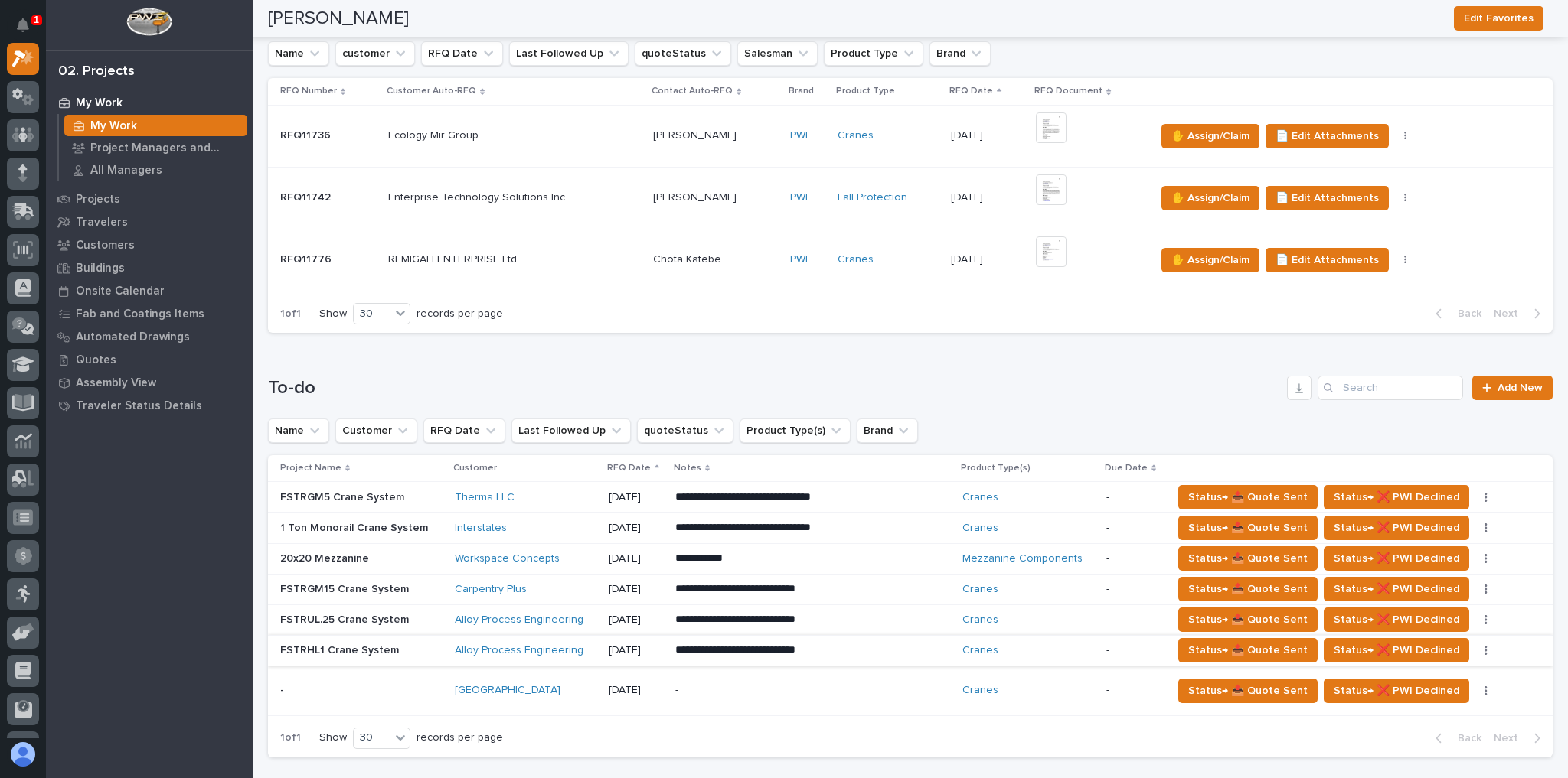
scroll to position [673, 0]
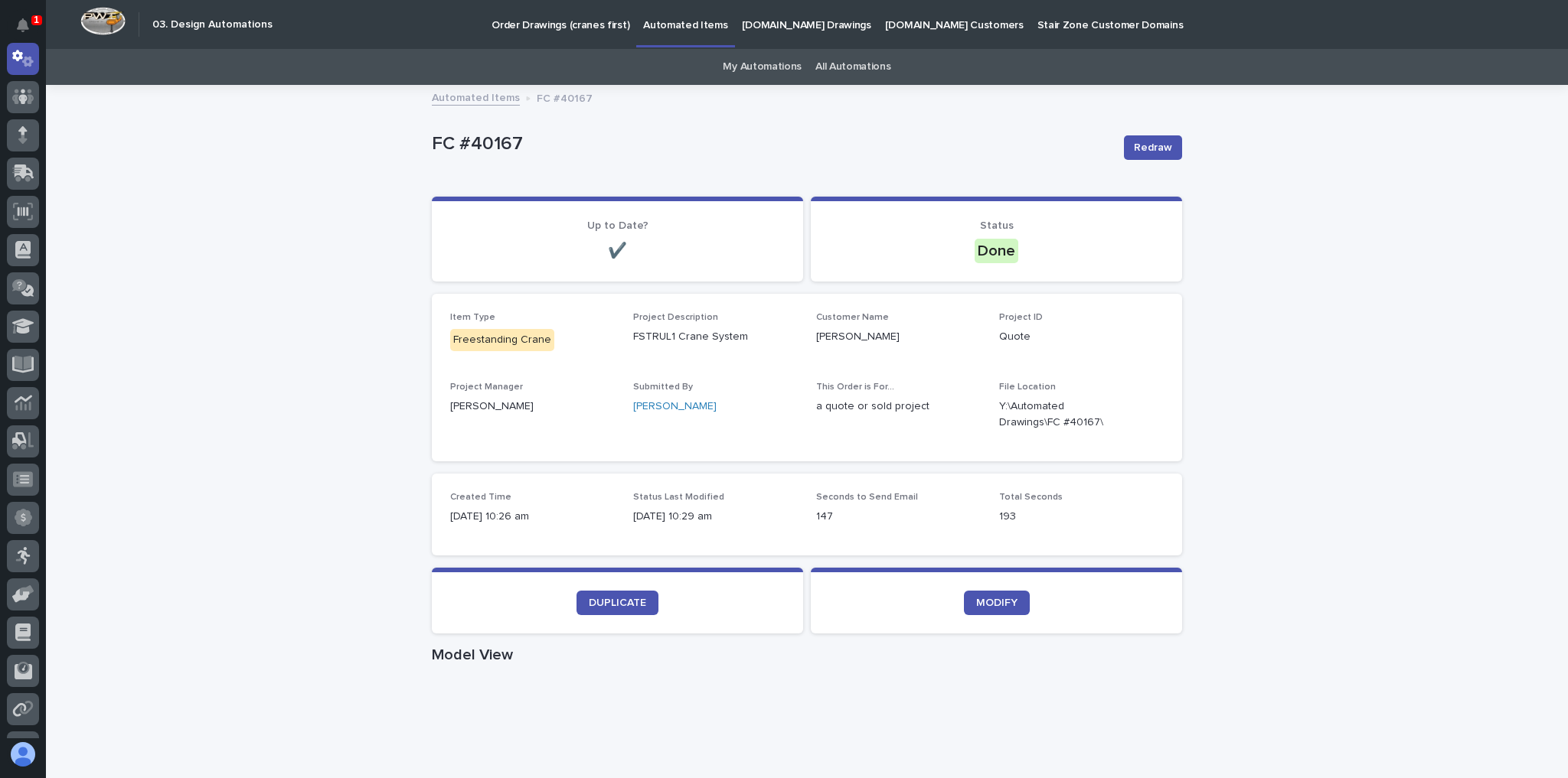
scroll to position [306, 0]
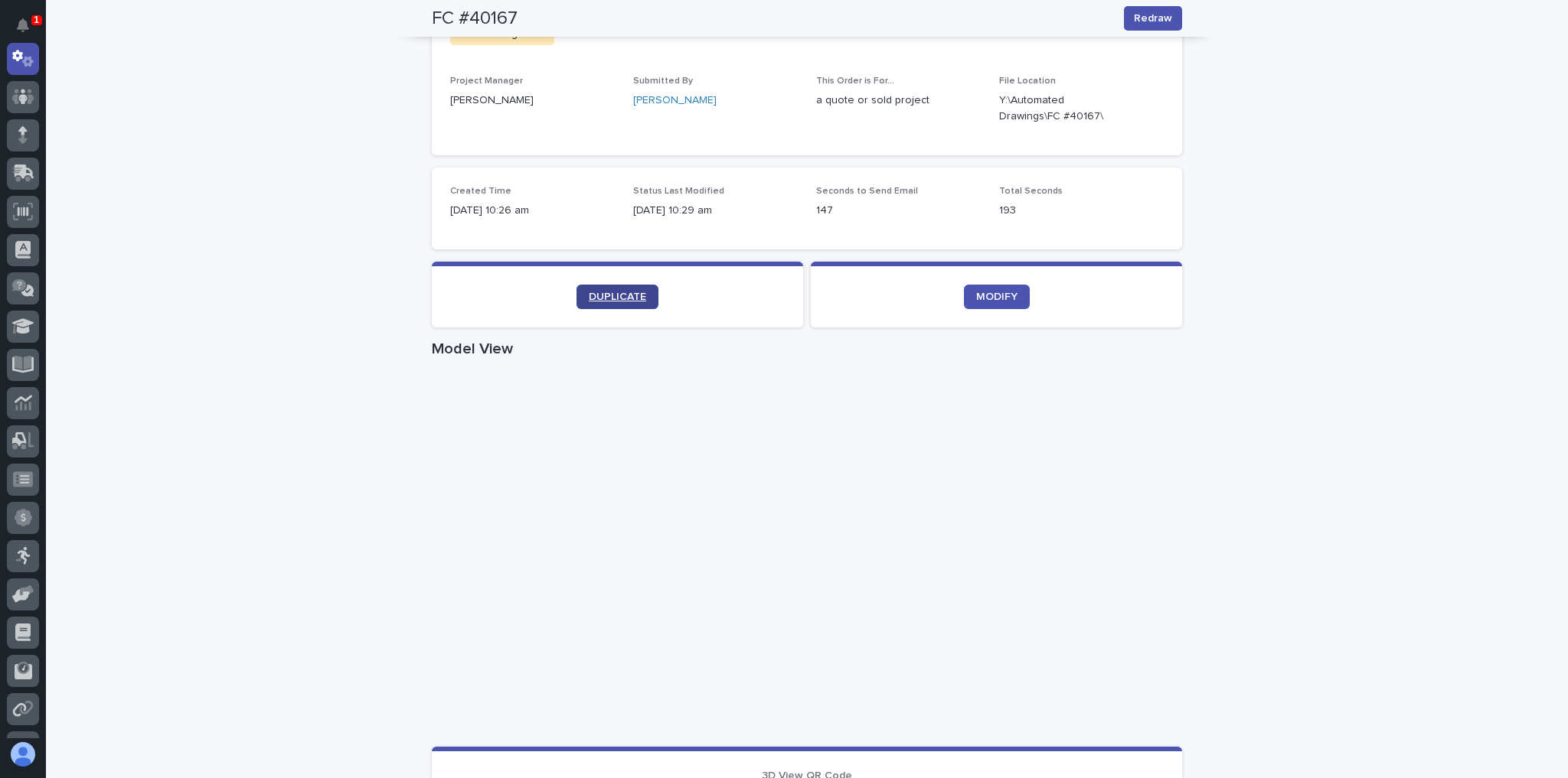
click at [604, 288] on link "DUPLICATE" at bounding box center [617, 296] width 82 height 25
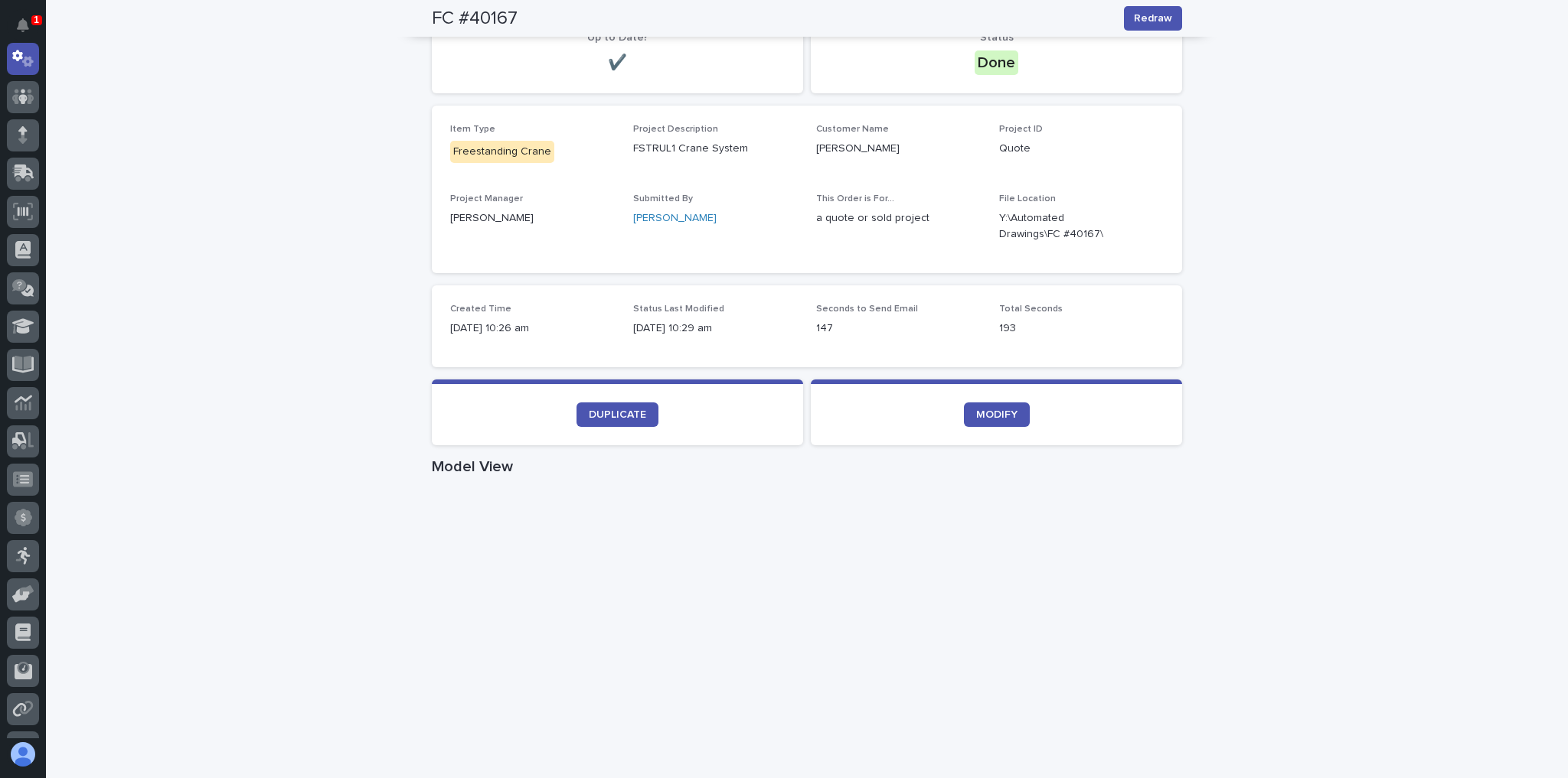
scroll to position [184, 0]
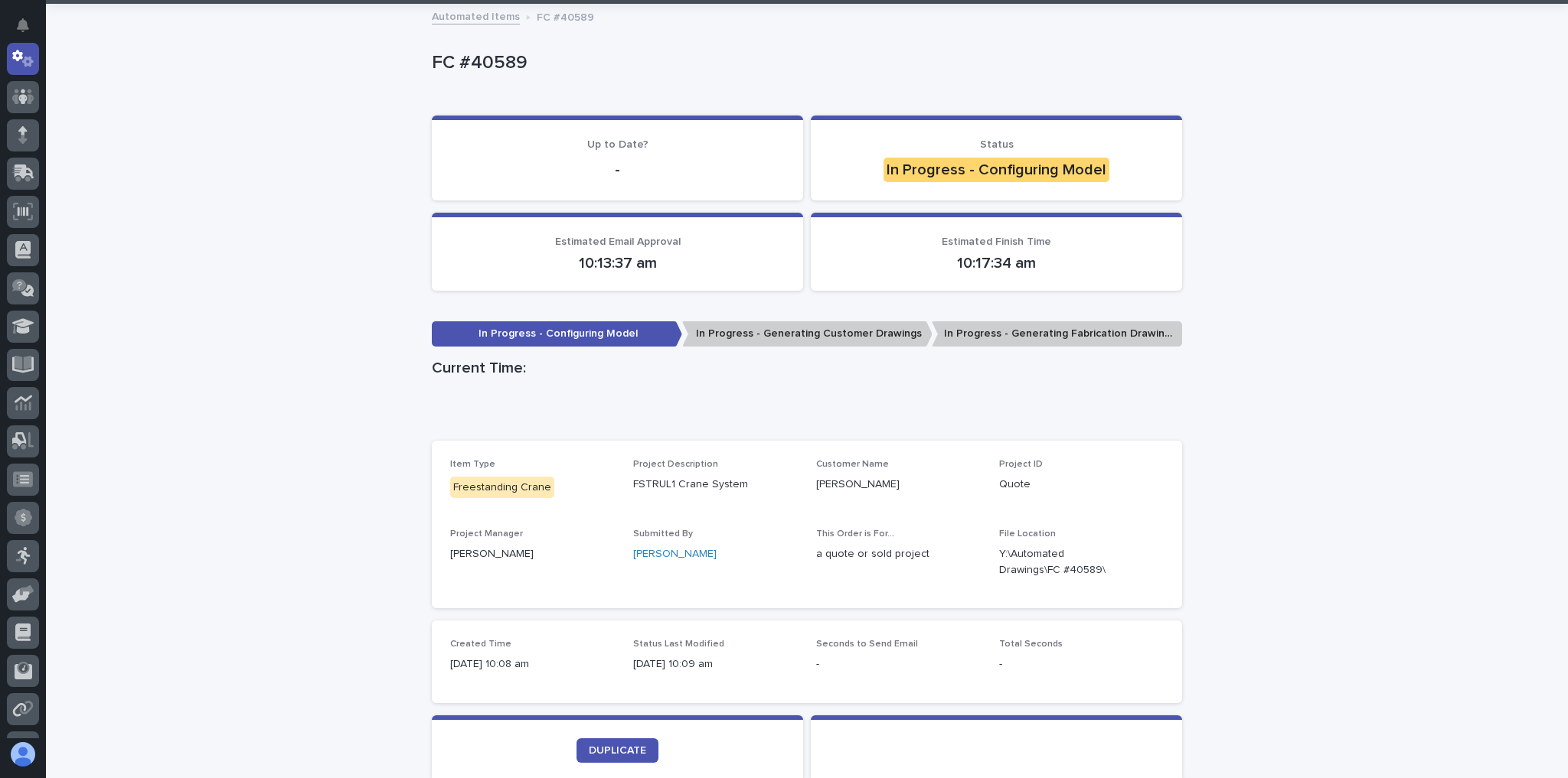
scroll to position [184, 0]
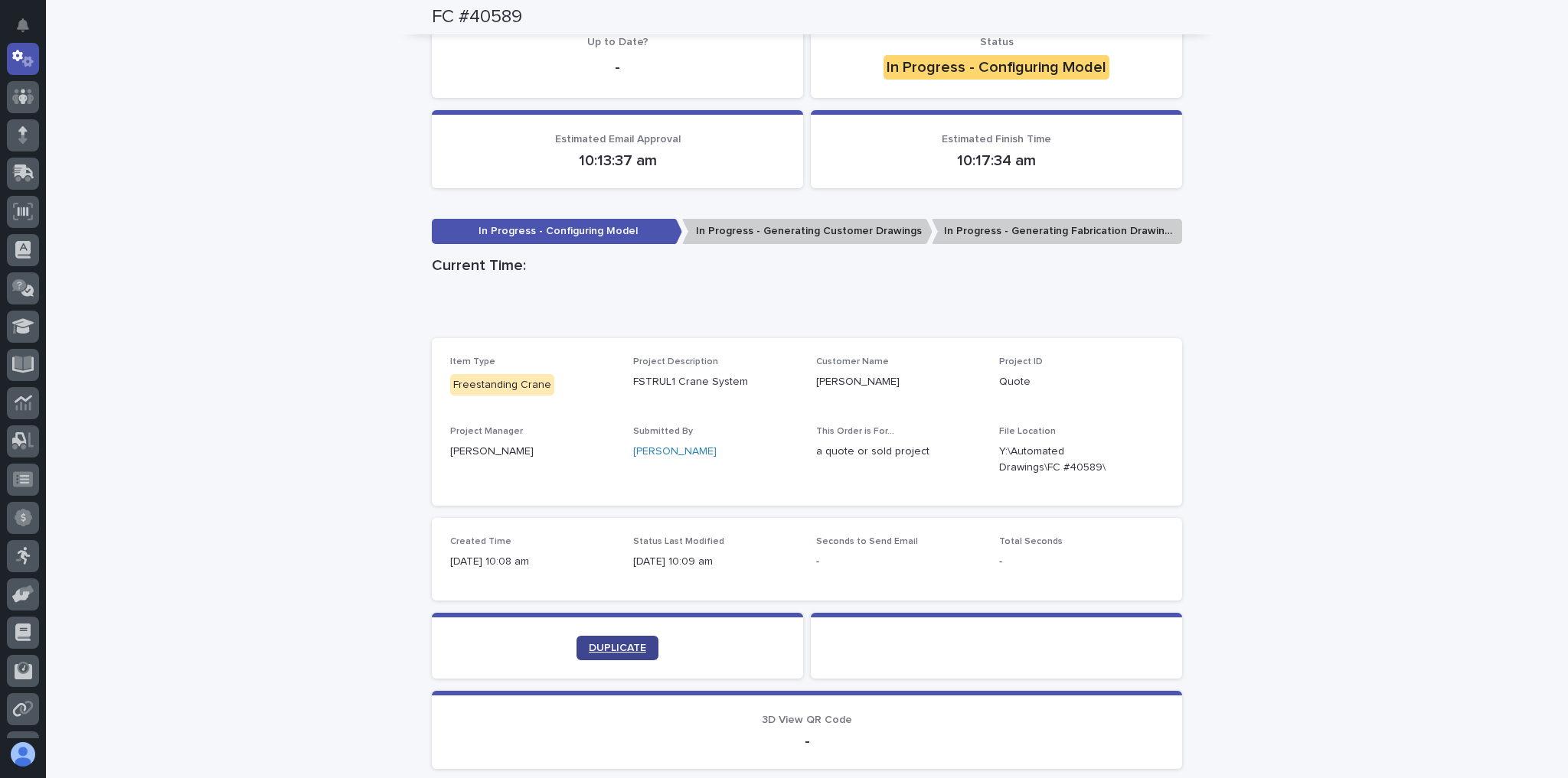
click at [635, 640] on link "DUPLICATE" at bounding box center [617, 648] width 82 height 25
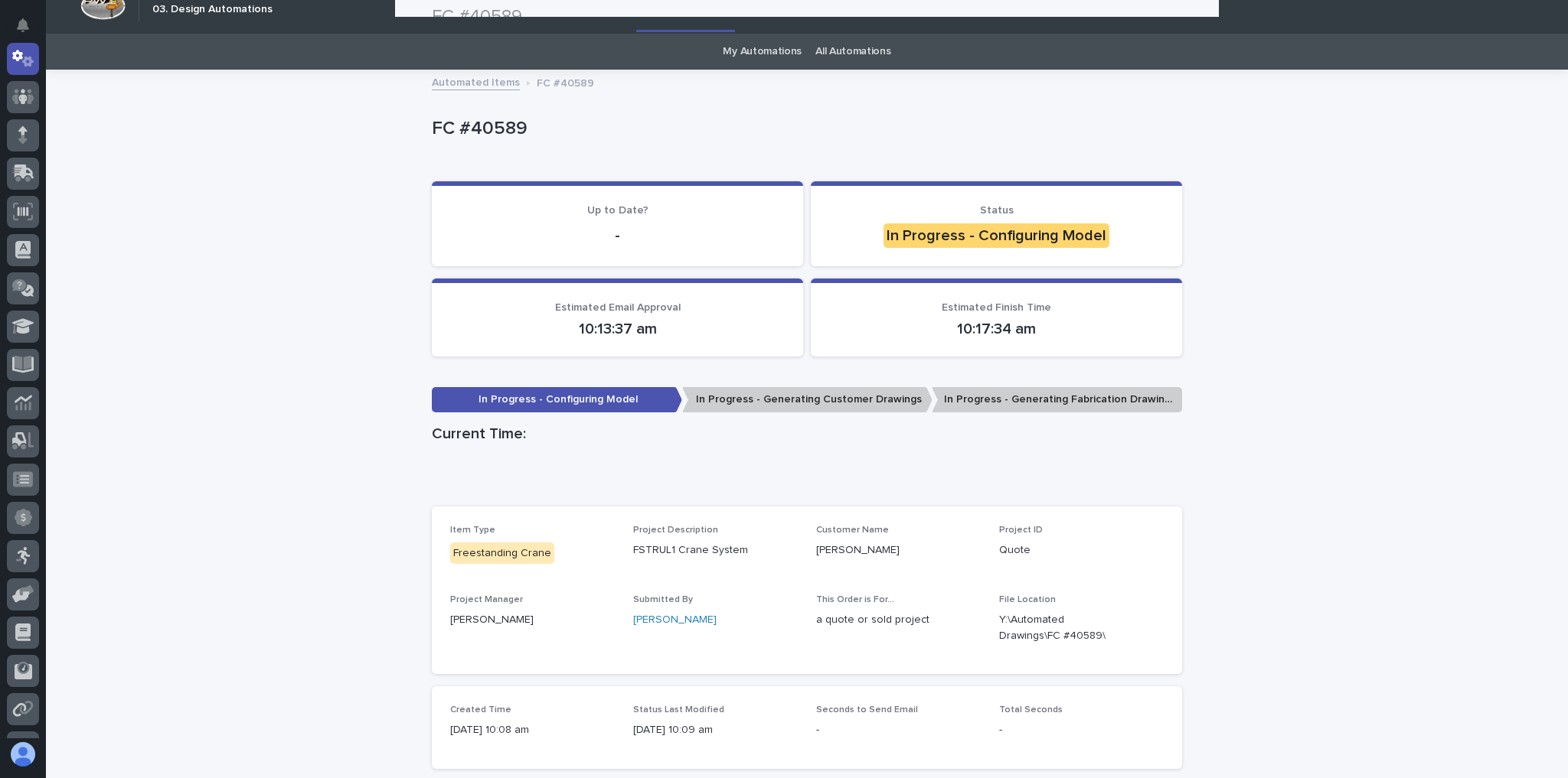
scroll to position [0, 0]
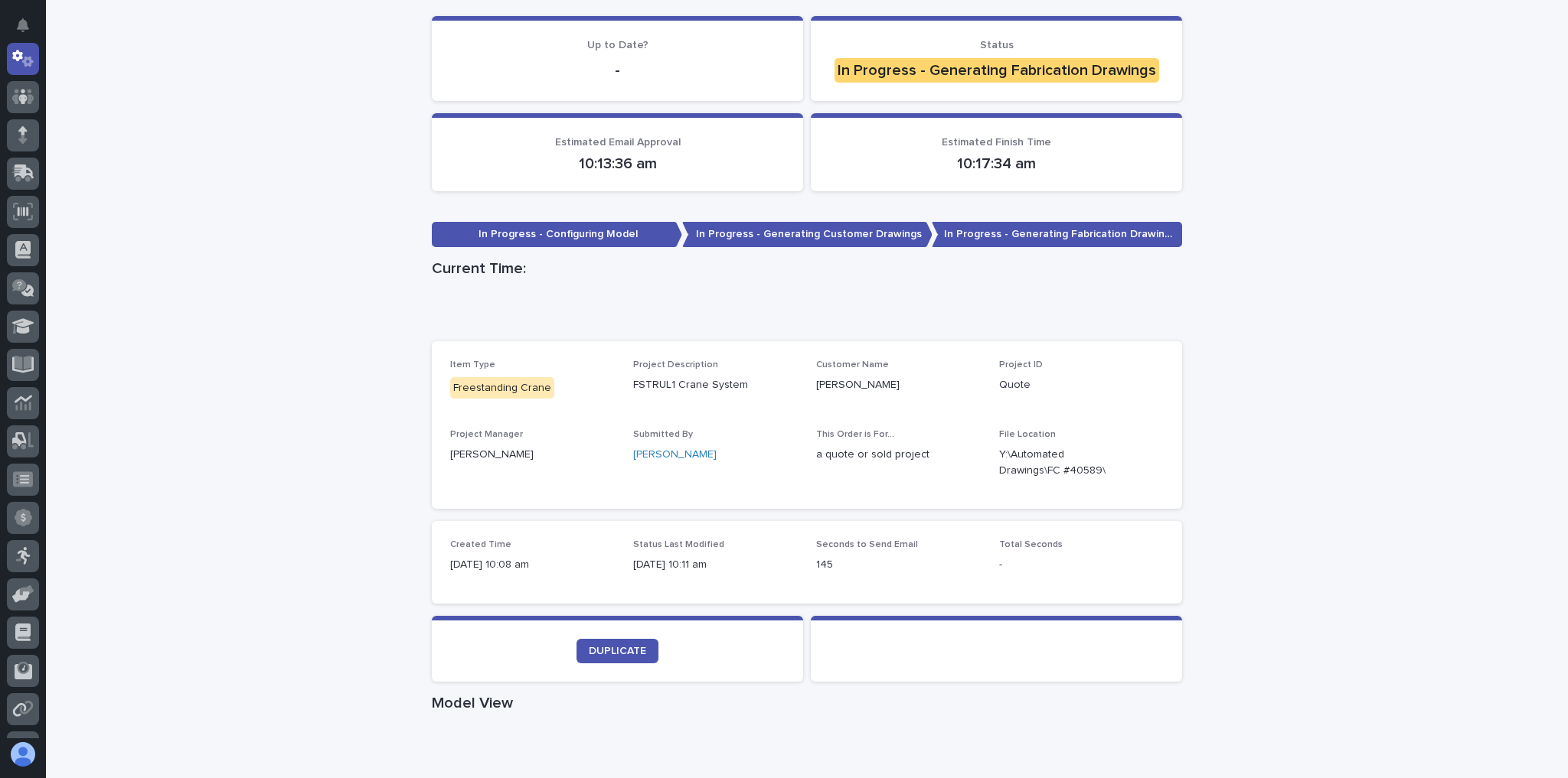
scroll to position [367, 0]
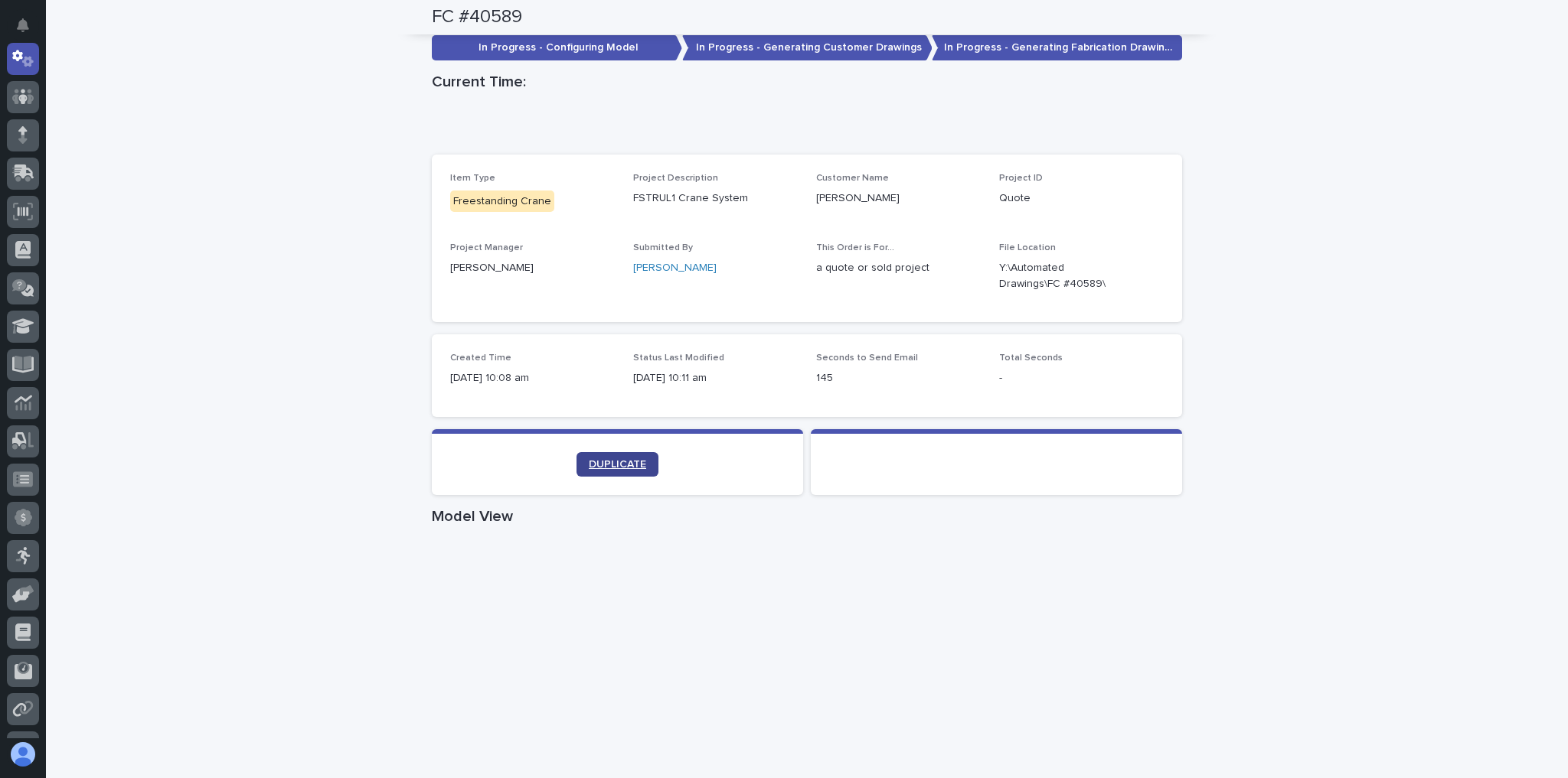
click at [637, 459] on span "DUPLICATE" at bounding box center [617, 464] width 57 height 11
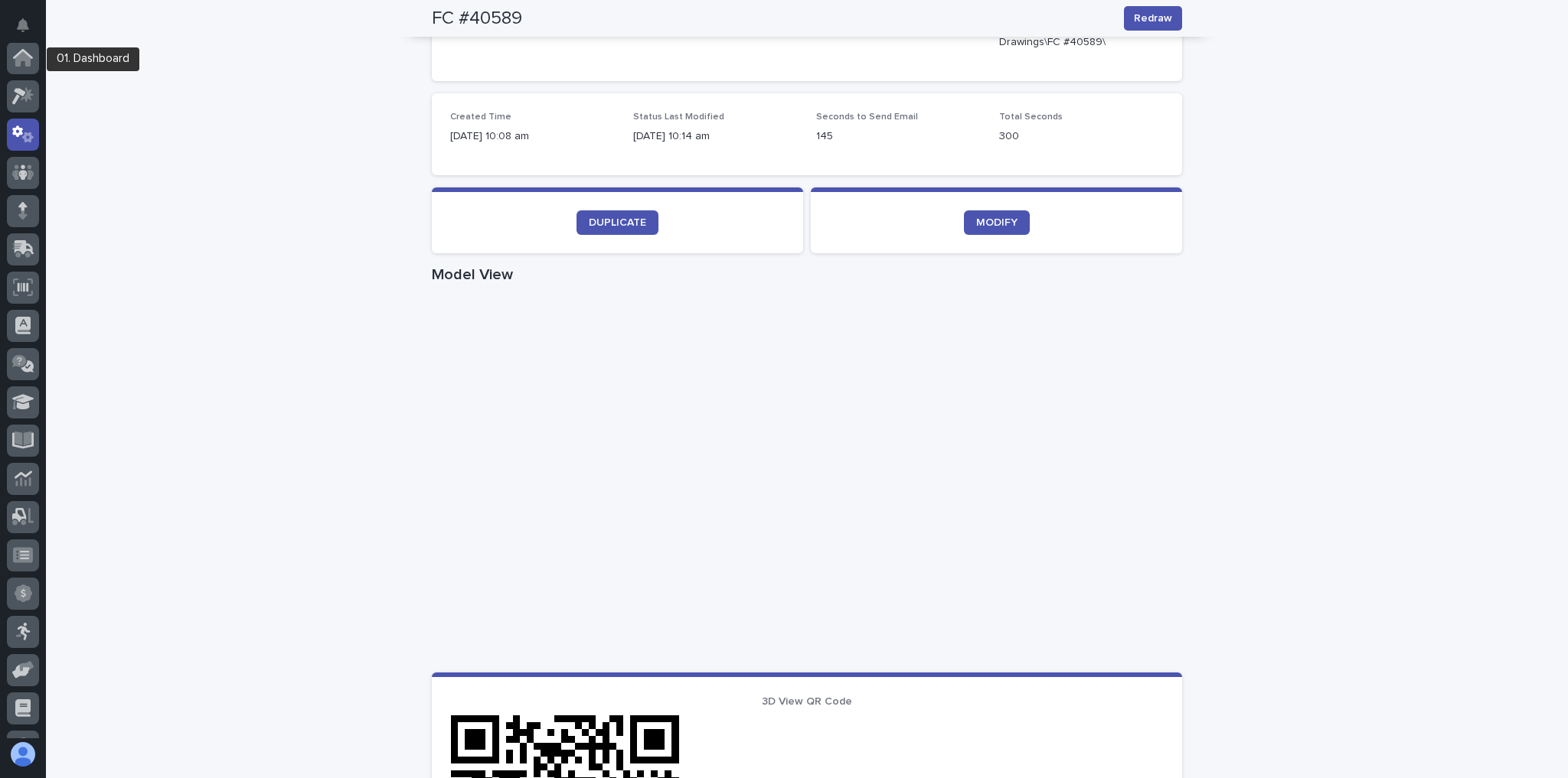
scroll to position [0, 0]
click at [24, 90] on icon at bounding box center [23, 96] width 22 height 17
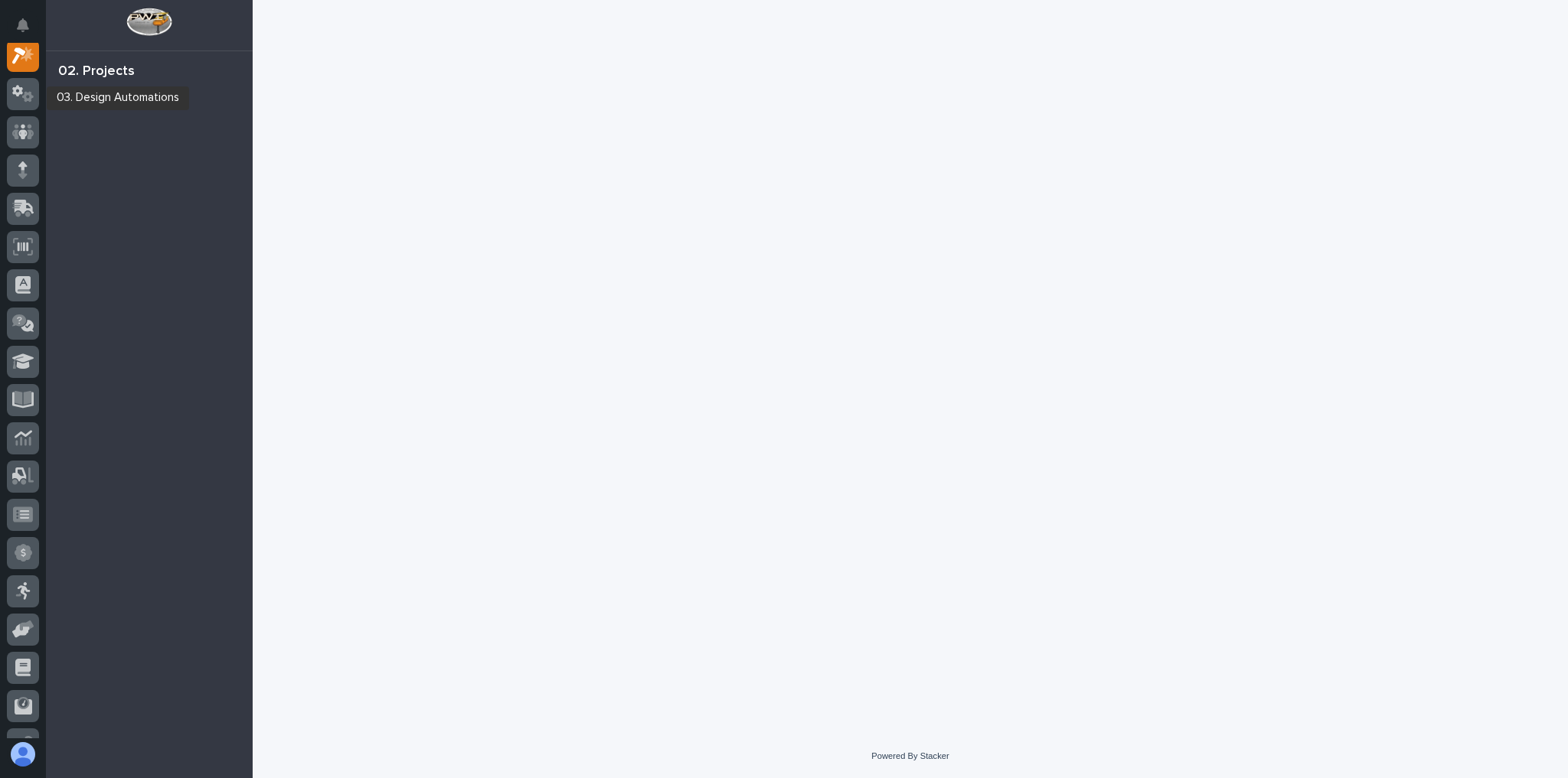
scroll to position [38, 0]
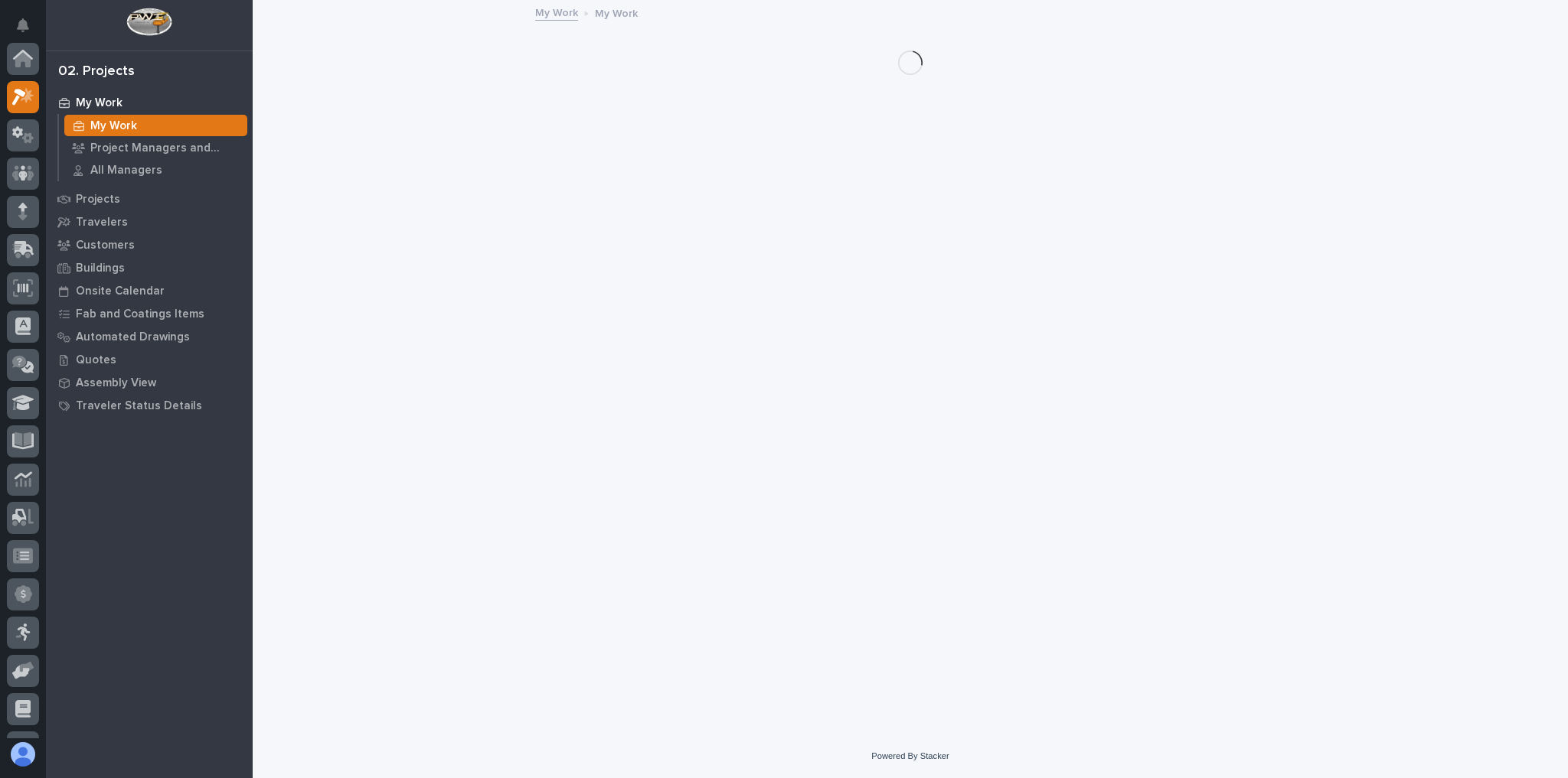
scroll to position [38, 0]
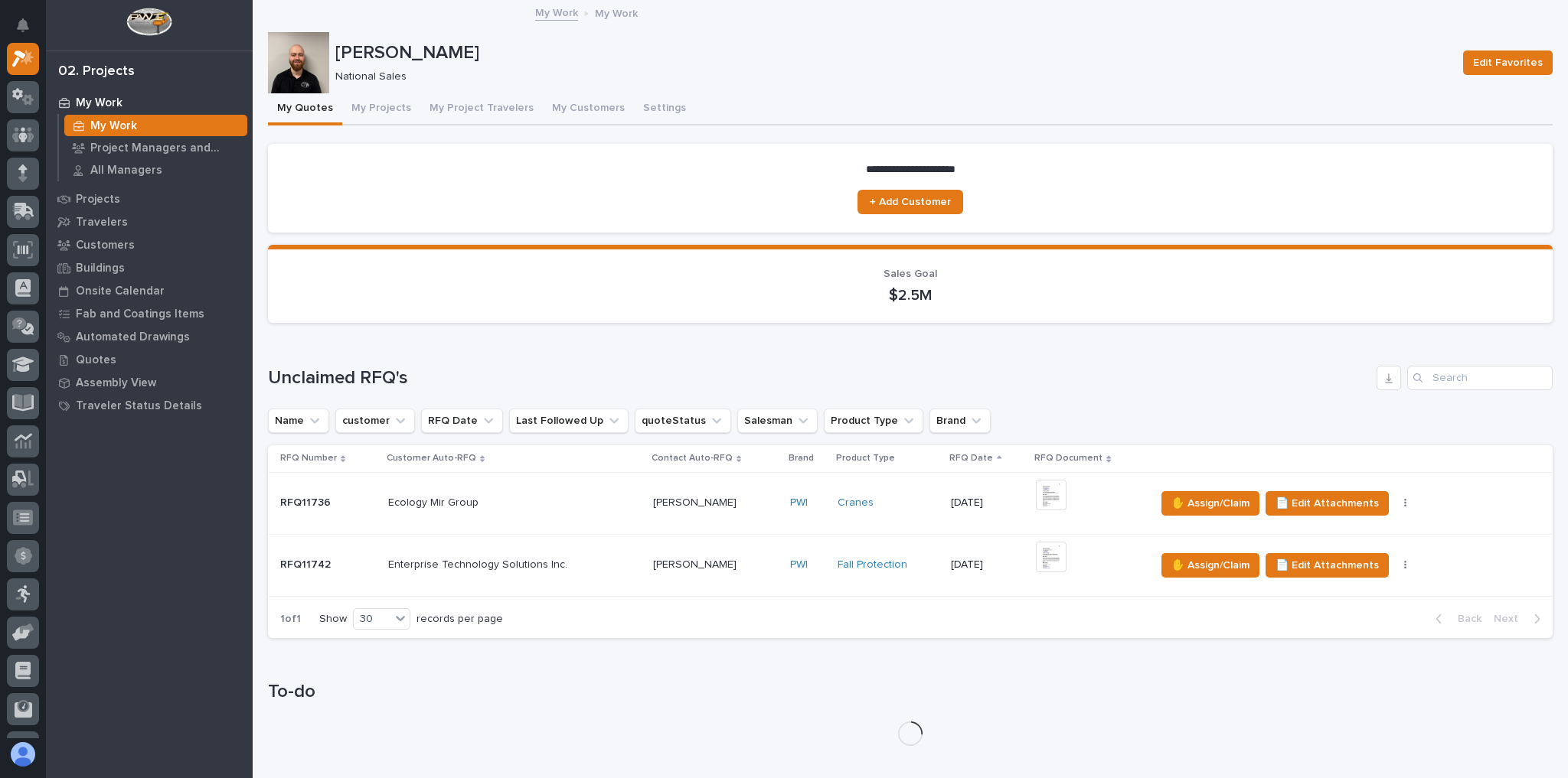
click at [754, 503] on p at bounding box center [714, 504] width 125 height 13
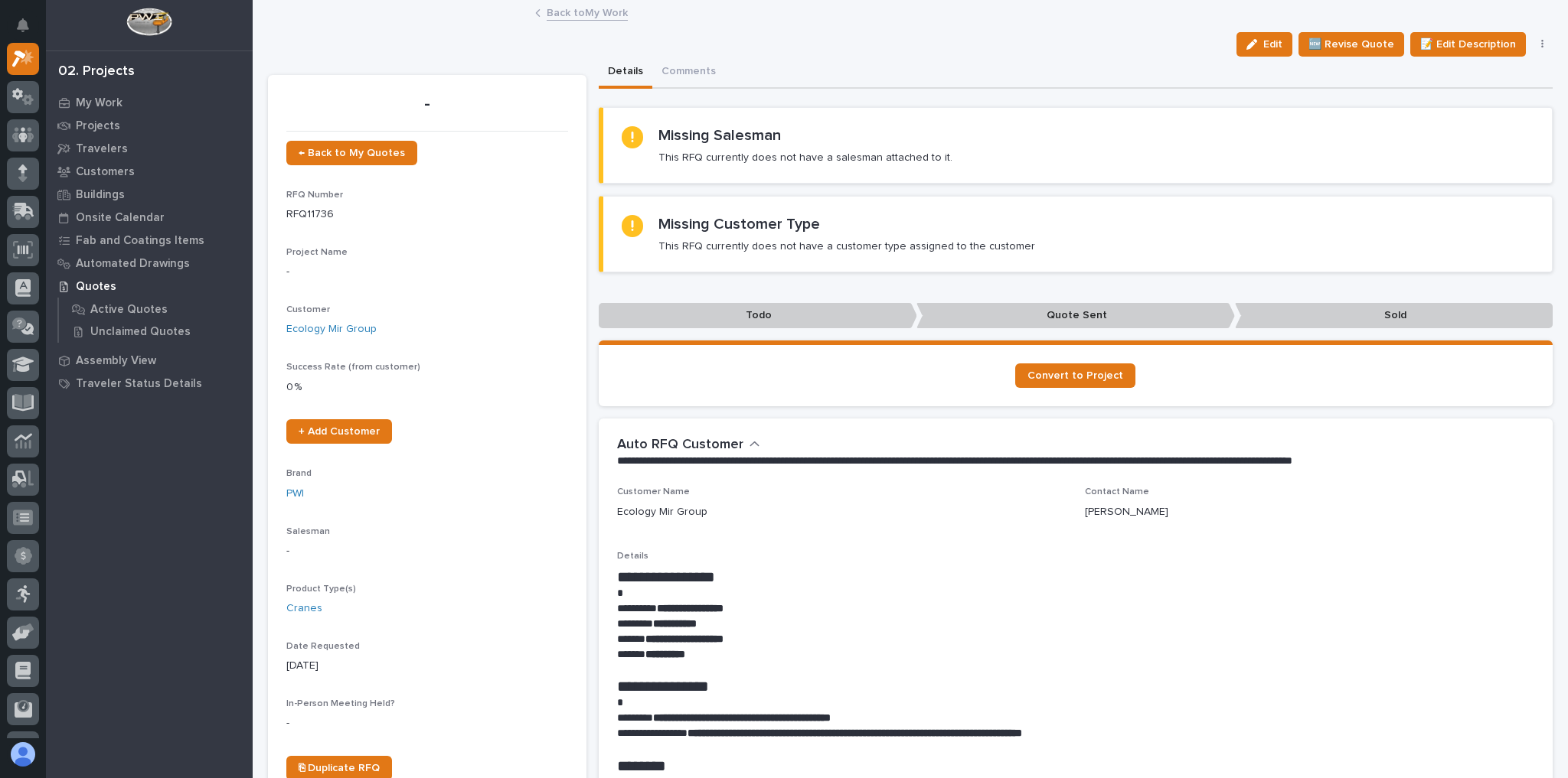
click at [591, 9] on link "Back to My Work" at bounding box center [586, 11] width 81 height 17
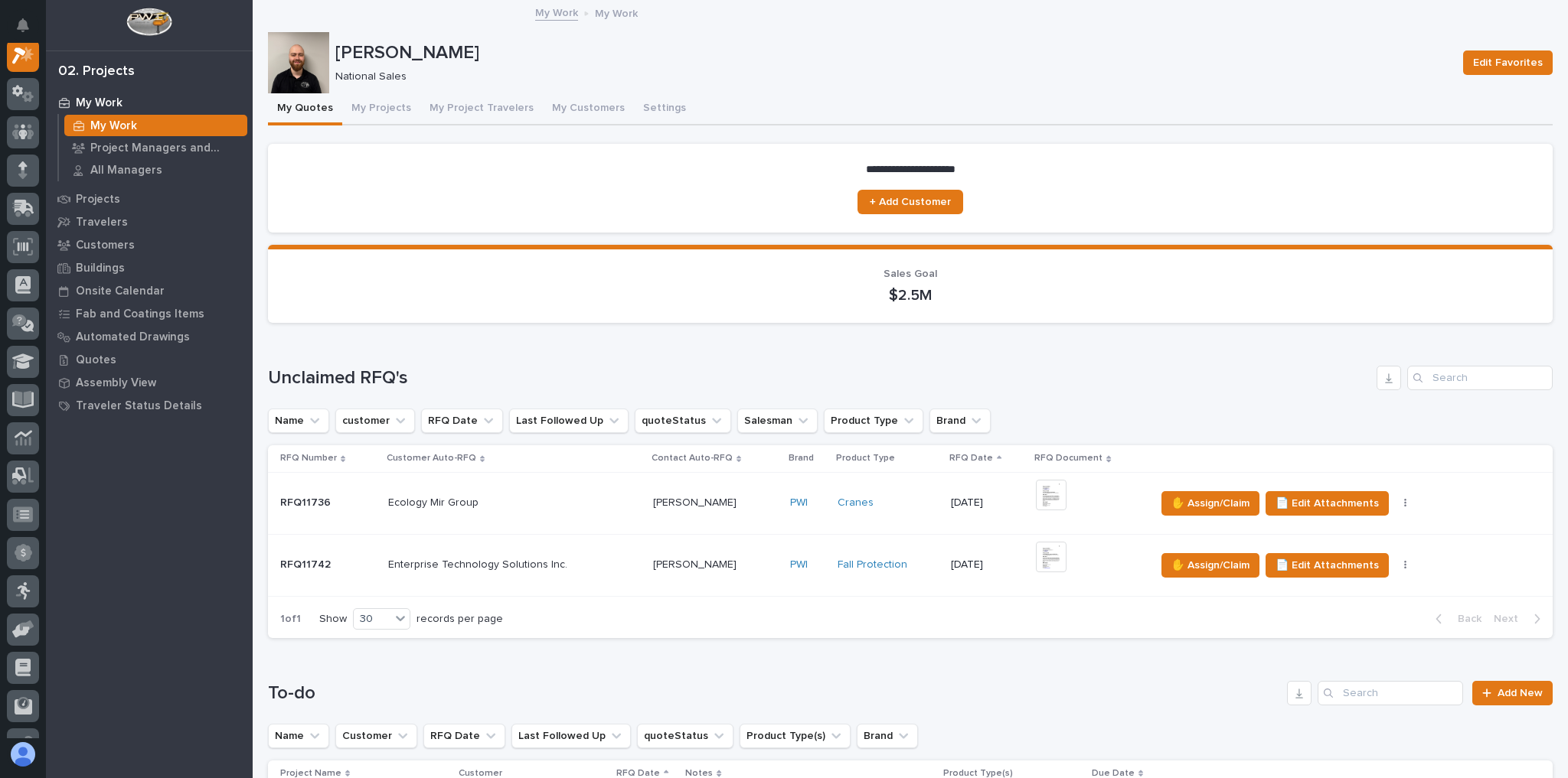
scroll to position [429, 0]
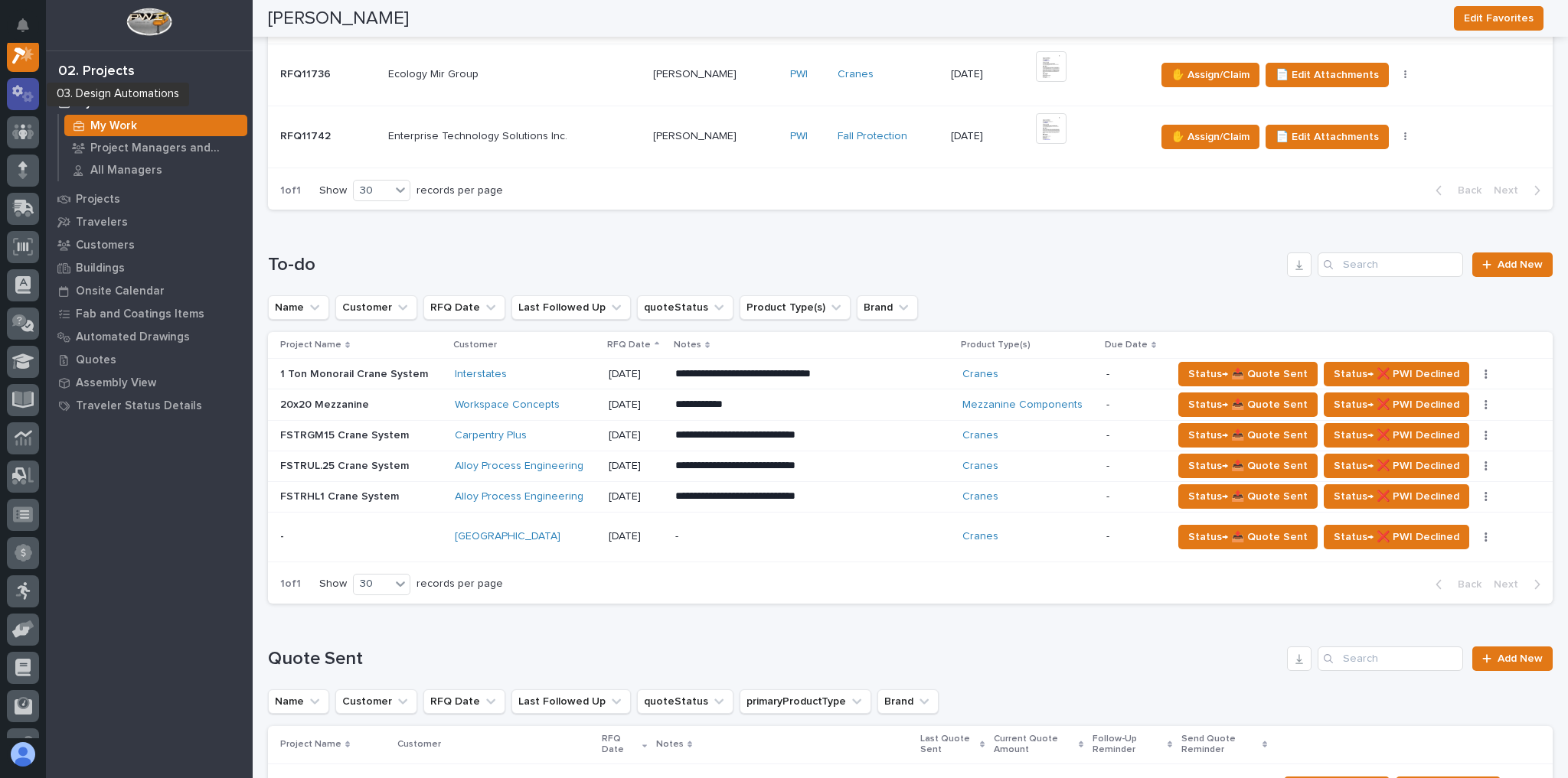
click at [35, 86] on div at bounding box center [23, 94] width 32 height 32
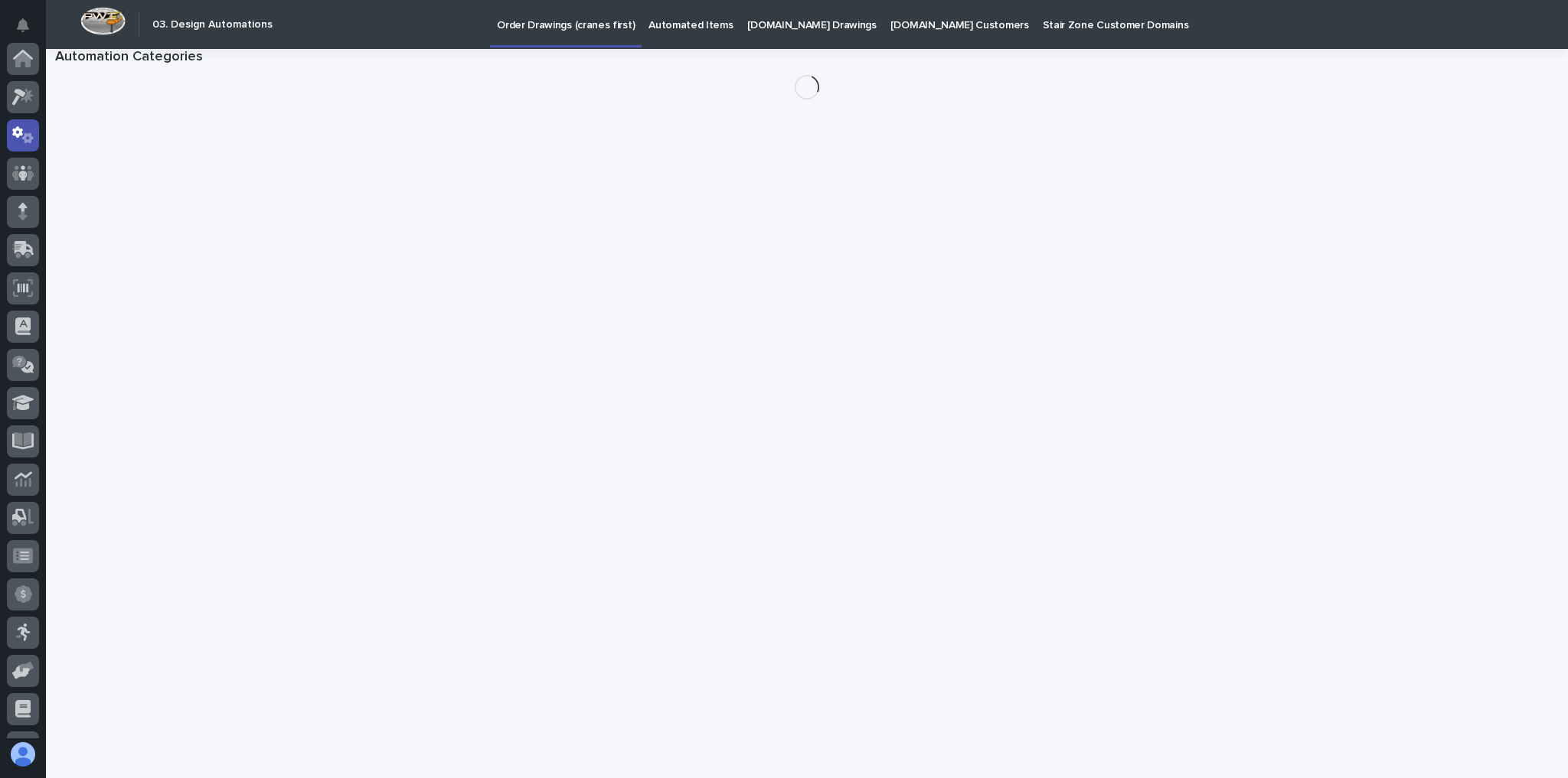
scroll to position [76, 0]
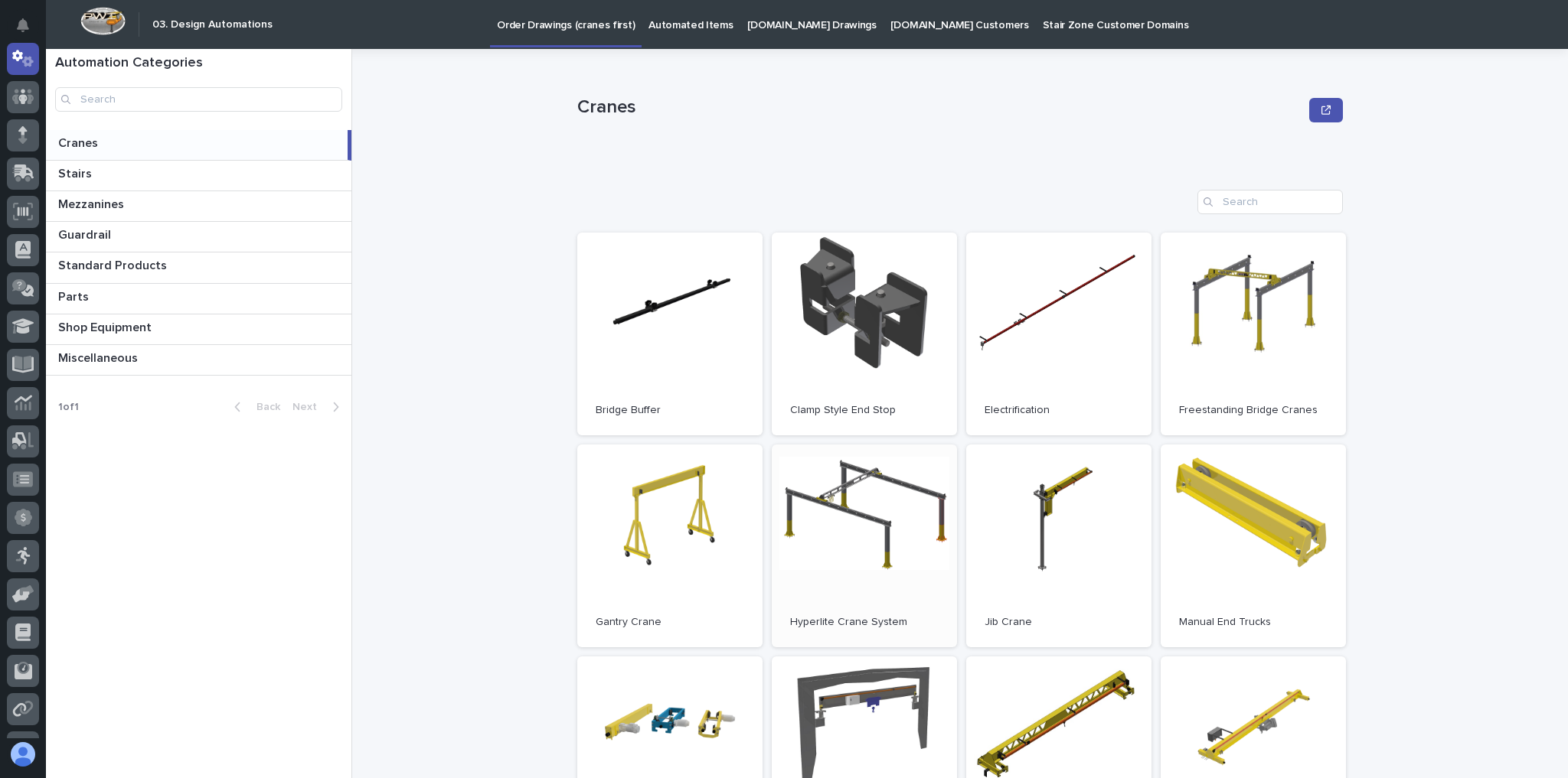
click at [857, 531] on link "Open" at bounding box center [864, 545] width 185 height 203
click at [24, 85] on div at bounding box center [23, 96] width 32 height 32
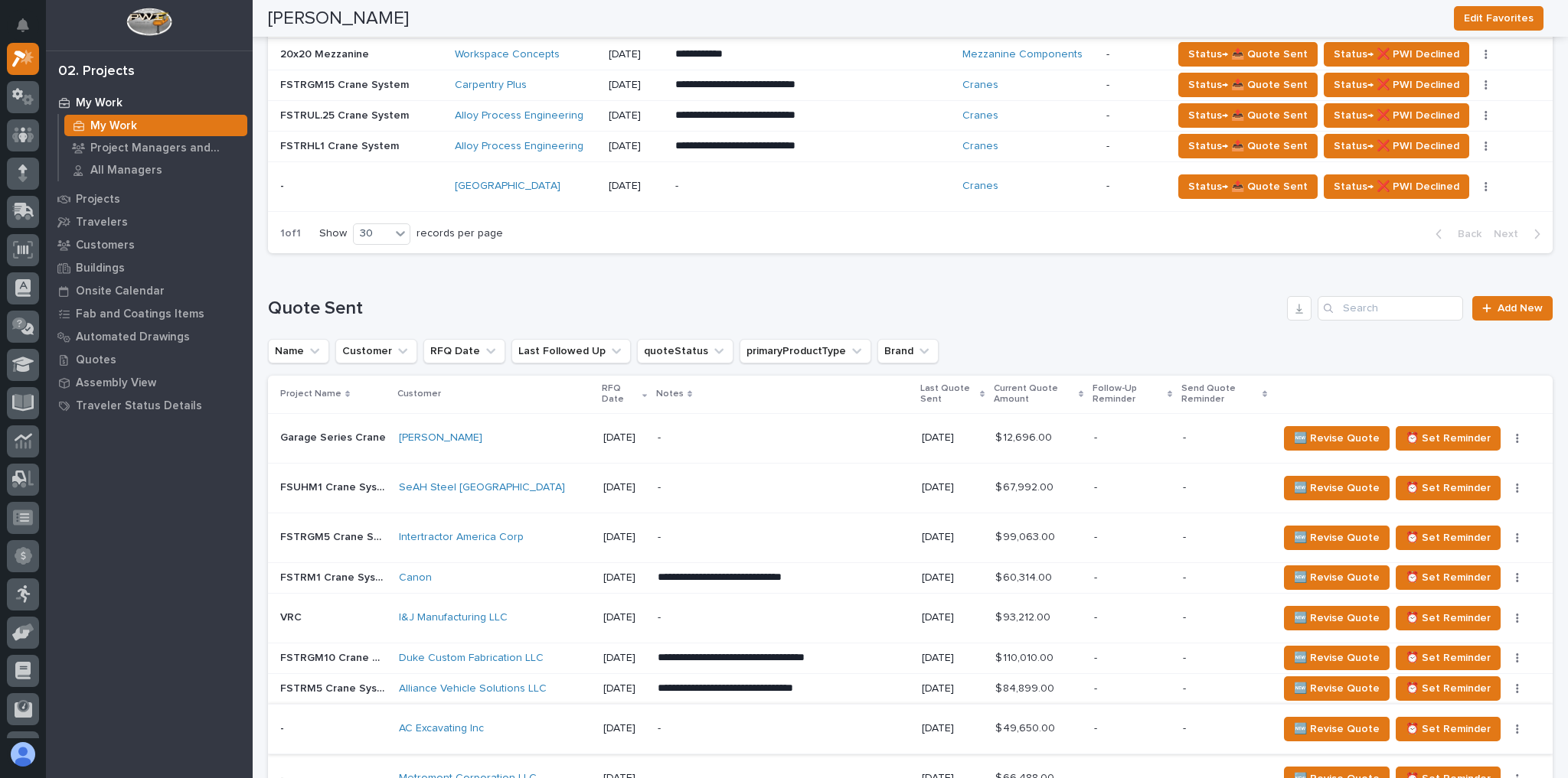
scroll to position [677, 0]
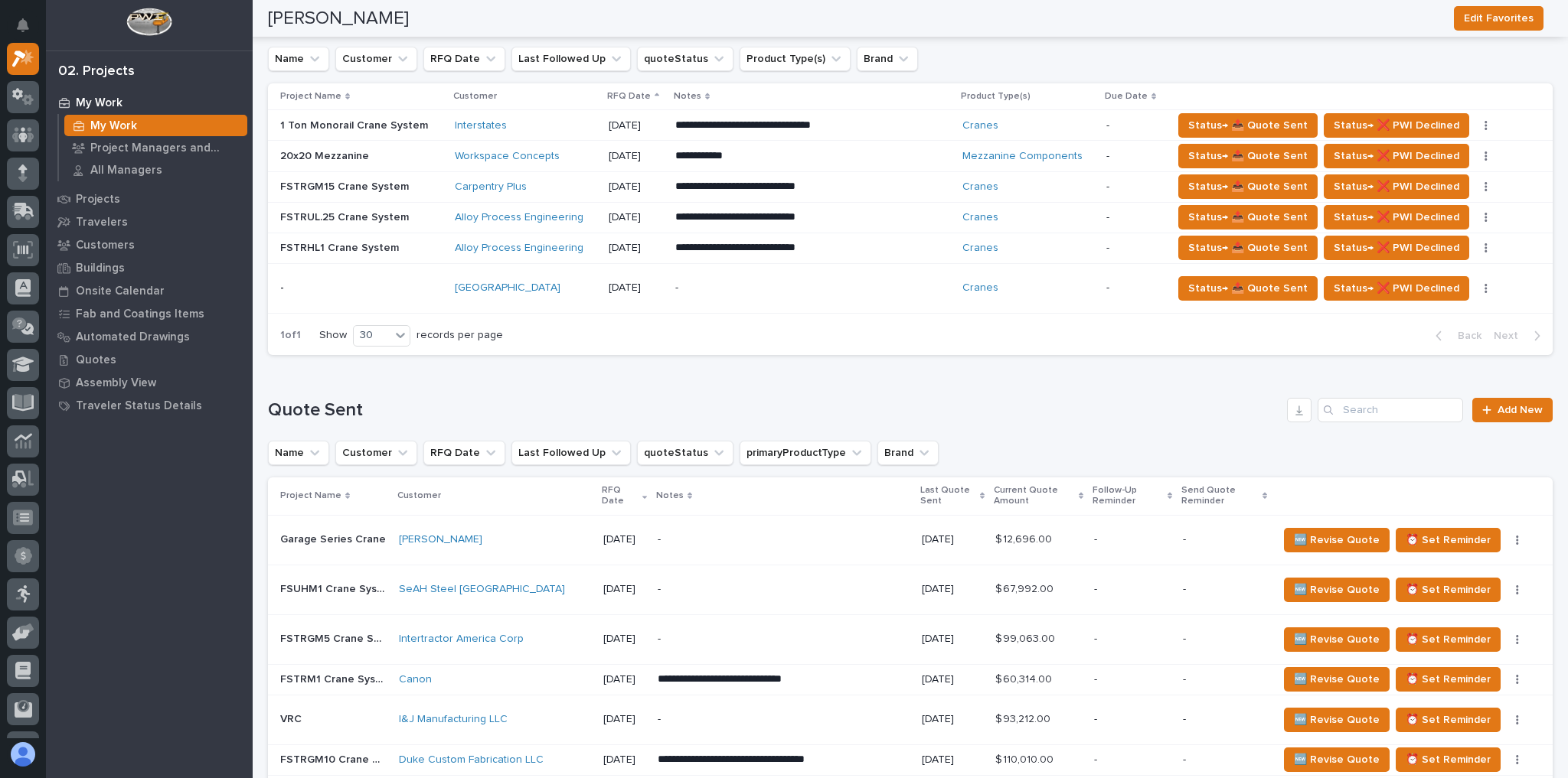
click at [412, 242] on p at bounding box center [361, 248] width 163 height 13
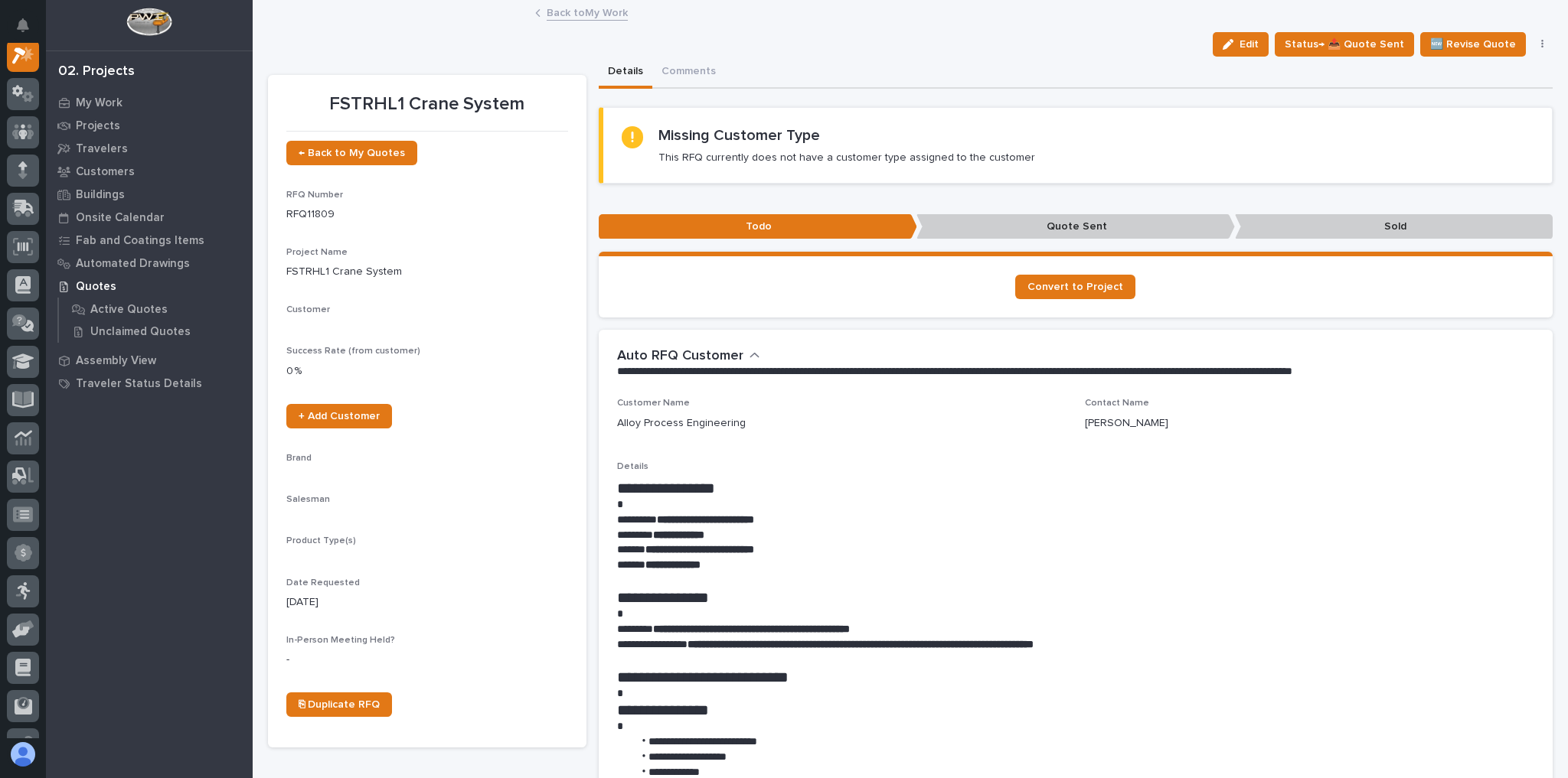
scroll to position [38, 0]
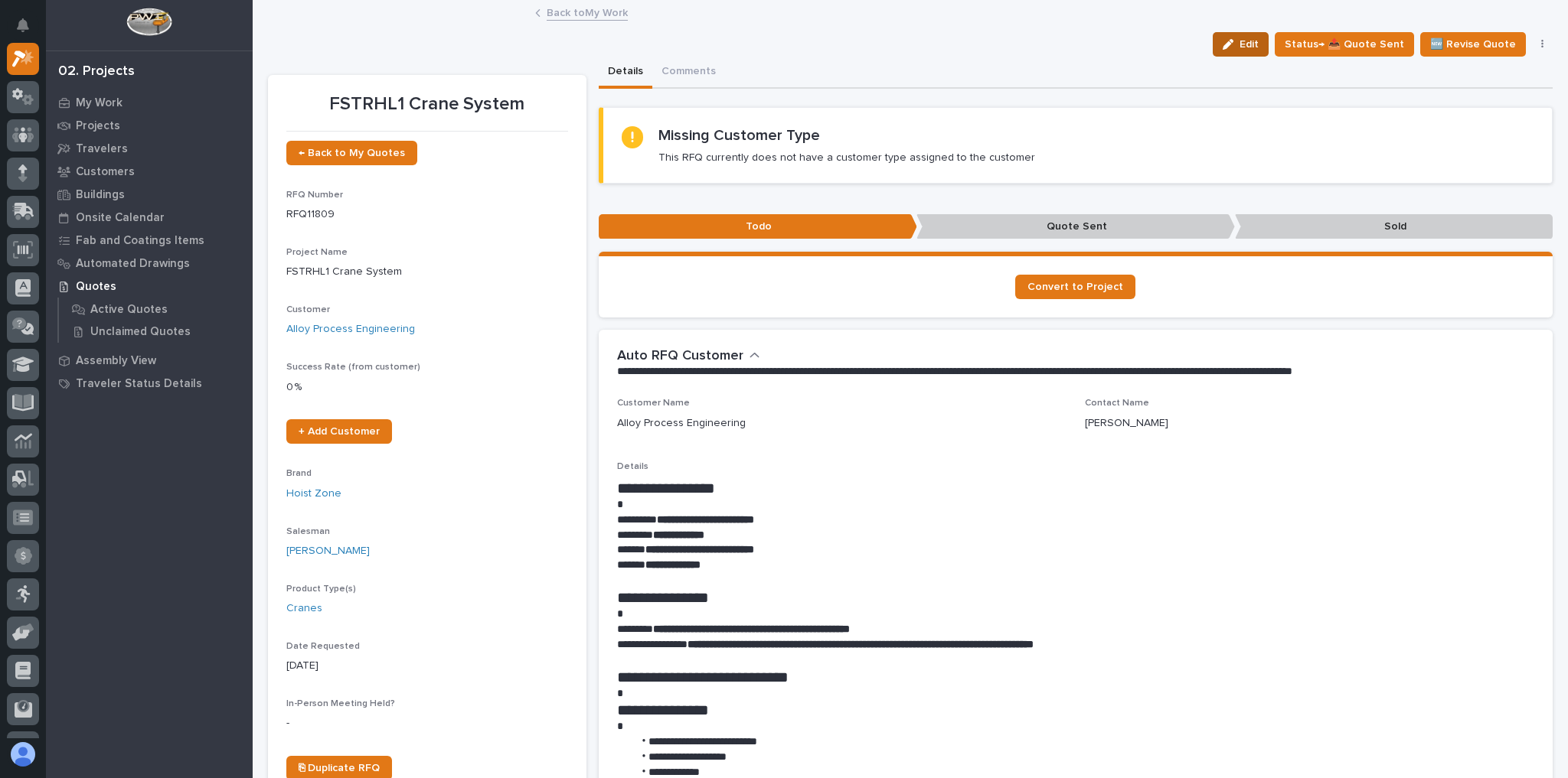
click at [1242, 34] on button "Edit" at bounding box center [1240, 44] width 55 height 25
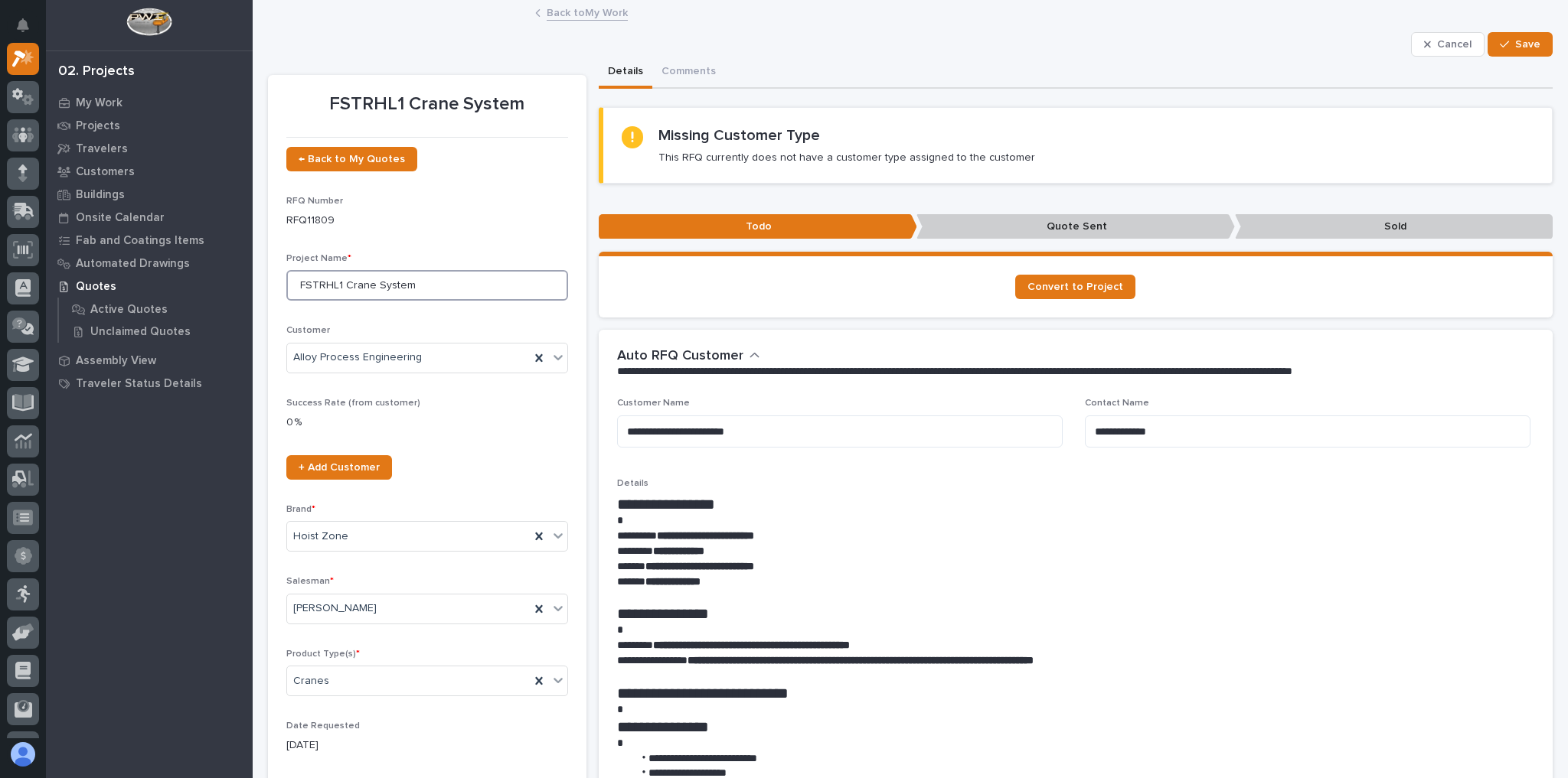
click at [340, 288] on input "FSTRHL1 Crane System" at bounding box center [427, 285] width 282 height 31
type input "FSTRHL.5 Crane System"
click at [1523, 46] on span "Save" at bounding box center [1528, 44] width 25 height 14
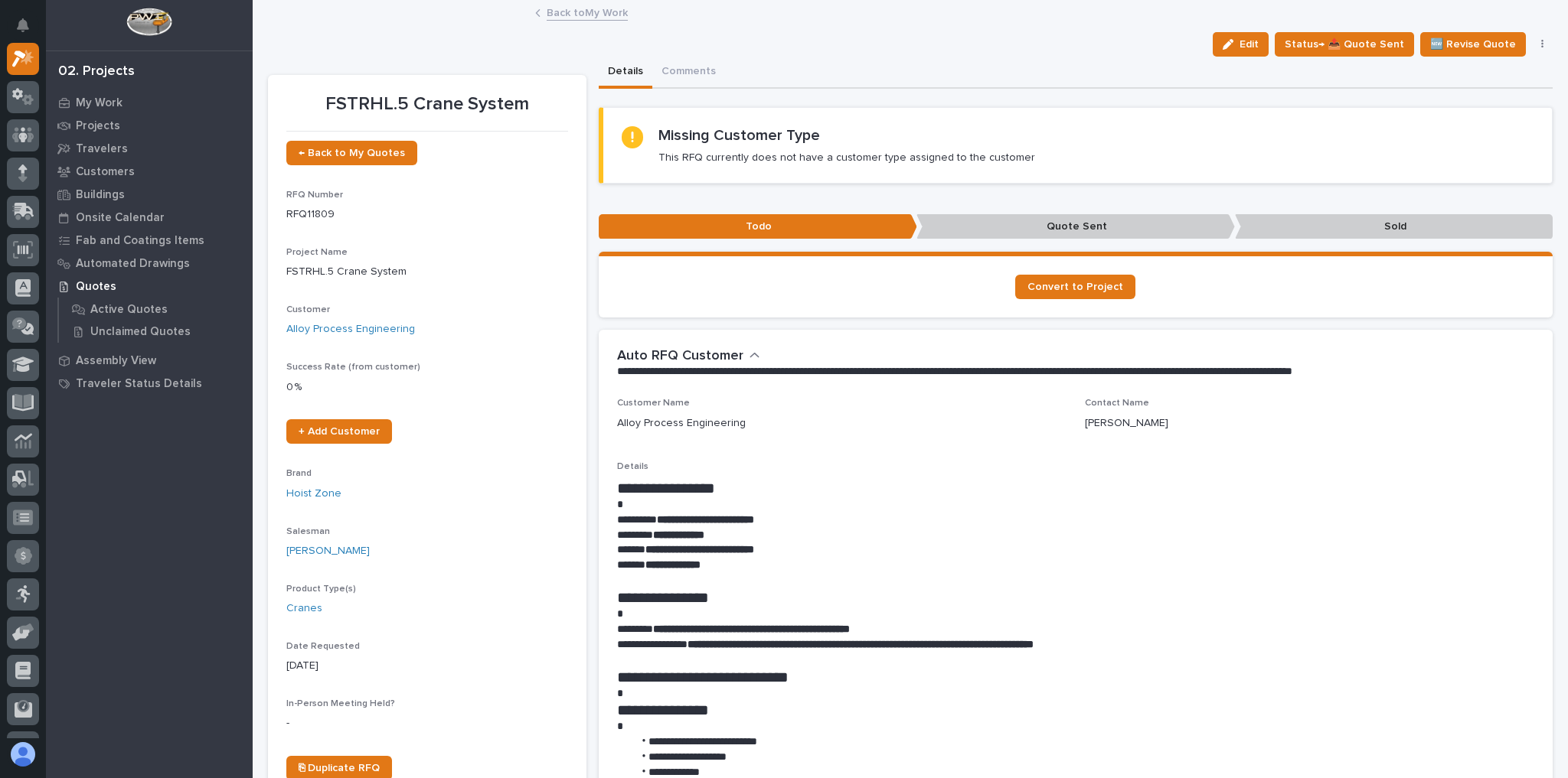
click at [548, 15] on link "Back to My Work" at bounding box center [586, 11] width 81 height 17
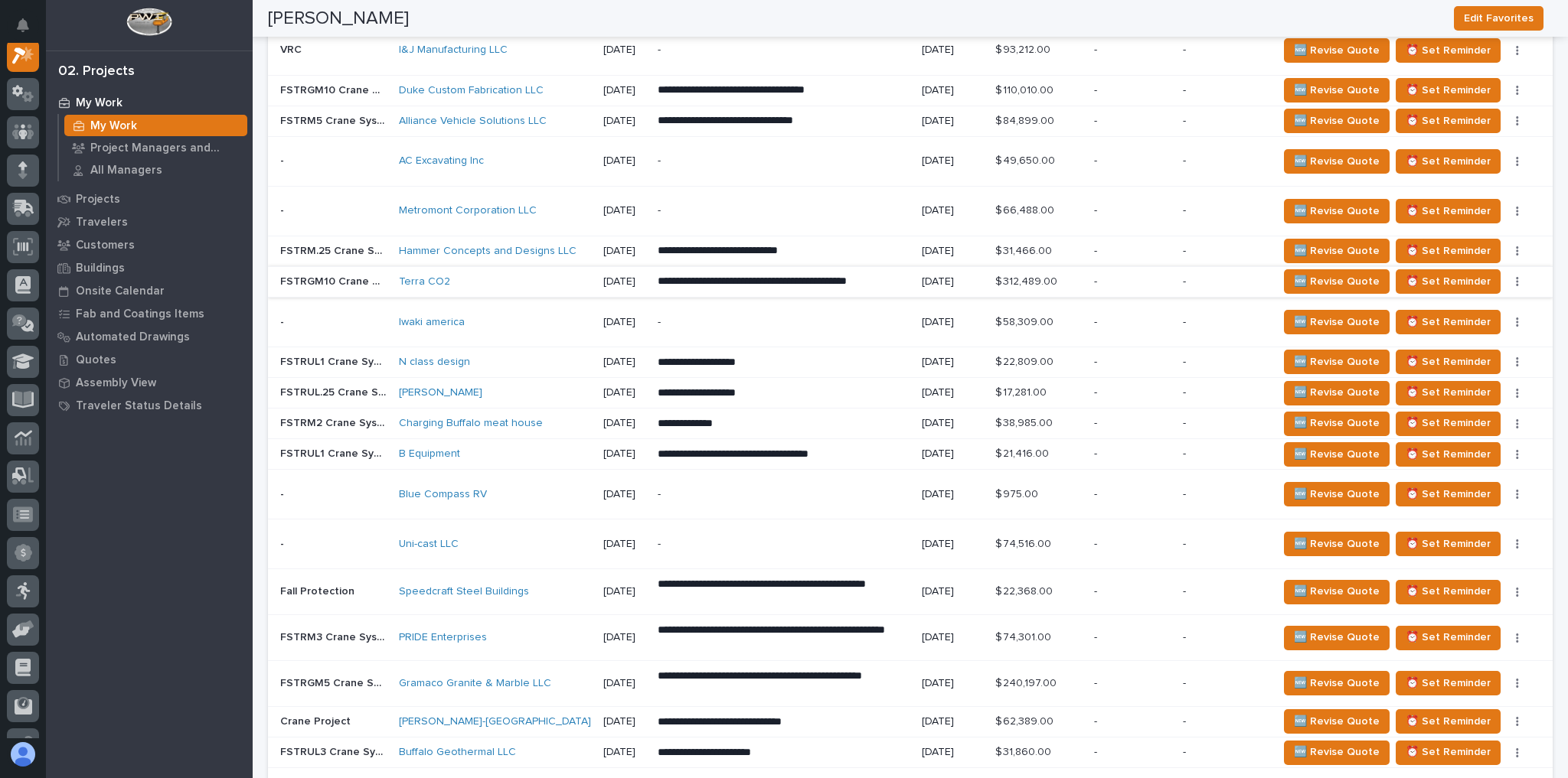
scroll to position [1531, 0]
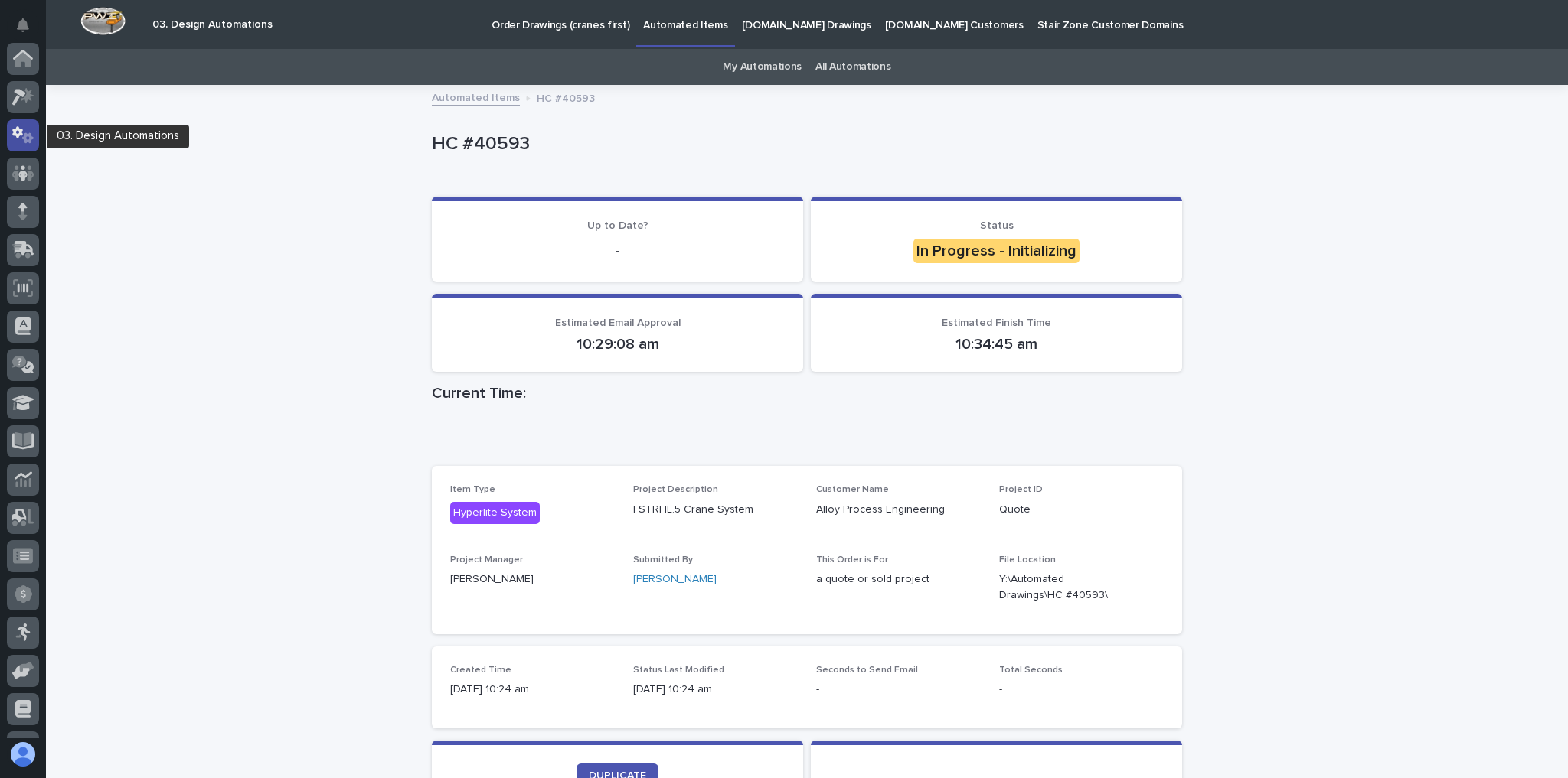
click at [23, 140] on icon at bounding box center [23, 135] width 22 height 17
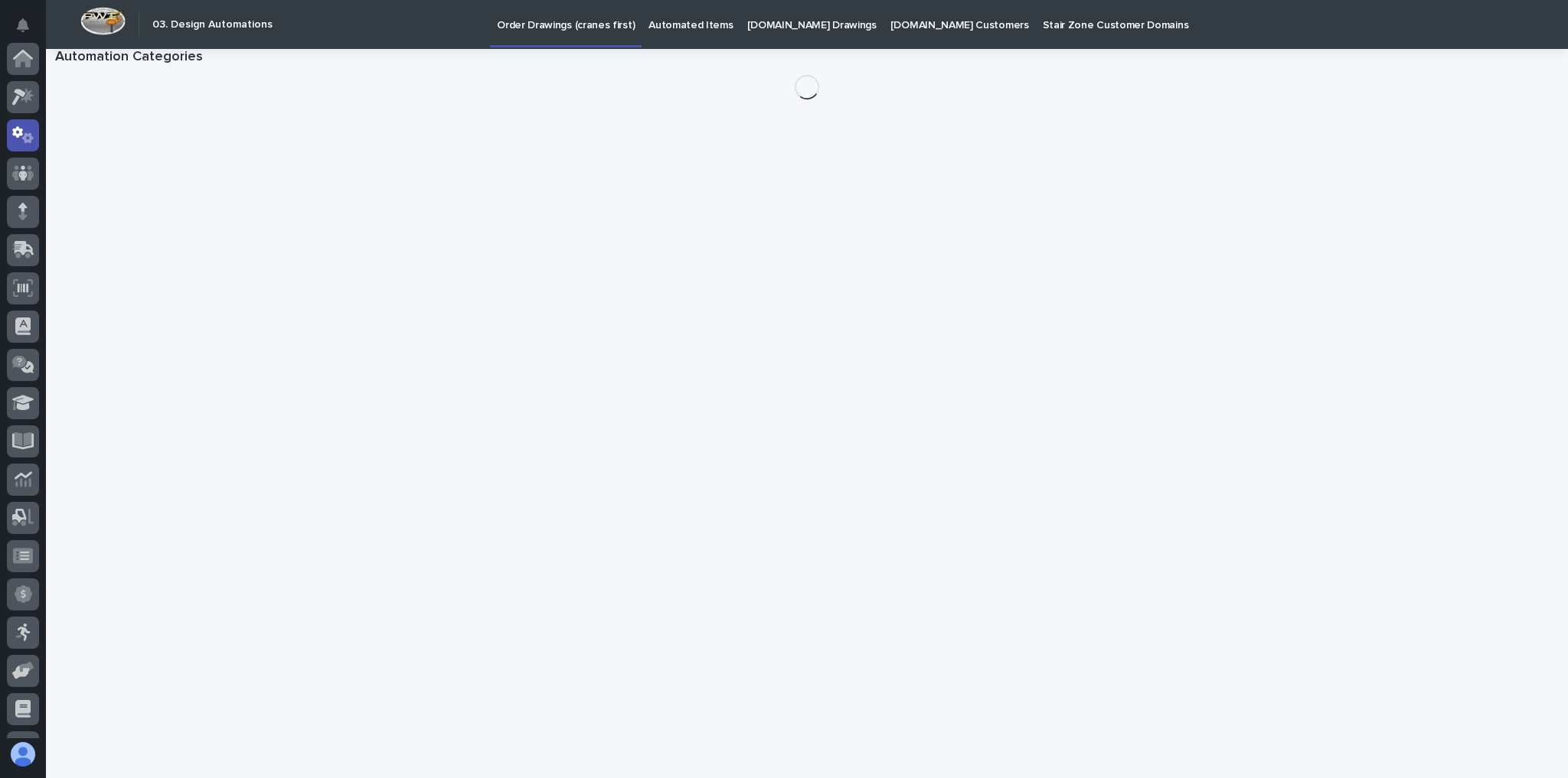
scroll to position [76, 0]
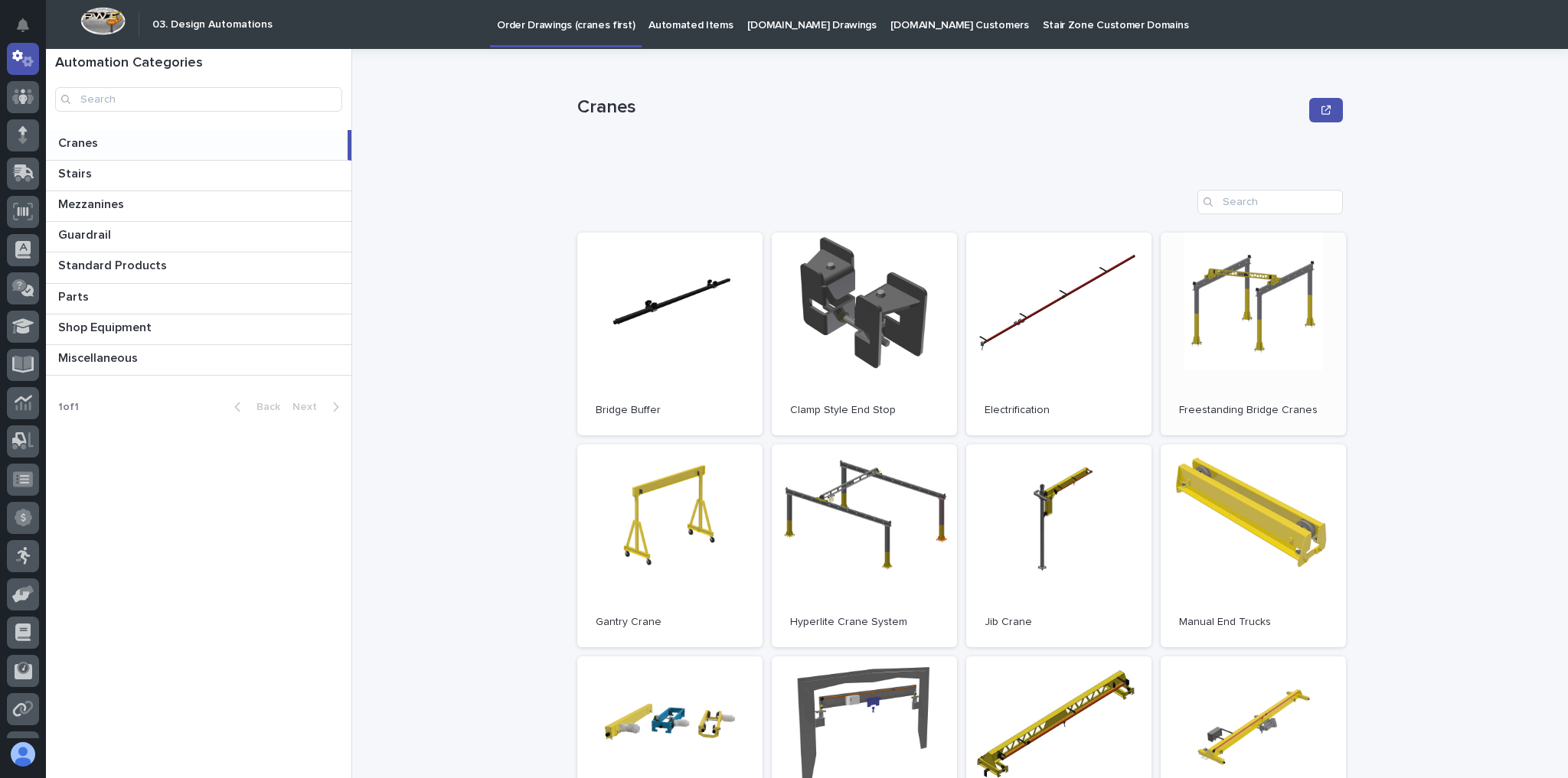
click at [1278, 342] on link "Open" at bounding box center [1253, 334] width 185 height 203
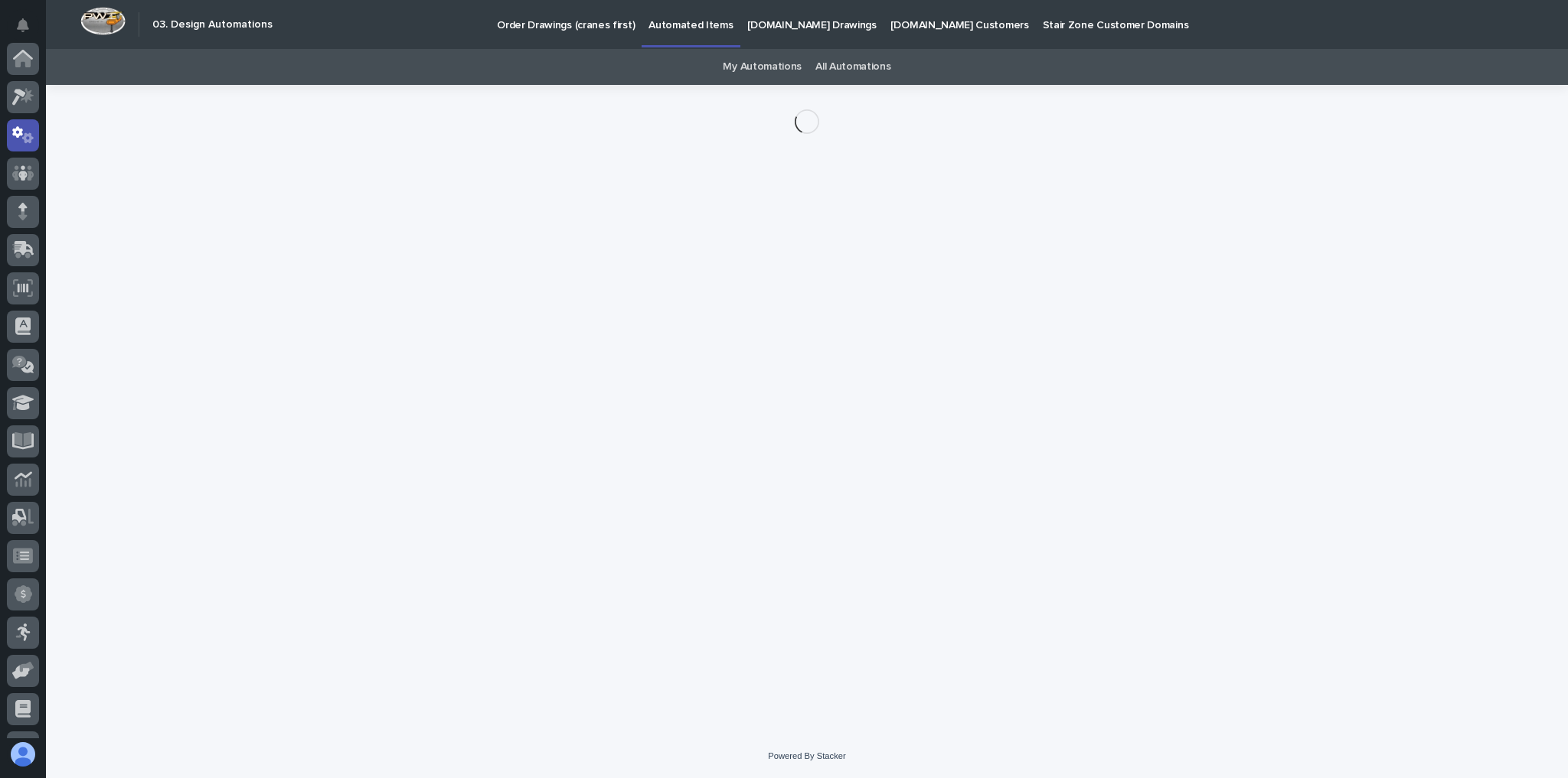
scroll to position [76, 0]
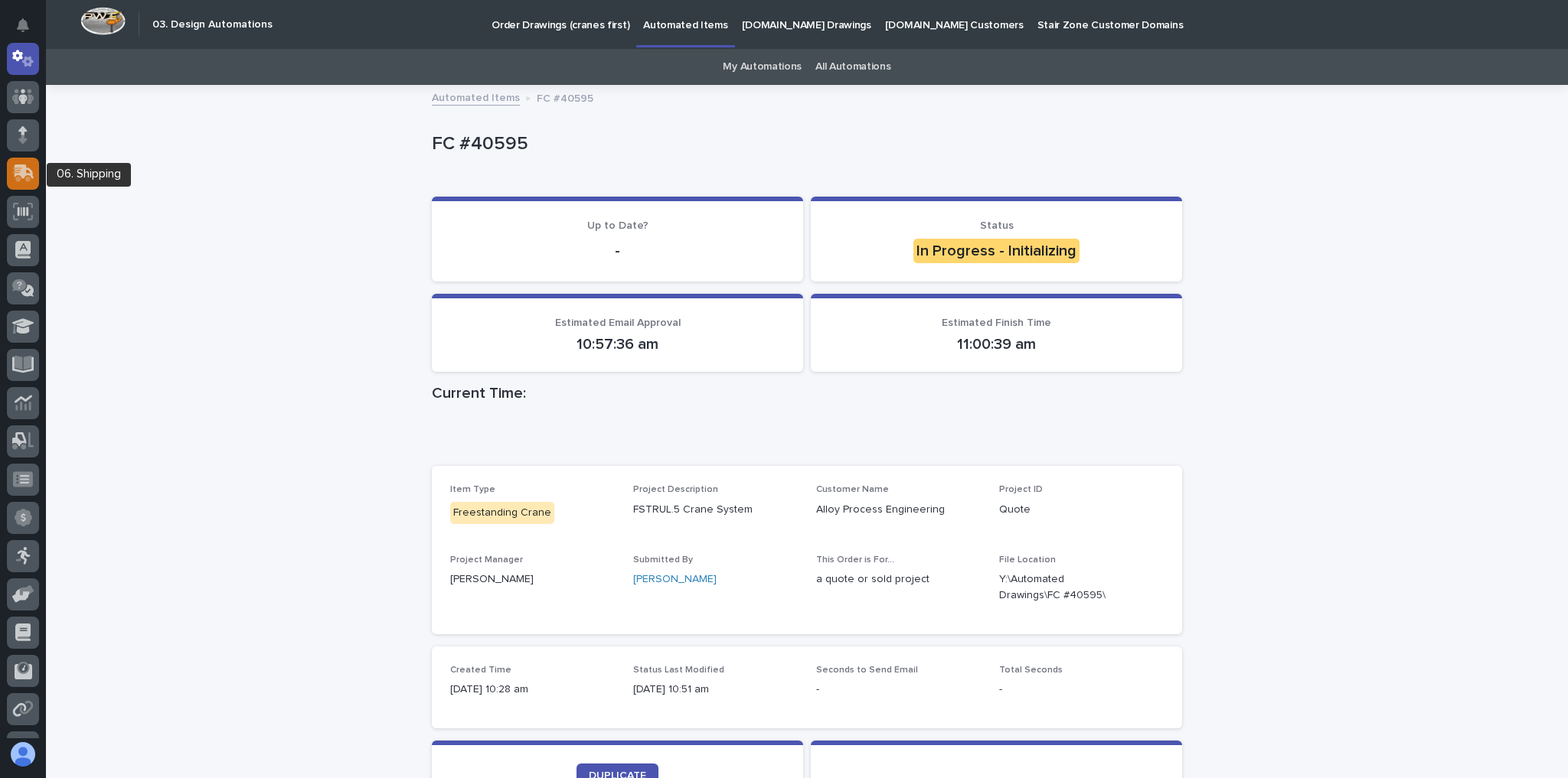
click at [29, 171] on icon at bounding box center [23, 173] width 22 height 17
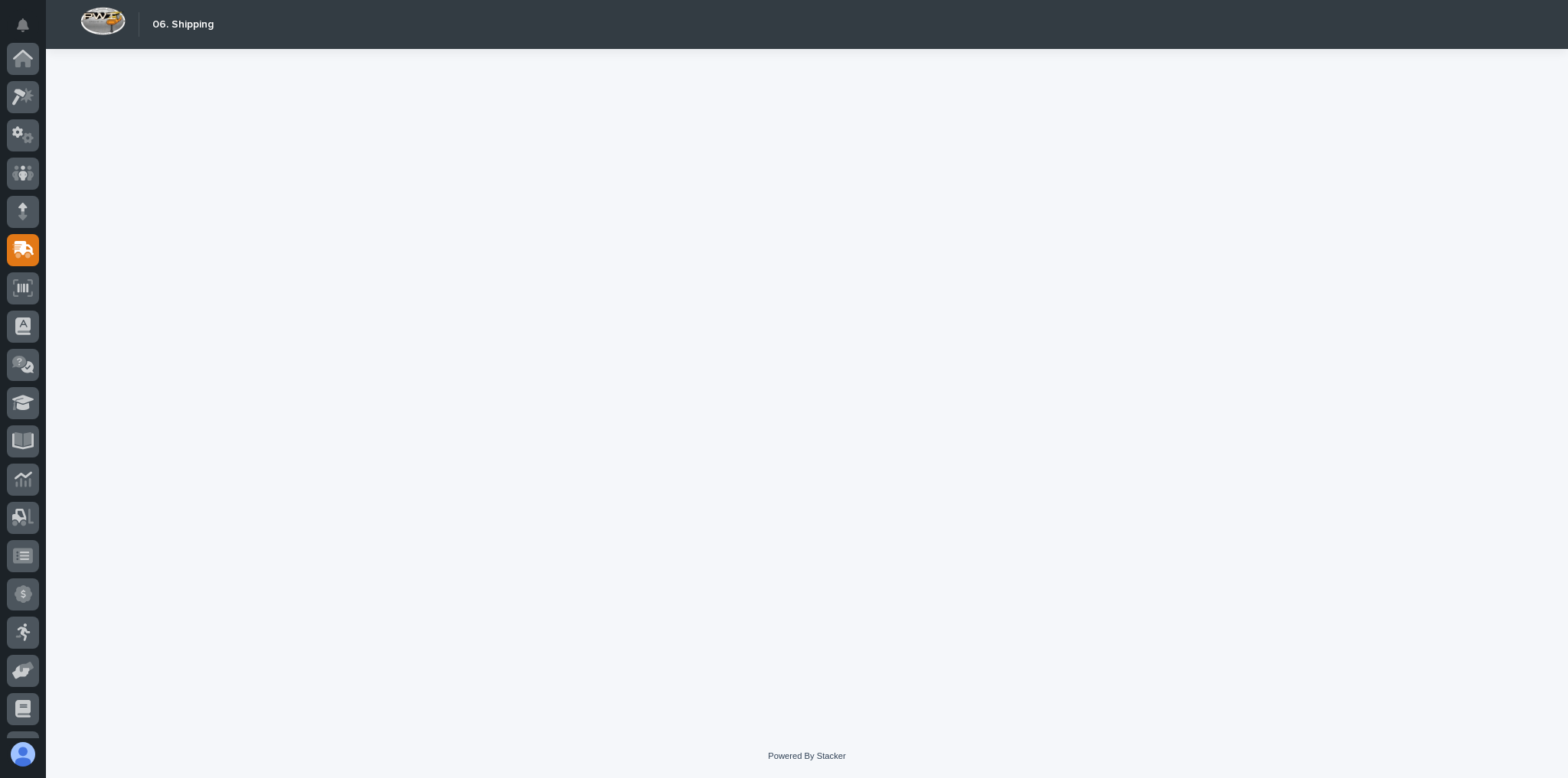
scroll to position [184, 0]
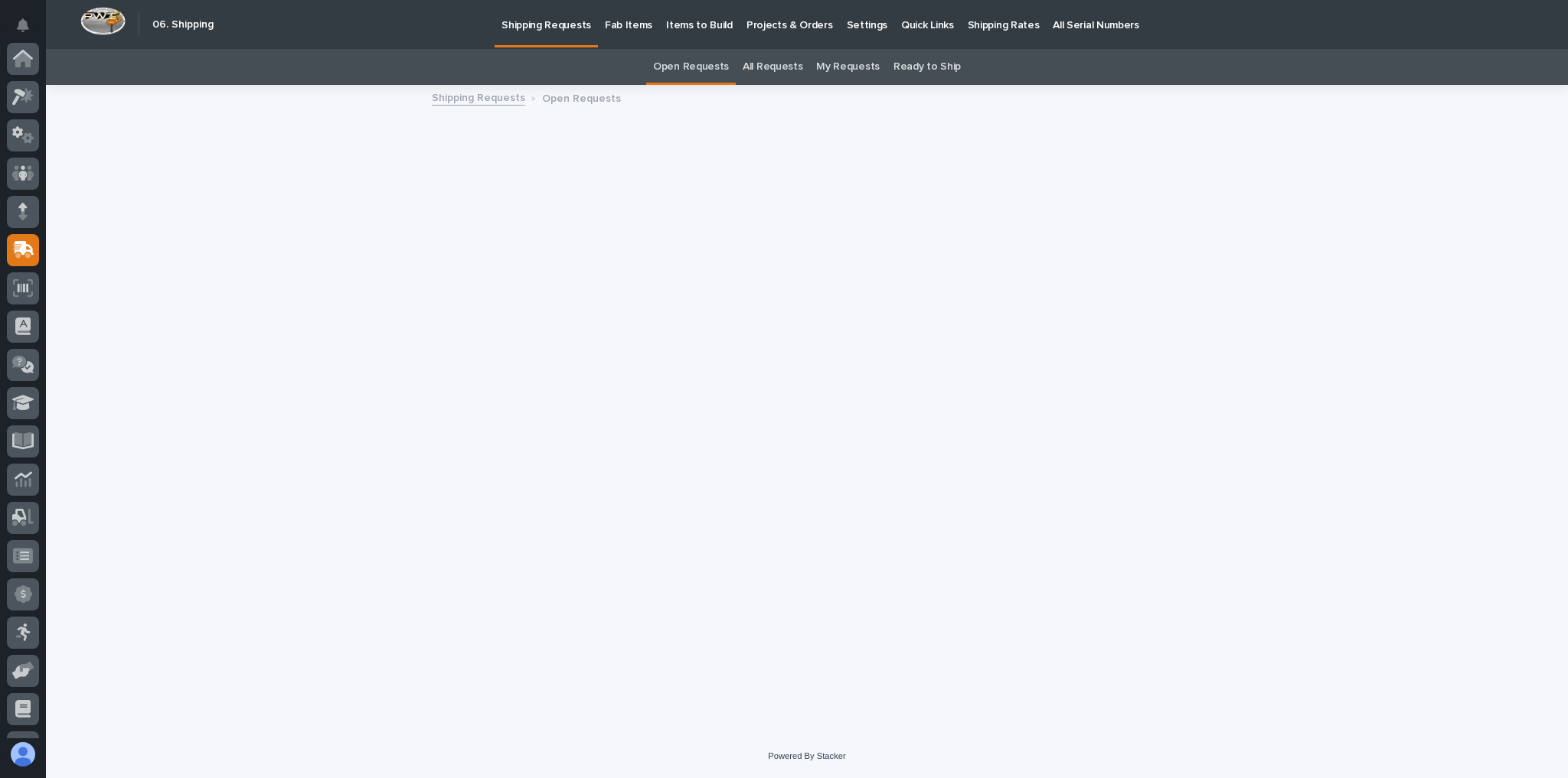
scroll to position [184, 0]
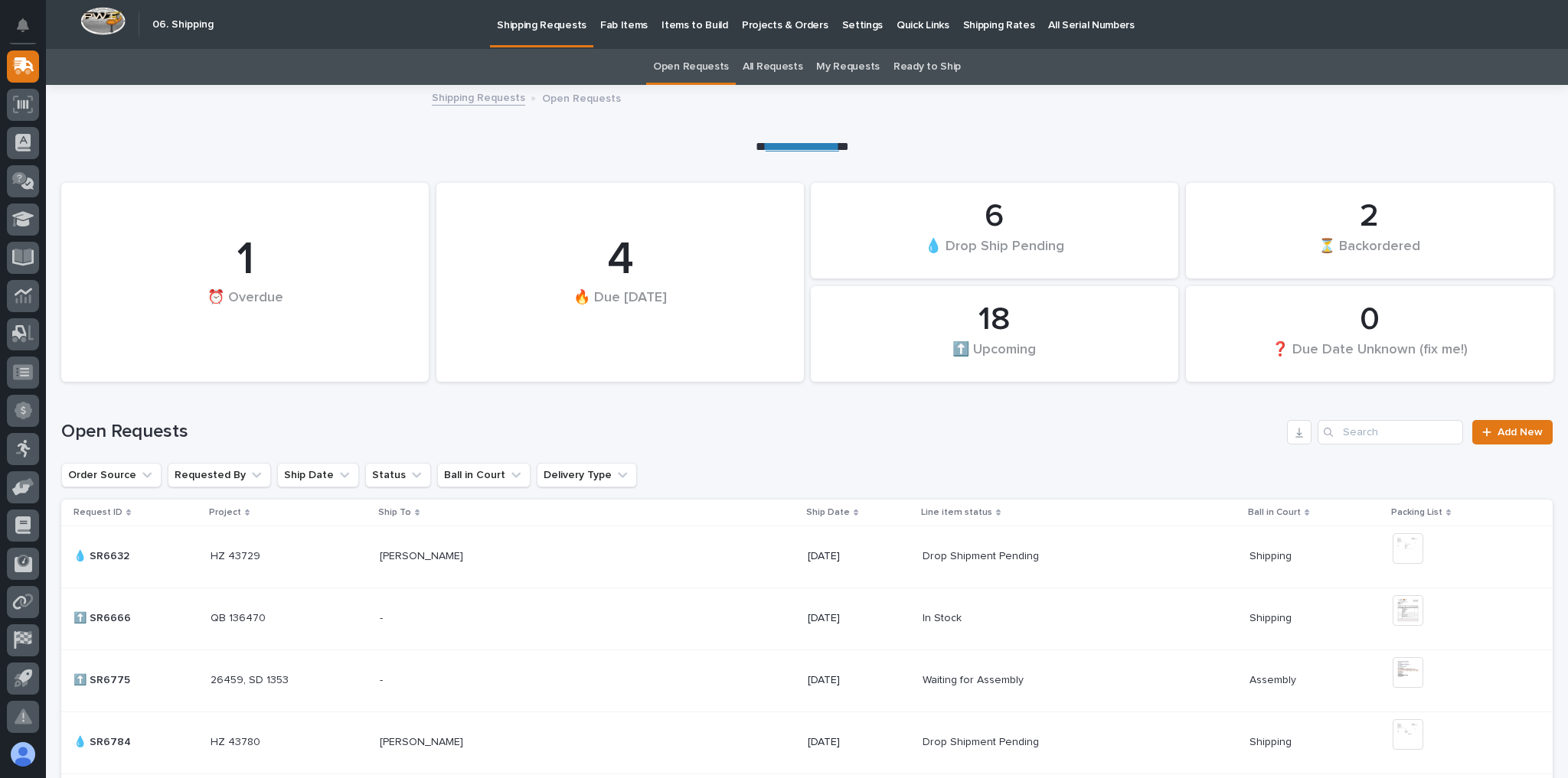
click at [963, 26] on p "Shipping Rates" at bounding box center [998, 15] width 72 height 32
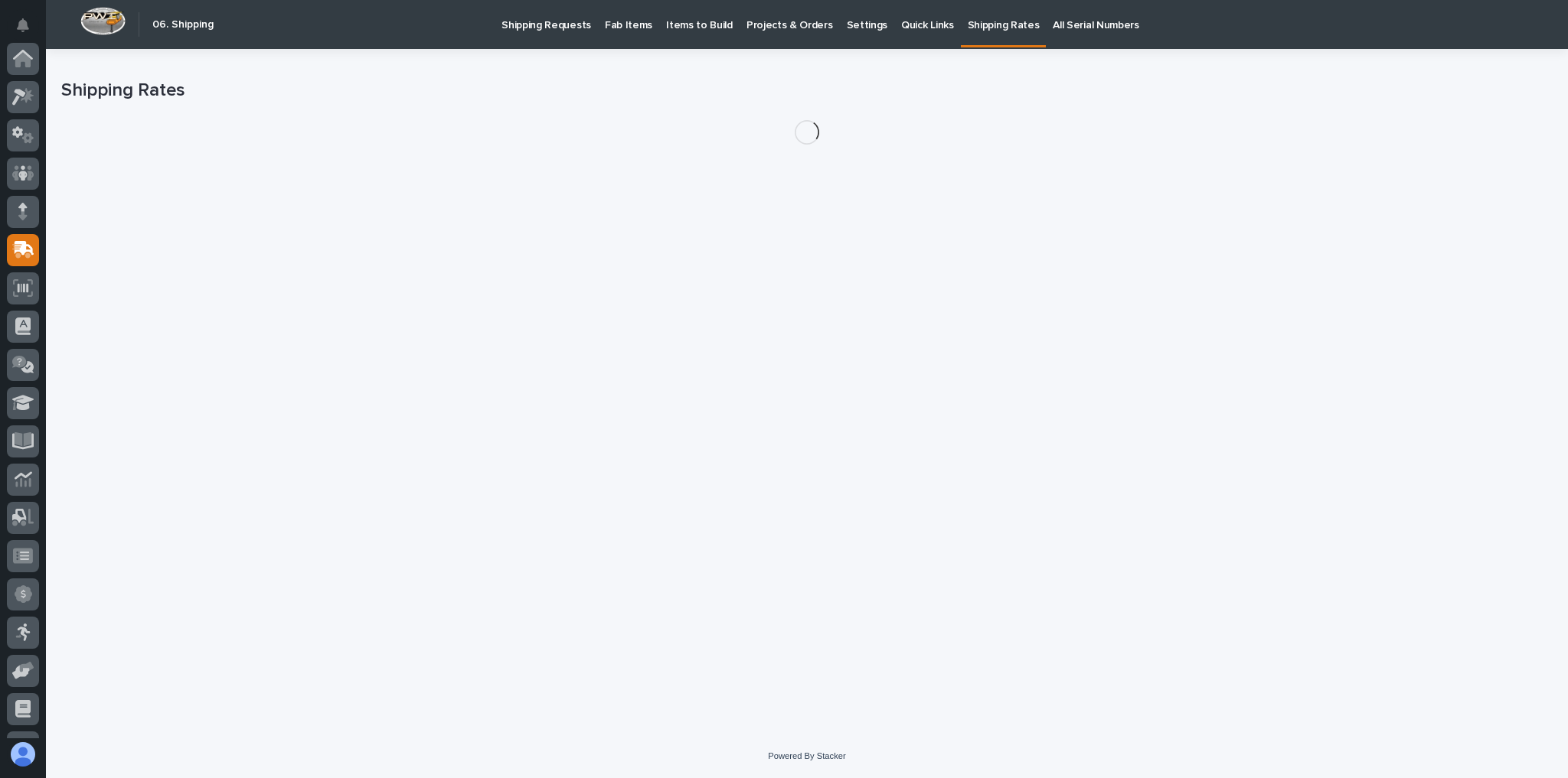
scroll to position [184, 0]
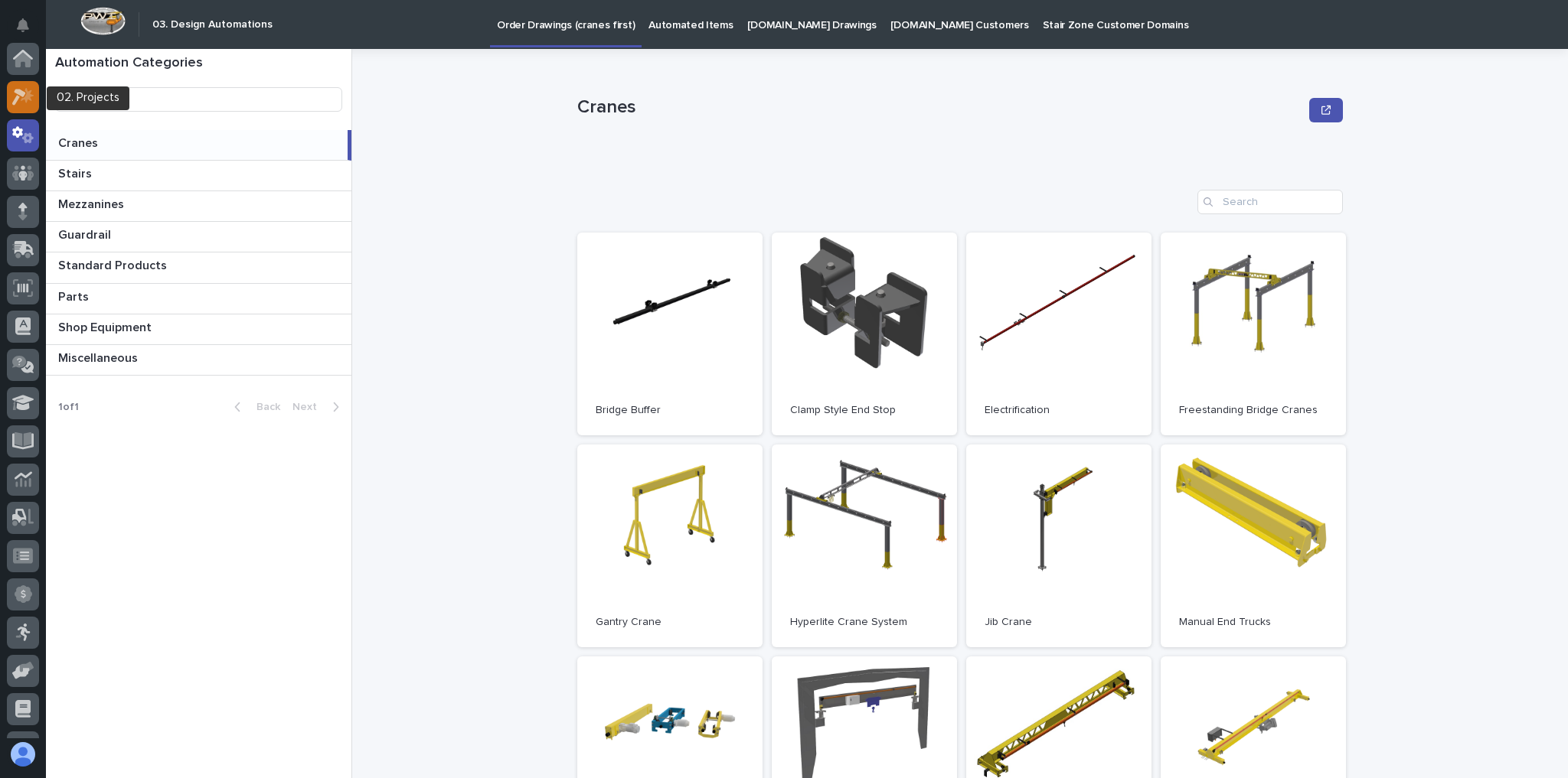
click at [22, 88] on icon at bounding box center [23, 96] width 22 height 17
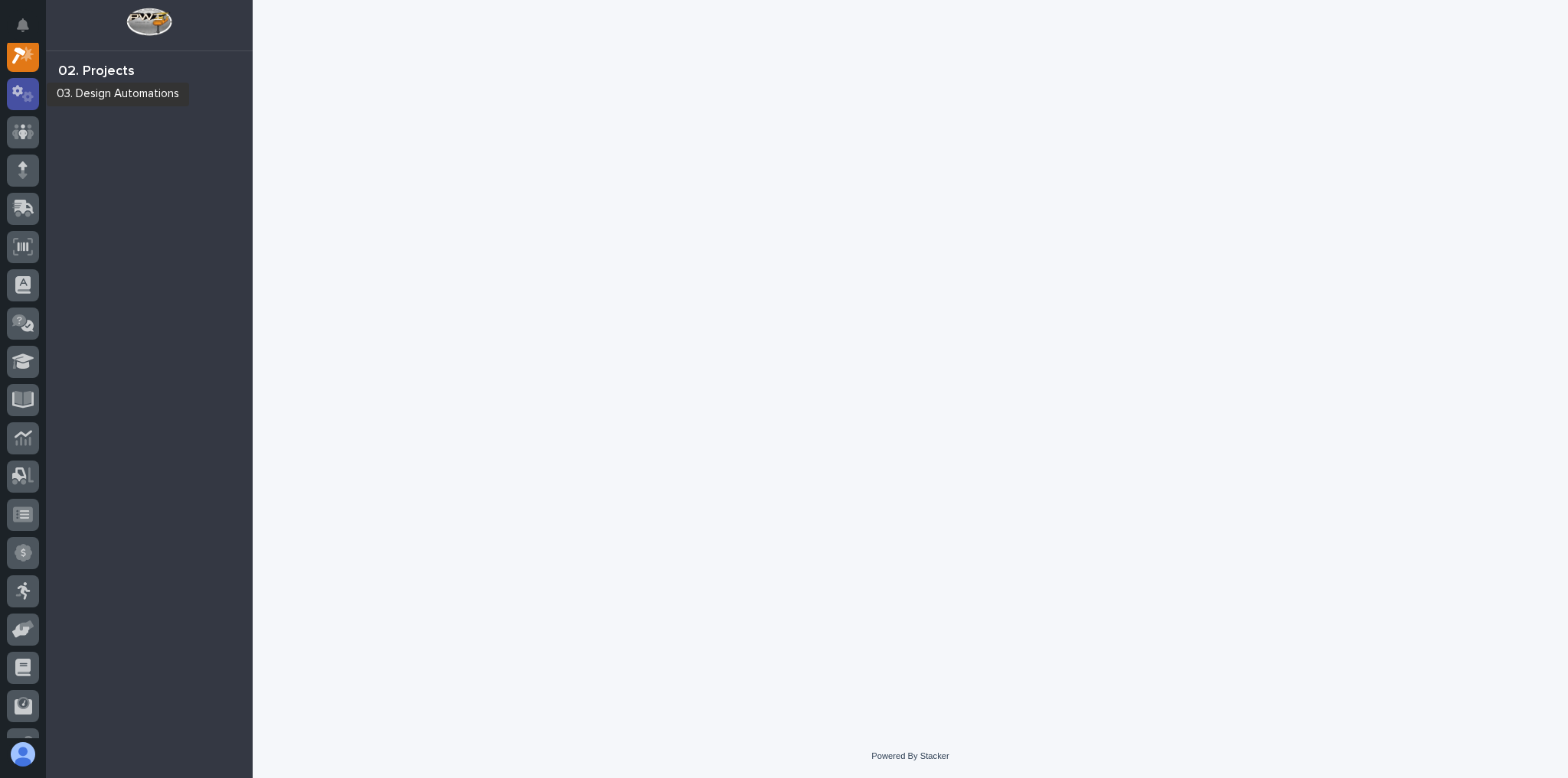
scroll to position [38, 0]
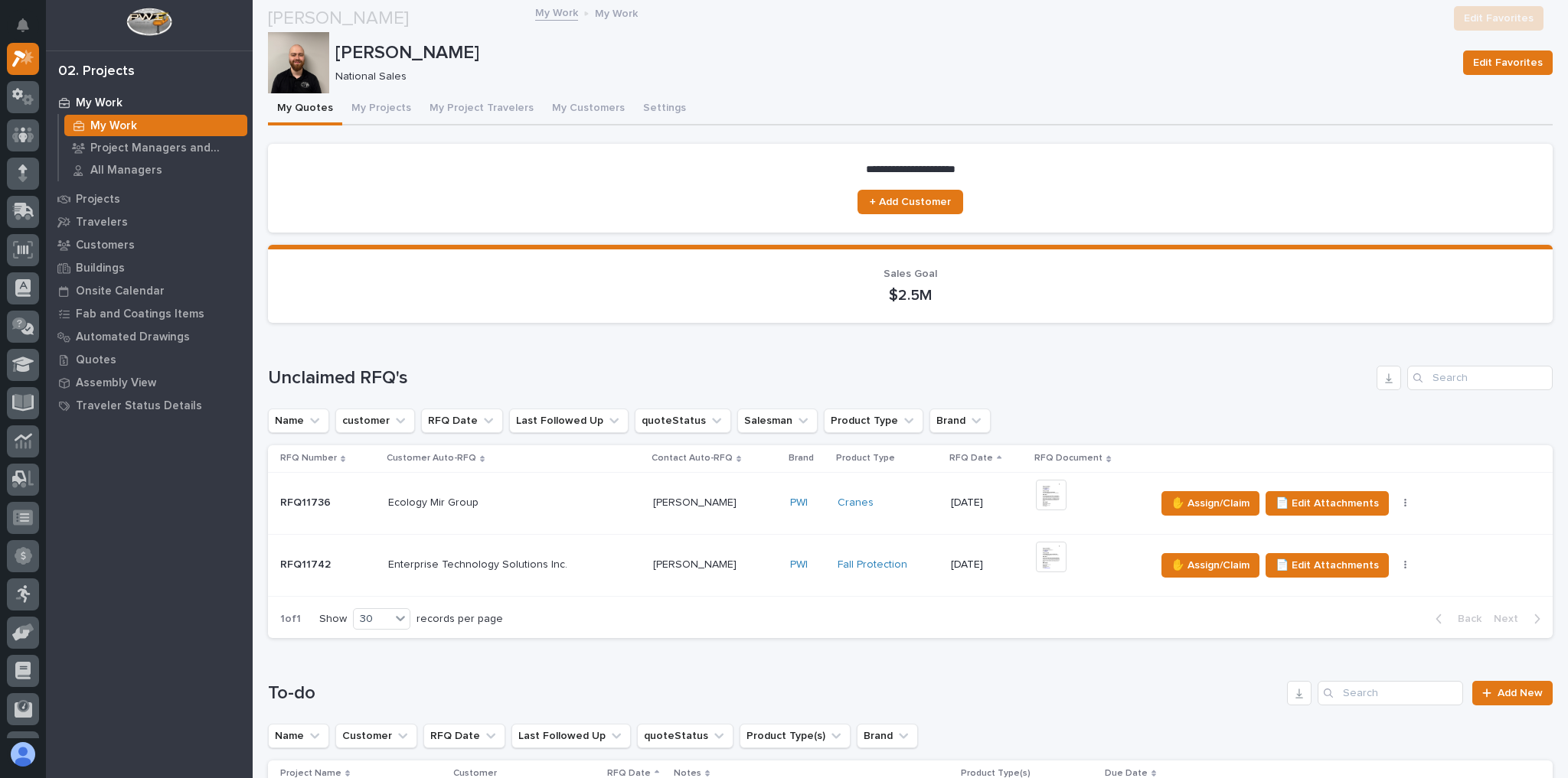
scroll to position [244, 0]
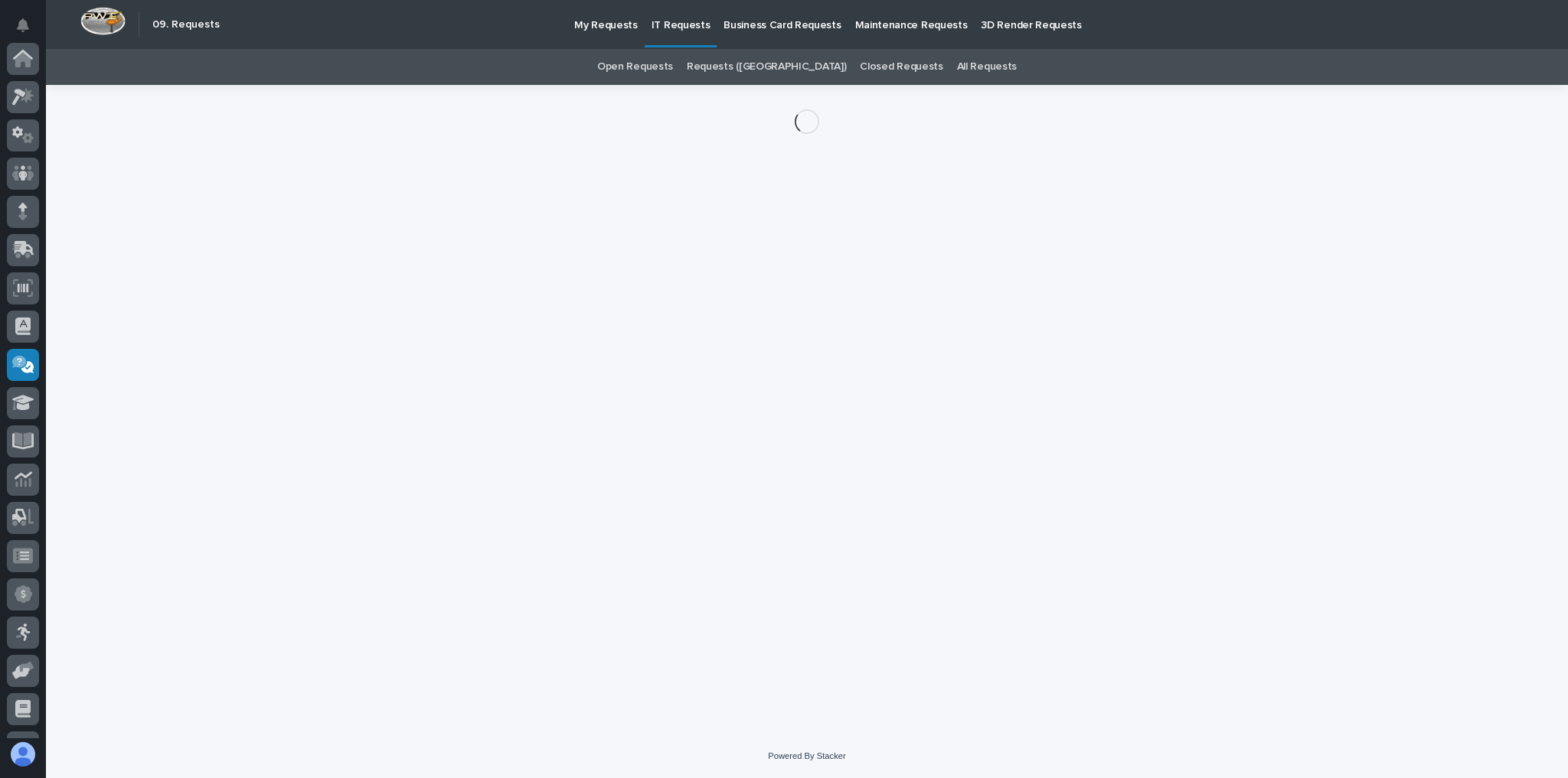
scroll to position [184, 0]
